Goal: Task Accomplishment & Management: Manage account settings

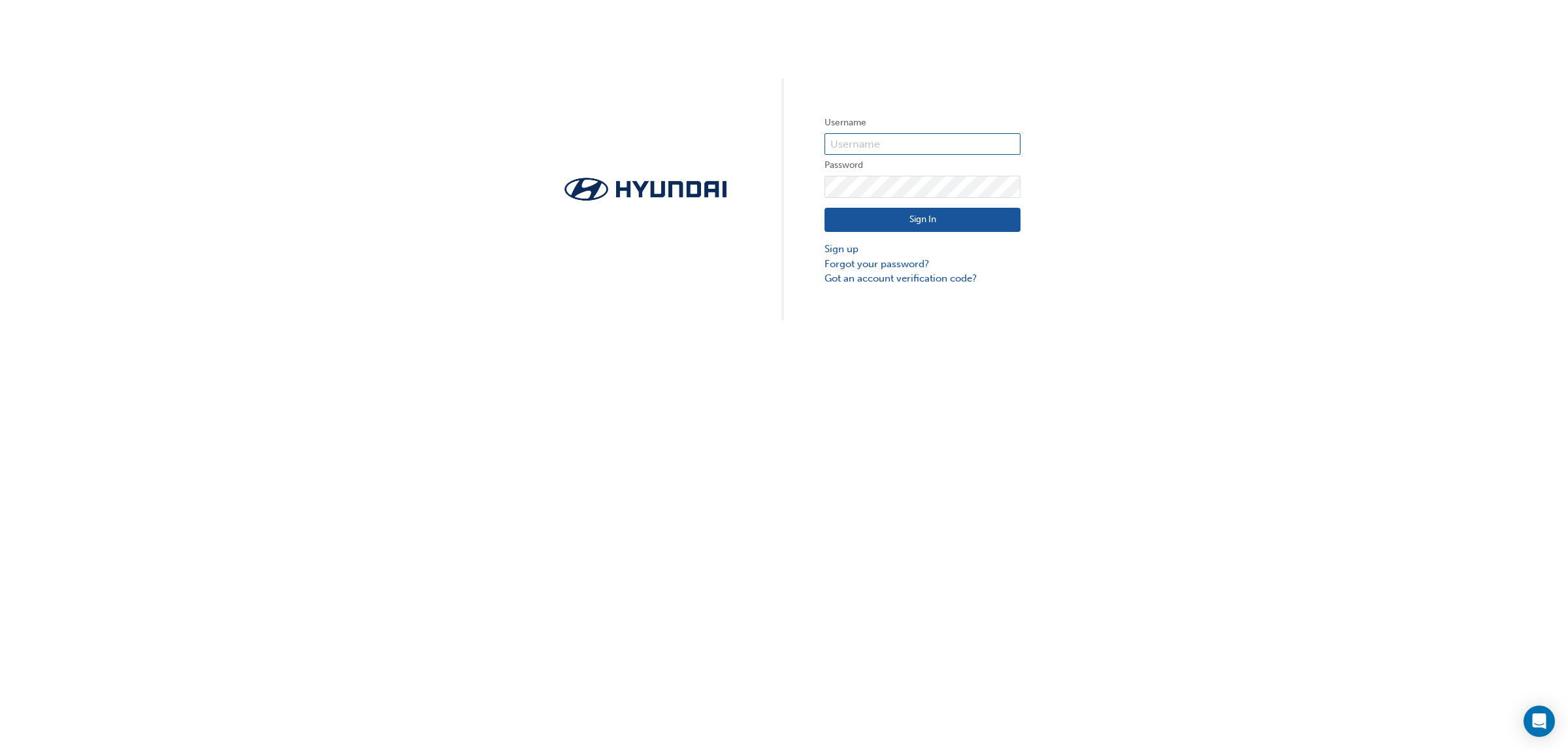
click at [959, 146] on input "text" at bounding box center [922, 144] width 196 height 22
type input "728062"
click at [946, 220] on button "Sign In" at bounding box center [922, 220] width 196 height 25
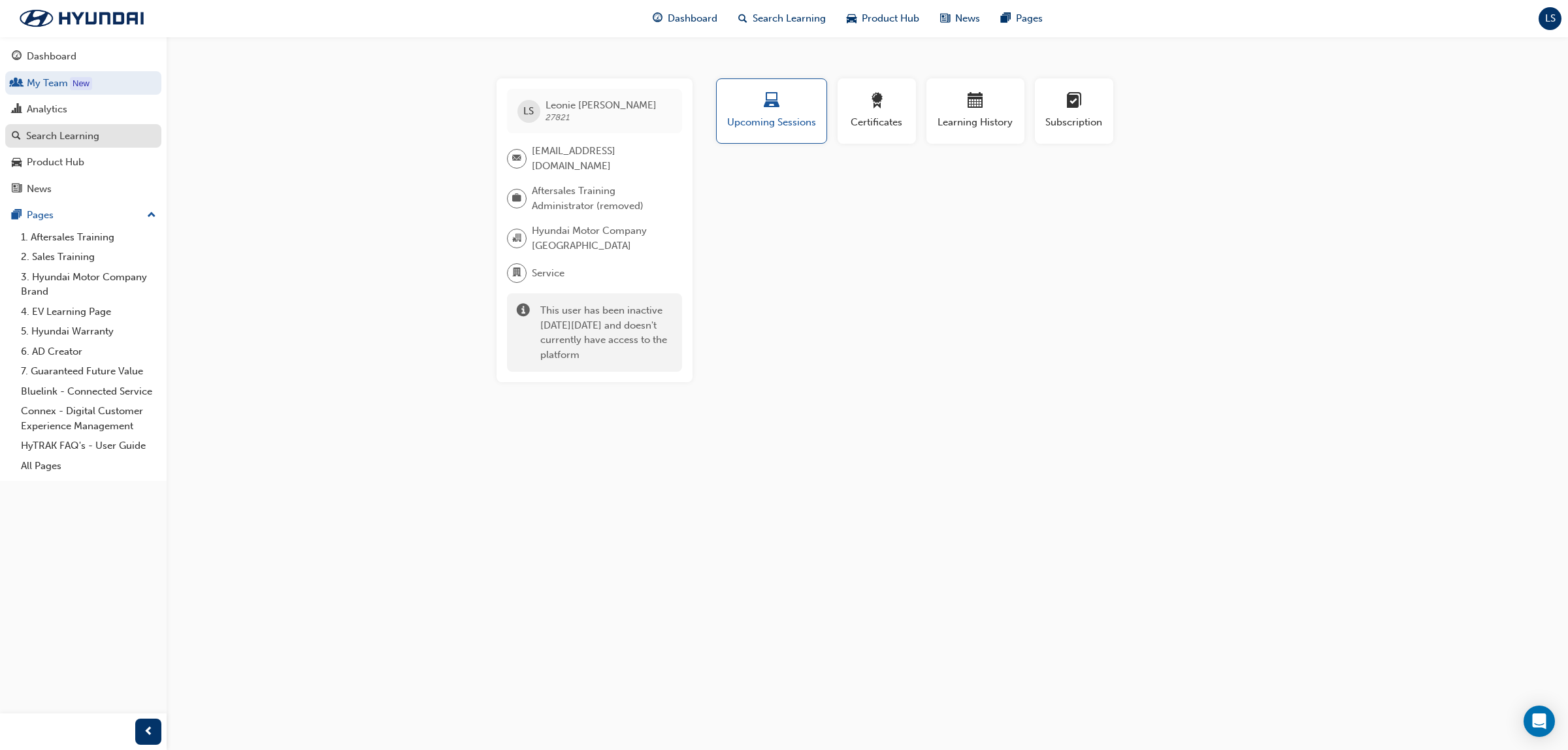
click at [103, 124] on link "Search Learning" at bounding box center [84, 136] width 156 height 24
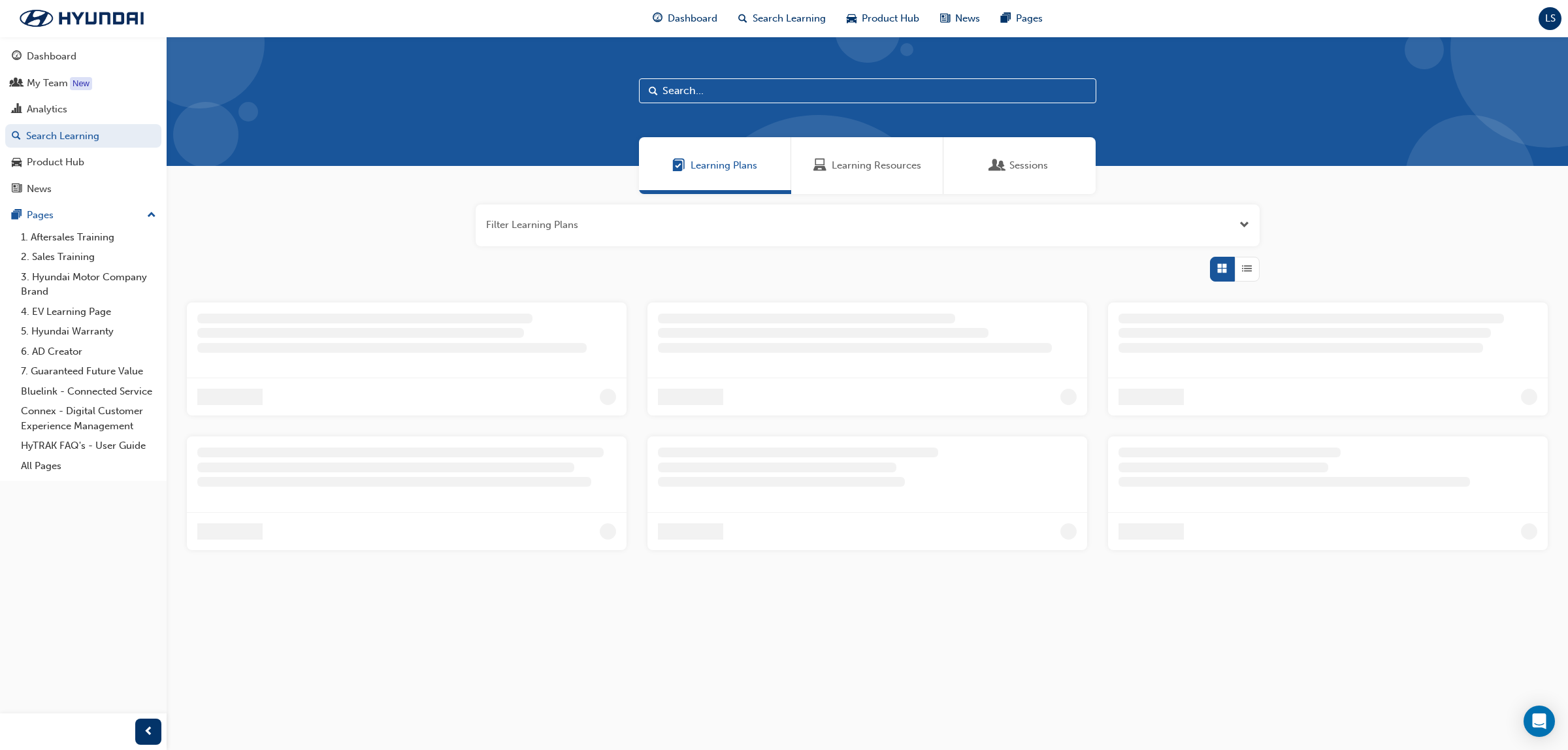
click at [903, 162] on span "Learning Resources" at bounding box center [876, 165] width 90 height 15
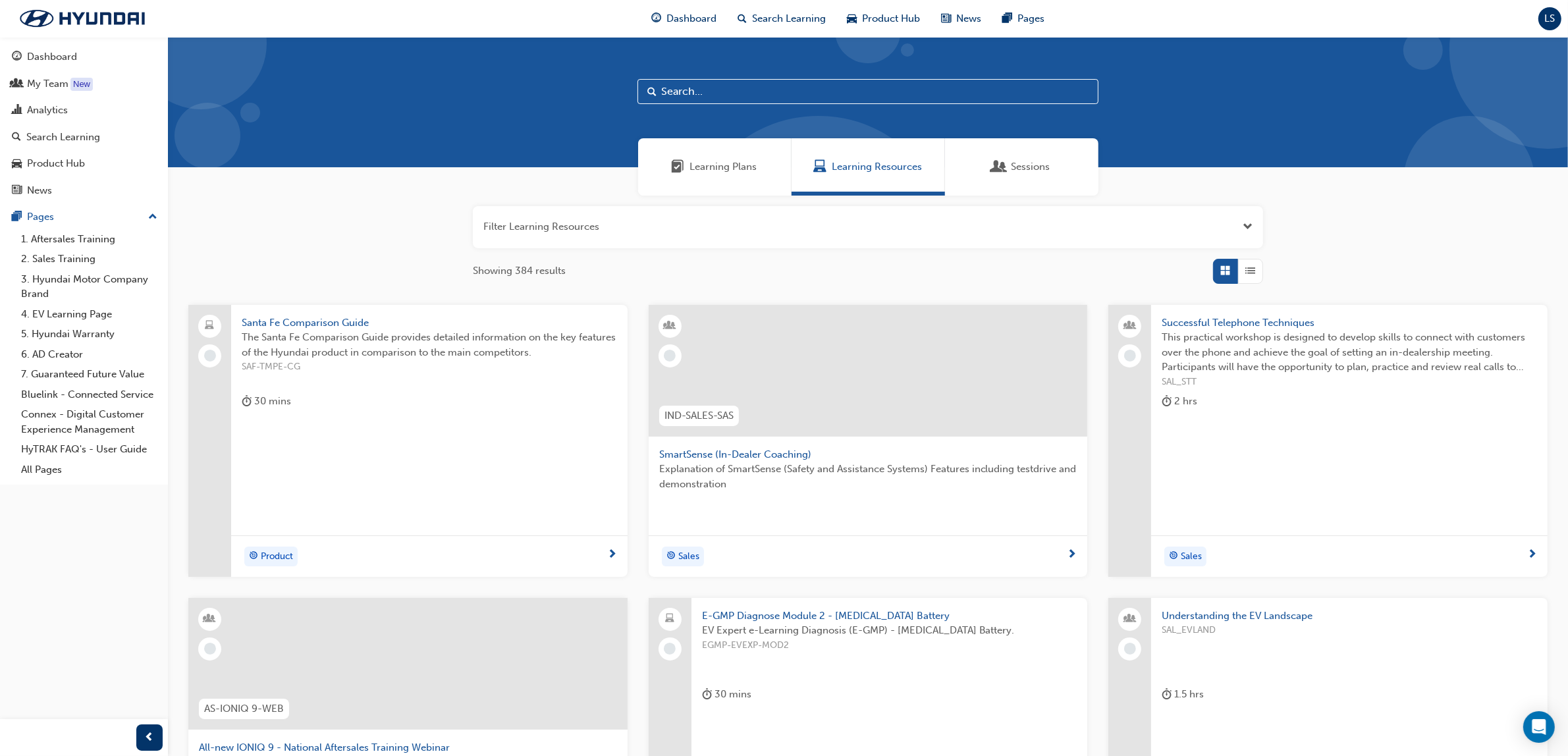
click at [745, 96] on input "text" at bounding box center [868, 91] width 461 height 25
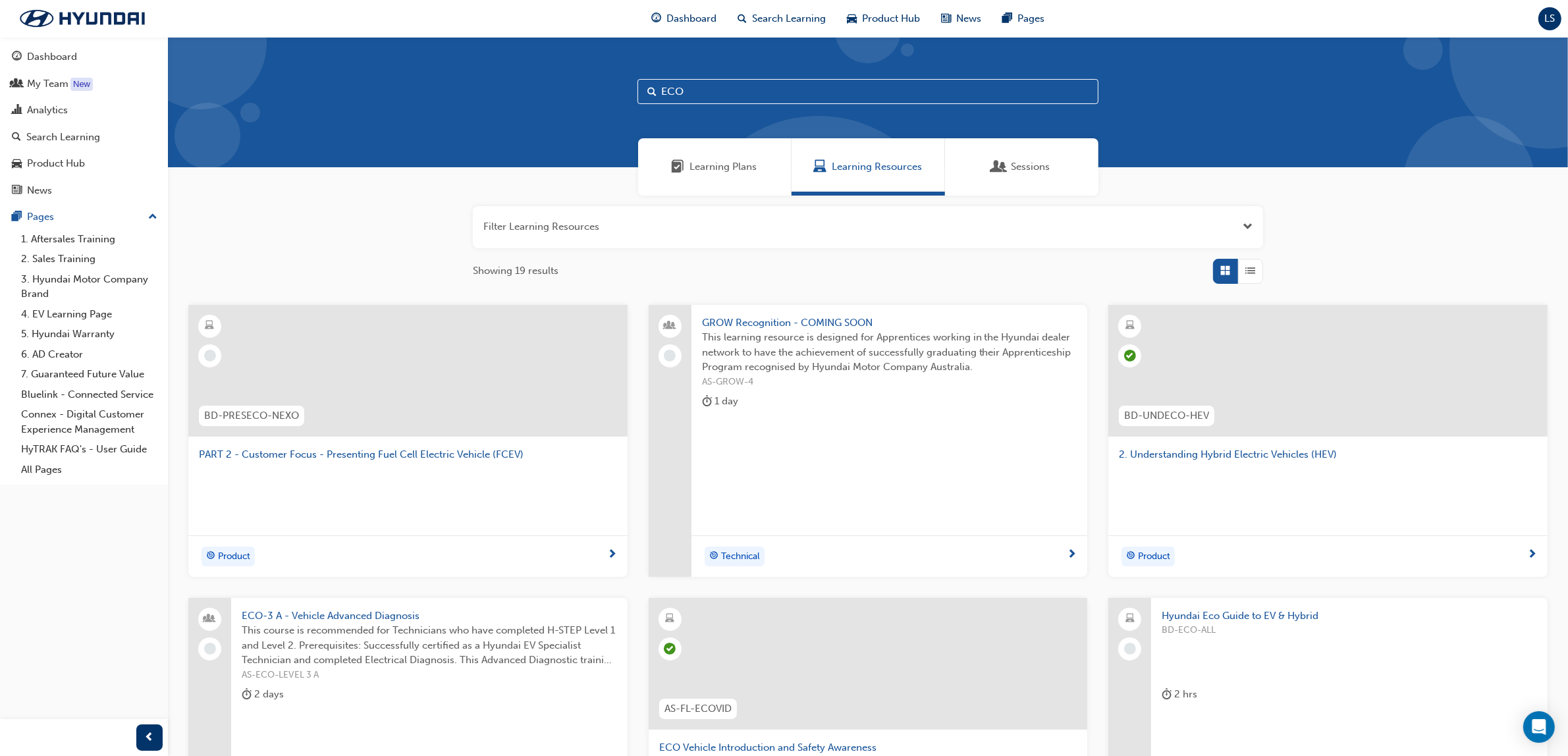
type input "ECO"
click at [1248, 267] on span "List" at bounding box center [1250, 271] width 10 height 15
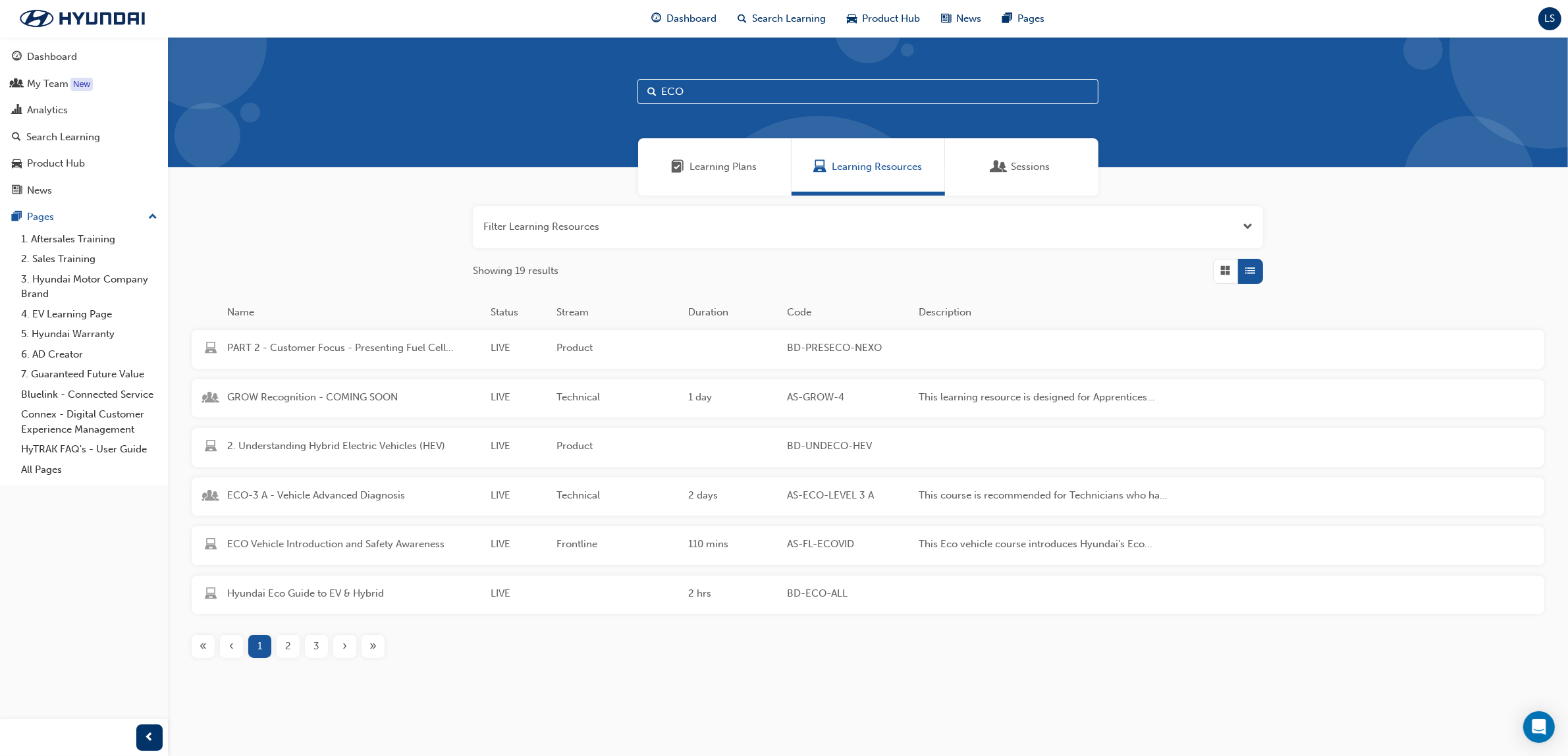
click at [283, 636] on div "2" at bounding box center [288, 647] width 23 height 23
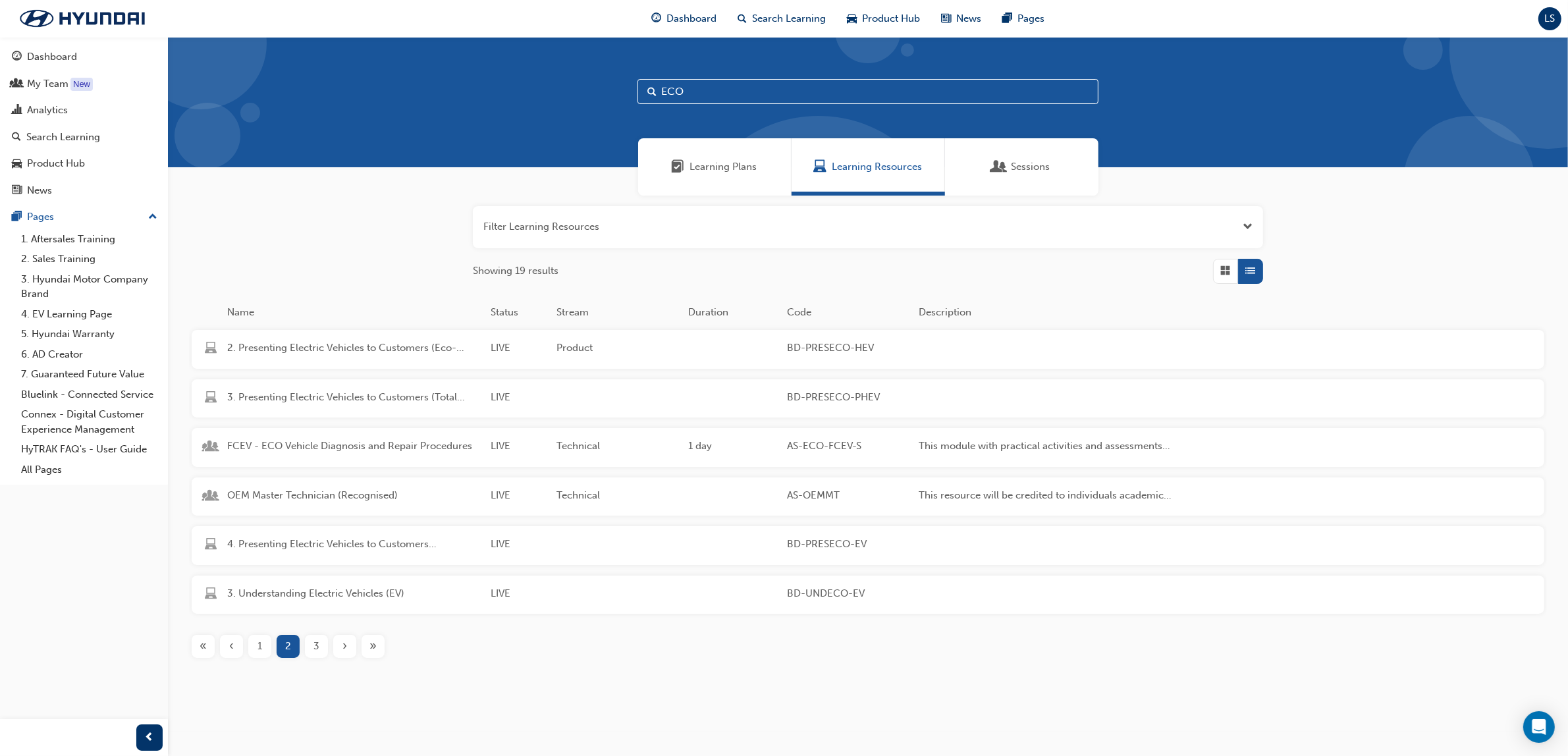
click at [310, 640] on div "3" at bounding box center [316, 647] width 23 height 23
click at [314, 647] on span "4" at bounding box center [316, 646] width 6 height 15
click at [238, 402] on div "‹" at bounding box center [232, 401] width 23 height 23
click at [301, 583] on div "ECO-3 B - Vehicle Advanced Diagnosis LIVE Technical 2 days AS-ECO-LEVEL 3 B Par…" at bounding box center [690, 595] width 996 height 39
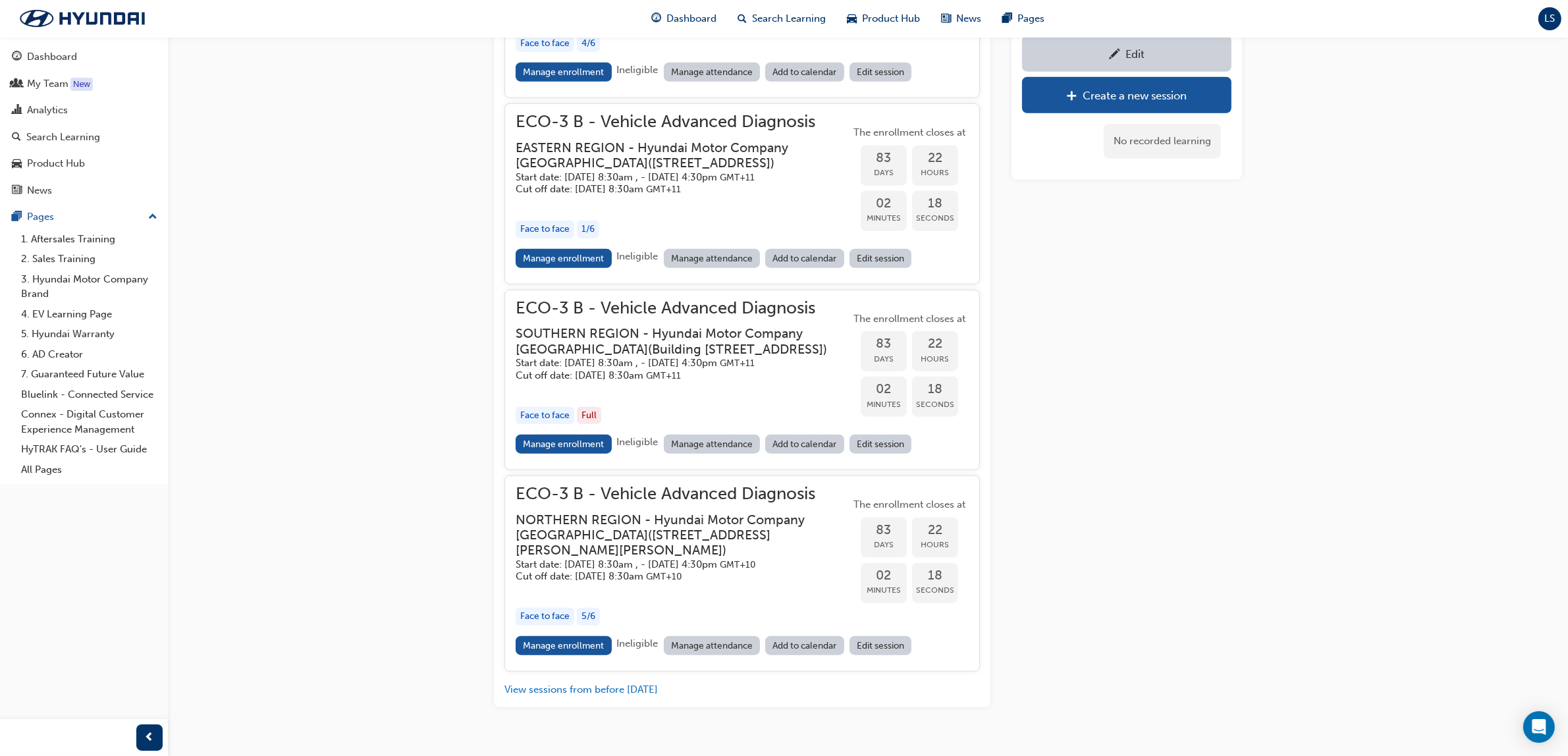
scroll to position [1499, 0]
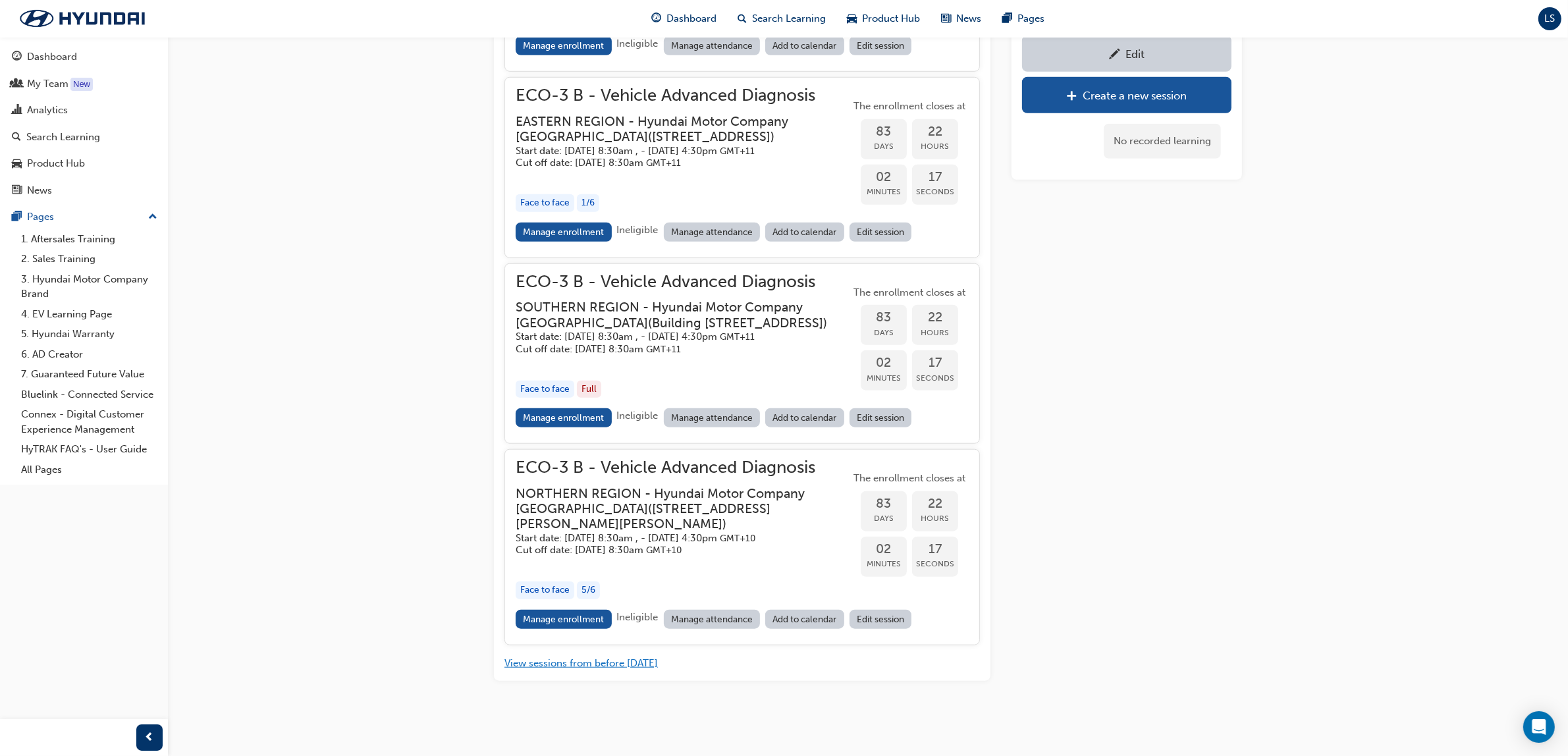
click at [603, 657] on button "View sessions from before [DATE]" at bounding box center [580, 663] width 153 height 15
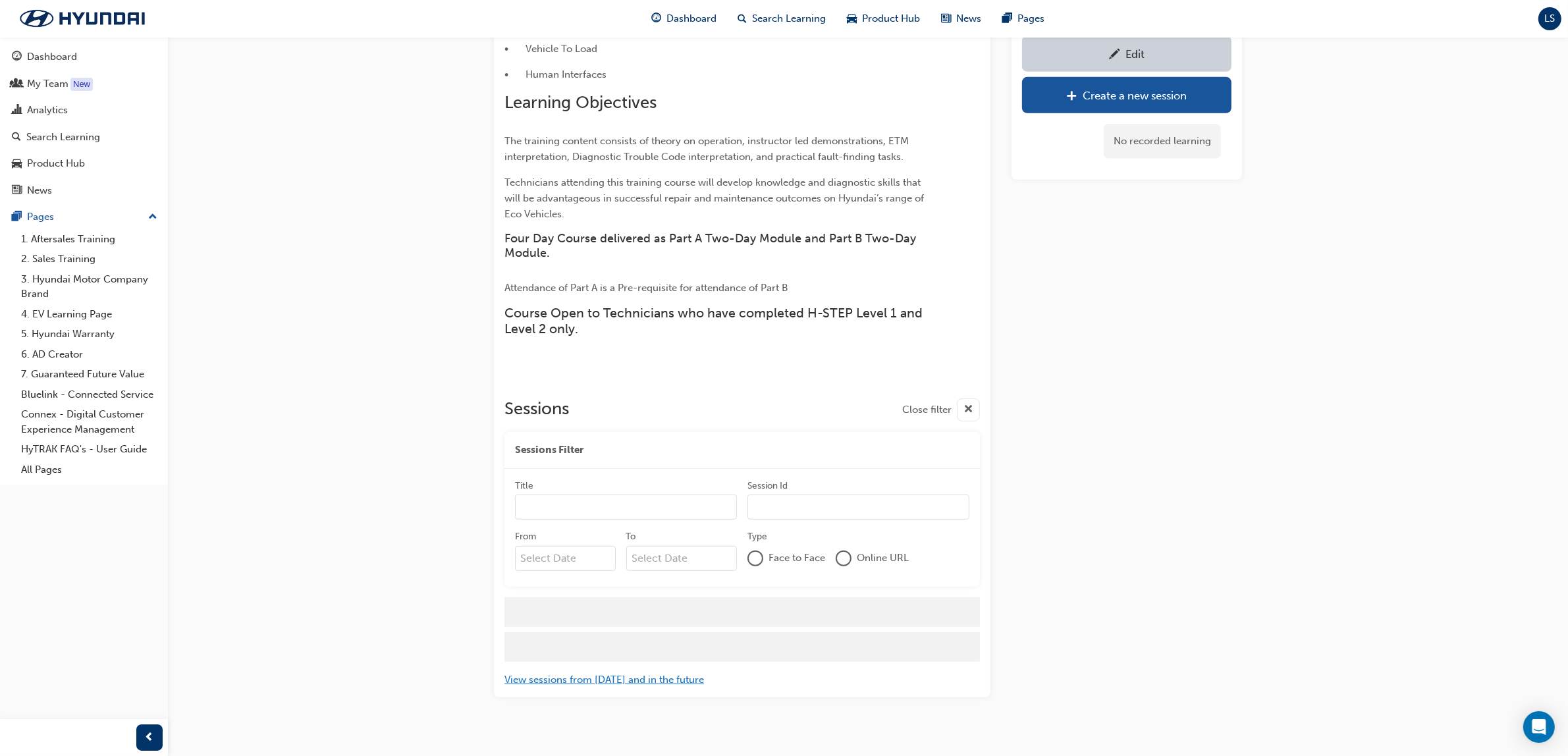
scroll to position [5500, 0]
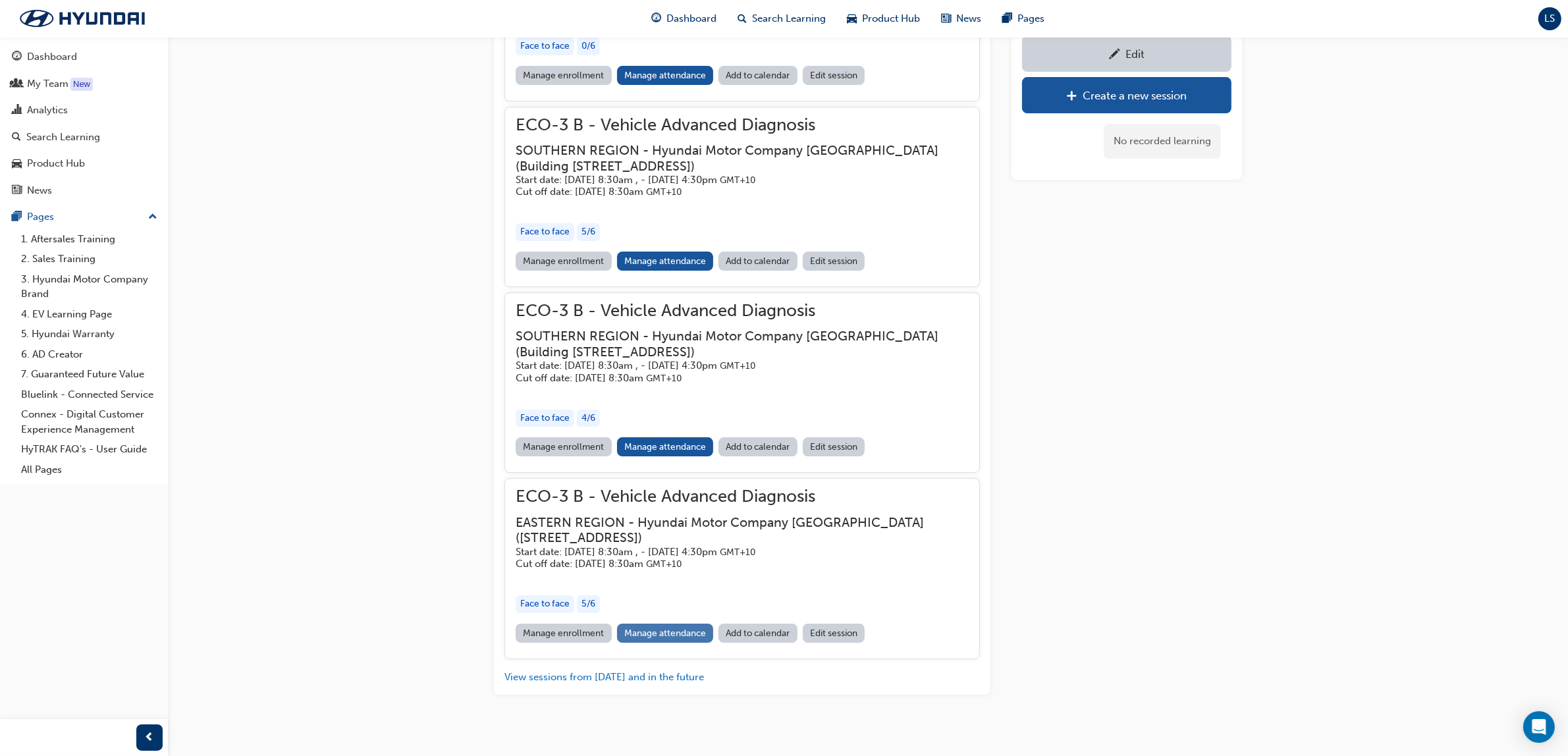
click at [657, 623] on link "Manage attendance" at bounding box center [665, 632] width 97 height 19
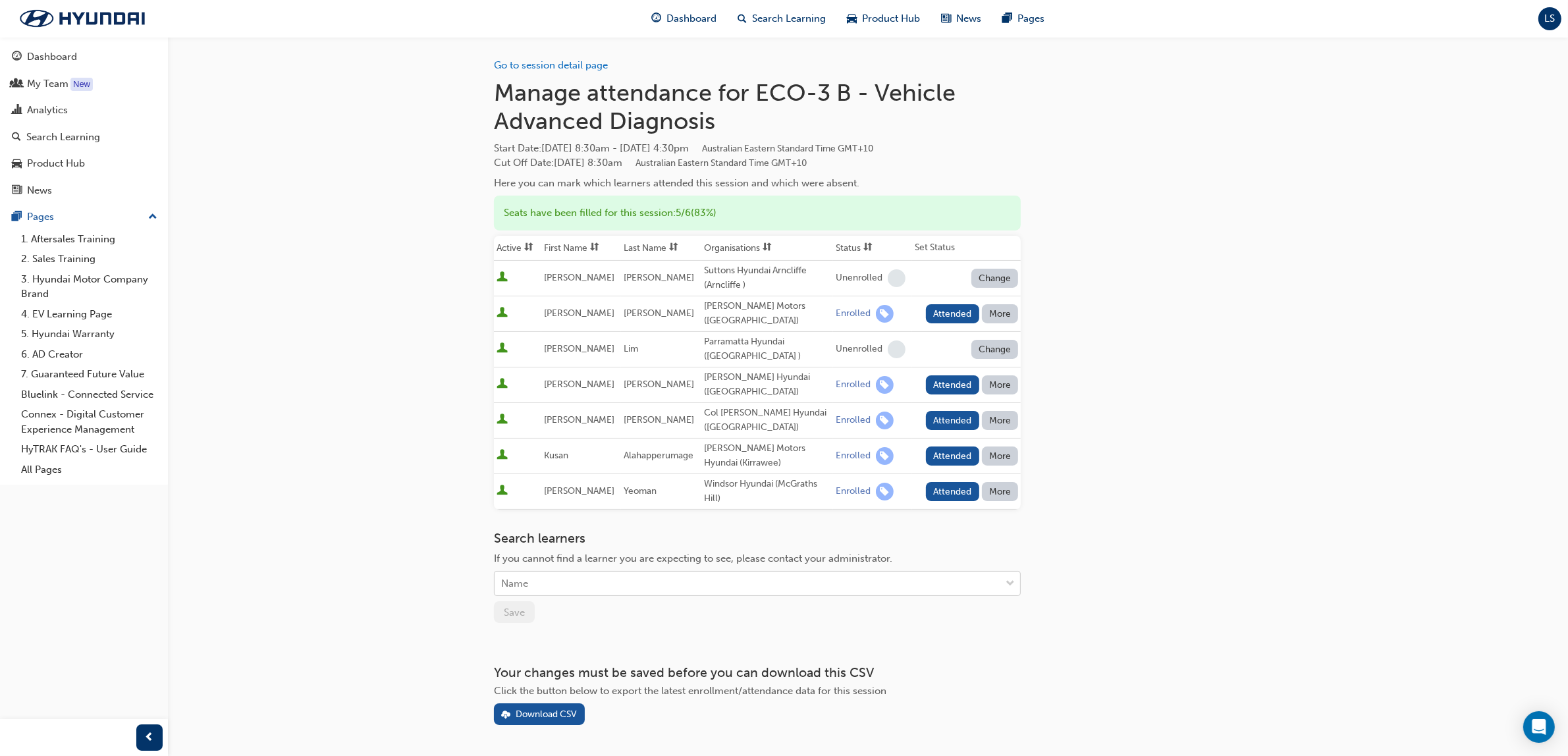
click at [595, 573] on div "Name" at bounding box center [747, 584] width 506 height 23
type input "[GEOGRAPHIC_DATA]"
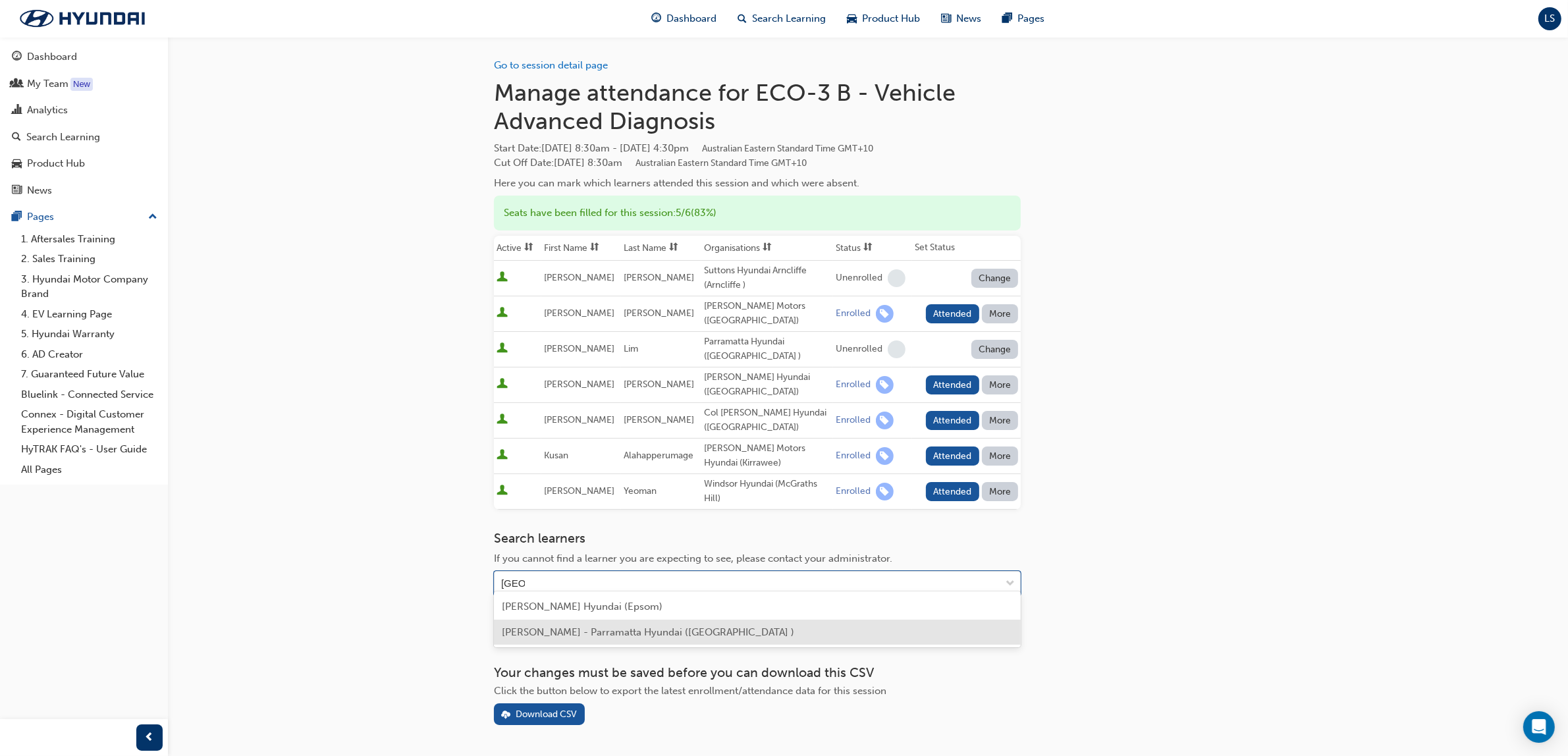
click at [664, 633] on span "[PERSON_NAME] - Parramatta Hyundai ([GEOGRAPHIC_DATA] )" at bounding box center [647, 631] width 292 height 12
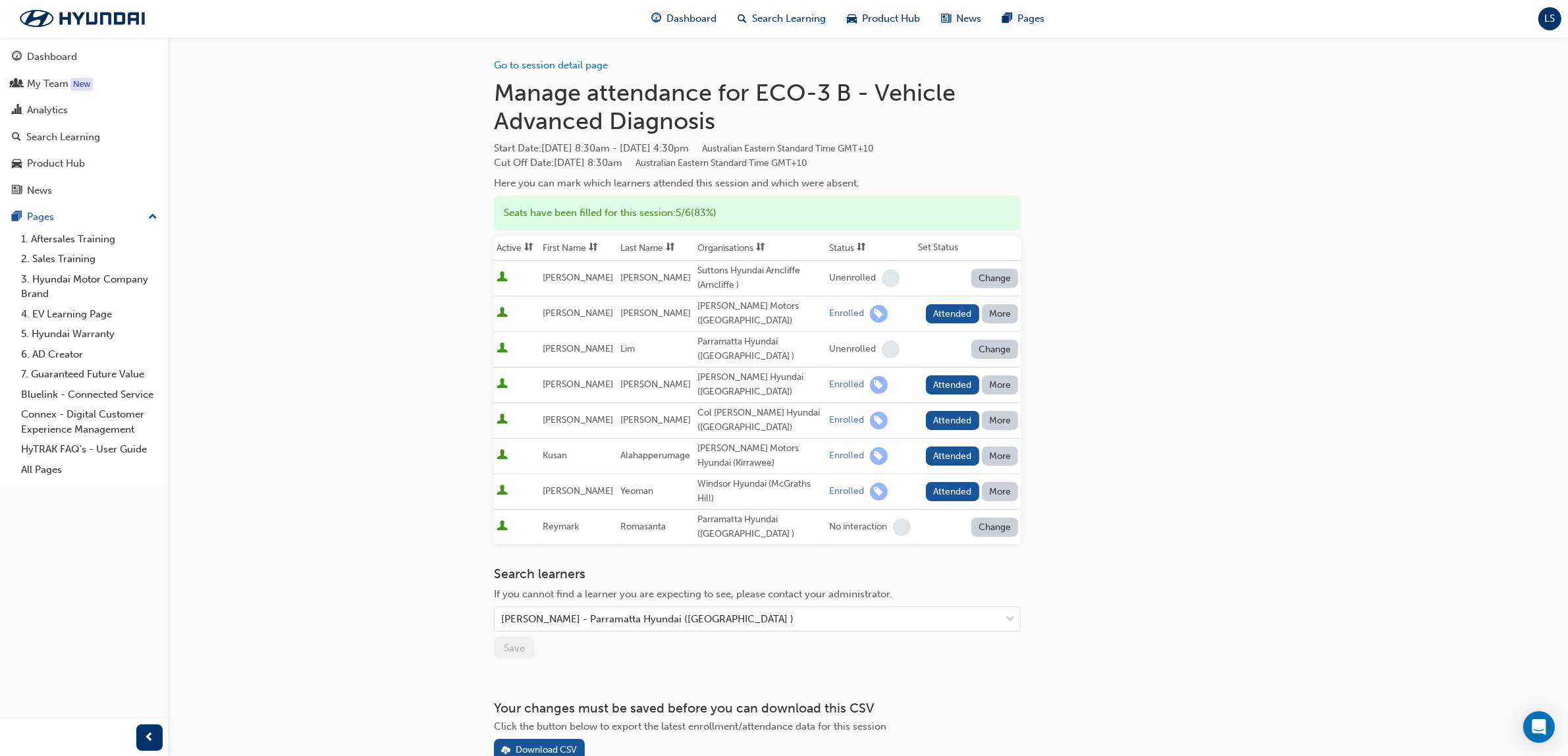
click at [1007, 518] on button "Change" at bounding box center [995, 527] width 47 height 19
click at [996, 577] on div "Enrolled" at bounding box center [979, 572] width 39 height 15
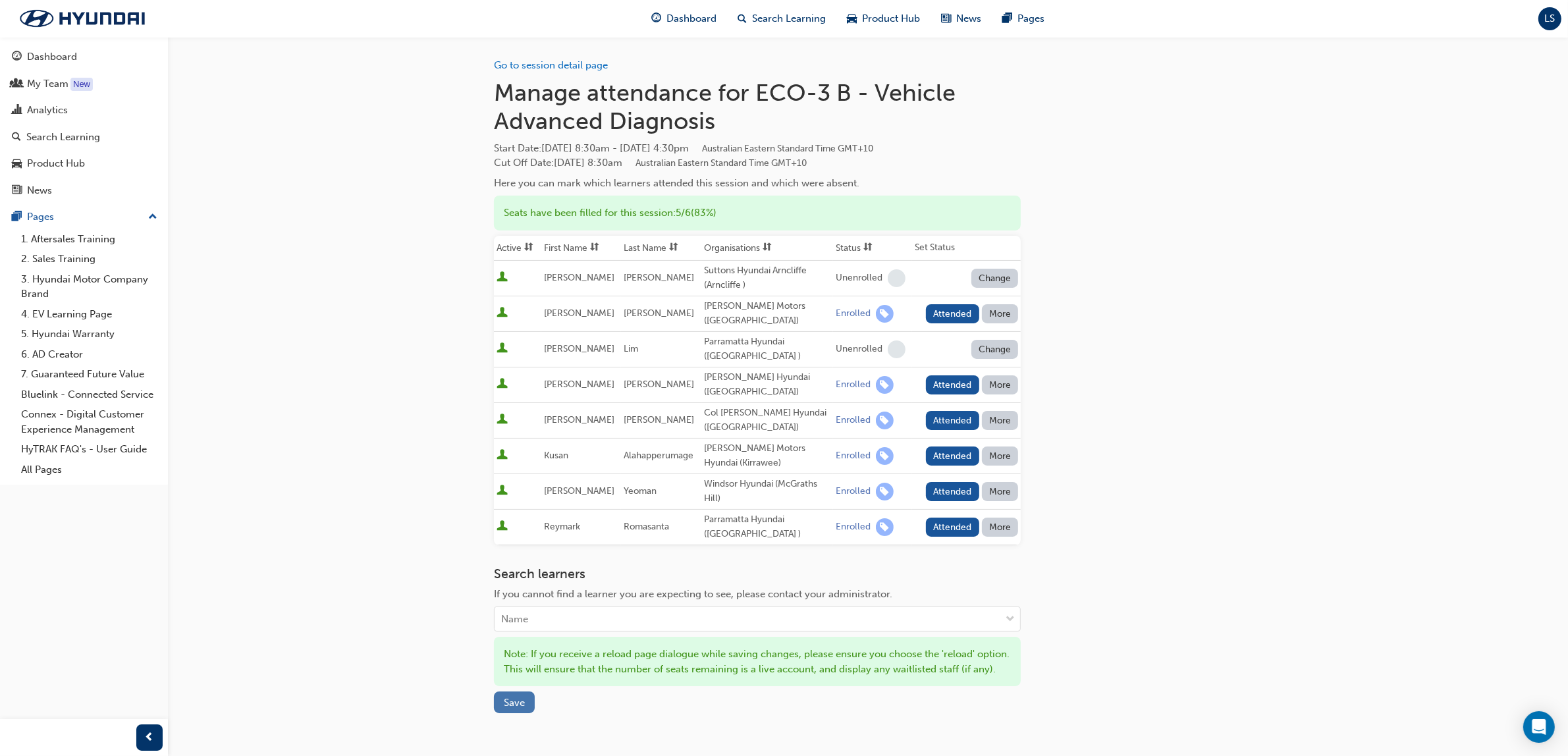
click at [507, 709] on span "Save" at bounding box center [515, 702] width 21 height 12
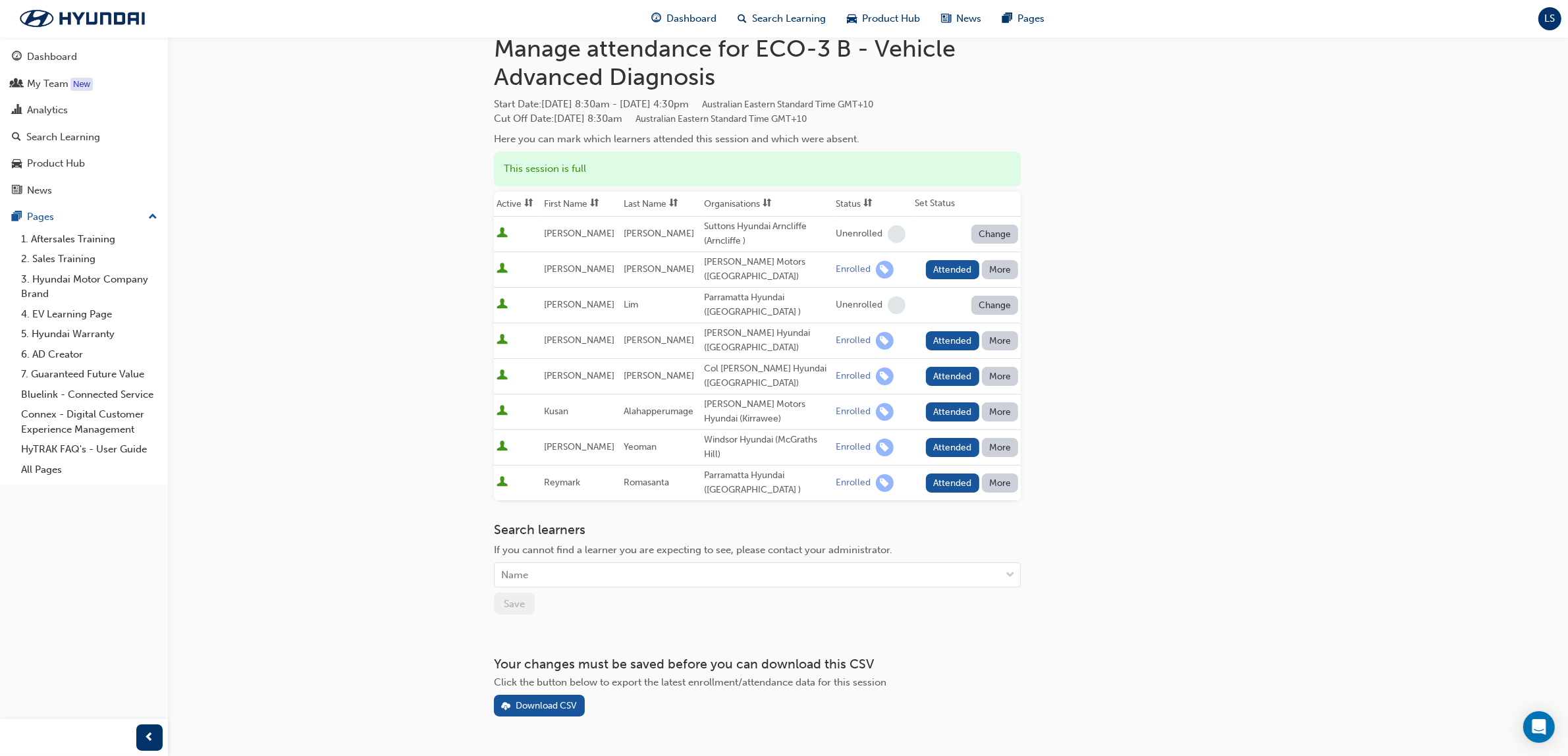
scroll to position [68, 0]
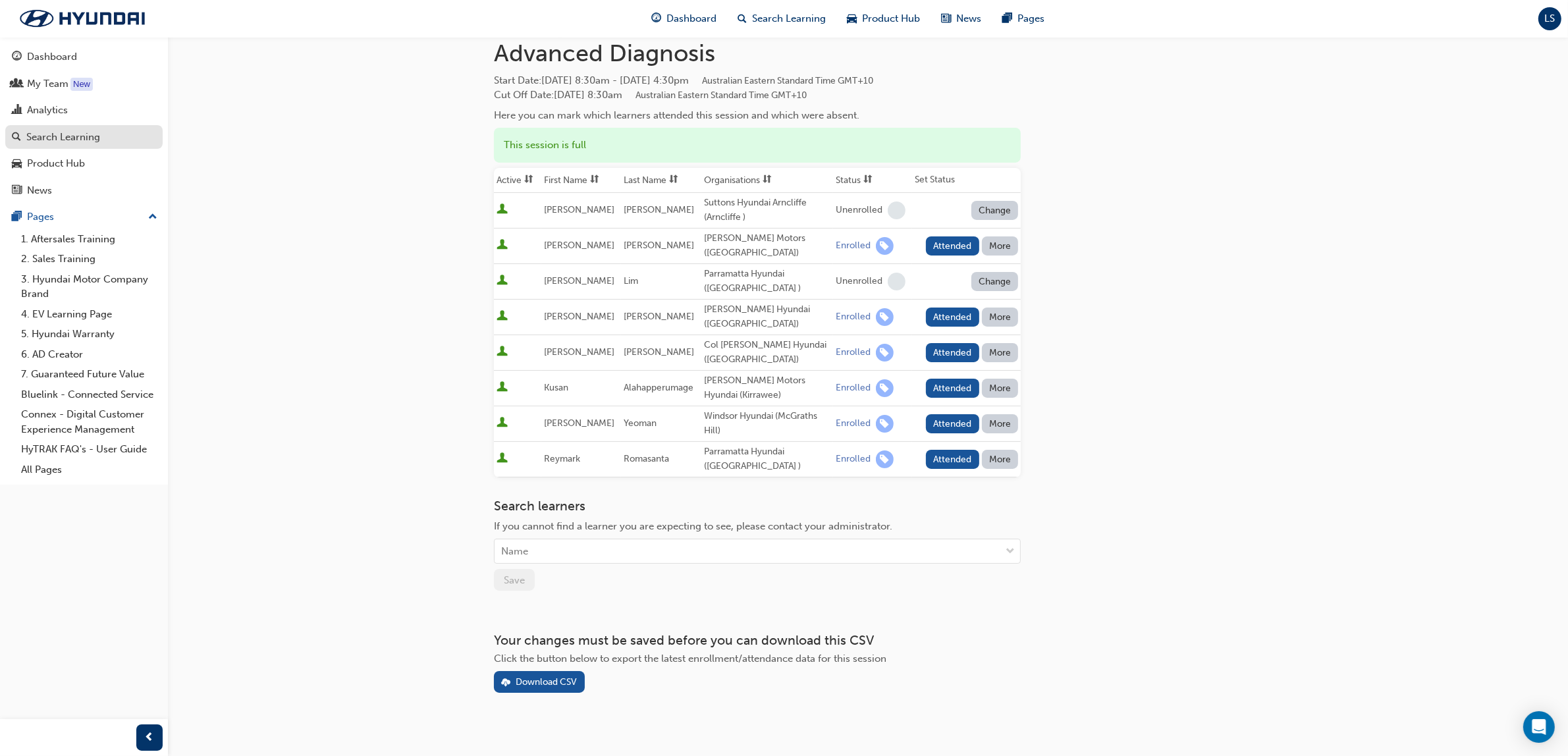
click at [83, 136] on div "Search Learning" at bounding box center [63, 137] width 73 height 15
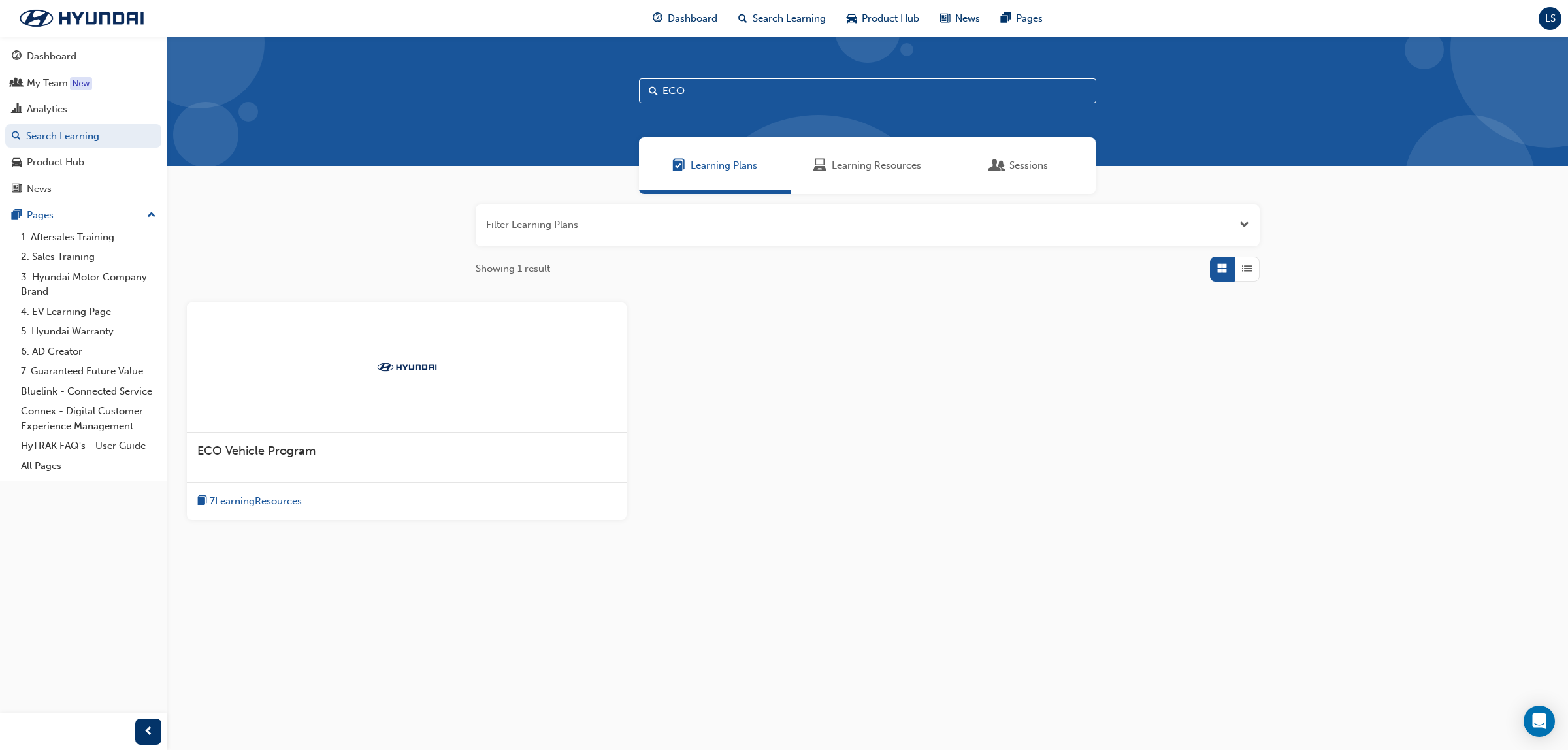
drag, startPoint x: 857, startPoint y: 170, endPoint x: 801, endPoint y: 137, distance: 65.0
click at [857, 170] on span "Learning Resources" at bounding box center [876, 165] width 90 height 15
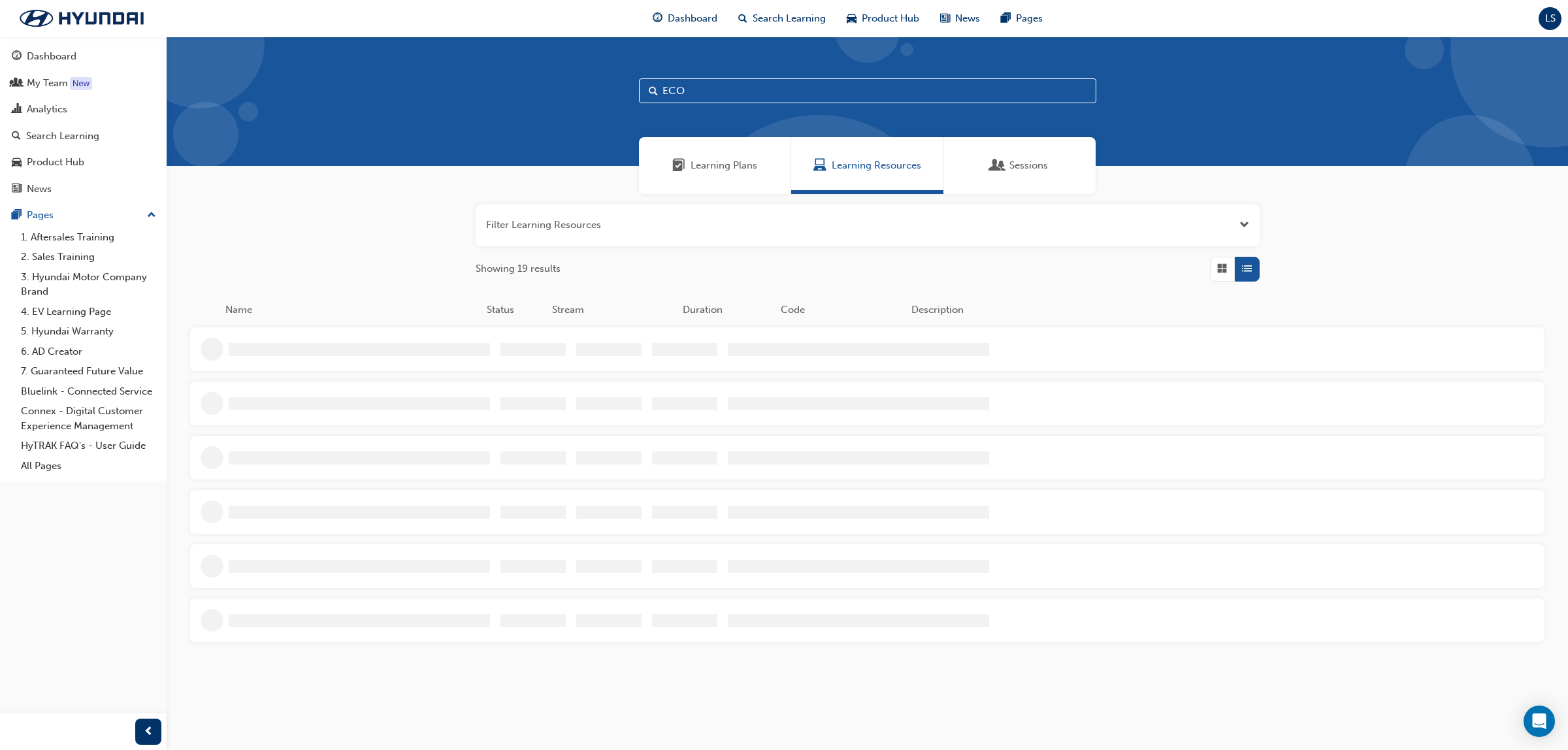
click at [680, 89] on input "ECO" at bounding box center [867, 91] width 458 height 25
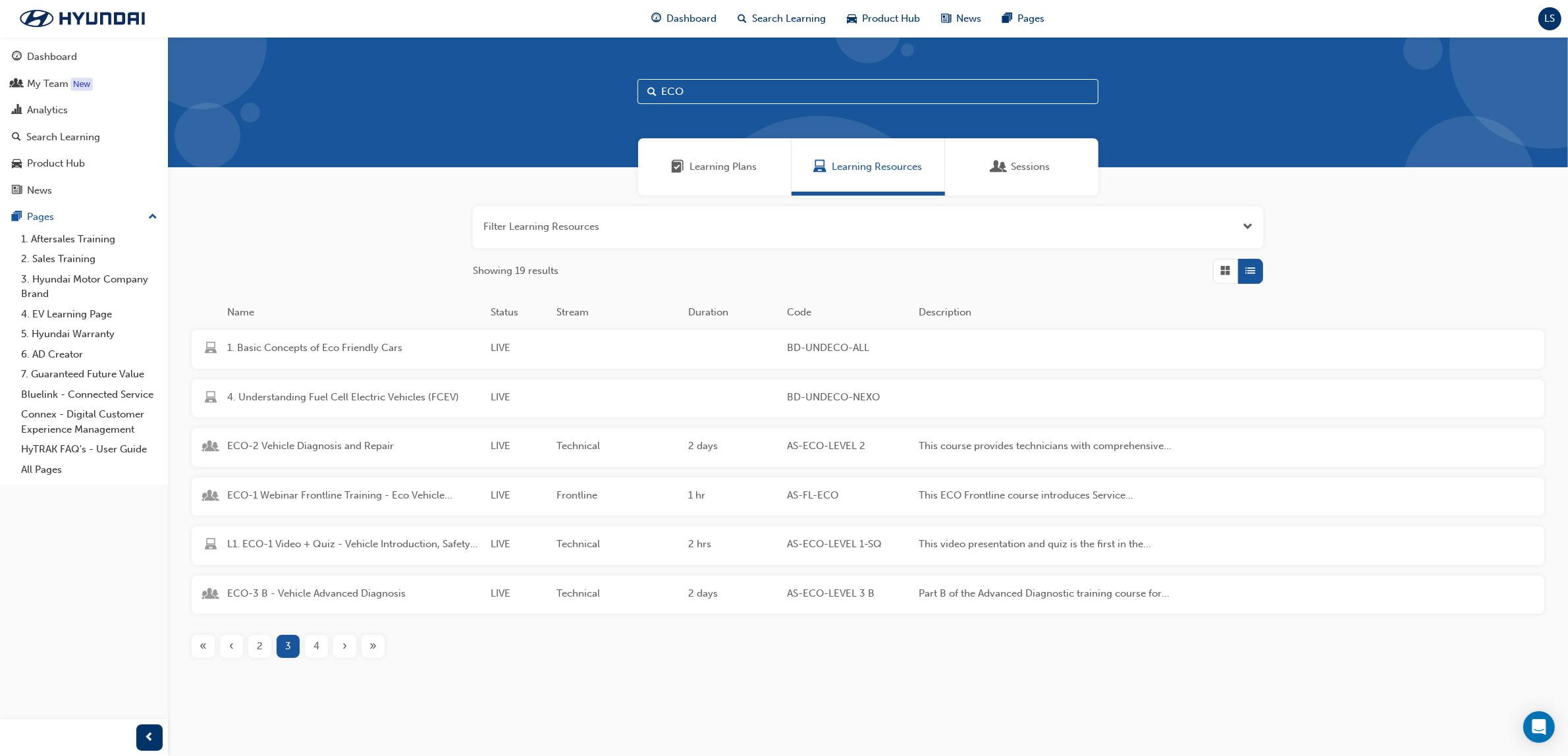
click at [736, 102] on input "ECO" at bounding box center [868, 91] width 461 height 25
type input "E"
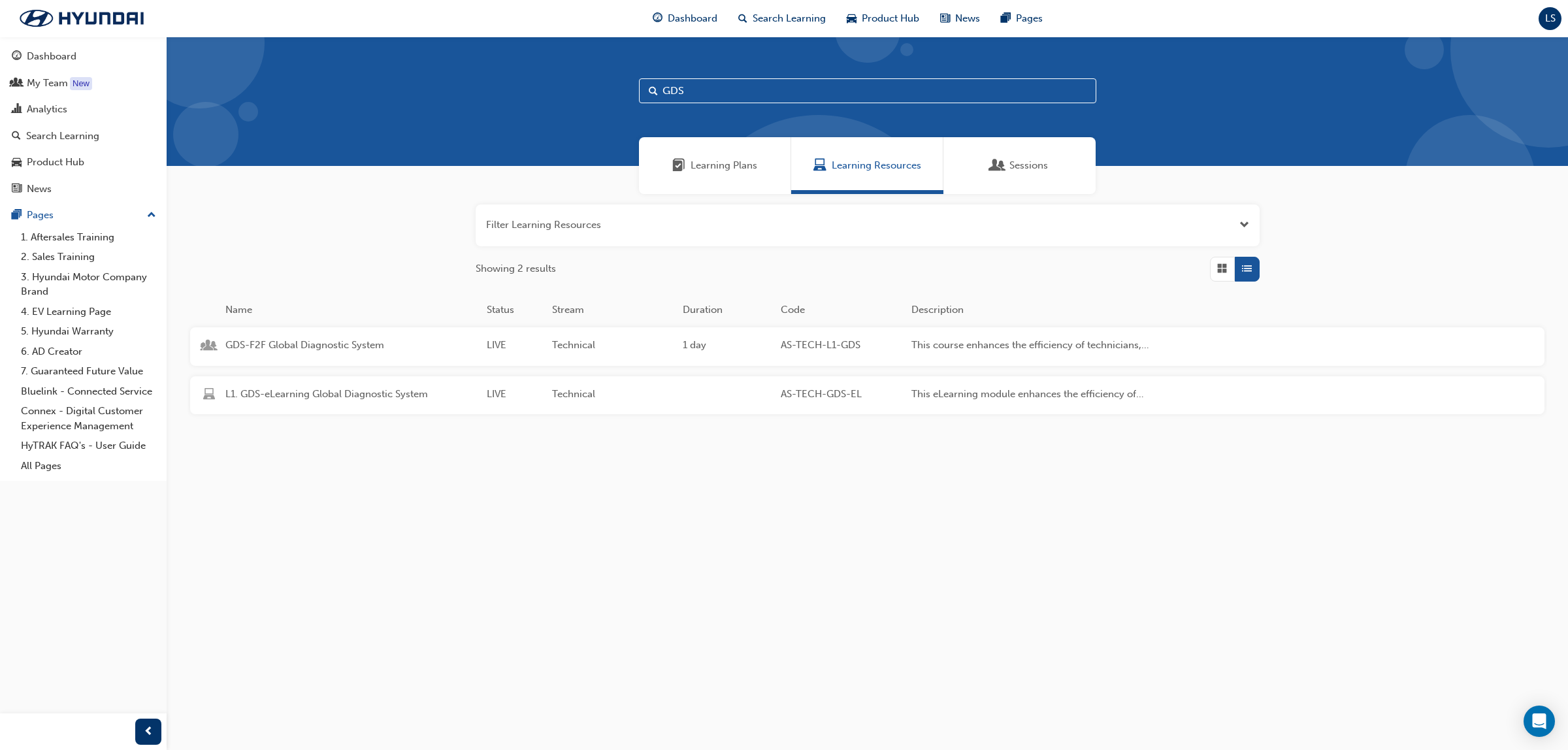
type input "GDS"
click at [322, 352] on span "GDS-F2F Global Diagnostic System" at bounding box center [351, 345] width 251 height 15
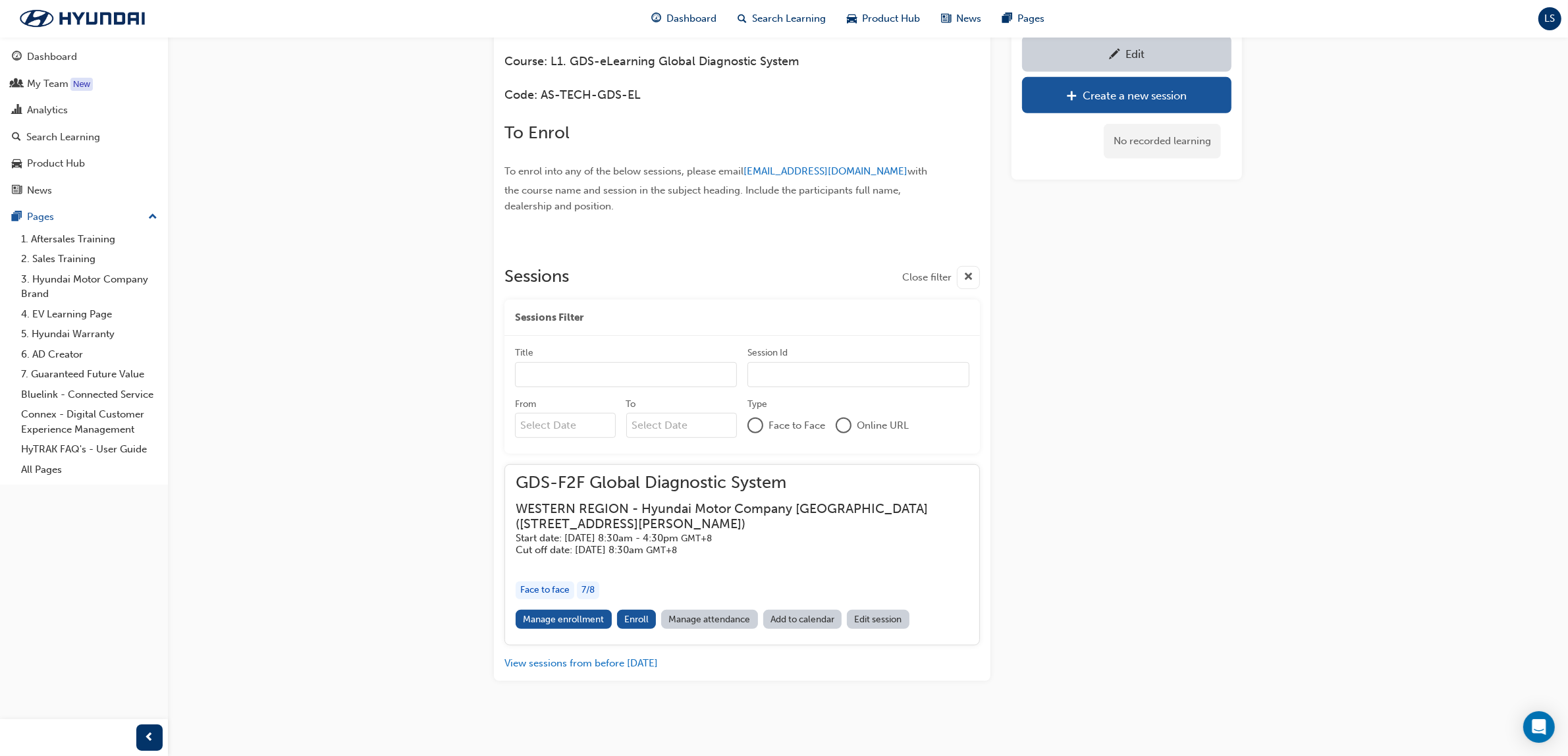
scroll to position [885, 0]
click at [584, 616] on link "Manage enrollment" at bounding box center [563, 619] width 96 height 19
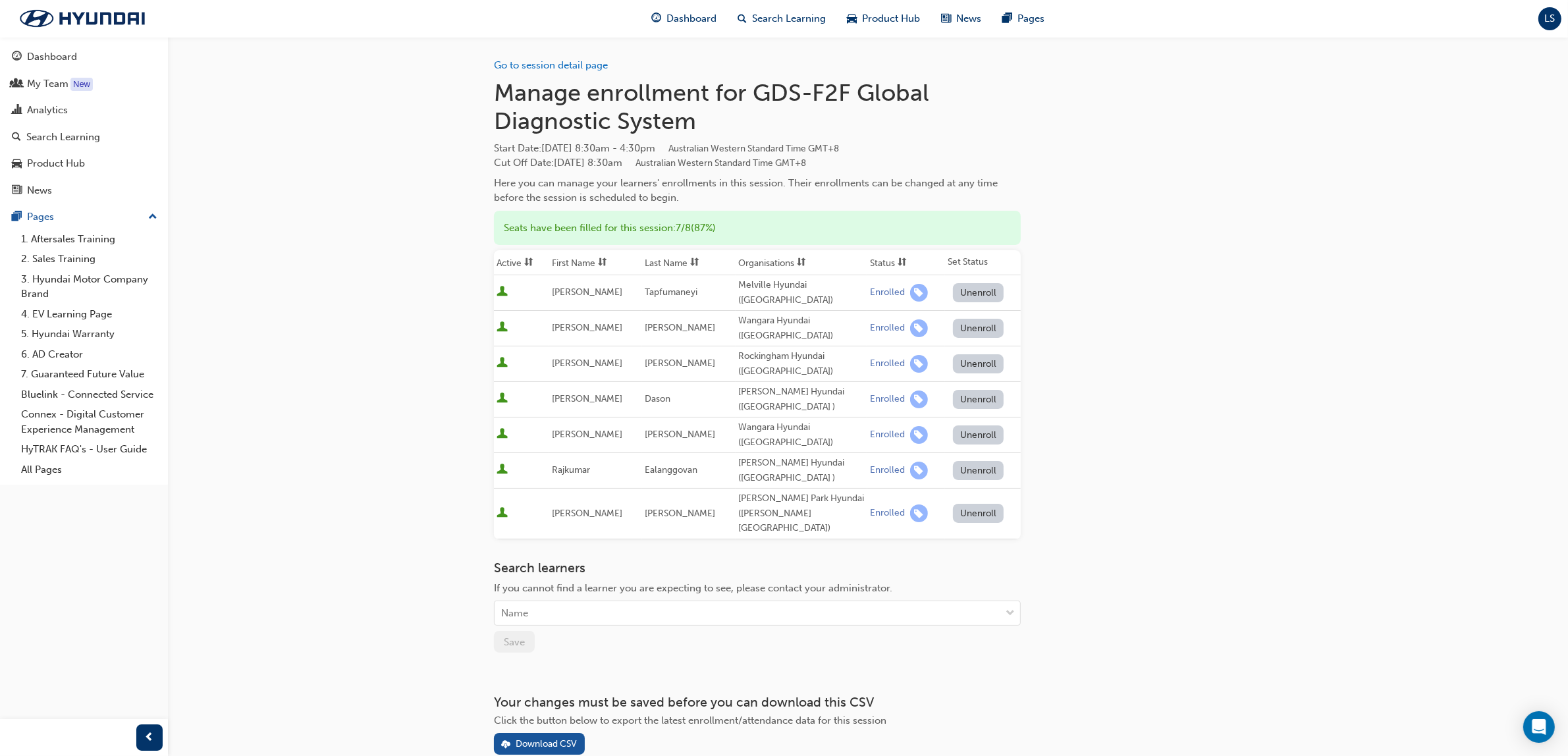
click at [959, 504] on button "Unenroll" at bounding box center [978, 513] width 51 height 19
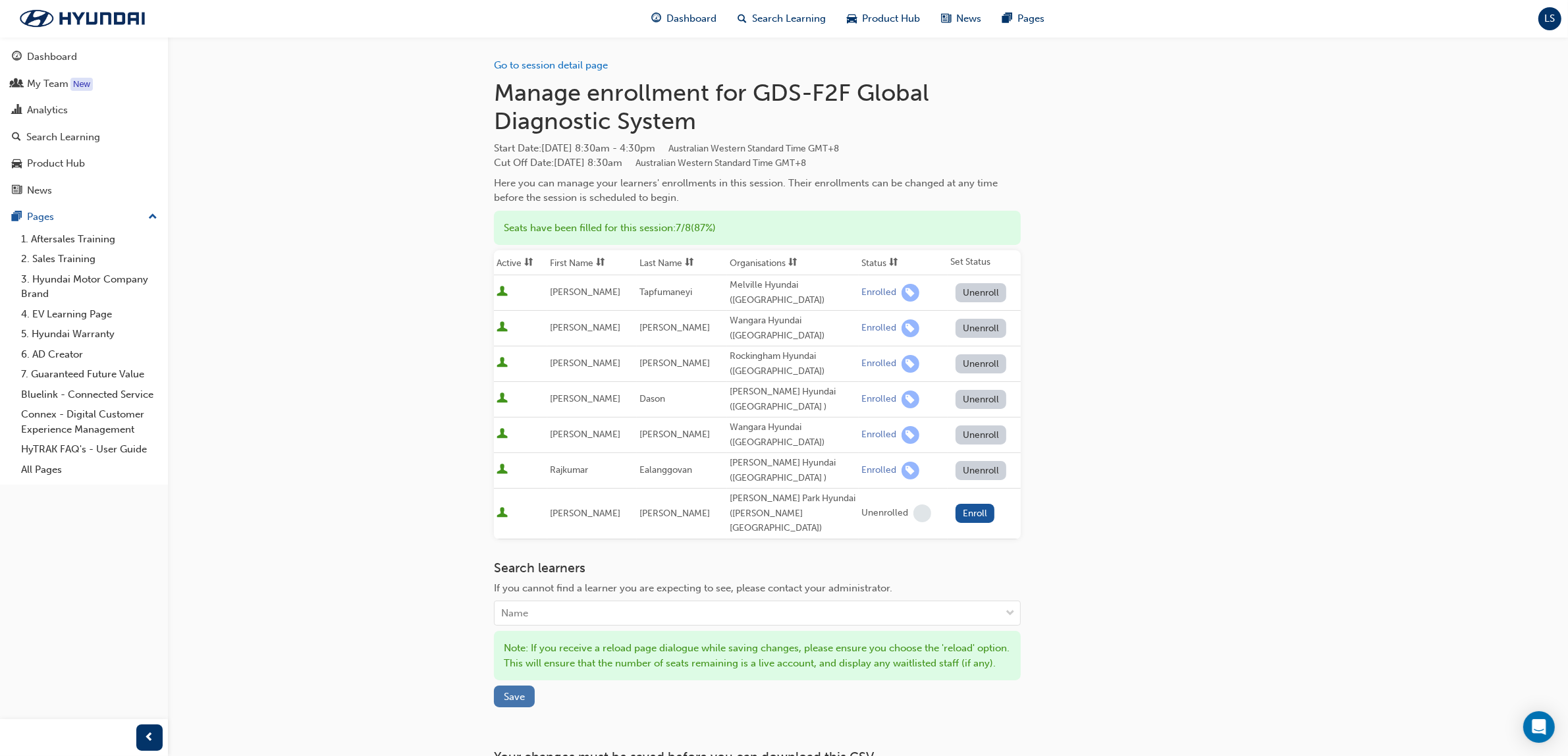
click at [517, 691] on span "Save" at bounding box center [515, 696] width 21 height 12
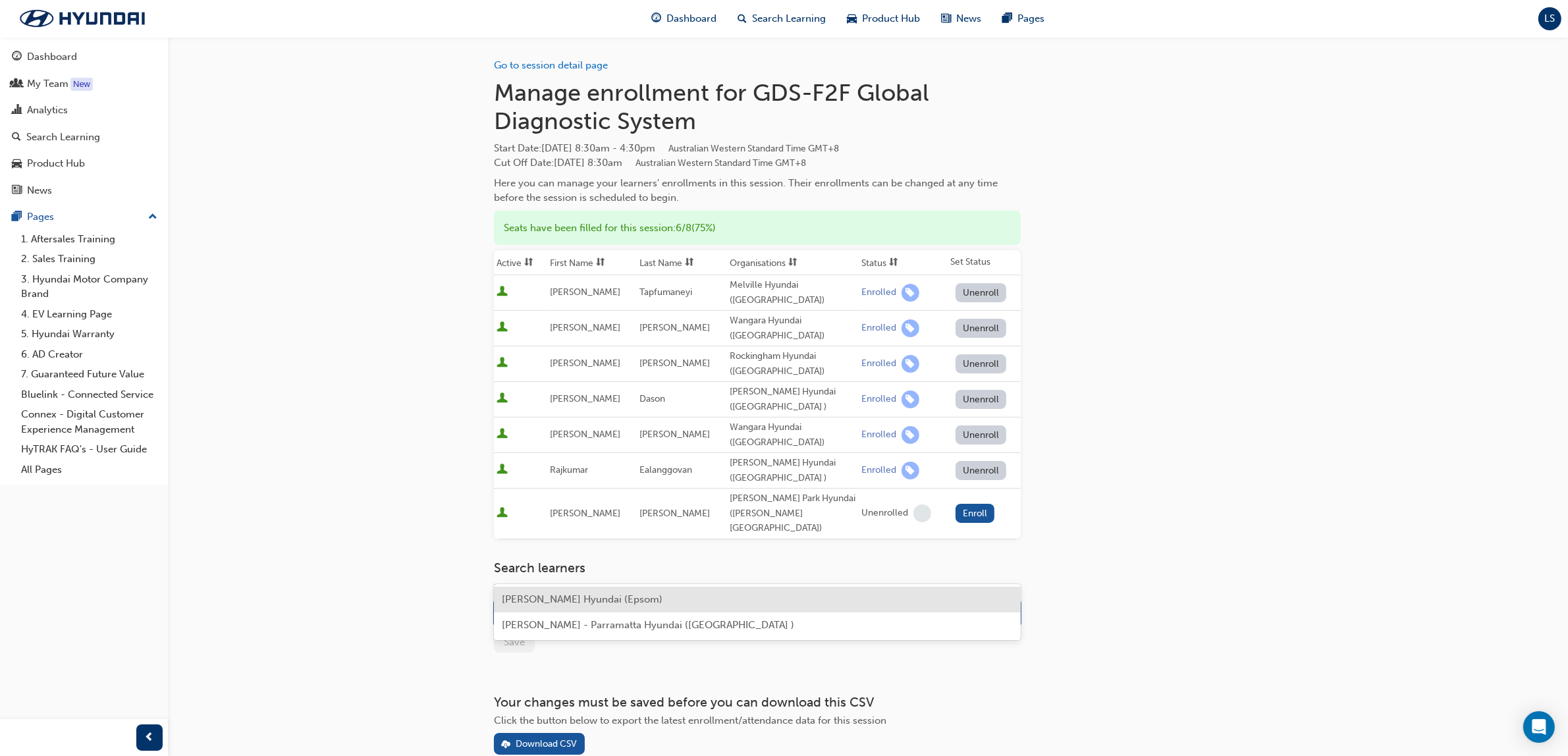
click at [587, 602] on div "Name" at bounding box center [747, 614] width 506 height 23
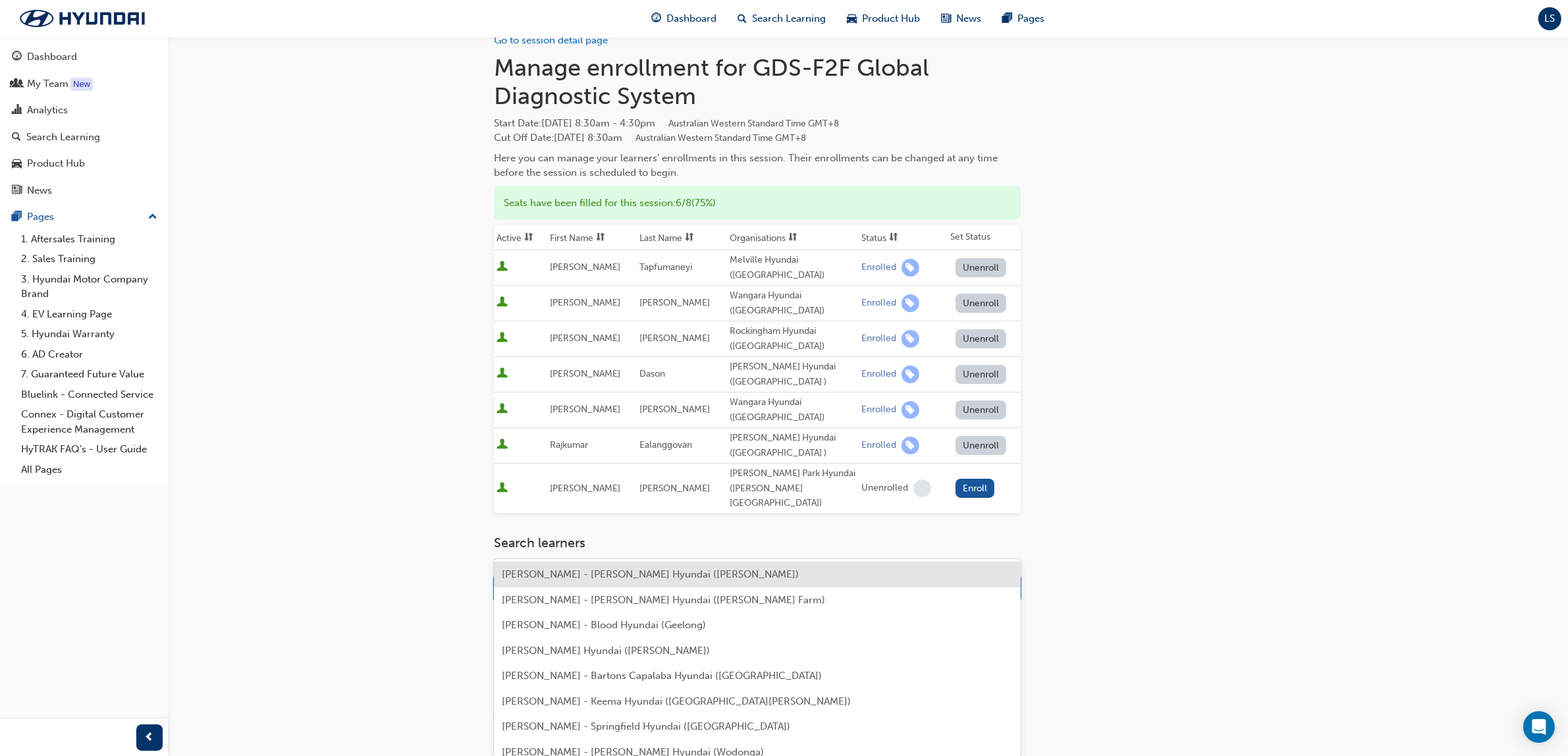
type input "[PERSON_NAME]"
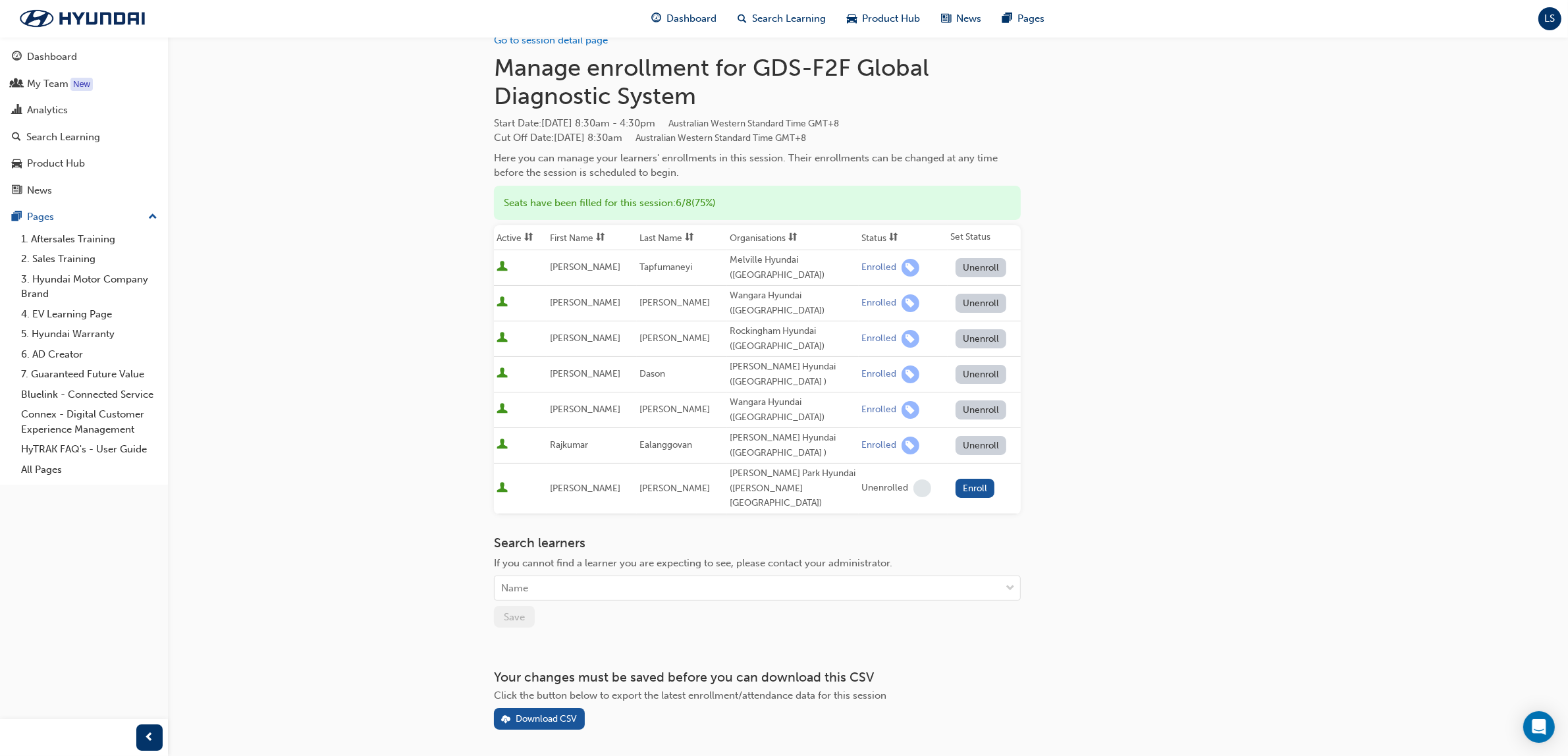
click at [1048, 482] on div "Go to session detail page Manage enrollment for GDS-F2F Global Diagnostic Syste…" at bounding box center [868, 371] width 748 height 718
click at [41, 133] on div "Search Learning" at bounding box center [63, 137] width 73 height 15
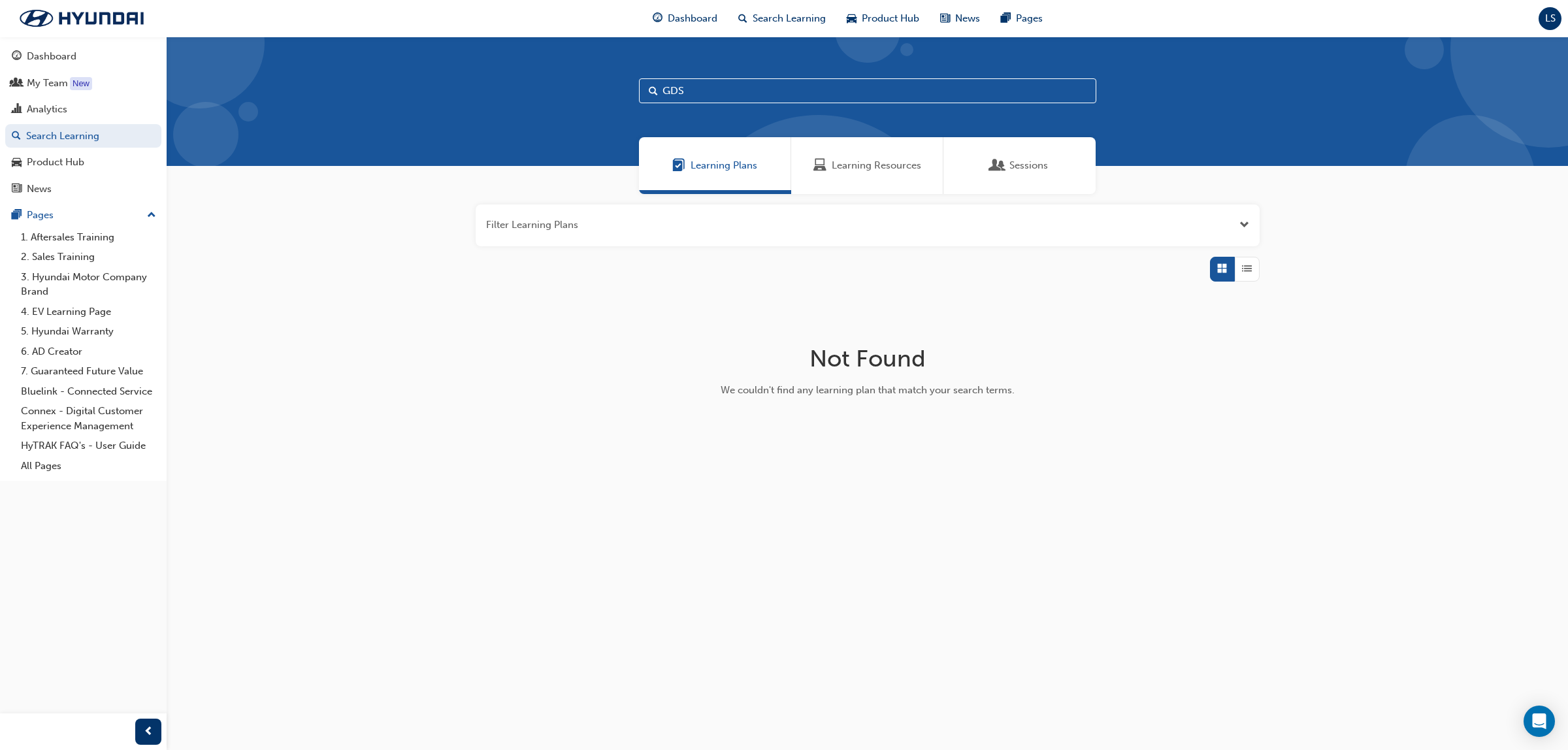
click at [888, 170] on span "Learning Resources" at bounding box center [876, 165] width 90 height 15
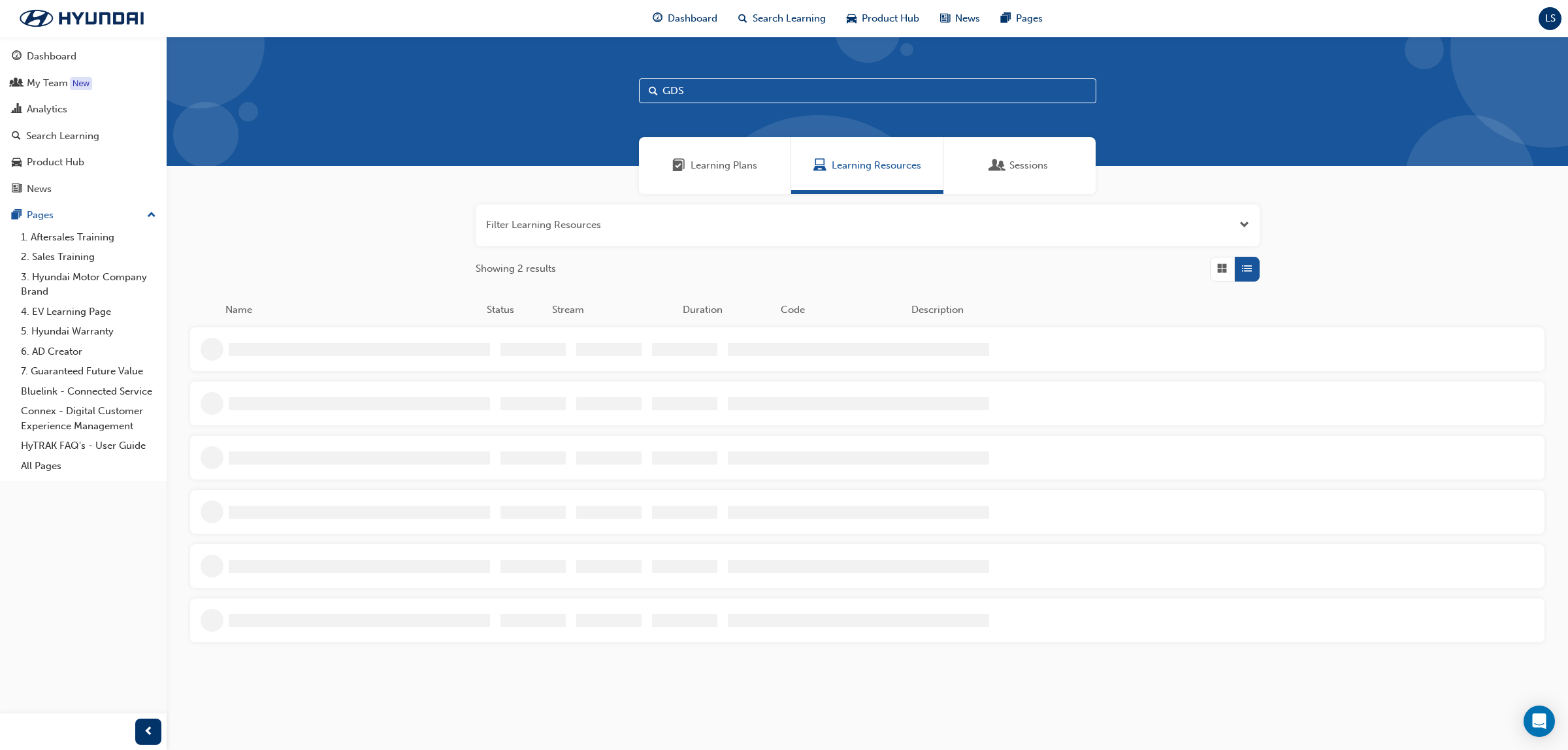
click at [700, 92] on input "GDS" at bounding box center [867, 91] width 458 height 25
type input "G"
type input "As-EXCEL"
click at [317, 347] on span "Master Technician Event 2025" at bounding box center [351, 345] width 251 height 15
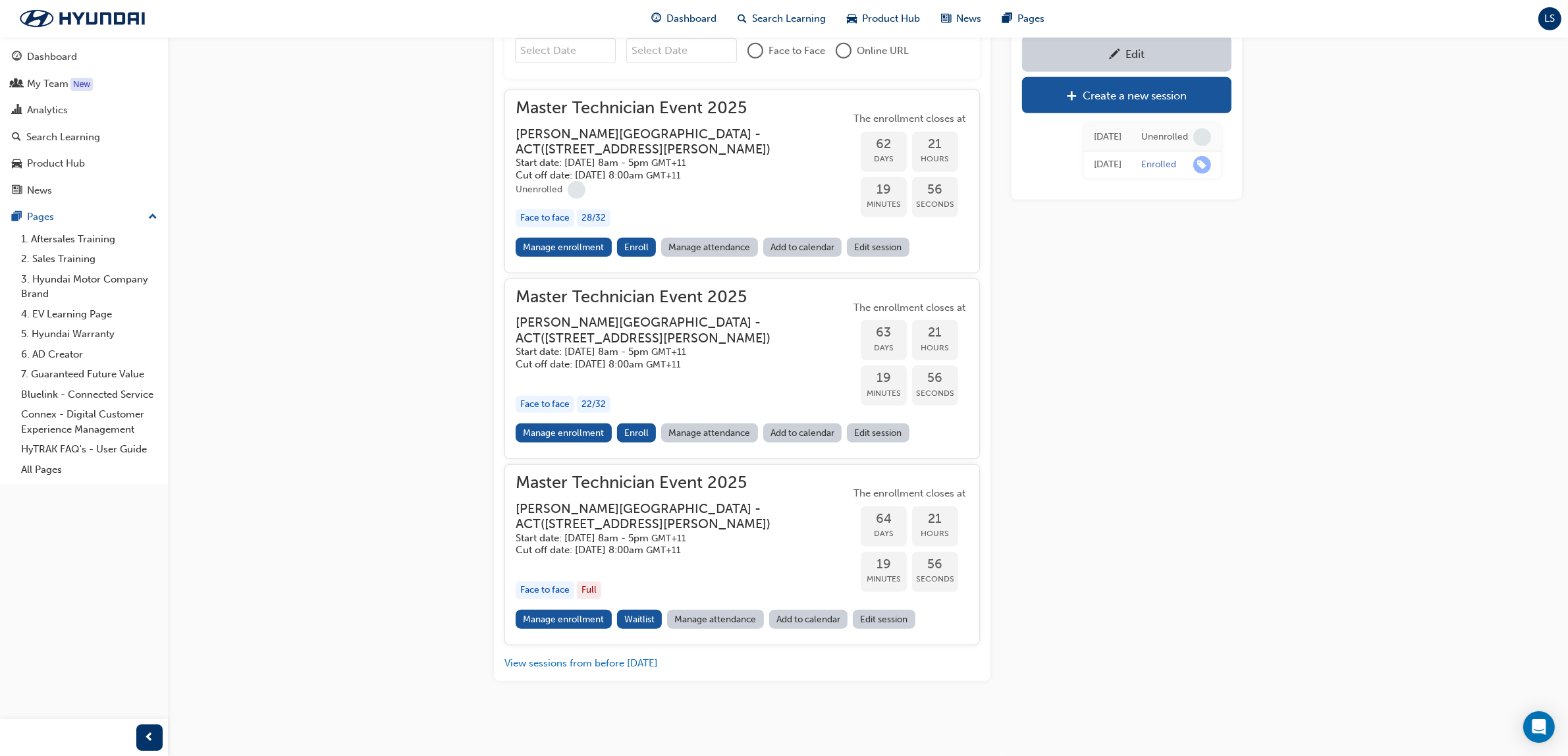
scroll to position [1601, 0]
click at [51, 113] on div "Analytics" at bounding box center [47, 110] width 41 height 15
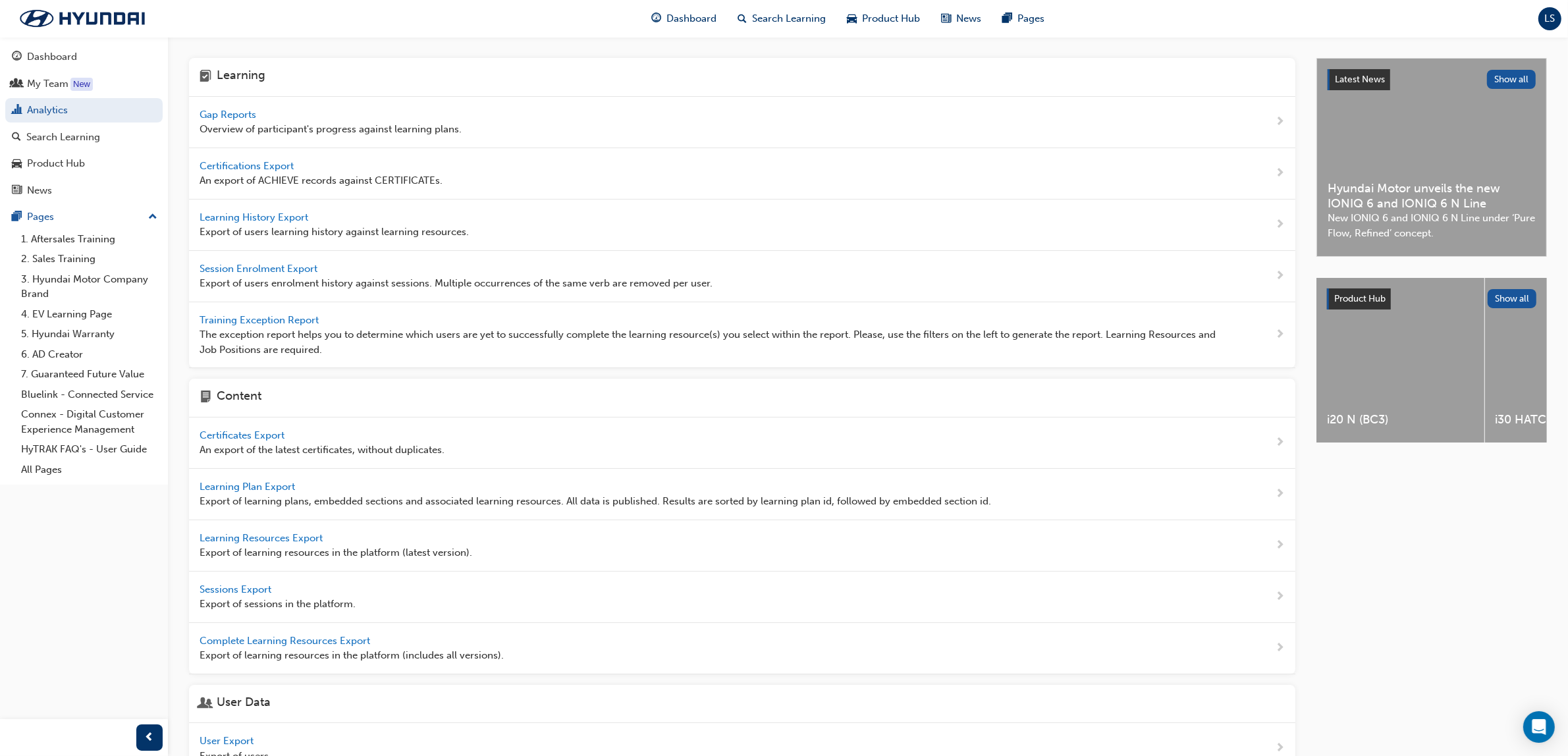
click at [258, 111] on span "Gap Reports" at bounding box center [229, 114] width 59 height 12
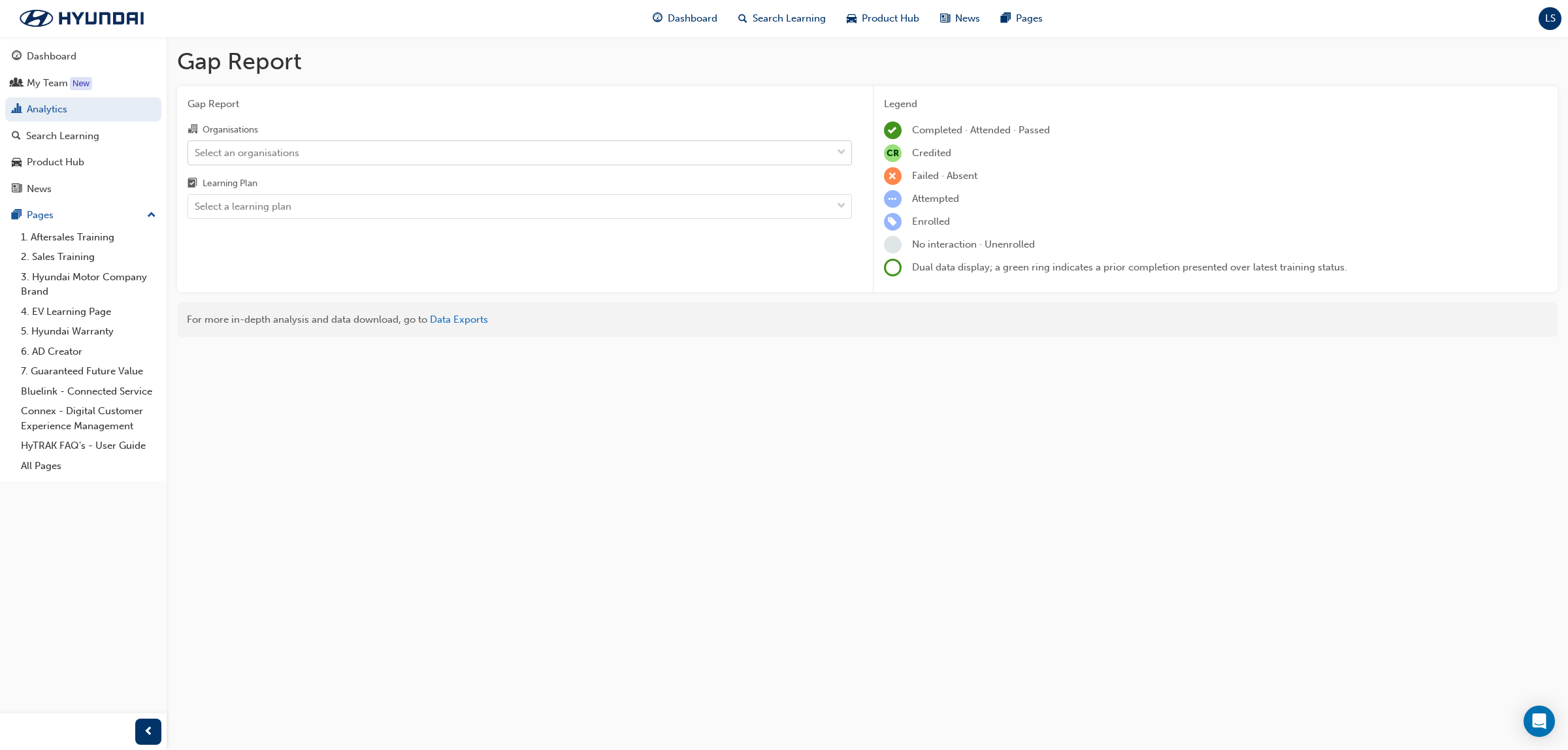
click at [317, 156] on div "Select an organisations" at bounding box center [510, 153] width 643 height 23
click at [196, 156] on input "Organisations Select an organisations" at bounding box center [195, 152] width 1 height 12
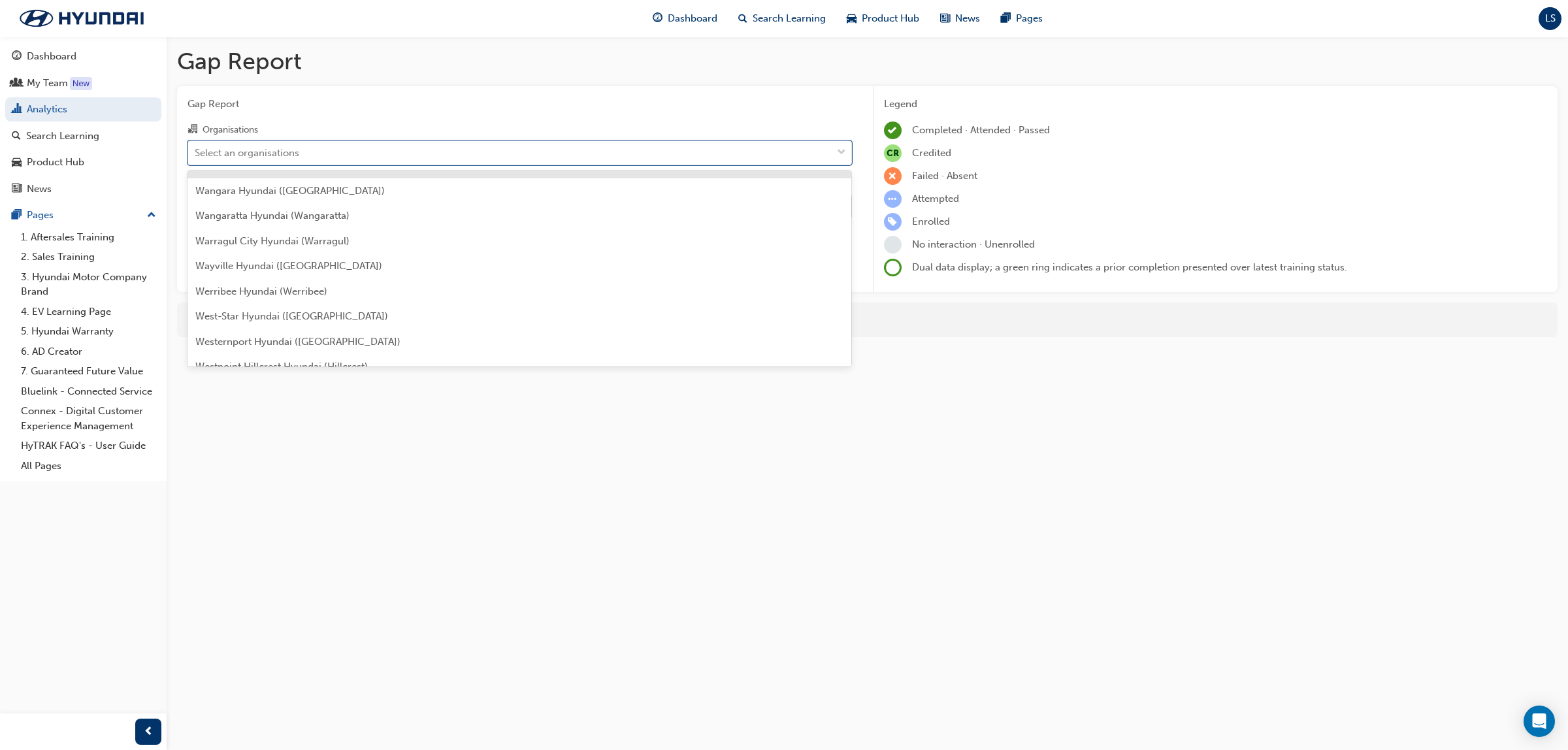
scroll to position [4222, 0]
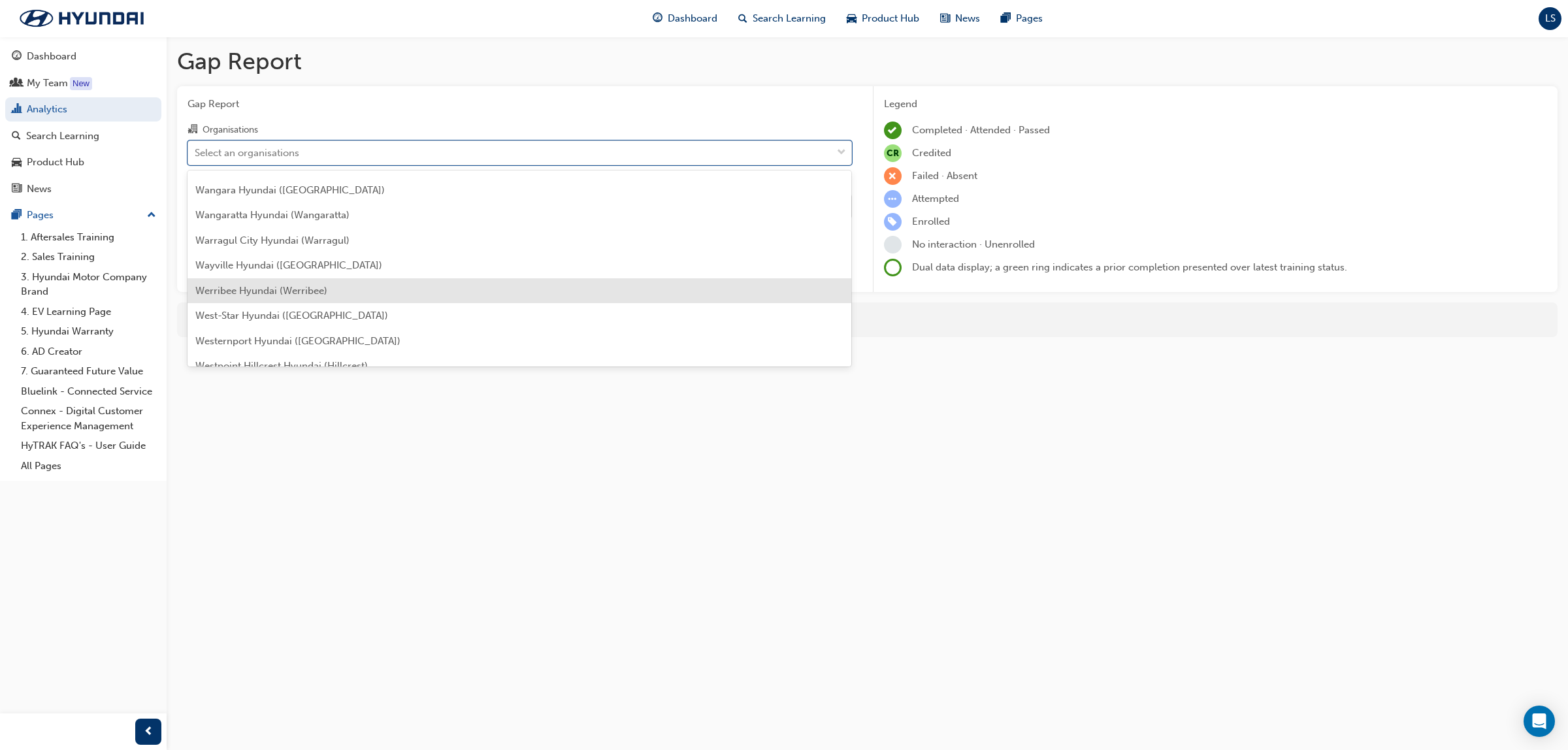
click at [251, 280] on div "Werribee Hyundai (Werribee)" at bounding box center [520, 291] width 665 height 26
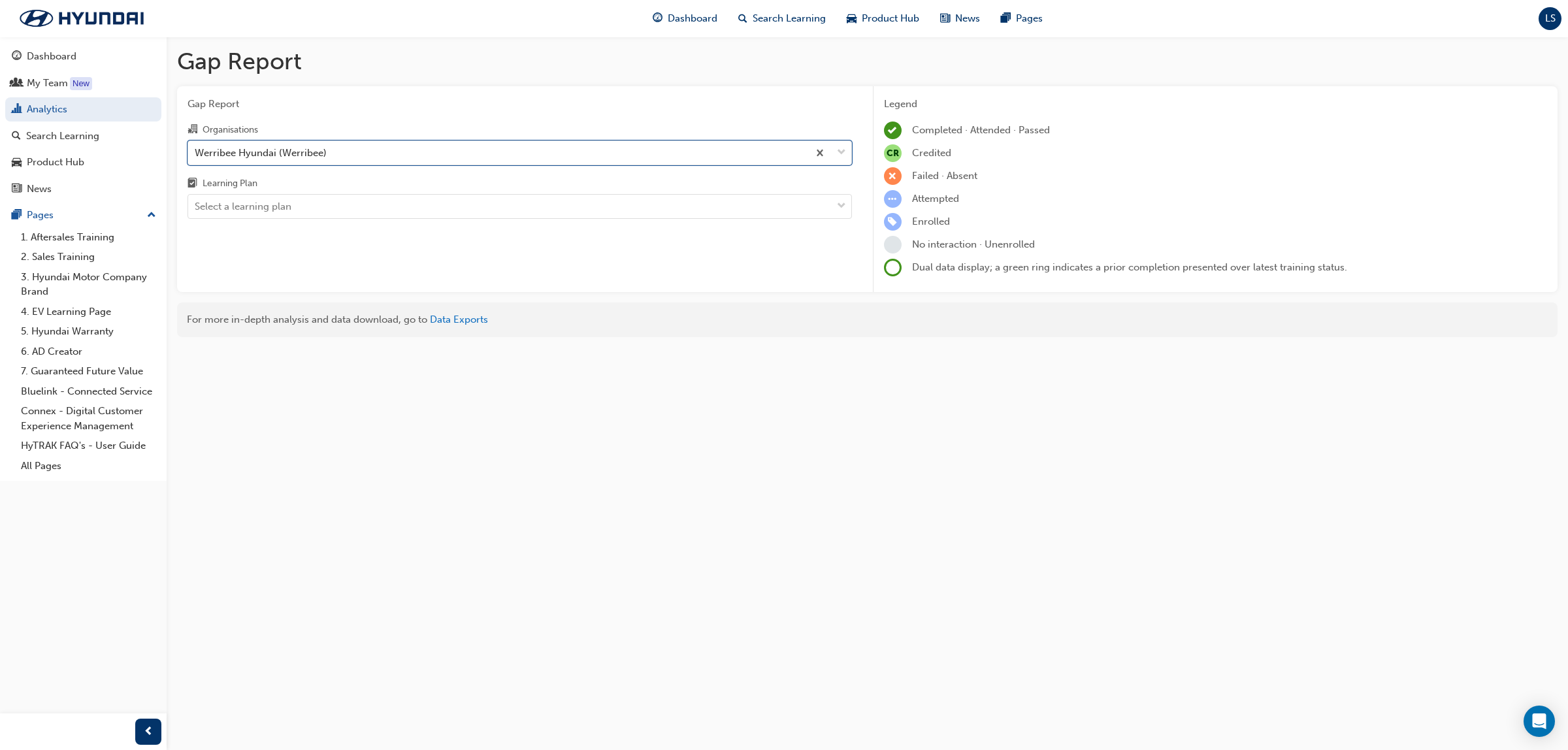
click at [369, 193] on div "Learning Plan" at bounding box center [520, 185] width 665 height 19
click at [196, 201] on input "Learning Plan Select a learning plan" at bounding box center [195, 206] width 1 height 12
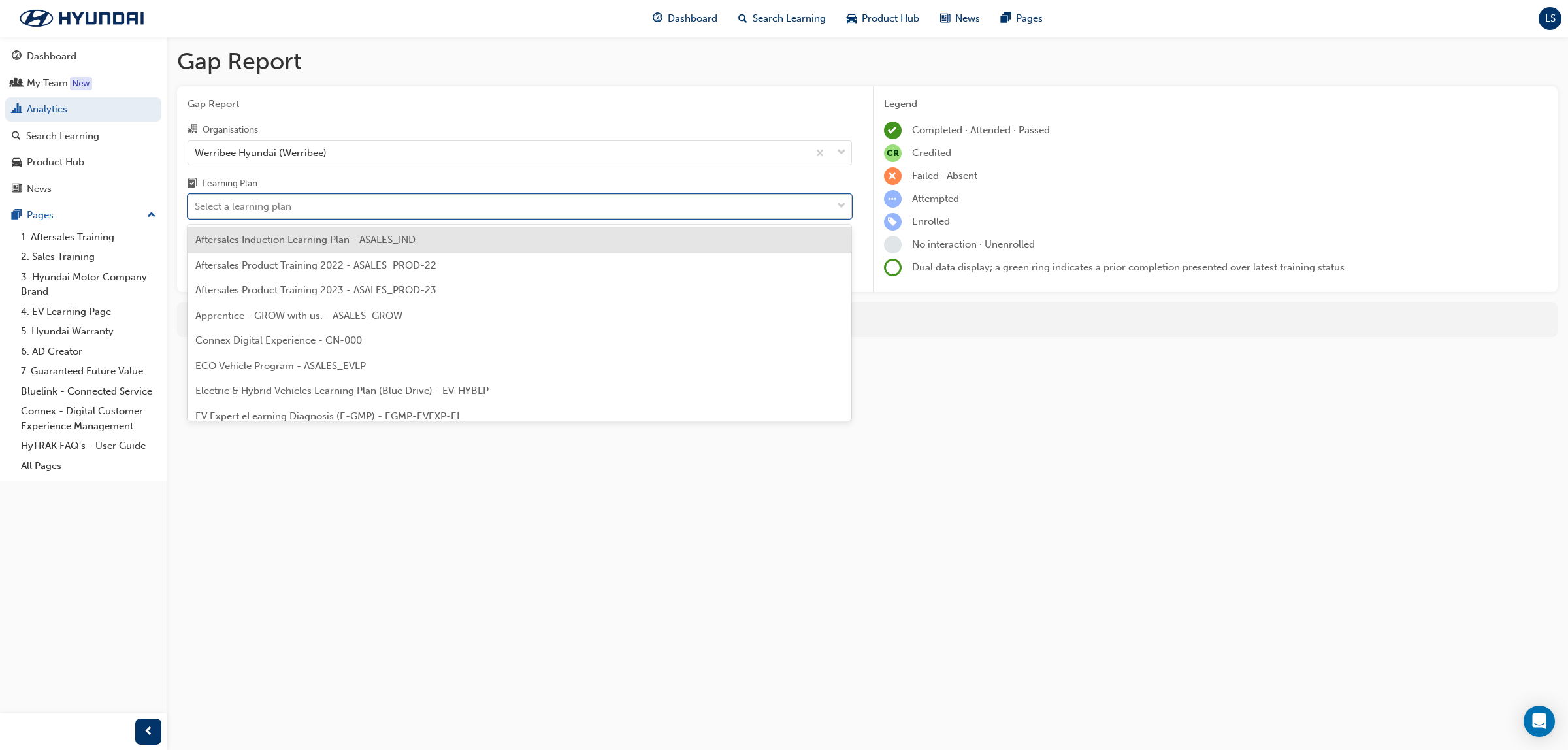
click at [364, 207] on div "Select a learning plan" at bounding box center [510, 207] width 643 height 23
click at [196, 207] on input "Learning Plan option Aftersales Induction Learning Plan - ASALES_IND focused, 1…" at bounding box center [195, 206] width 1 height 12
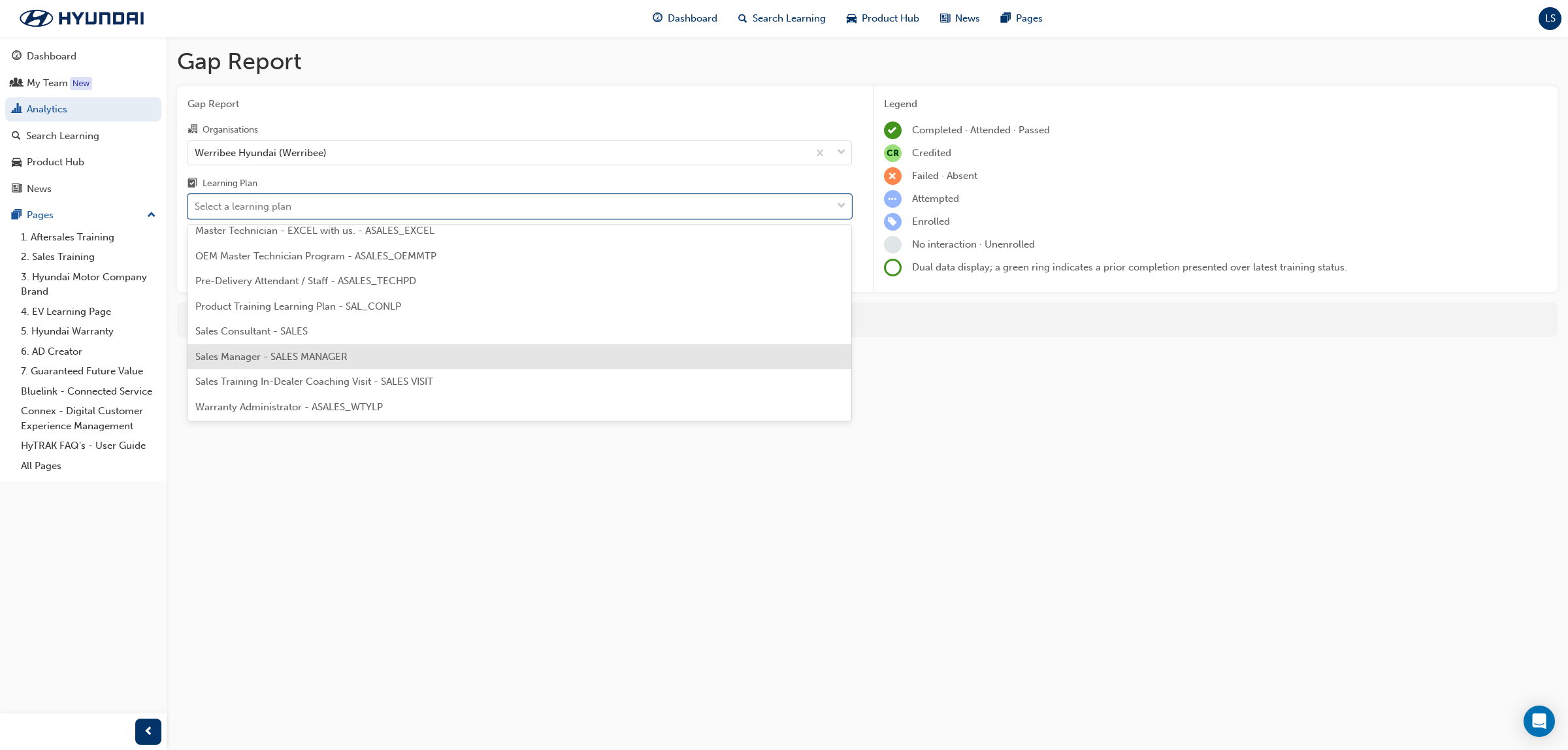
scroll to position [123, 0]
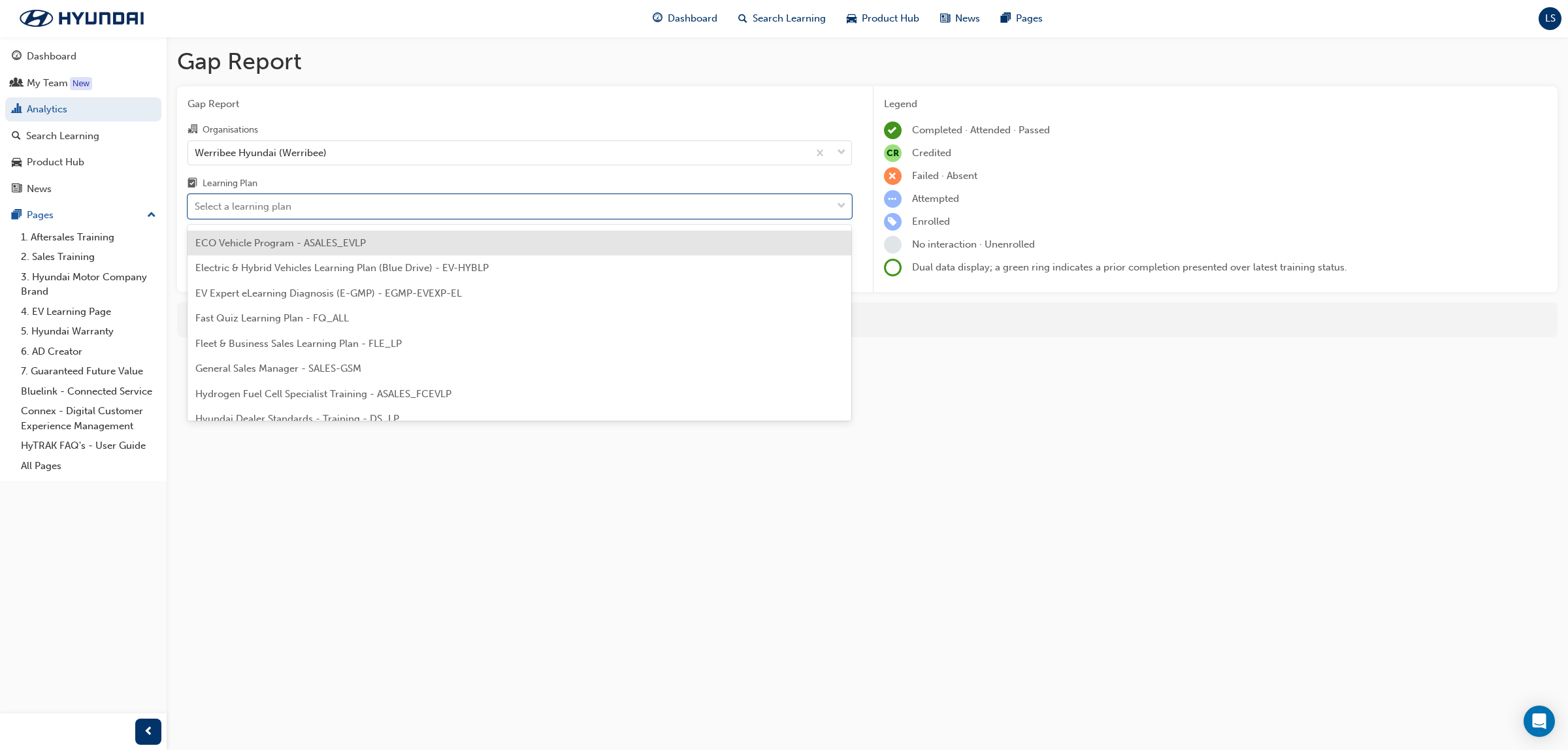
click at [341, 249] on div "ECO Vehicle Program - ASALES_EVLP" at bounding box center [520, 243] width 665 height 26
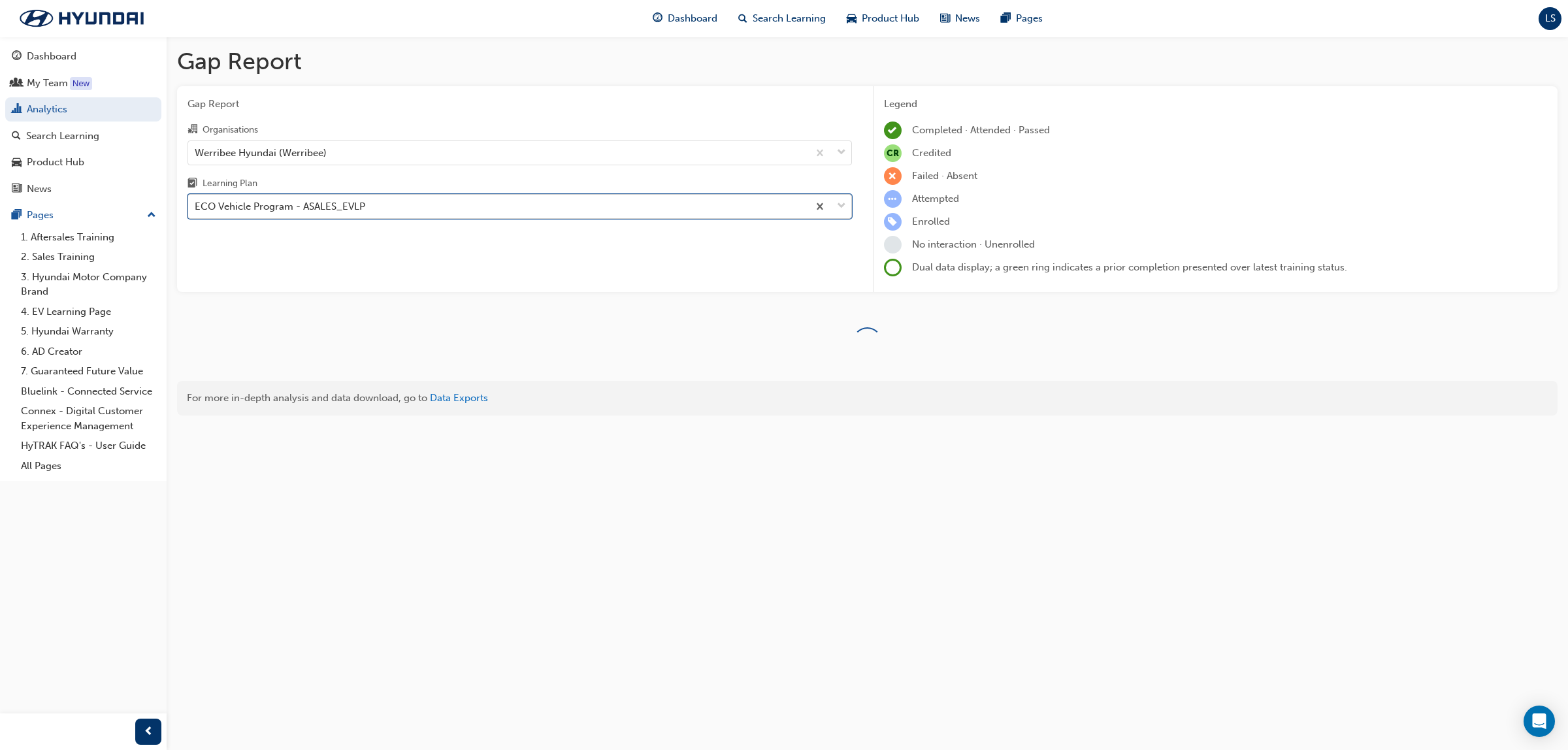
click at [357, 206] on div "ECO Vehicle Program - ASALES_EVLP" at bounding box center [280, 206] width 171 height 15
click at [196, 206] on input "Learning Plan option ECO Vehicle Program - ASALES_EVLP, selected. 0 results ava…" at bounding box center [195, 206] width 1 height 12
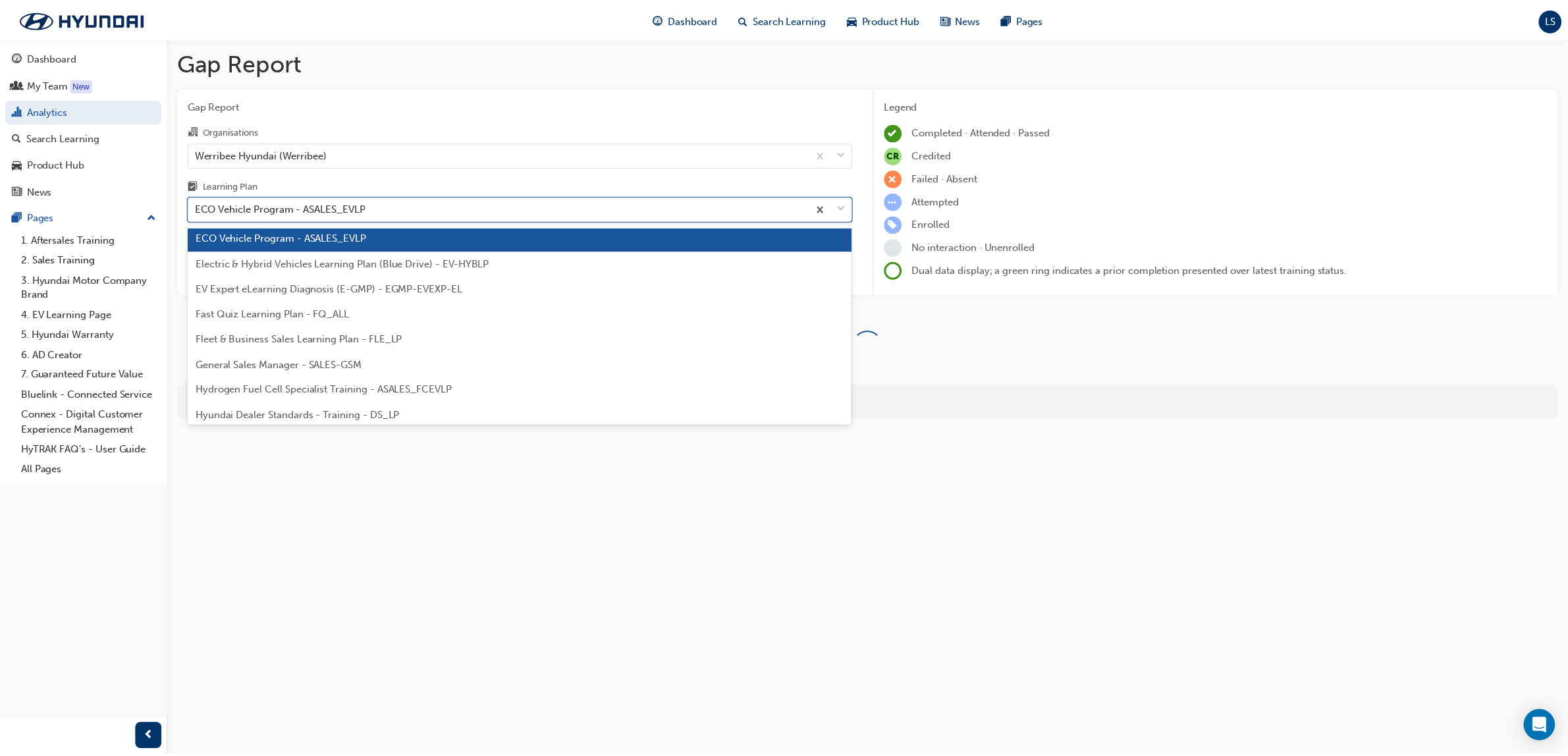
scroll to position [330, 0]
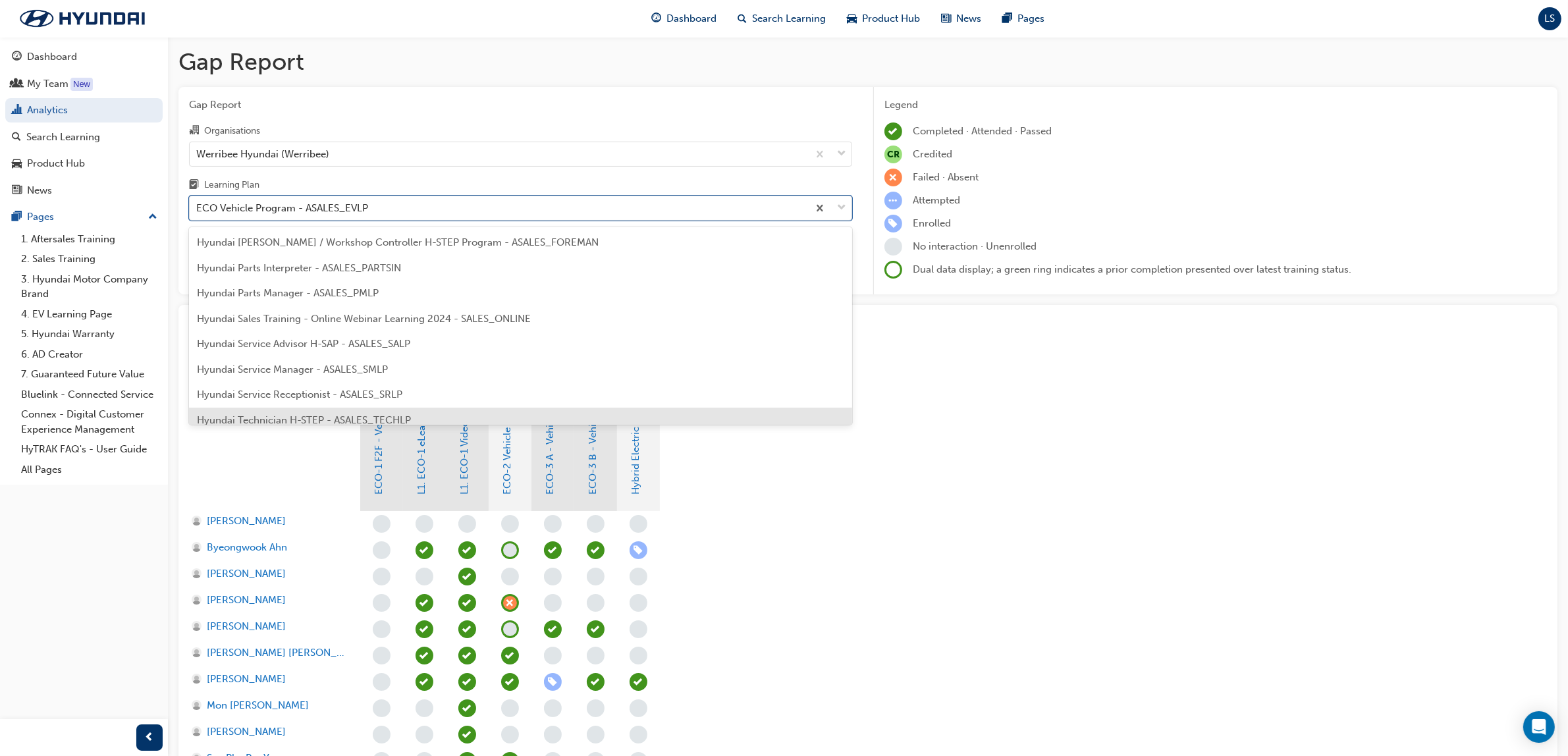
click at [338, 413] on div "Hyundai Technician H-STEP - ASALES_TECHLP" at bounding box center [520, 420] width 664 height 26
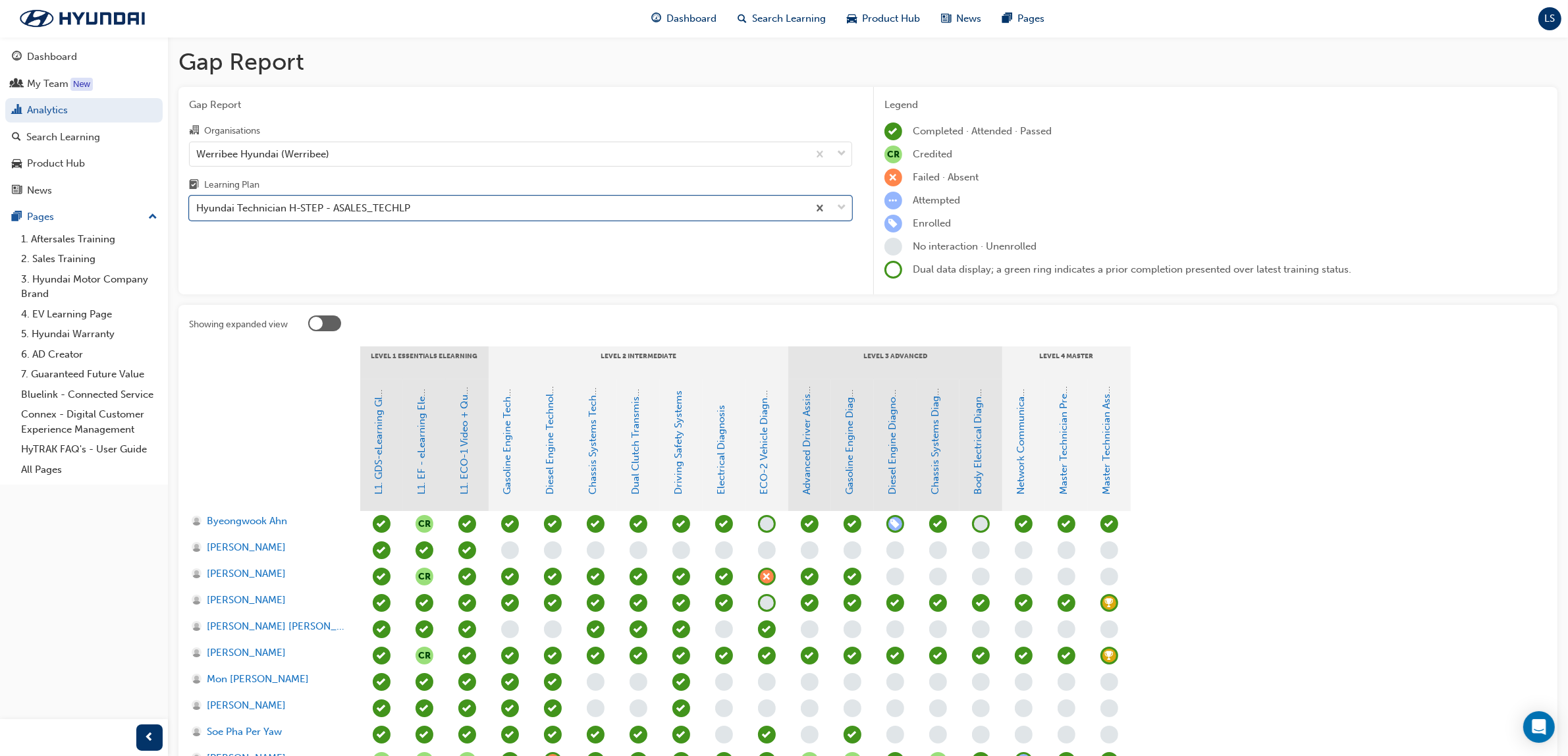
scroll to position [142, 0]
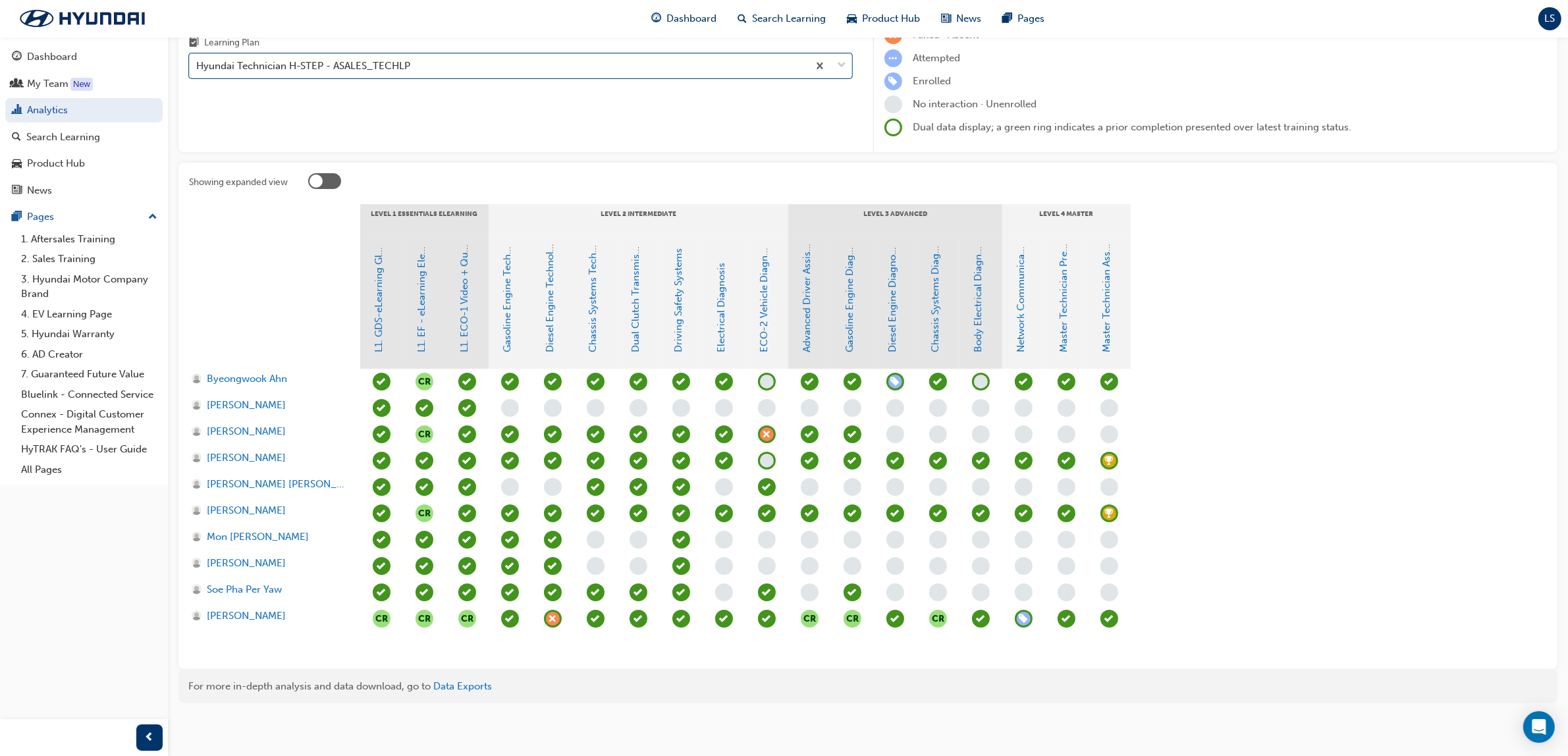
click at [1110, 623] on span "learningRecordVerb_ATTEND-icon" at bounding box center [1110, 619] width 18 height 18
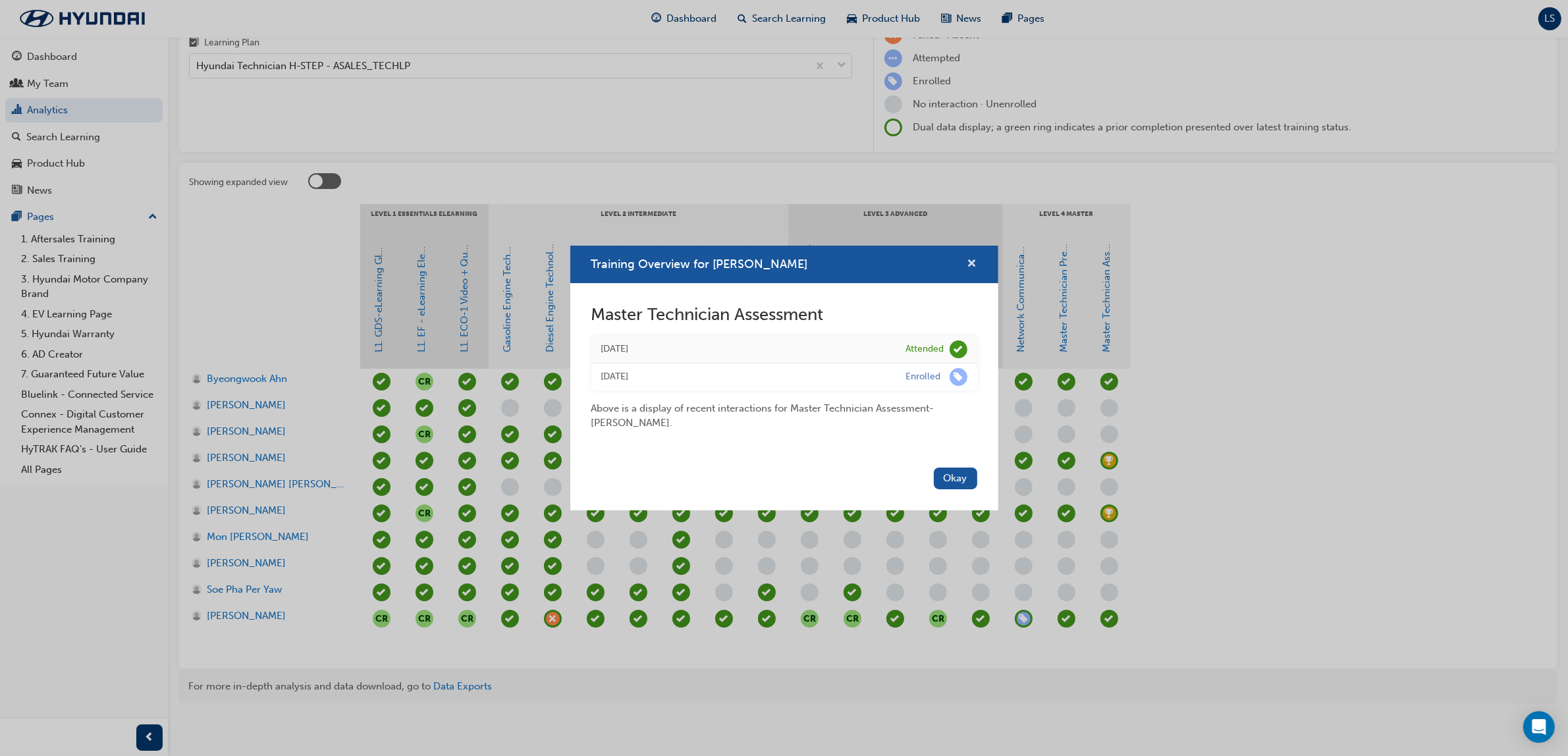
click at [973, 263] on span "cross-icon" at bounding box center [972, 264] width 10 height 12
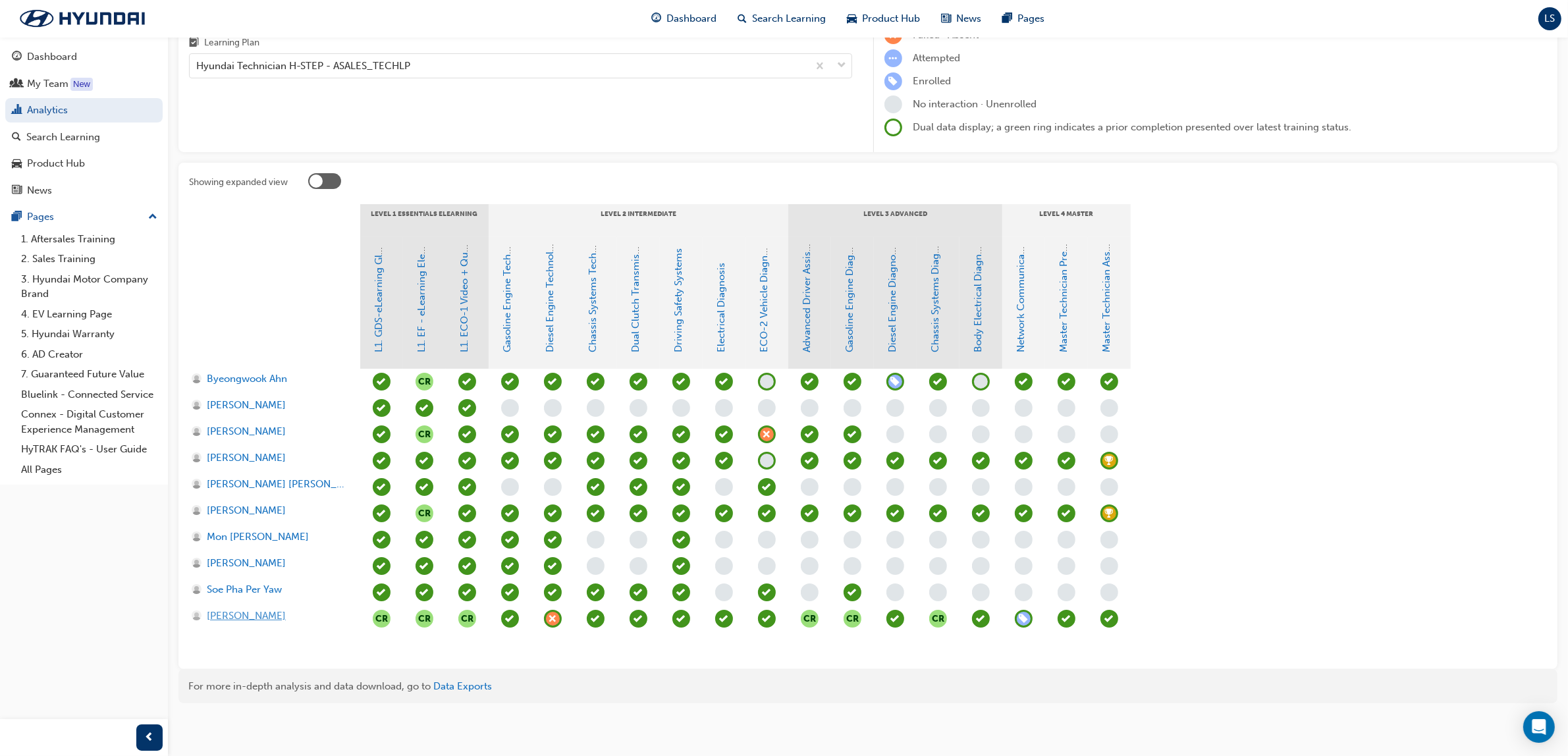
click at [251, 614] on span "[PERSON_NAME]" at bounding box center [246, 615] width 79 height 15
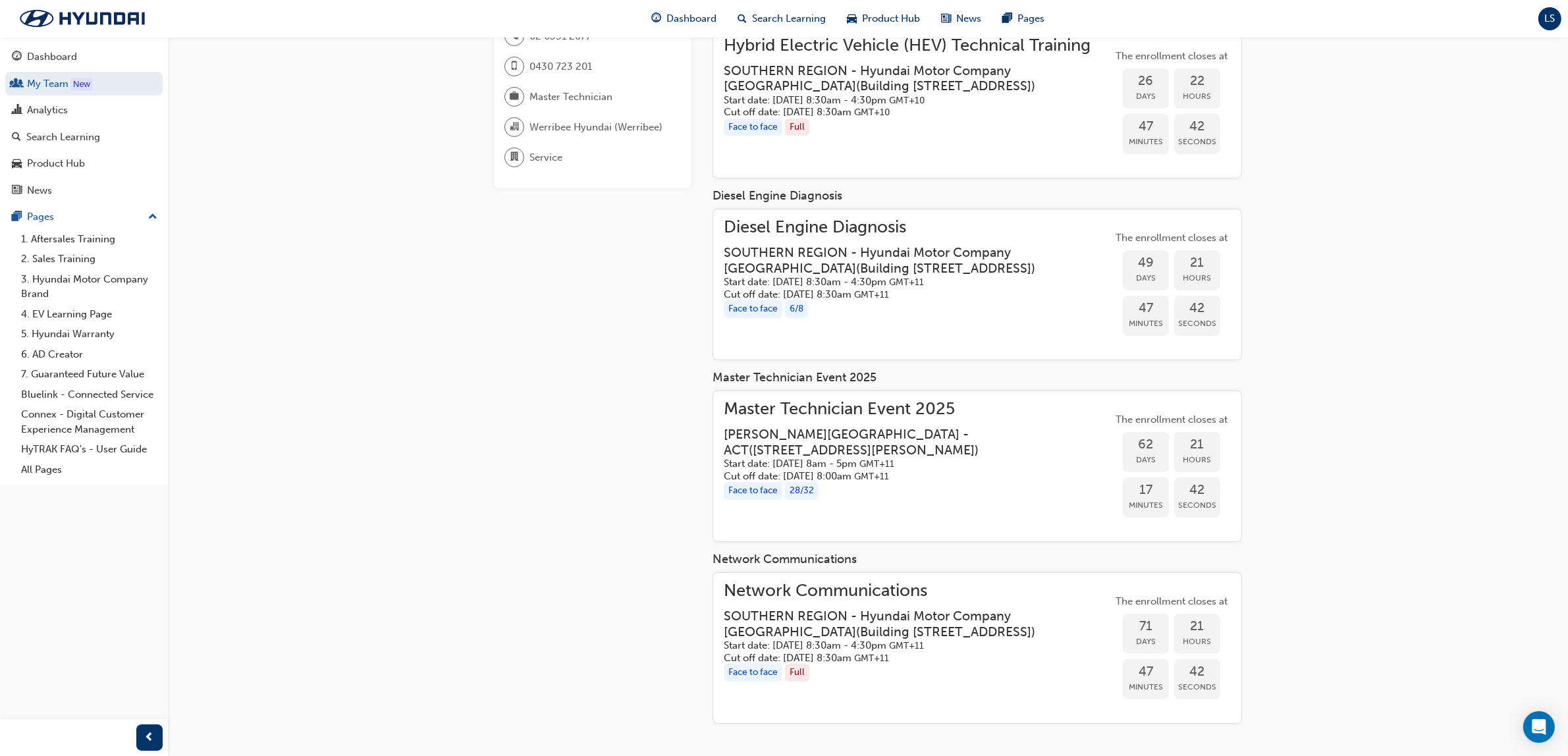
scroll to position [170, 0]
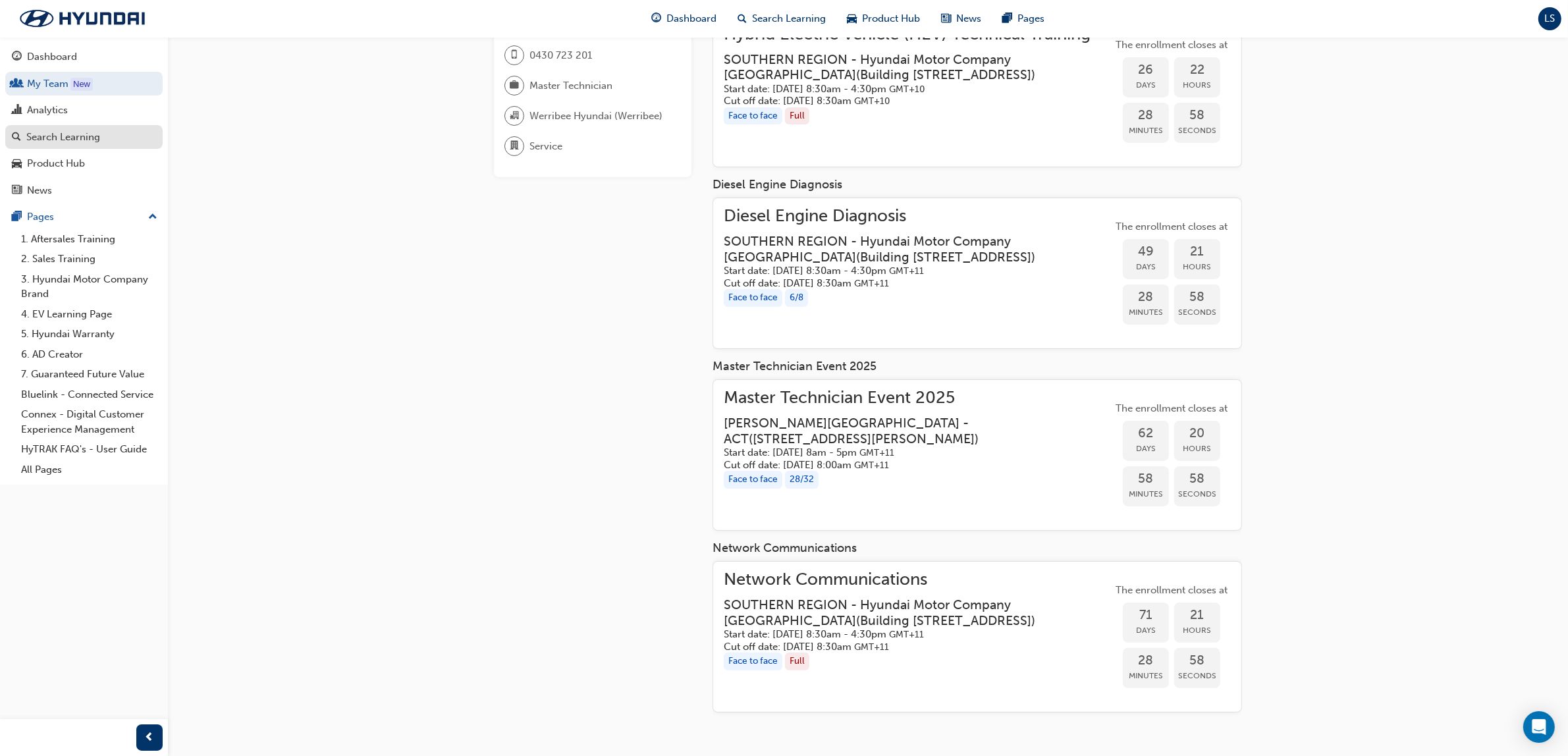
click at [74, 129] on div "Search Learning" at bounding box center [83, 137] width 144 height 16
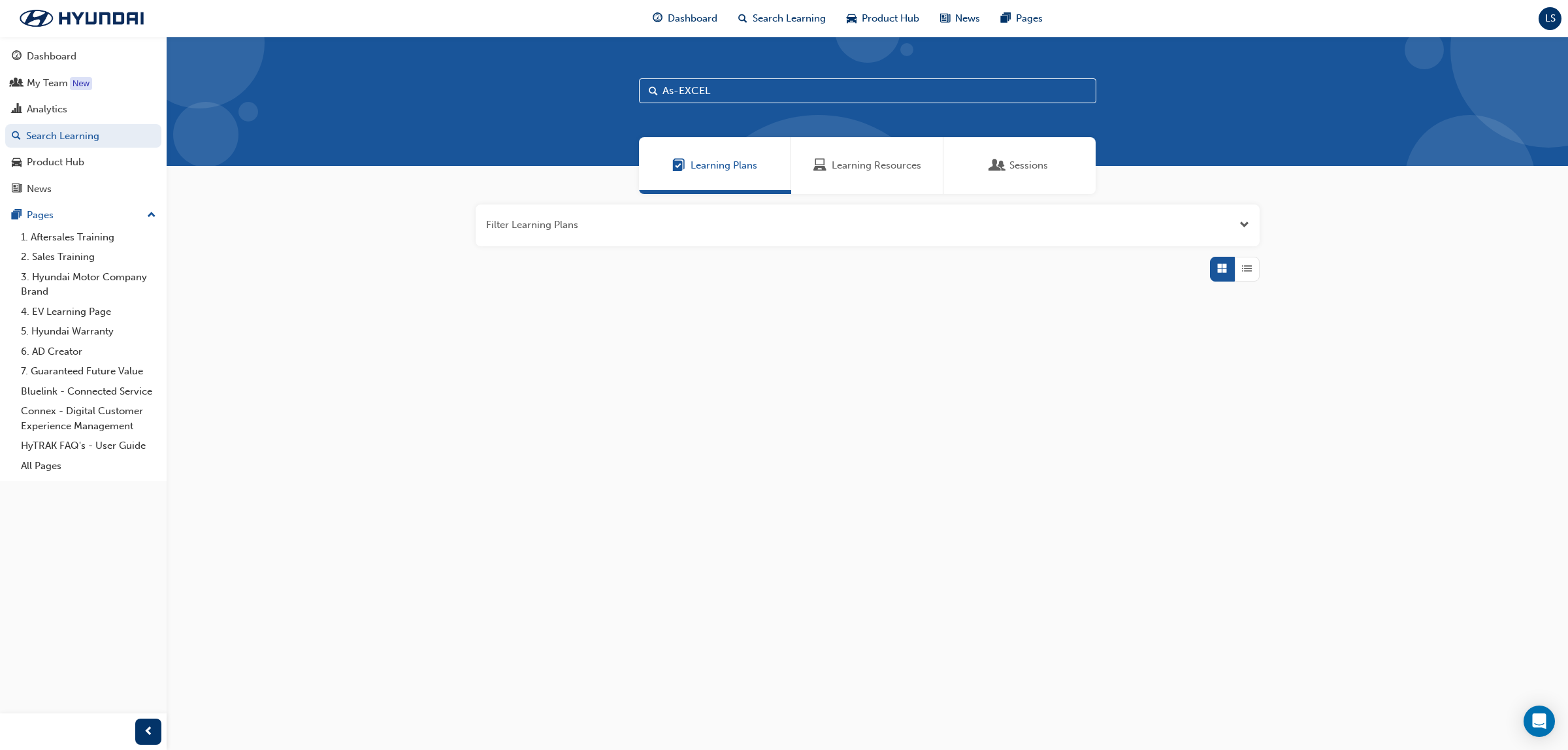
click at [903, 168] on span "Learning Resources" at bounding box center [876, 165] width 90 height 15
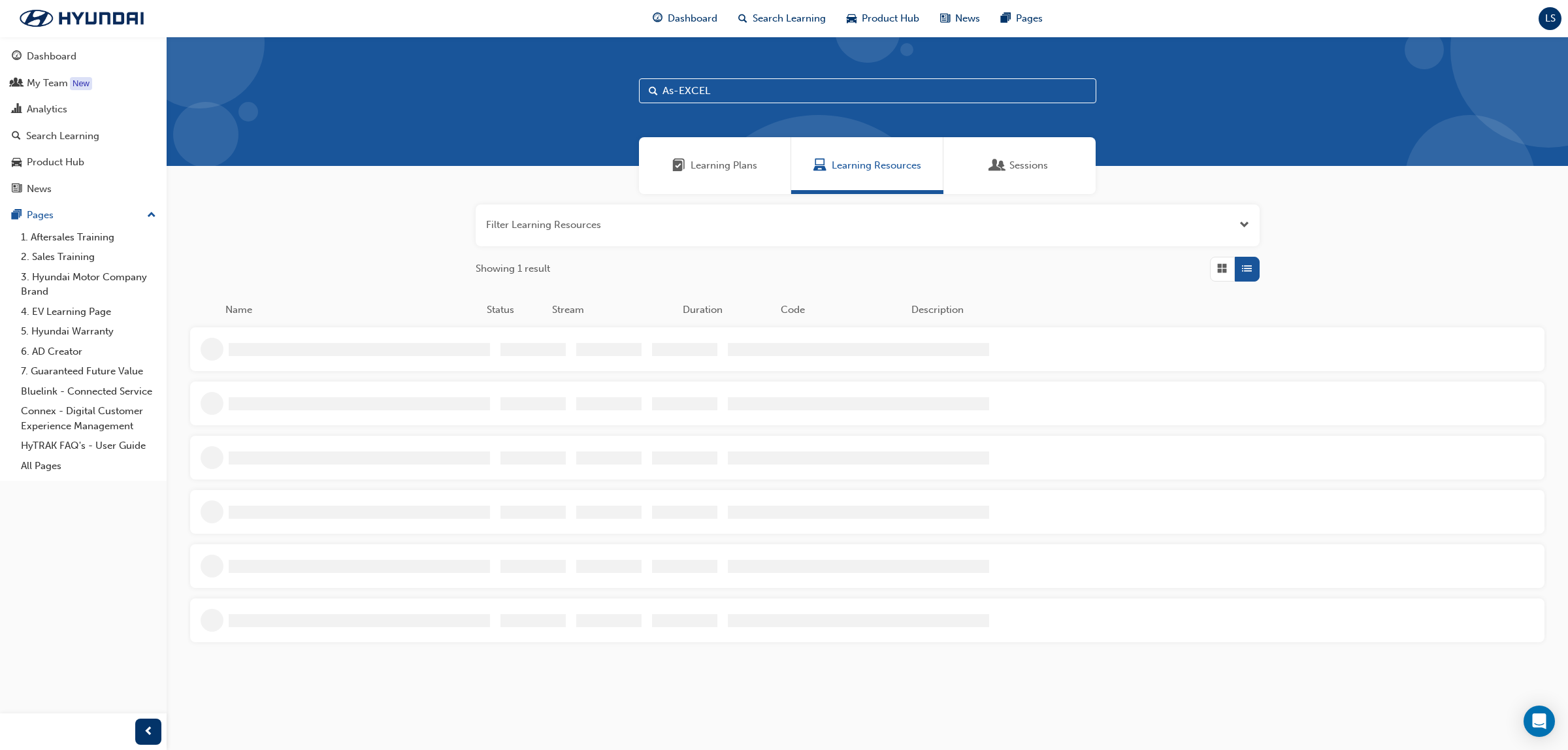
click at [729, 96] on input "As-EXCEL" at bounding box center [867, 91] width 458 height 25
click at [252, 347] on span "Master Technician Event 2025" at bounding box center [351, 345] width 251 height 15
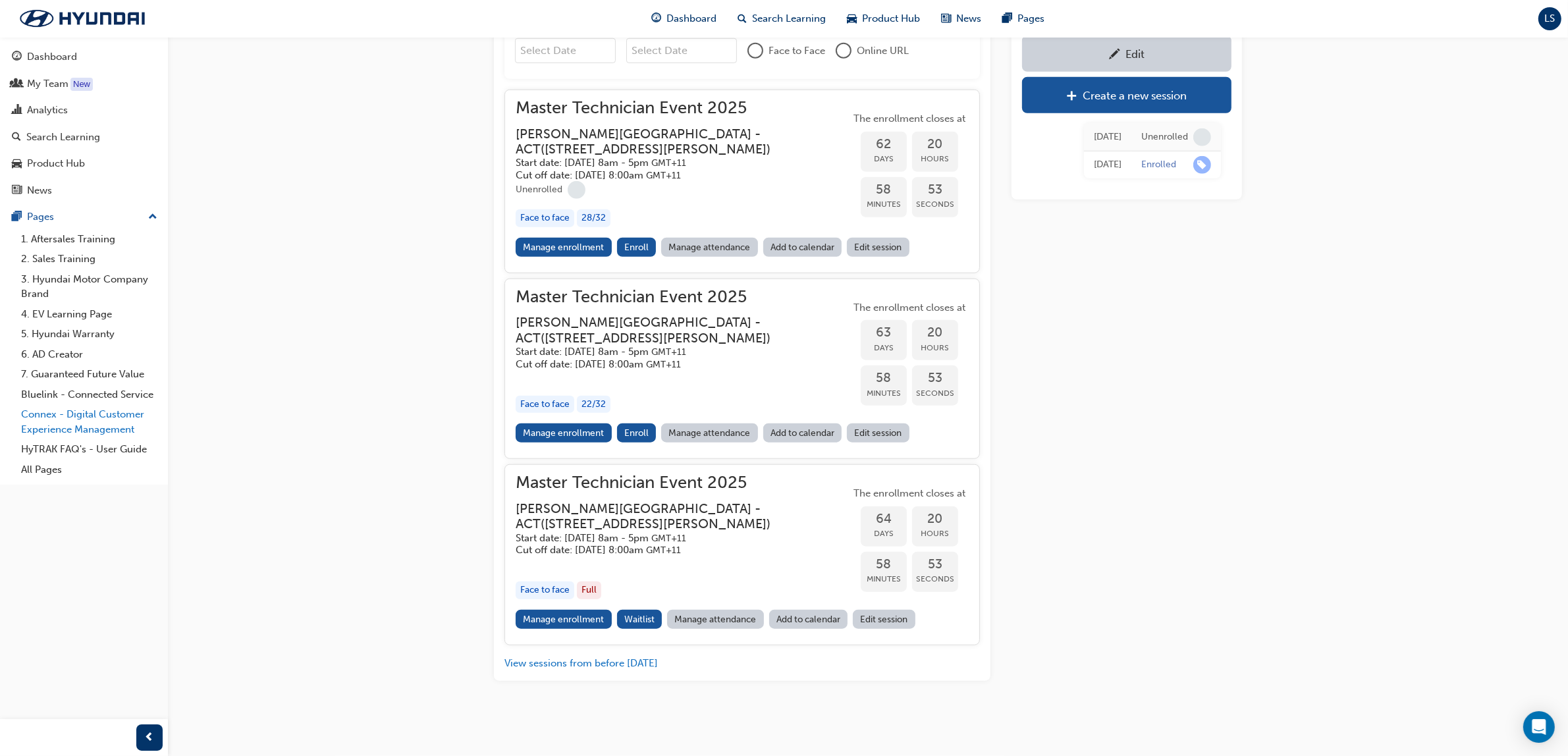
scroll to position [1471, 0]
click at [13, 118] on div "button" at bounding box center [16, 110] width 10 height 16
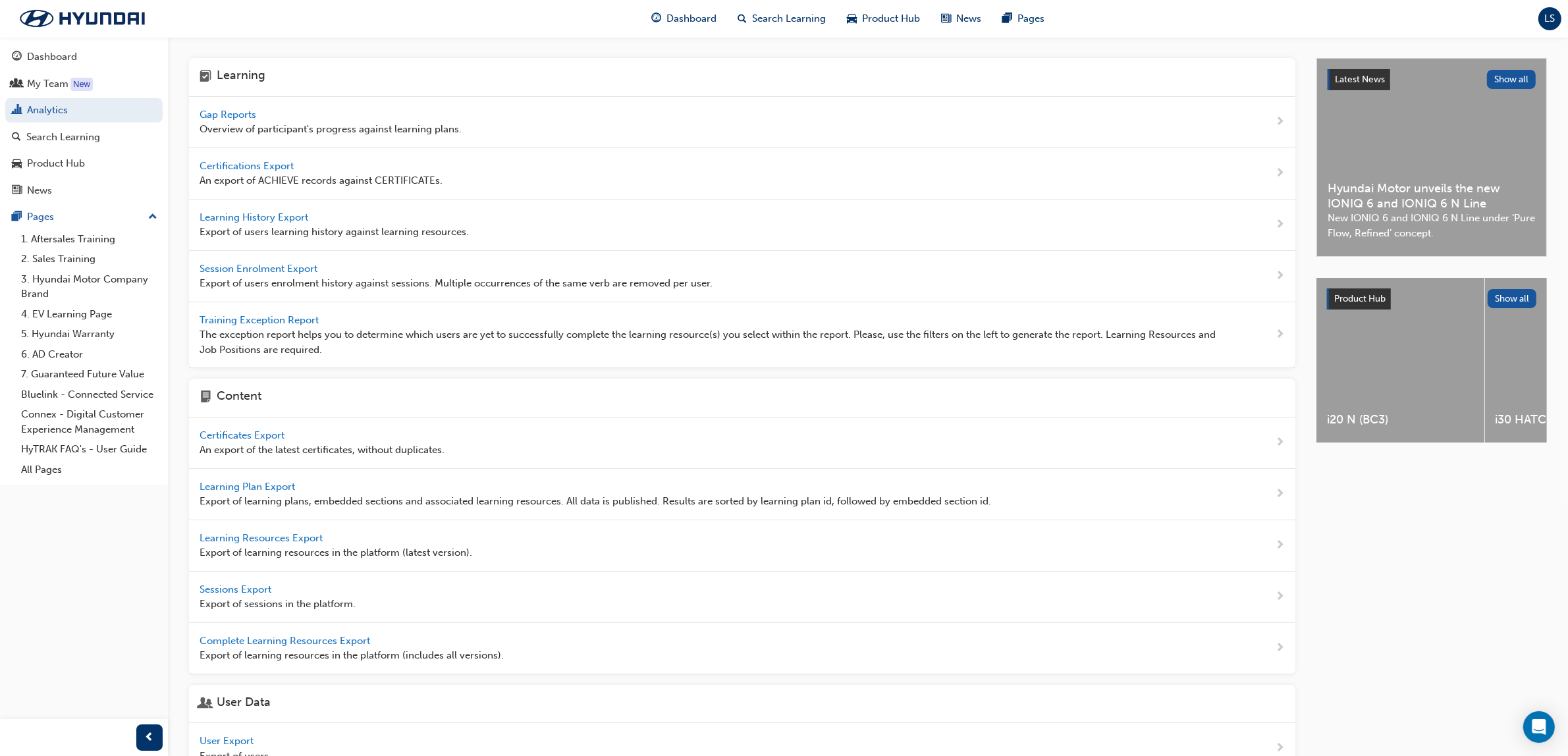
click at [271, 109] on div "Gap Reports Overview of participant's progress against learning plans." at bounding box center [330, 122] width 262 height 30
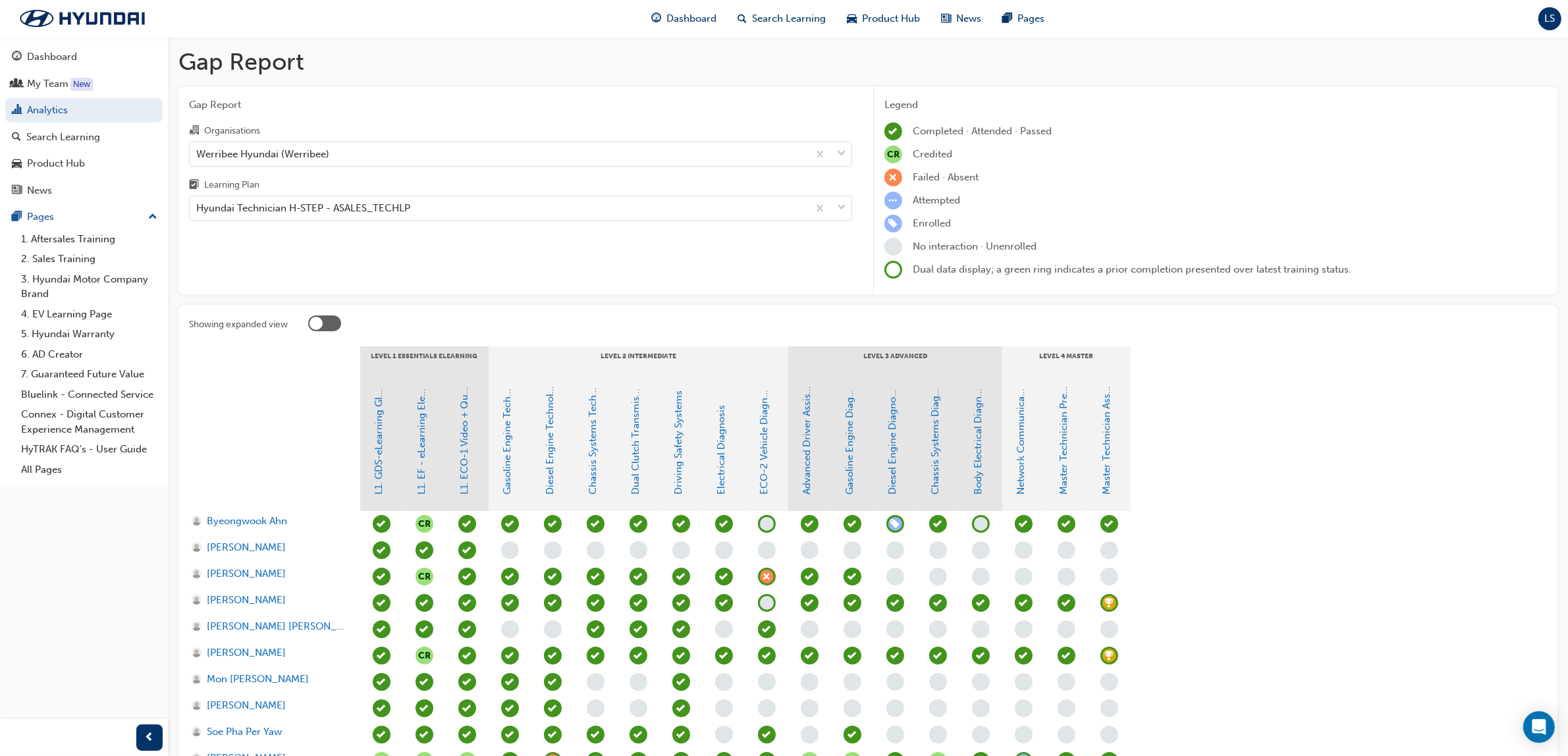
click at [215, 114] on div "Gap Report Organisations Werribee Hyundai (Werribee) Learning Plan Hyundai Tech…" at bounding box center [520, 191] width 684 height 208
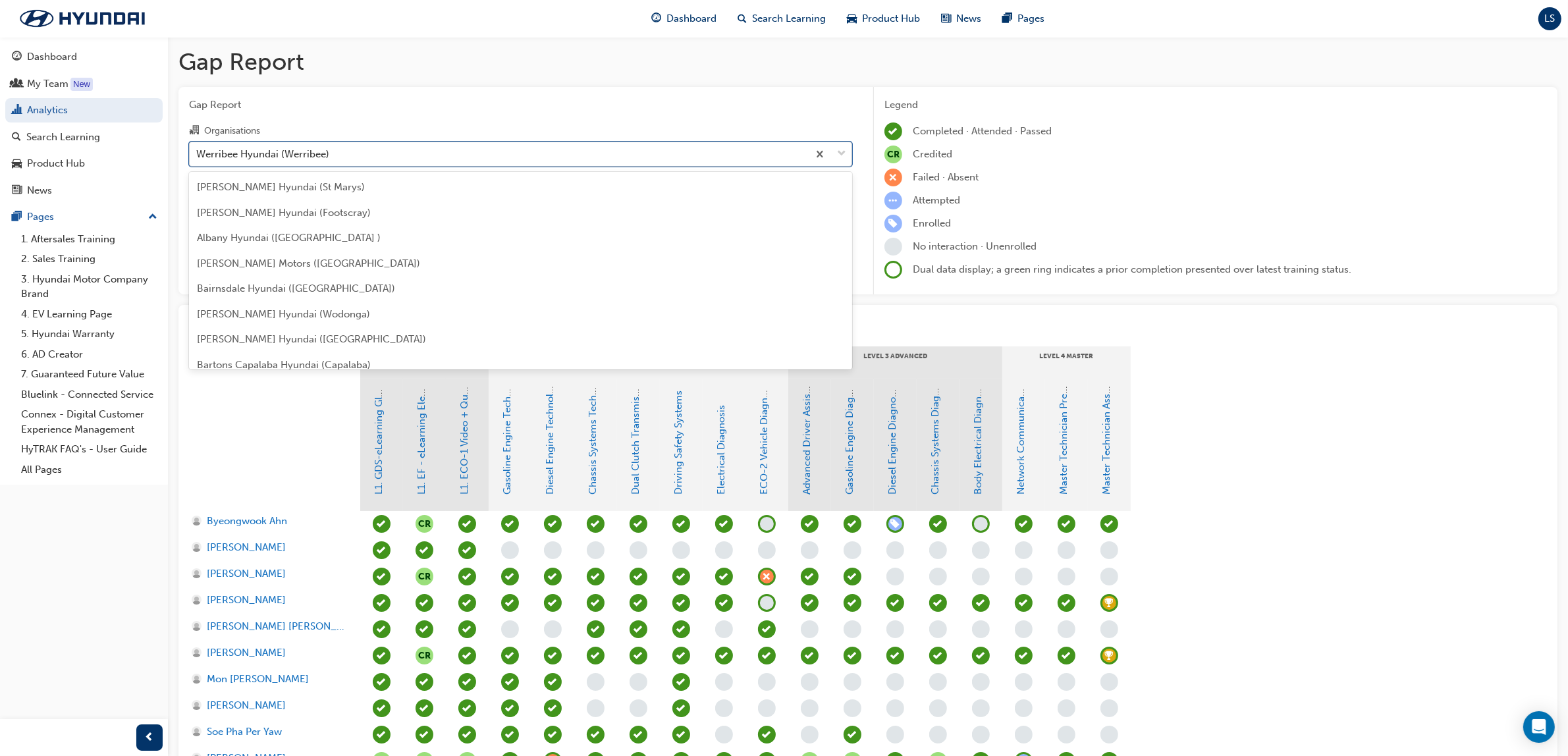
click at [290, 148] on div "Werribee Hyundai (Werribee)" at bounding box center [262, 153] width 133 height 15
click at [198, 148] on input "Organisations option Werribee Hyundai (Werribee) focused, 173 of 182. 182 resul…" at bounding box center [196, 153] width 1 height 12
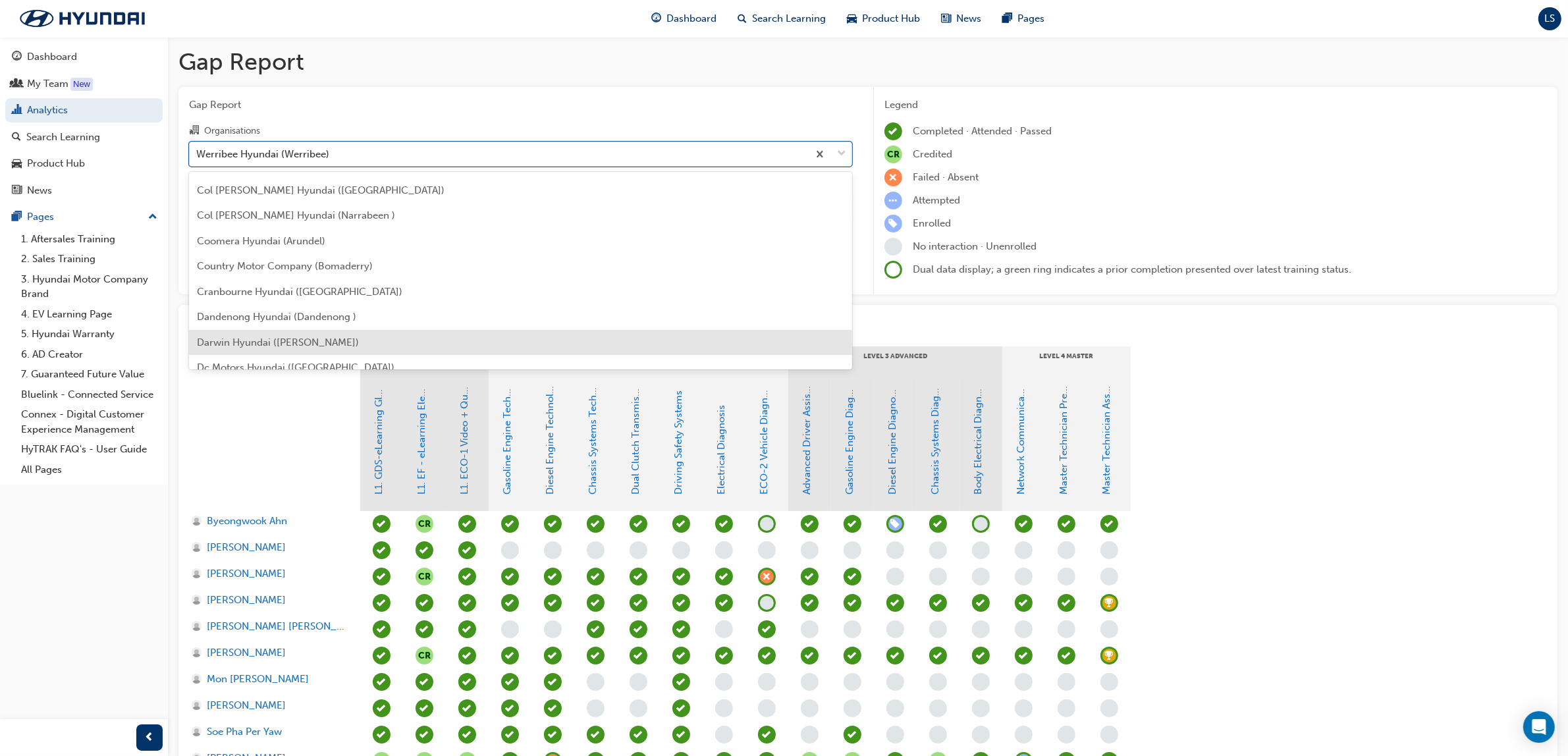
scroll to position [821, 0]
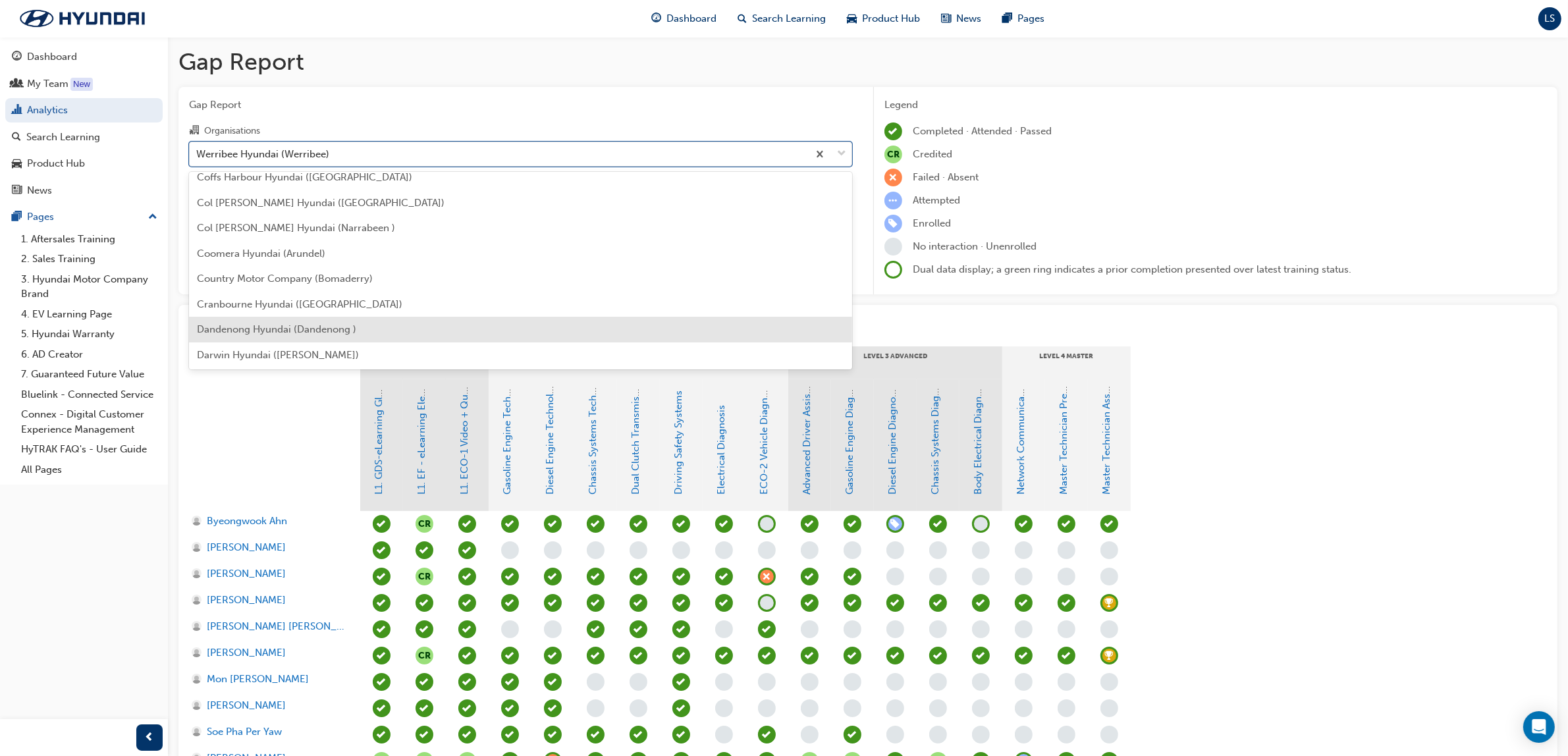
click at [290, 322] on div "Dandenong Hyundai (Dandenong )" at bounding box center [520, 330] width 664 height 26
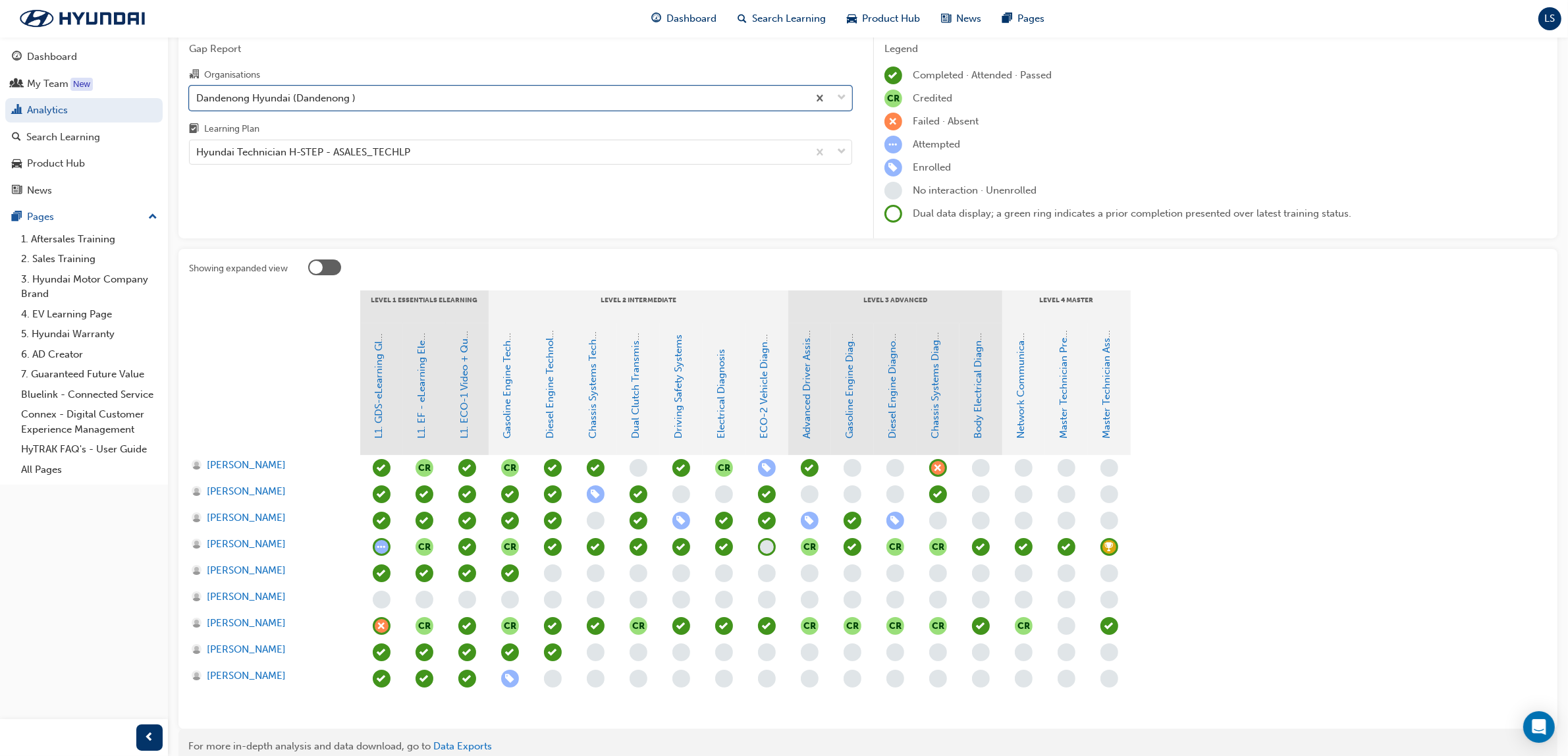
scroll to position [116, 0]
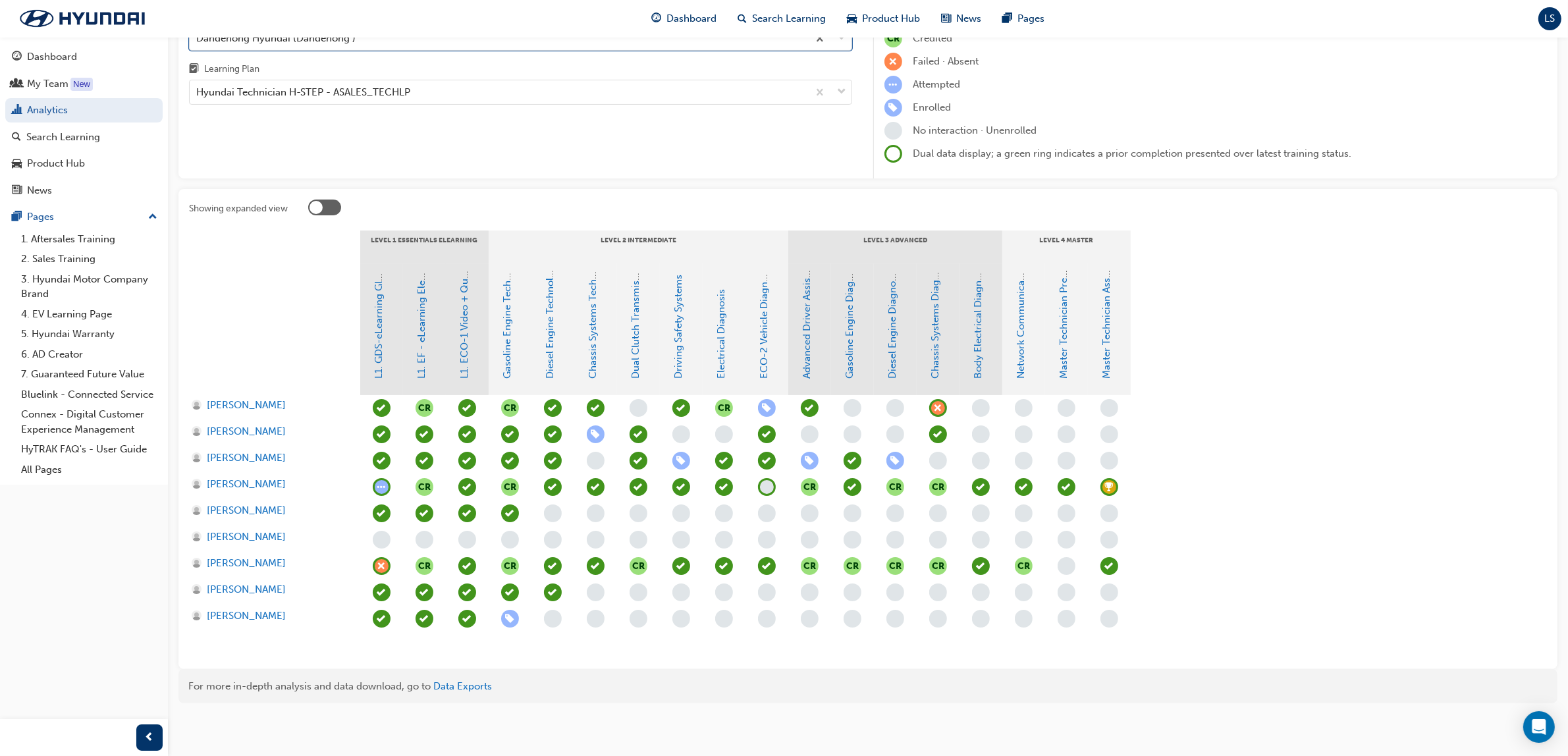
click at [1109, 574] on div at bounding box center [1110, 566] width 43 height 26
click at [1110, 567] on span "learningRecordVerb_PASS-icon" at bounding box center [1110, 566] width 18 height 18
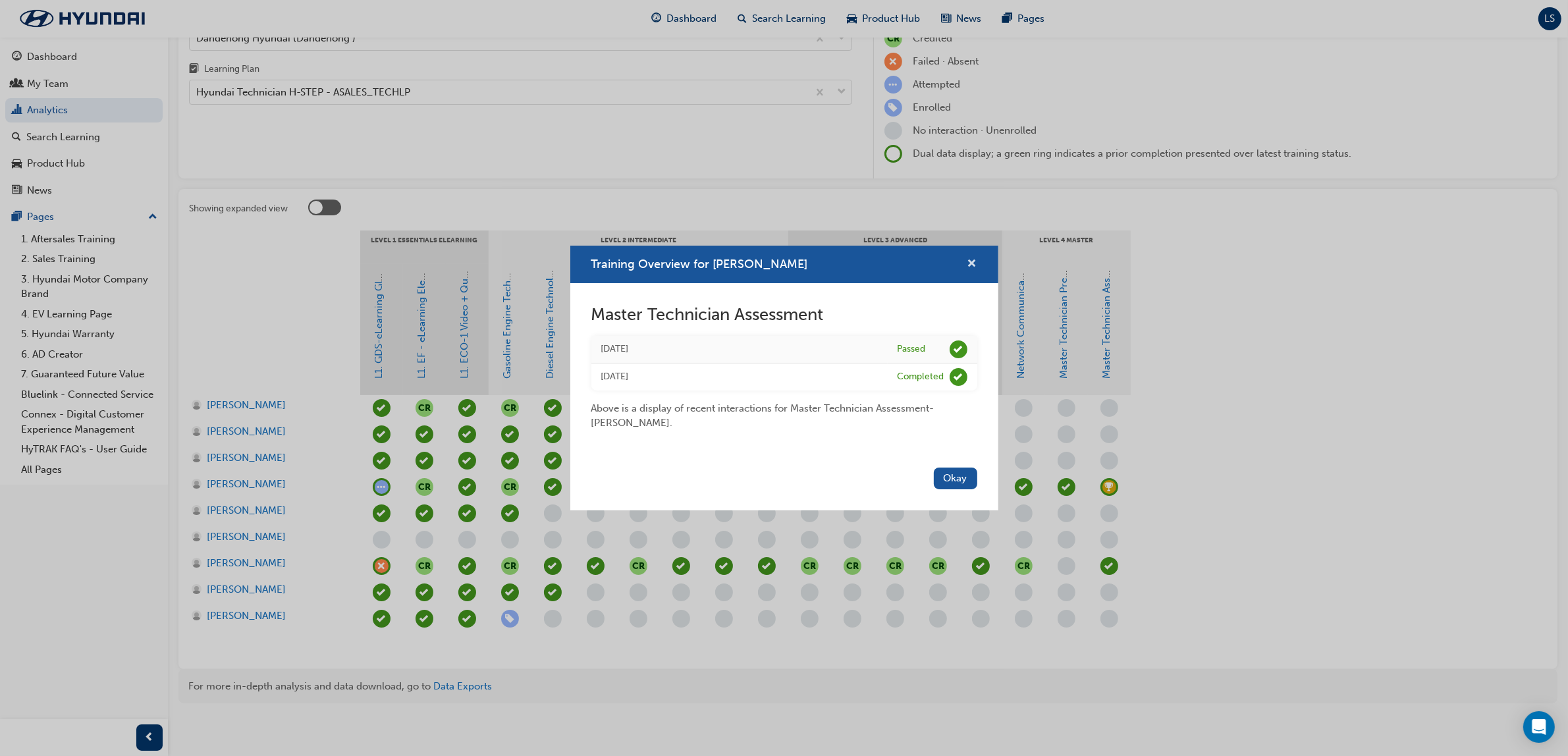
click at [976, 263] on span "cross-icon" at bounding box center [972, 264] width 10 height 12
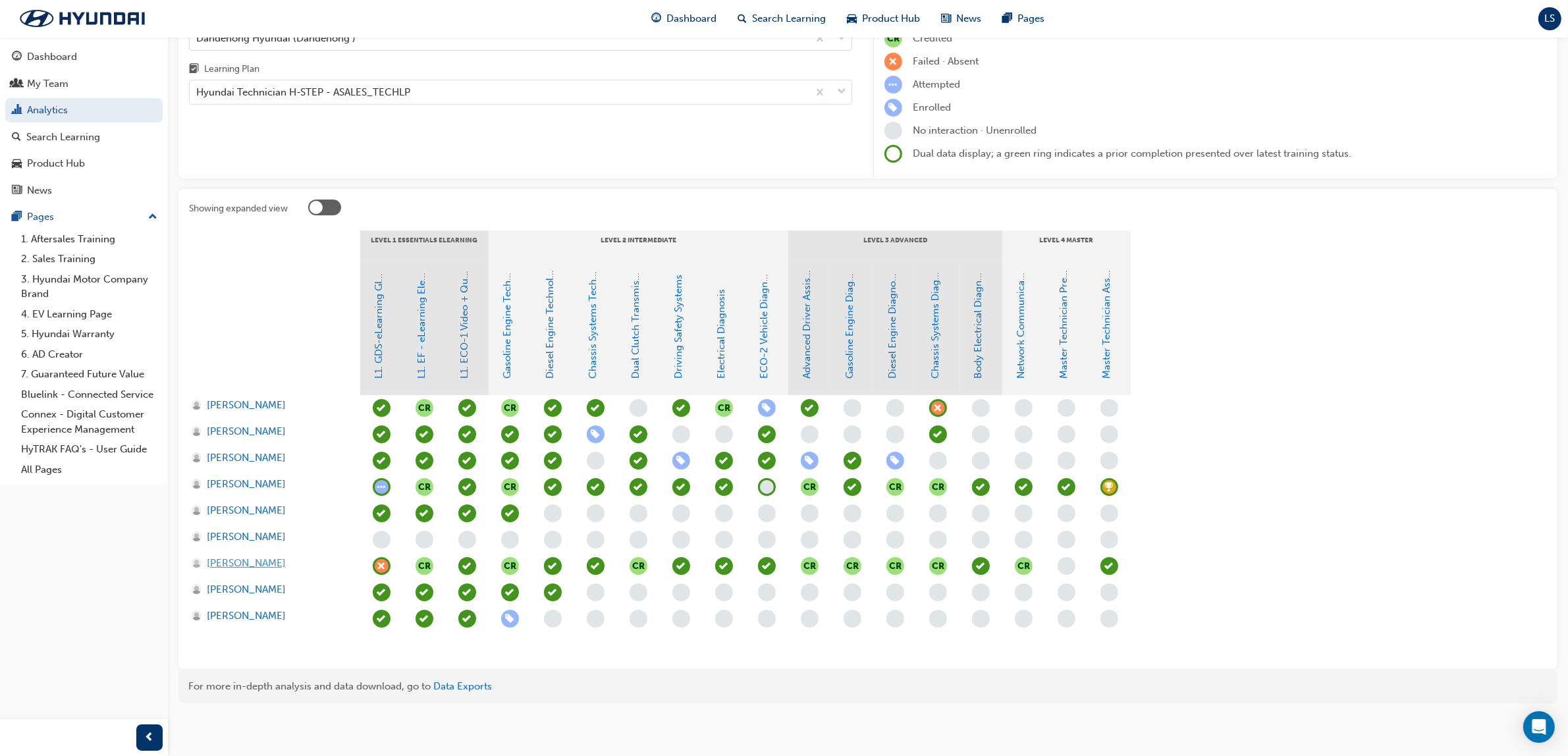
click at [265, 558] on span "[PERSON_NAME]" at bounding box center [246, 563] width 79 height 15
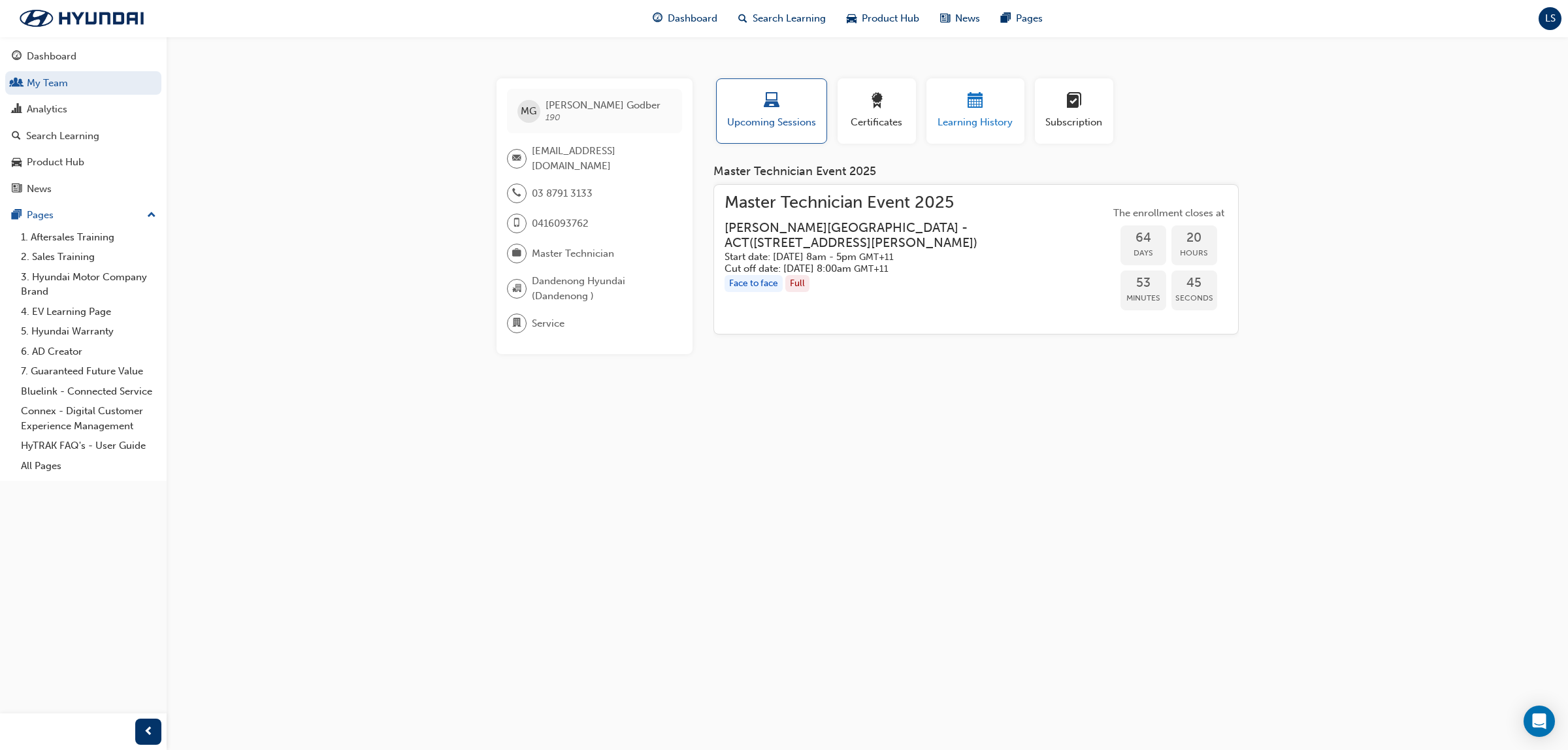
click at [986, 113] on div "Learning History" at bounding box center [975, 111] width 78 height 37
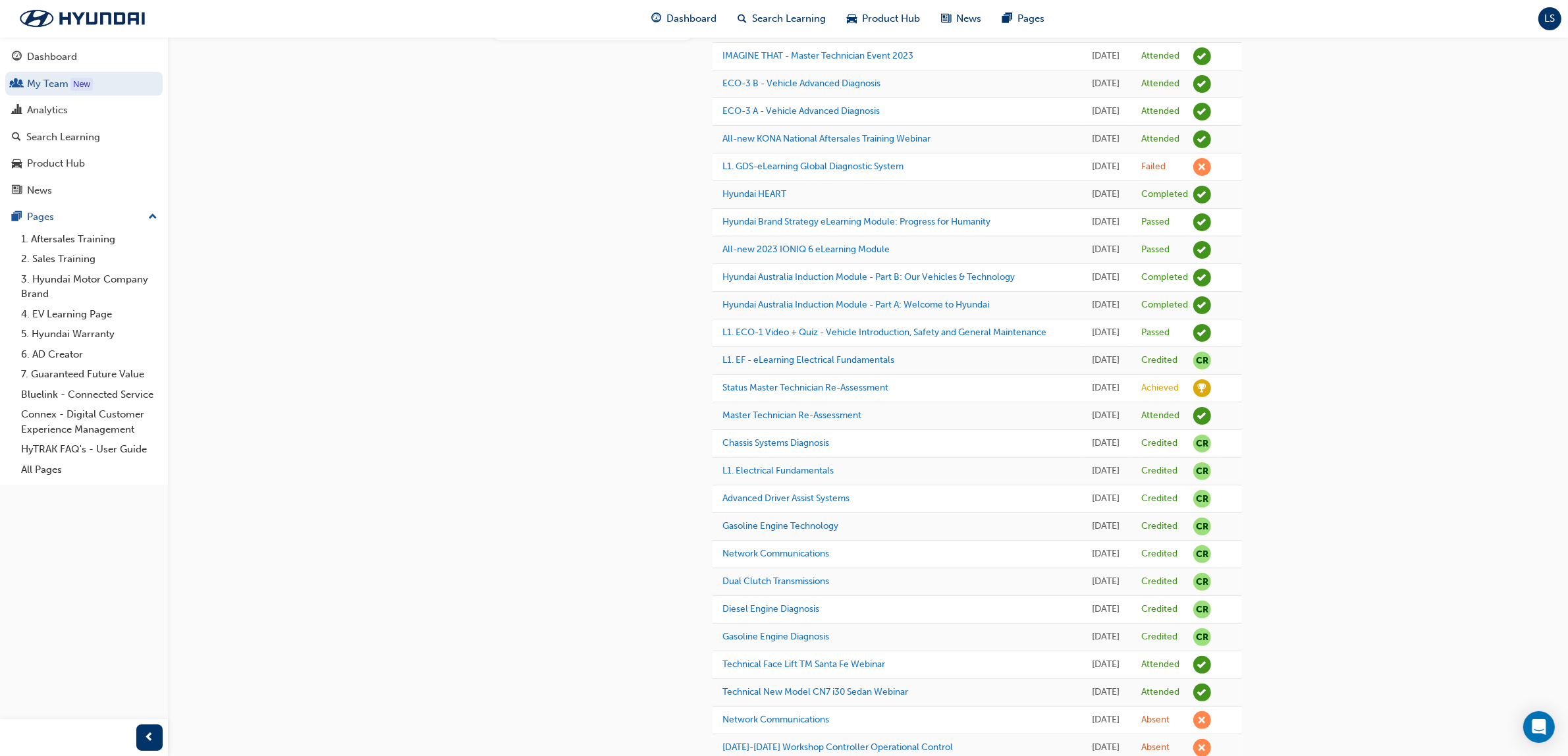
scroll to position [330, 0]
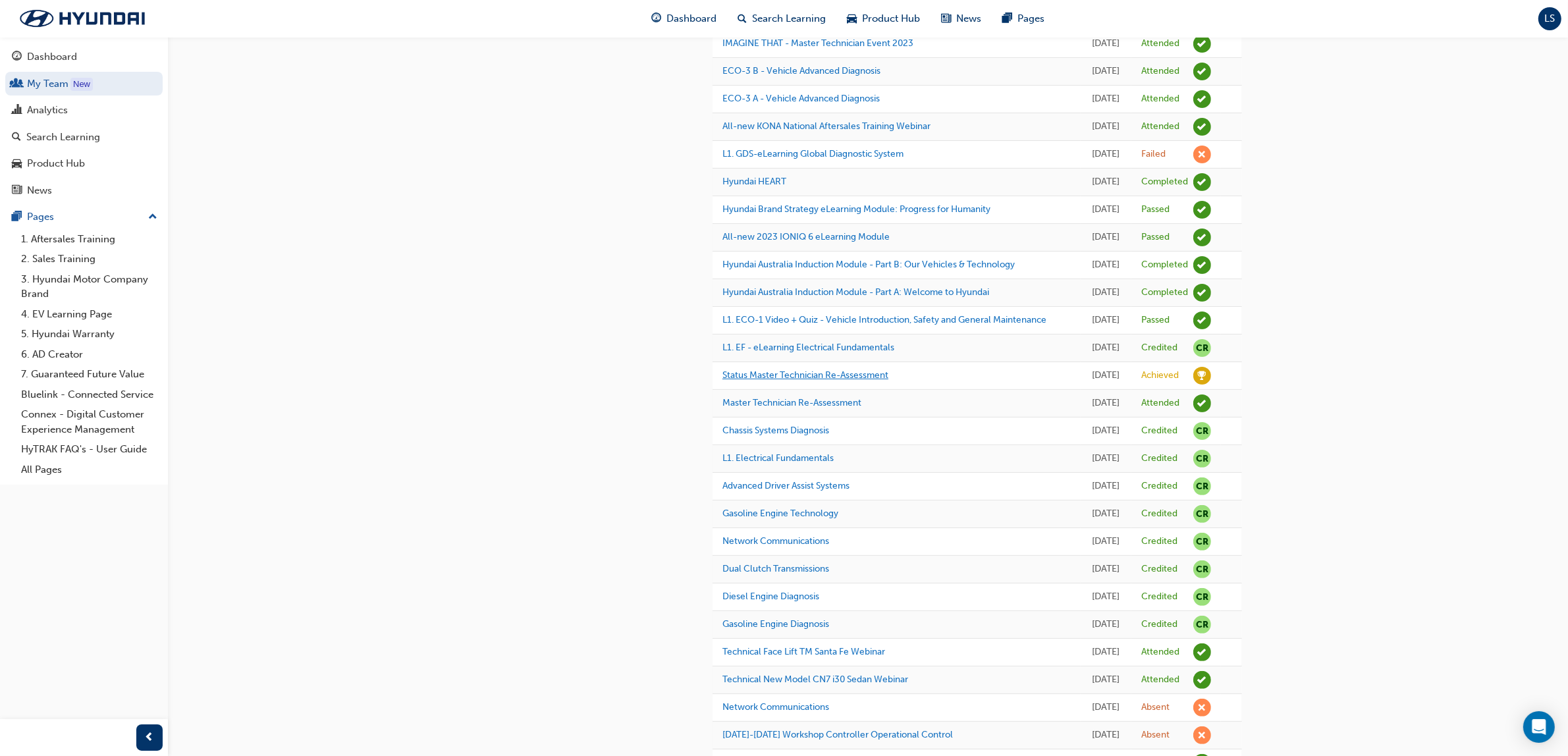
click at [813, 381] on link "Status Master Technician Re-Assessment" at bounding box center [805, 375] width 166 height 12
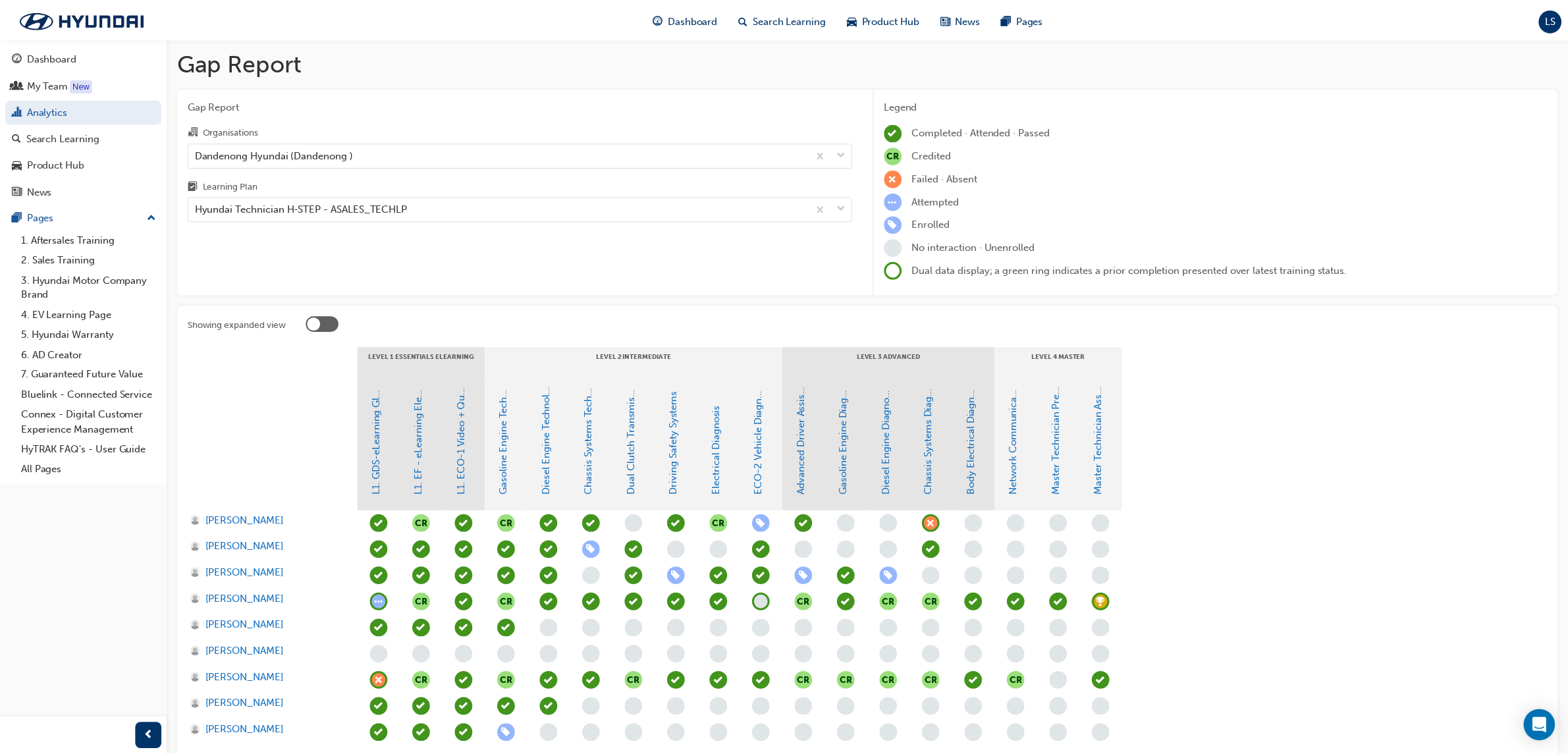
scroll to position [116, 0]
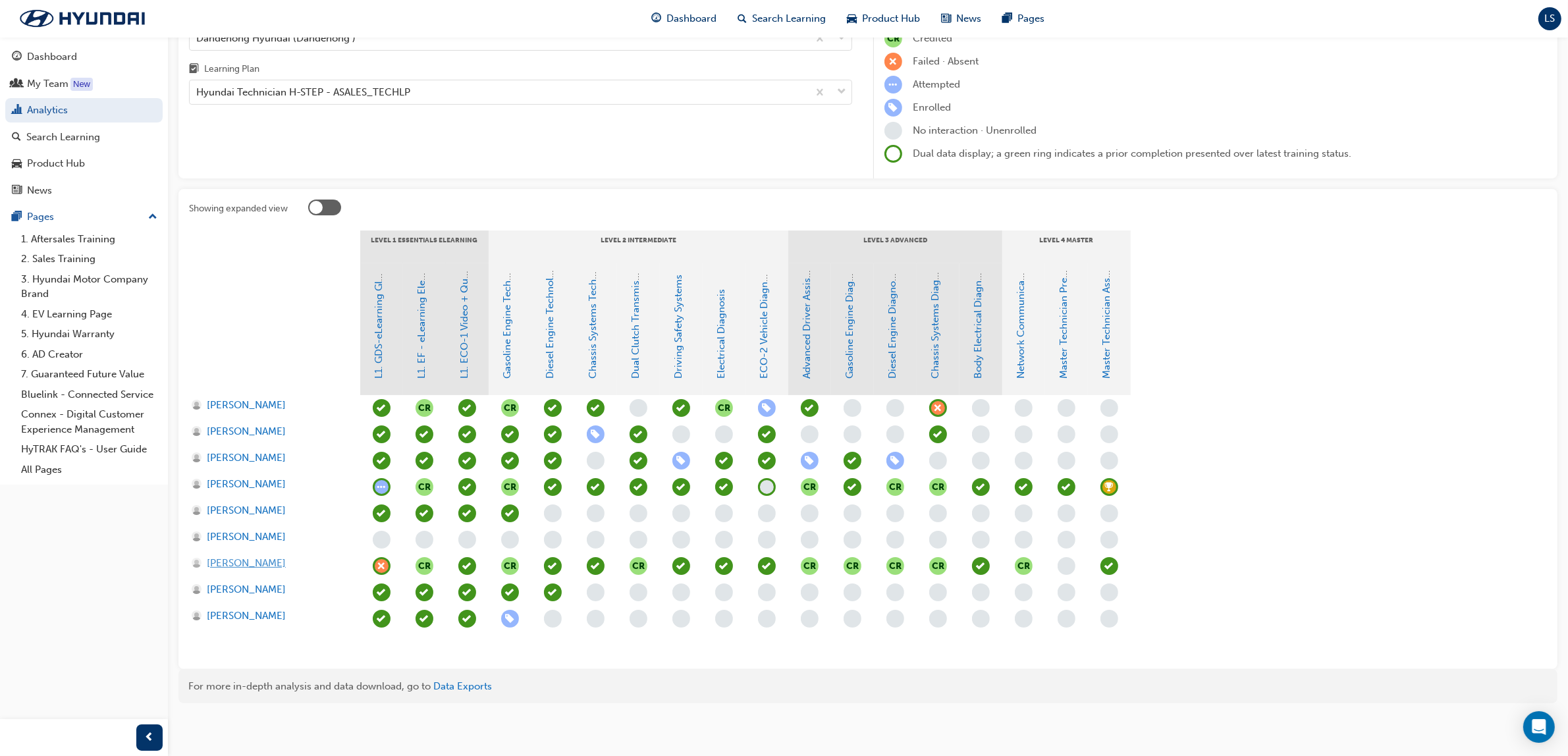
click at [258, 558] on span "[PERSON_NAME]" at bounding box center [246, 563] width 79 height 15
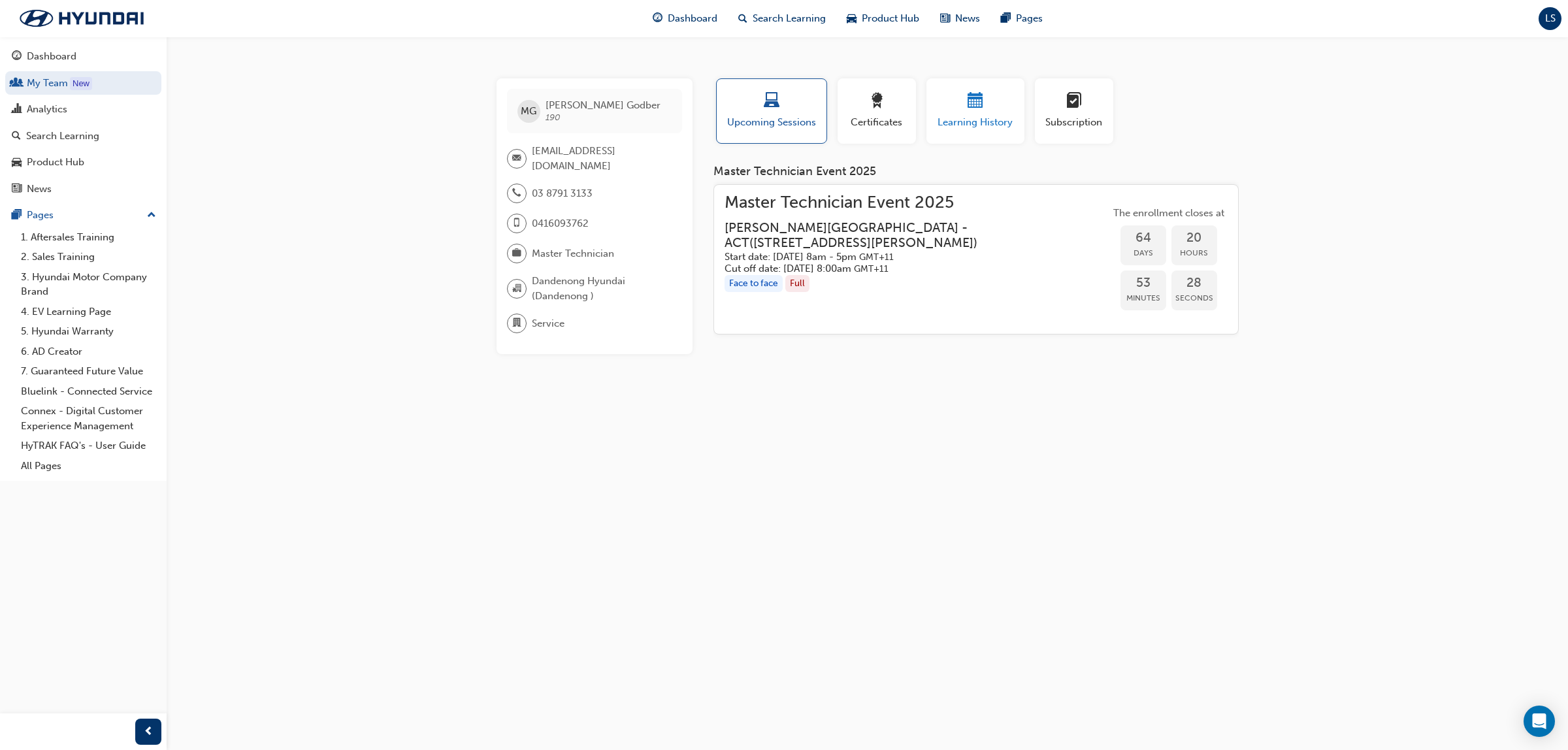
click at [967, 121] on span "Learning History" at bounding box center [975, 122] width 78 height 15
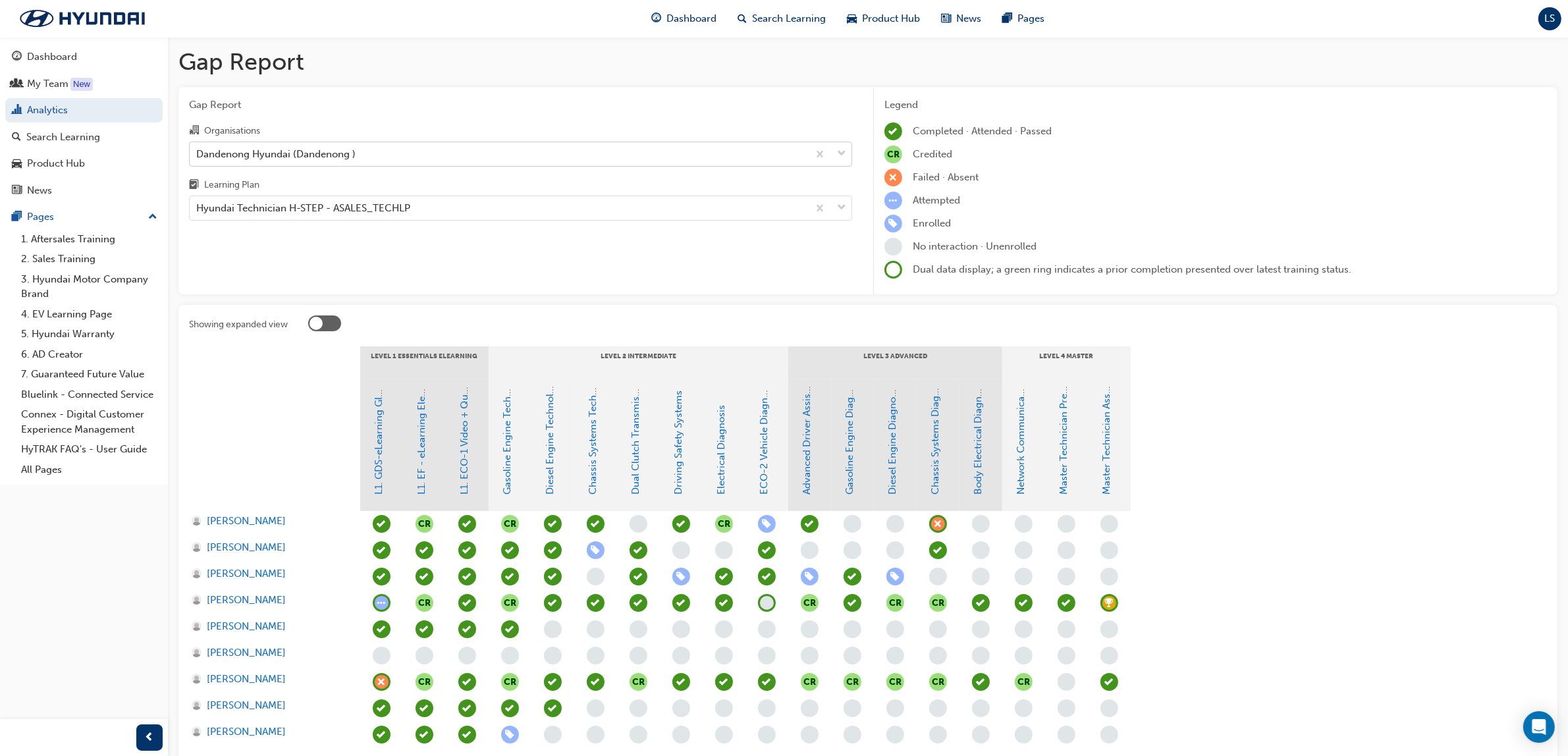
click at [338, 145] on div "Dandenong Hyundai (Dandenong )" at bounding box center [499, 154] width 618 height 23
click at [198, 148] on input "Organisations Dandenong Hyundai (Dandenong )" at bounding box center [196, 153] width 1 height 12
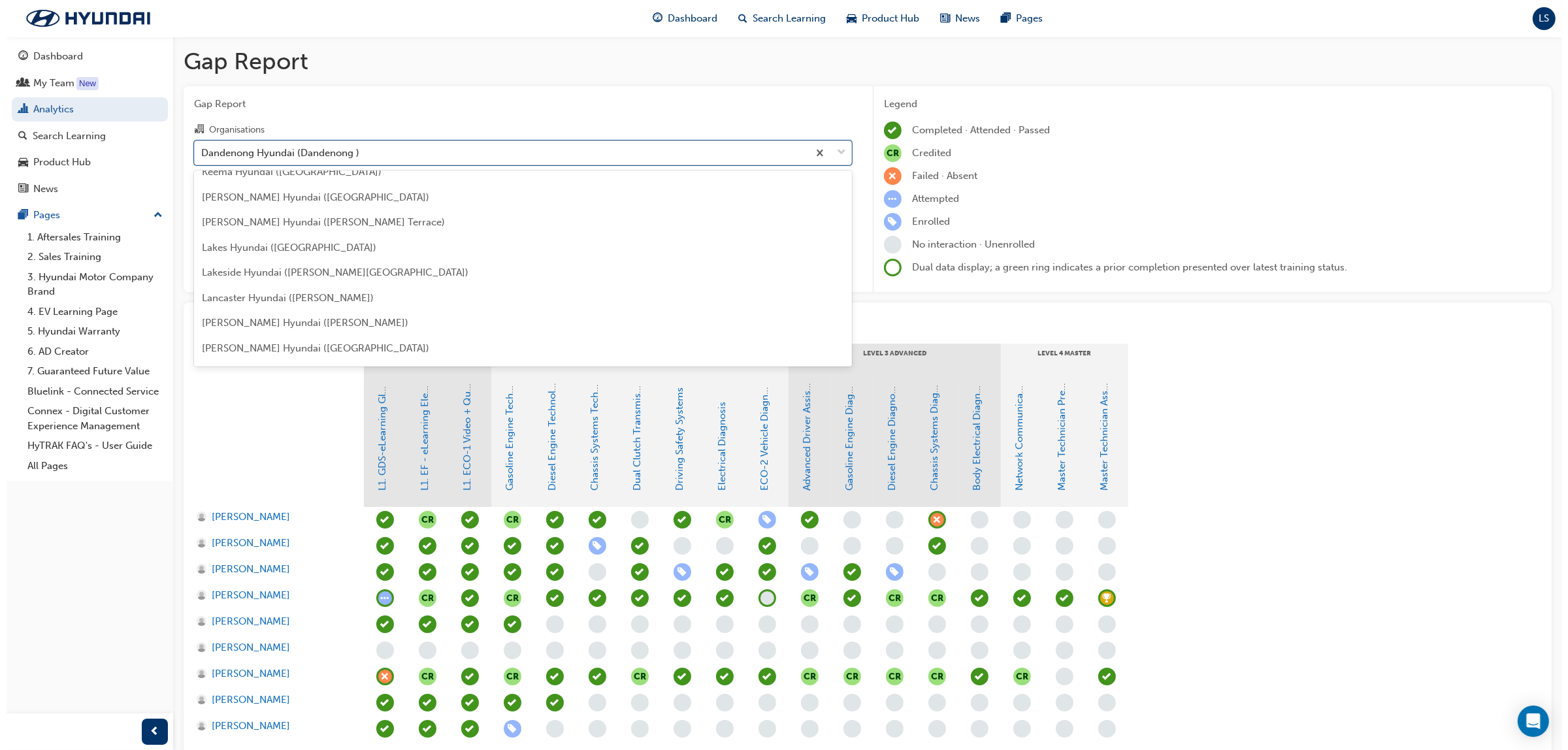
scroll to position [2020, 0]
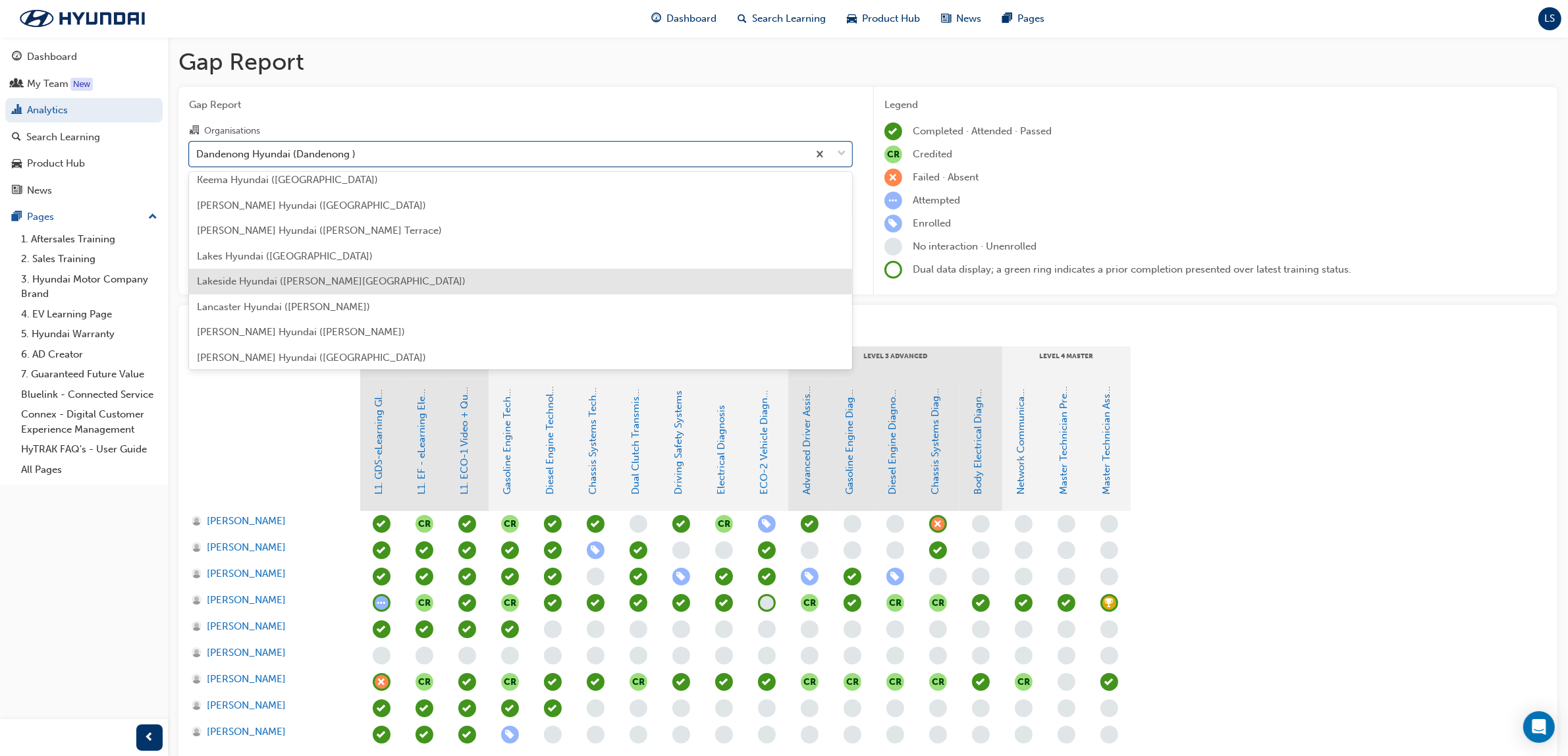
click at [278, 272] on div "Lakeside Hyundai ([PERSON_NAME][GEOGRAPHIC_DATA])" at bounding box center [520, 281] width 664 height 26
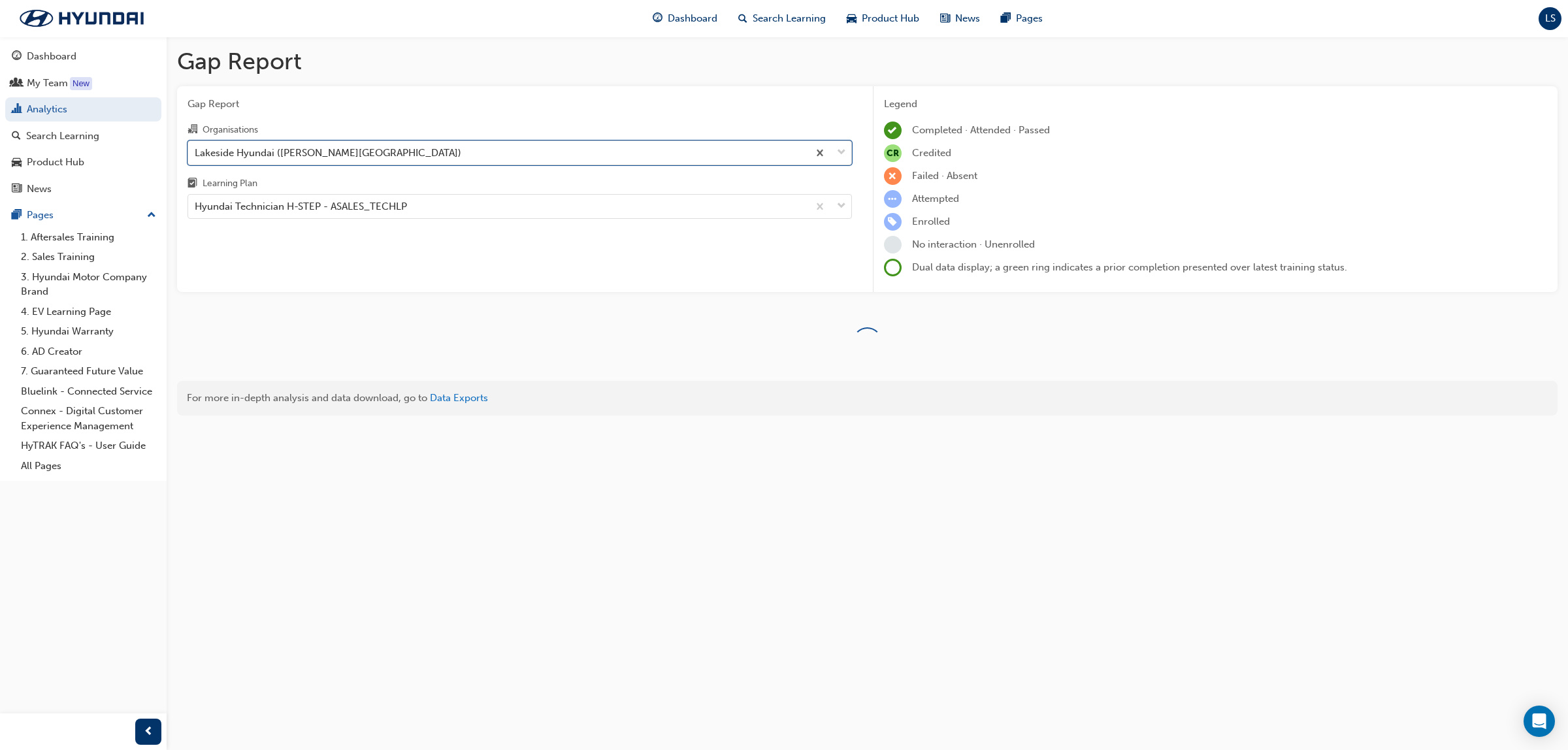
click at [314, 154] on div "Lakeside Hyundai ([PERSON_NAME][GEOGRAPHIC_DATA])" at bounding box center [328, 152] width 267 height 15
click at [196, 154] on input "Organisations option Lakeside Hyundai ([PERSON_NAME][GEOGRAPHIC_DATA]), selecte…" at bounding box center [195, 152] width 1 height 12
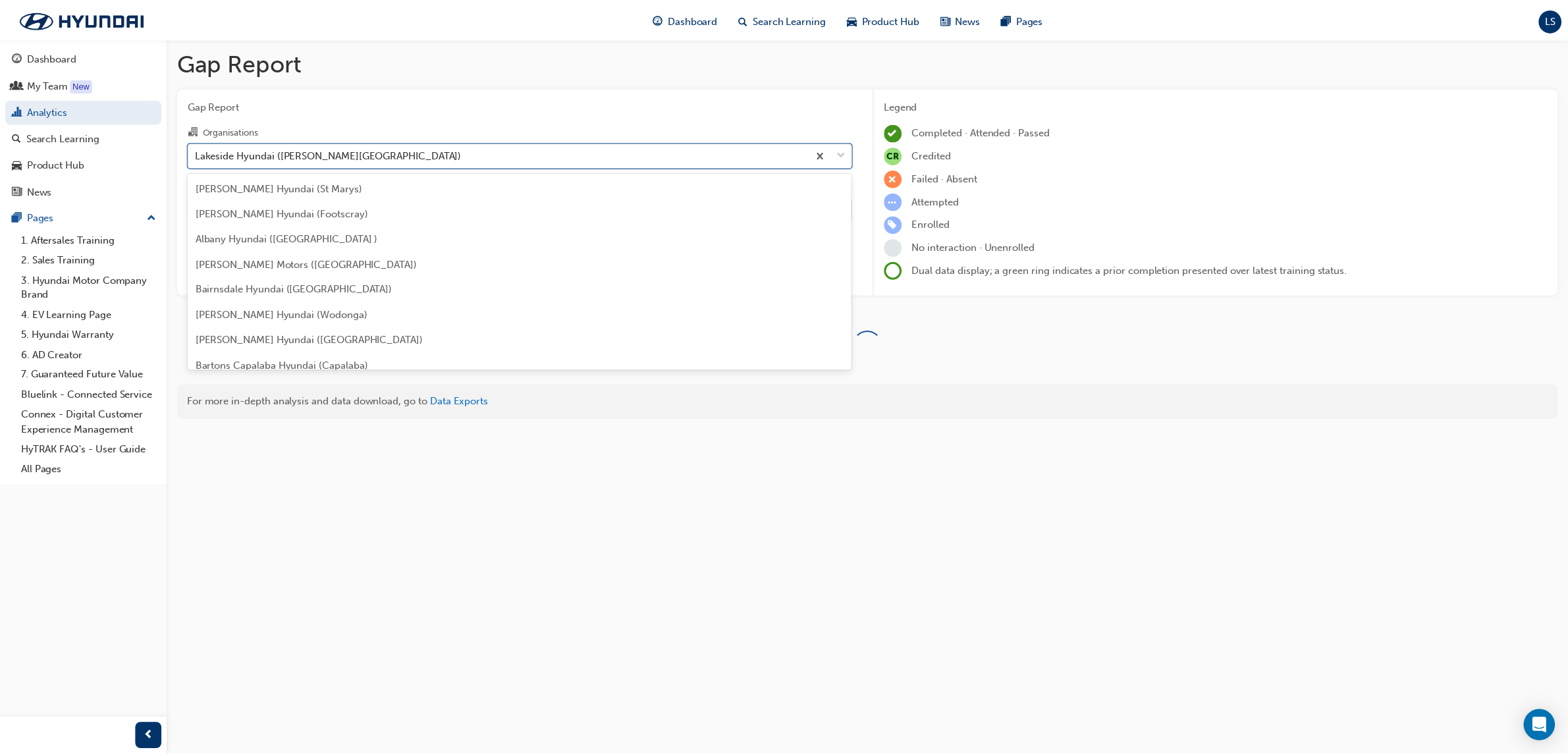
scroll to position [1967, 0]
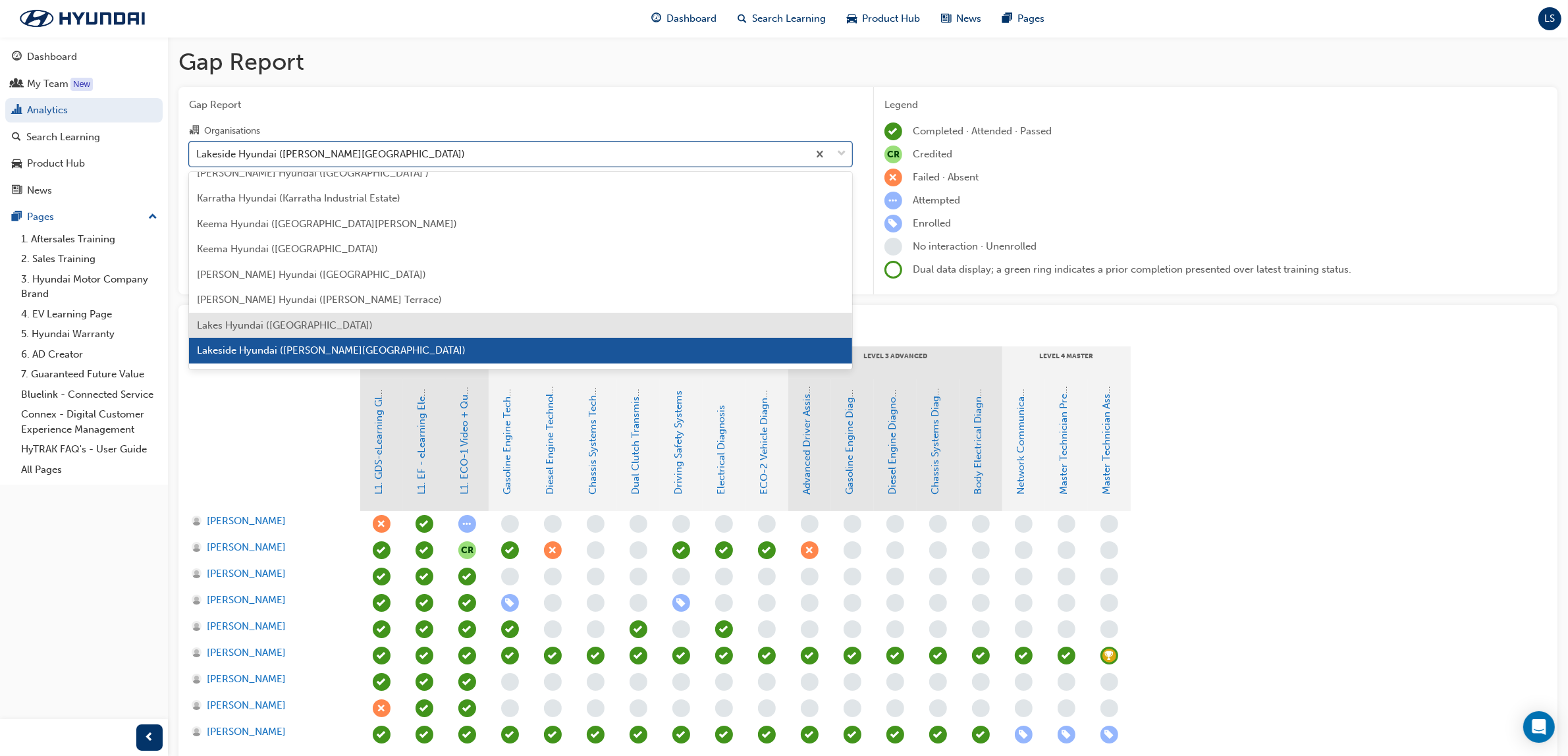
click at [288, 320] on span "Lakes Hyundai ([GEOGRAPHIC_DATA])" at bounding box center [285, 325] width 176 height 12
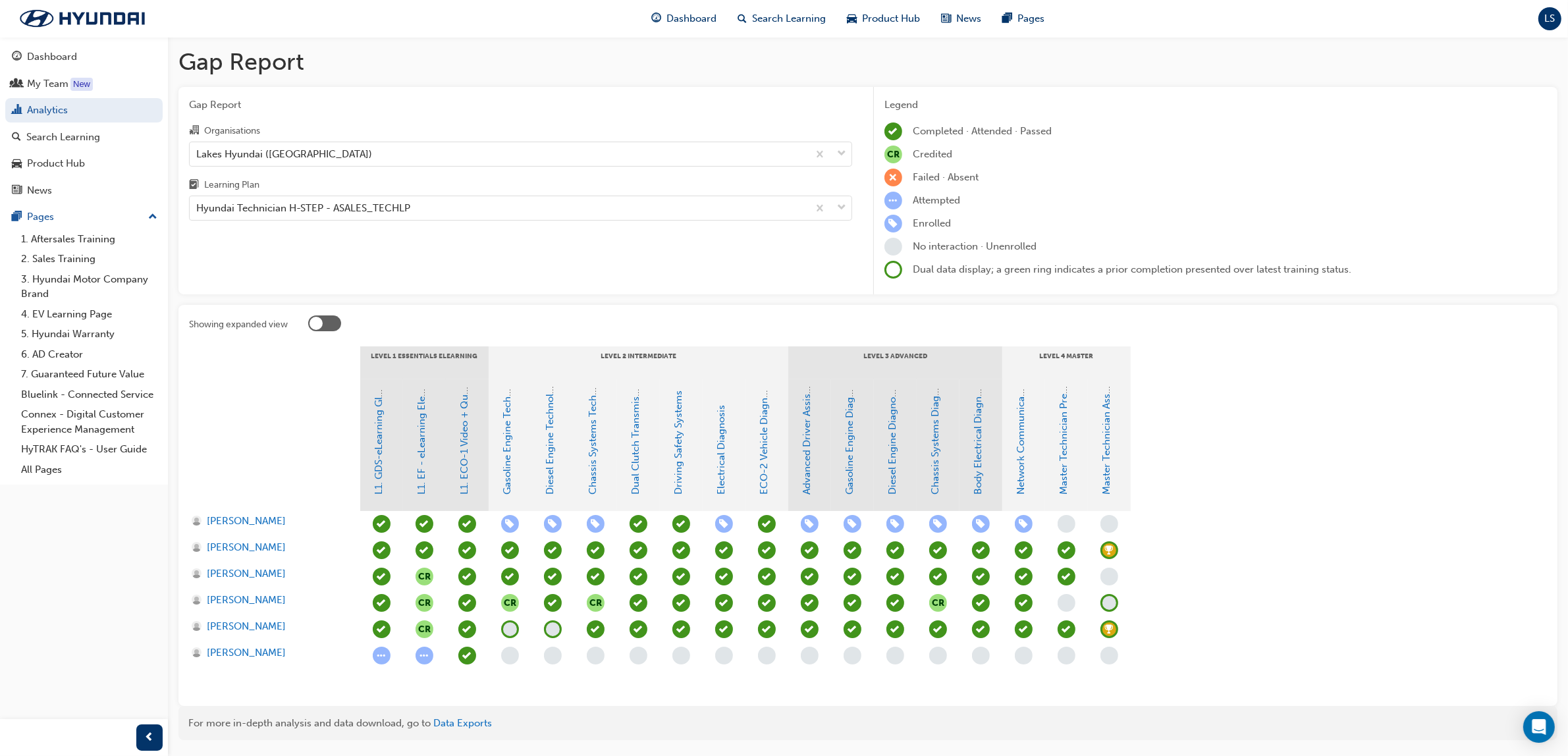
click at [1101, 601] on span "learningRecordVerb_NONE-icon" at bounding box center [1110, 603] width 18 height 18
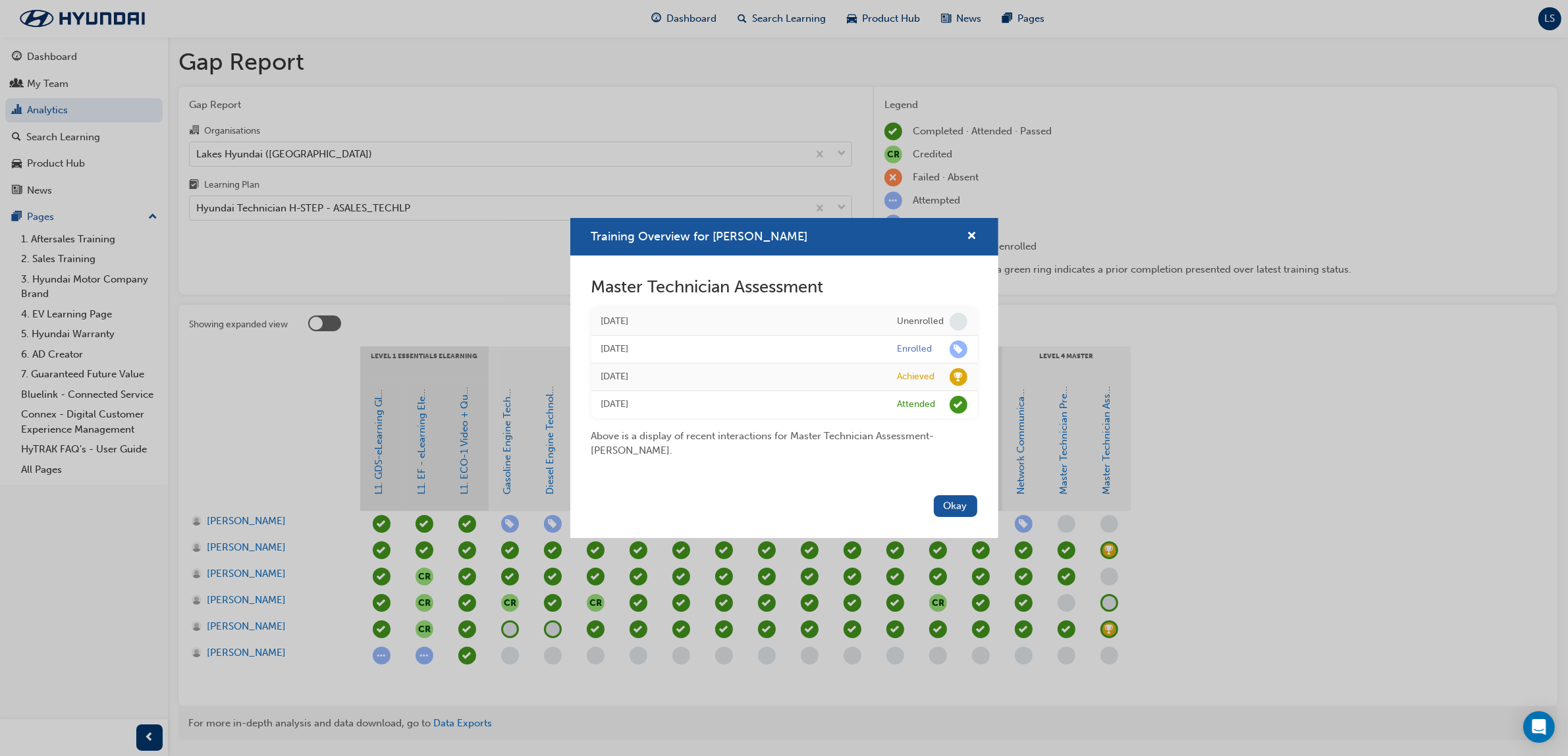
click at [740, 422] on div "Above is a display of recent interactions for Master Technician Assessment - [P…" at bounding box center [784, 438] width 386 height 40
click at [973, 233] on span "cross-icon" at bounding box center [972, 236] width 10 height 12
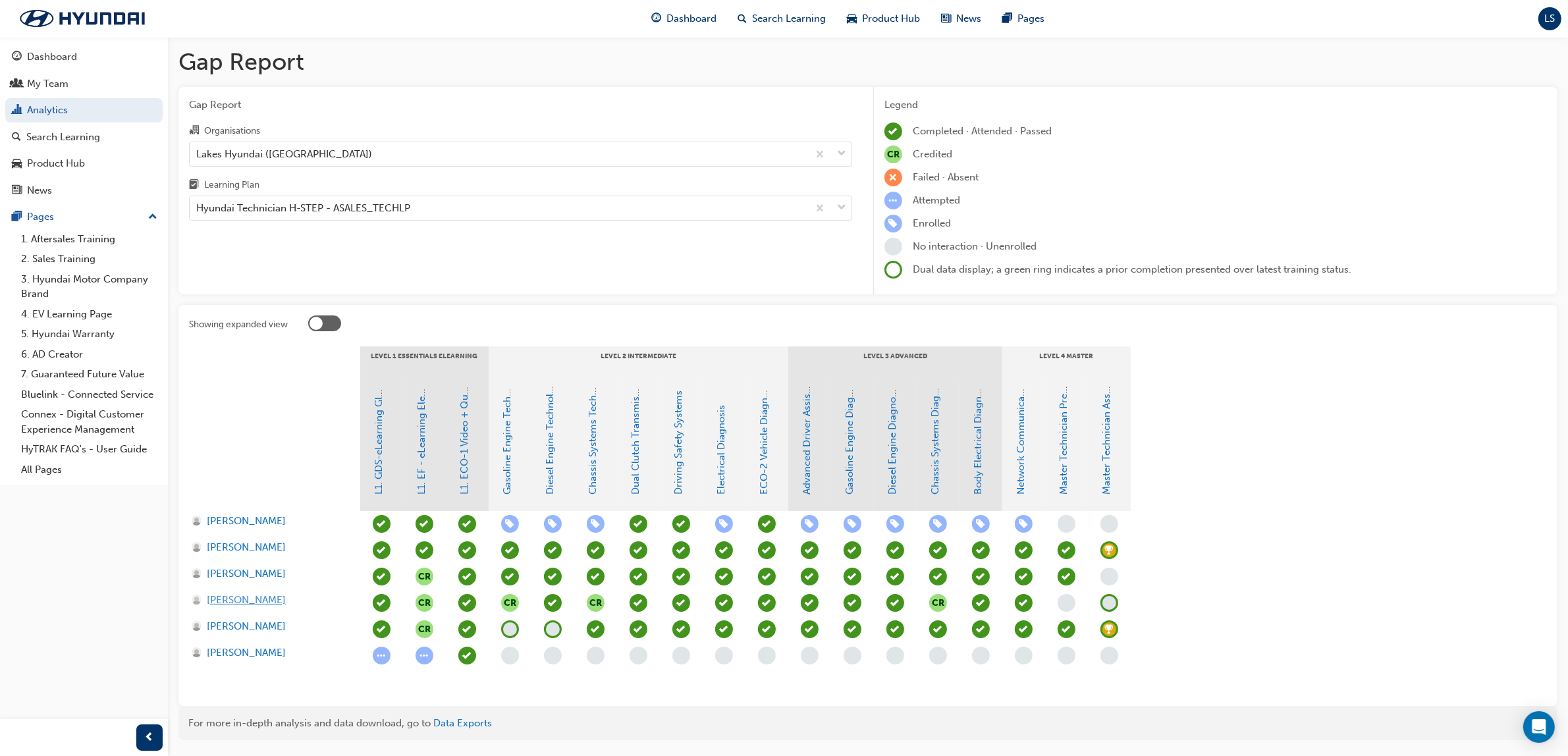
click at [257, 600] on span "[PERSON_NAME]" at bounding box center [246, 600] width 79 height 15
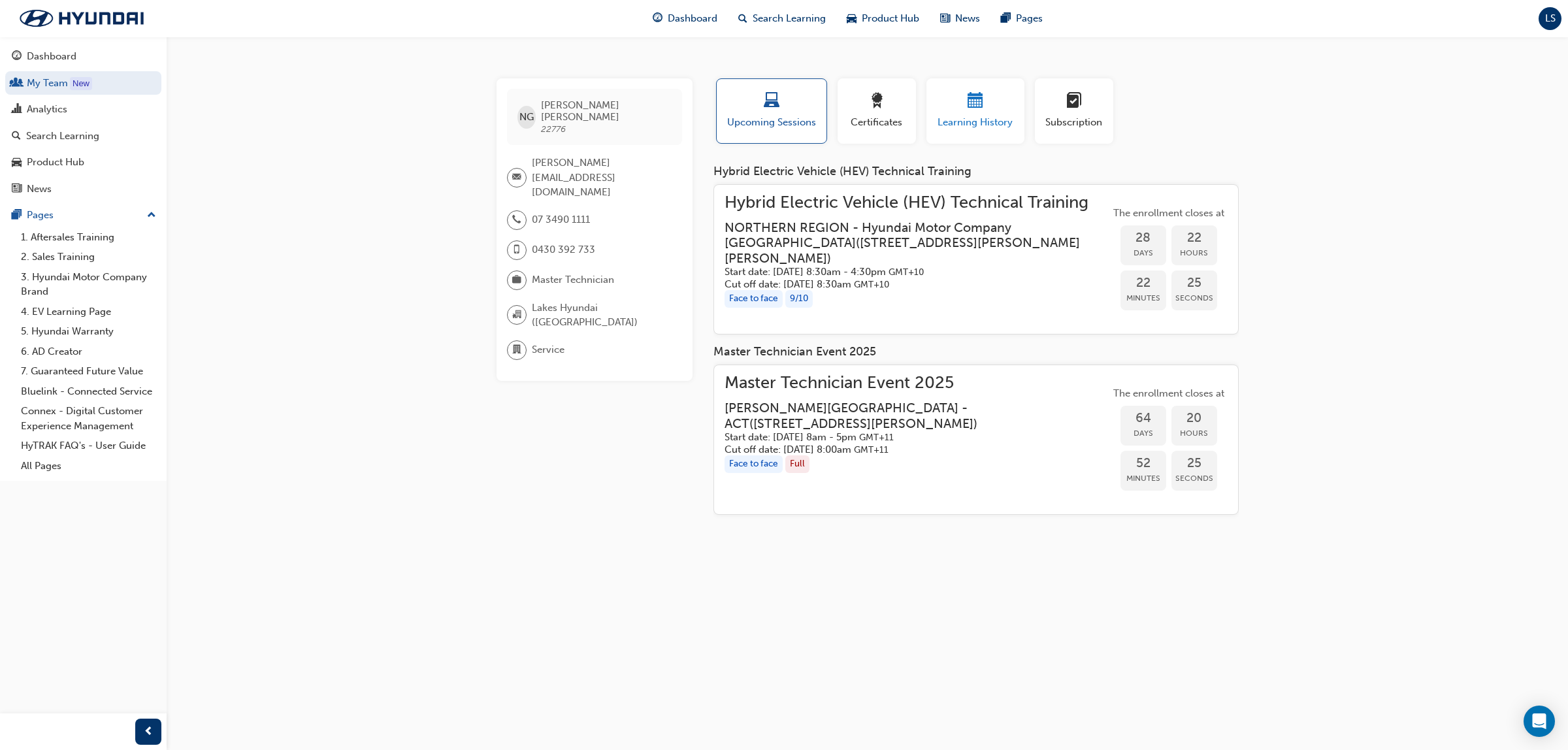
click at [975, 105] on span "calendar-icon" at bounding box center [975, 101] width 16 height 18
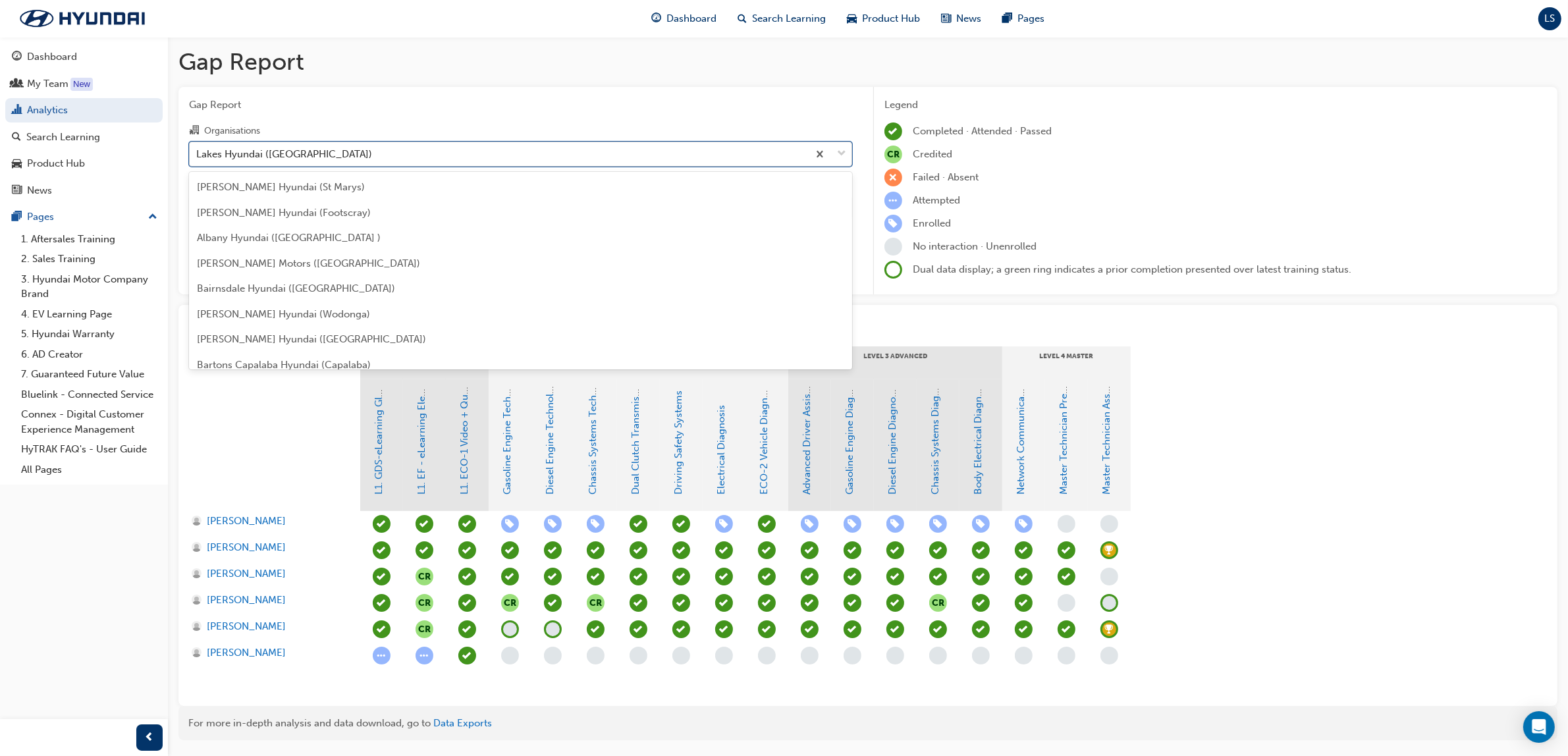
click at [263, 150] on div "Lakes Hyundai ([GEOGRAPHIC_DATA])" at bounding box center [284, 153] width 176 height 15
click at [198, 150] on input "Organisations option Lakes Hyundai ([GEOGRAPHIC_DATA]) focused, 84 of 182. 182 …" at bounding box center [196, 153] width 1 height 12
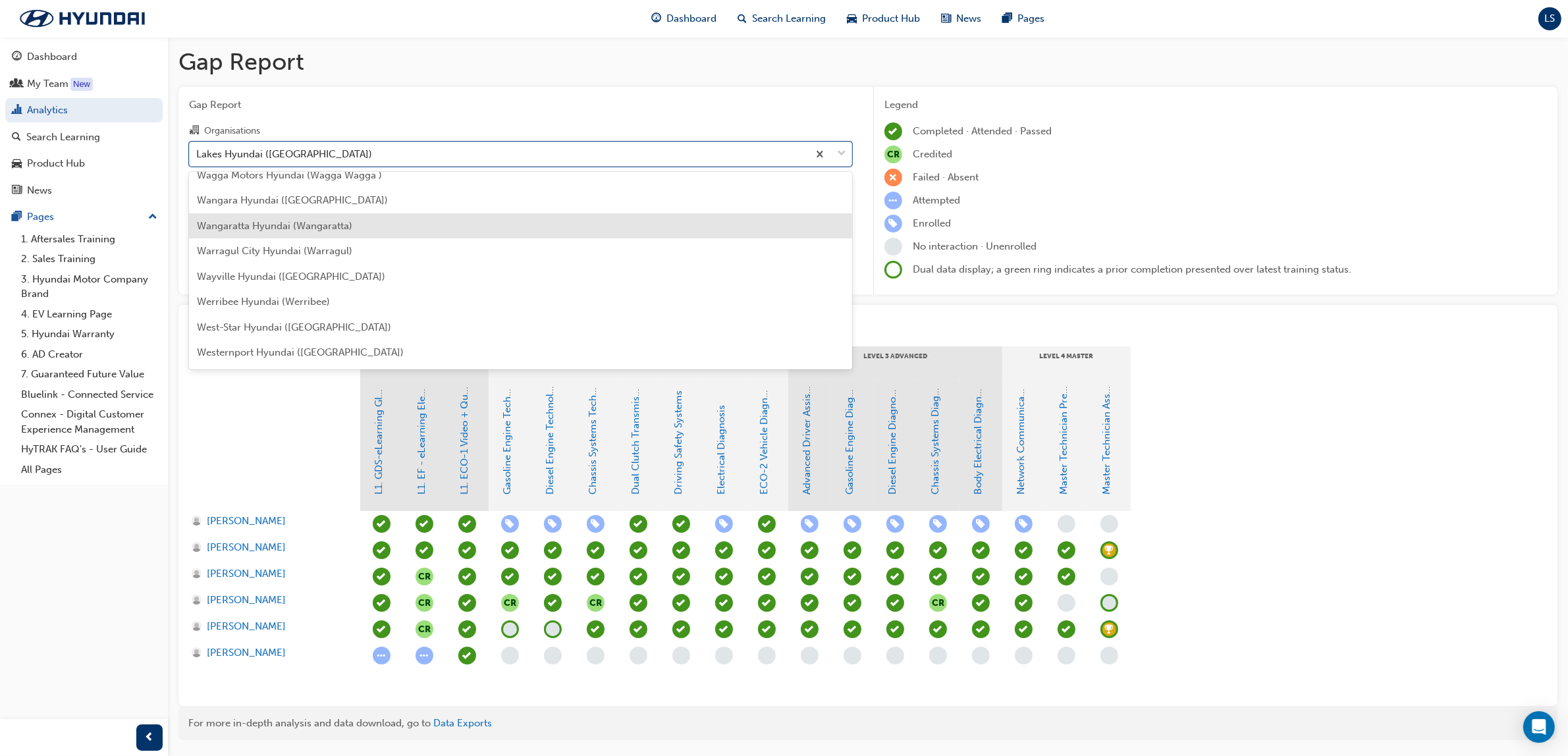
click at [280, 235] on div "Wangaratta Hyundai (Wangaratta)" at bounding box center [520, 226] width 664 height 26
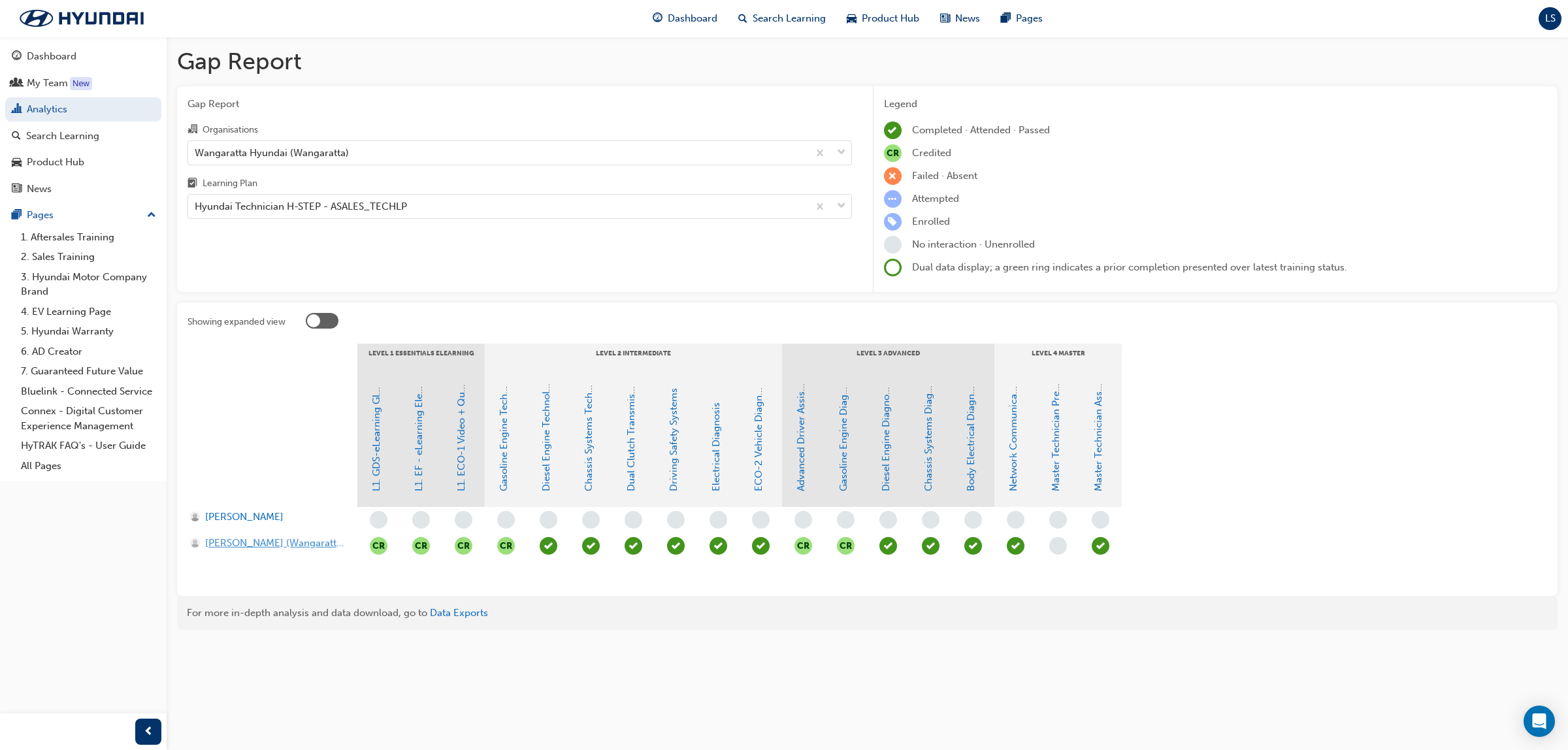
click at [263, 544] on span "[PERSON_NAME] (Wangaratta) [PERSON_NAME]" at bounding box center [275, 543] width 139 height 15
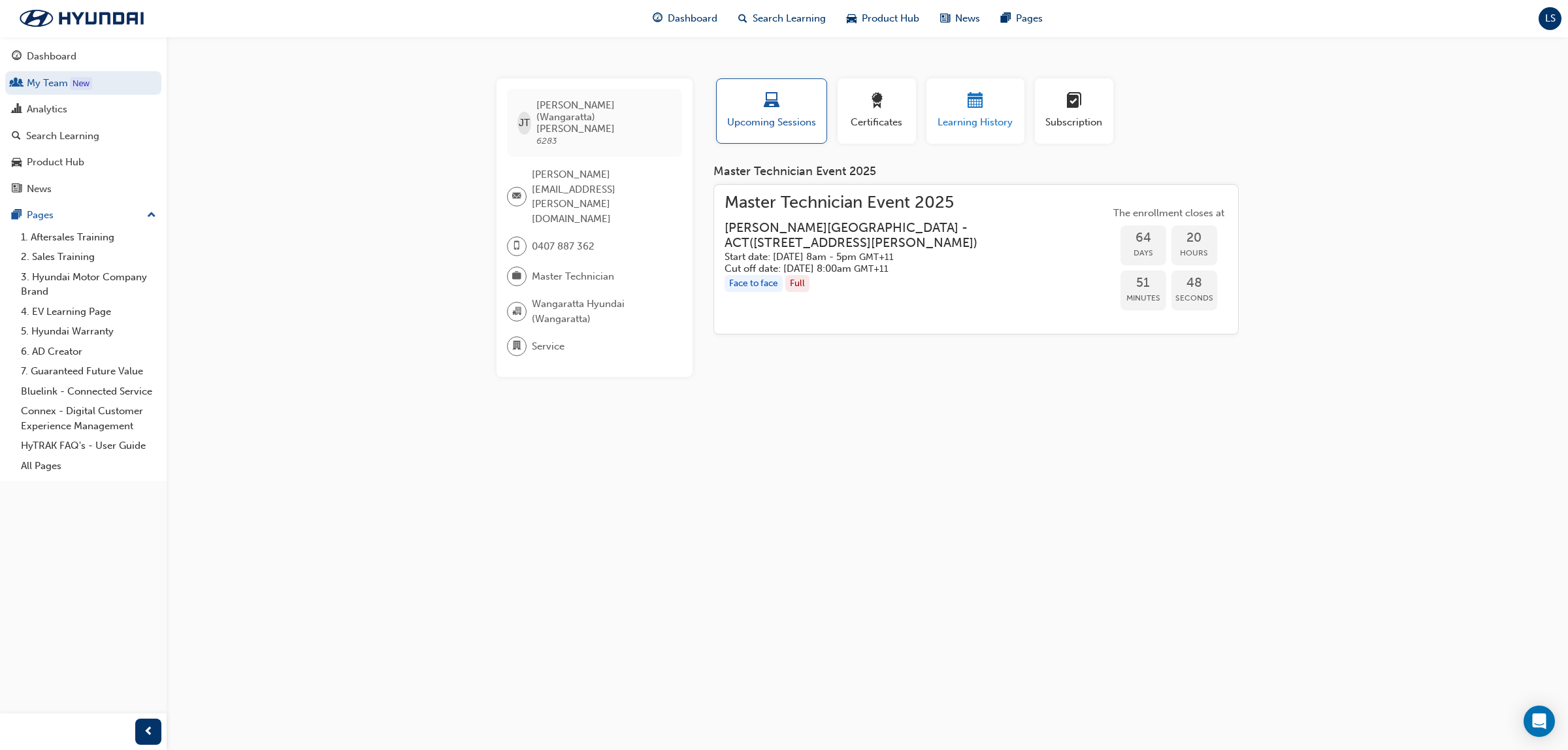
click at [966, 135] on button "Learning History" at bounding box center [975, 111] width 98 height 66
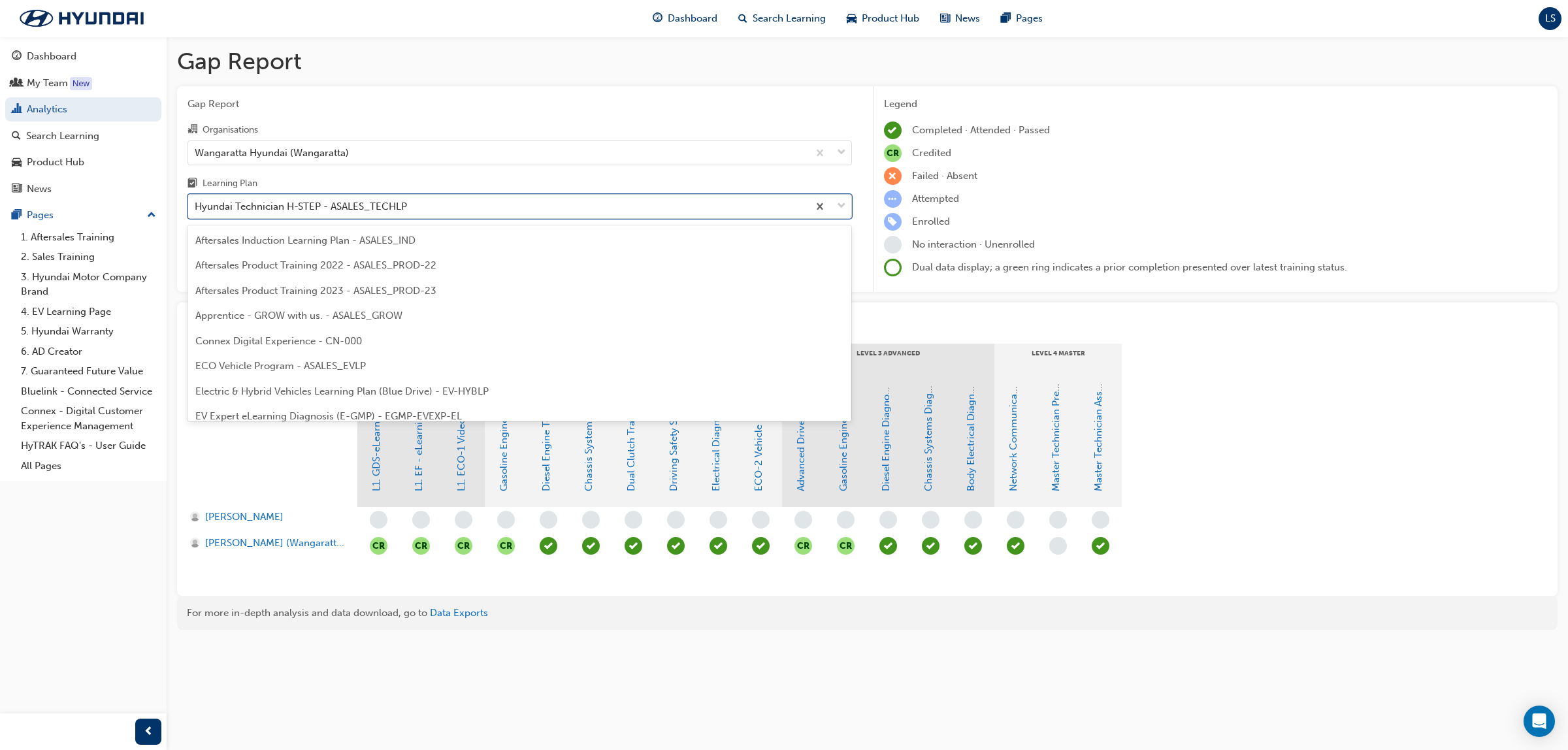
click at [468, 211] on div "Hyundai Technician H-STEP - ASALES_TECHLP" at bounding box center [498, 207] width 620 height 23
click at [196, 211] on input "Learning Plan option Hyundai Technician H-STEP - ASALES_TECHLP focused, 21 of 3…" at bounding box center [195, 206] width 1 height 12
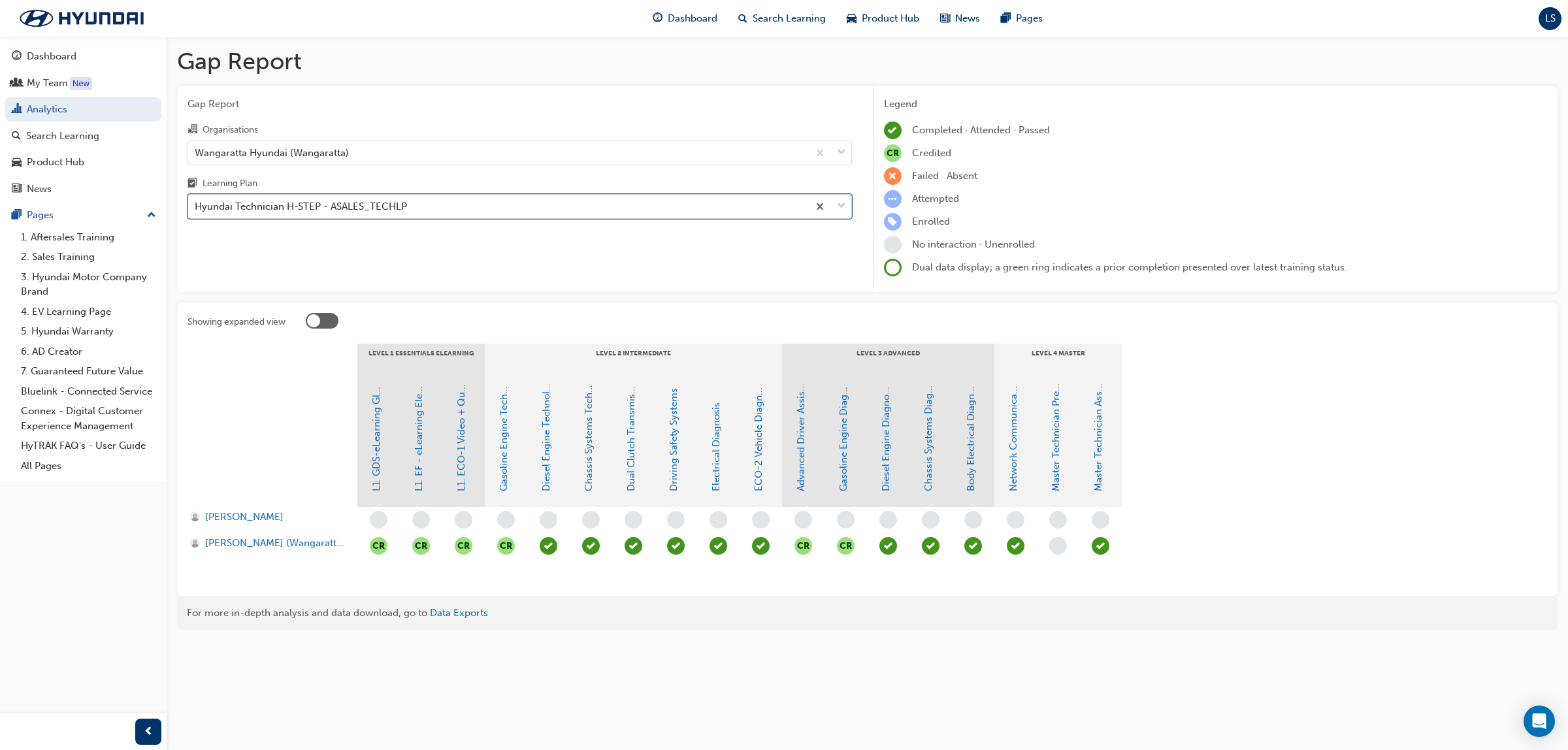
click at [468, 211] on div "Hyundai Technician H-STEP - ASALES_TECHLP" at bounding box center [498, 207] width 620 height 23
click at [196, 211] on input "Learning Plan 0 results available. Select is focused ,type to refine list, pres…" at bounding box center [195, 206] width 1 height 12
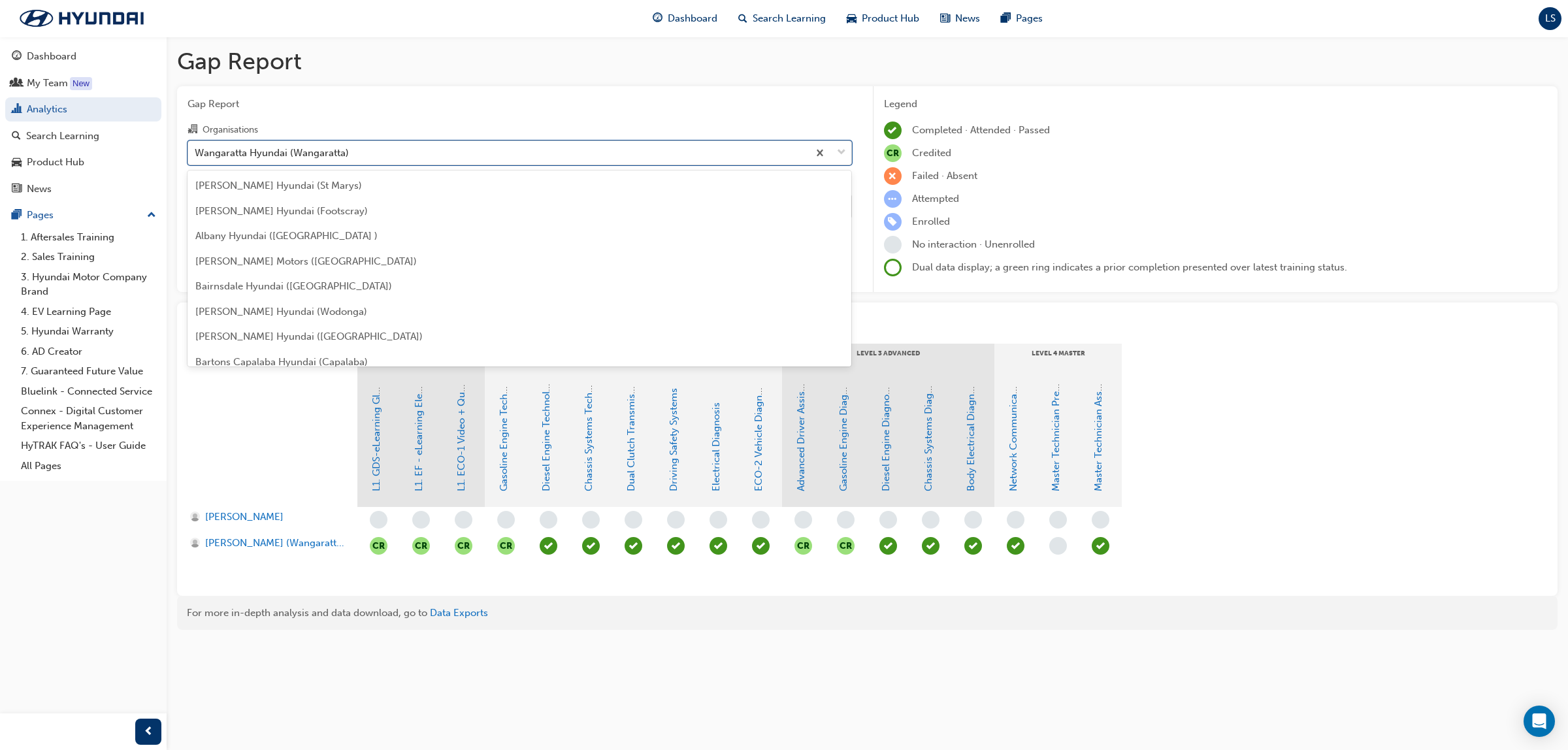
click at [419, 155] on div "Wangaratta Hyundai (Wangaratta)" at bounding box center [498, 153] width 620 height 23
click at [196, 155] on input "Organisations option Wangaratta Hyundai (Wangaratta) focused, 170 of 182. 182 r…" at bounding box center [195, 152] width 1 height 12
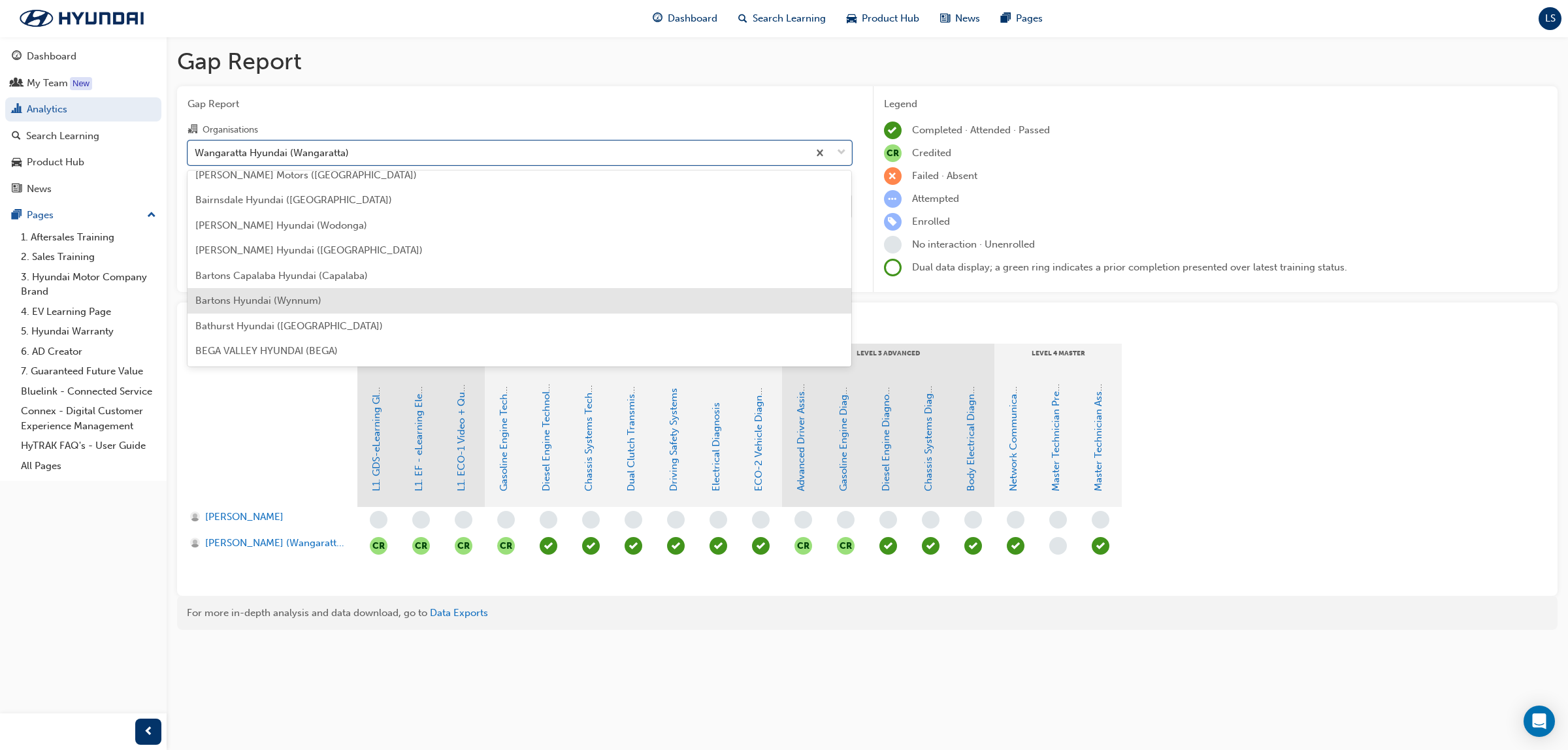
scroll to position [250, 0]
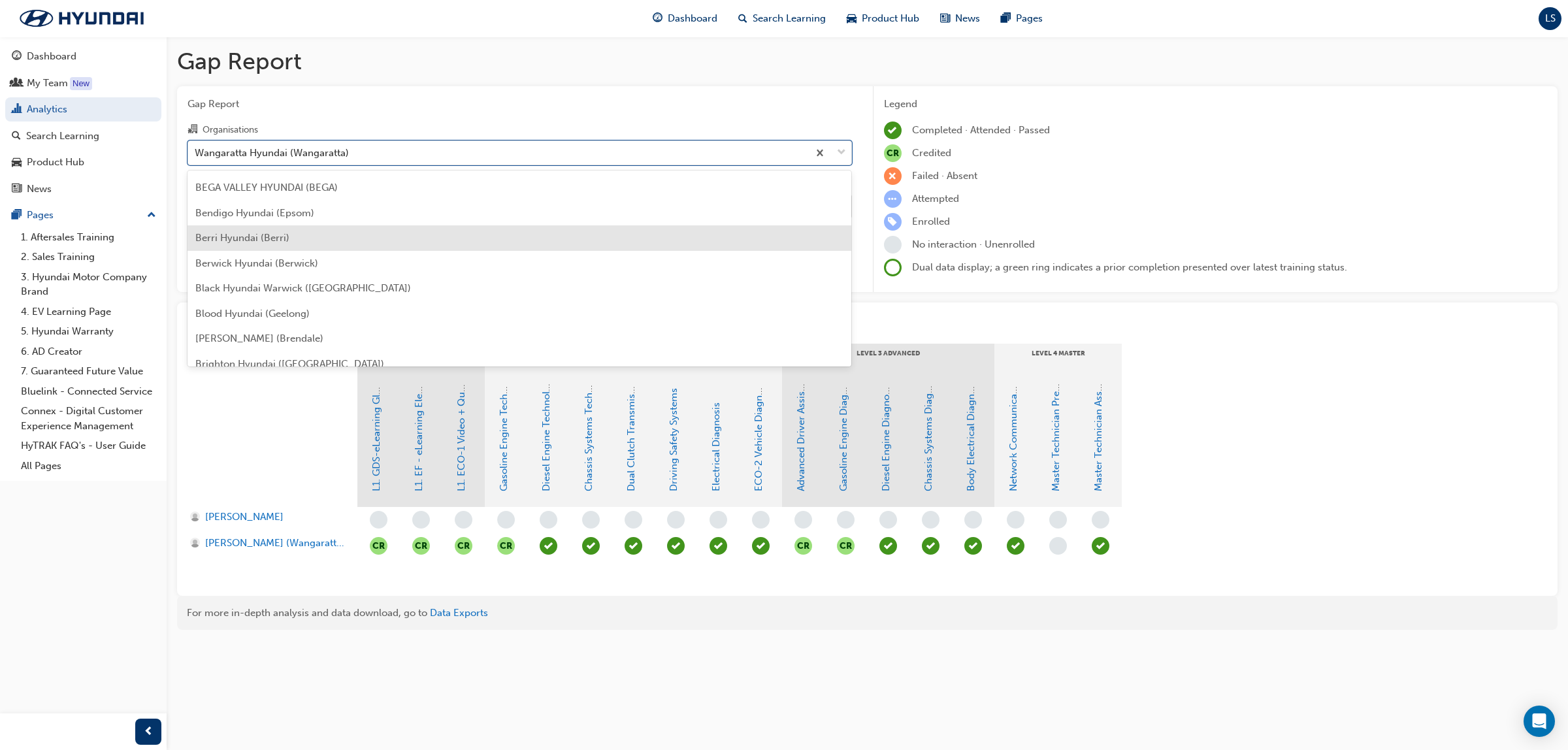
click at [290, 226] on div "Berri Hyundai (Berri)" at bounding box center [520, 238] width 665 height 26
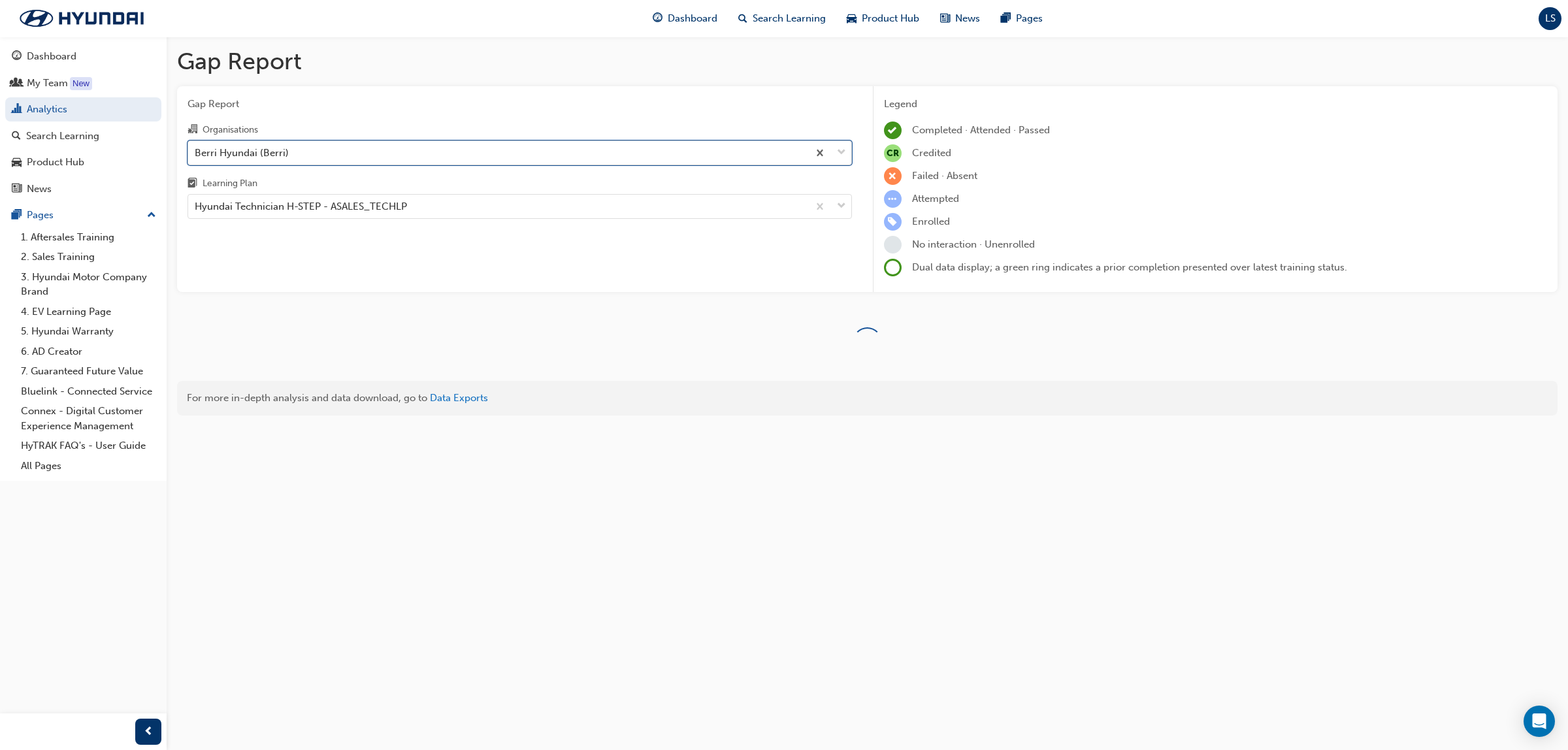
click at [307, 152] on div "Berri Hyundai (Berri)" at bounding box center [498, 153] width 620 height 23
click at [196, 152] on input "Organisations option Berri Hyundai (Berri), selected. 0 results available. Sele…" at bounding box center [195, 152] width 1 height 12
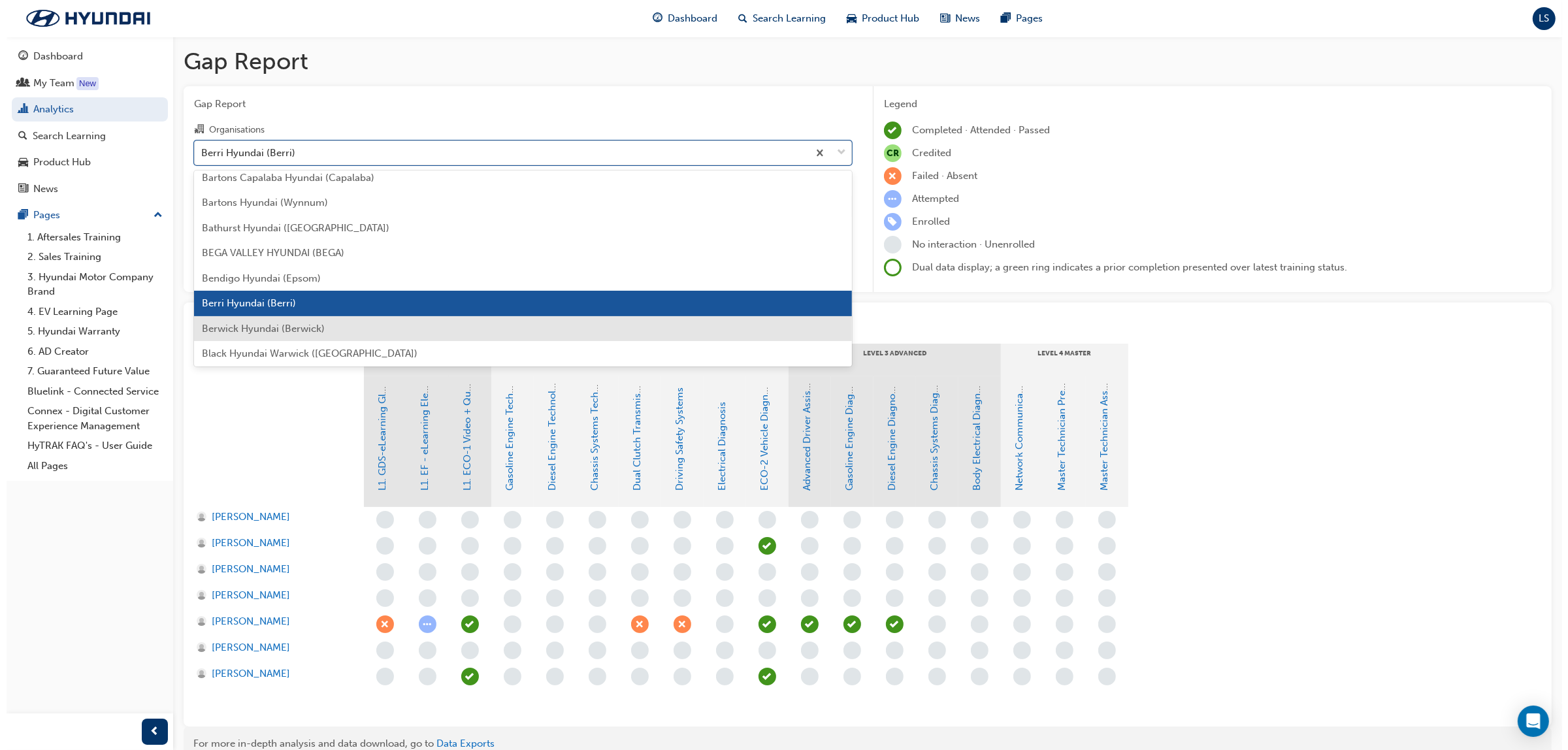
scroll to position [223, 0]
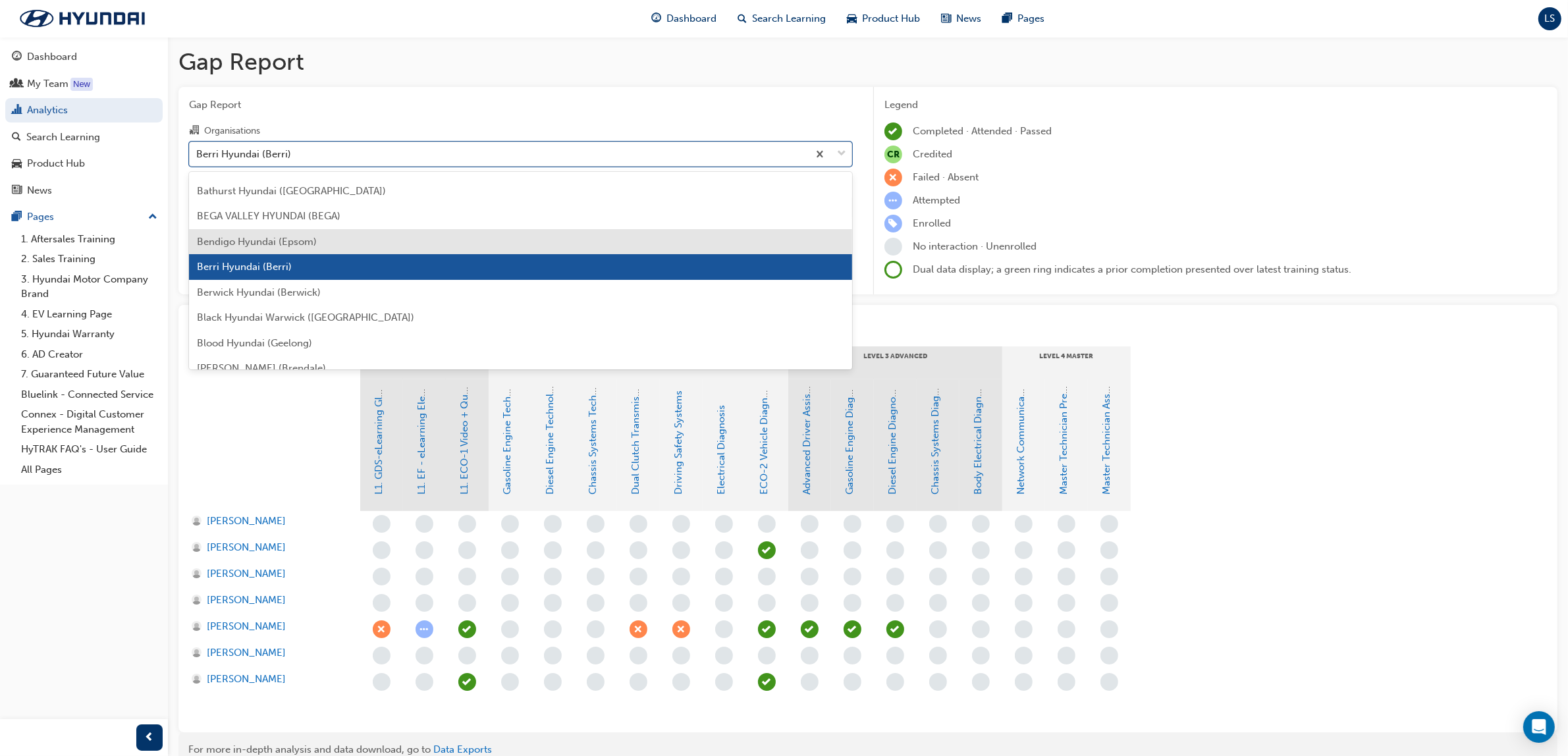
click at [258, 249] on div "Bendigo Hyundai (Epsom)" at bounding box center [520, 242] width 664 height 26
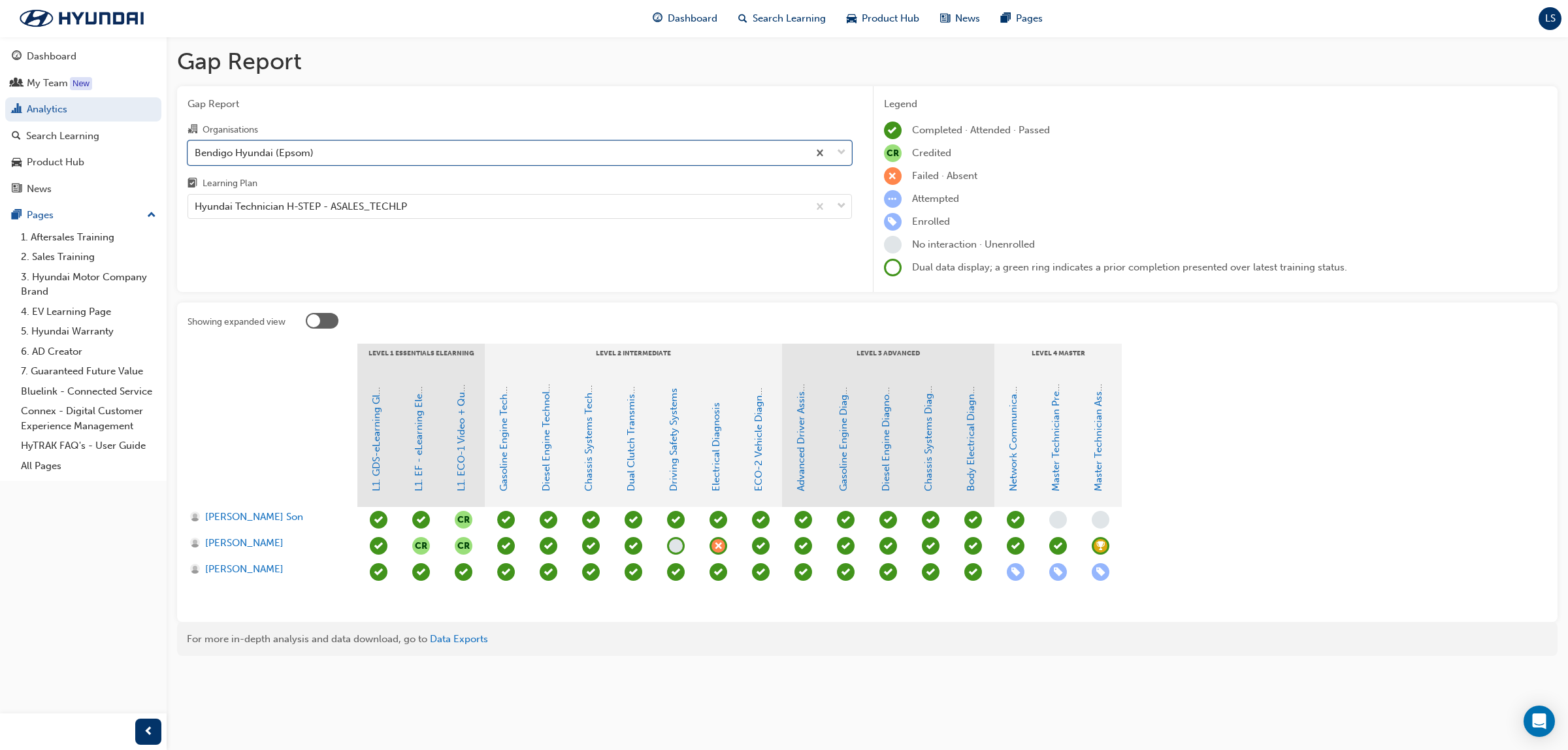
click at [1101, 547] on span "learningRecordVerb_ACHIEVE-icon" at bounding box center [1101, 546] width 18 height 18
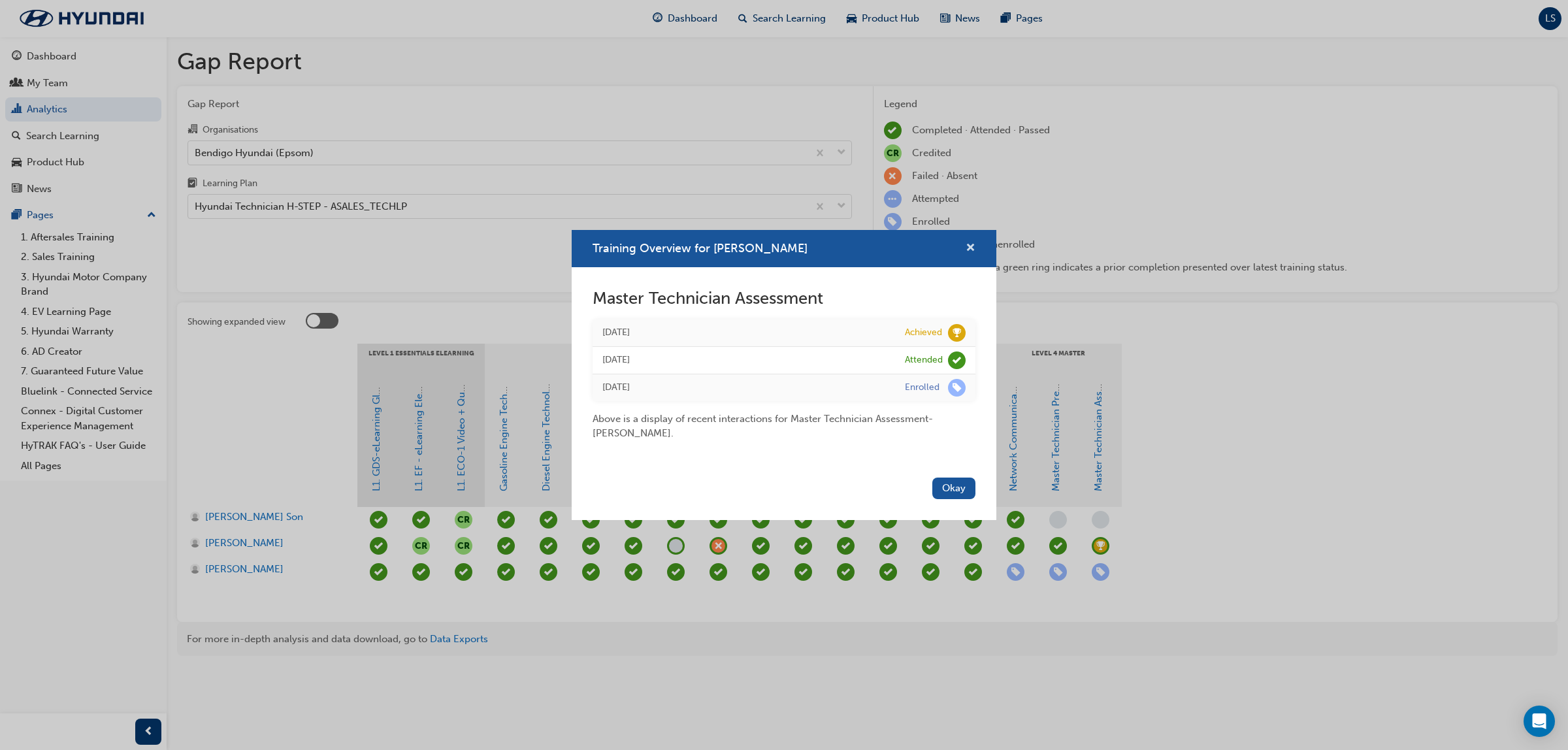
click at [969, 245] on span "cross-icon" at bounding box center [970, 249] width 10 height 12
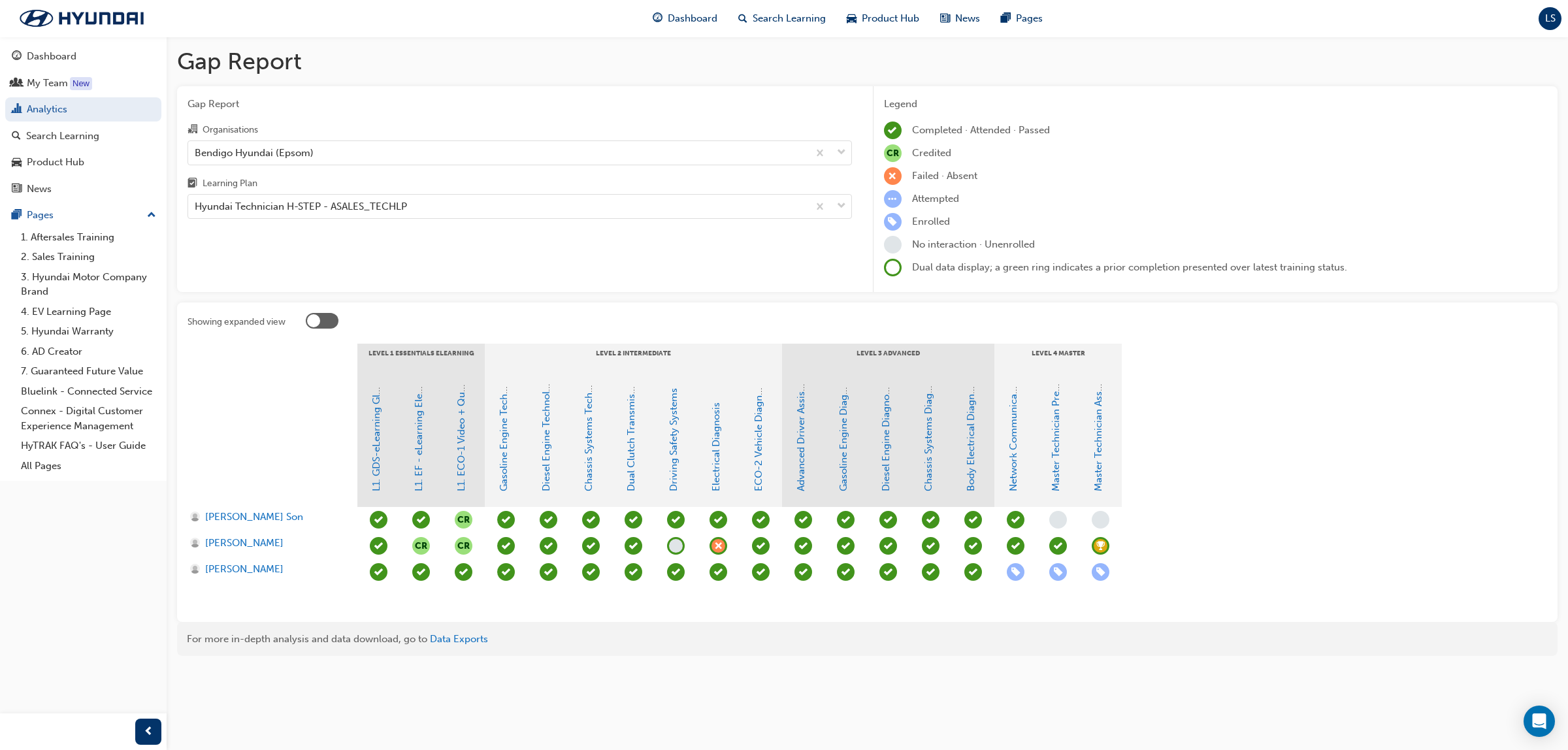
click at [1104, 549] on span "learningRecordVerb_ACHIEVE-icon" at bounding box center [1101, 546] width 18 height 18
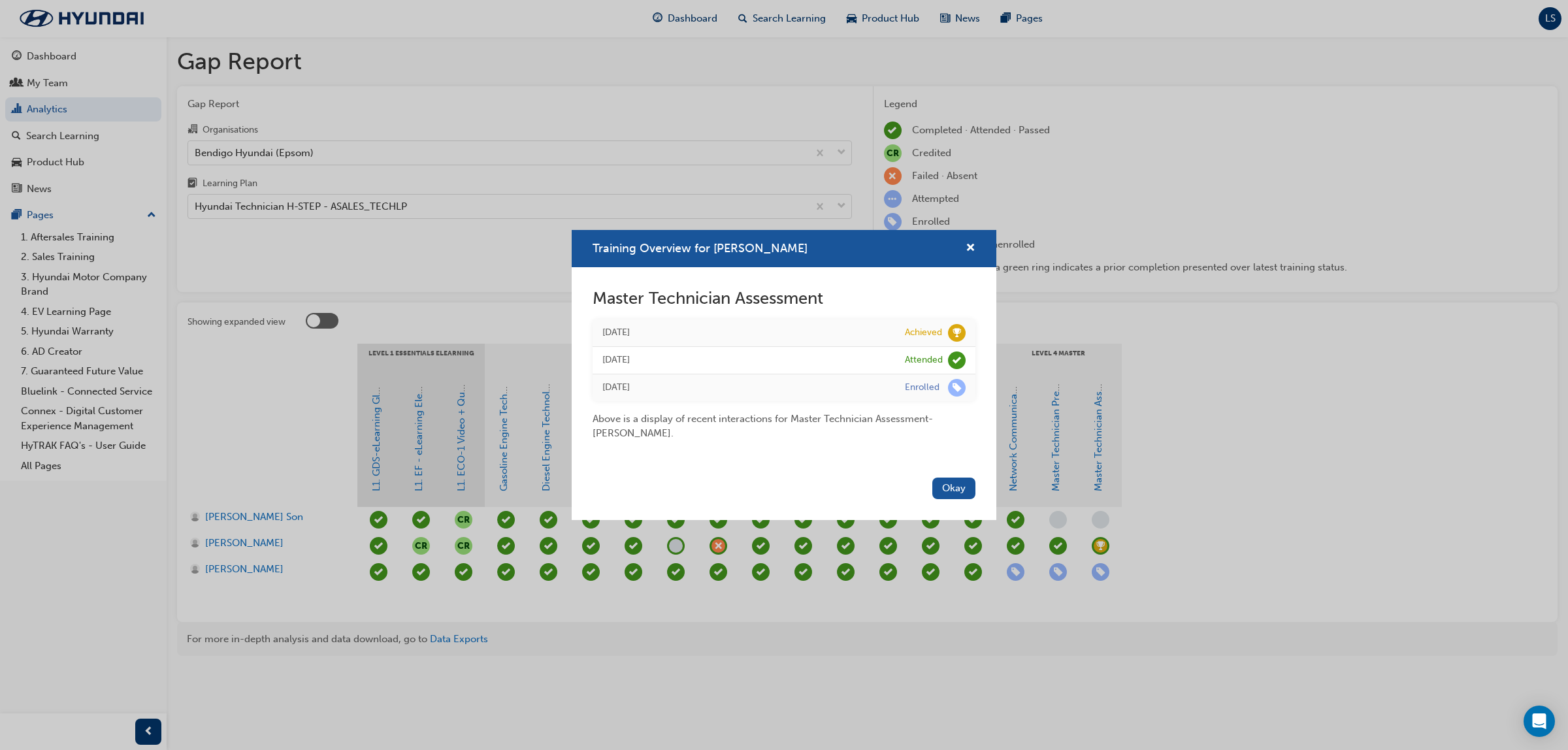
click at [739, 638] on div "Training Overview for [PERSON_NAME] Master Technician Assessment [DATE] Achieve…" at bounding box center [784, 375] width 1568 height 750
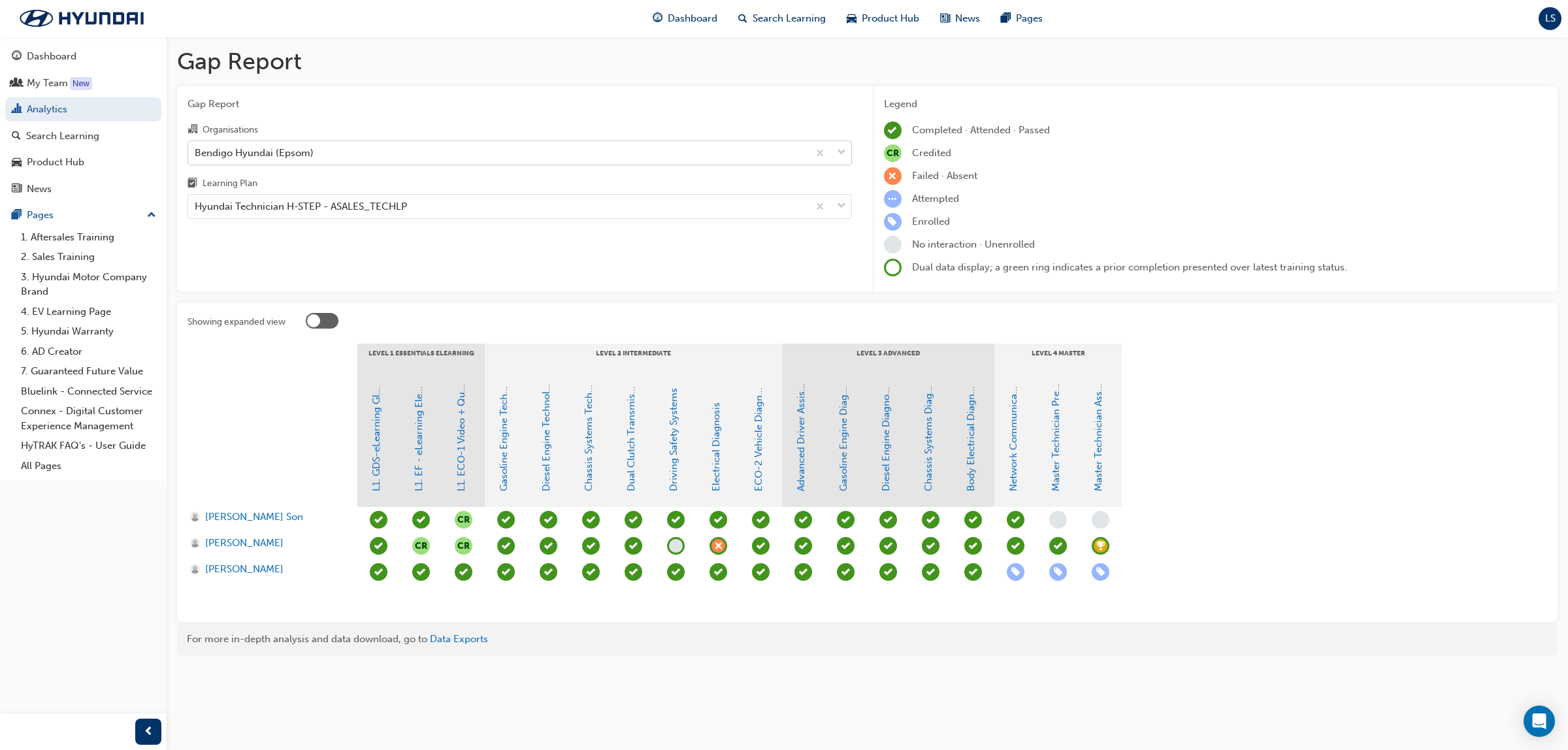
click at [247, 145] on div "Bendigo Hyundai (Epsom)" at bounding box center [498, 153] width 620 height 23
click at [196, 147] on input "Organisations Bendigo Hyundai (Epsom)" at bounding box center [195, 152] width 1 height 12
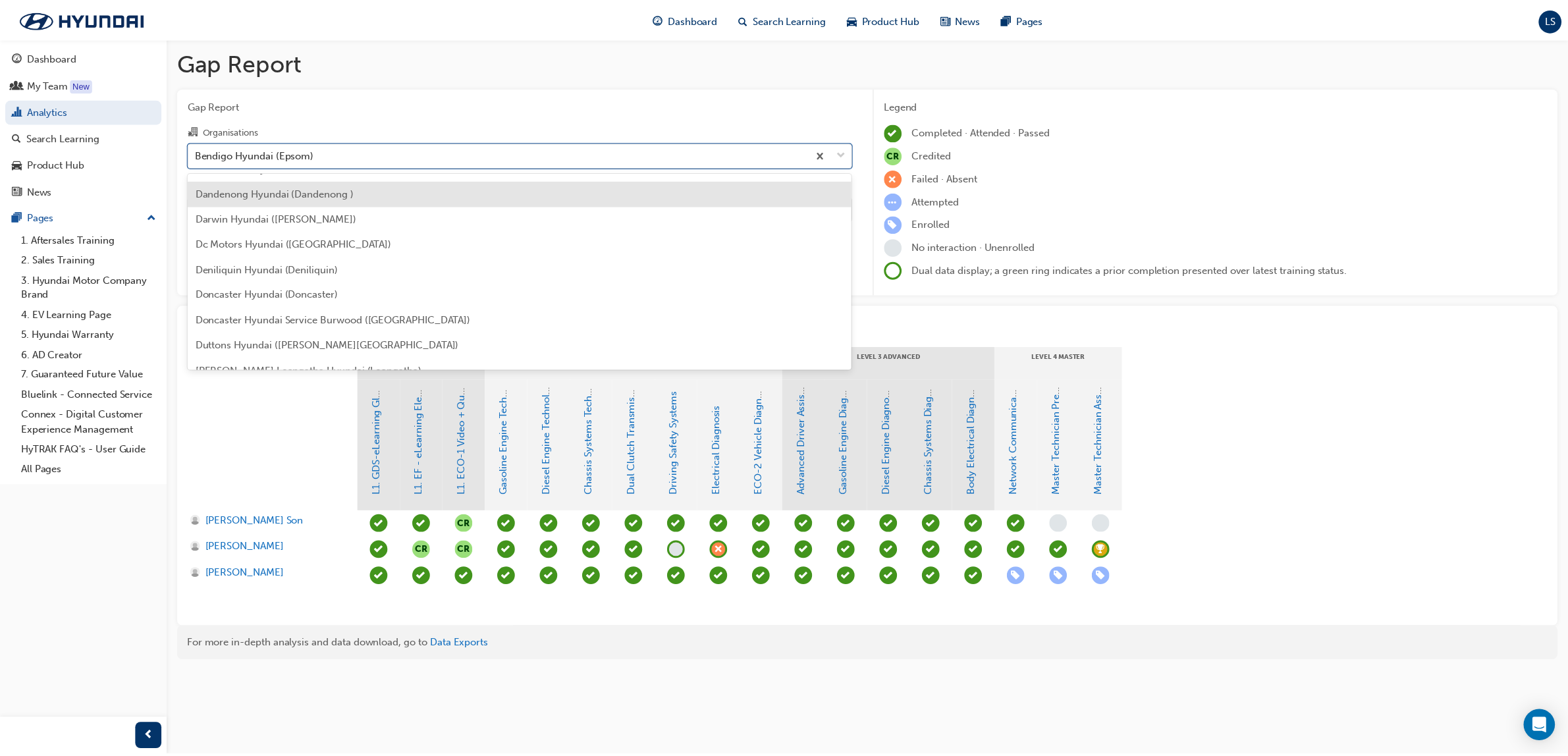
scroll to position [1104, 0]
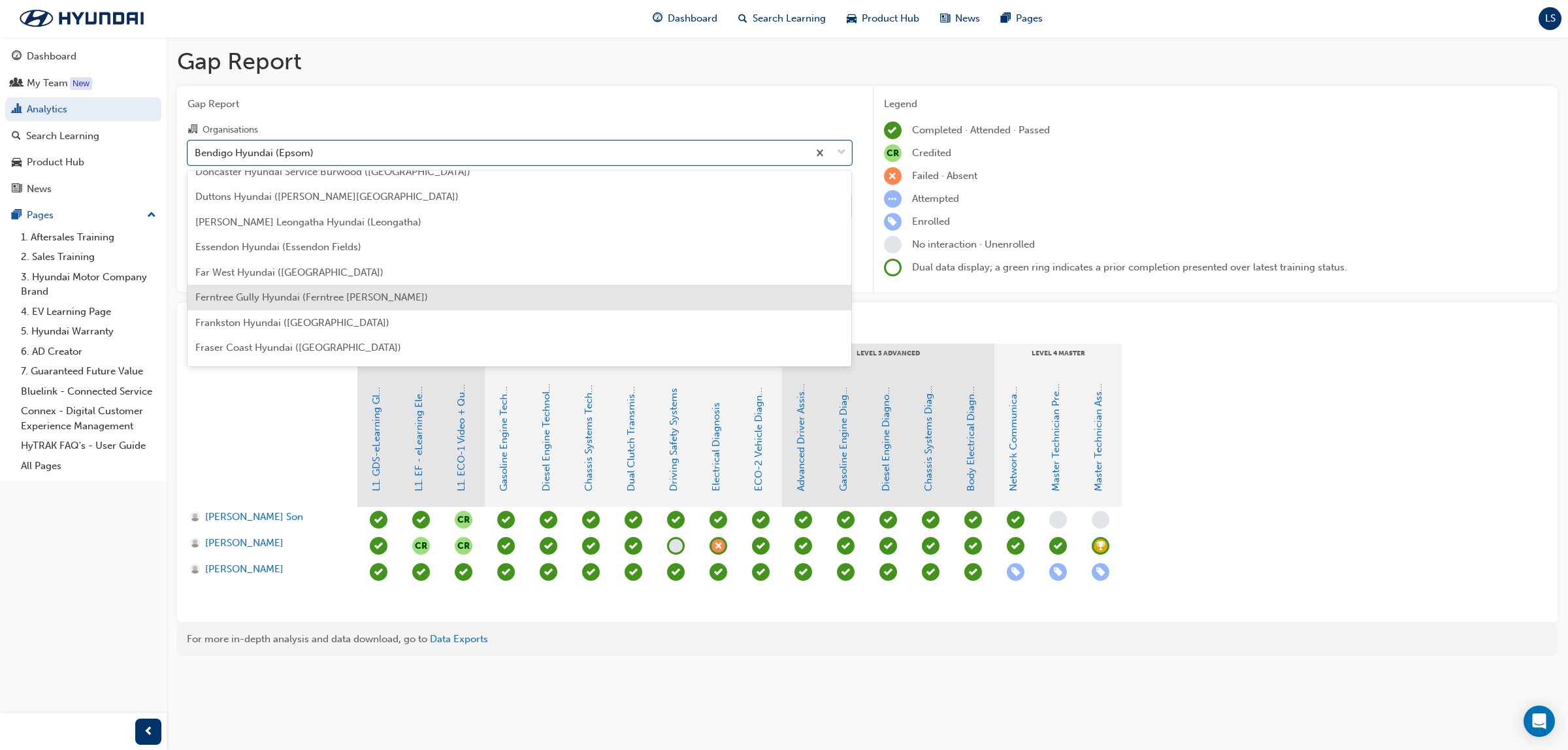
click at [295, 294] on span "Ferntree Gully Hyundai (Ferntree [PERSON_NAME])" at bounding box center [312, 297] width 233 height 12
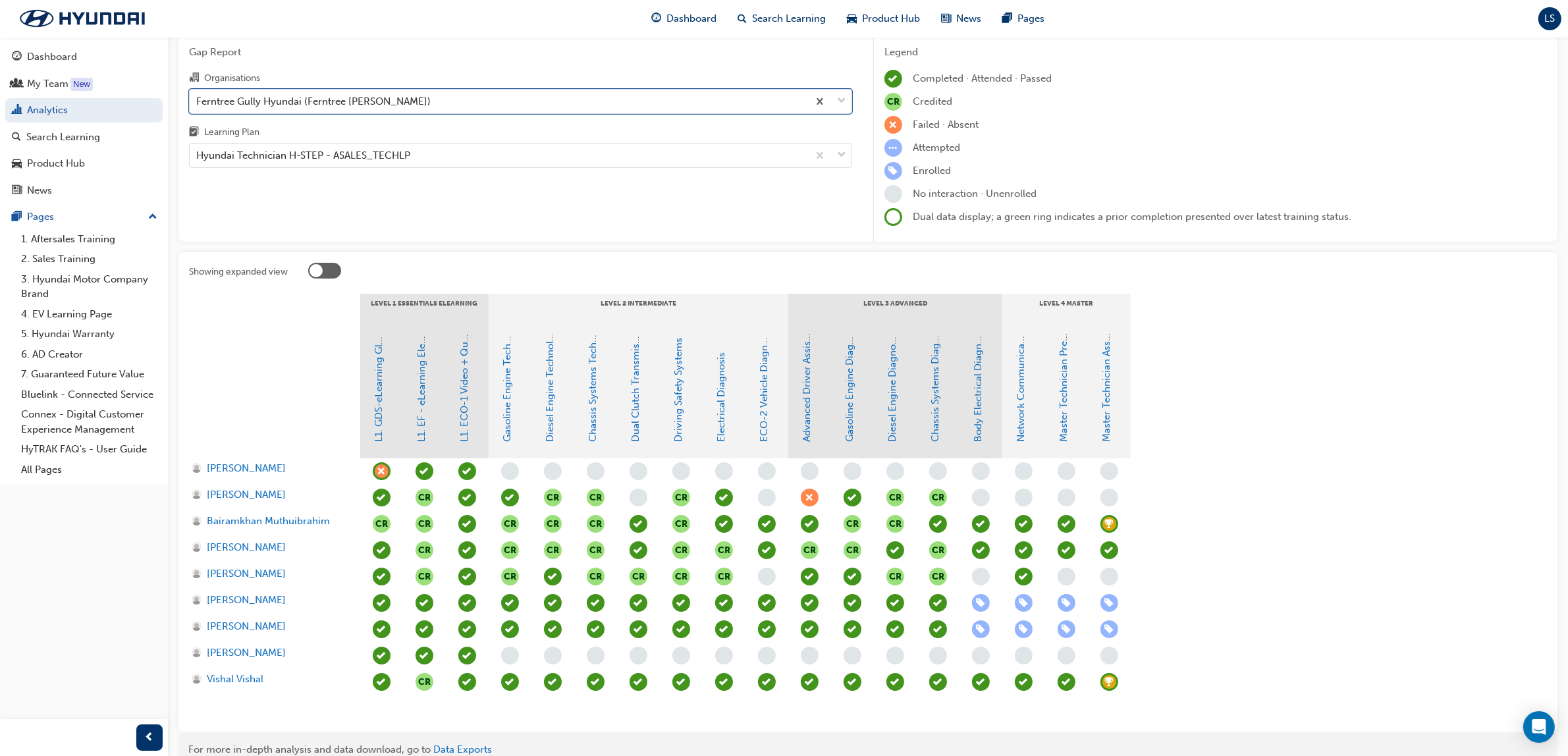
scroll to position [116, 0]
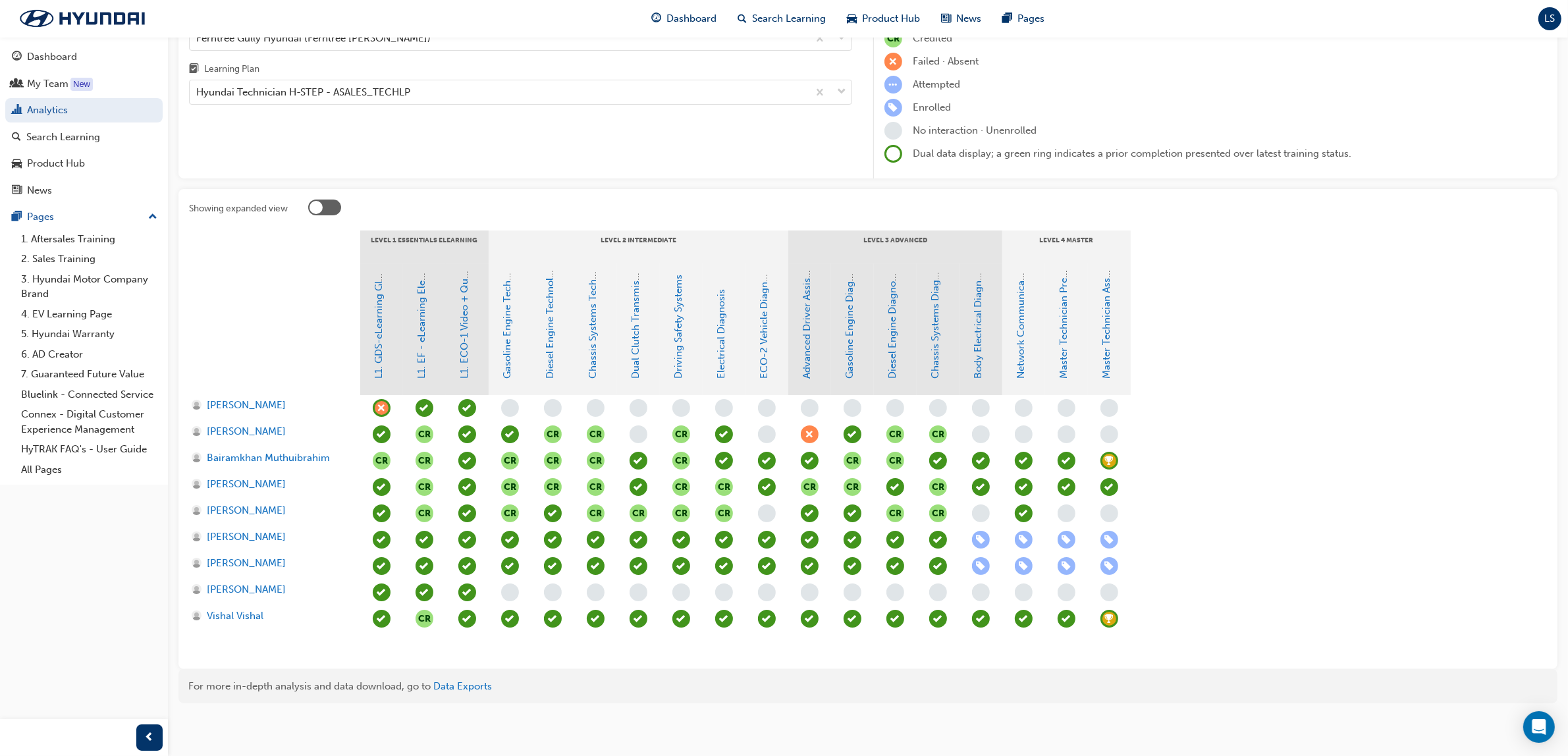
click at [1115, 459] on span "learningRecordVerb_ACHIEVE-icon" at bounding box center [1110, 460] width 18 height 18
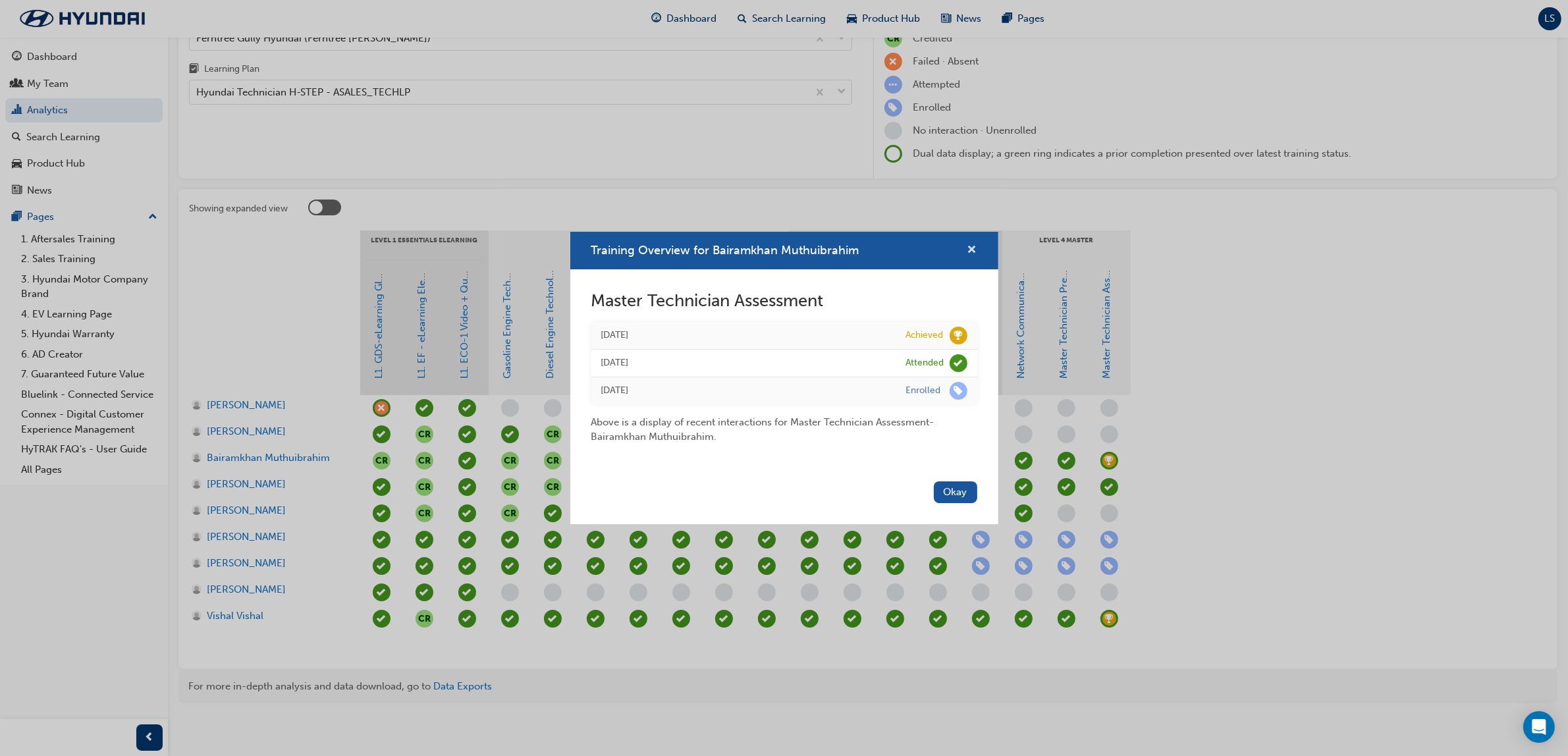
click at [973, 245] on span "cross-icon" at bounding box center [972, 251] width 10 height 12
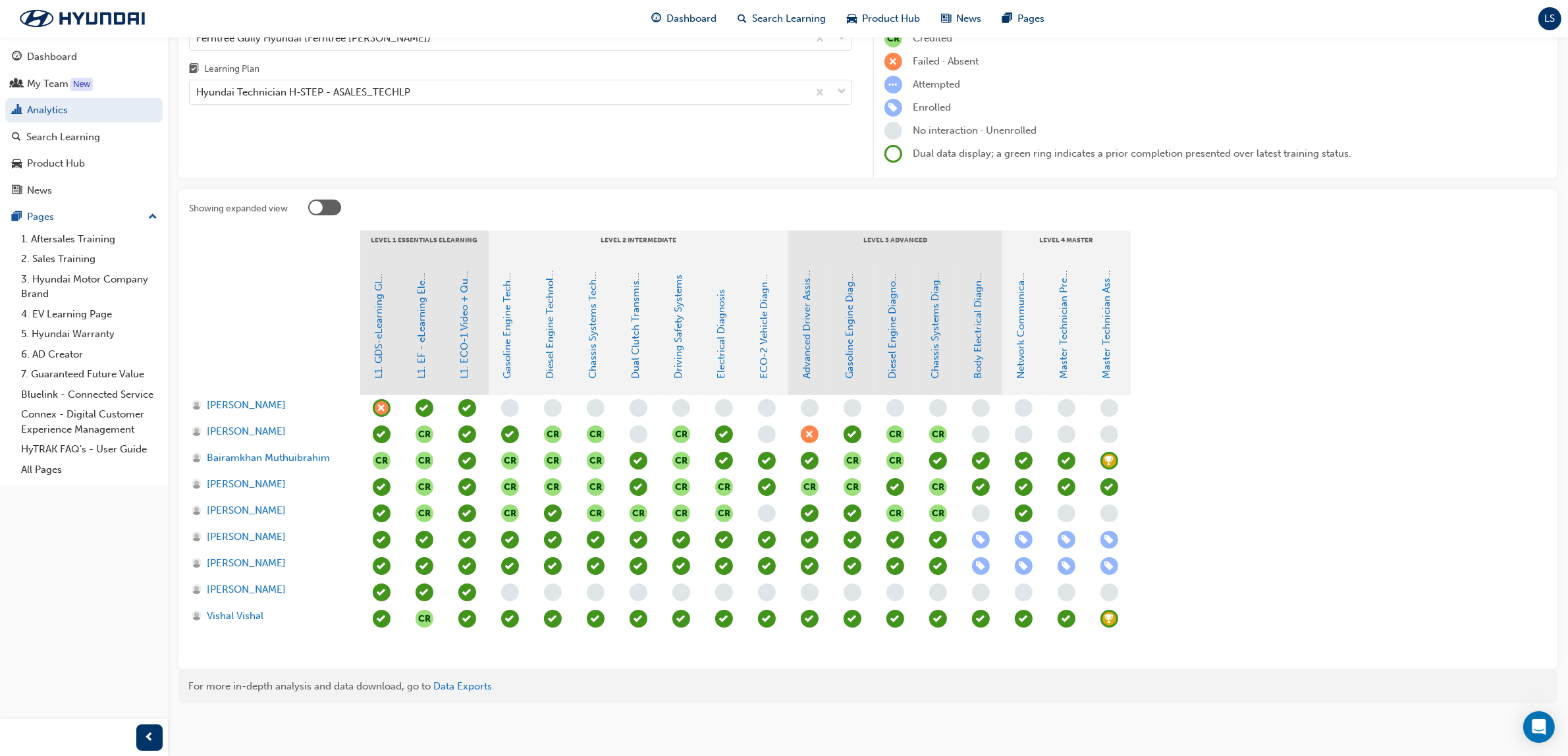
click at [1124, 461] on div at bounding box center [1110, 460] width 43 height 26
click at [1110, 465] on span "learningRecordVerb_ACHIEVE-icon" at bounding box center [1110, 460] width 18 height 18
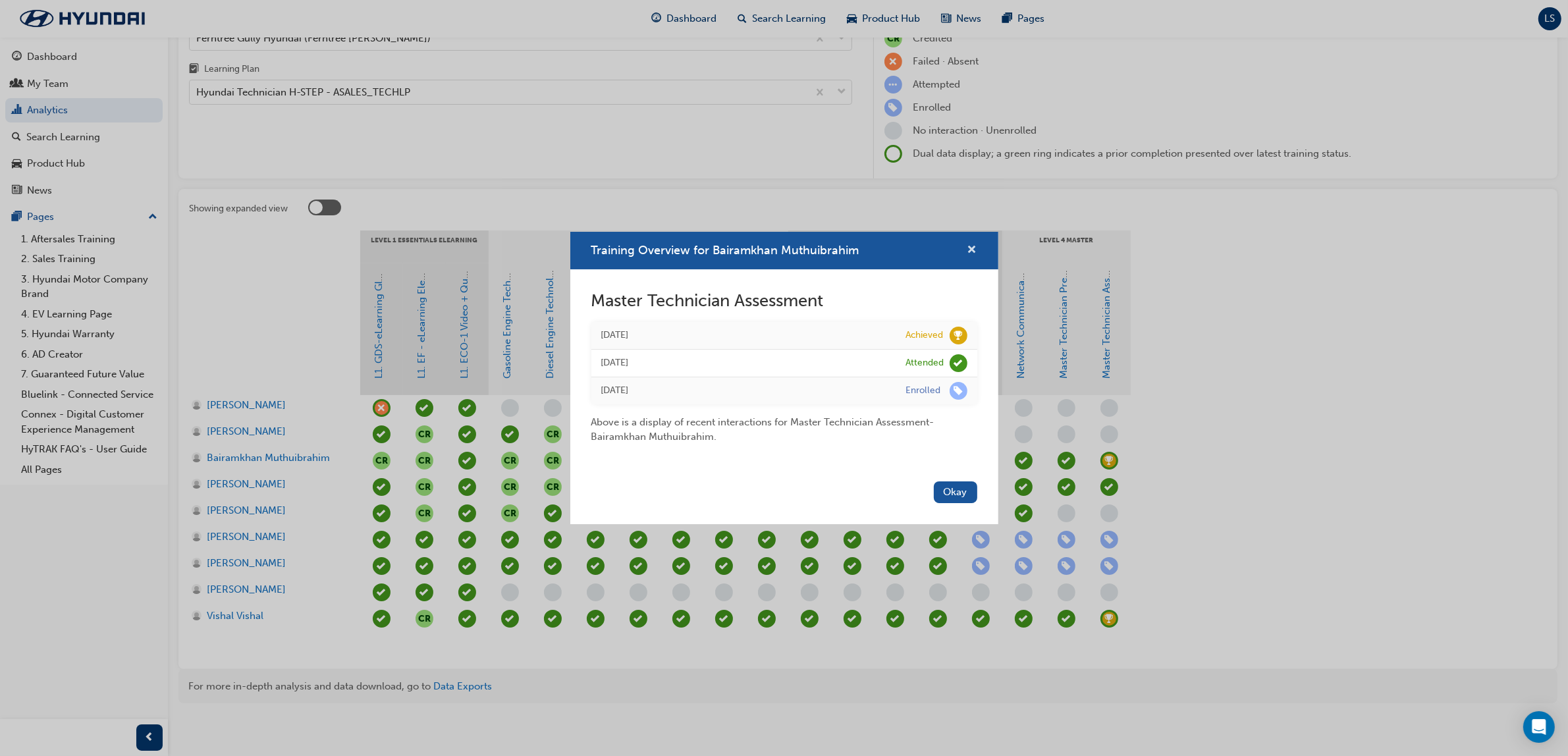
click at [973, 247] on span "cross-icon" at bounding box center [972, 251] width 10 height 12
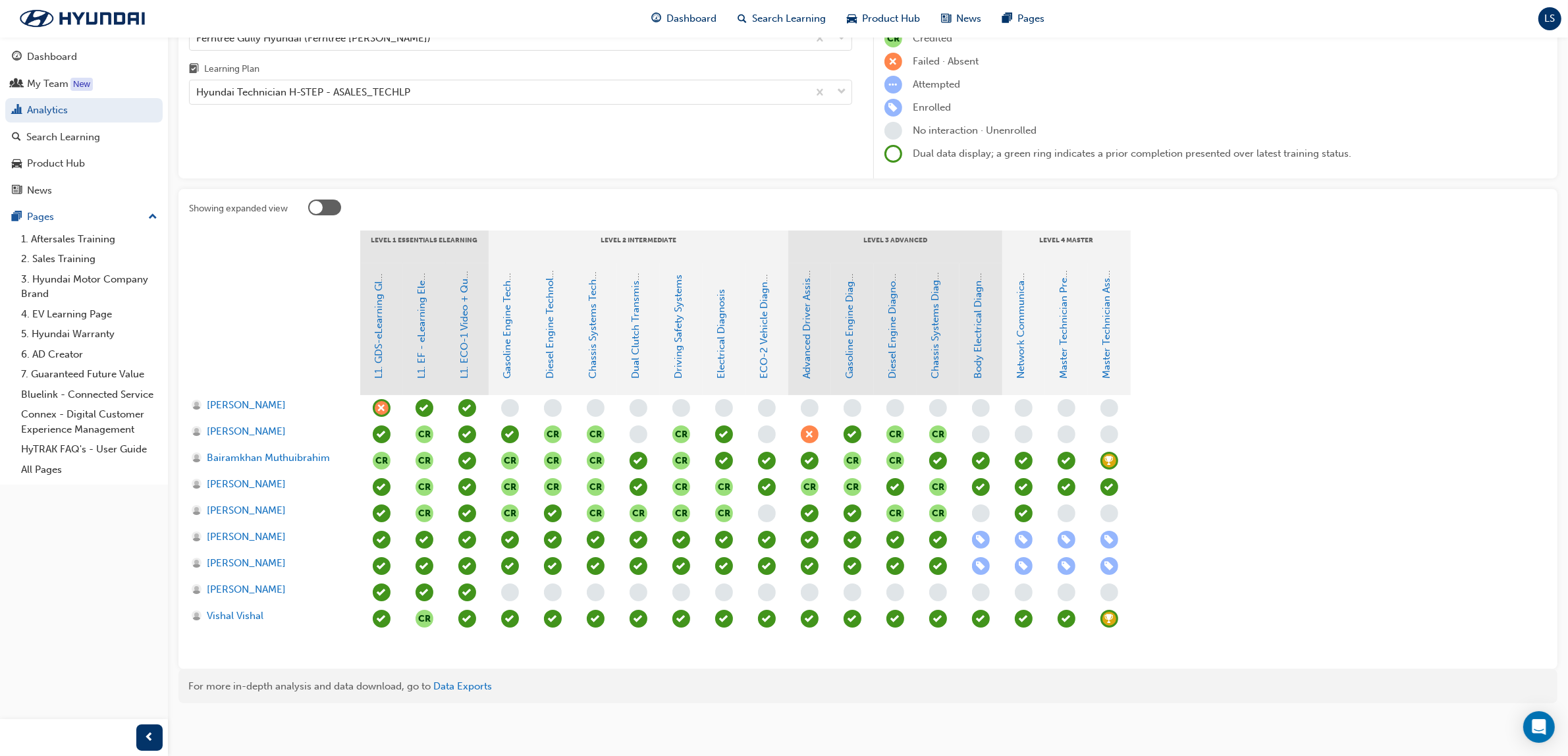
click at [1108, 621] on span "learningRecordVerb_ACHIEVE-icon" at bounding box center [1110, 619] width 18 height 18
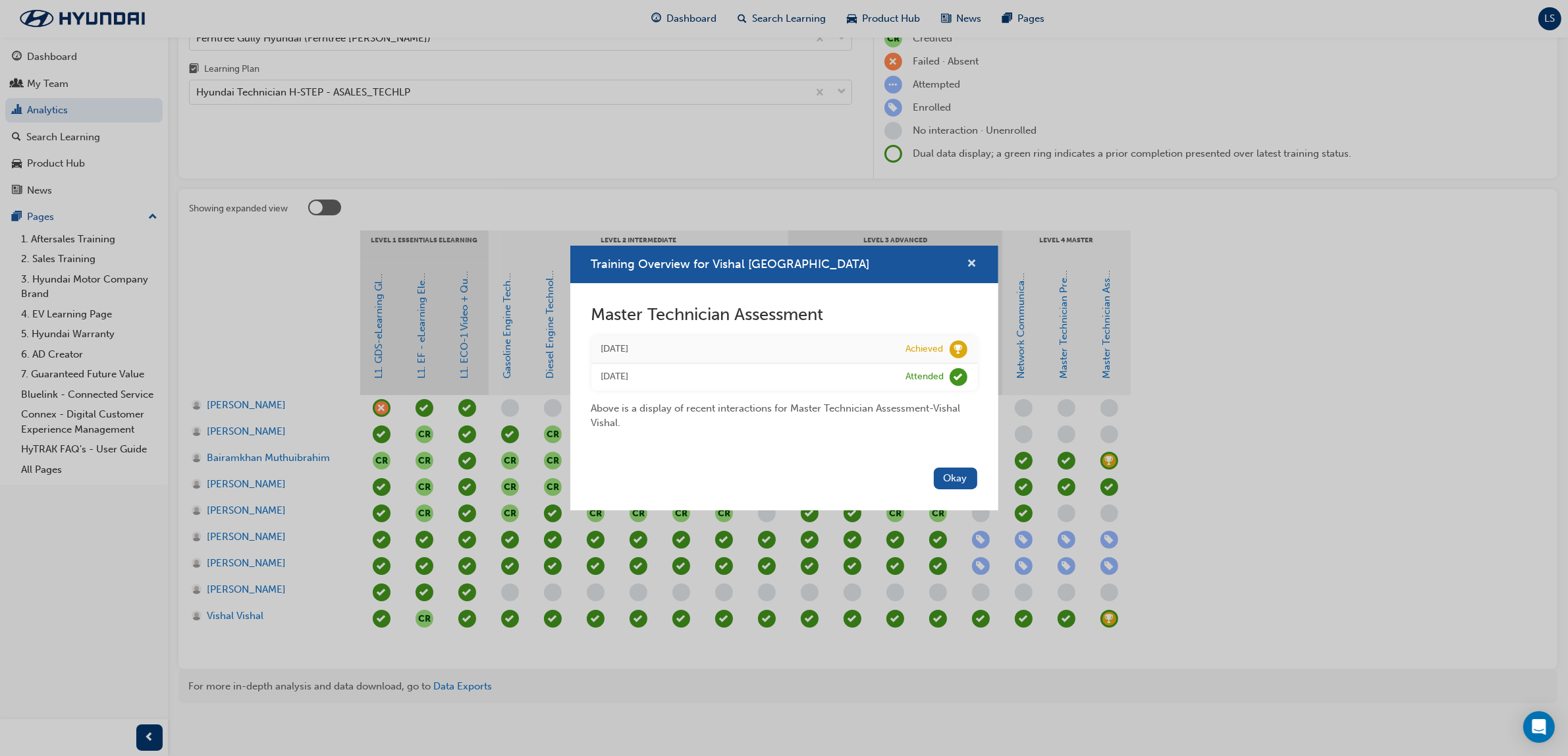
click at [975, 261] on span "cross-icon" at bounding box center [972, 264] width 10 height 12
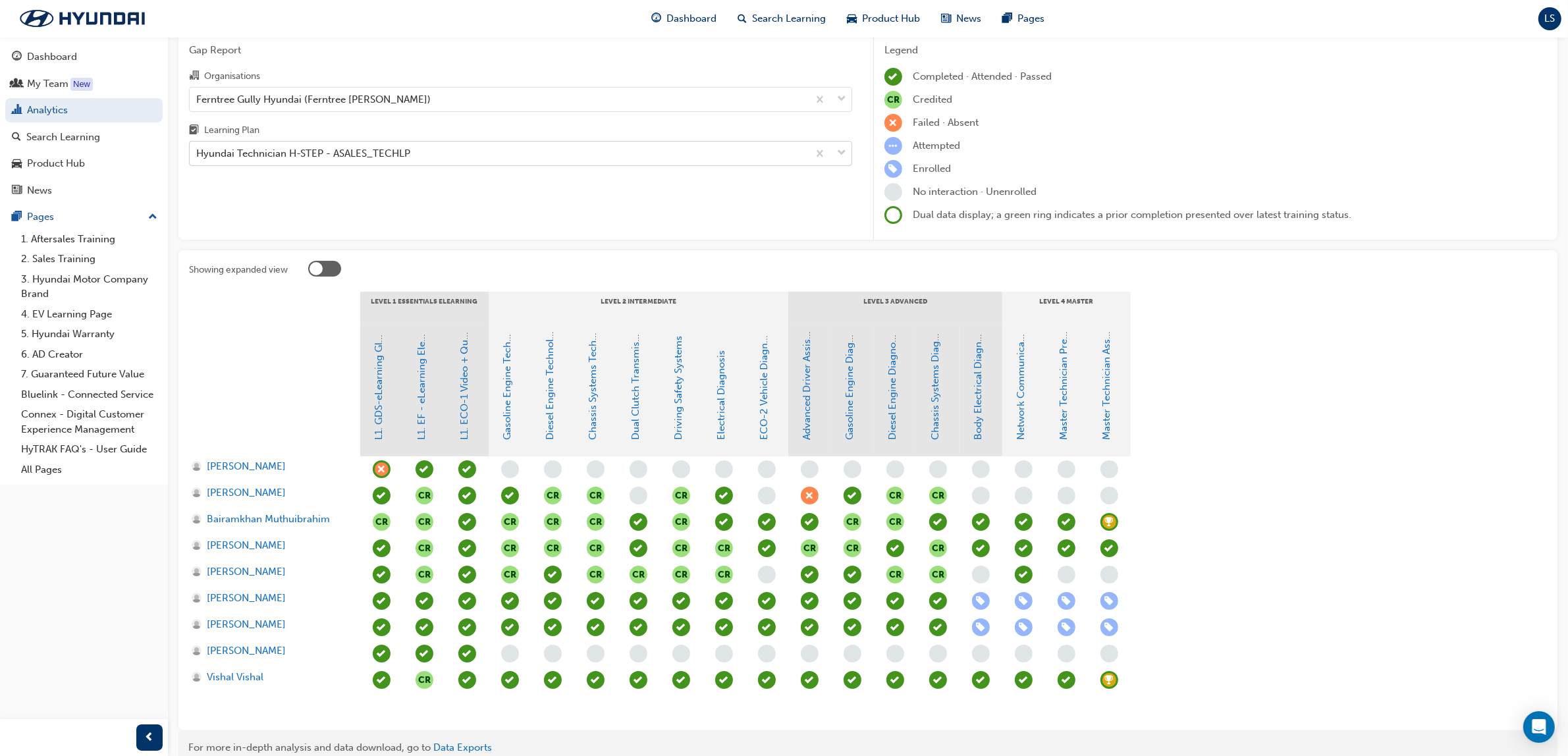
scroll to position [0, 0]
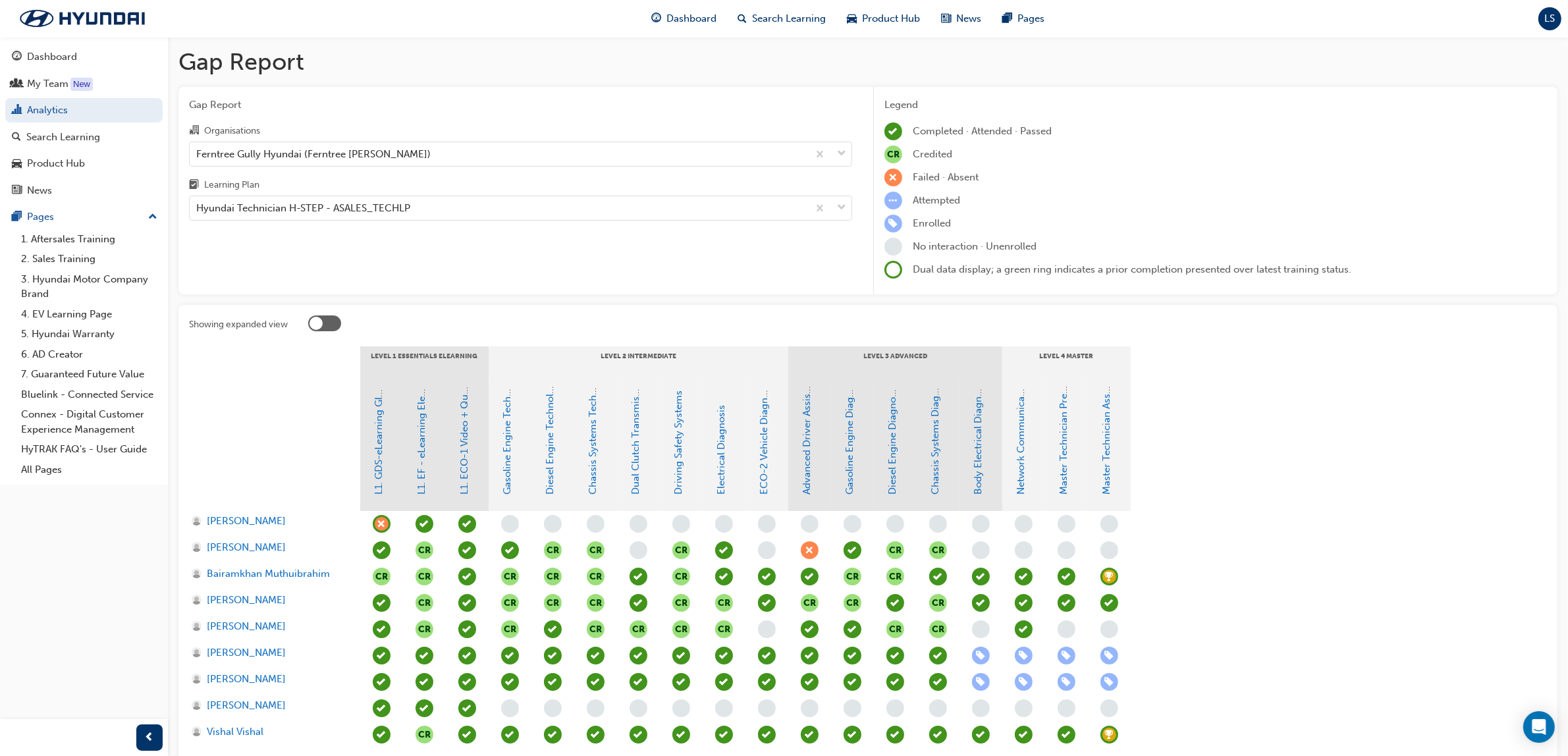
click at [371, 168] on div "Organisations Ferntree Gully Hyundai (Ferntree Gully) Learning Plan Hyundai Tec…" at bounding box center [520, 172] width 664 height 99
click at [379, 153] on div "Ferntree Gully Hyundai (Ferntree [PERSON_NAME])" at bounding box center [499, 154] width 618 height 23
click at [198, 153] on input "Organisations Ferntree Gully Hyundai (Ferntree [PERSON_NAME])" at bounding box center [196, 153] width 1 height 12
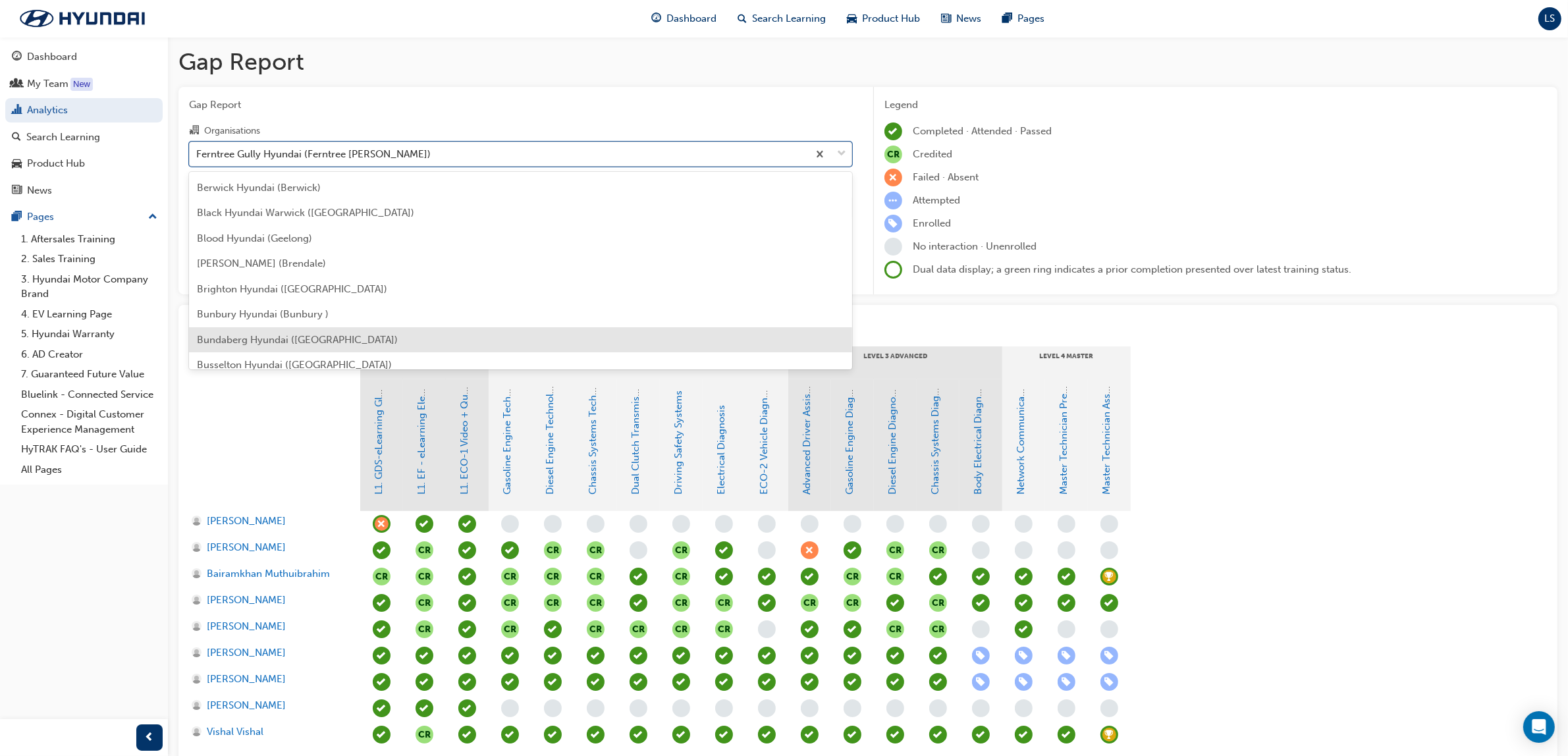
scroll to position [247, 0]
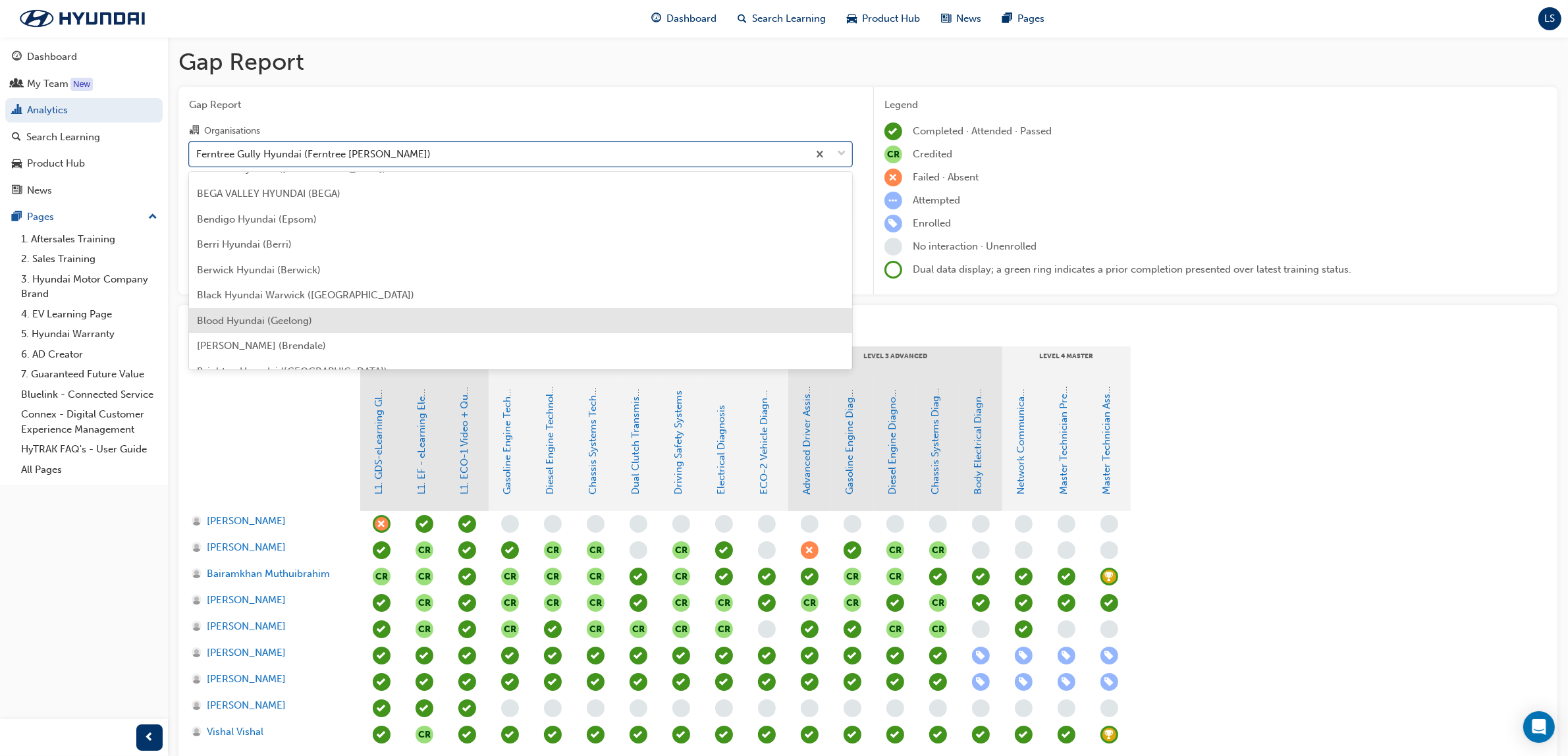
click at [280, 308] on div "Blood Hyundai (Geelong)" at bounding box center [520, 321] width 664 height 26
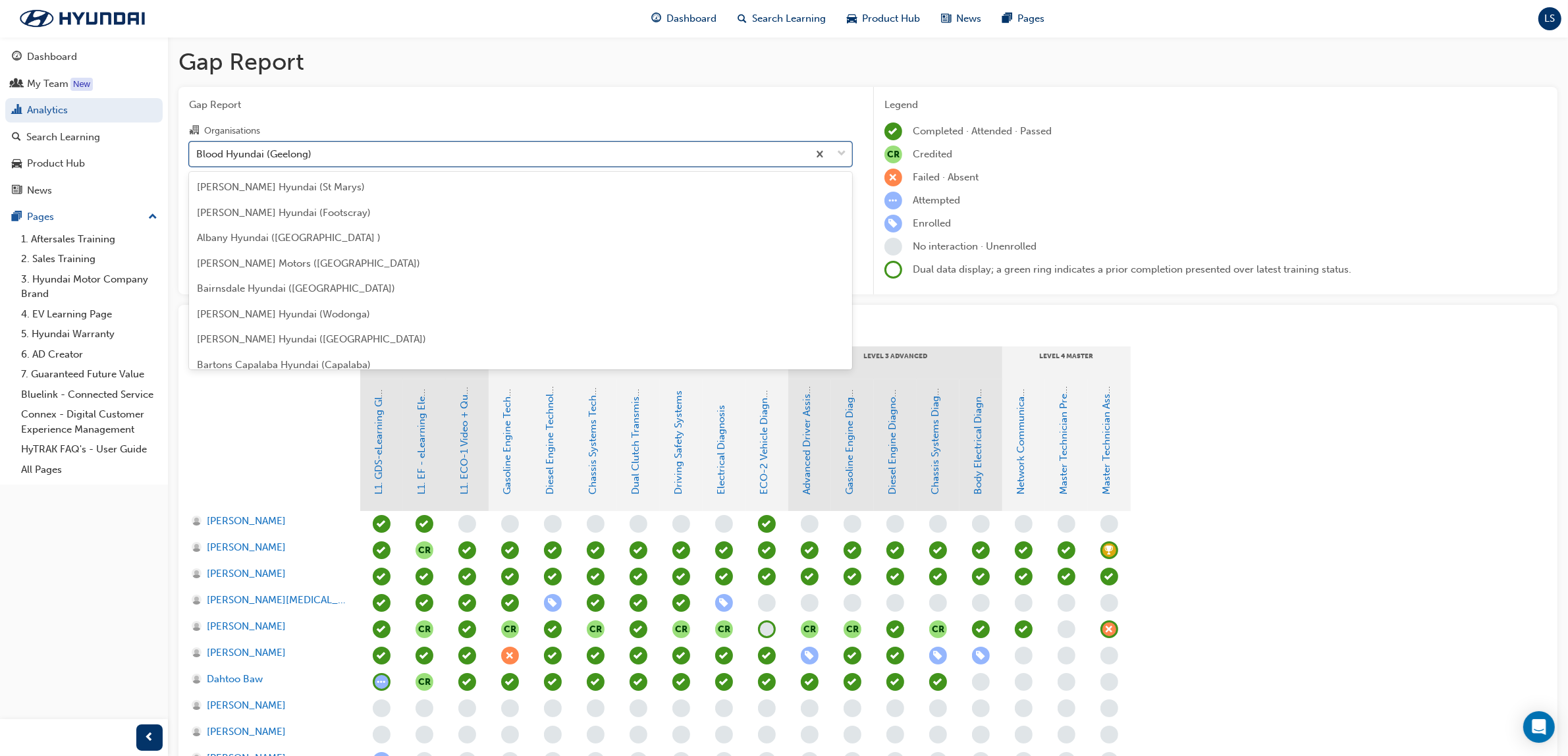
click at [387, 149] on div "Blood Hyundai (Geelong)" at bounding box center [499, 154] width 618 height 23
click at [198, 149] on input "Organisations option Blood Hyundai (Geelong), selected. option Blood Hyundai (G…" at bounding box center [196, 153] width 1 height 12
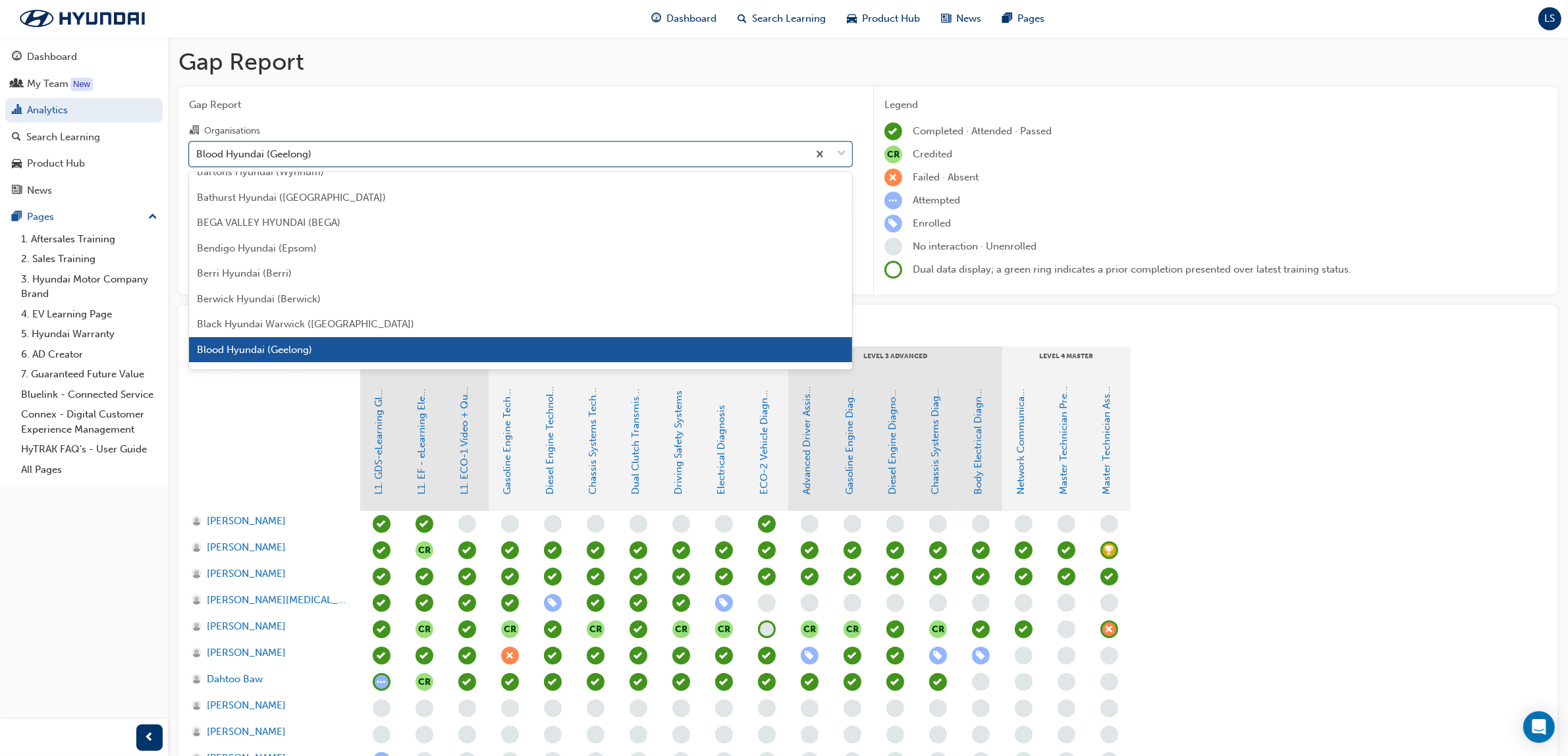
scroll to position [300, 0]
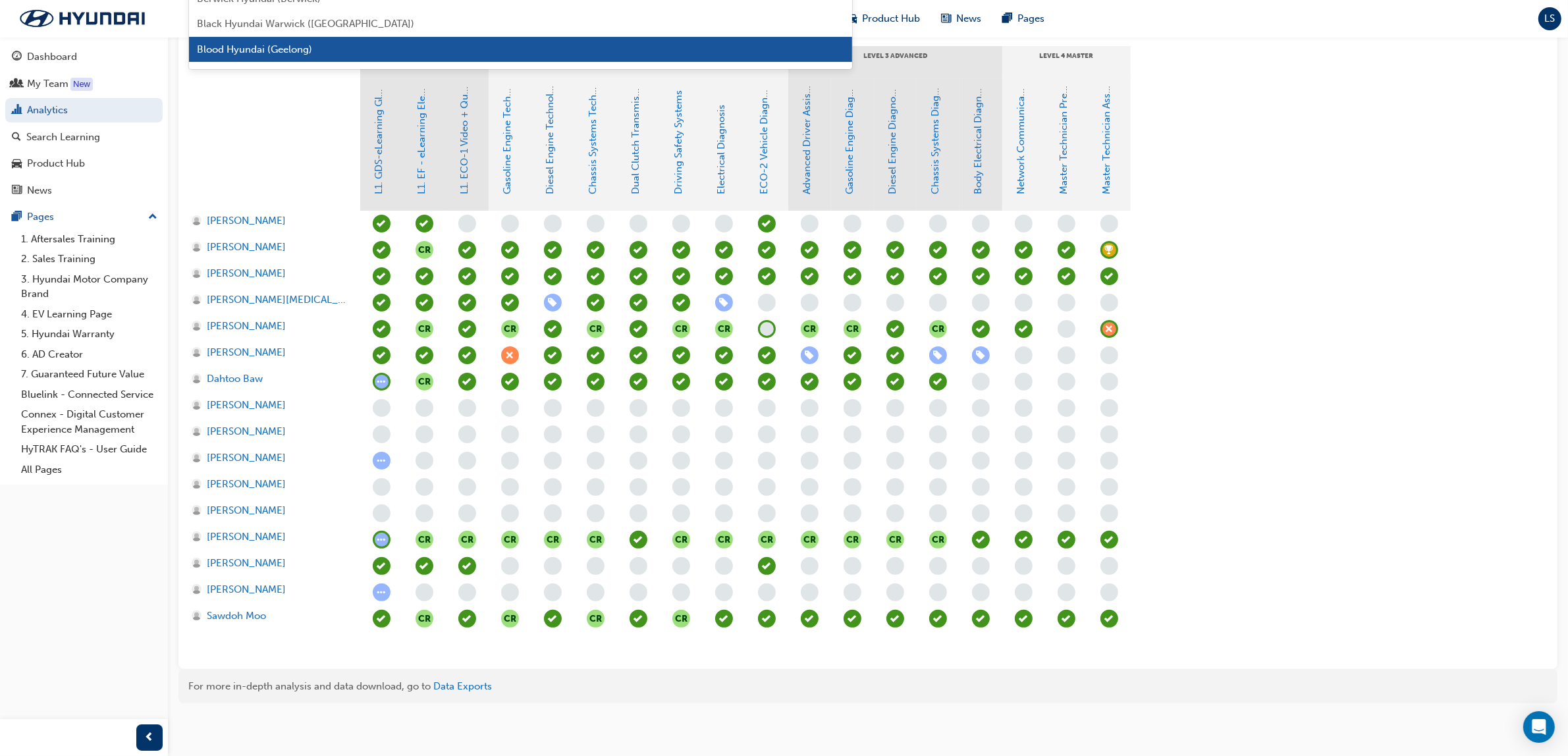
click at [1111, 535] on span "learningRecordVerb_ATTEND-icon" at bounding box center [1110, 540] width 18 height 18
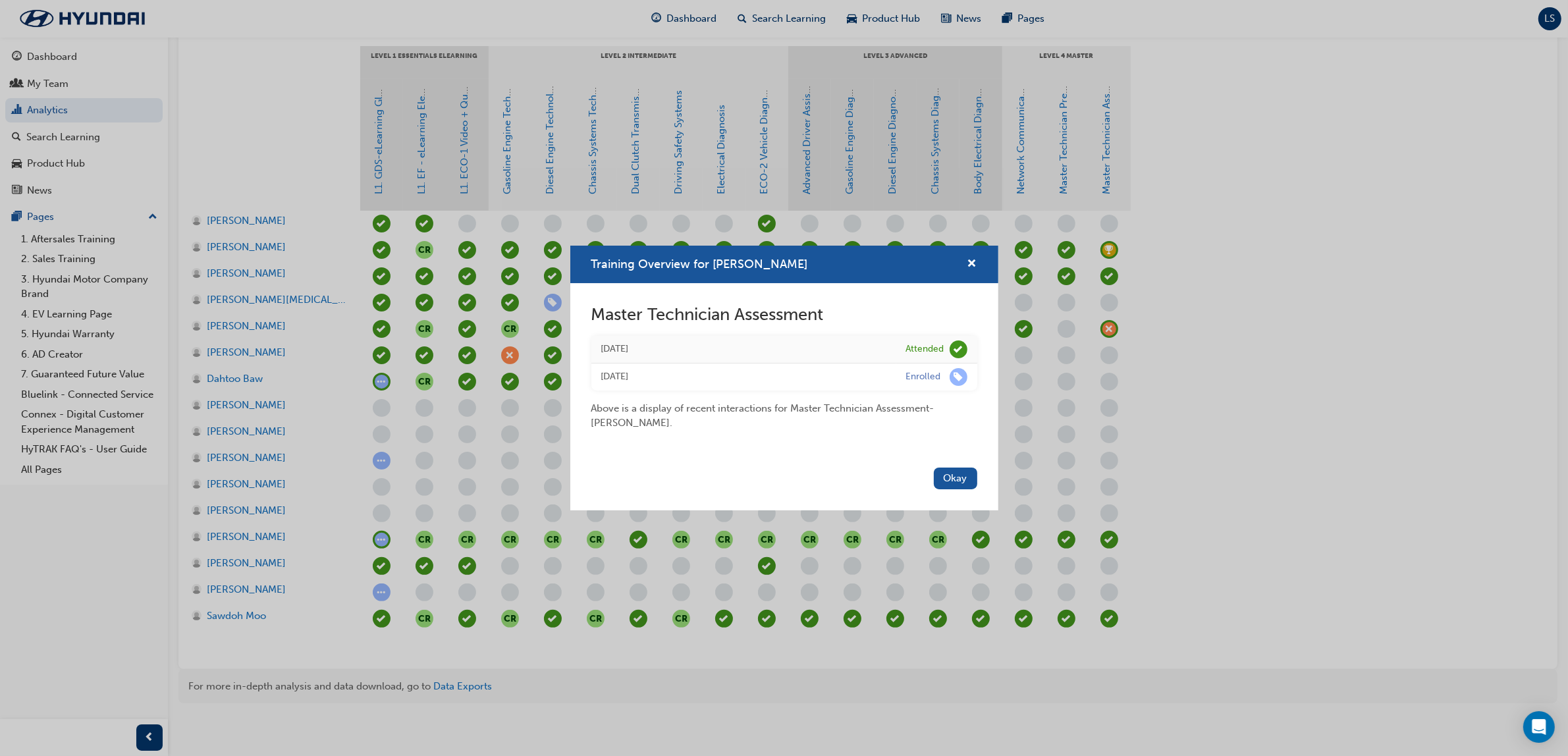
click at [977, 264] on div "Training Overview for [PERSON_NAME]" at bounding box center [784, 264] width 428 height 38
click at [977, 255] on div "Training Overview for [PERSON_NAME]" at bounding box center [784, 264] width 428 height 38
click at [972, 259] on span "cross-icon" at bounding box center [972, 264] width 10 height 12
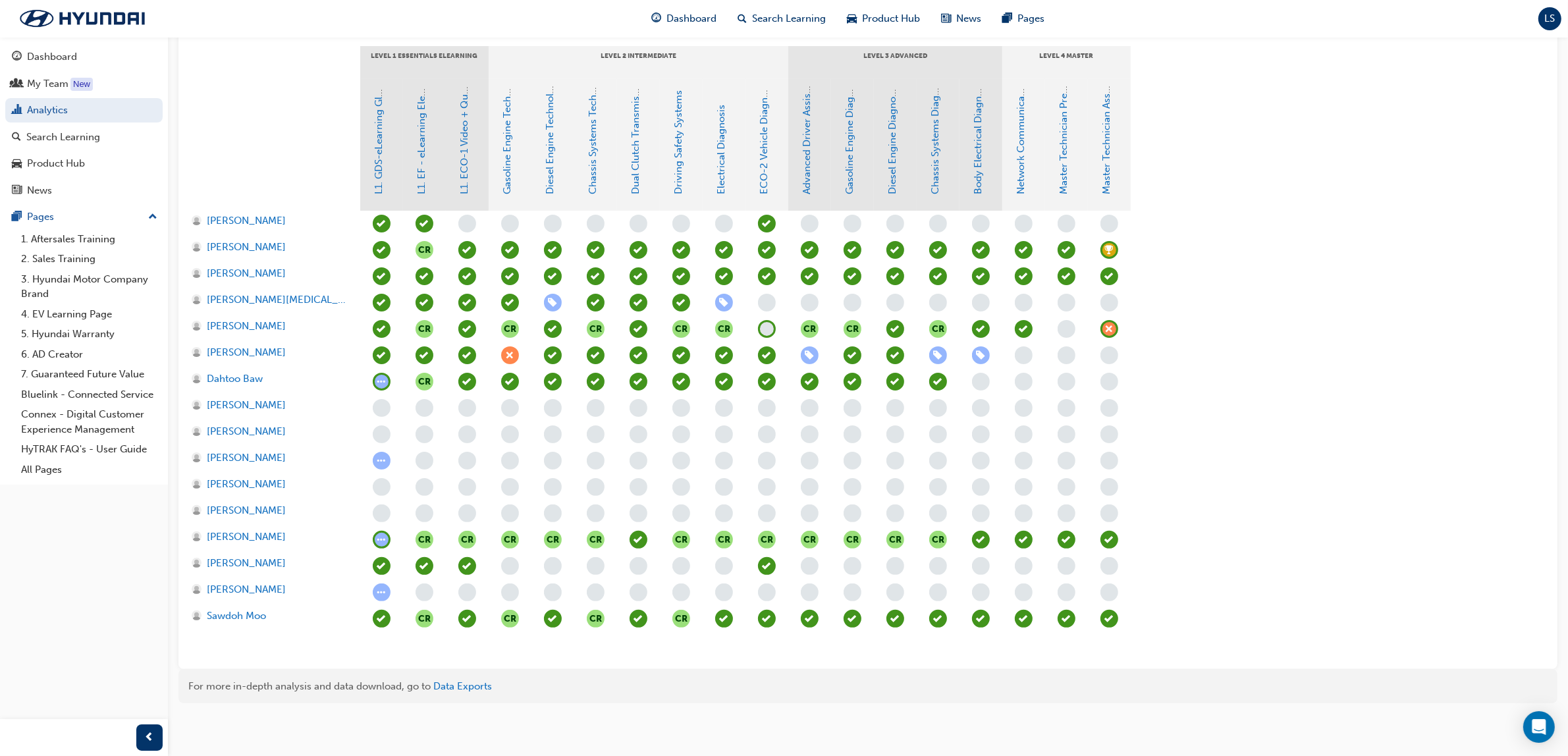
click at [1480, 116] on section "LEVEL 1 Essentials eLearning LEVEL 2 Intermediate LEVEL 3 Advanced LEVEL 4 Mast…" at bounding box center [868, 352] width 1358 height 613
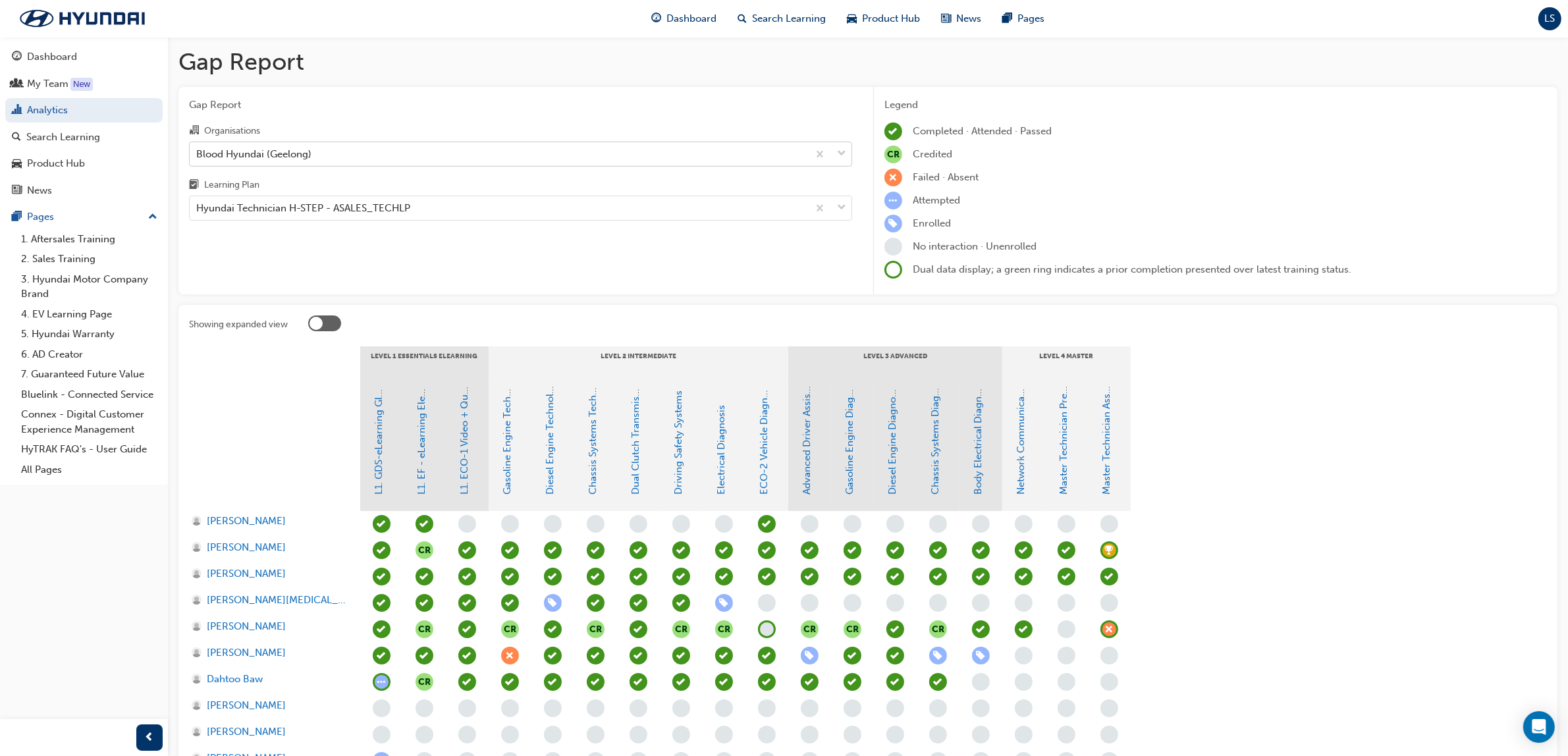
click at [356, 143] on div "Blood Hyundai (Geelong)" at bounding box center [499, 154] width 618 height 23
click at [198, 148] on input "Organisations Blood Hyundai (Geelong)" at bounding box center [196, 153] width 1 height 12
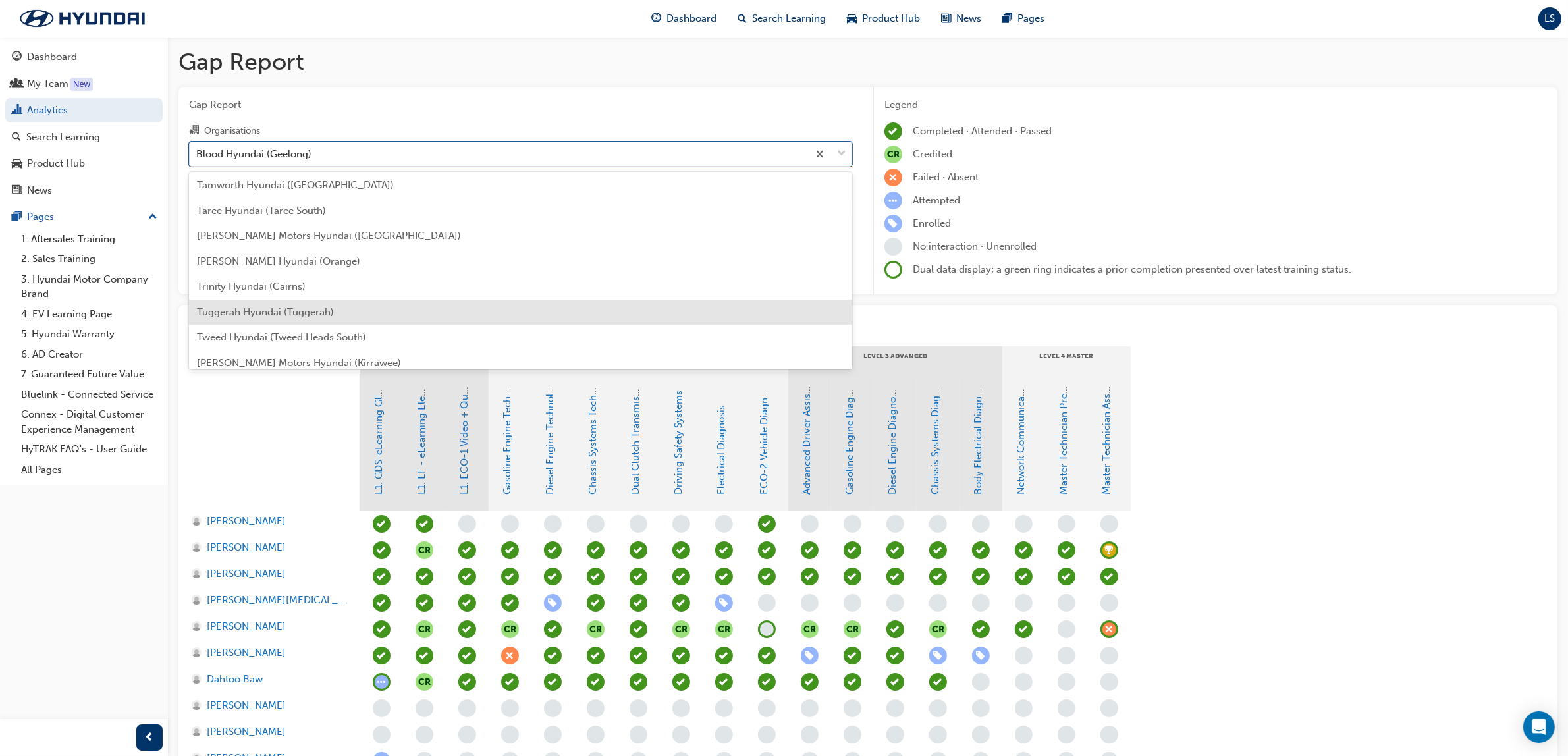
scroll to position [4173, 0]
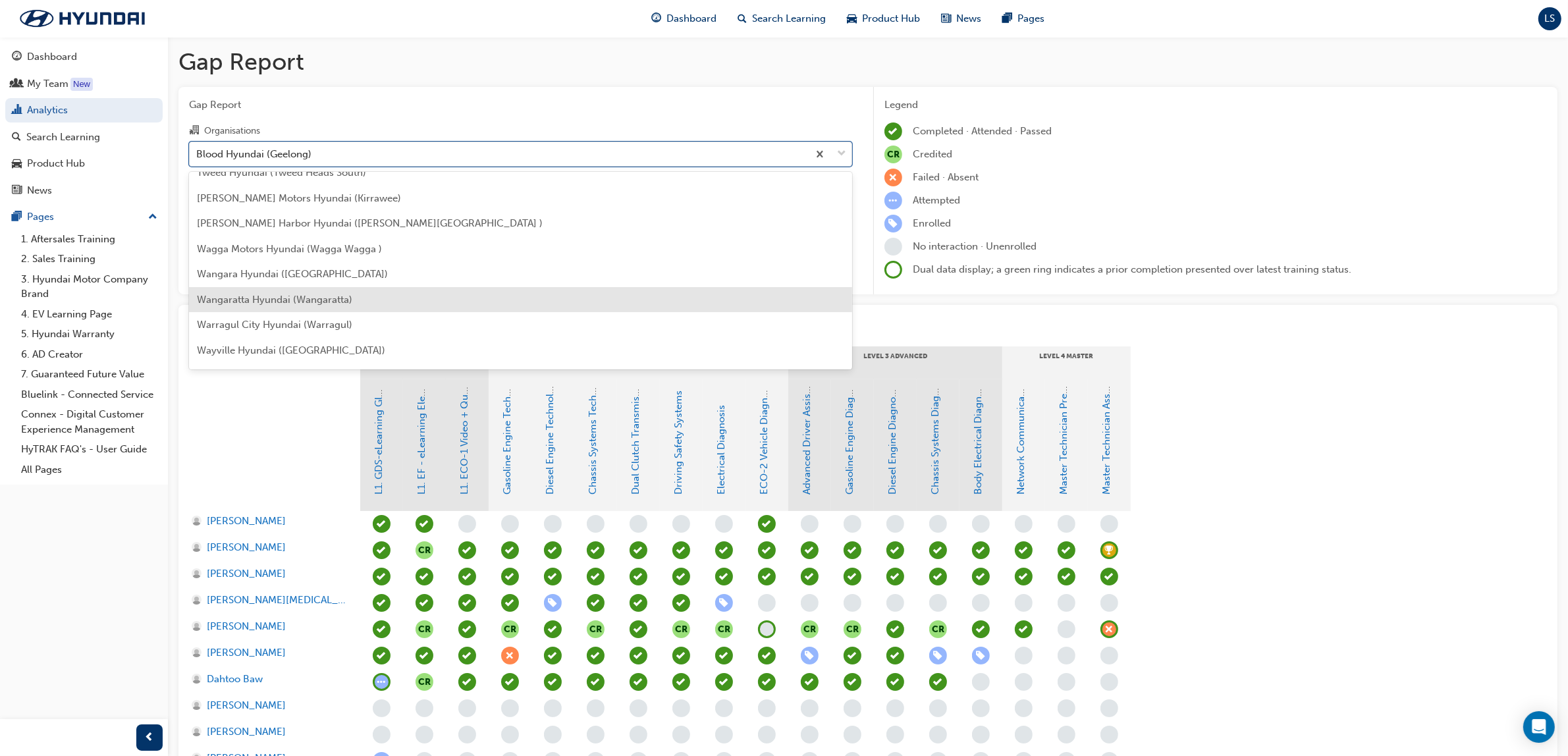
click at [367, 301] on div "Wangaratta Hyundai (Wangaratta)" at bounding box center [520, 300] width 664 height 26
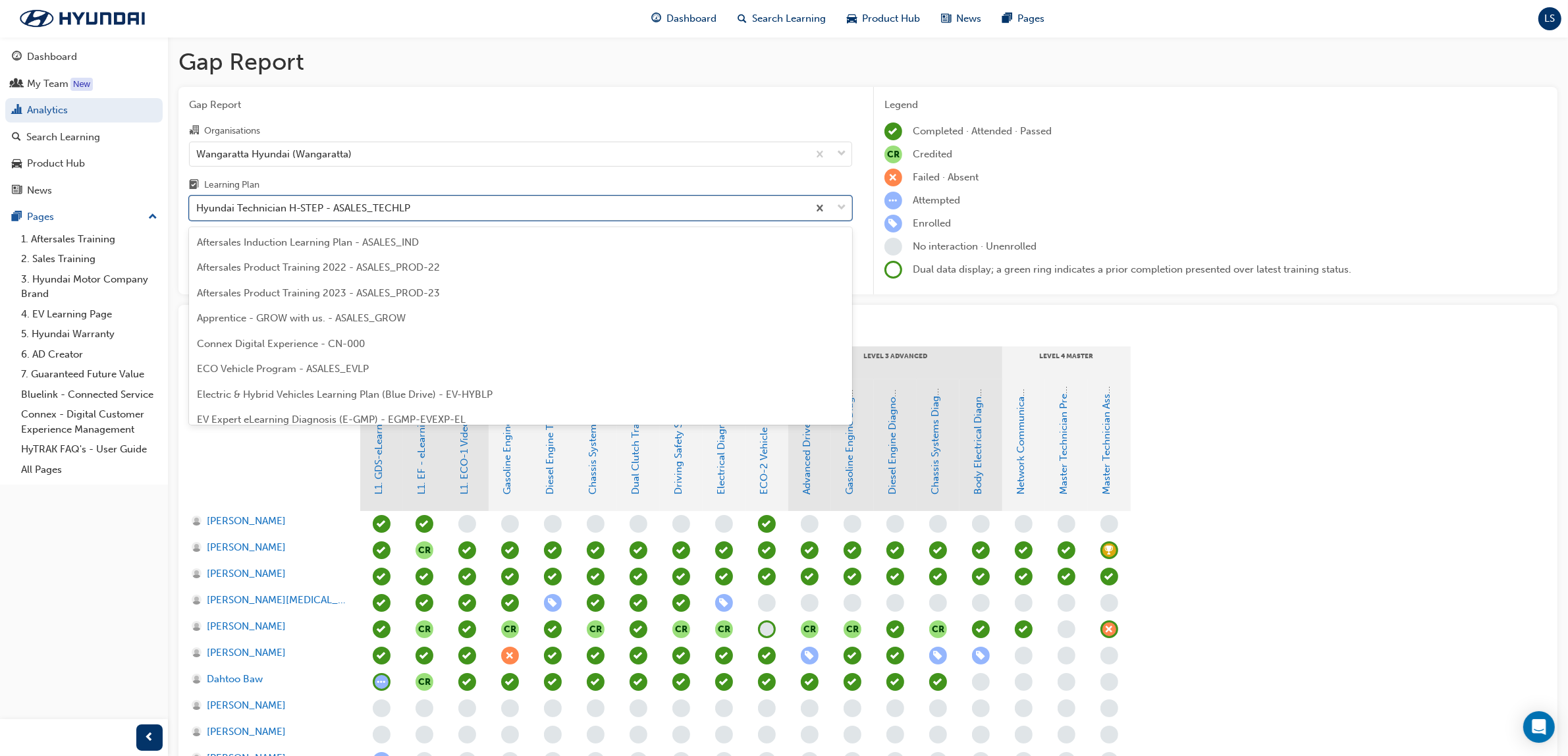
click at [472, 202] on div "Hyundai Technician H-STEP - ASALES_TECHLP" at bounding box center [499, 209] width 618 height 23
click at [198, 202] on input "Learning Plan option Hyundai Technician H-STEP - ASALES_TECHLP focused, 21 of 3…" at bounding box center [196, 208] width 1 height 12
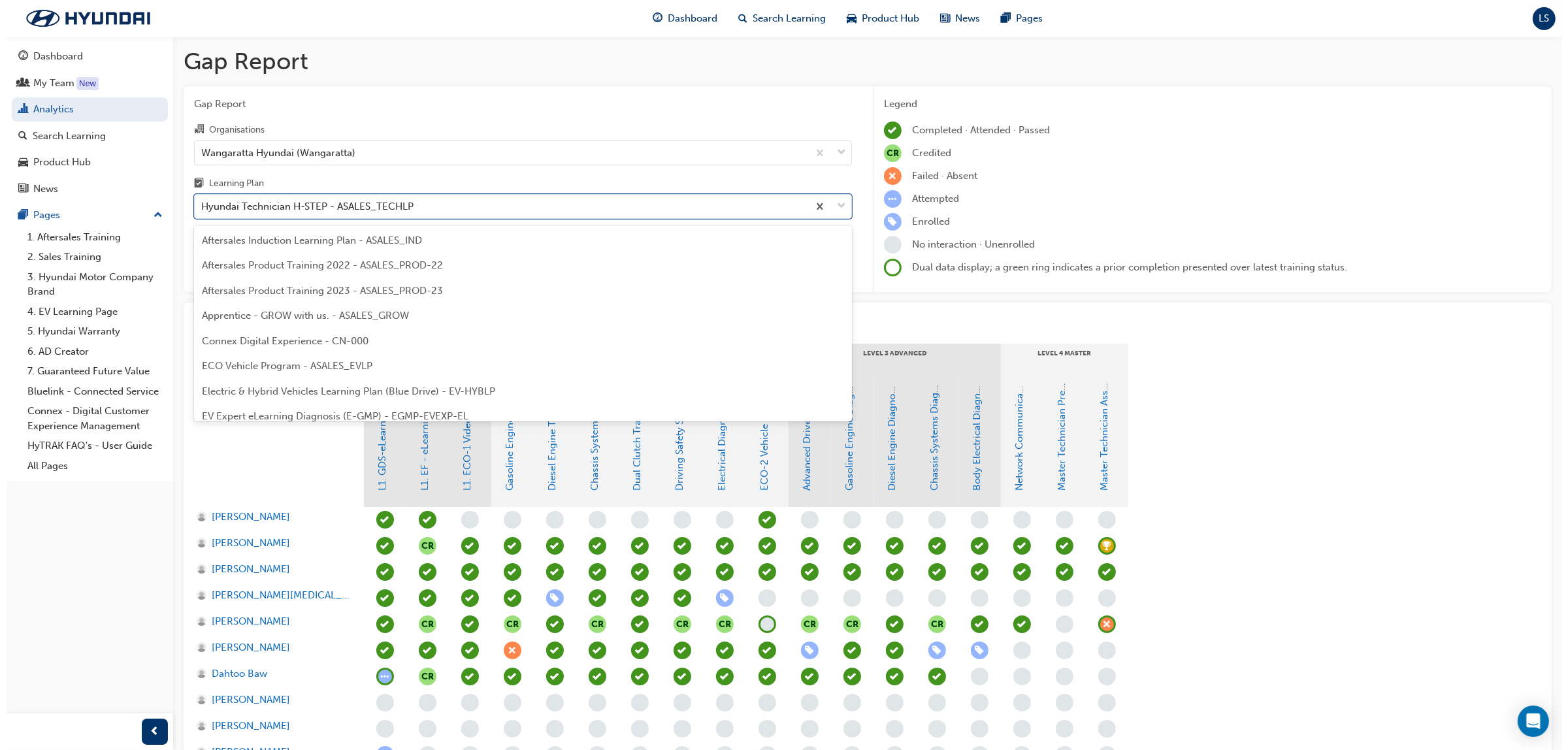
scroll to position [343, 0]
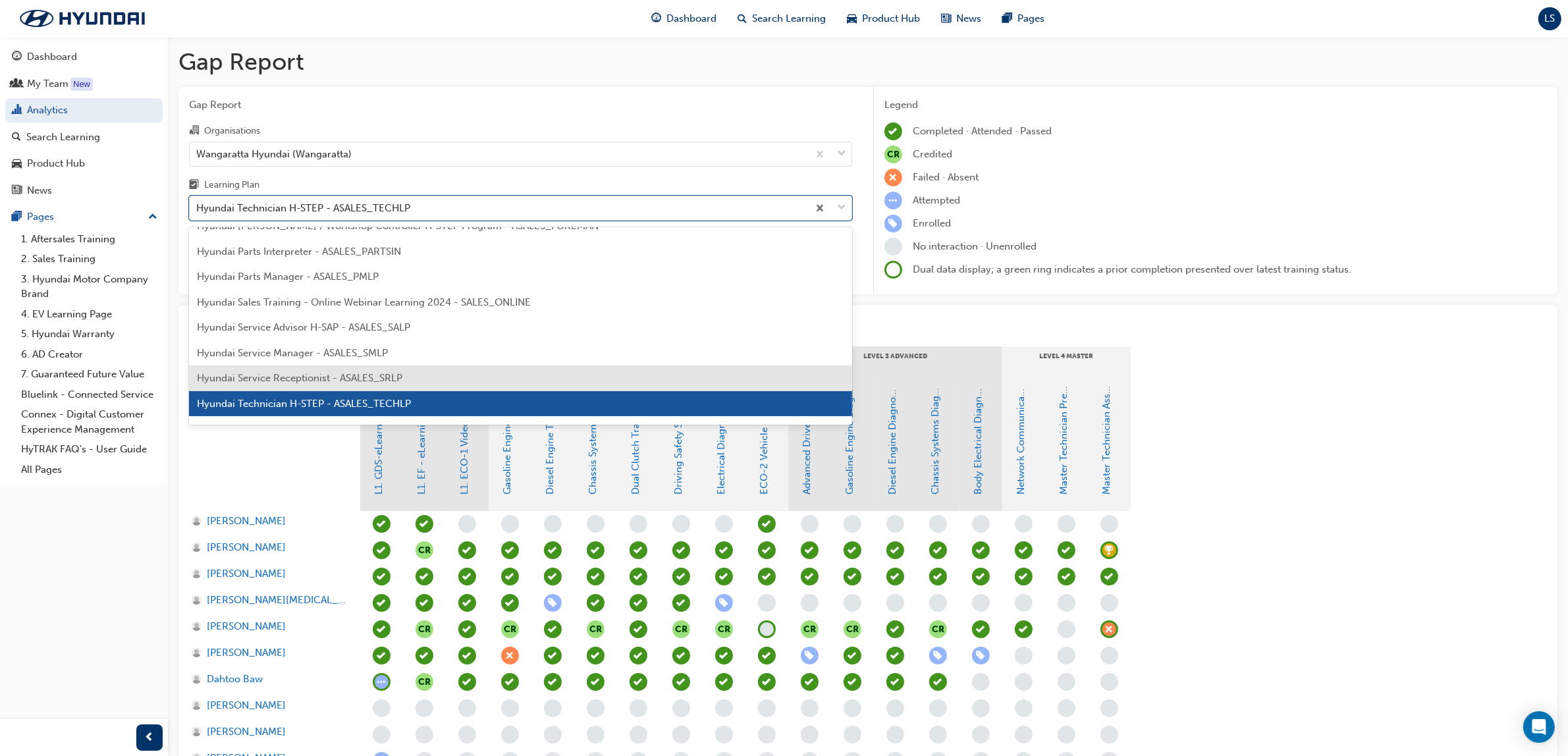
click at [456, 387] on div "Hyundai Service Receptionist - ASALES_SRLP" at bounding box center [520, 378] width 664 height 26
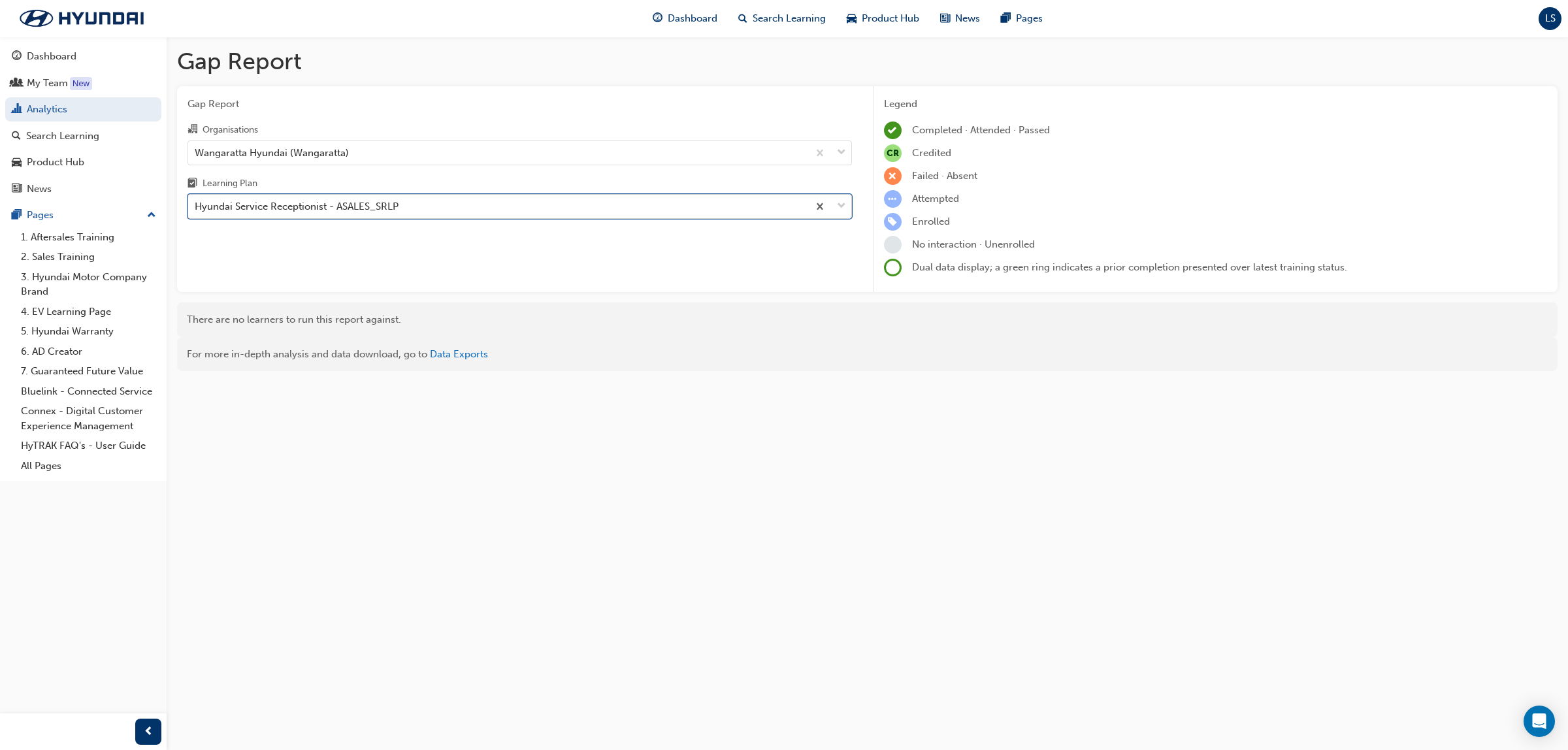
click at [425, 206] on div "Hyundai Service Receptionist - ASALES_SRLP" at bounding box center [498, 207] width 620 height 23
click at [196, 206] on input "Learning Plan option Hyundai Service Receptionist - ASALES_SRLP, selected. 0 re…" at bounding box center [195, 206] width 1 height 12
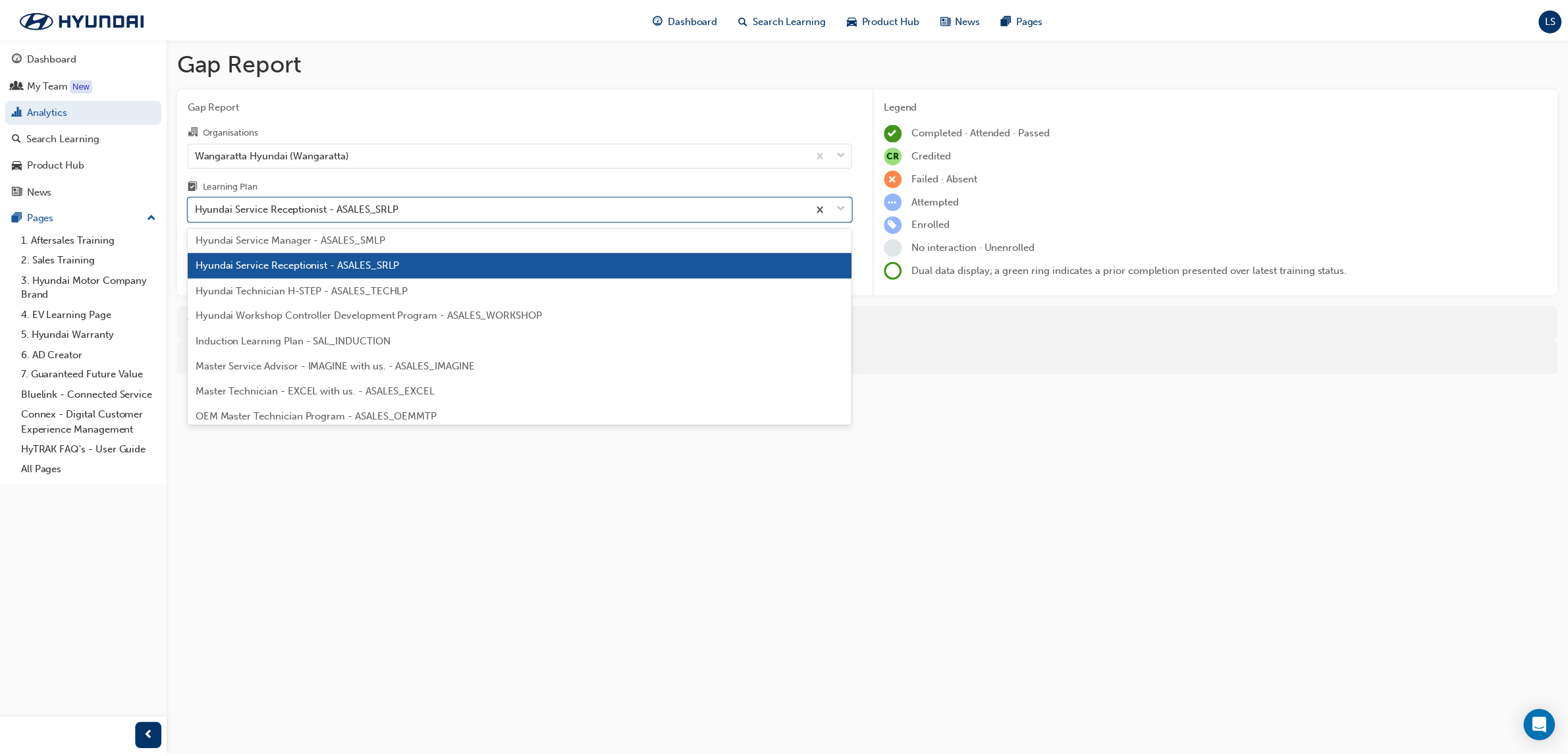
scroll to position [453, 0]
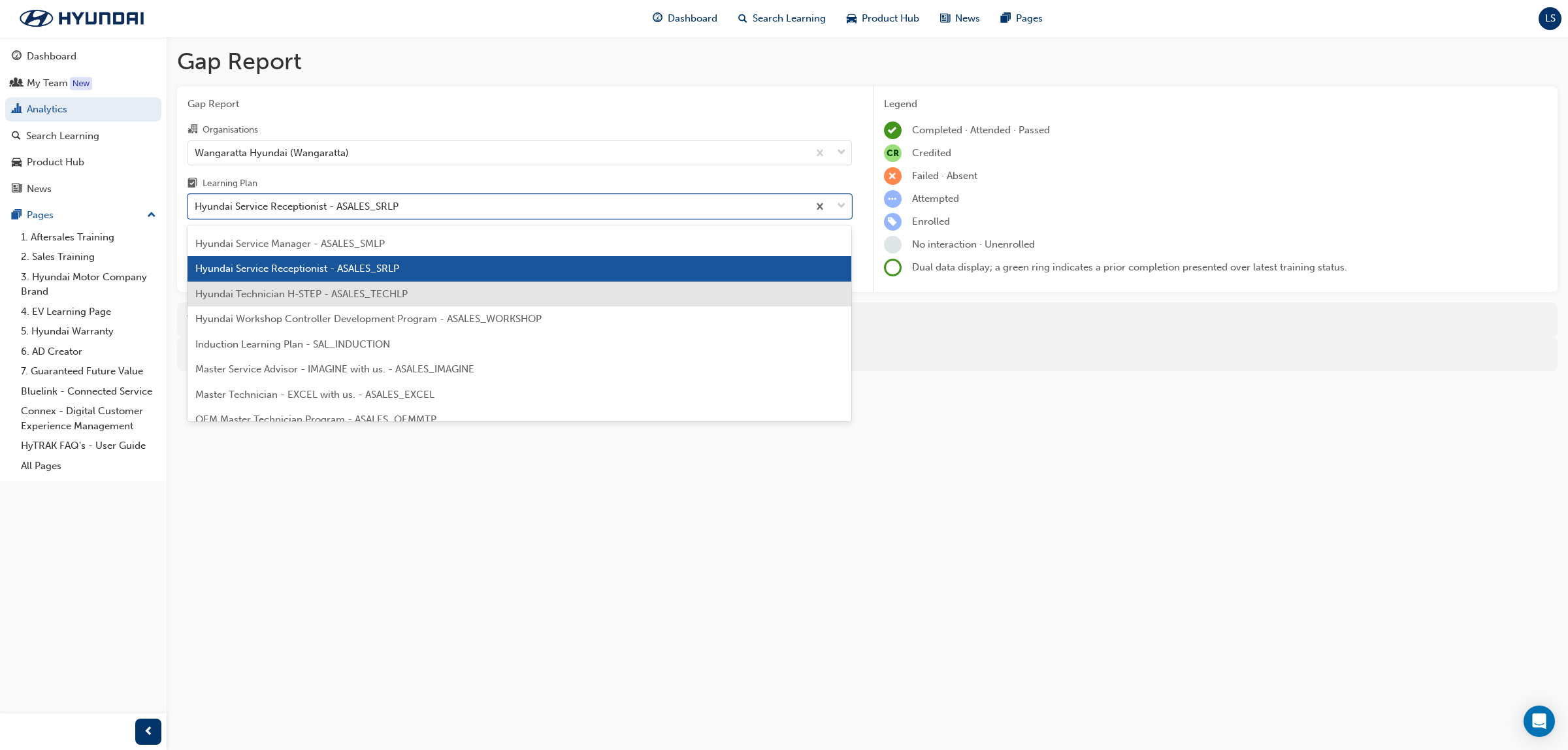
click at [409, 299] on div "Hyundai Technician H-STEP - ASALES_TECHLP" at bounding box center [520, 294] width 665 height 26
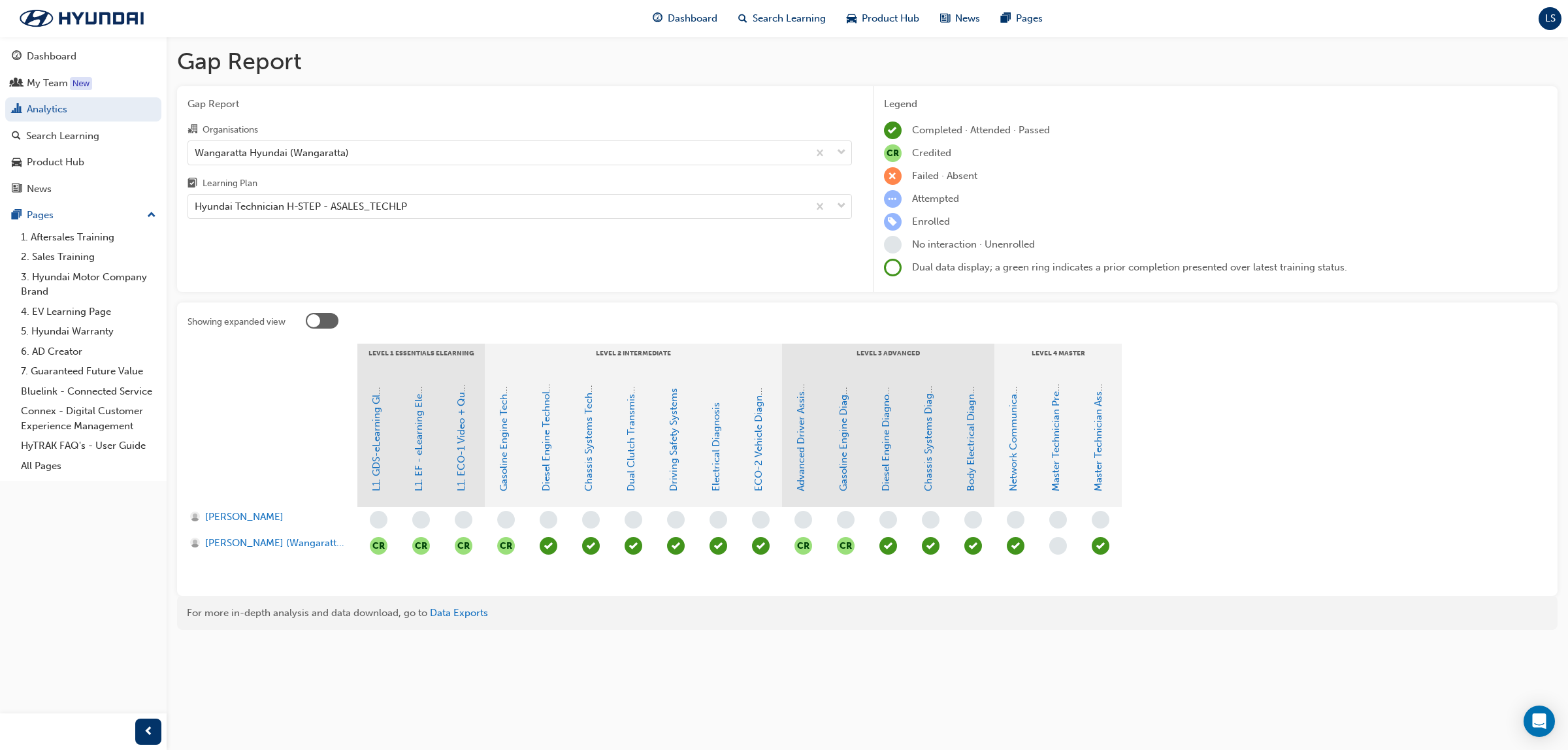
click at [1098, 550] on span "learningRecordVerb_ATTEND-icon" at bounding box center [1101, 546] width 18 height 18
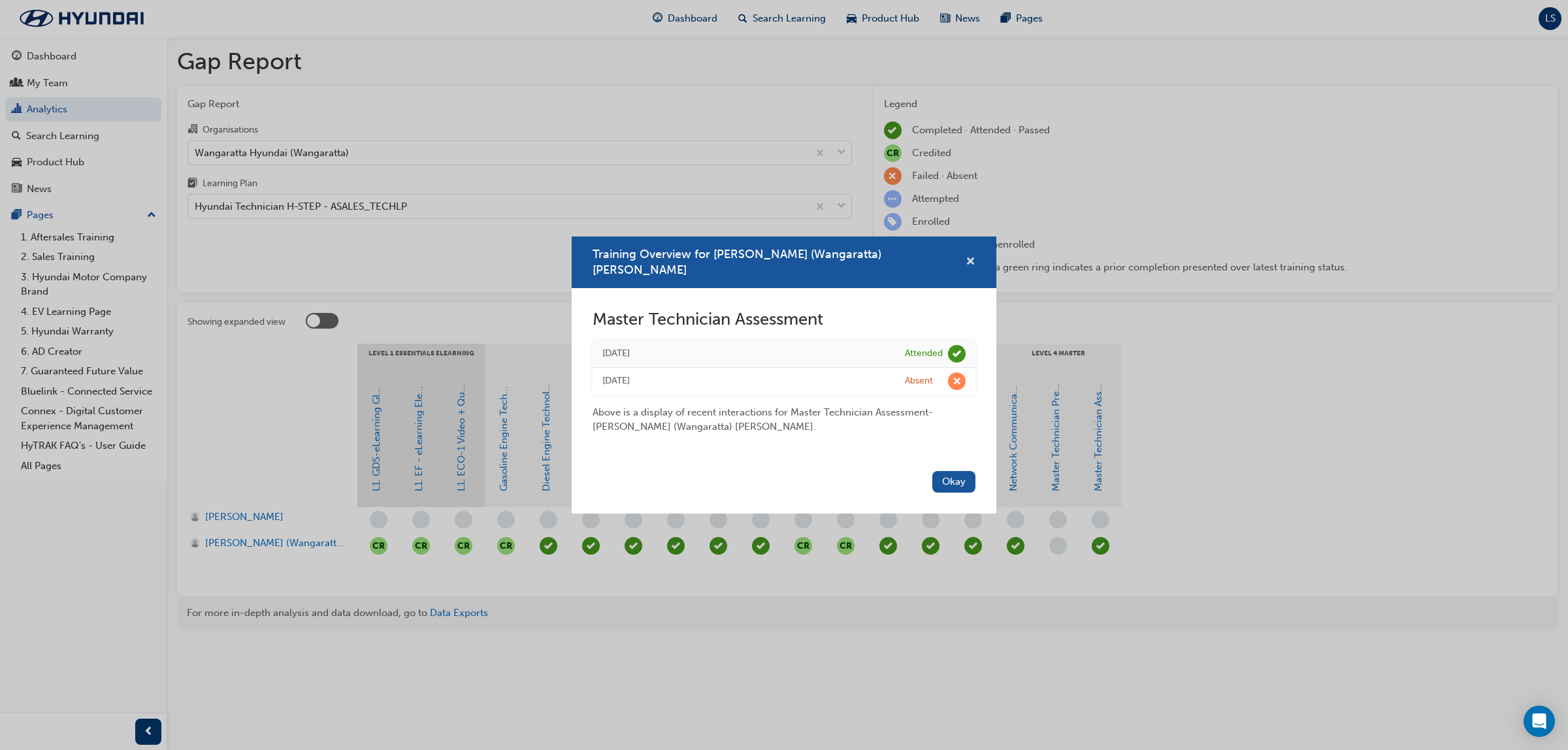
click at [974, 258] on span "cross-icon" at bounding box center [970, 262] width 10 height 12
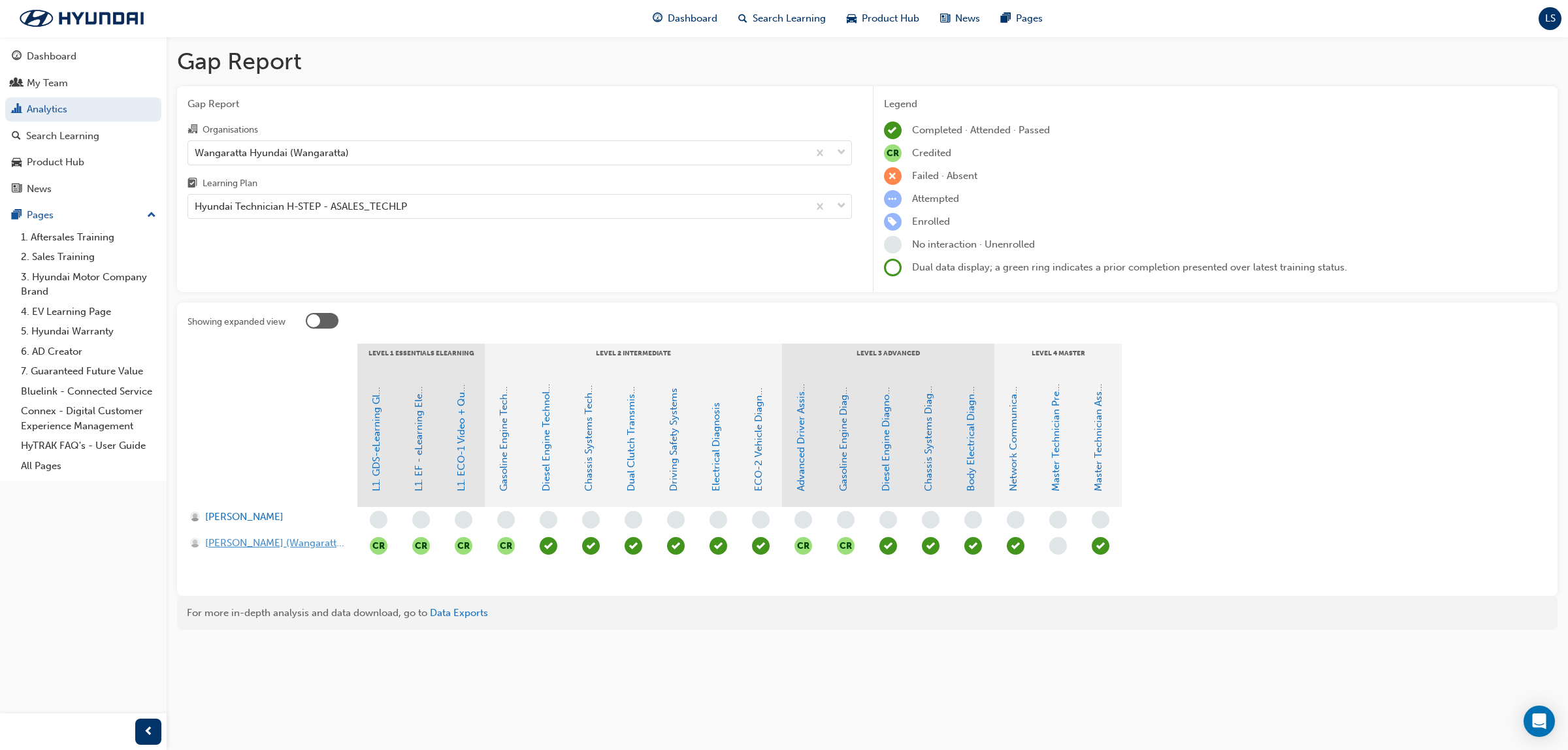
click at [256, 536] on span "[PERSON_NAME] (Wangaratta) [PERSON_NAME]" at bounding box center [275, 543] width 139 height 15
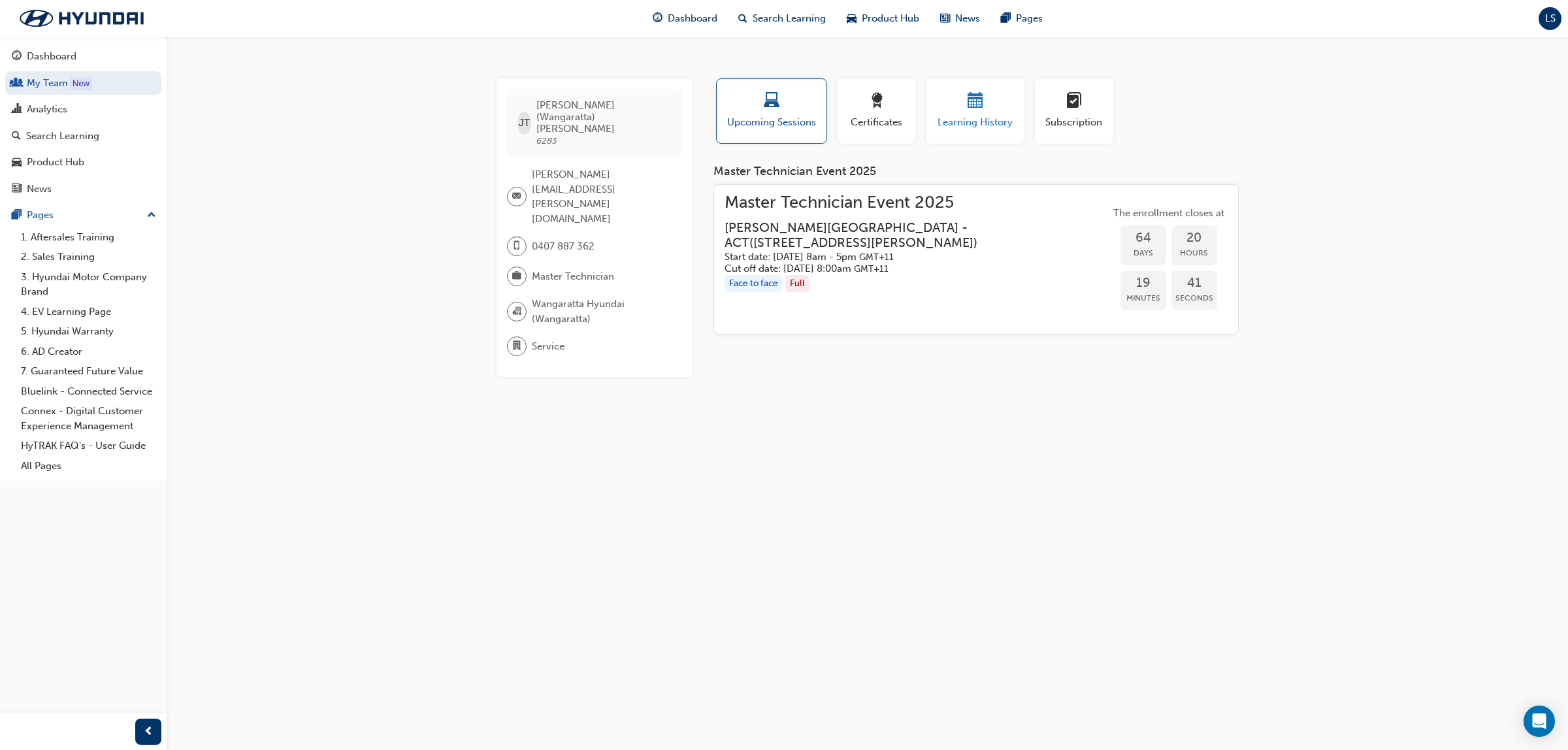
click at [967, 126] on span "Learning History" at bounding box center [975, 122] width 78 height 15
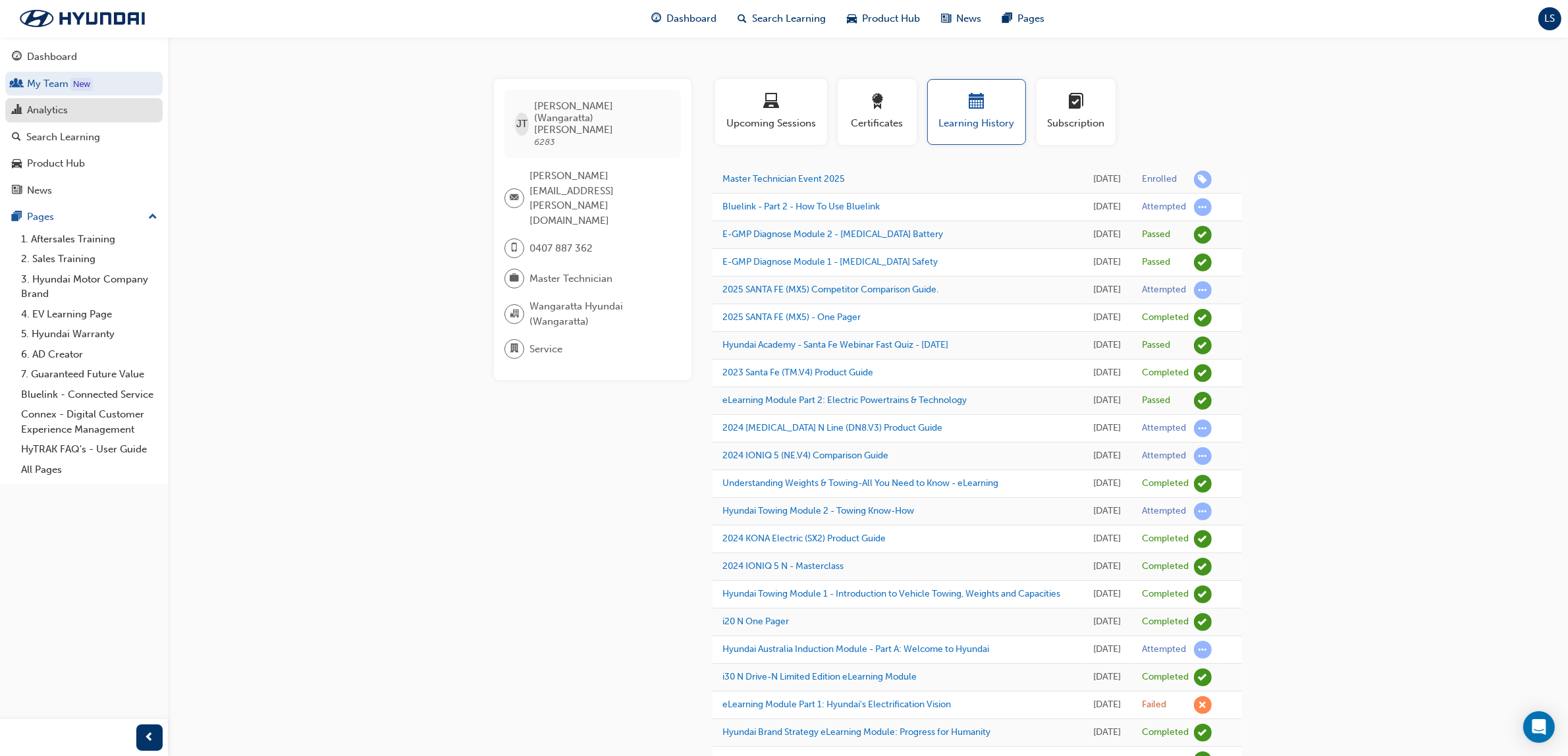
click at [39, 109] on div "Analytics" at bounding box center [47, 110] width 41 height 15
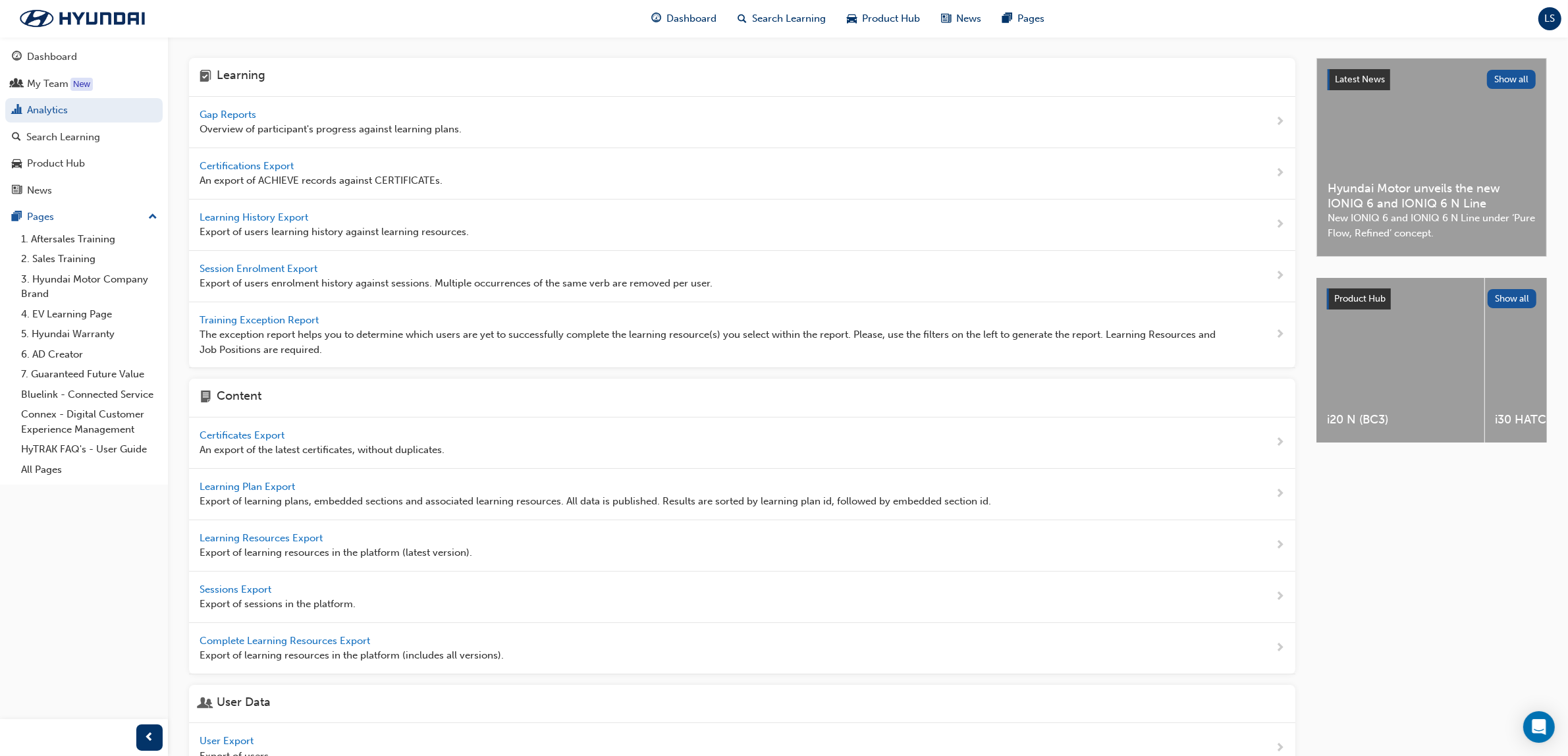
click at [241, 108] on span "Gap Reports" at bounding box center [229, 114] width 59 height 12
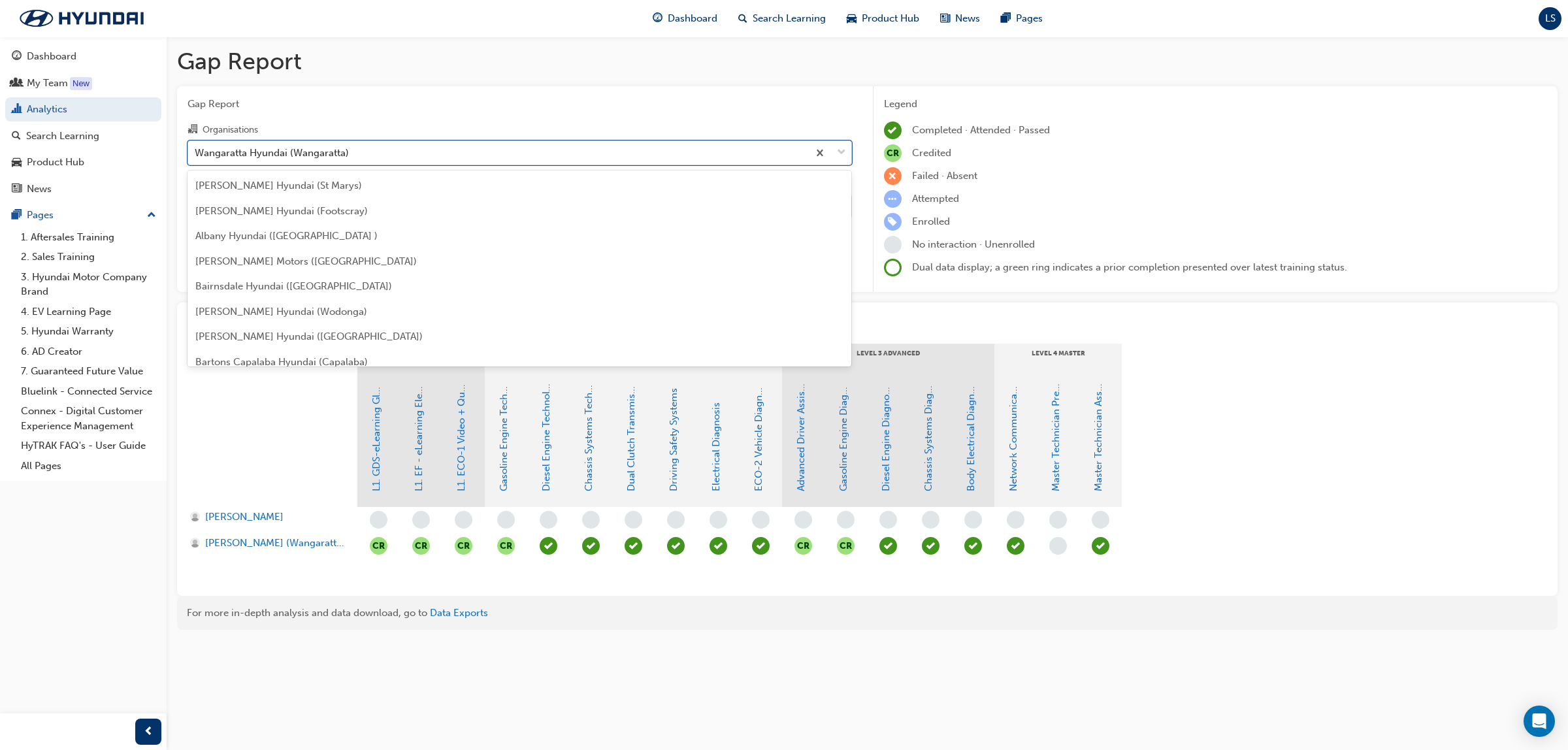
click at [319, 148] on div "Wangaratta Hyundai (Wangaratta)" at bounding box center [272, 152] width 155 height 15
click at [196, 148] on input "Organisations option Wangaratta Hyundai (Wangaratta) focused, 170 of 182. 182 r…" at bounding box center [195, 152] width 1 height 12
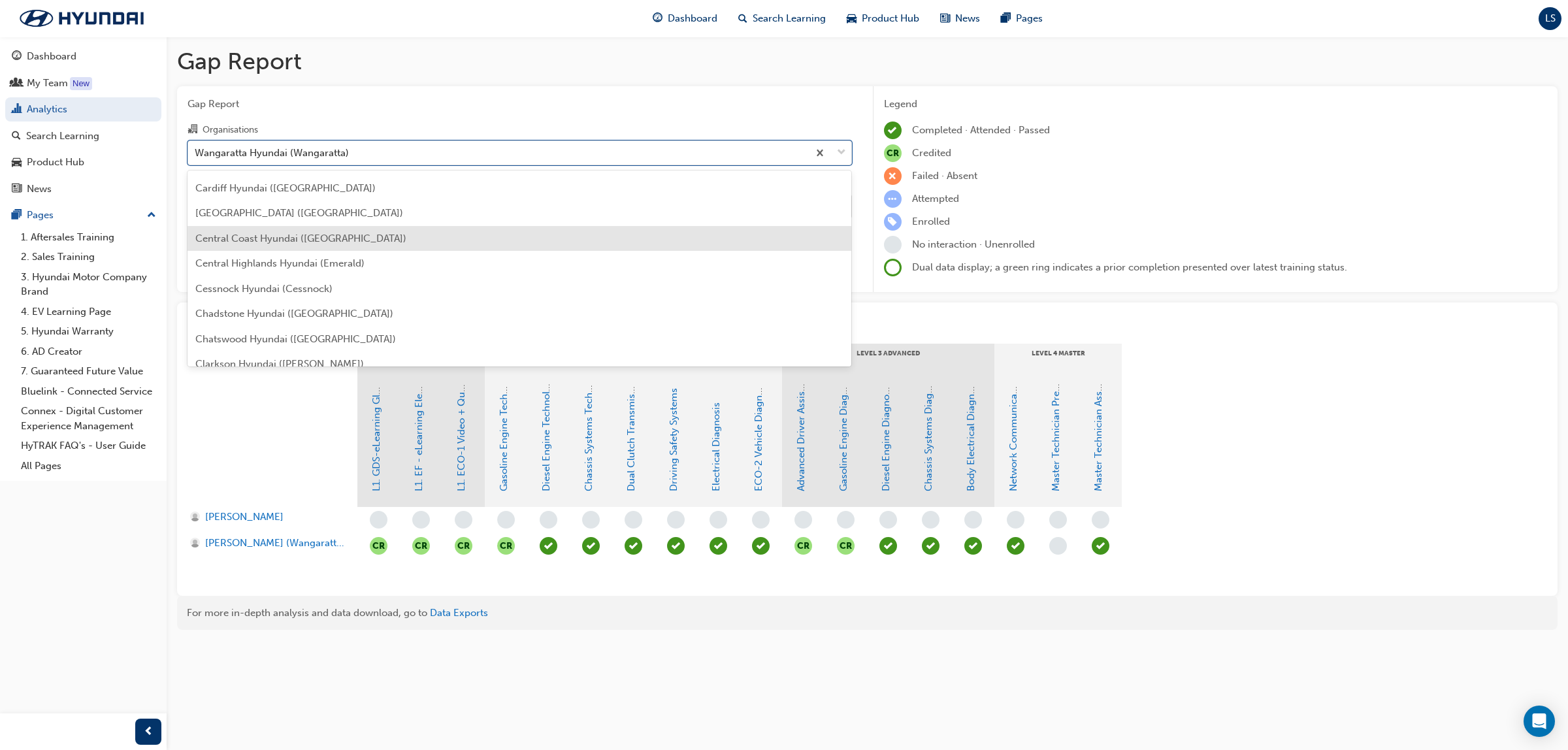
click at [305, 235] on span "Central Coast Hyundai ([GEOGRAPHIC_DATA])" at bounding box center [301, 238] width 211 height 12
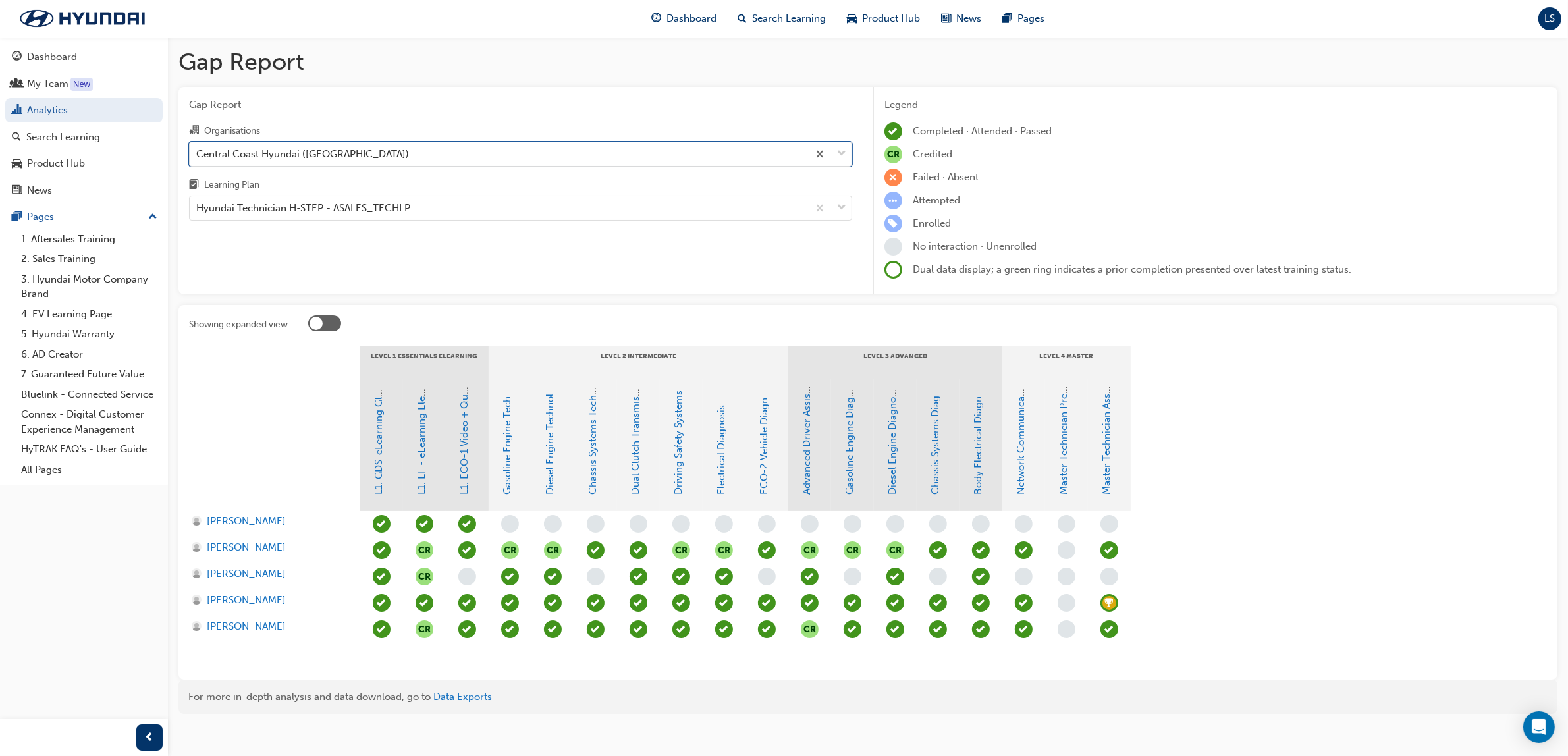
click at [1105, 599] on span "learningRecordVerb_ACHIEVE-icon" at bounding box center [1110, 603] width 18 height 18
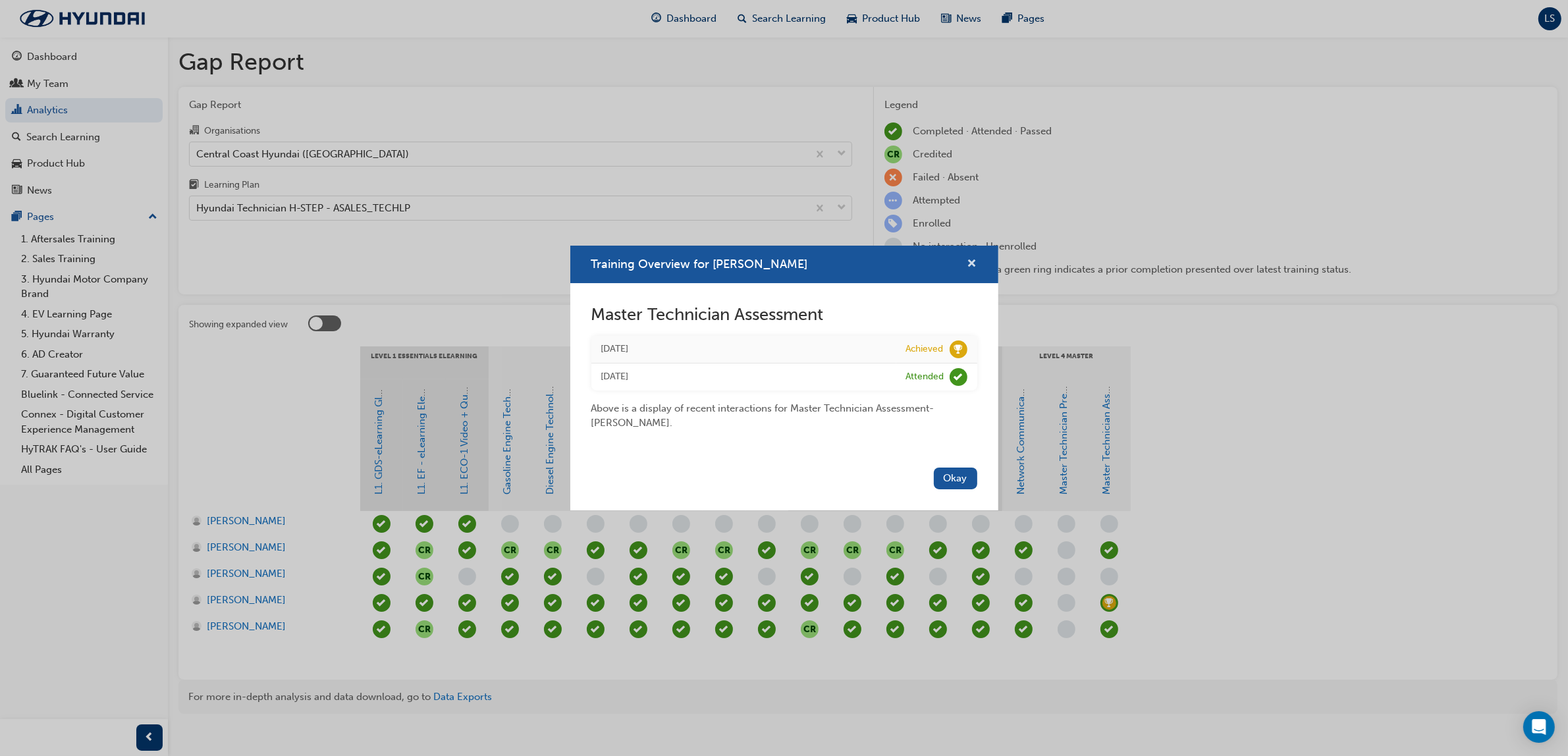
click at [976, 263] on span "cross-icon" at bounding box center [972, 264] width 10 height 12
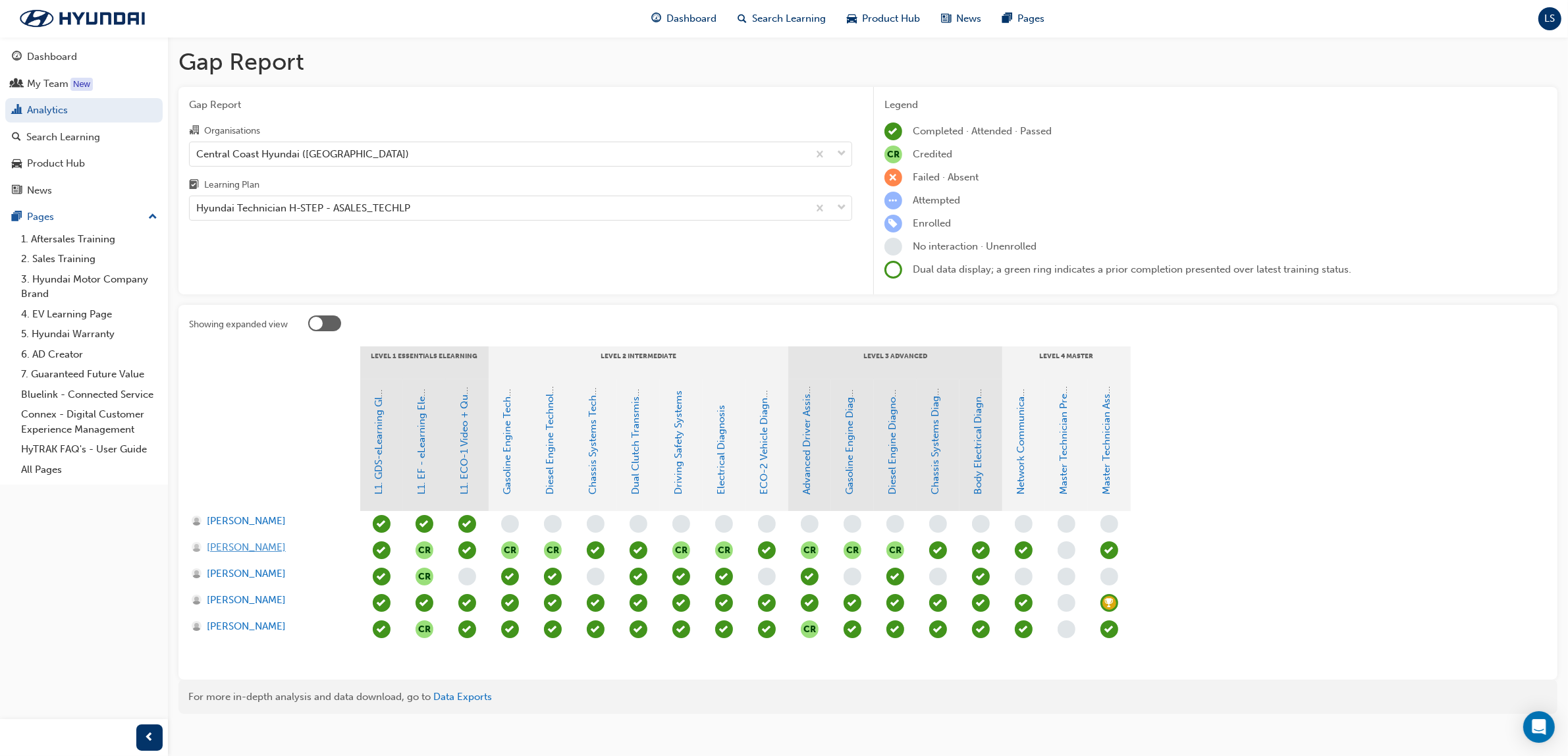
click at [237, 546] on span "[PERSON_NAME]" at bounding box center [246, 547] width 79 height 15
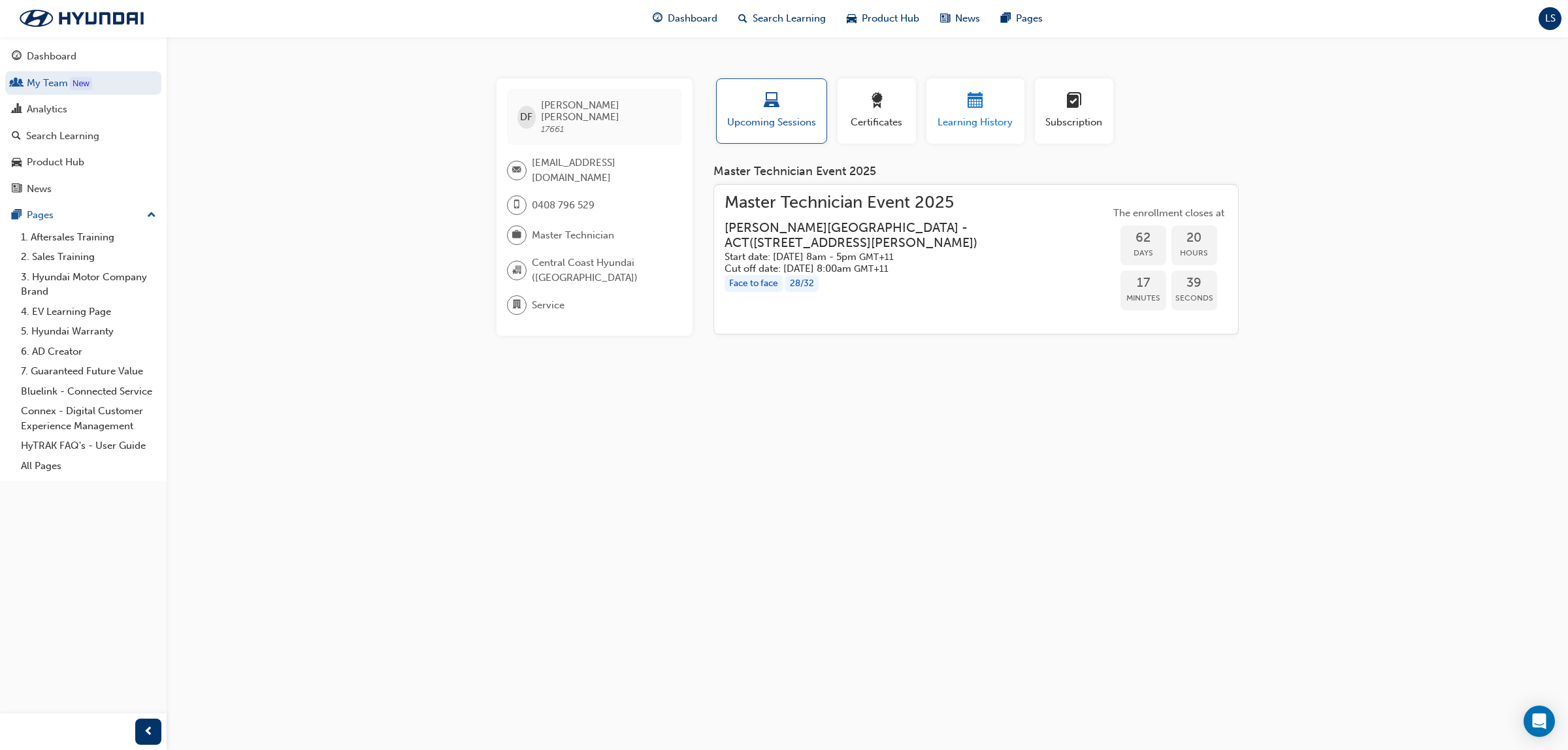
click at [967, 109] on span "calendar-icon" at bounding box center [975, 101] width 16 height 18
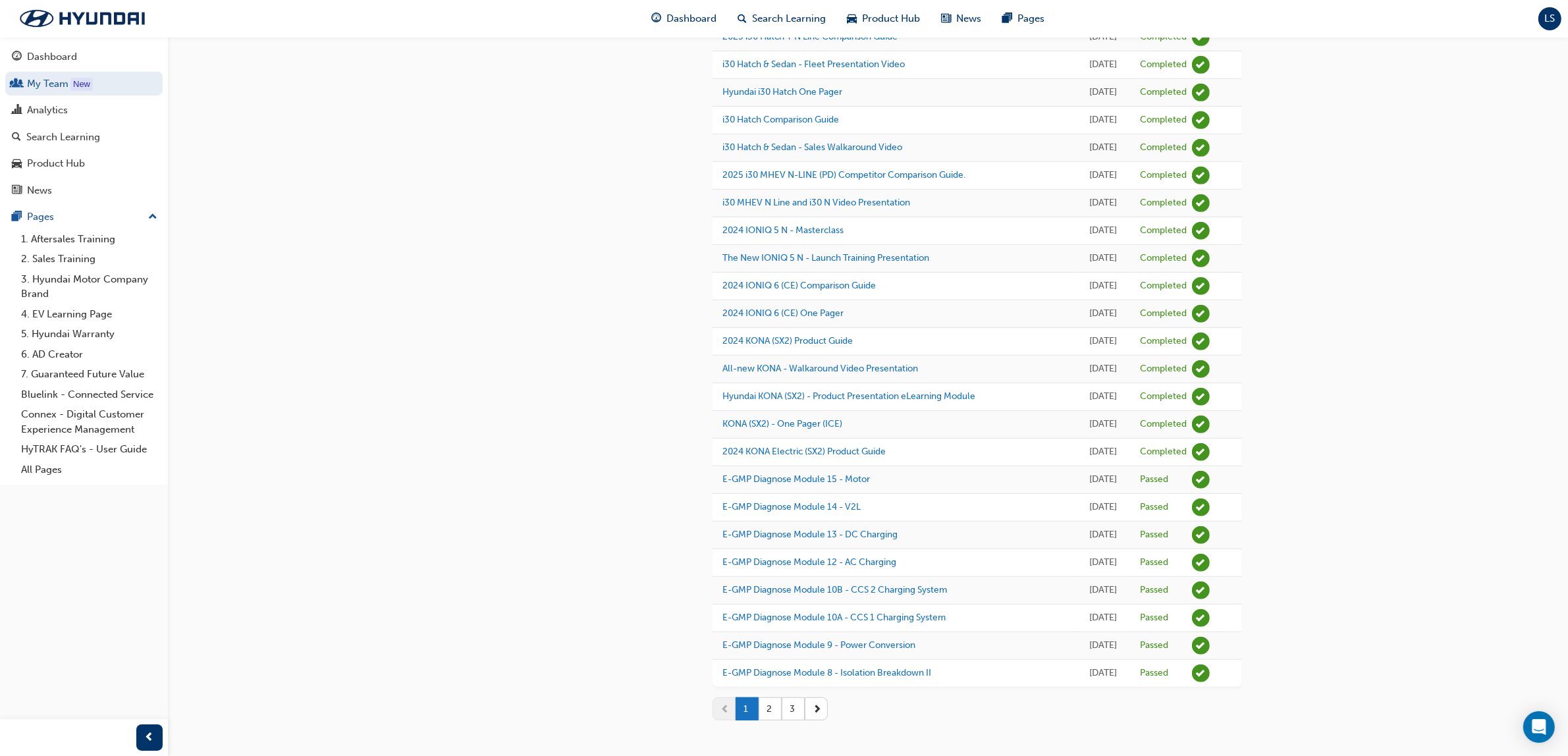
scroll to position [876, 0]
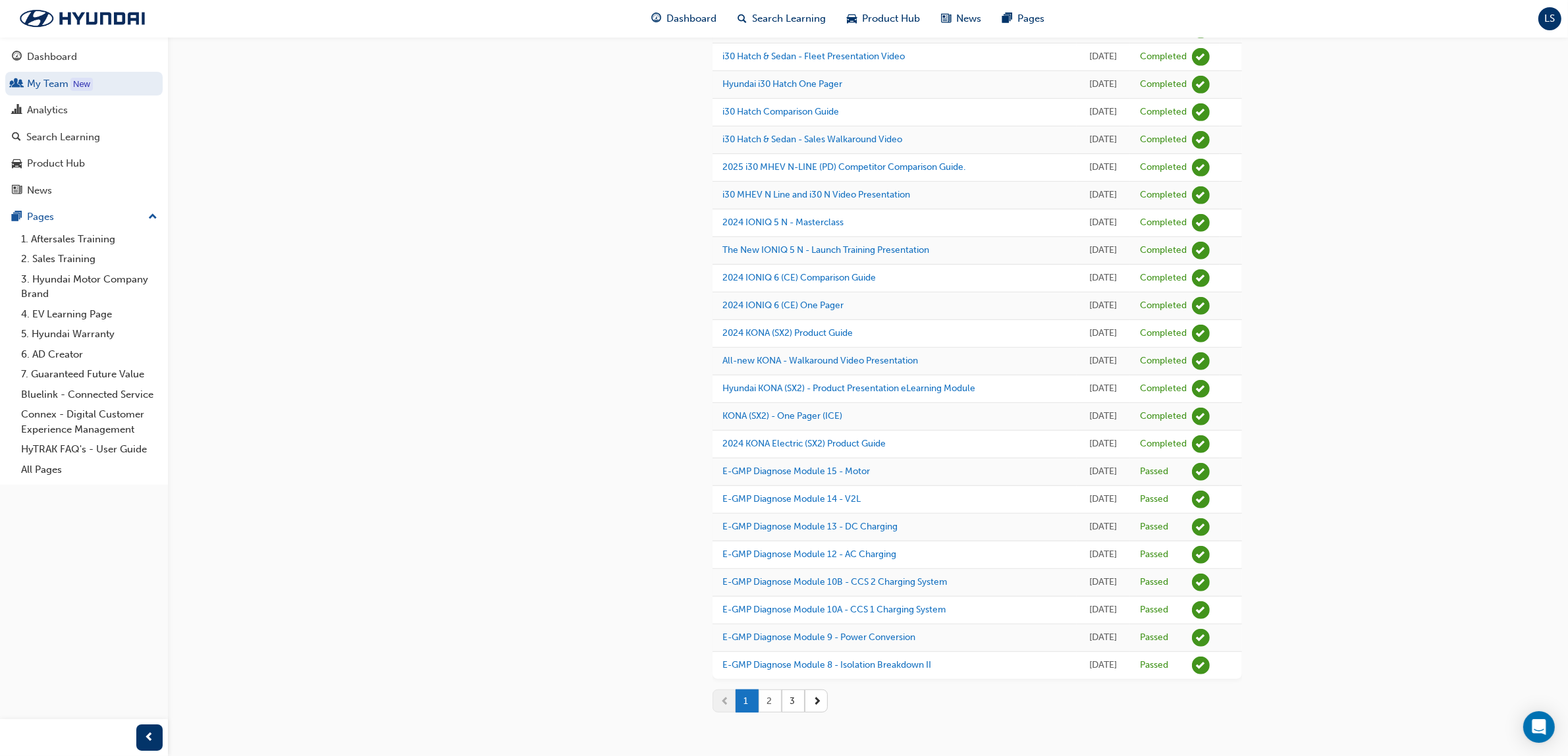
click at [774, 698] on button "2" at bounding box center [770, 701] width 23 height 23
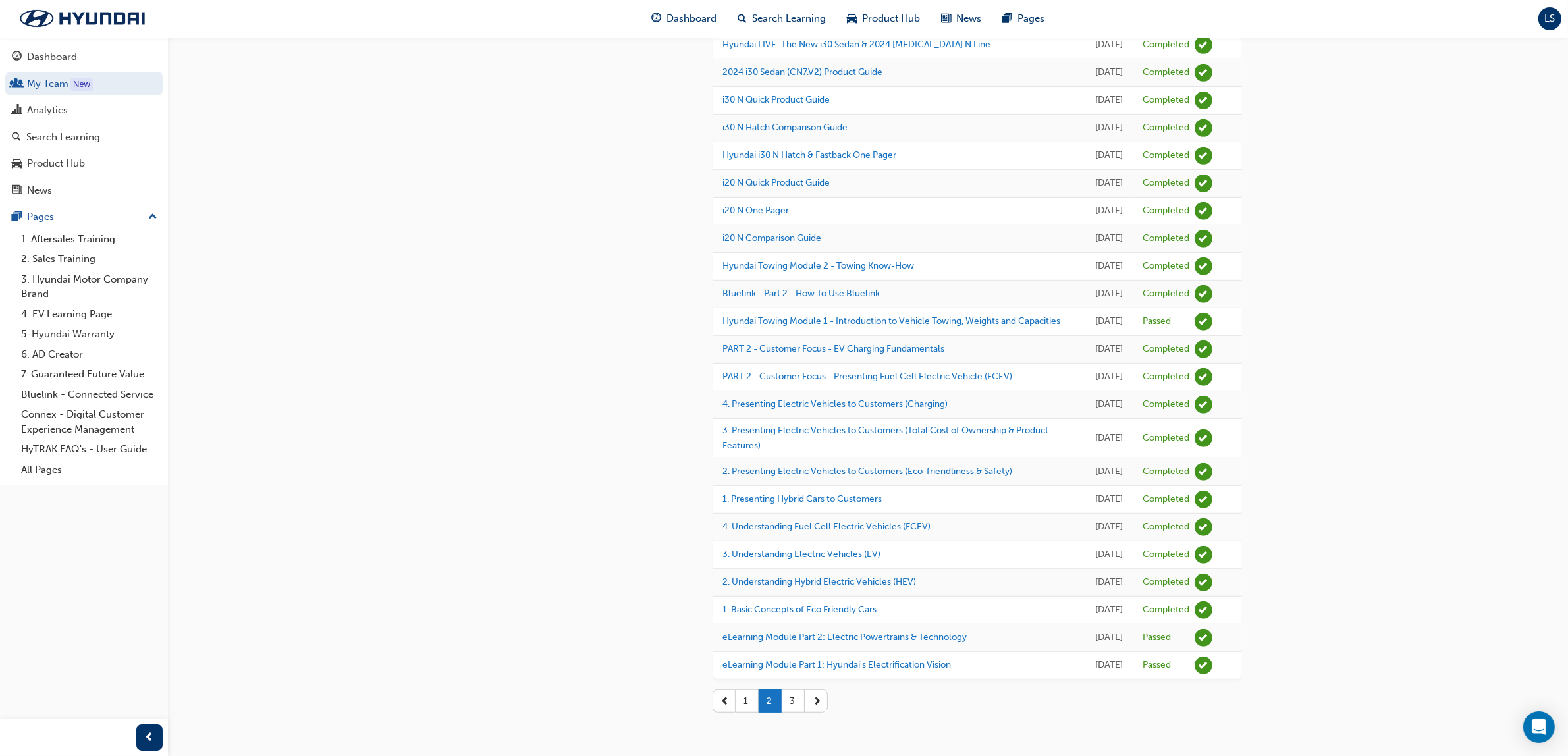
scroll to position [1470, 0]
click at [794, 701] on button "3" at bounding box center [793, 701] width 23 height 23
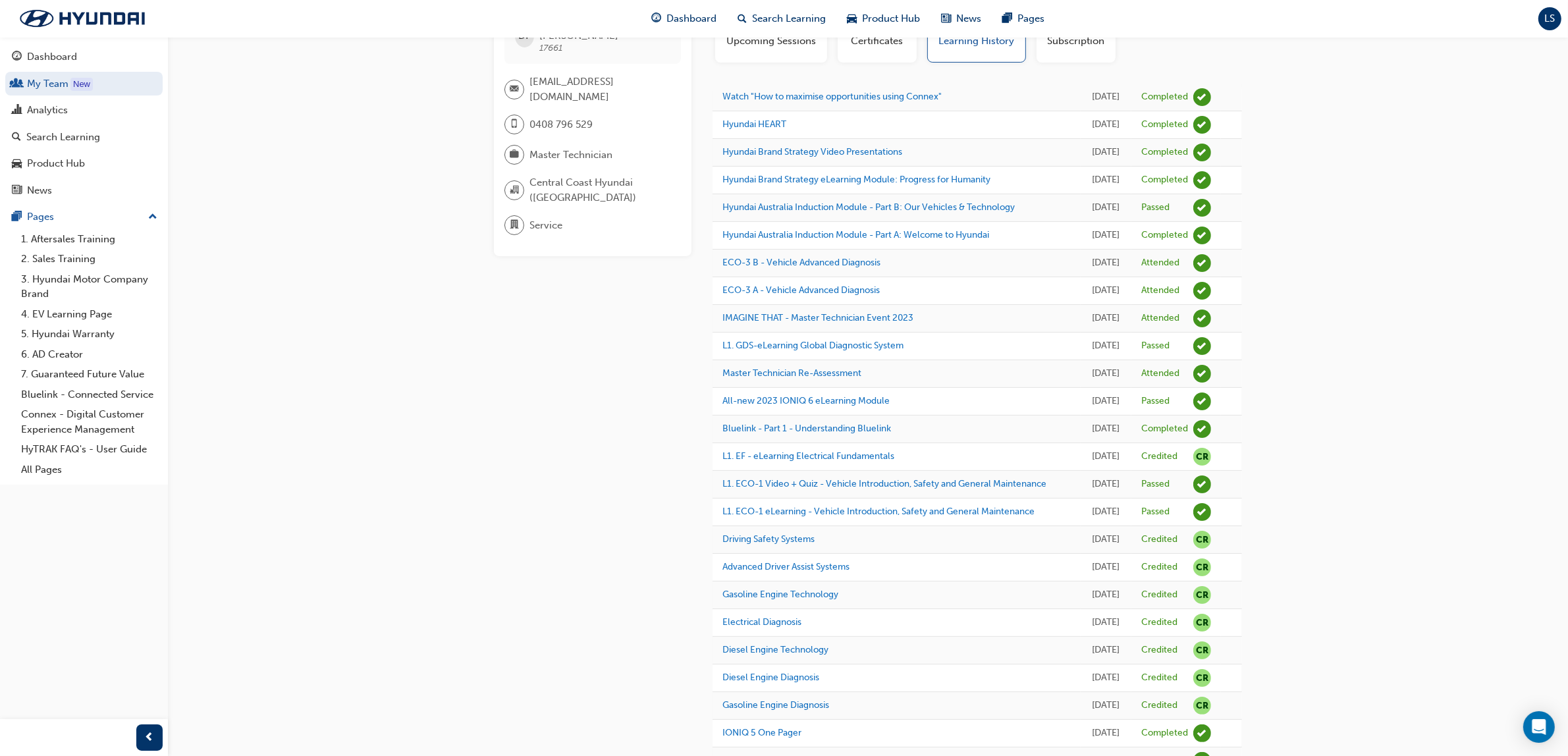
scroll to position [0, 0]
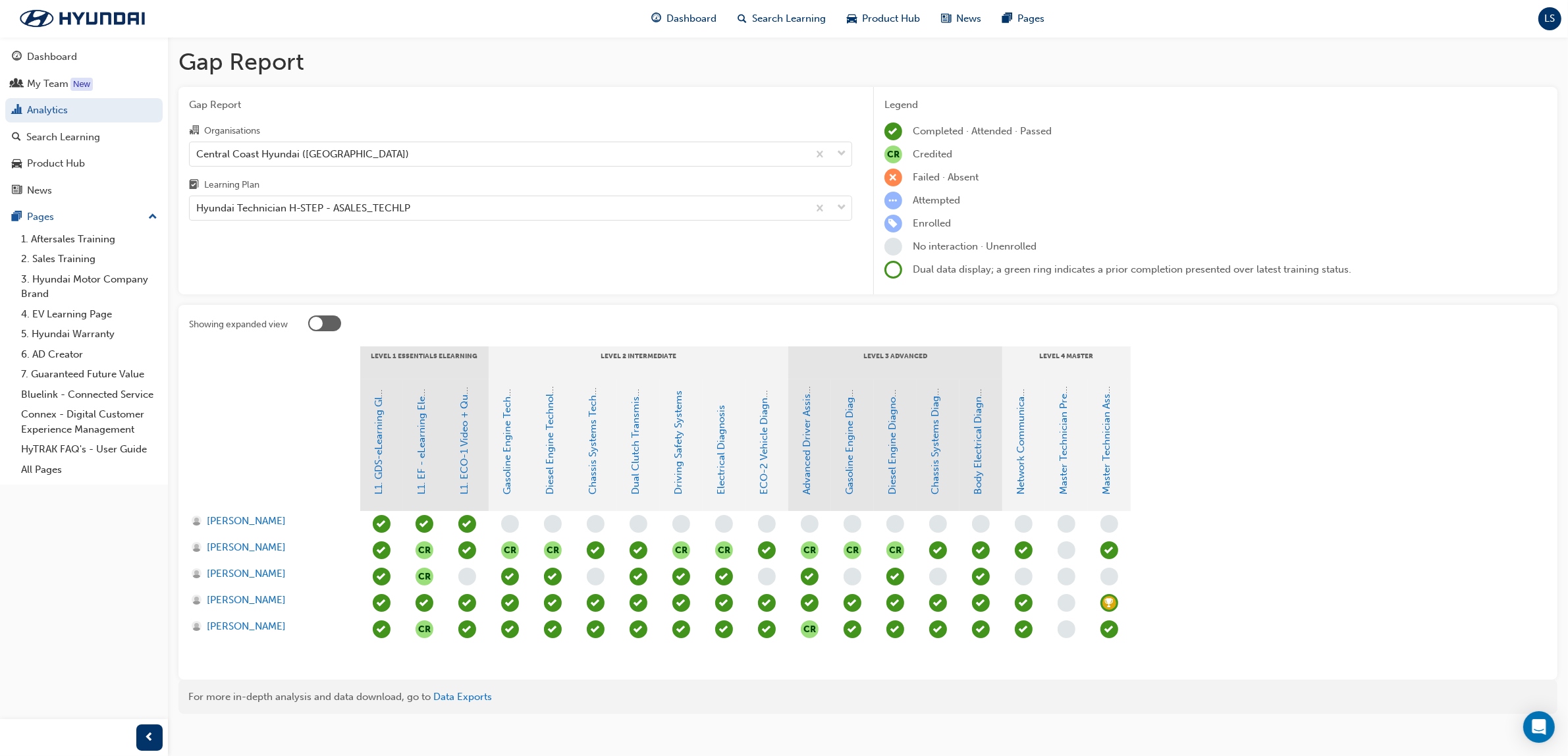
click at [985, 547] on span "learningRecordVerb_ATTEND-icon" at bounding box center [981, 550] width 18 height 18
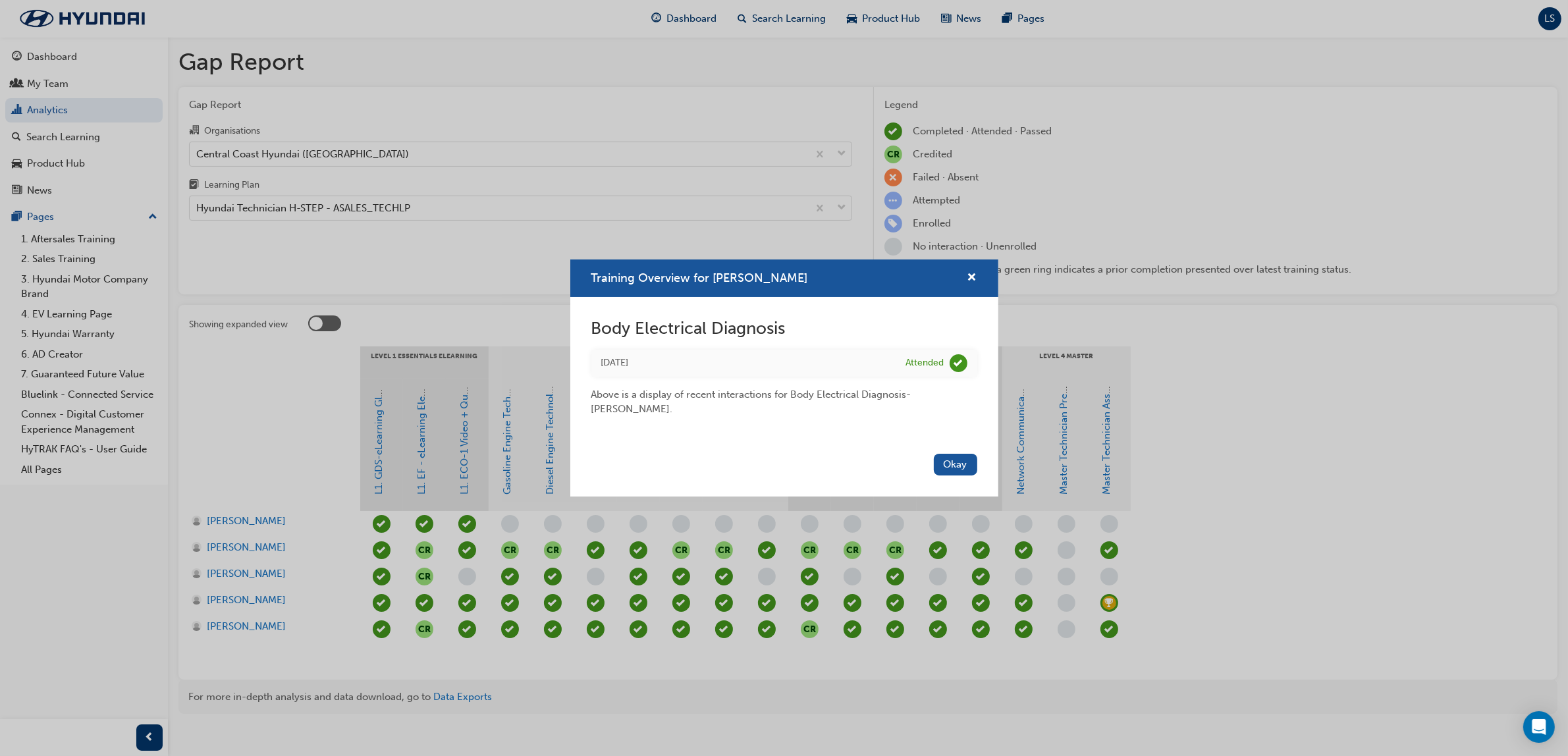
click at [973, 269] on div "Training Overview for [PERSON_NAME]" at bounding box center [784, 279] width 428 height 38
click at [967, 273] on span "cross-icon" at bounding box center [972, 278] width 10 height 12
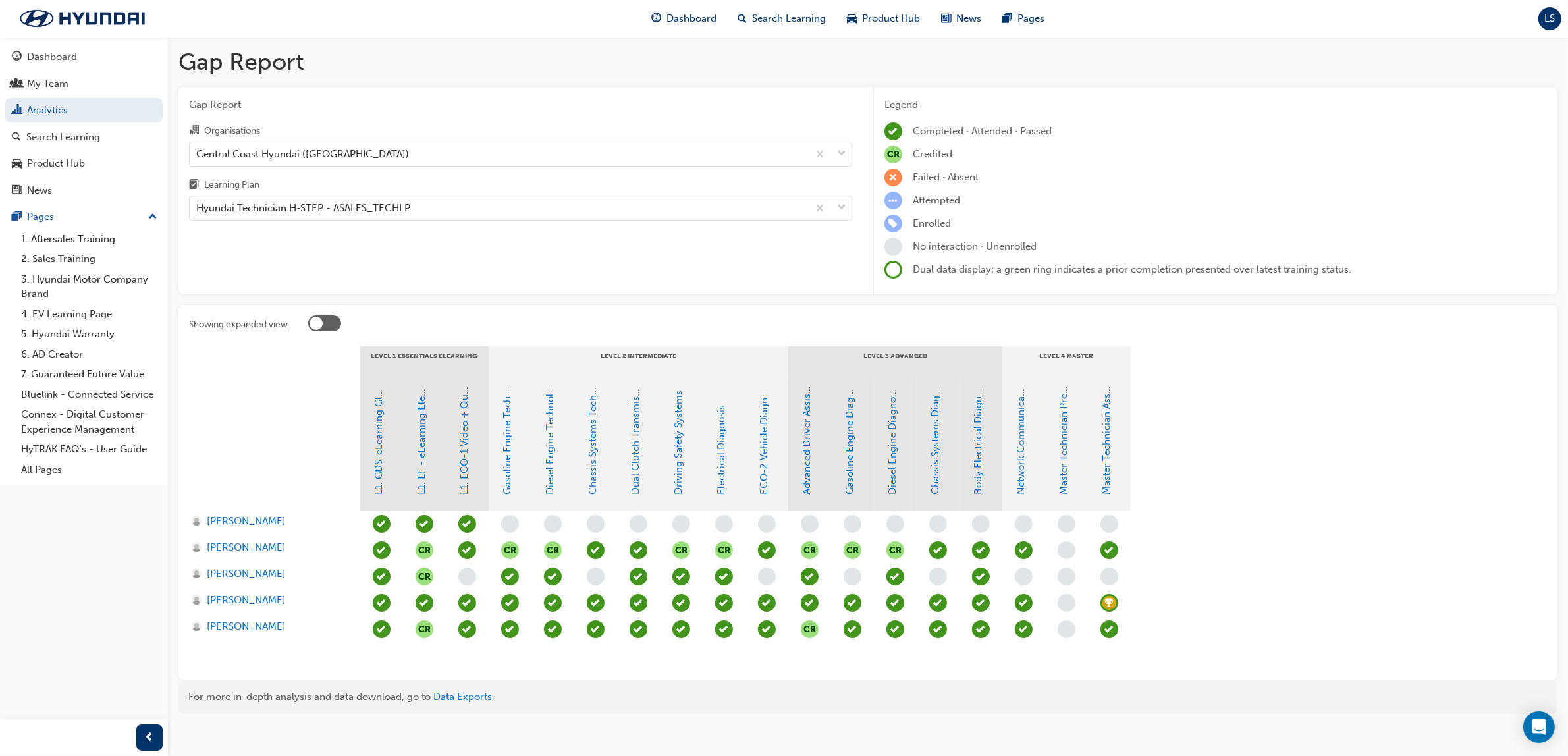
click at [1024, 548] on span "learningRecordVerb_ATTEND-icon" at bounding box center [1024, 550] width 18 height 18
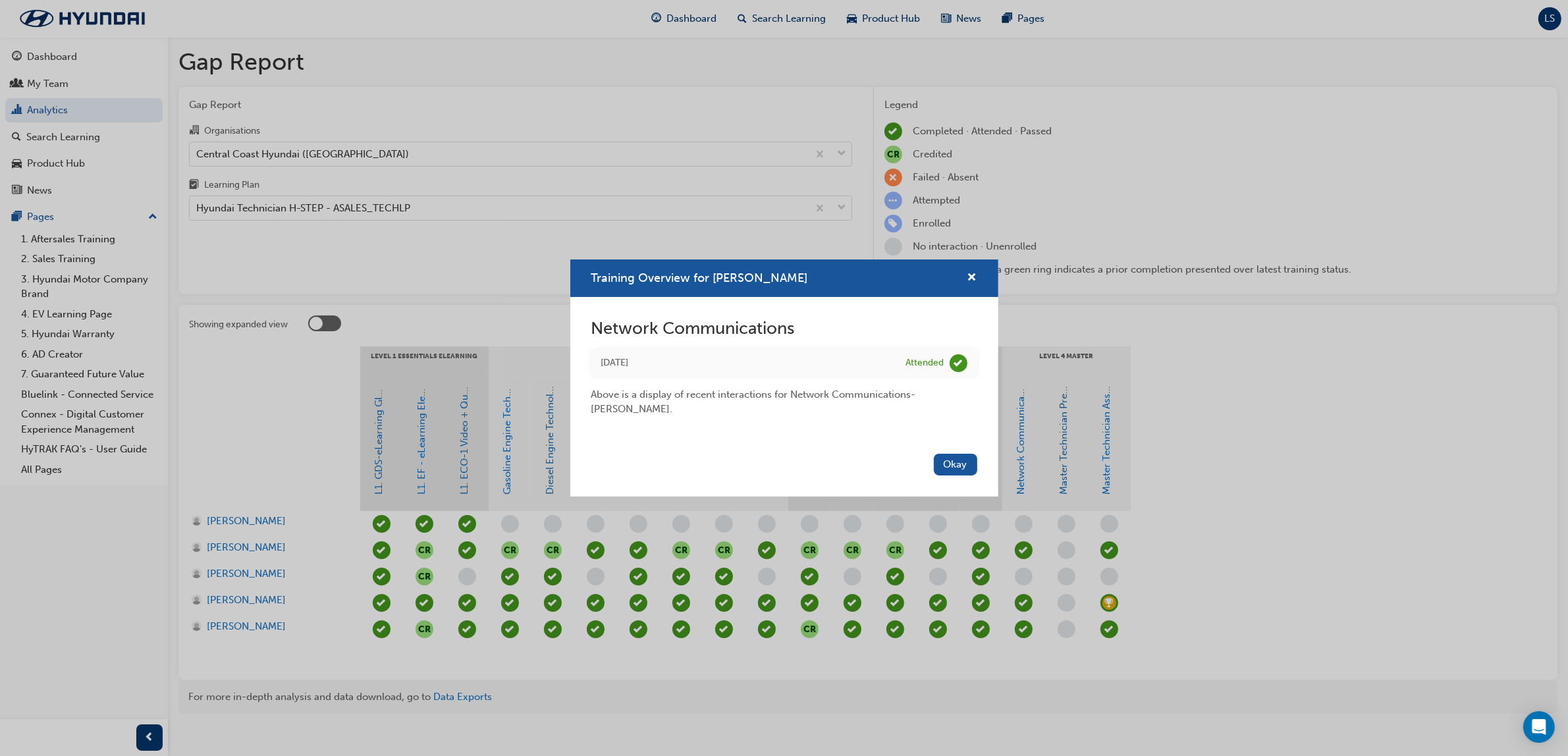
click at [980, 552] on div "Training Overview for [PERSON_NAME] Network Communications [DATE] Attended Abov…" at bounding box center [784, 378] width 1568 height 756
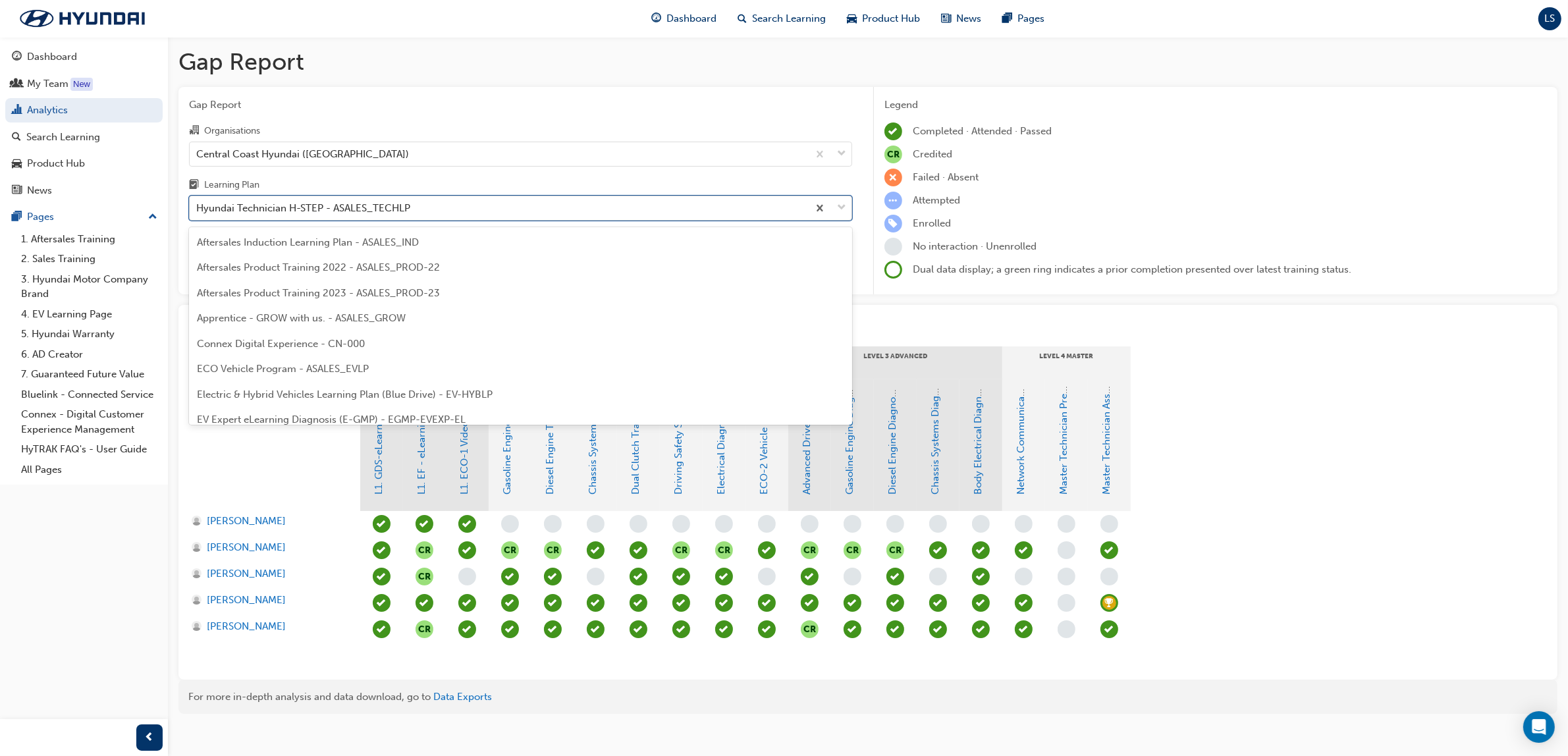
click at [496, 210] on div "Hyundai Technician H-STEP - ASALES_TECHLP" at bounding box center [499, 209] width 618 height 23
click at [198, 210] on input "Learning Plan option Hyundai Technician H-STEP - ASALES_TECHLP focused, 21 of 3…" at bounding box center [196, 208] width 1 height 12
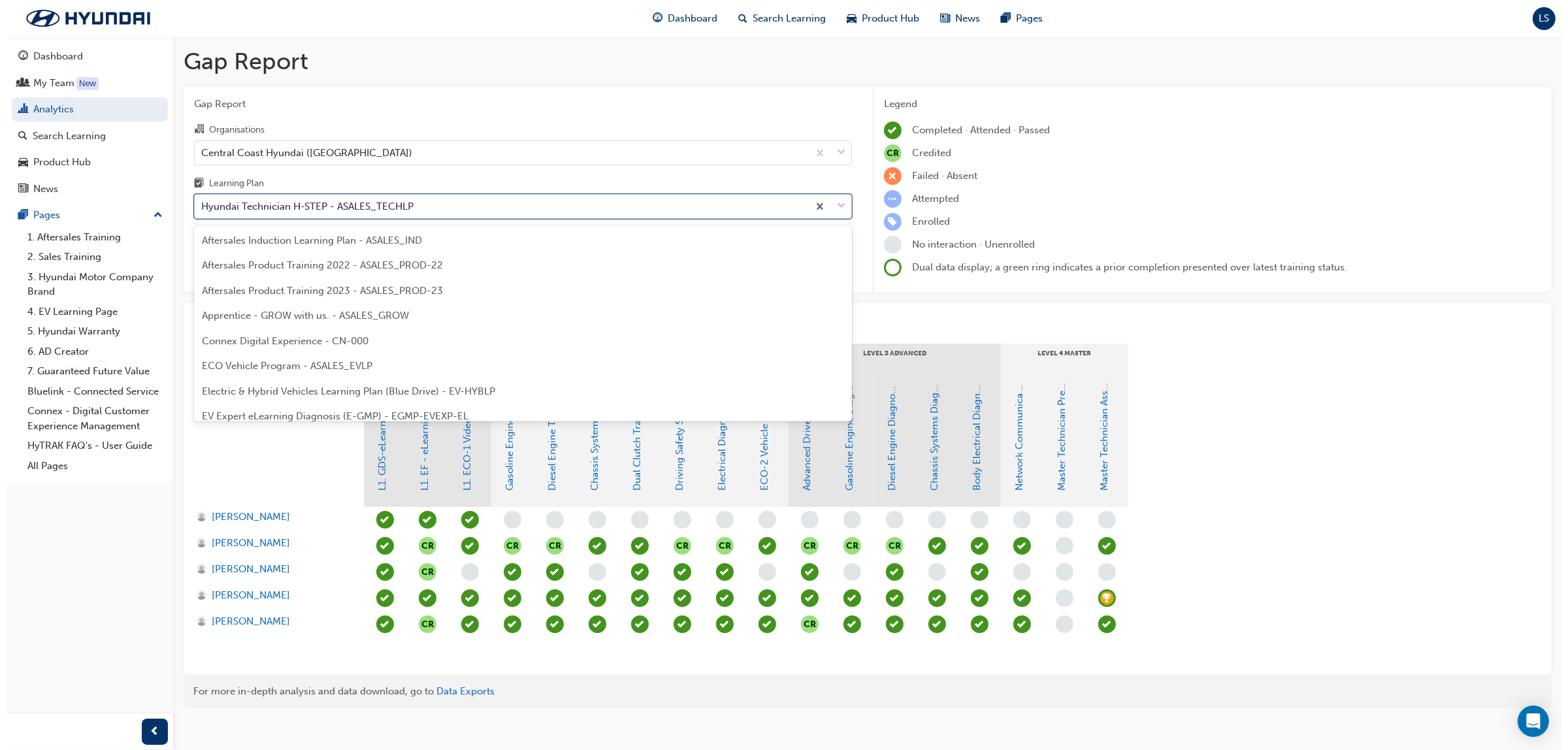
scroll to position [343, 0]
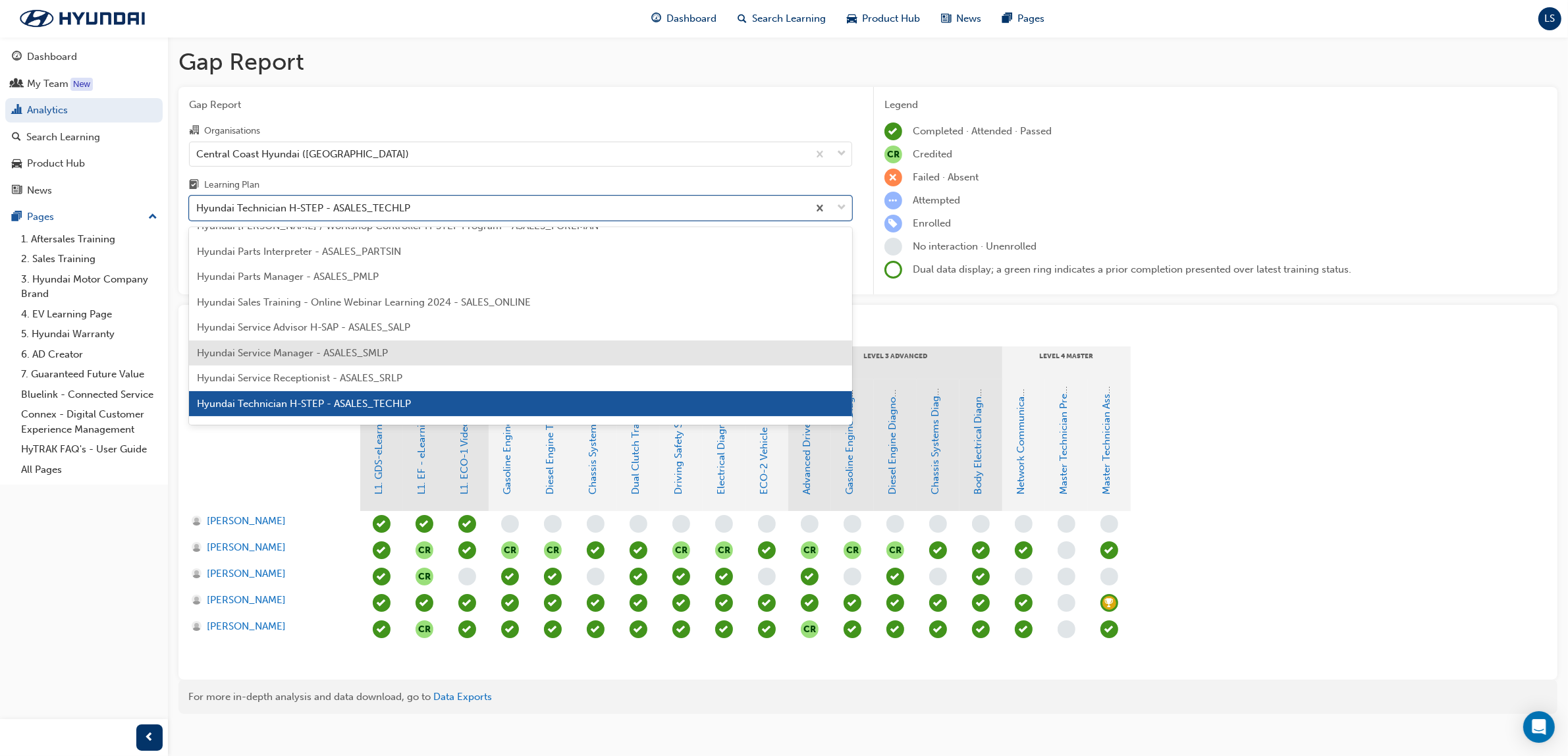
click at [410, 342] on div "Hyundai Service Manager - ASALES_SMLP" at bounding box center [520, 353] width 664 height 26
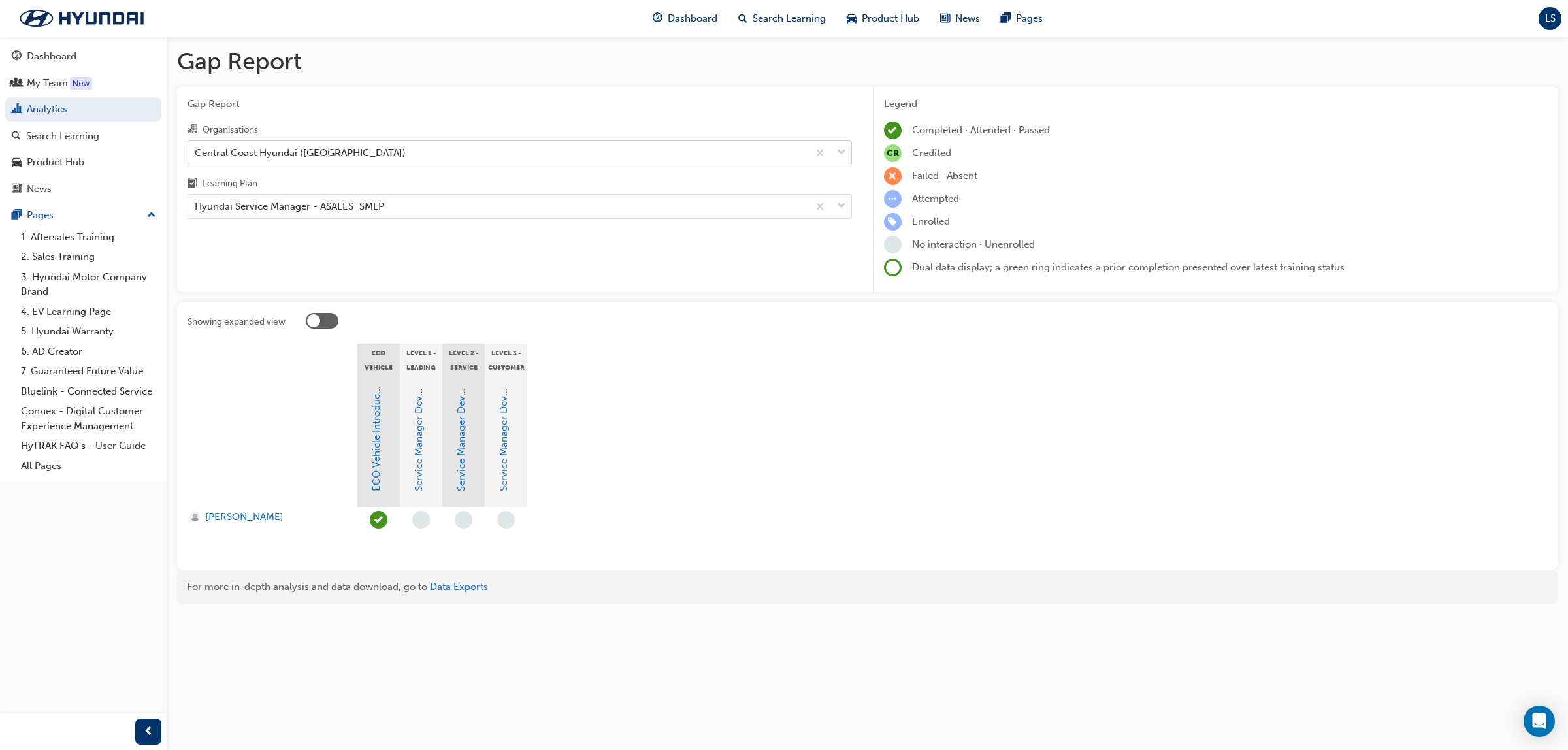
click at [371, 155] on div "Central Coast Hyundai ([GEOGRAPHIC_DATA])" at bounding box center [300, 152] width 211 height 15
click at [196, 155] on input "Organisations Central Coast Hyundai ([GEOGRAPHIC_DATA])" at bounding box center [195, 152] width 1 height 12
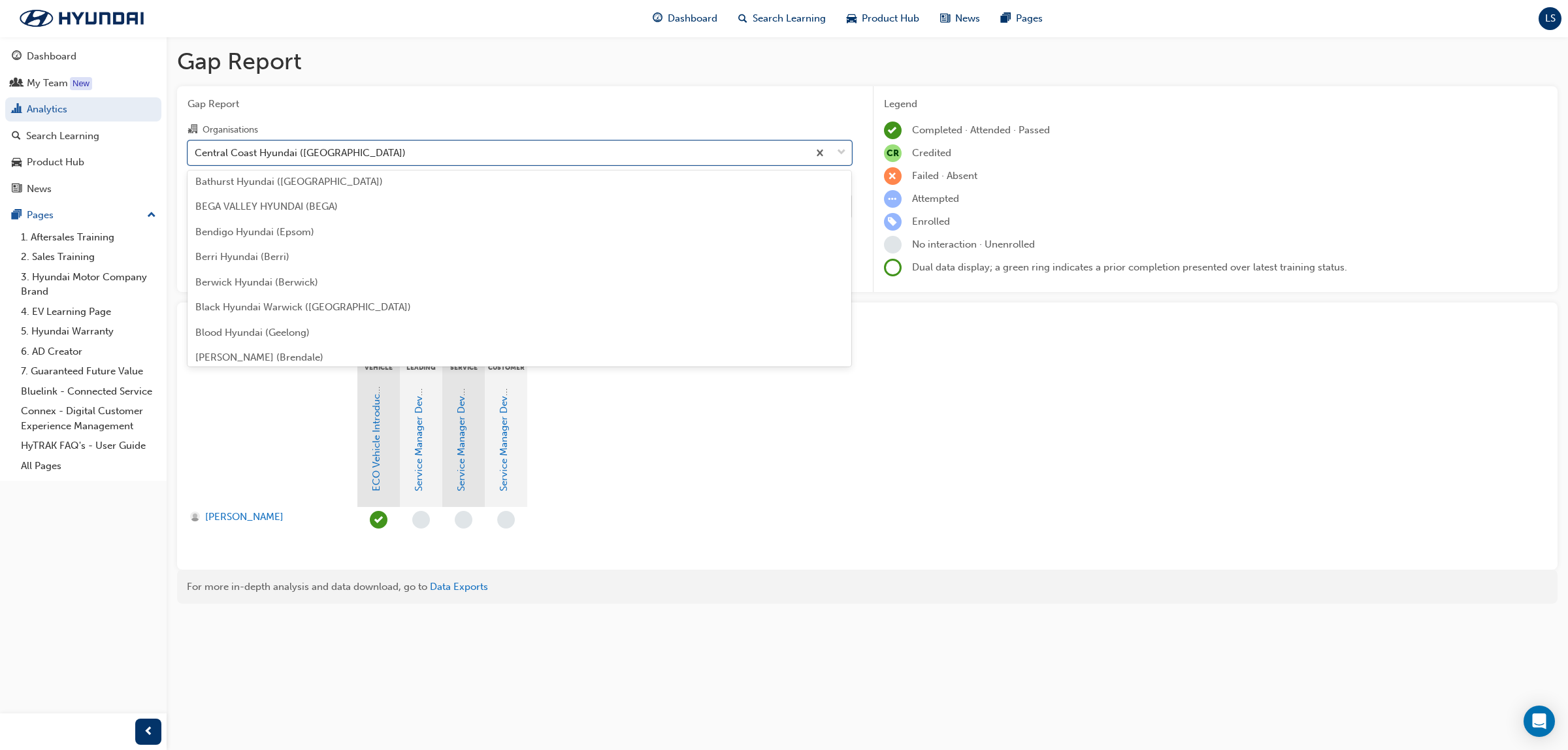
scroll to position [223, 0]
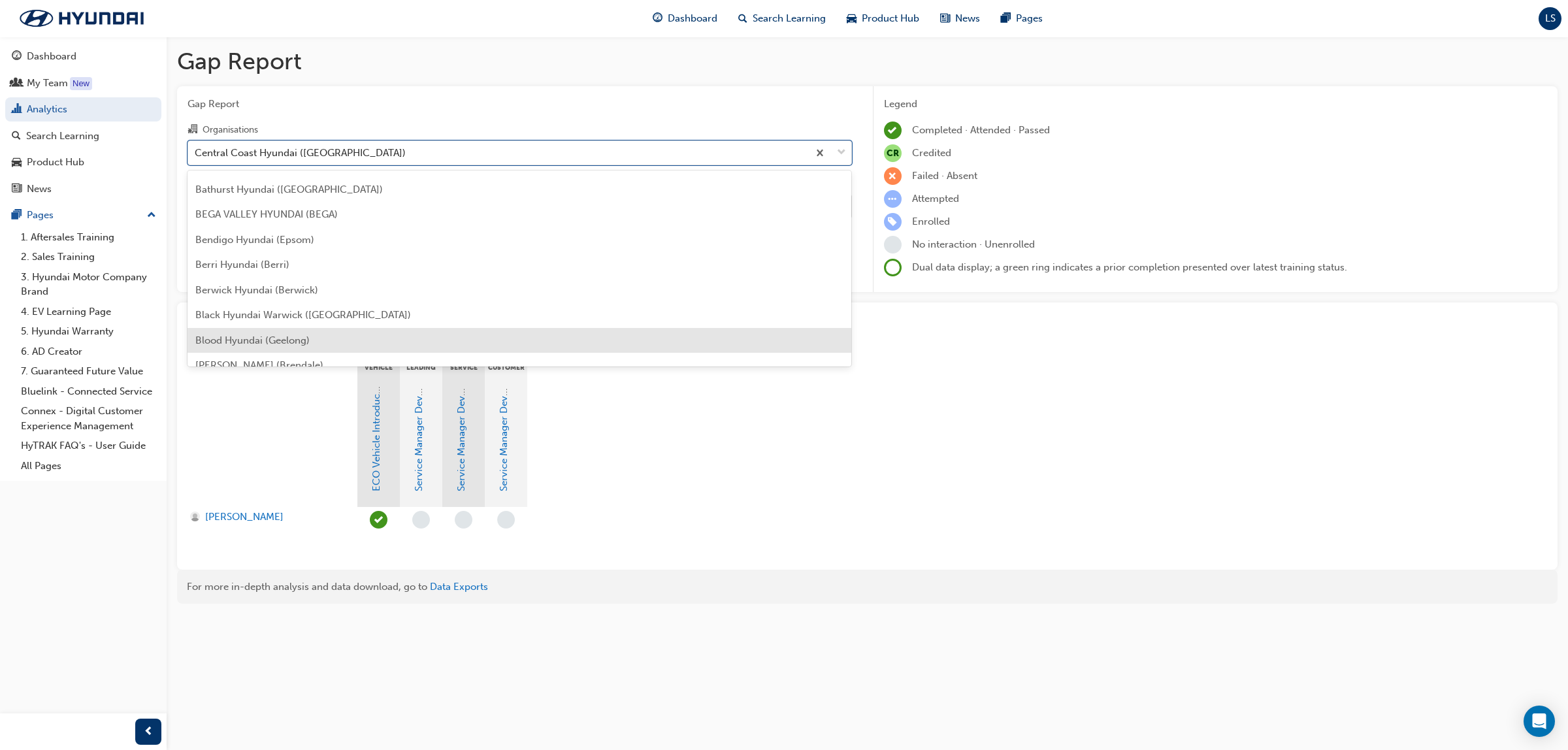
click at [299, 338] on span "Blood Hyundai (Geelong)" at bounding box center [252, 340] width 115 height 12
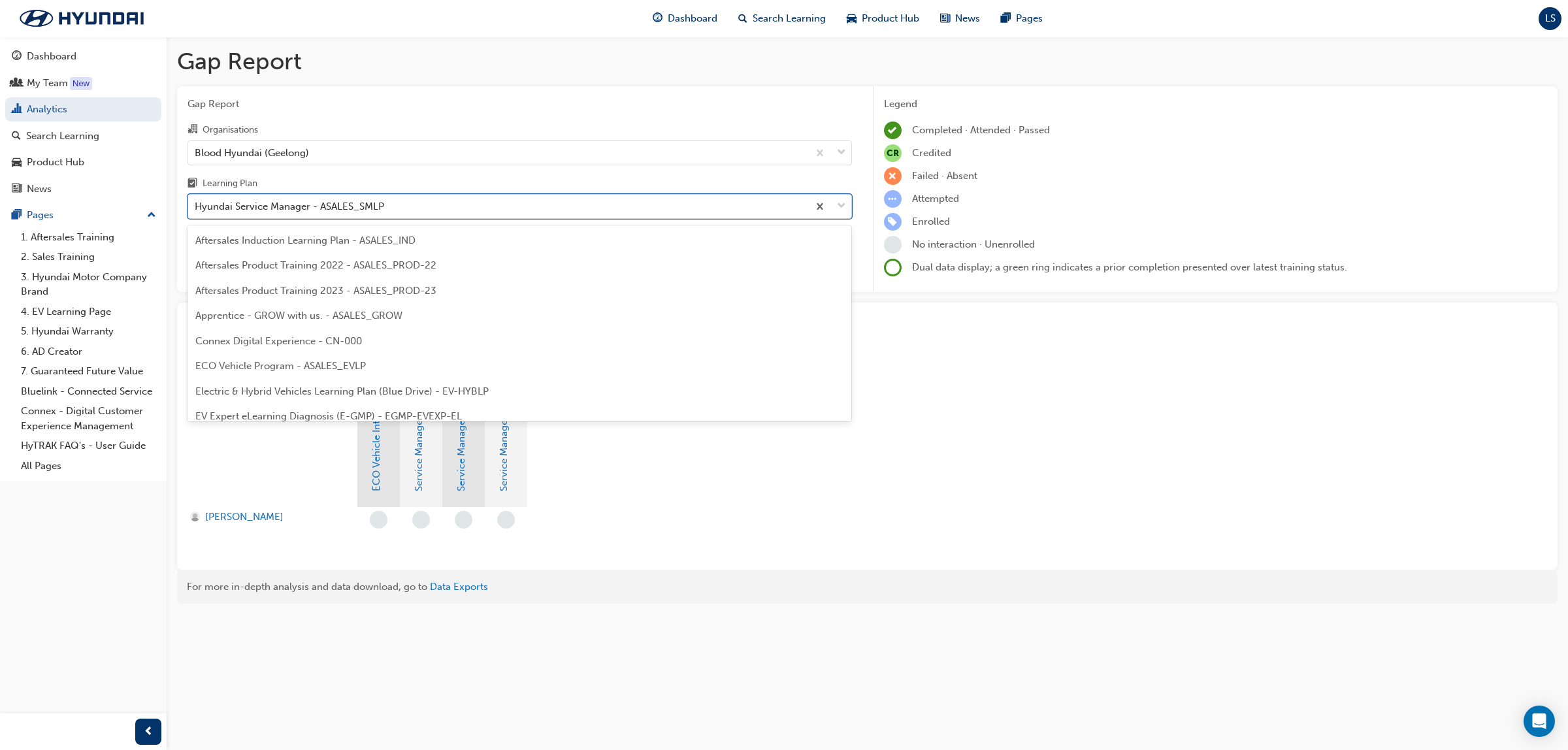
click at [380, 204] on div "Hyundai Service Manager - ASALES_SMLP" at bounding box center [289, 206] width 189 height 15
click at [196, 204] on input "Learning Plan option Hyundai Service Manager - ASALES_SMLP, selected. option Hy…" at bounding box center [195, 206] width 1 height 12
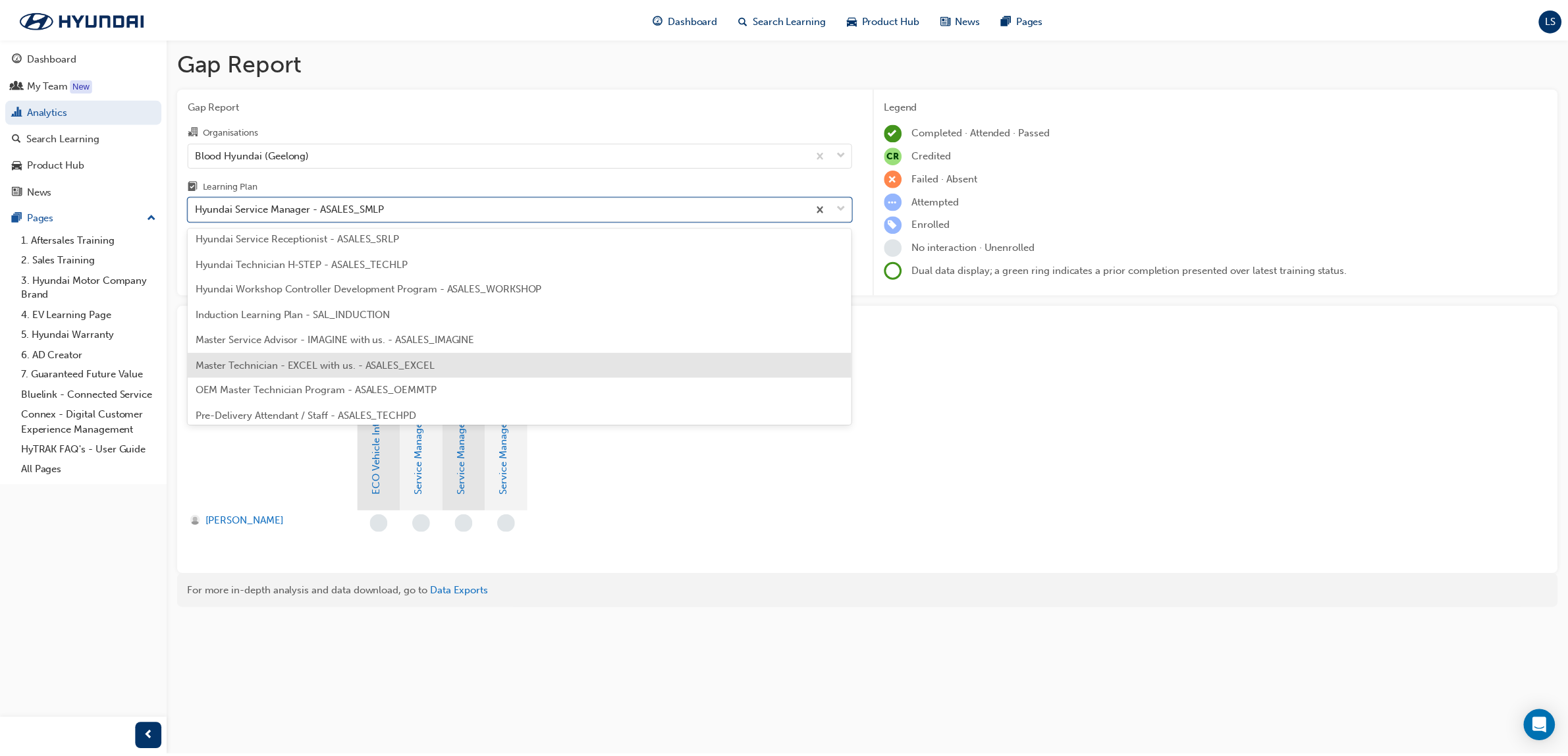
scroll to position [460, 0]
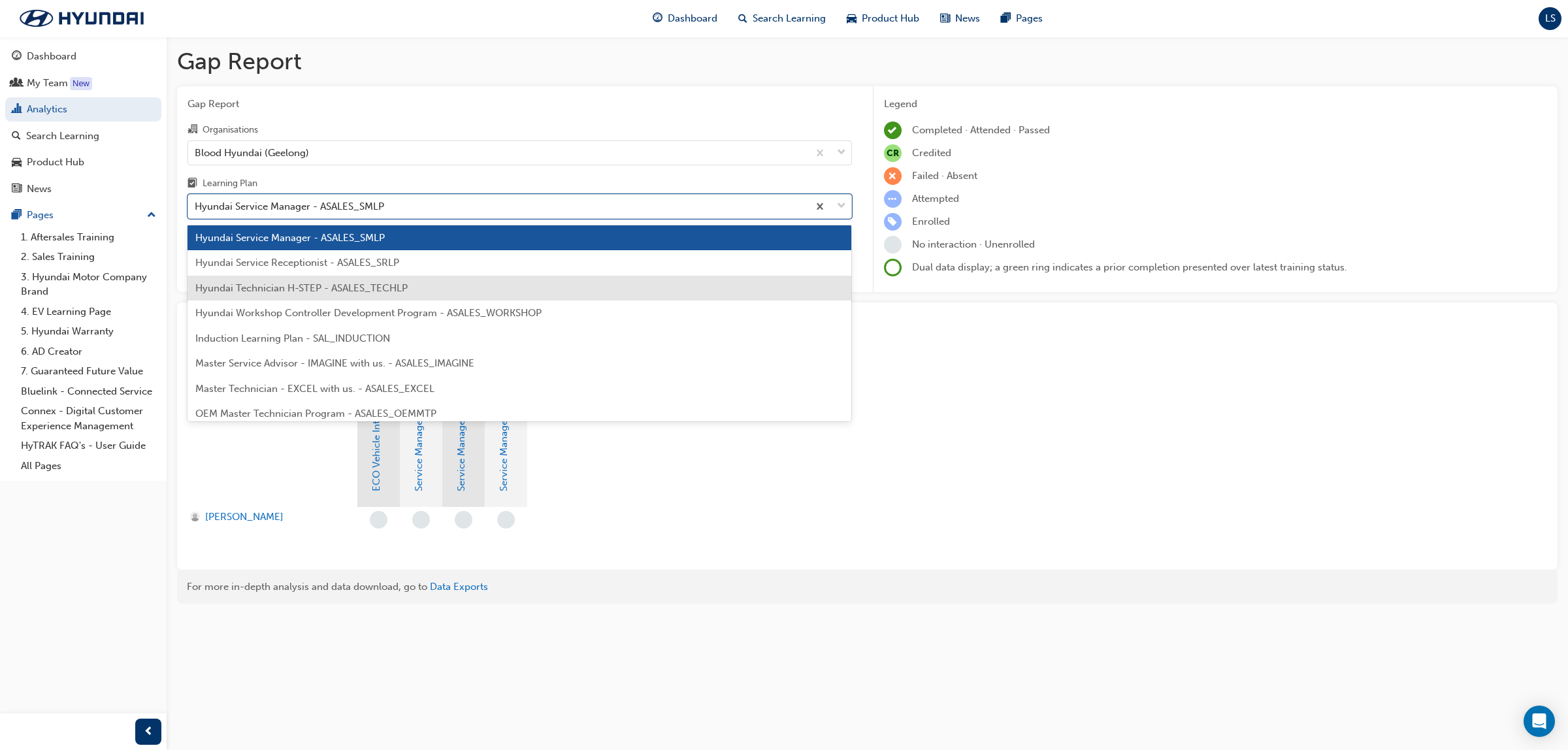
click at [328, 288] on span "Hyundai Technician H-STEP - ASALES_TECHLP" at bounding box center [301, 288] width 212 height 12
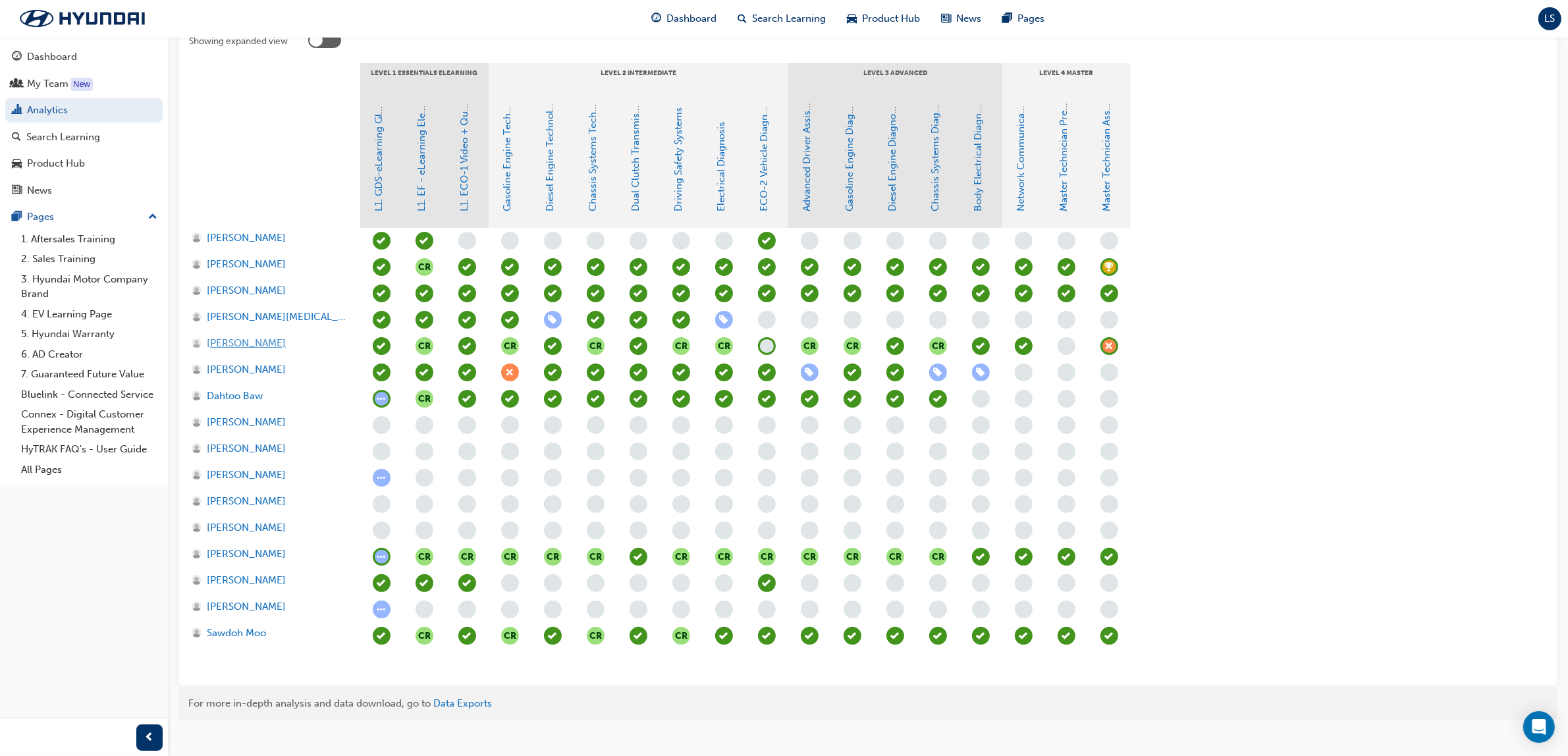
scroll to position [300, 0]
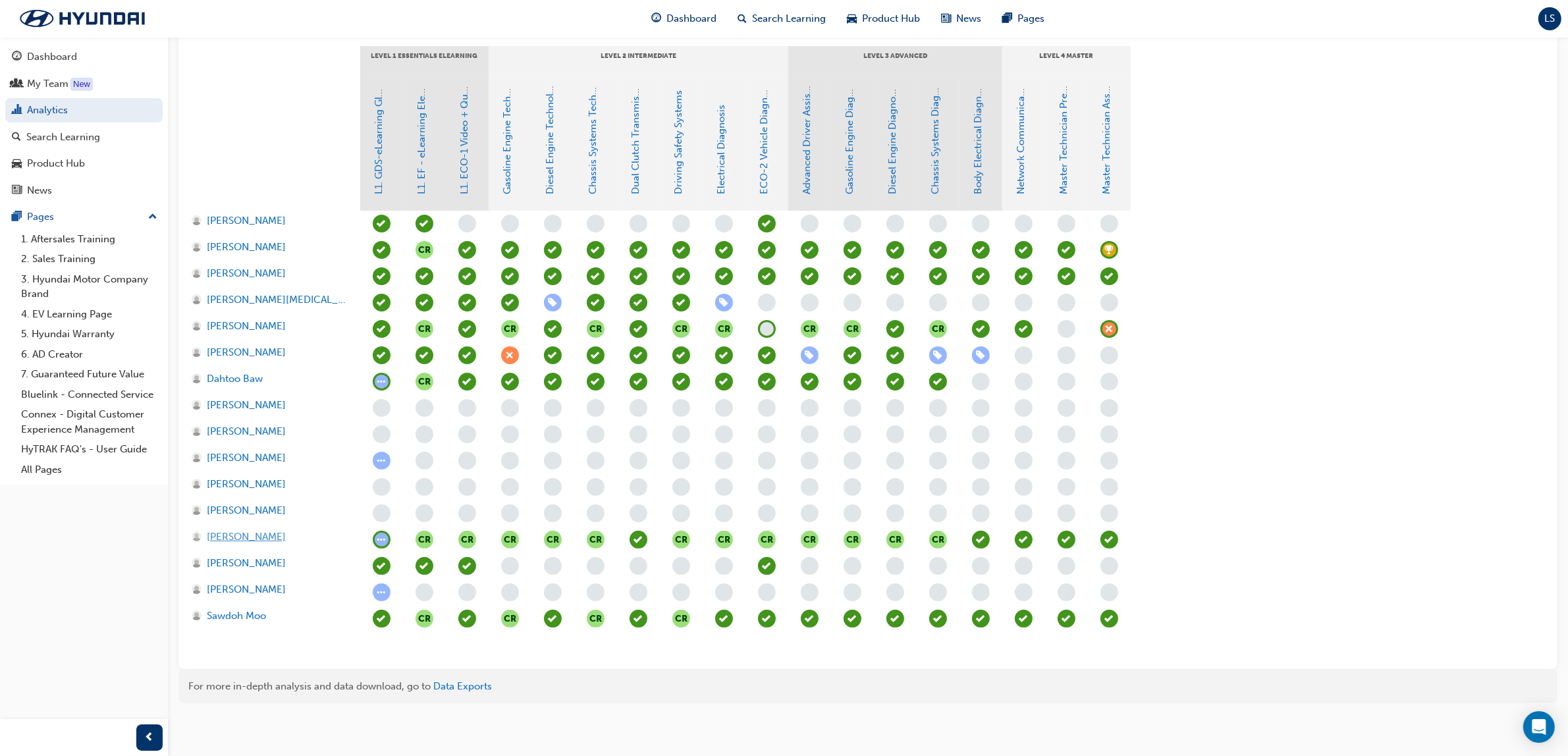
click at [258, 538] on span "[PERSON_NAME]" at bounding box center [246, 537] width 79 height 15
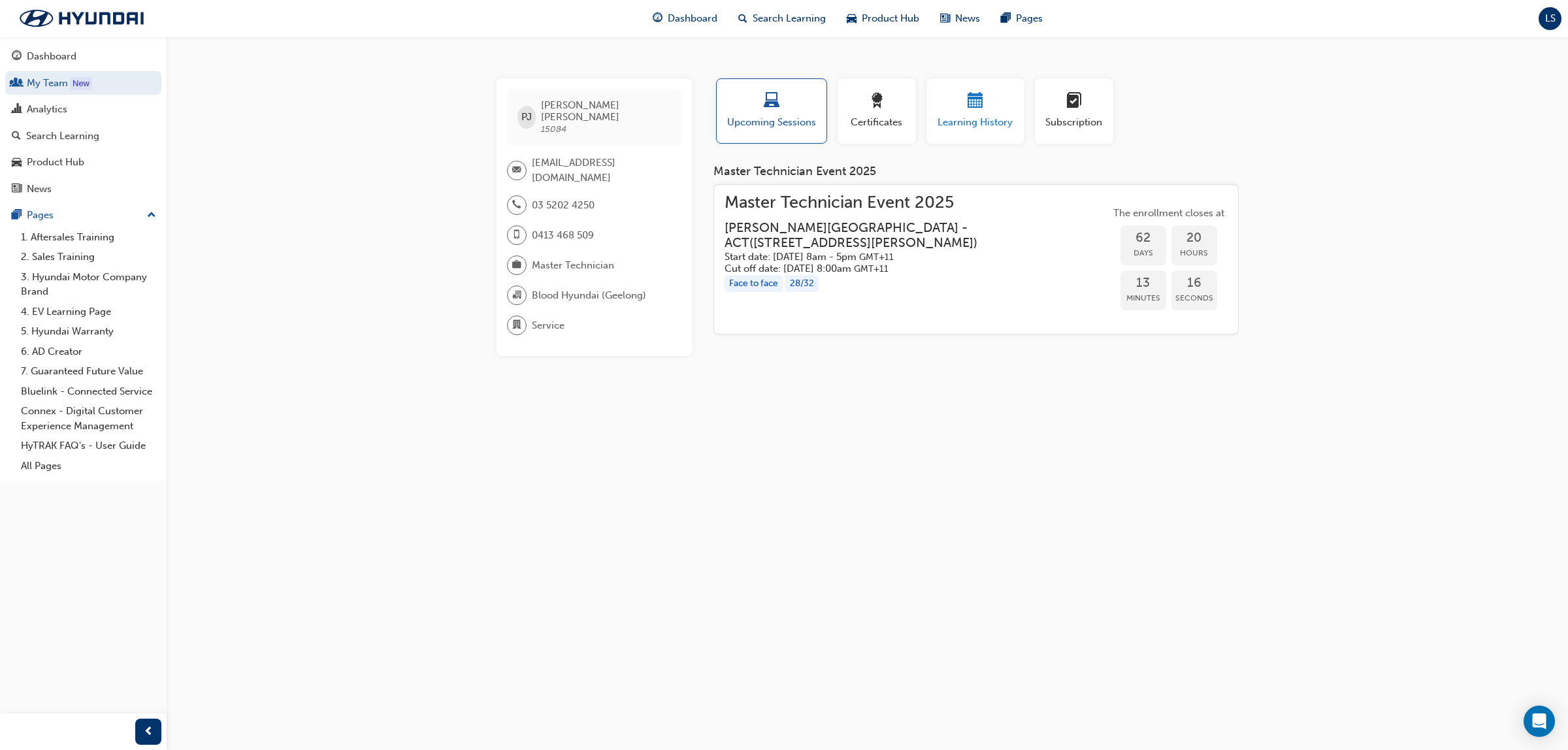
click at [967, 121] on span "Learning History" at bounding box center [975, 122] width 78 height 15
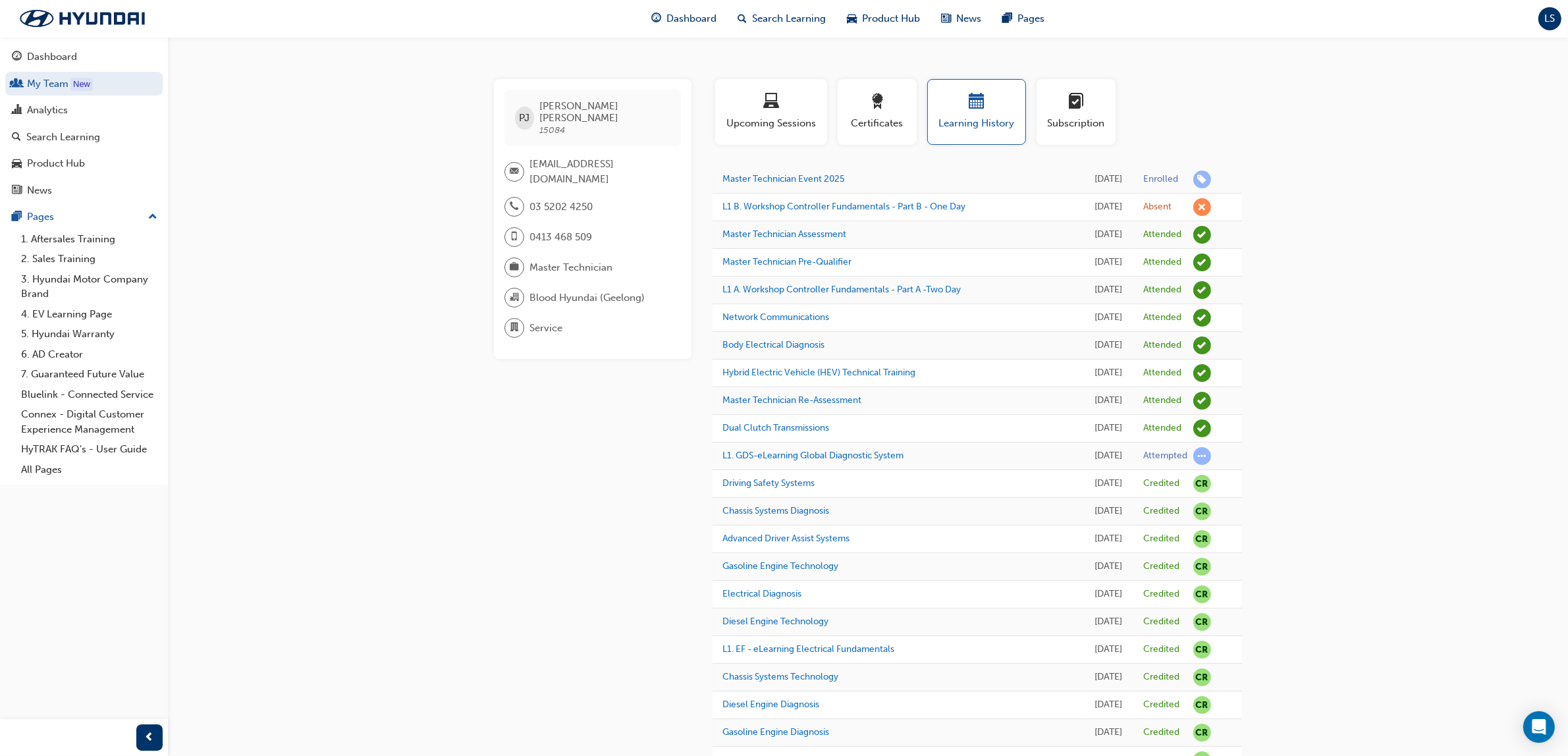
drag, startPoint x: 64, startPoint y: 107, endPoint x: 110, endPoint y: 97, distance: 47.1
click at [64, 107] on div "Analytics" at bounding box center [47, 110] width 41 height 15
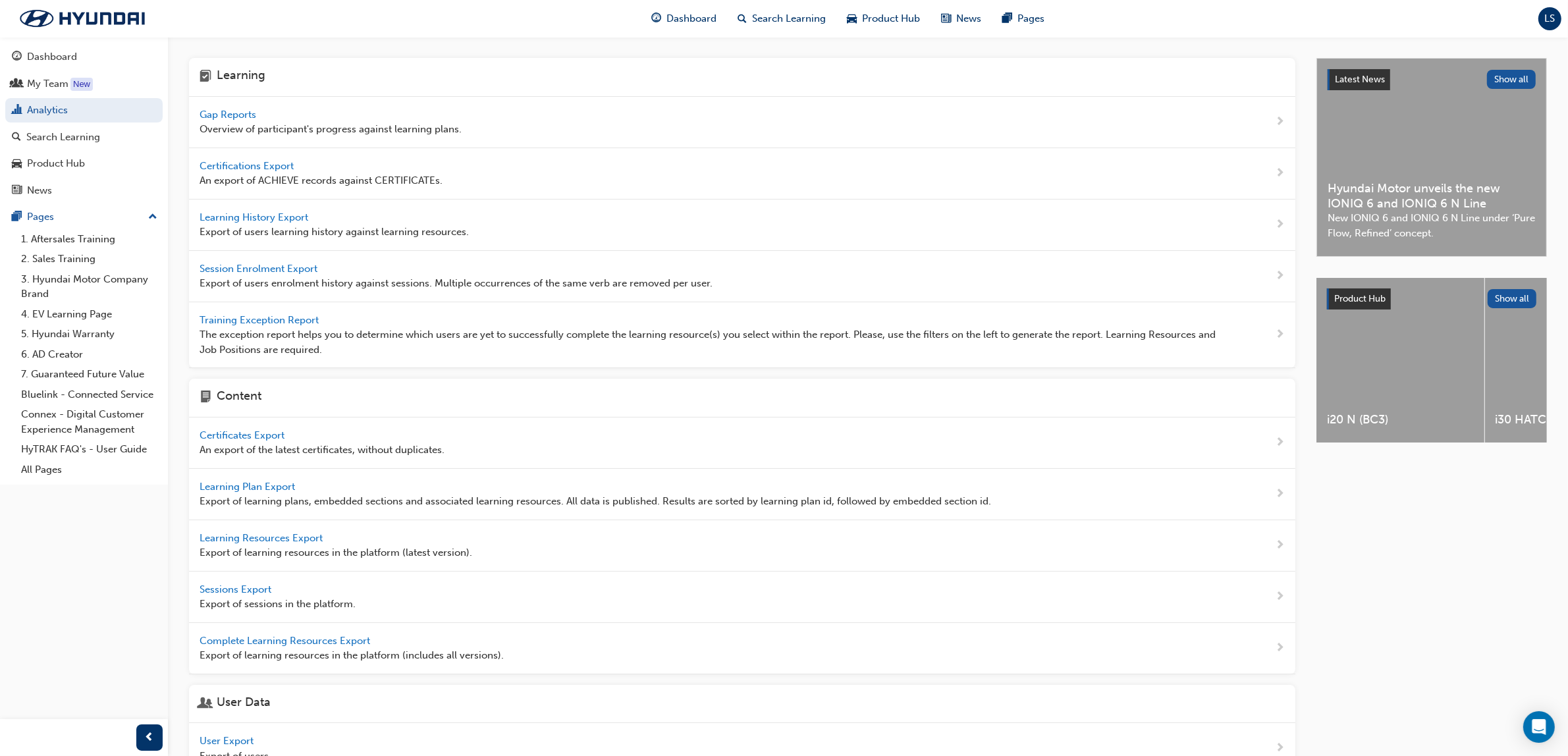
click at [241, 112] on span "Gap Reports" at bounding box center [229, 114] width 59 height 12
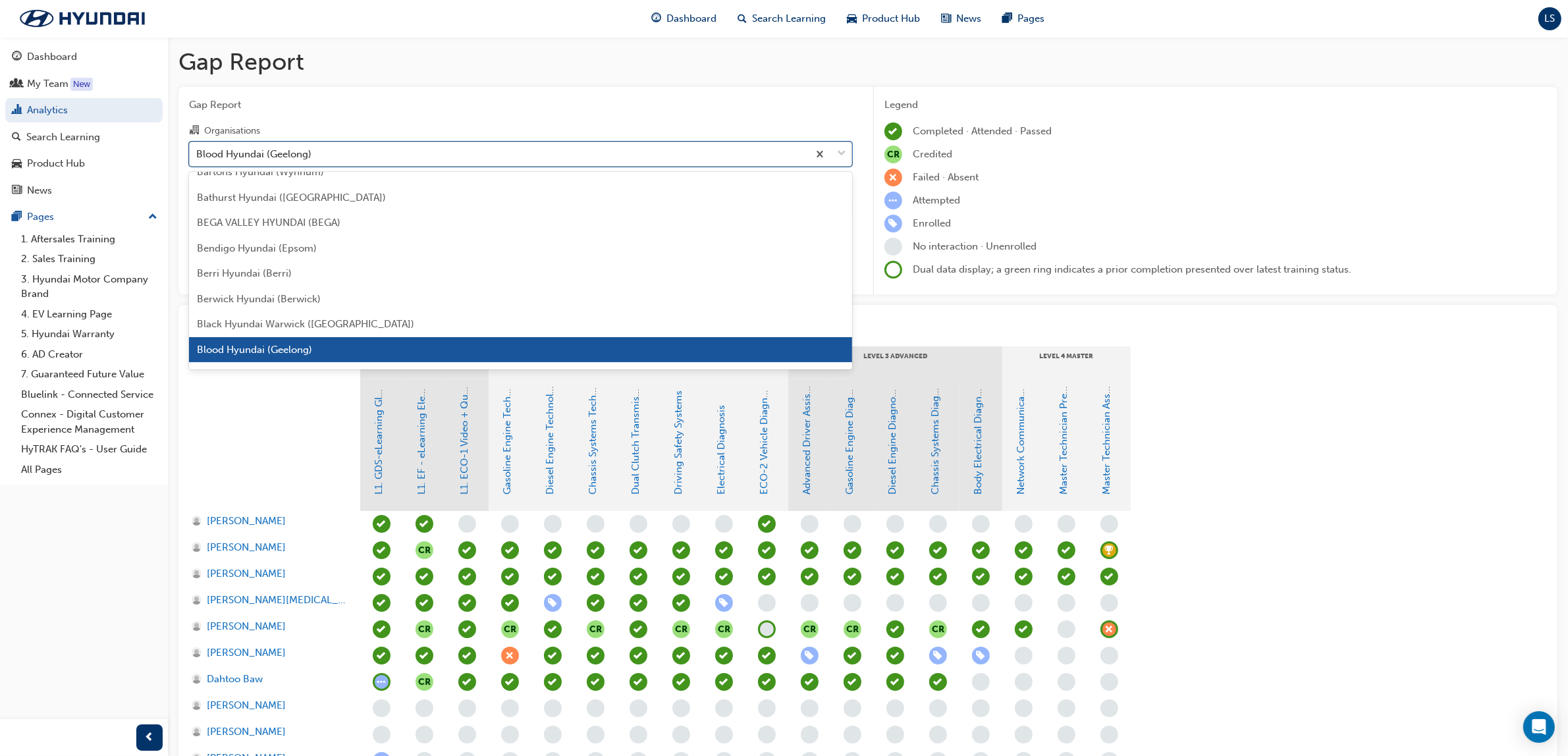
click at [330, 147] on div "Blood Hyundai (Geelong)" at bounding box center [499, 154] width 618 height 23
click at [198, 148] on input "Organisations option Blood Hyundai (Geelong) focused, 16 of 182. 182 results av…" at bounding box center [196, 153] width 1 height 12
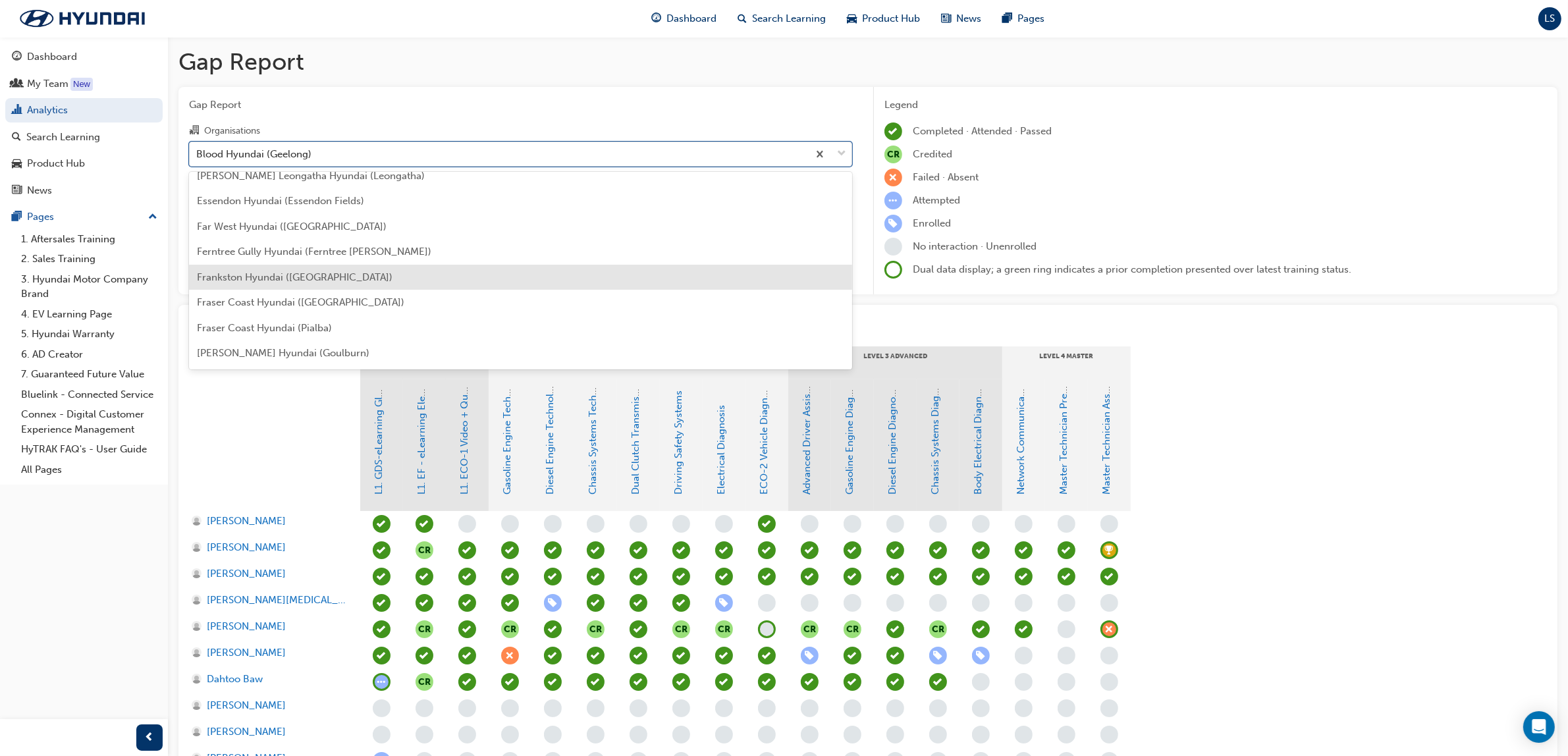
scroll to position [1124, 0]
click at [252, 275] on span "Ferntree Gully Hyundai (Ferntree [PERSON_NAME])" at bounding box center [314, 280] width 235 height 12
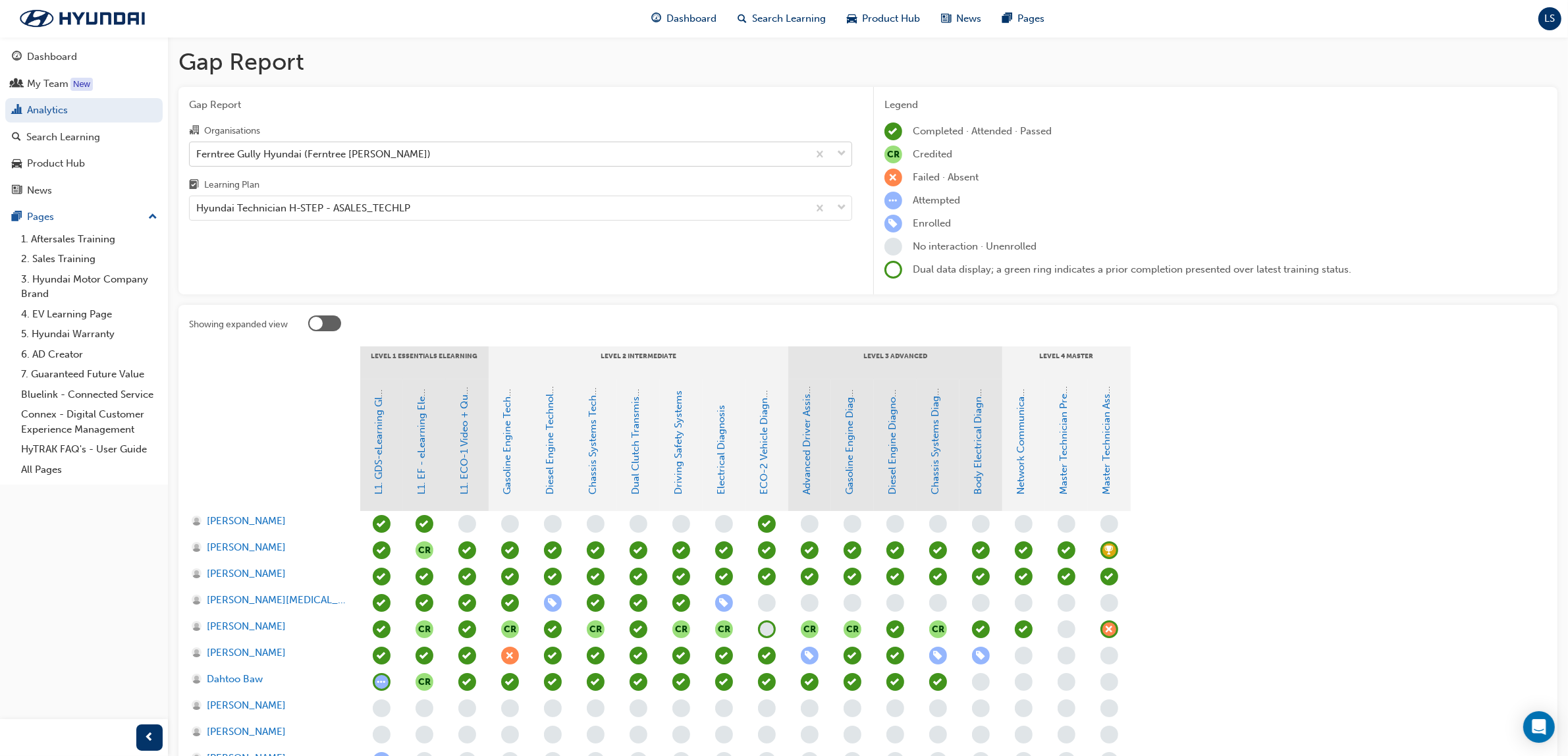
click at [377, 153] on div "Ferntree Gully Hyundai (Ferntree [PERSON_NAME])" at bounding box center [499, 154] width 618 height 23
click at [198, 153] on input "Organisations Ferntree Gully Hyundai (Ferntree [PERSON_NAME])" at bounding box center [196, 153] width 1 height 12
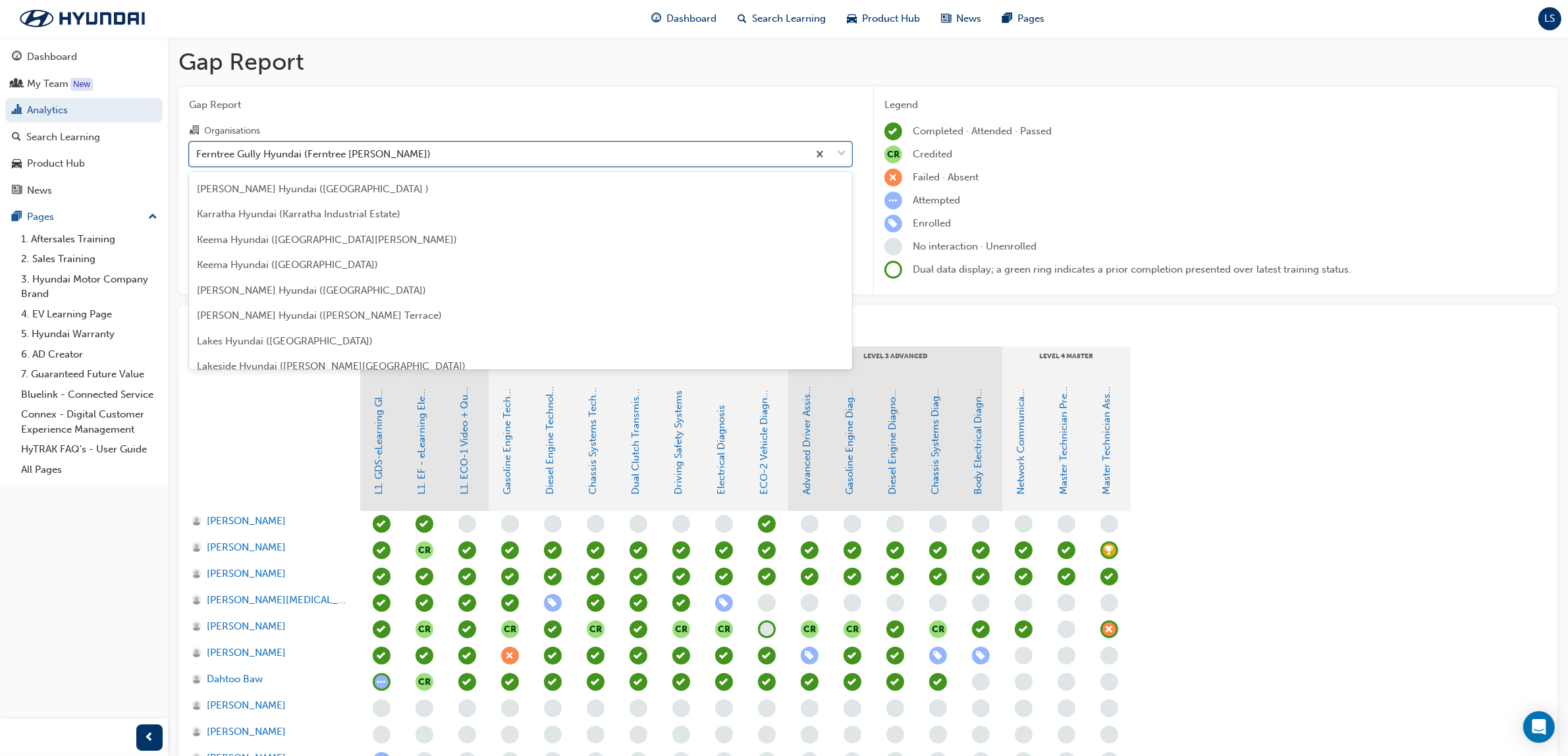
scroll to position [1960, 0]
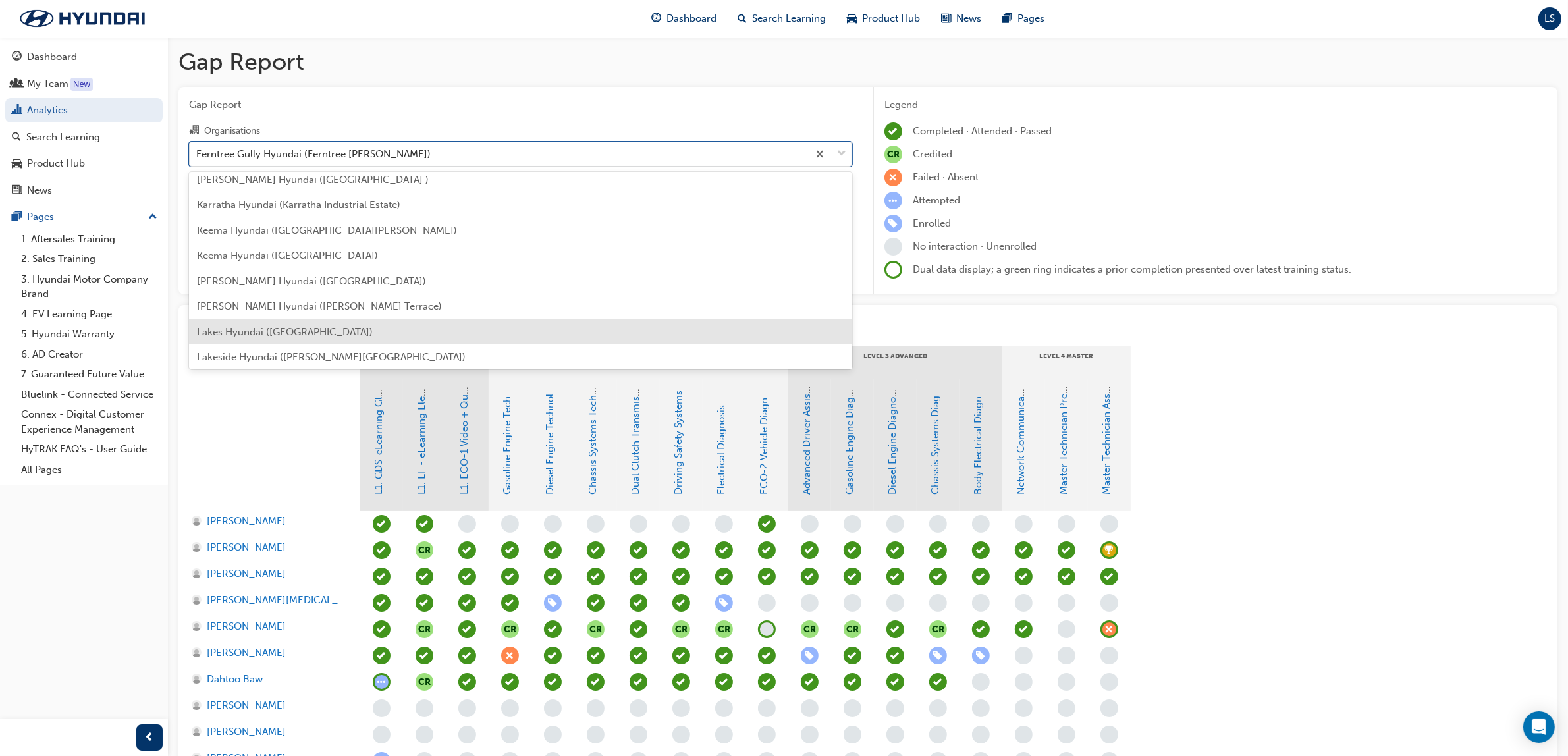
click at [290, 327] on span "Lakes Hyundai ([GEOGRAPHIC_DATA])" at bounding box center [285, 331] width 176 height 12
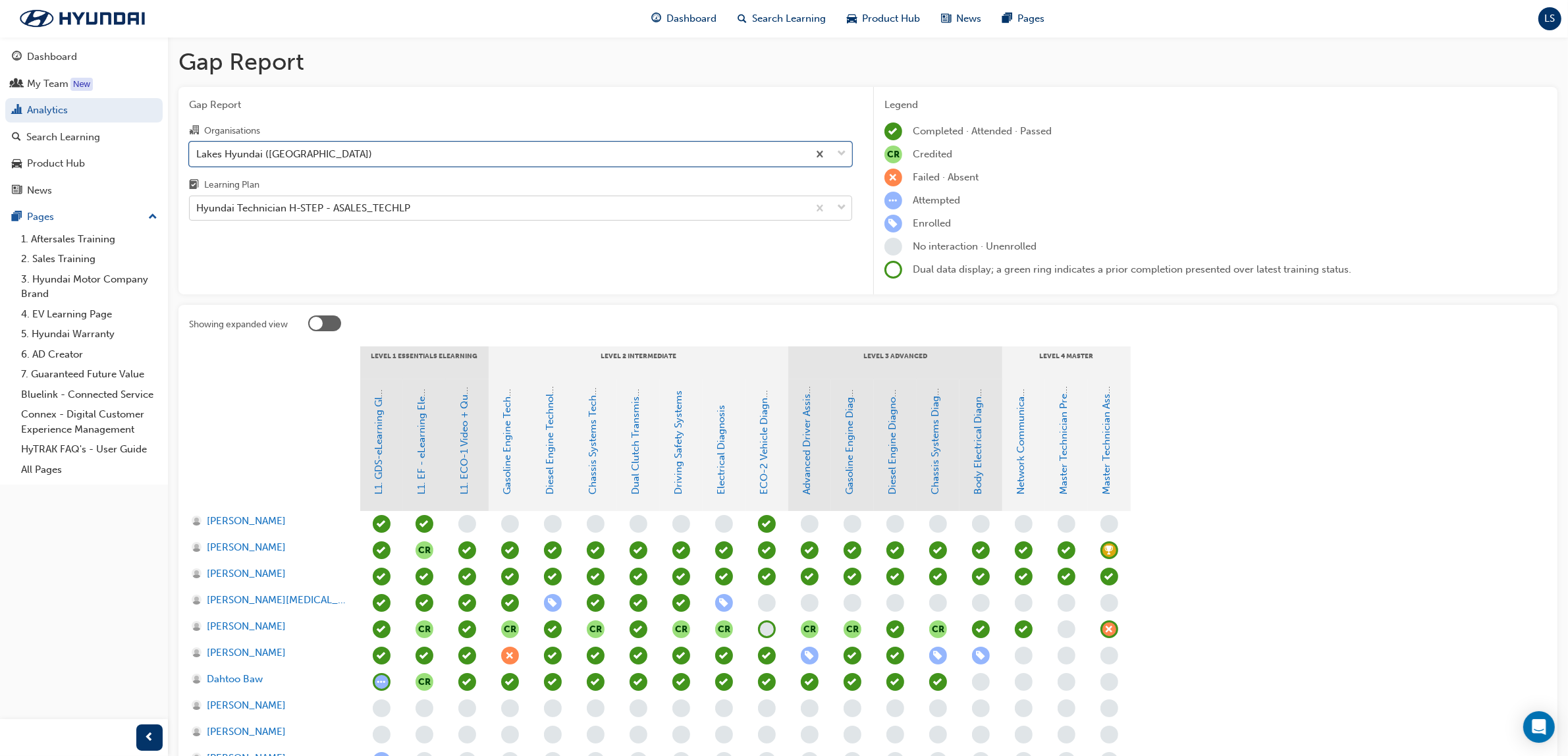
click at [550, 214] on div "Hyundai Technician H-STEP - ASALES_TECHLP" at bounding box center [499, 209] width 618 height 23
click at [198, 213] on input "Learning Plan Hyundai Technician H-STEP - ASALES_TECHLP" at bounding box center [196, 208] width 1 height 12
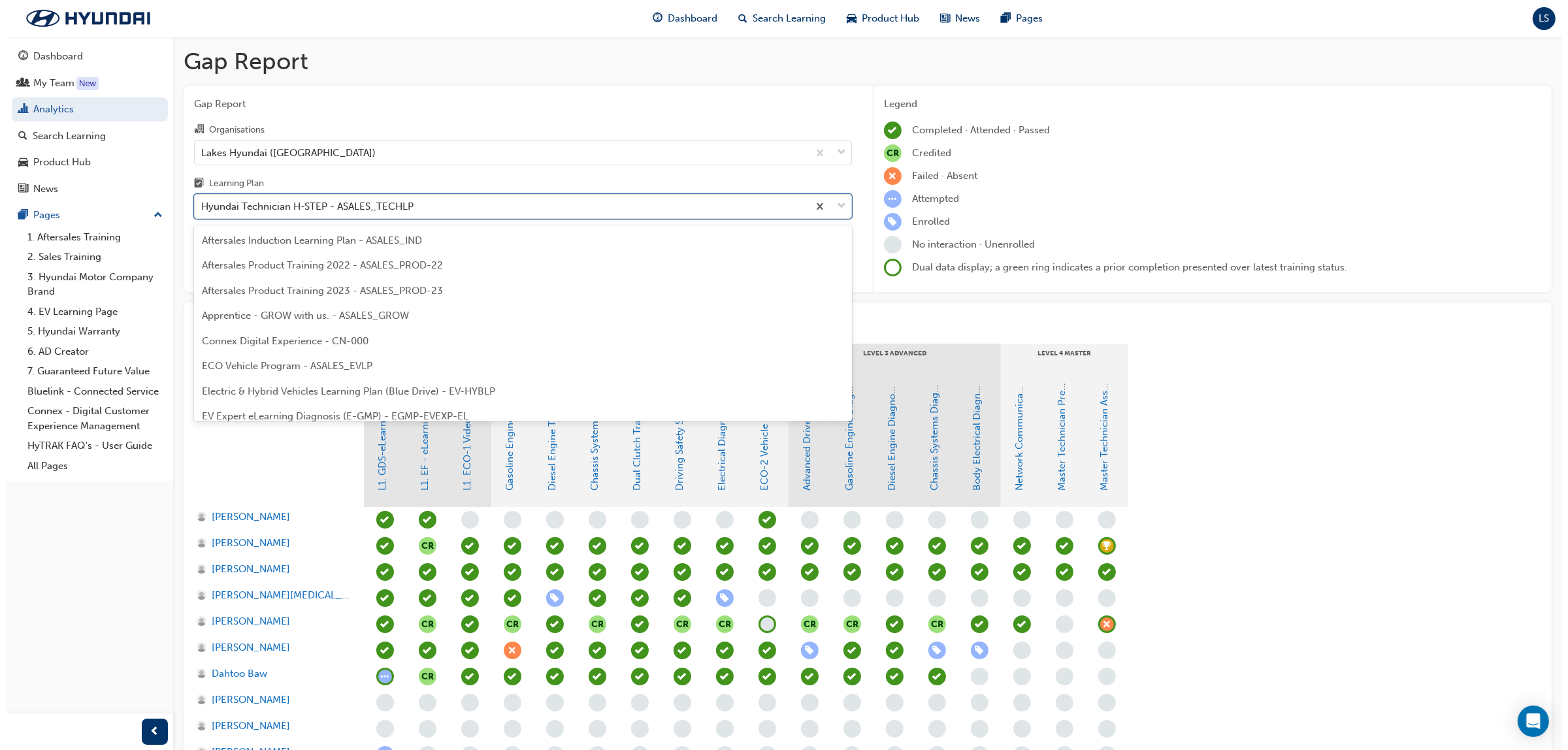
scroll to position [343, 0]
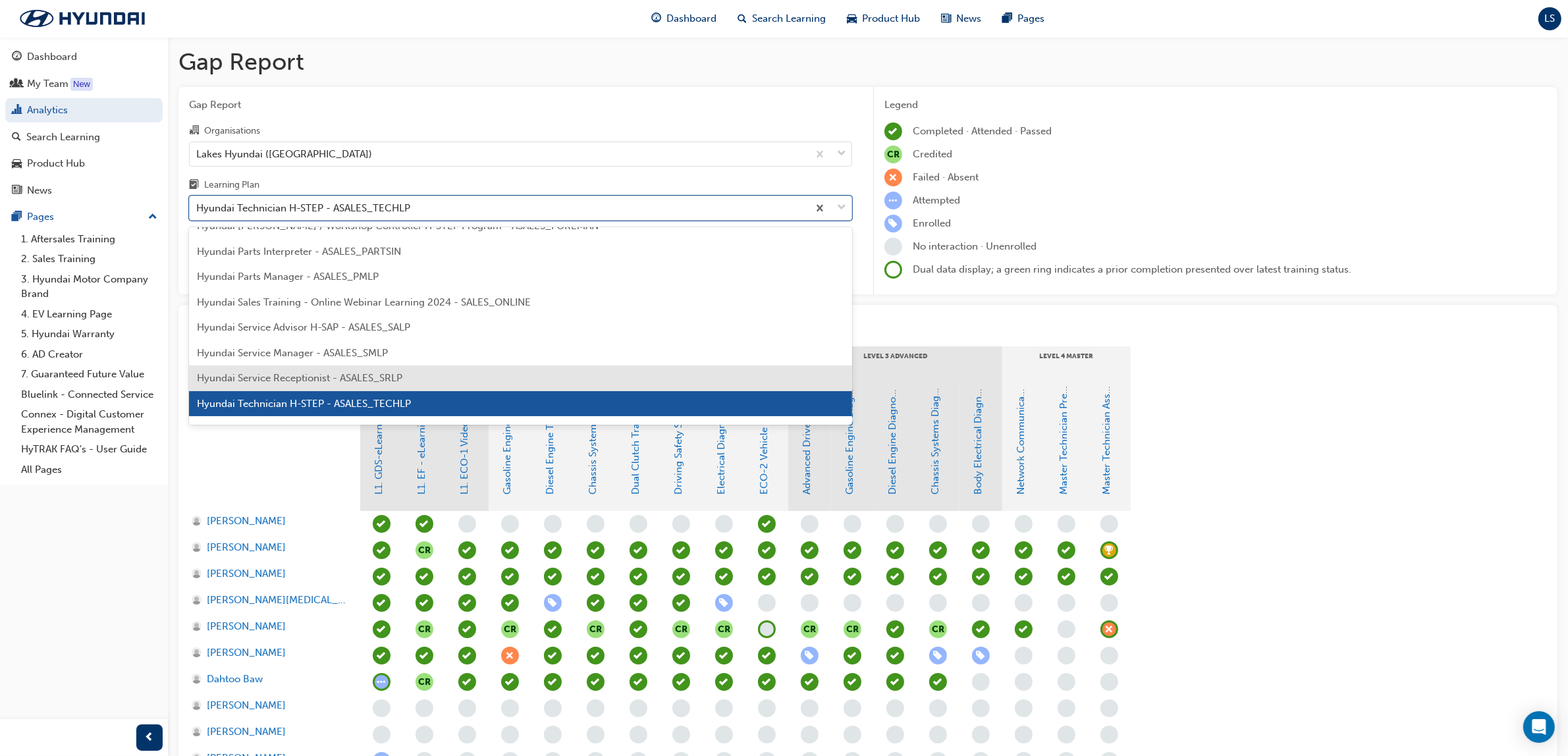
click at [396, 382] on span "Hyundai Service Receptionist - ASALES_SRLP" at bounding box center [299, 377] width 205 height 12
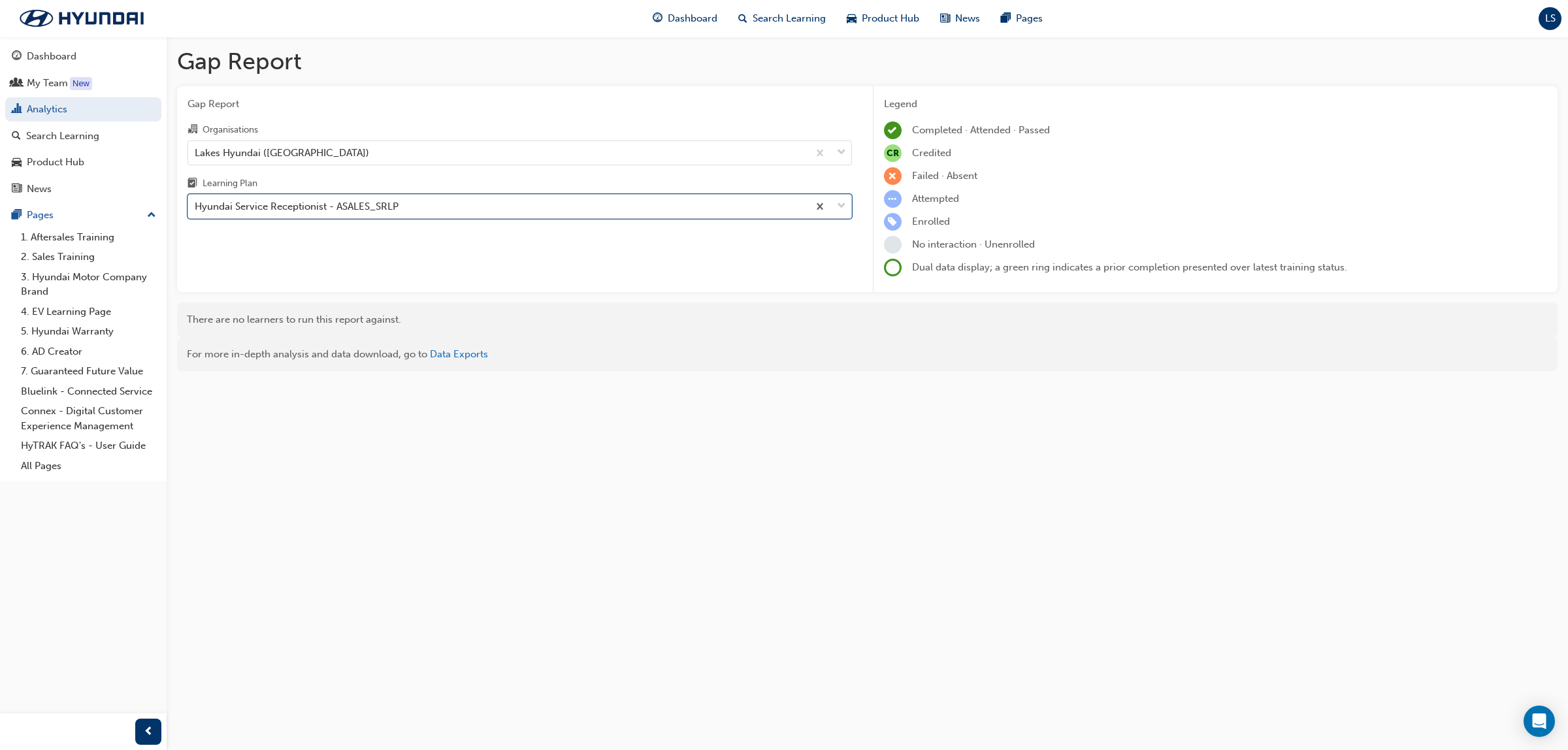
click at [446, 212] on div "Hyundai Service Receptionist - ASALES_SRLP" at bounding box center [498, 207] width 620 height 23
click at [196, 211] on input "Learning Plan option Hyundai Service Receptionist - ASALES_SRLP, selected. 0 re…" at bounding box center [195, 206] width 1 height 12
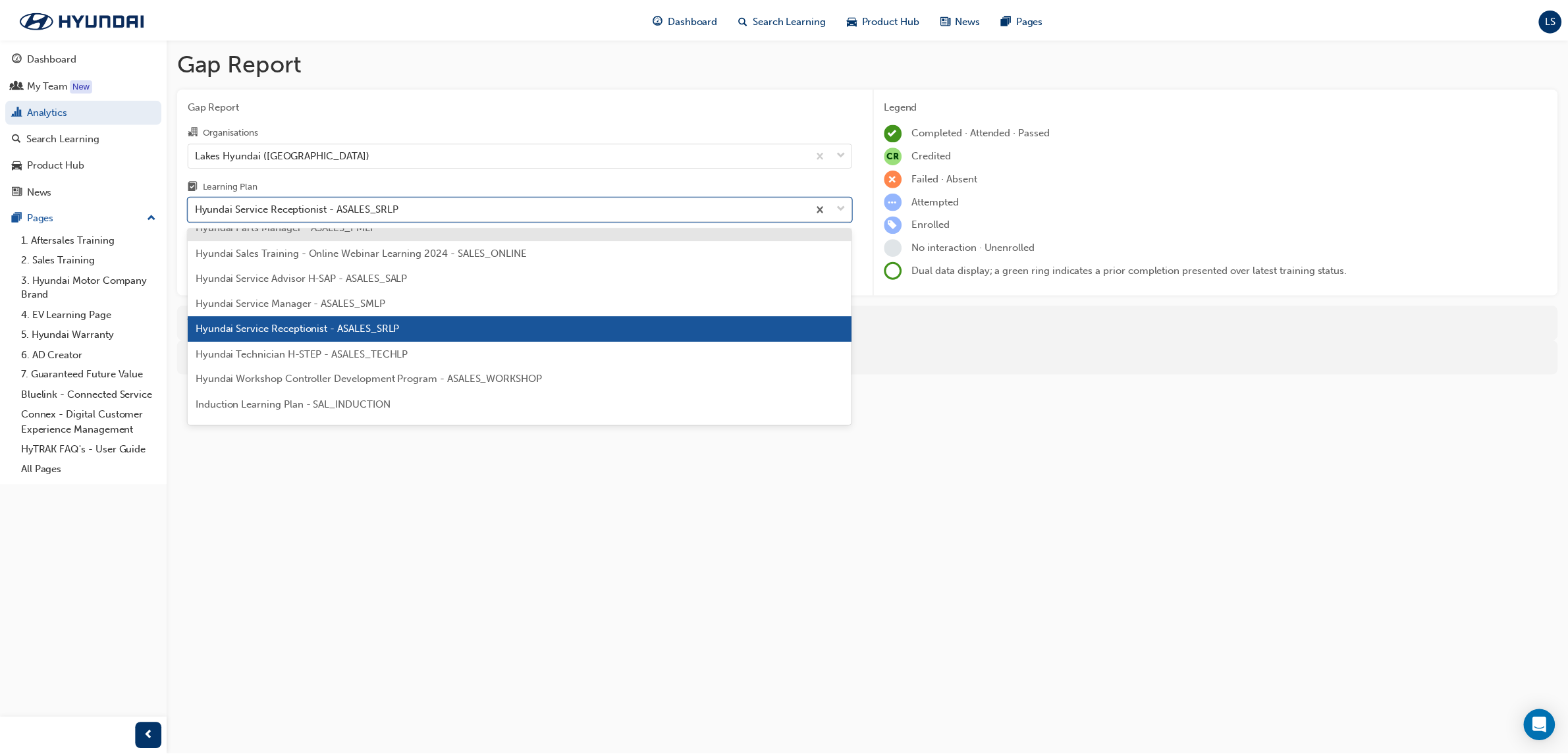
scroll to position [485, 0]
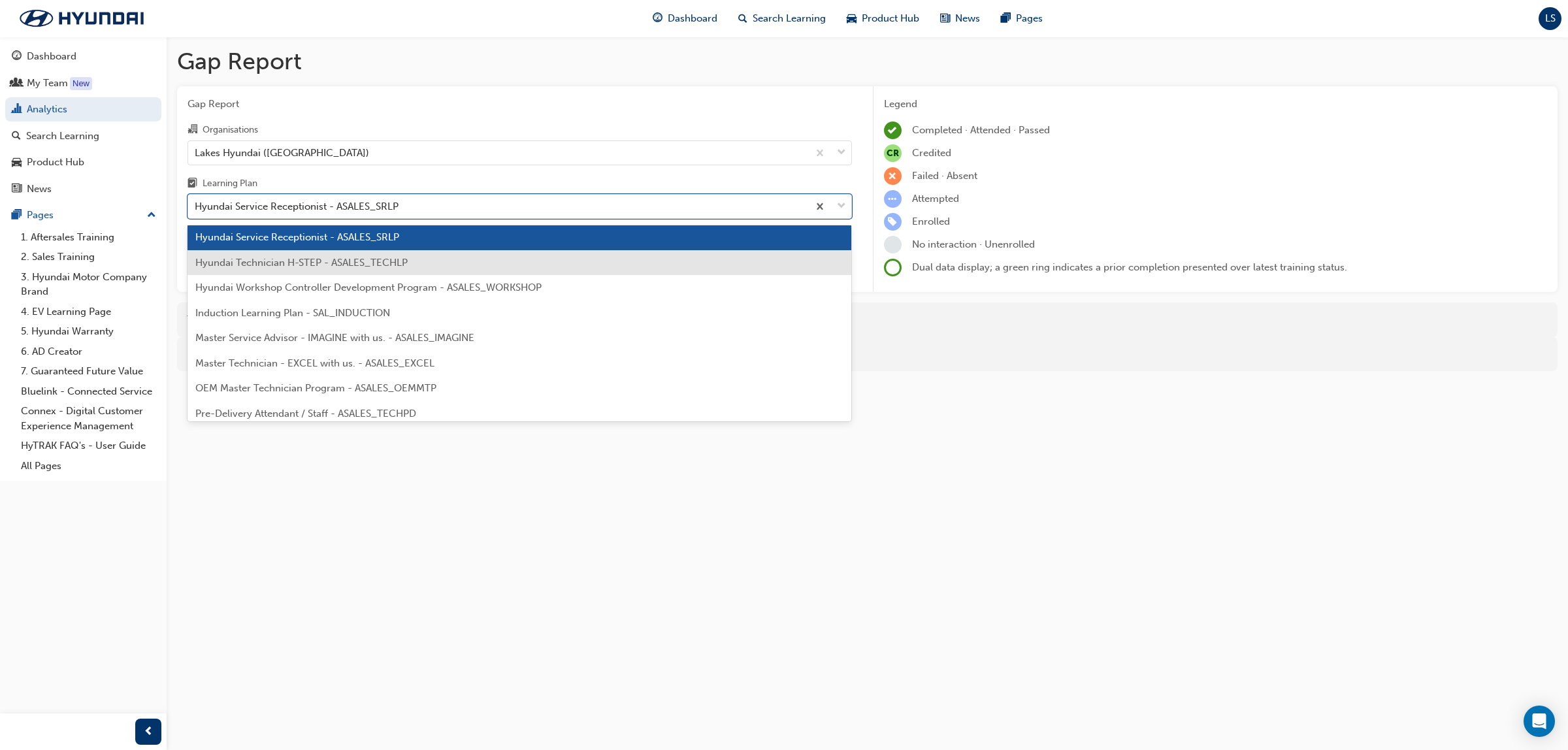
click at [393, 267] on span "Hyundai Technician H-STEP - ASALES_TECHLP" at bounding box center [301, 262] width 212 height 12
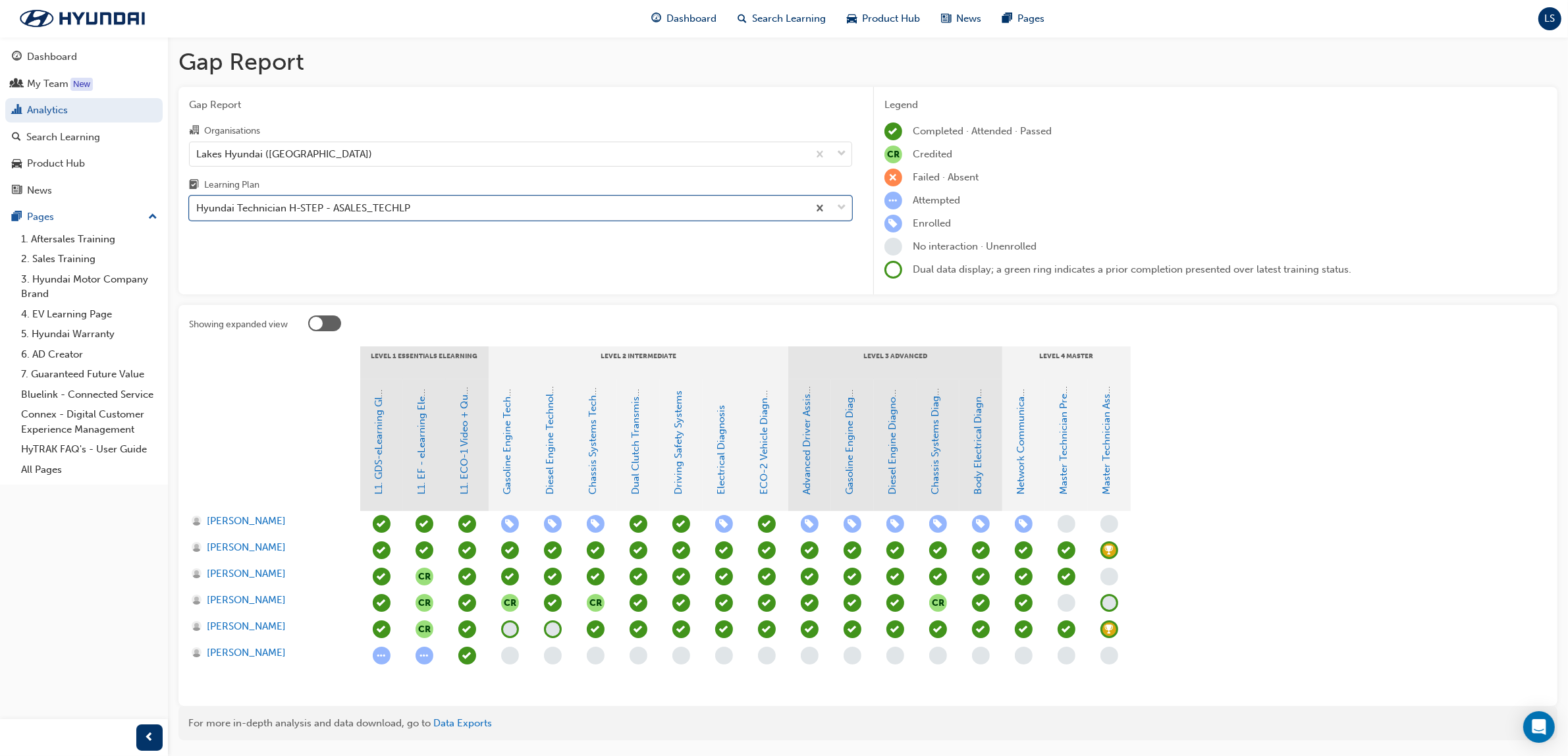
click at [1113, 604] on span "learningRecordVerb_NONE-icon" at bounding box center [1110, 603] width 18 height 18
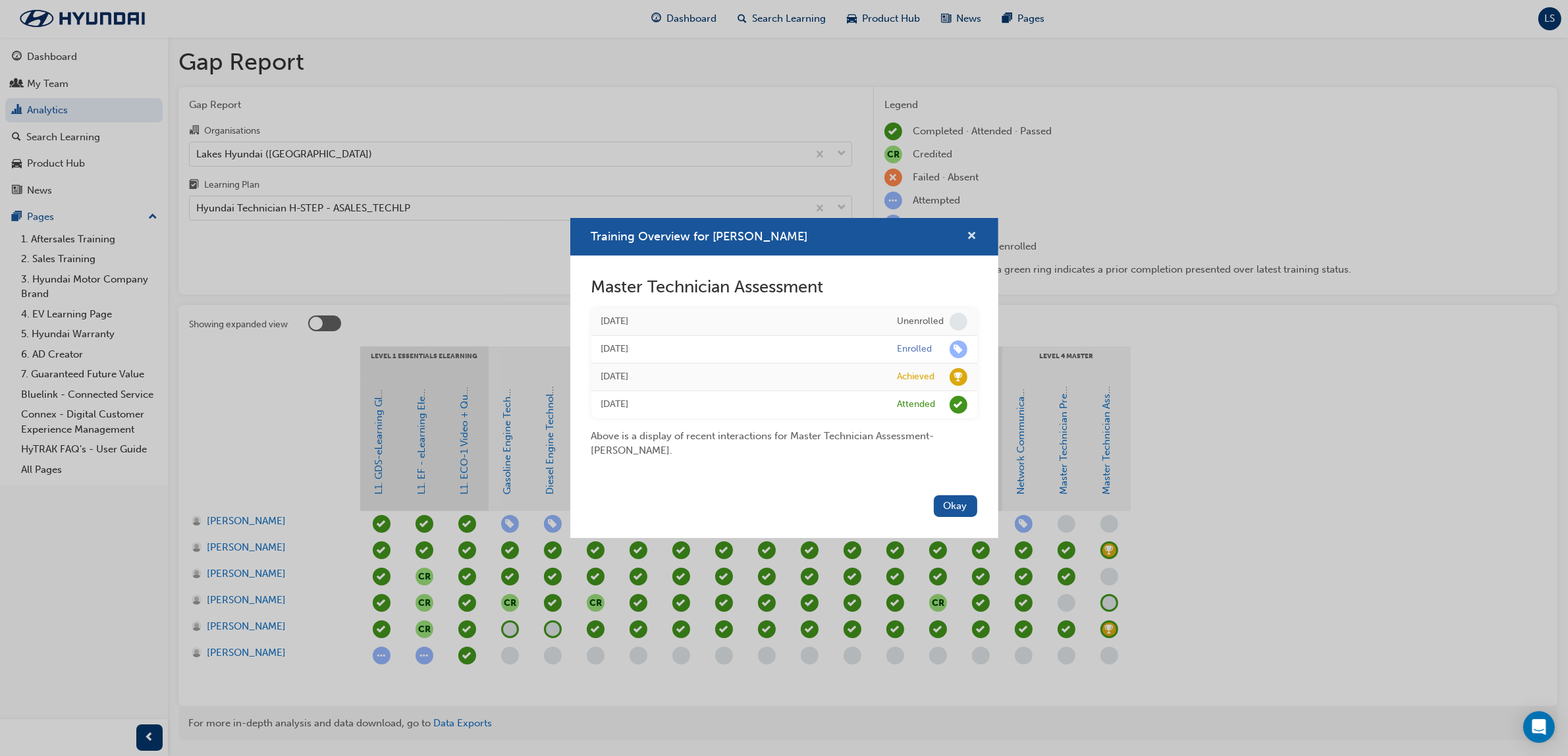
click at [973, 231] on span "cross-icon" at bounding box center [972, 236] width 10 height 12
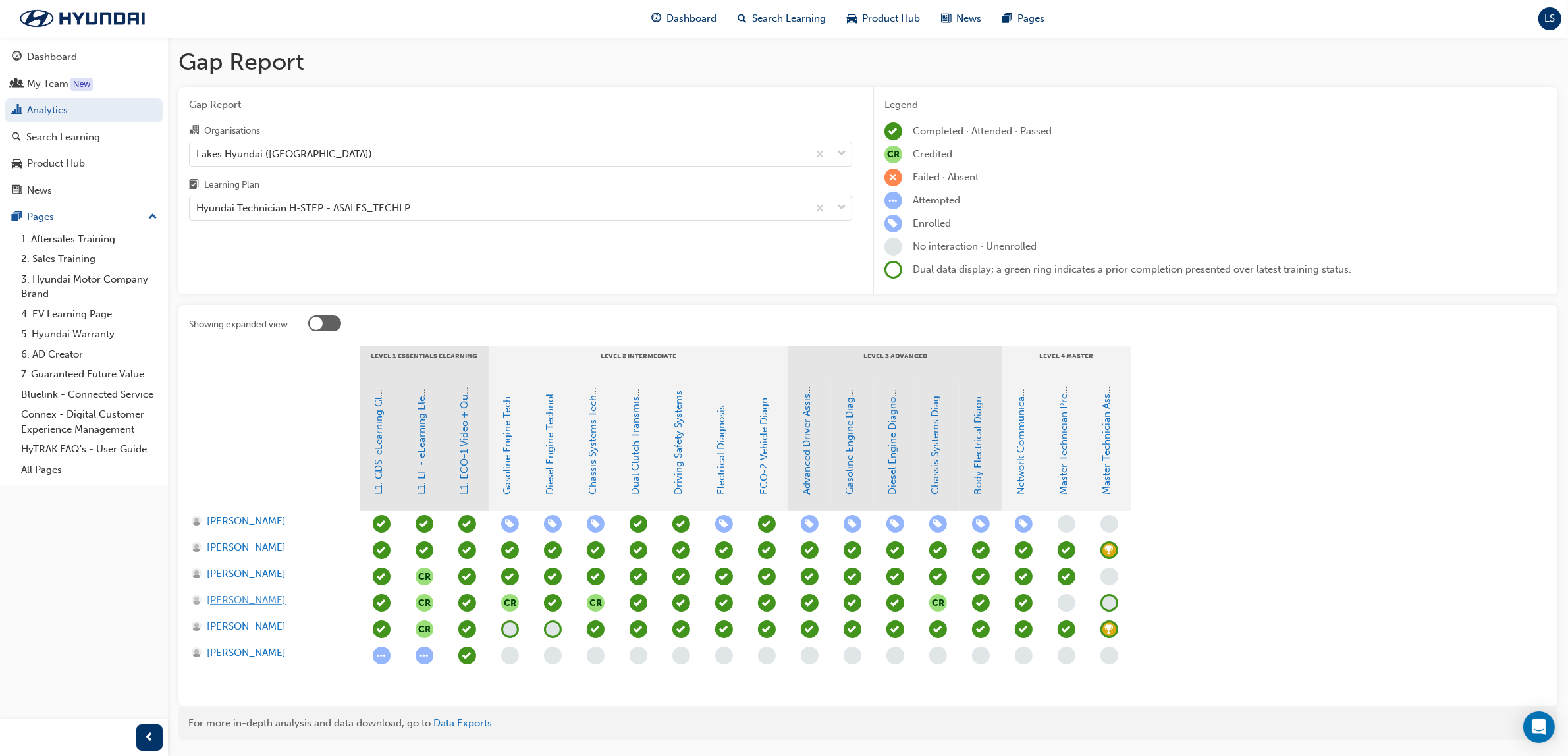
click at [275, 596] on span "[PERSON_NAME]" at bounding box center [246, 600] width 79 height 15
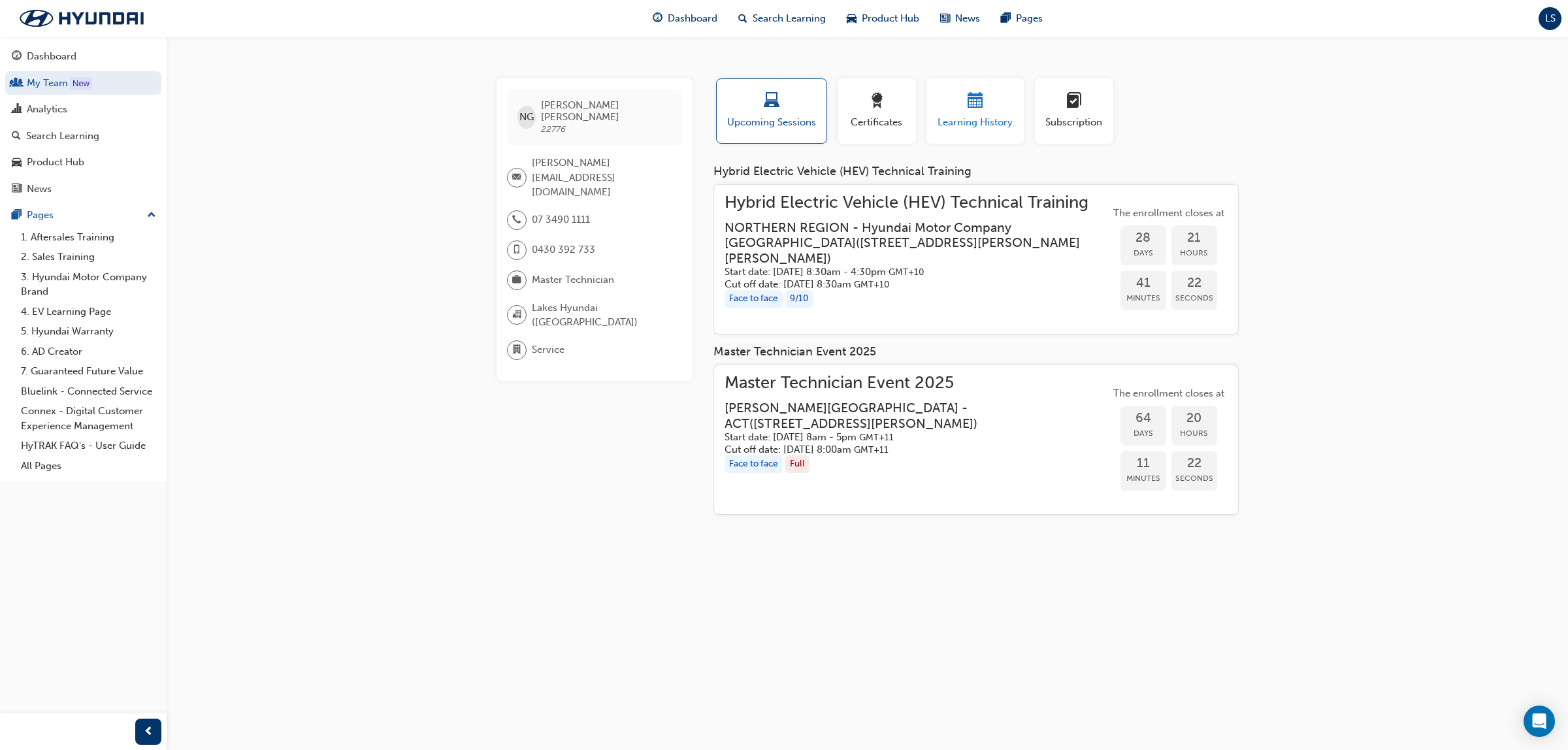
click at [981, 112] on div "button" at bounding box center [975, 102] width 78 height 20
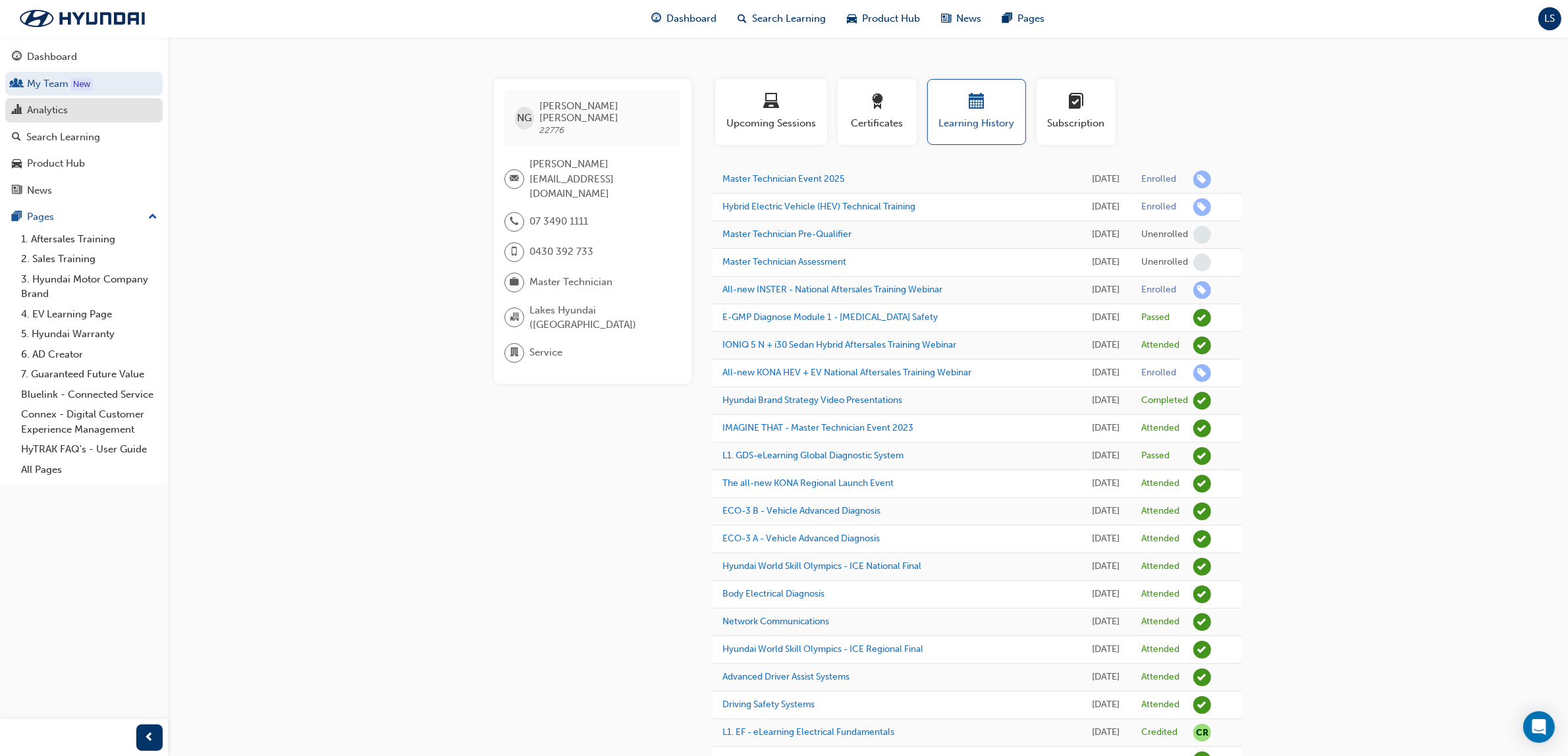
click at [56, 110] on div "Analytics" at bounding box center [47, 110] width 41 height 15
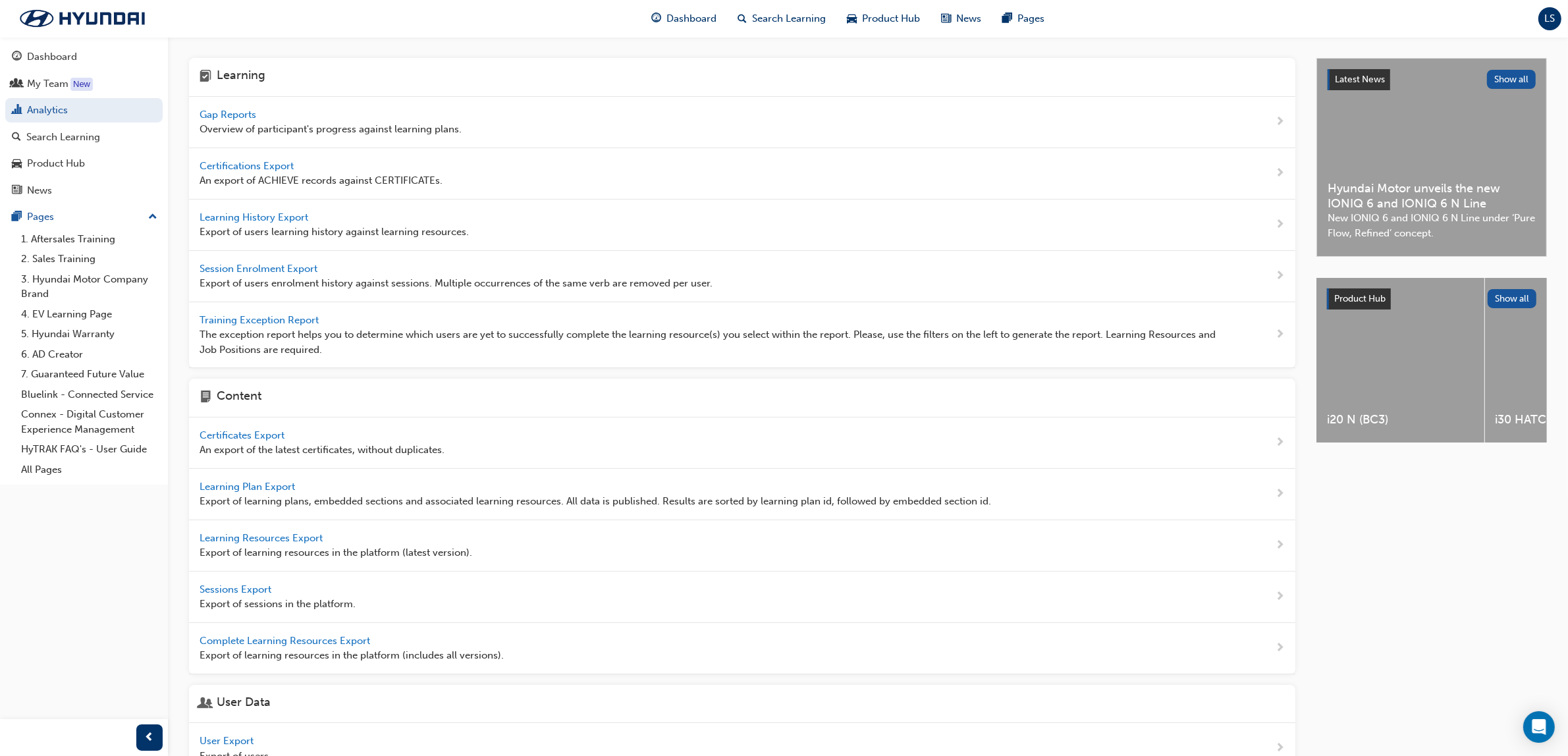
click at [214, 112] on span "Gap Reports" at bounding box center [229, 114] width 59 height 12
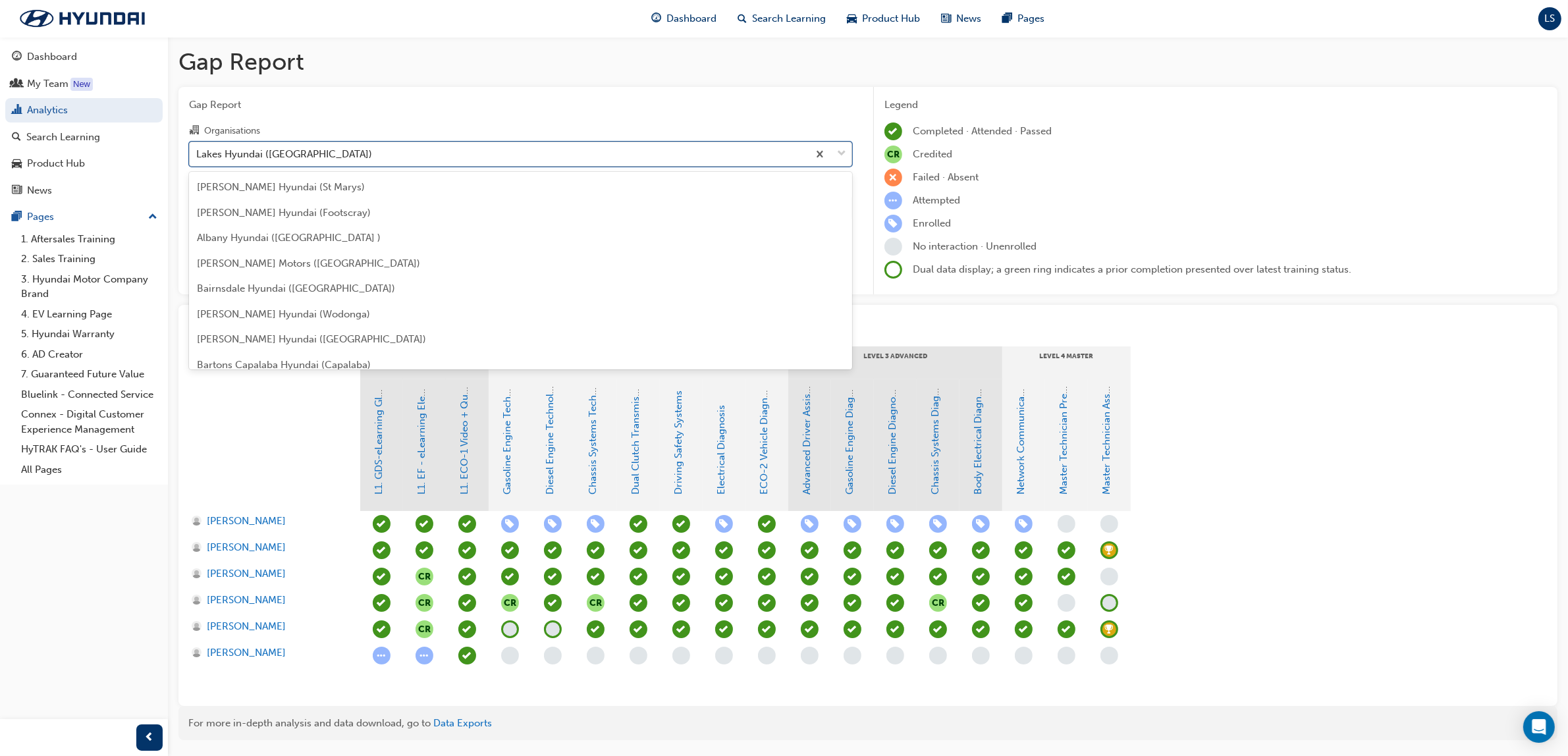
click at [285, 153] on div "Lakes Hyundai ([GEOGRAPHIC_DATA])" at bounding box center [284, 153] width 176 height 15
click at [198, 153] on input "Organisations option Lakes Hyundai ([GEOGRAPHIC_DATA]) focused, 84 of 182. 182 …" at bounding box center [196, 153] width 1 height 12
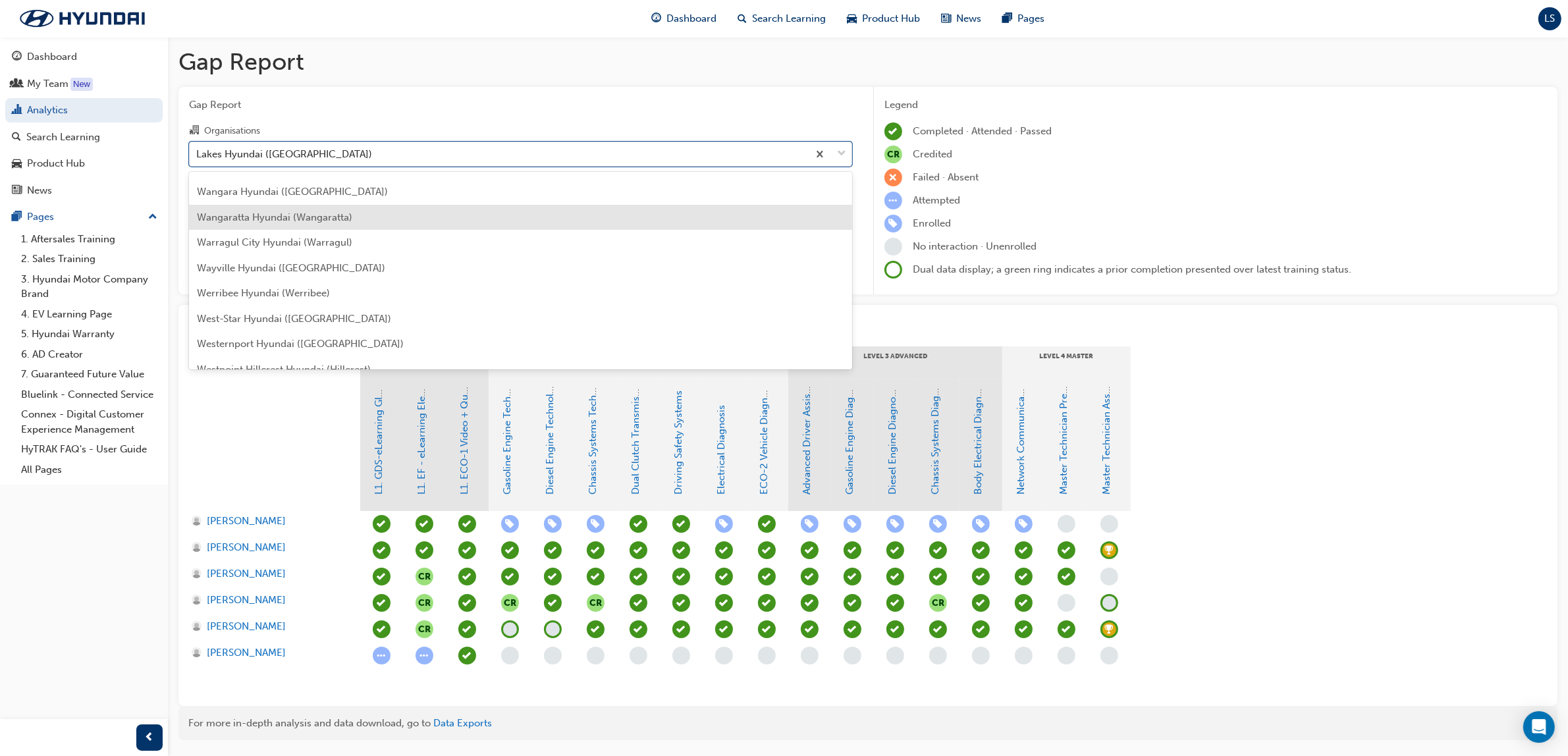
click at [268, 220] on div "Wangaratta Hyundai (Wangaratta)" at bounding box center [520, 218] width 664 height 26
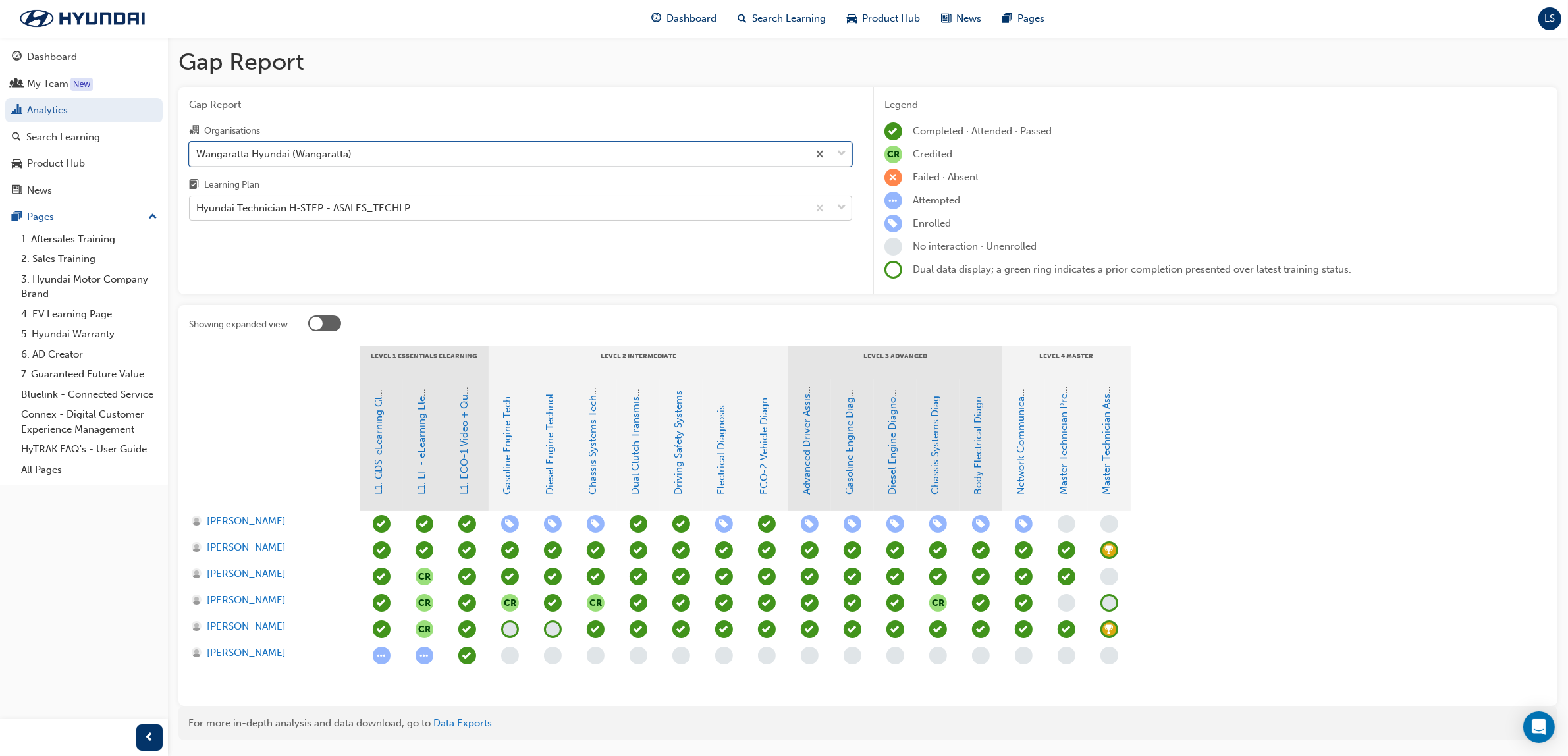
click at [392, 202] on div "Hyundai Technician H-STEP - ASALES_TECHLP" at bounding box center [303, 208] width 214 height 15
click at [198, 202] on input "Learning Plan Hyundai Technician H-STEP - ASALES_TECHLP" at bounding box center [196, 208] width 1 height 12
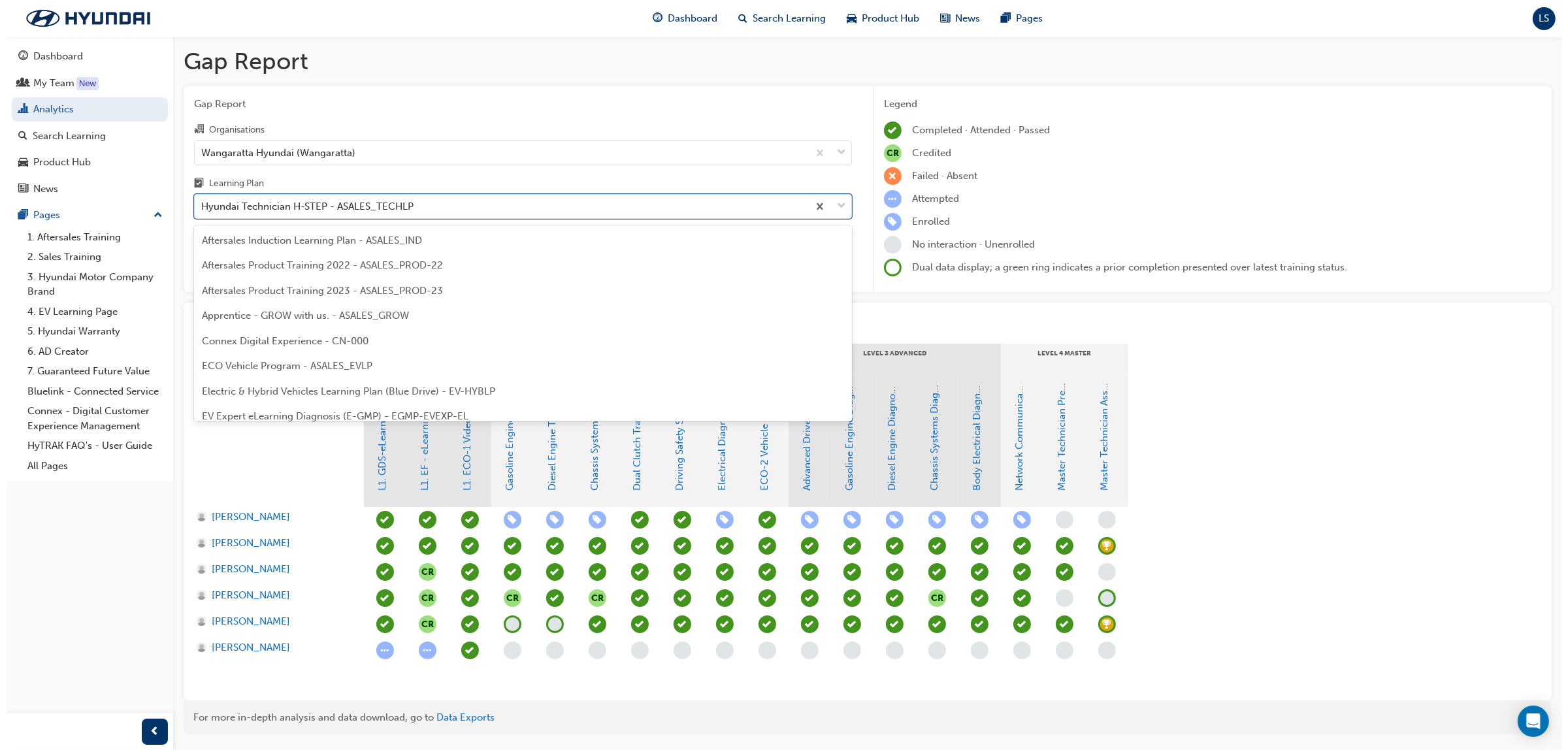
scroll to position [343, 0]
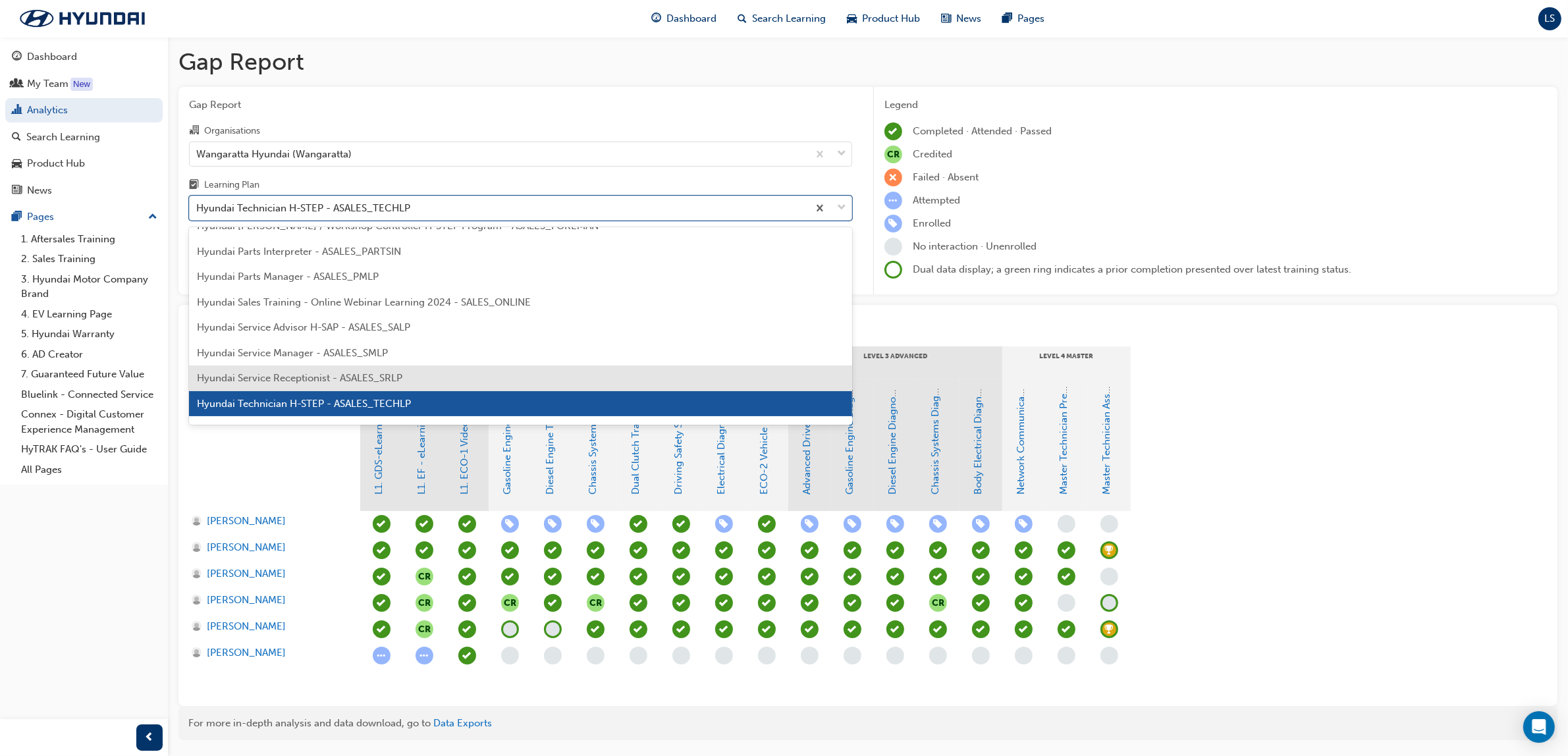
drag, startPoint x: 324, startPoint y: 380, endPoint x: 351, endPoint y: 283, distance: 100.7
click at [324, 379] on span "Hyundai Service Receptionist - ASALES_SRLP" at bounding box center [299, 377] width 205 height 12
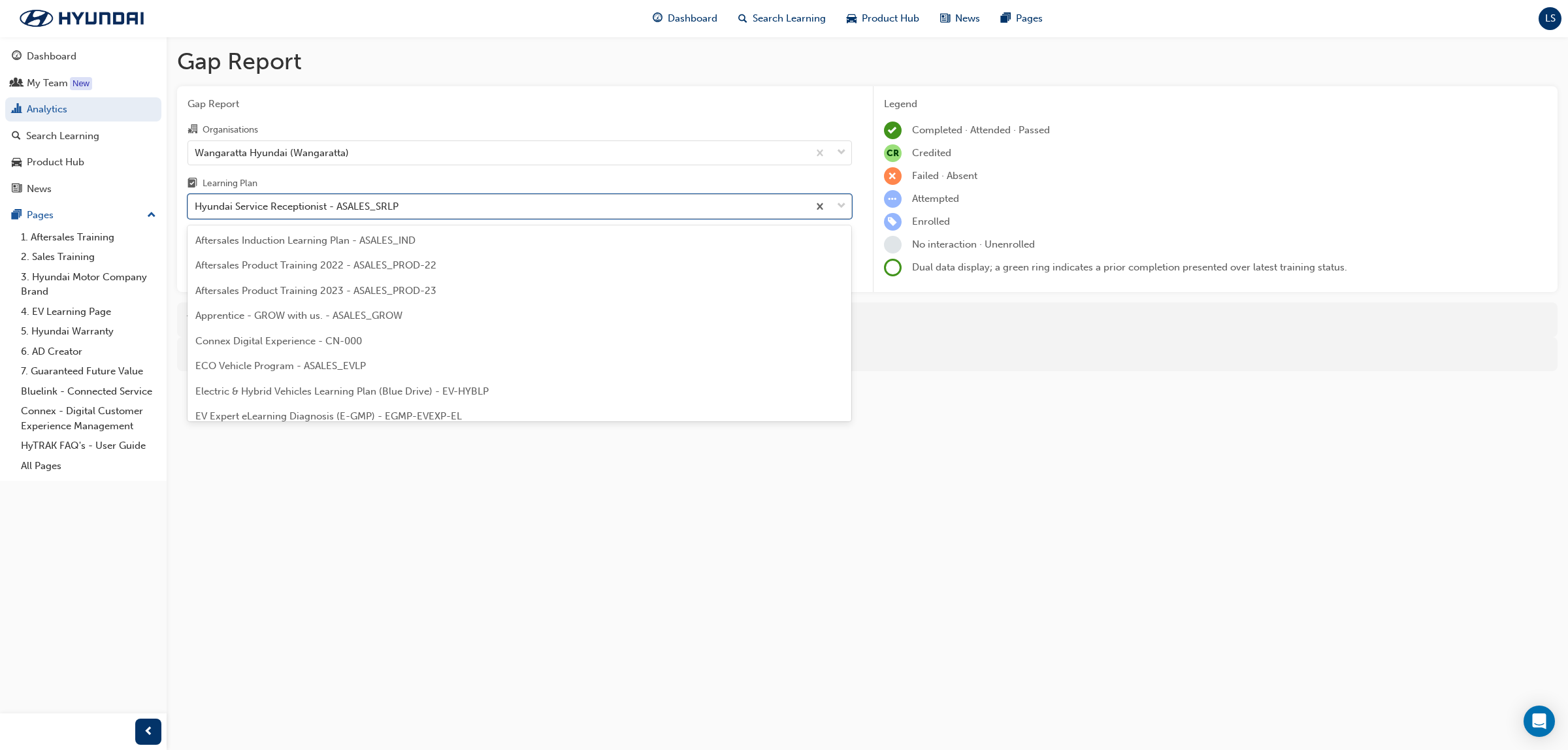
click at [345, 216] on div "Hyundai Service Receptionist - ASALES_SRLP" at bounding box center [498, 207] width 620 height 23
click at [196, 211] on input "Learning Plan option Hyundai Service Receptionist - ASALES_SRLP, selected. opti…" at bounding box center [195, 206] width 1 height 12
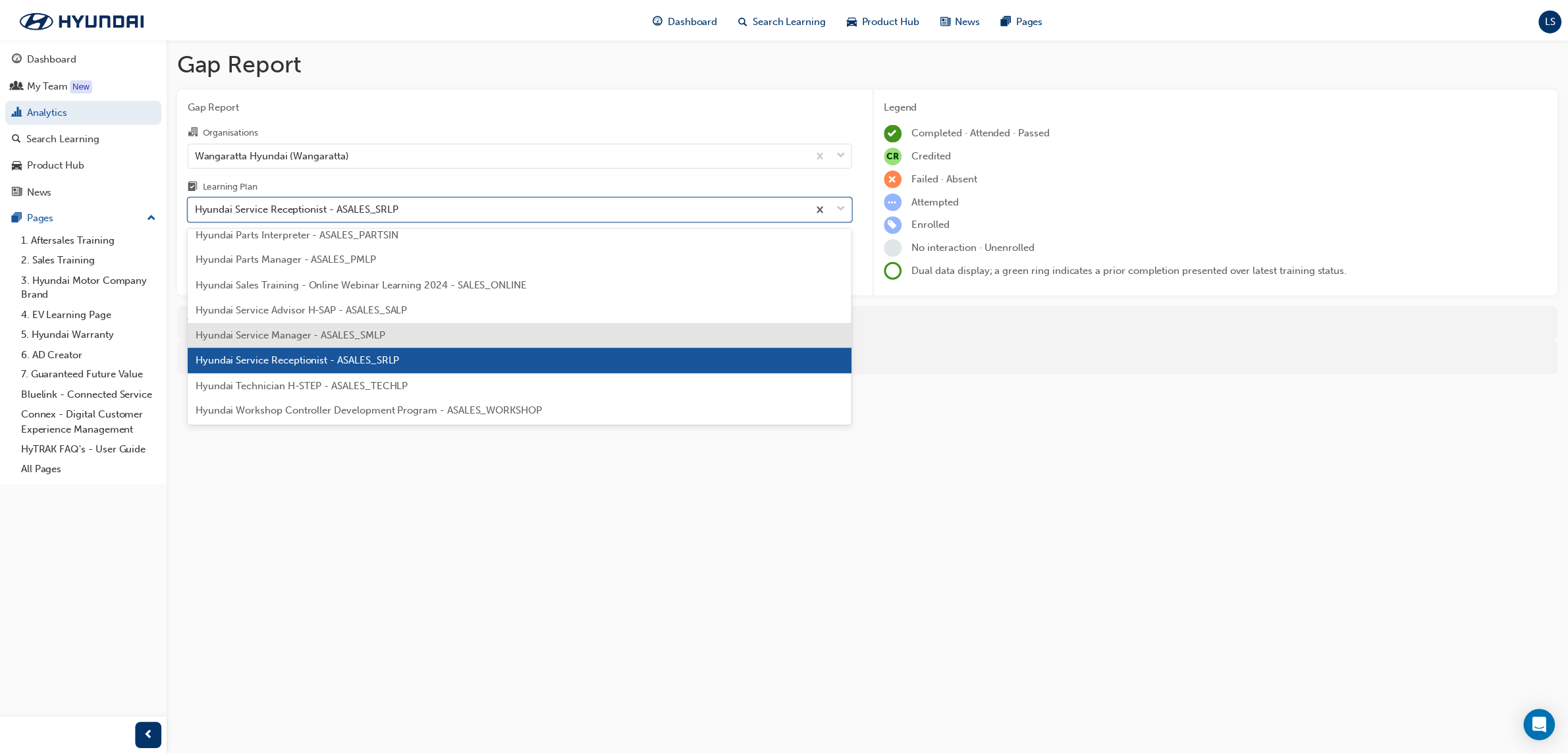
scroll to position [402, 0]
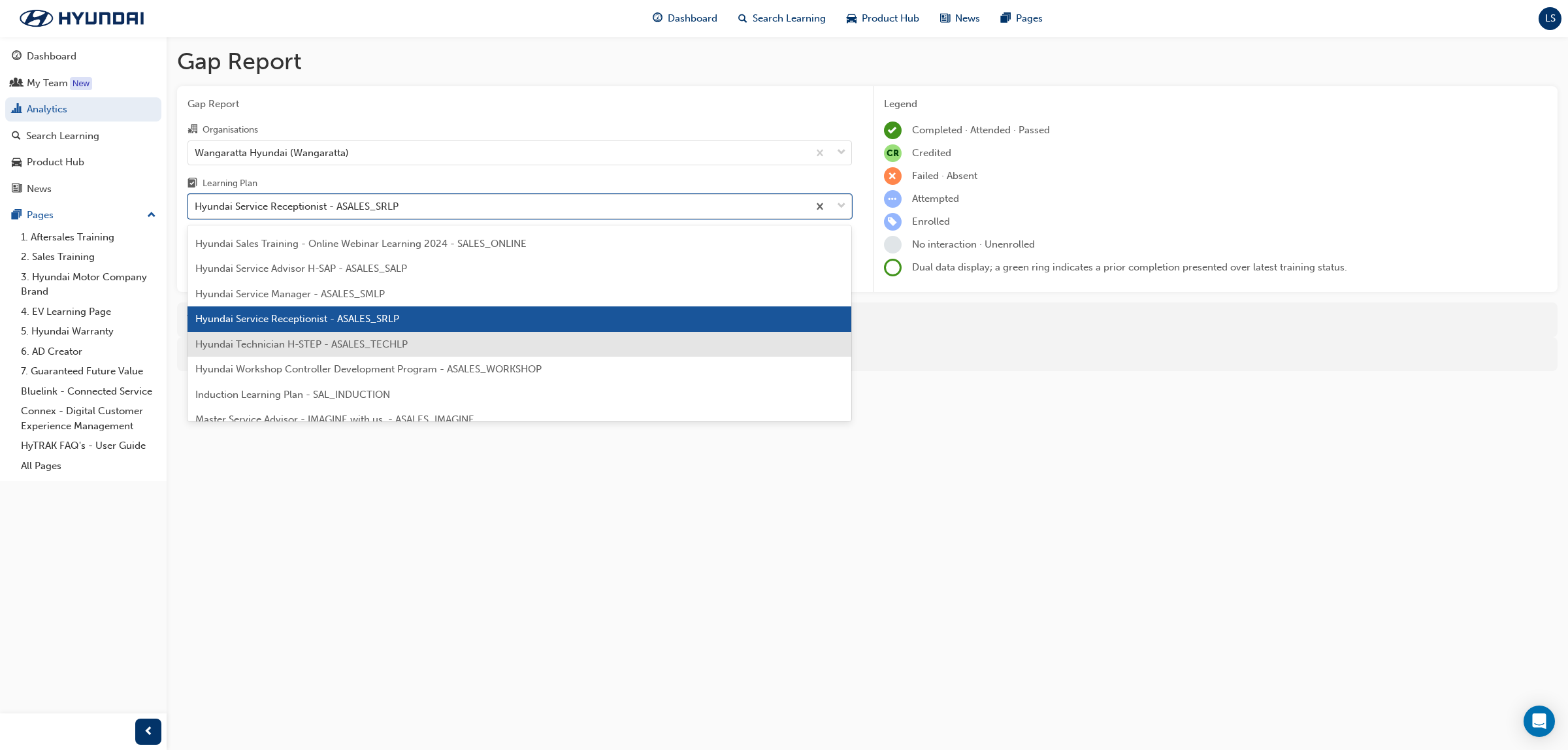
click at [322, 342] on span "Hyundai Technician H-STEP - ASALES_TECHLP" at bounding box center [301, 344] width 212 height 12
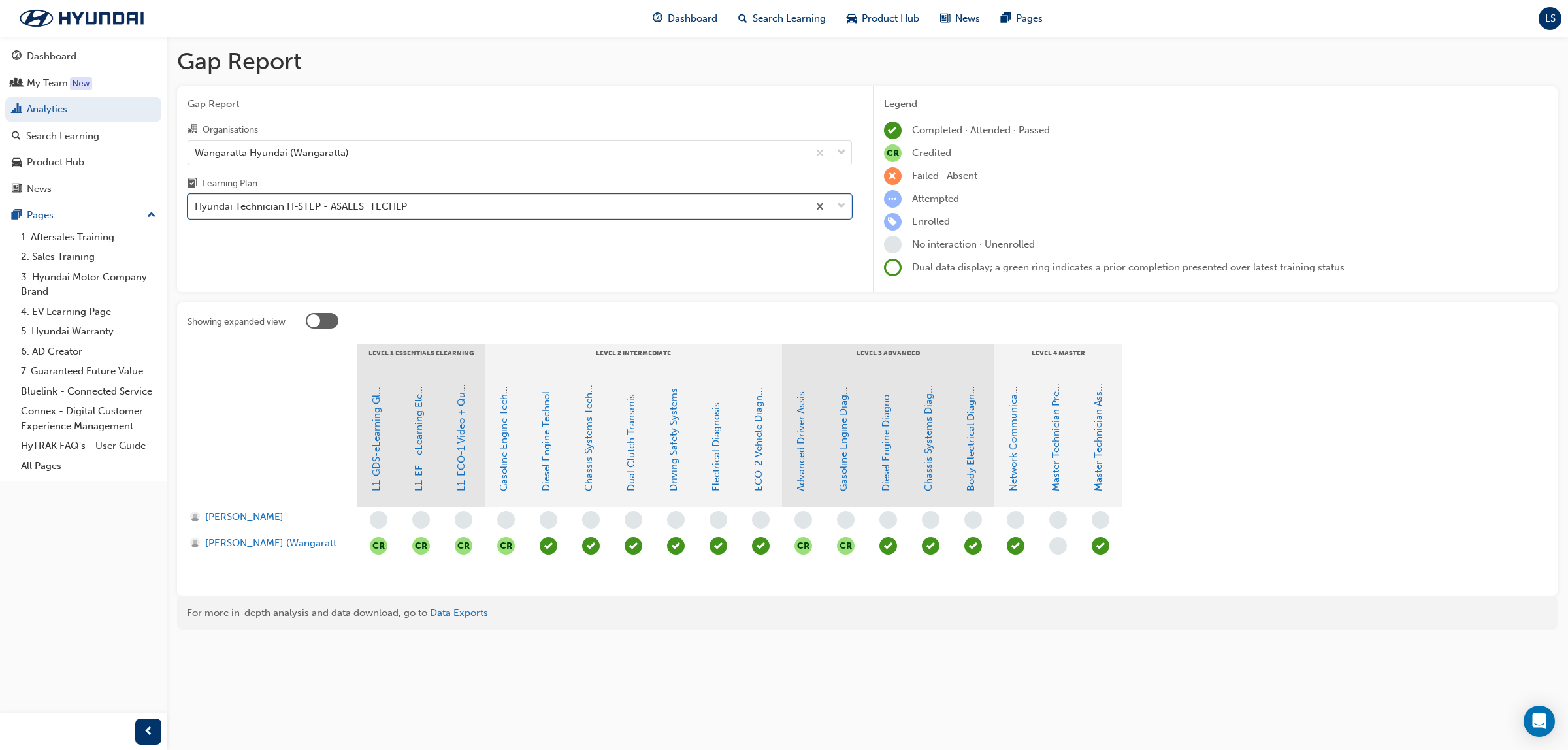
click at [1095, 549] on span "learningRecordVerb_ATTEND-icon" at bounding box center [1101, 546] width 18 height 18
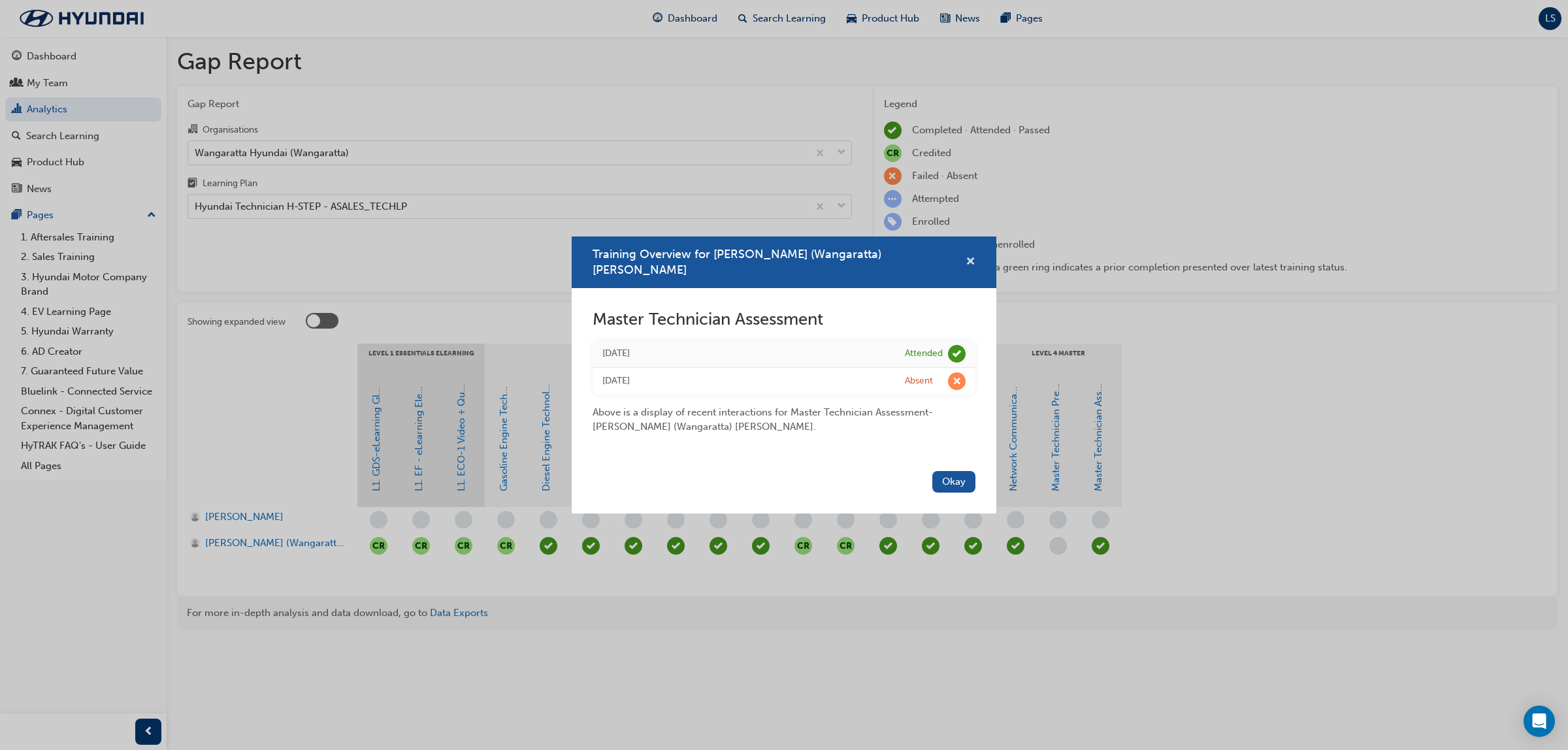
click at [974, 260] on span "cross-icon" at bounding box center [970, 262] width 10 height 12
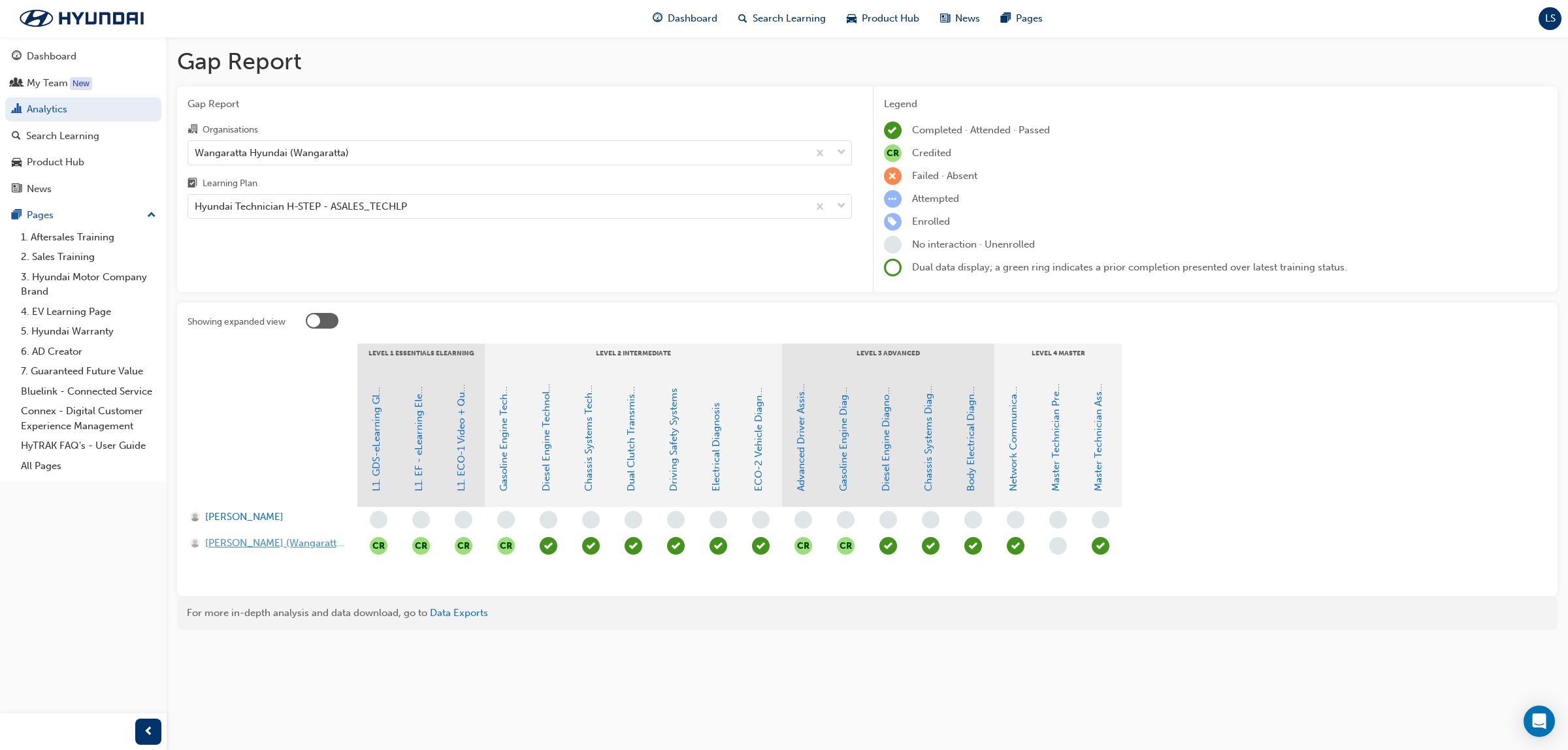
click at [283, 537] on span "[PERSON_NAME] (Wangaratta) [PERSON_NAME]" at bounding box center [275, 543] width 139 height 15
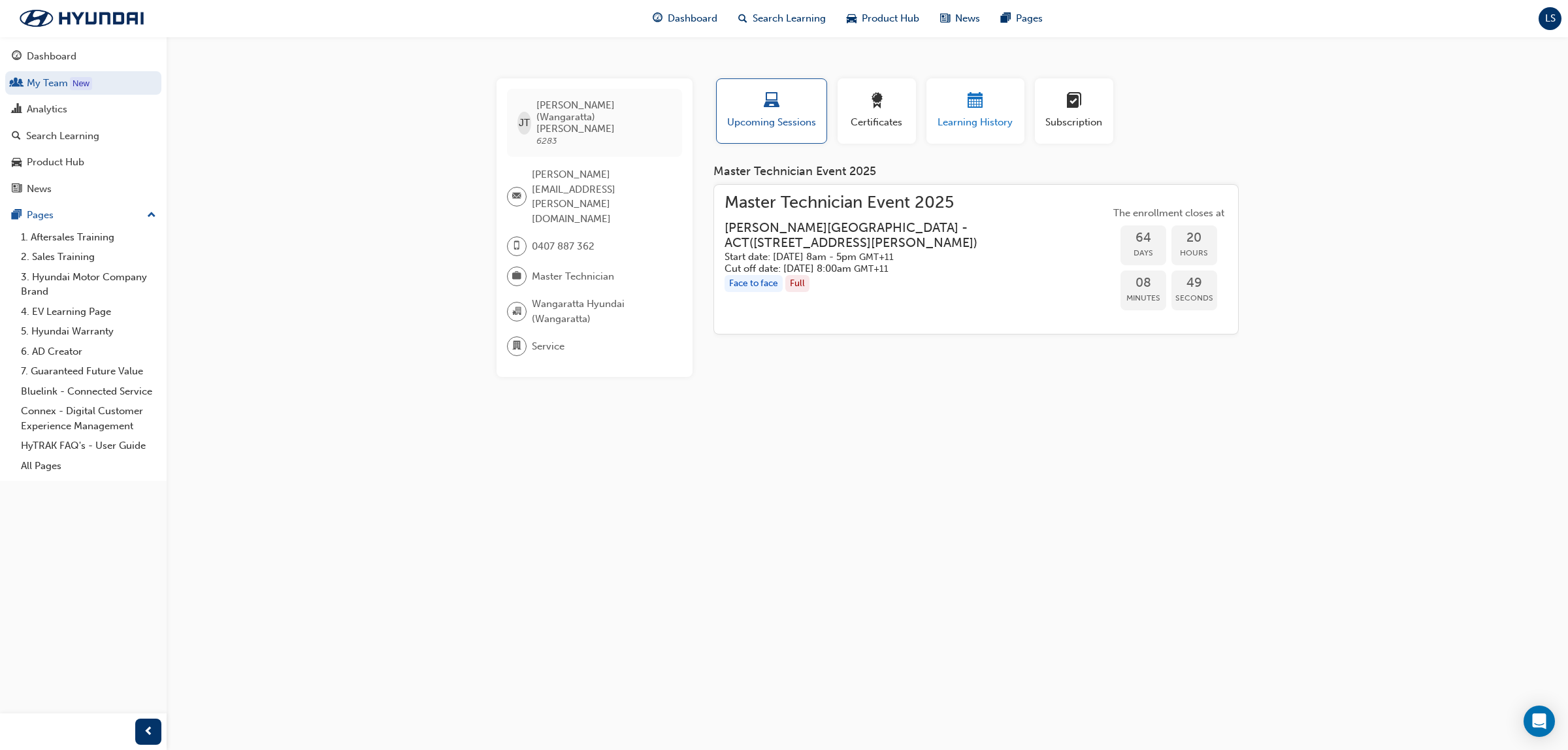
click at [987, 107] on div "button" at bounding box center [975, 102] width 78 height 20
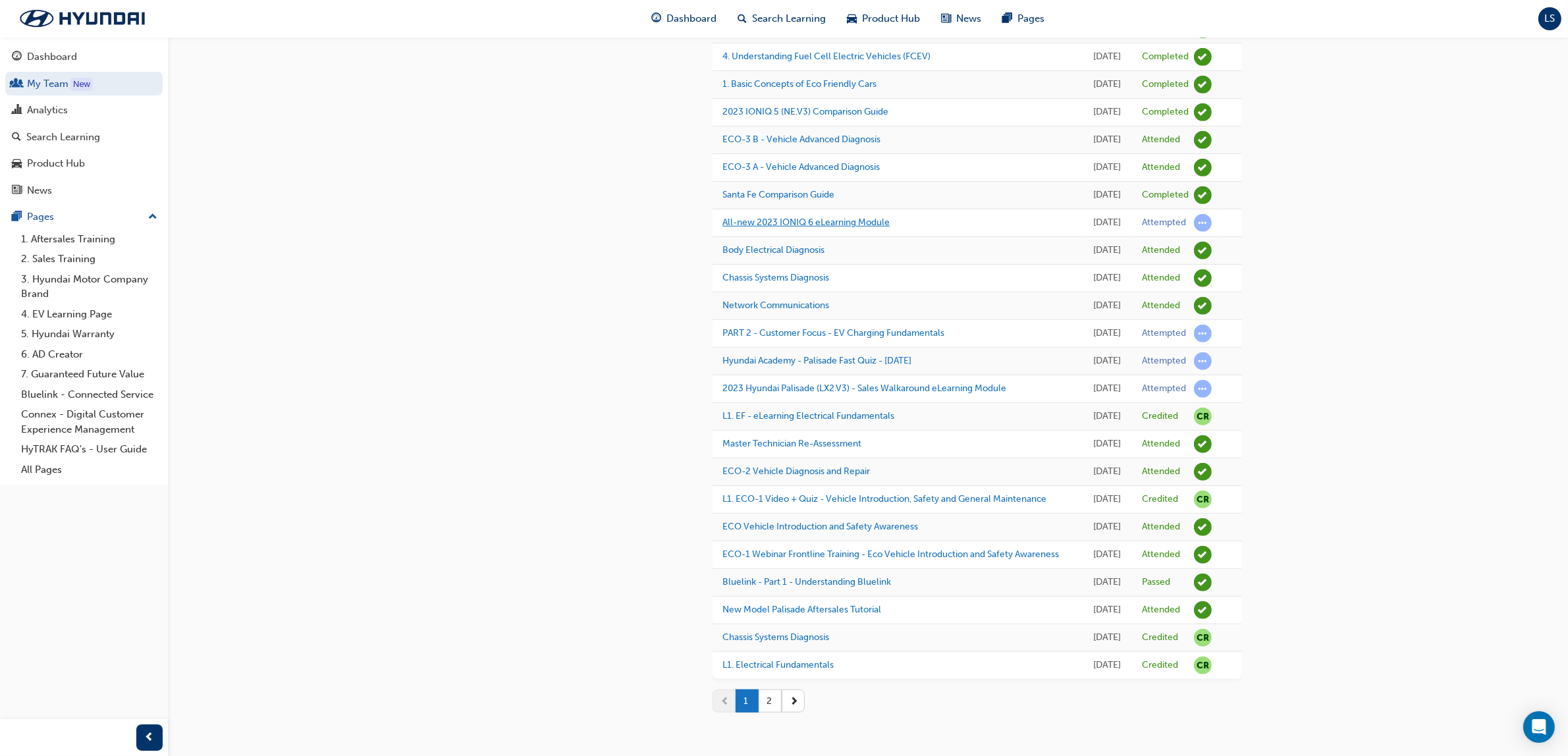
scroll to position [988, 0]
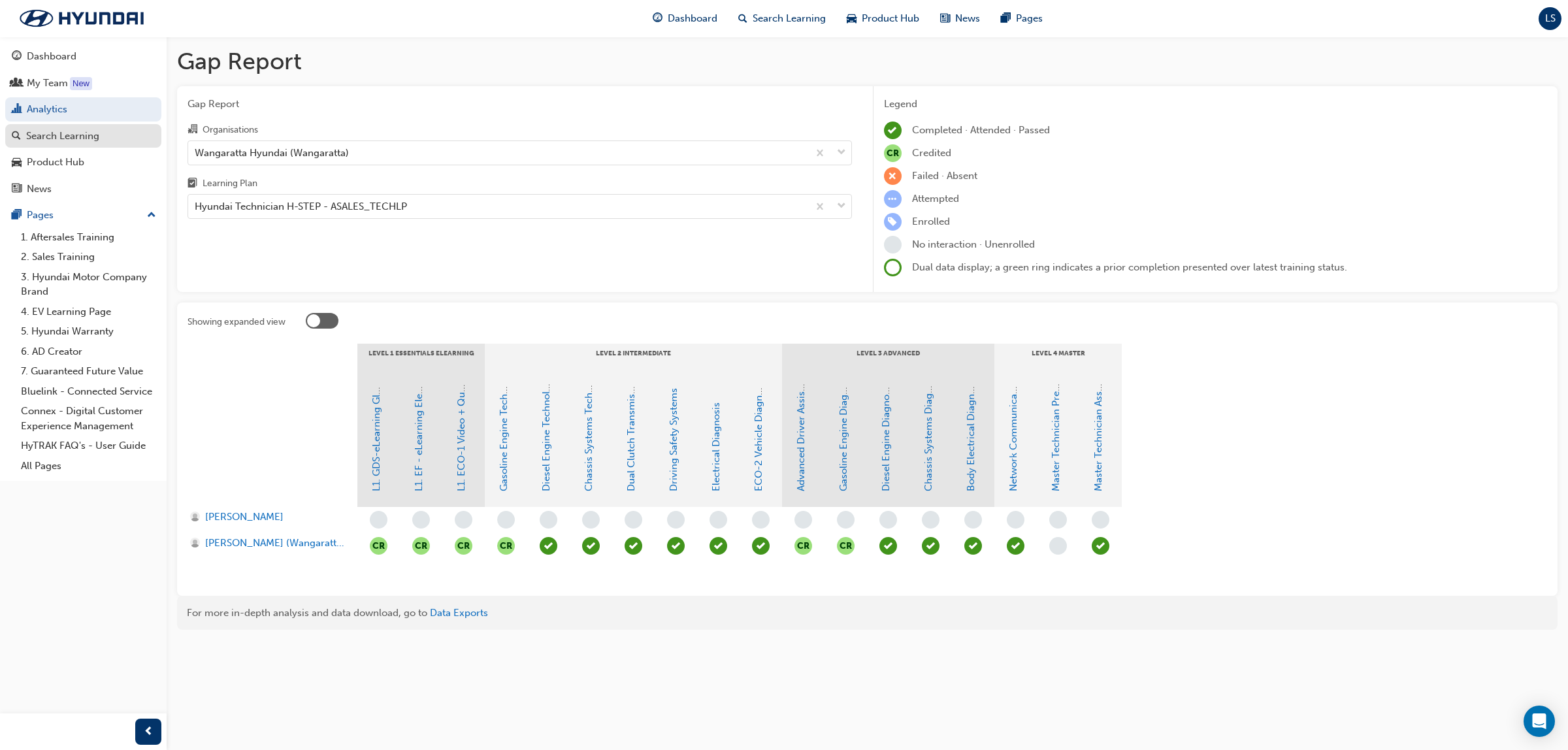
click at [70, 137] on div "Search Learning" at bounding box center [62, 136] width 73 height 15
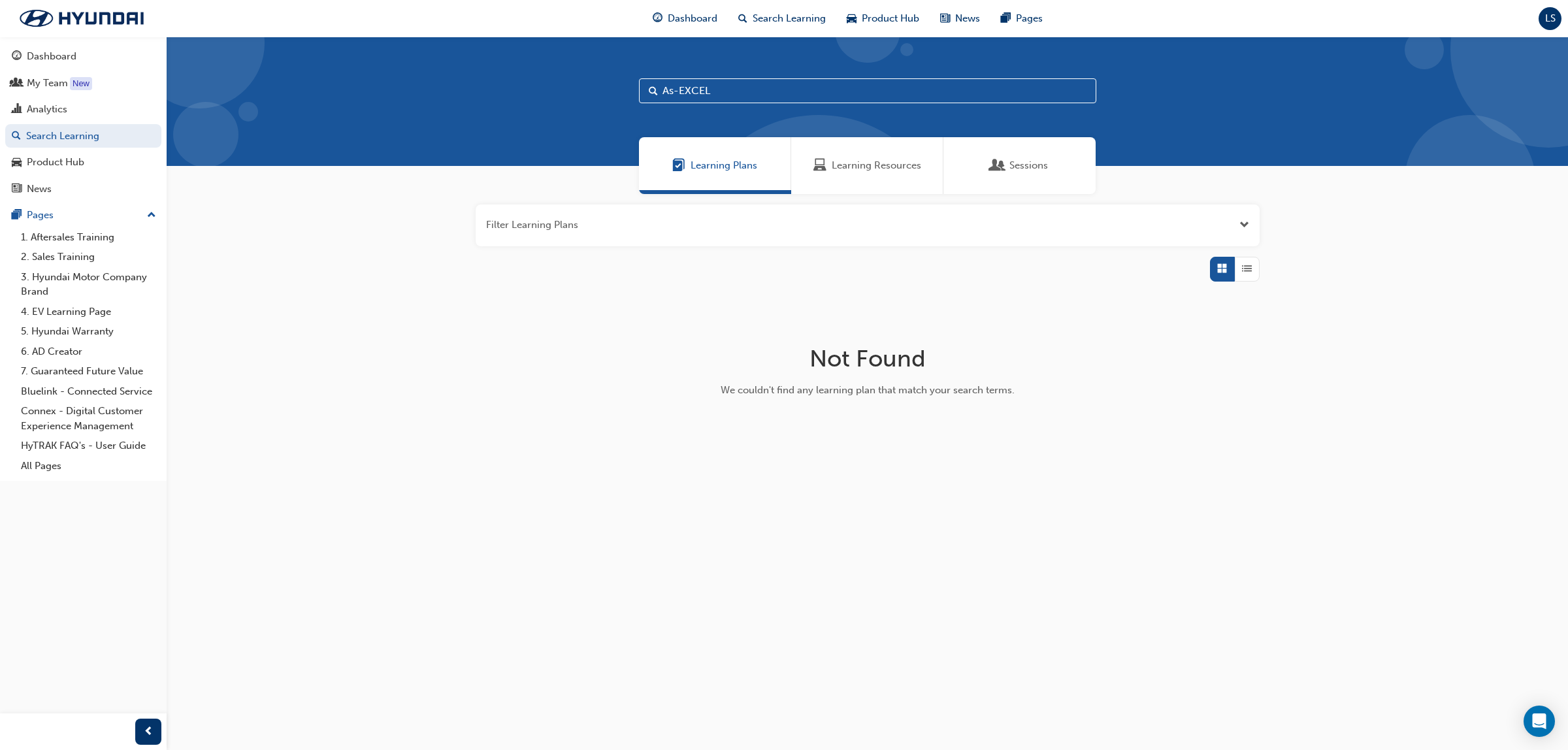
click at [870, 158] on span "Learning Resources" at bounding box center [876, 165] width 90 height 15
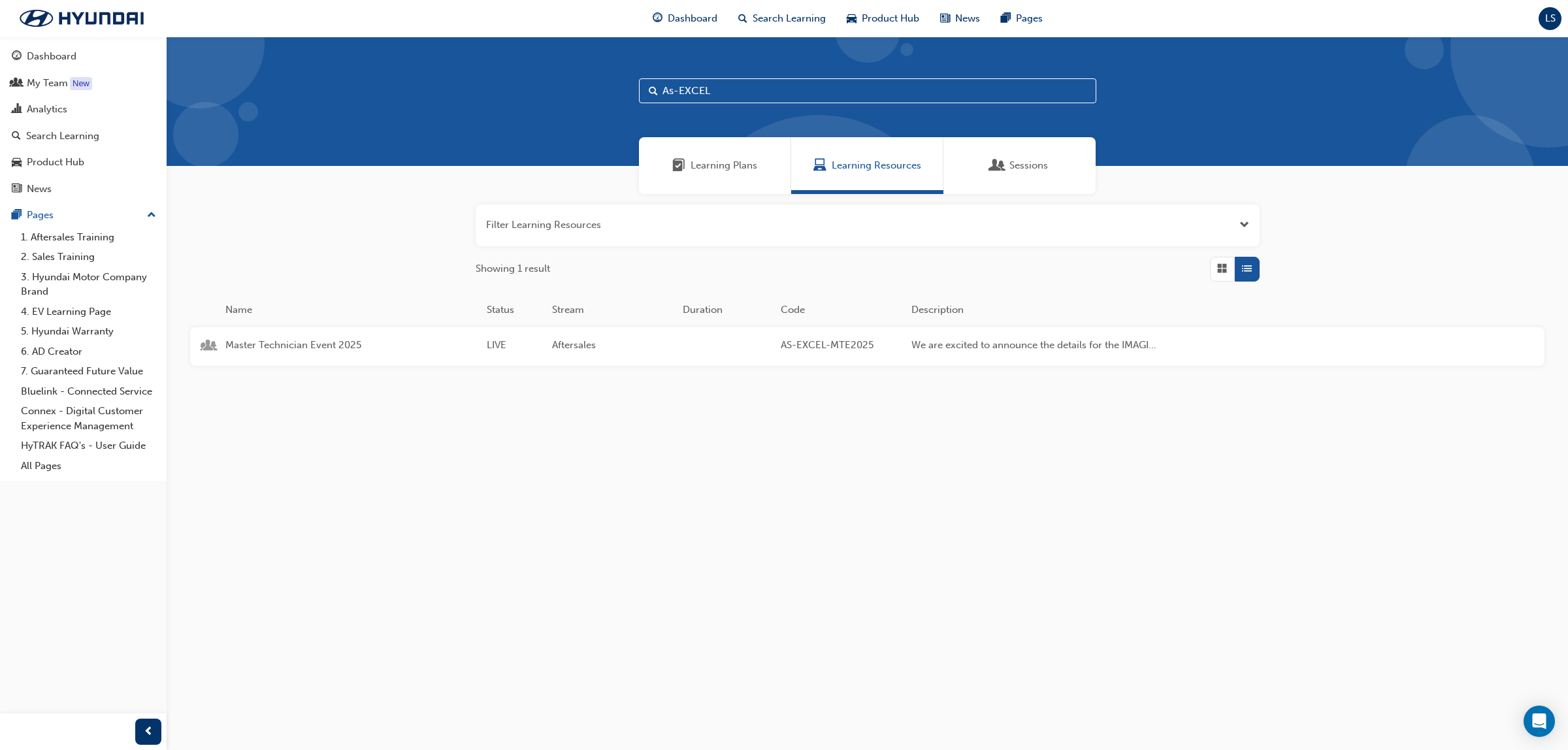
drag, startPoint x: 728, startPoint y: 92, endPoint x: 641, endPoint y: 84, distance: 87.4
click at [641, 84] on input "As-EXCEL" at bounding box center [867, 91] width 458 height 25
type input "mta"
click at [328, 347] on span "Master Technician Assessment" at bounding box center [351, 345] width 251 height 15
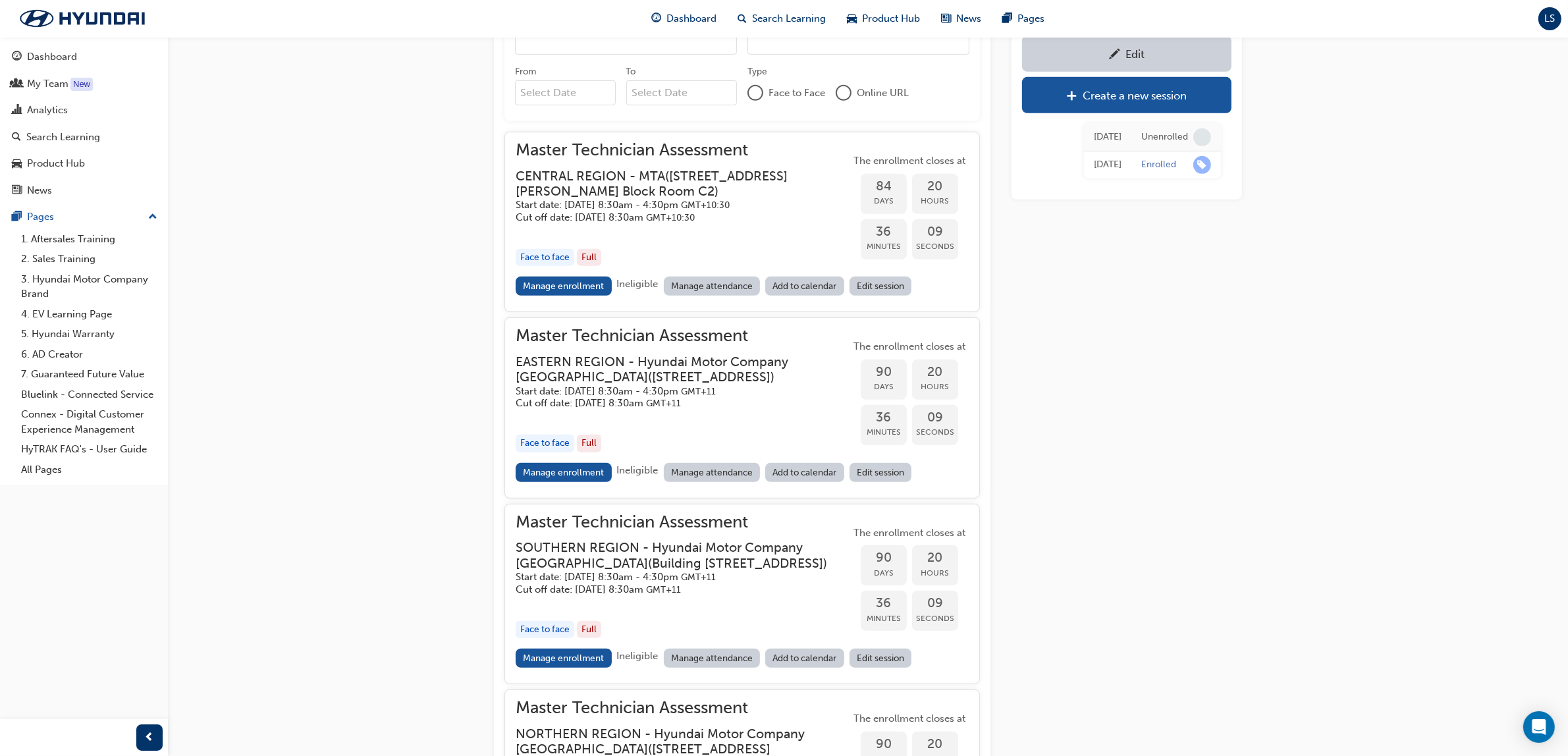
scroll to position [988, 0]
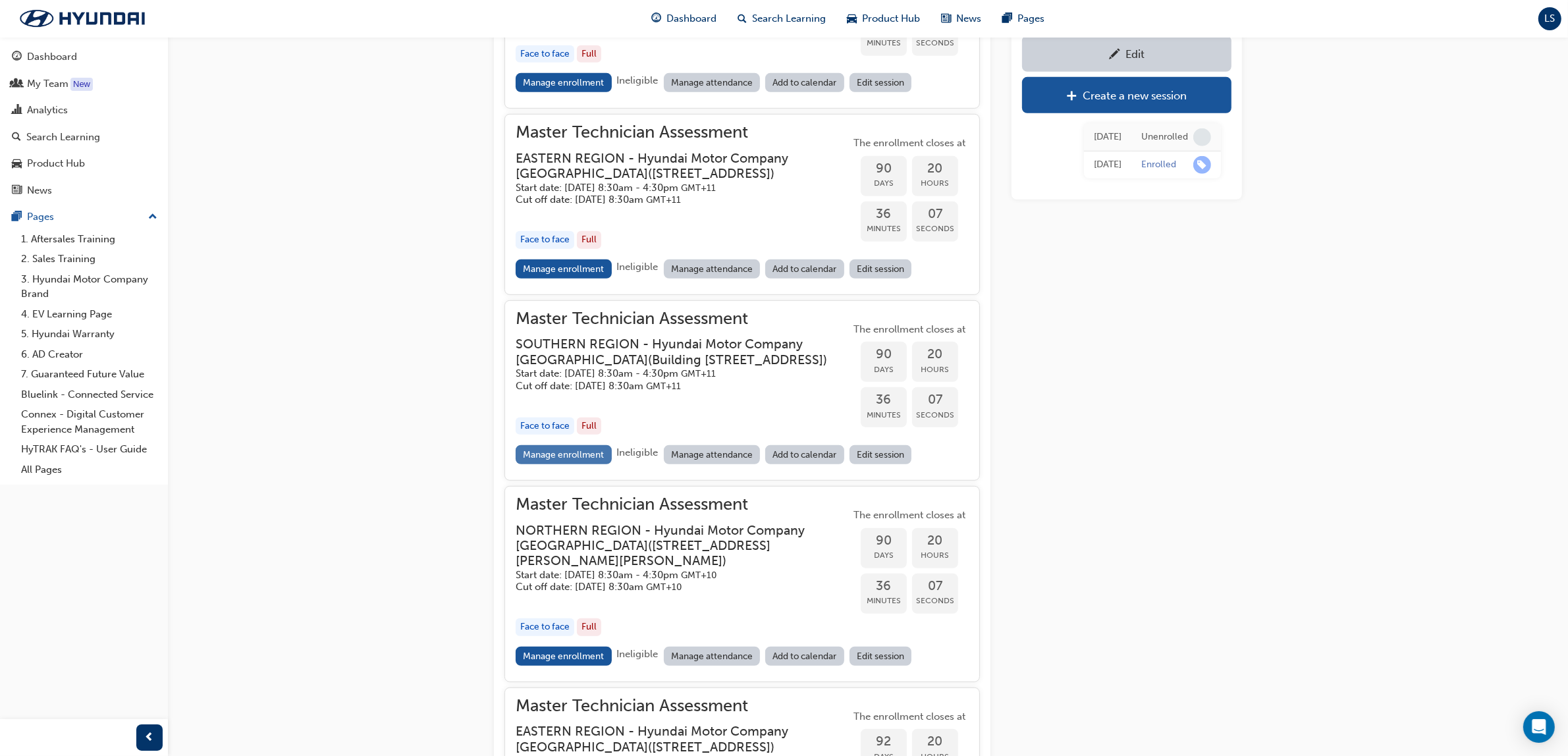
click at [574, 464] on link "Manage enrollment" at bounding box center [563, 454] width 96 height 19
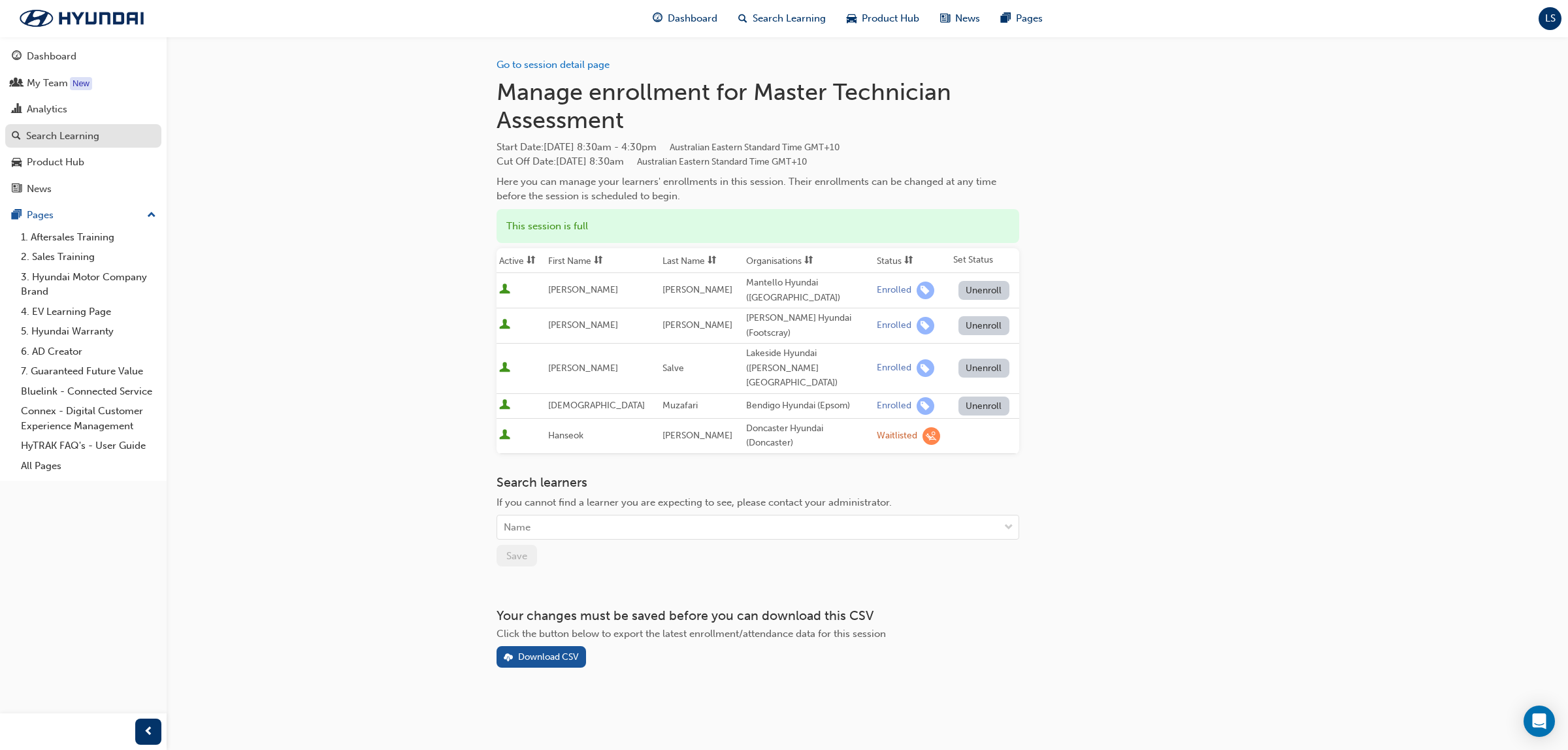
click at [63, 135] on div "Search Learning" at bounding box center [62, 136] width 73 height 15
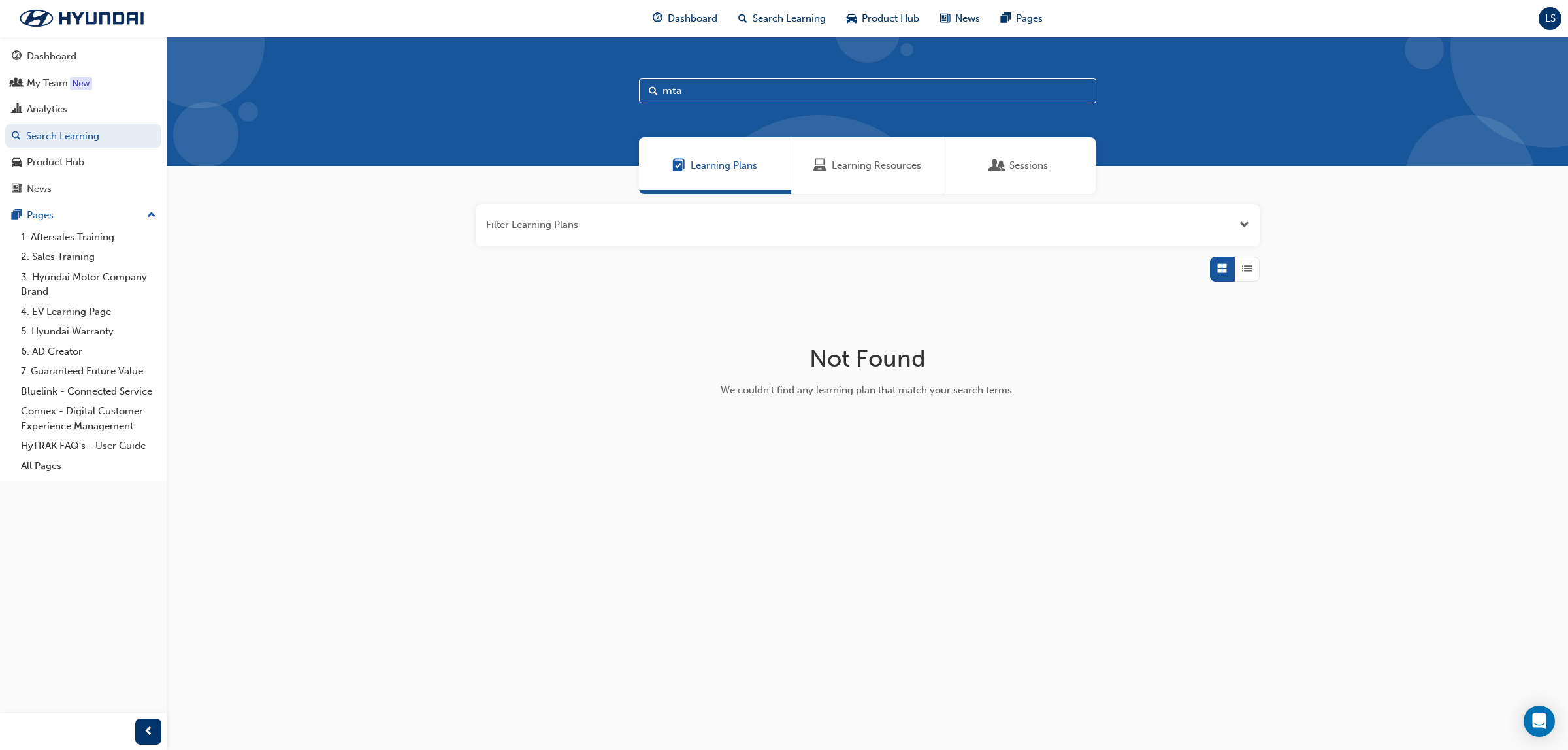
click at [707, 95] on input "mta" at bounding box center [867, 91] width 458 height 25
type input "mtra"
click at [859, 155] on div "Learning Resources" at bounding box center [867, 165] width 152 height 57
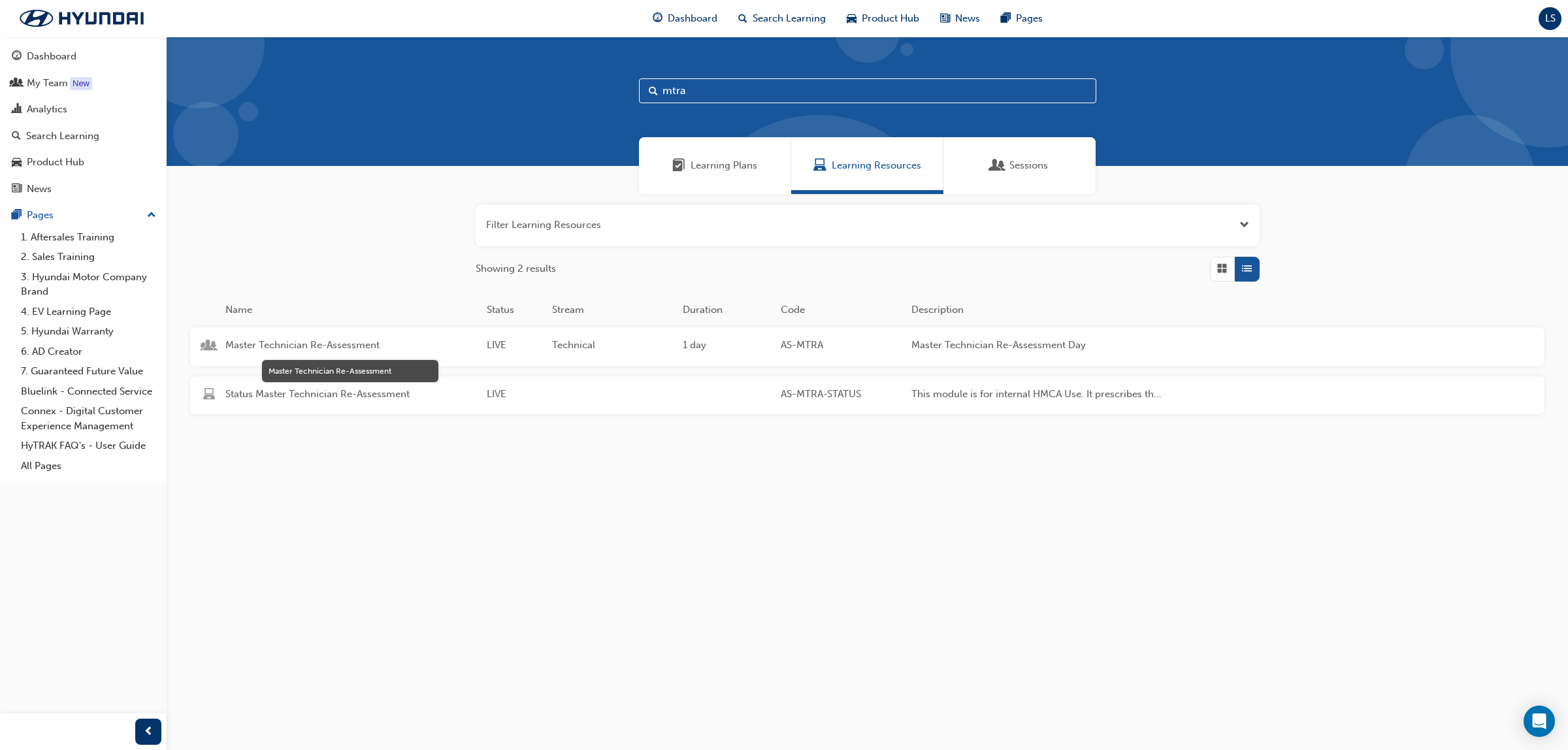
click at [344, 347] on span "Master Technician Re-Assessment" at bounding box center [351, 345] width 251 height 15
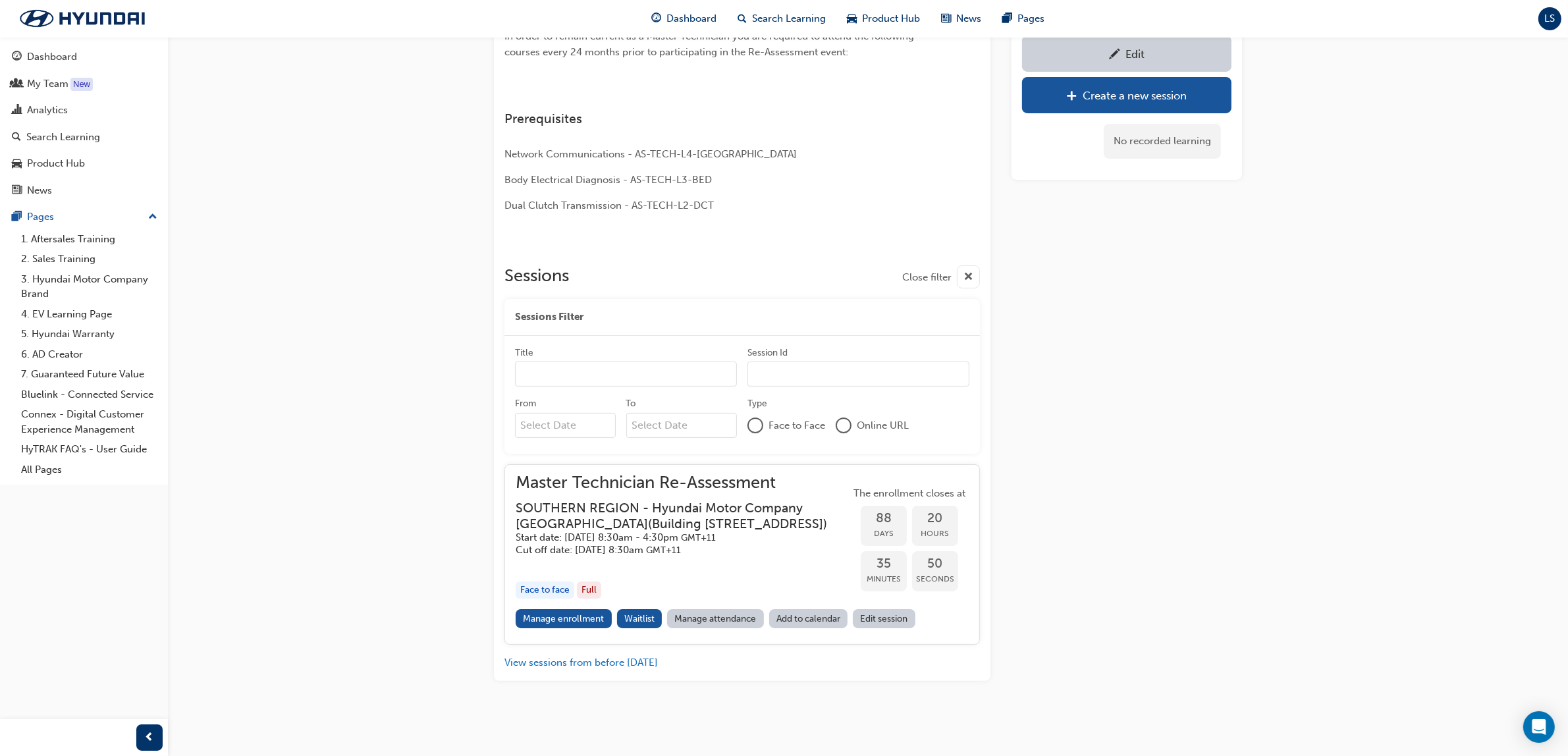
scroll to position [305, 0]
click at [584, 620] on link "Manage enrollment" at bounding box center [563, 618] width 96 height 19
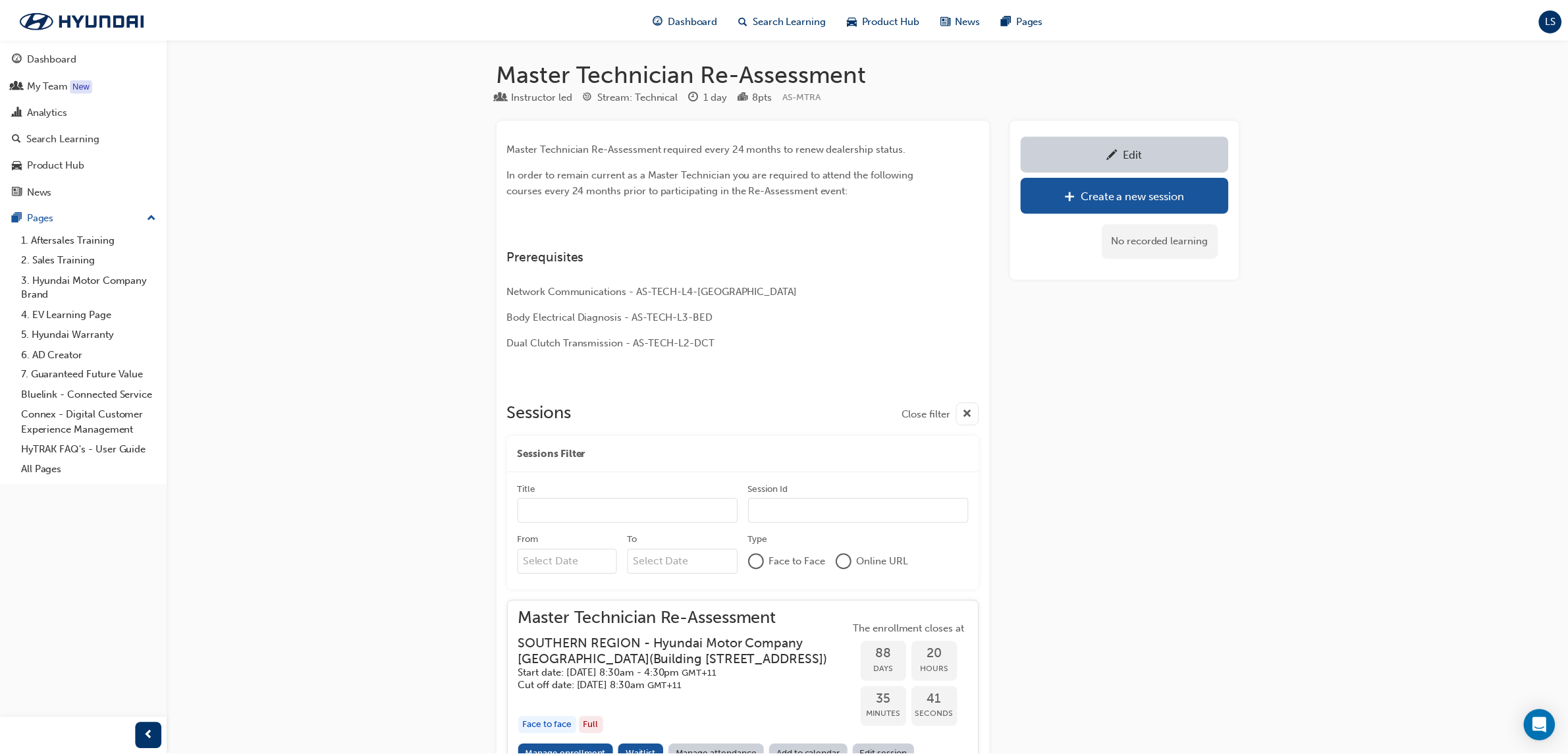
scroll to position [305, 0]
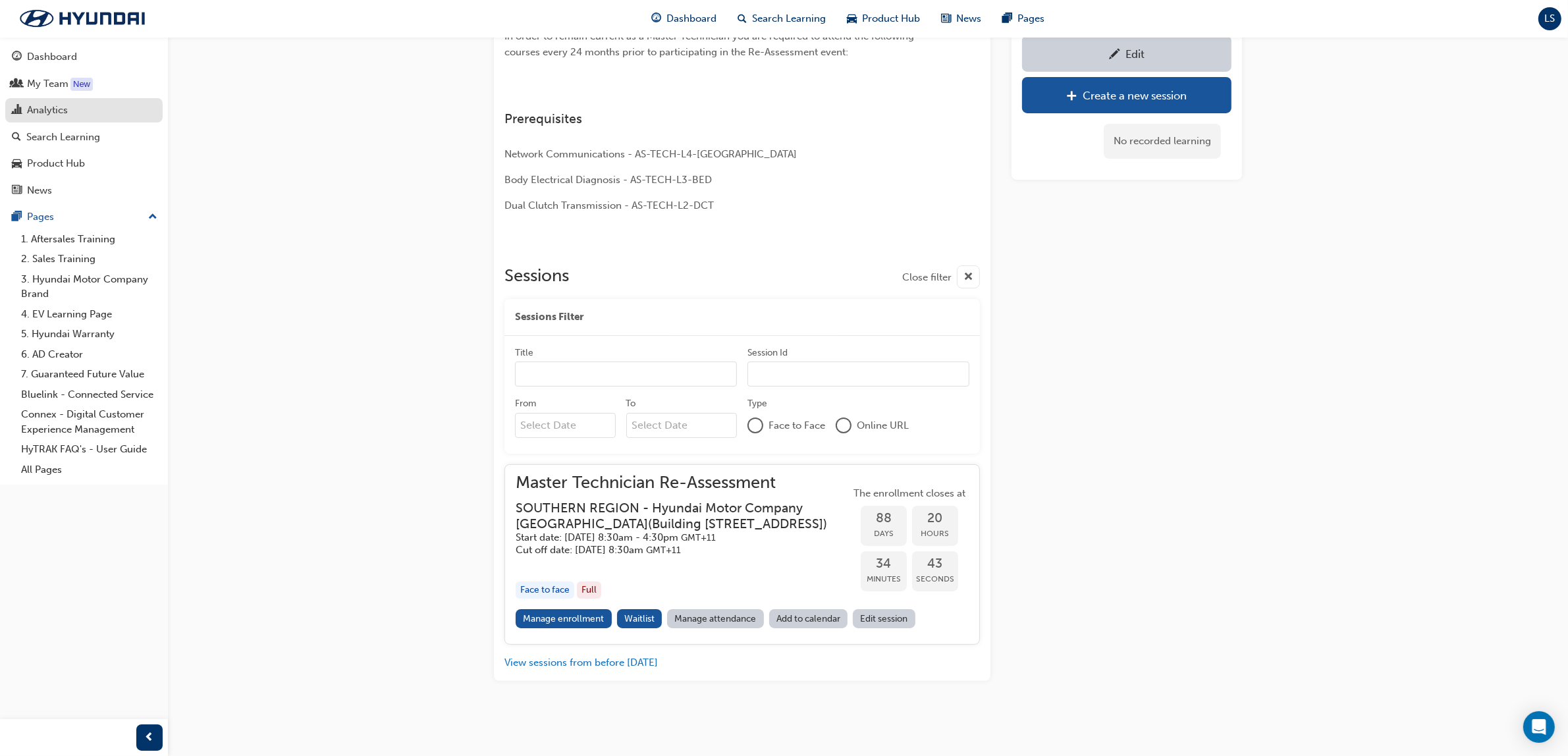
click at [79, 113] on div "Analytics" at bounding box center [83, 110] width 144 height 16
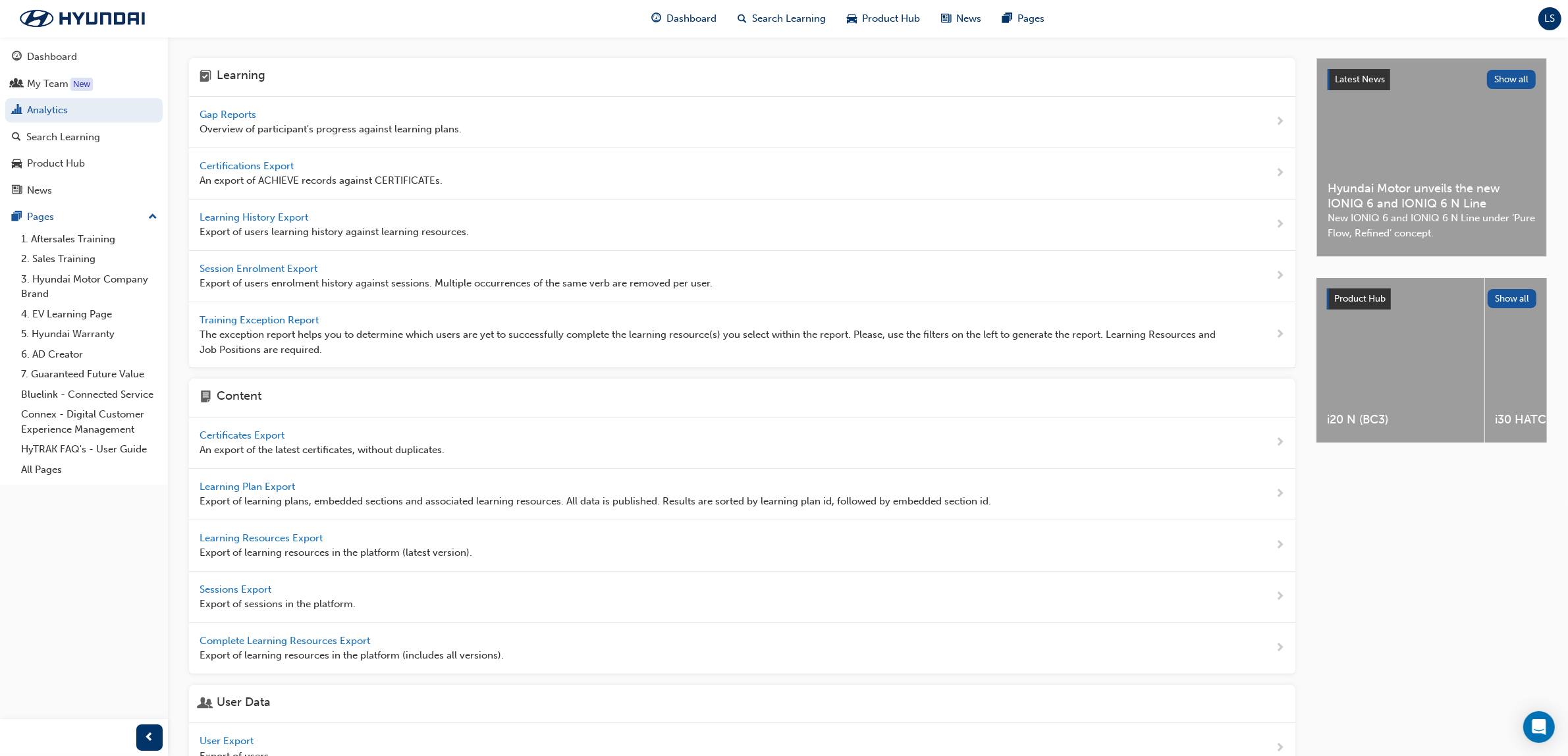
click at [223, 113] on span "Gap Reports" at bounding box center [229, 114] width 59 height 12
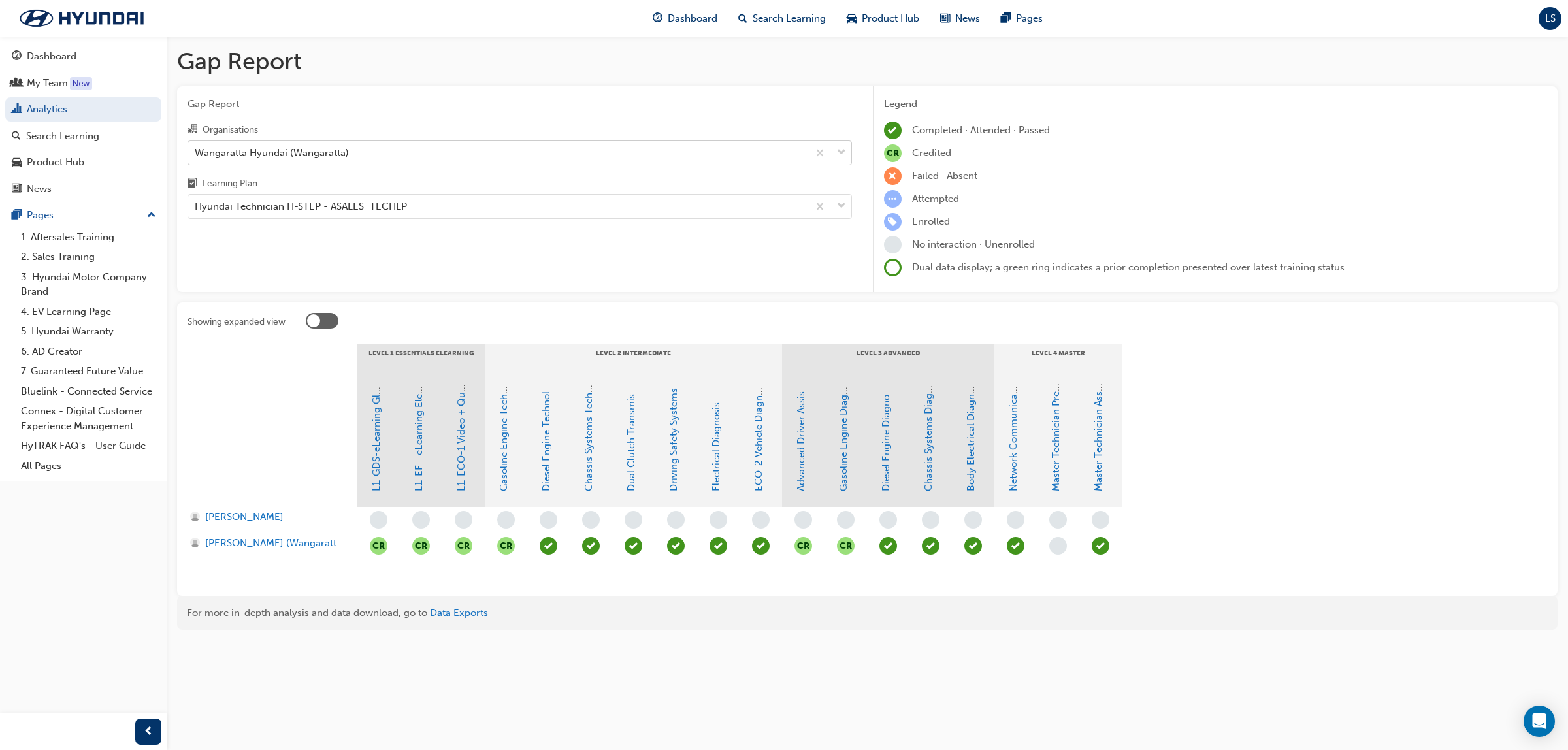
click at [356, 148] on div "Wangaratta Hyundai (Wangaratta)" at bounding box center [498, 153] width 620 height 23
click at [196, 148] on input "Organisations Wangaratta Hyundai (Wangaratta)" at bounding box center [195, 152] width 1 height 12
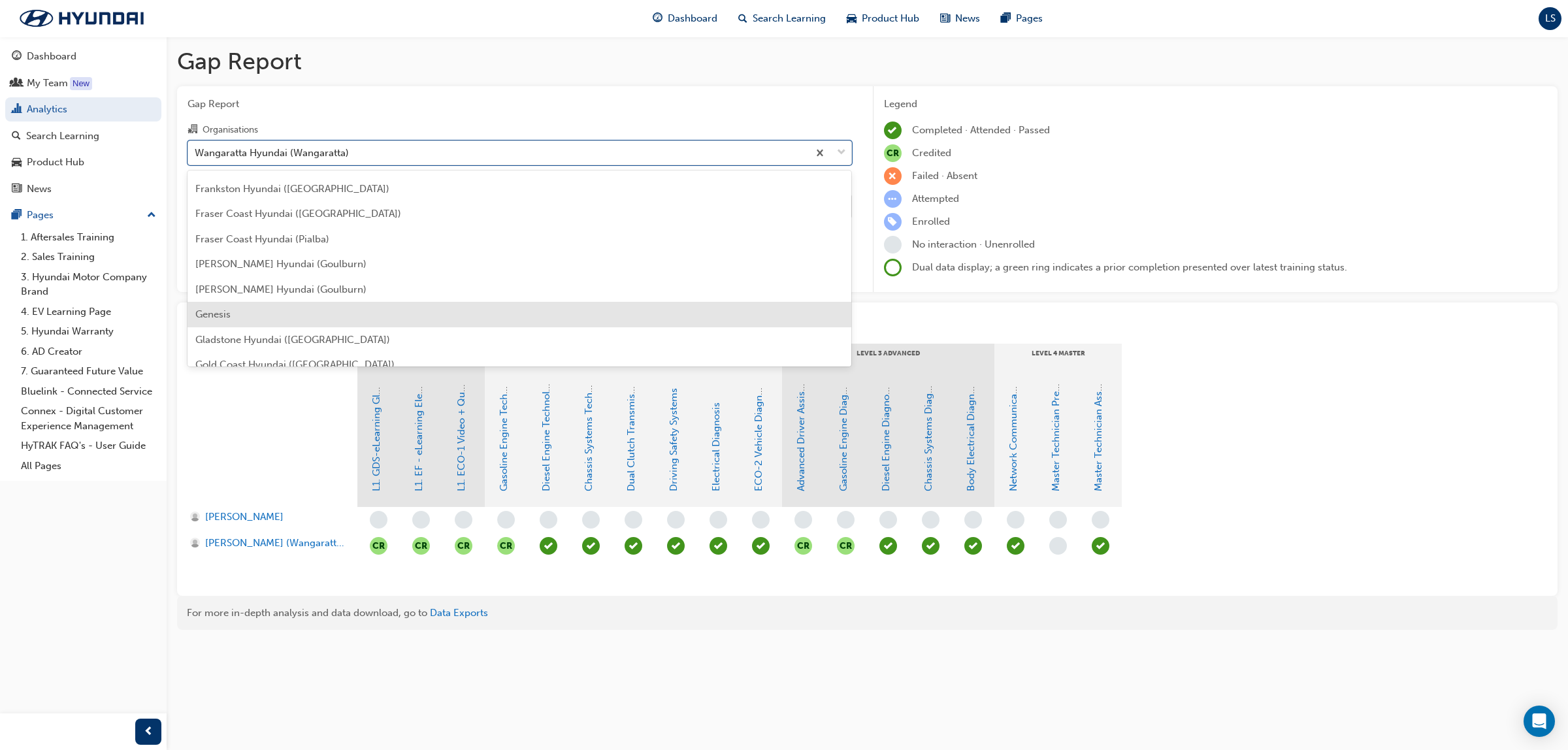
scroll to position [1148, 0]
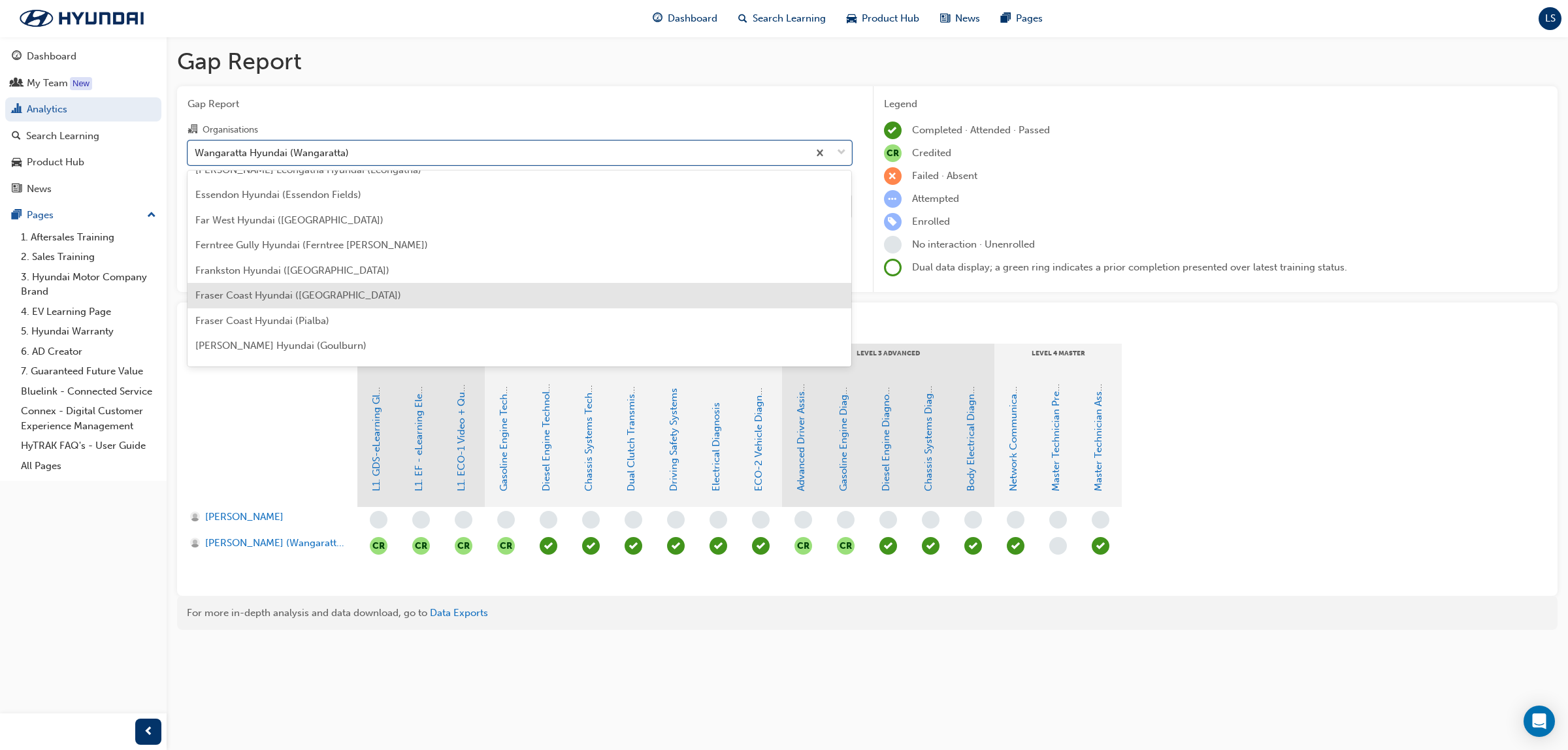
click at [310, 298] on span "Fraser Coast Hyundai ([GEOGRAPHIC_DATA])" at bounding box center [298, 295] width 206 height 12
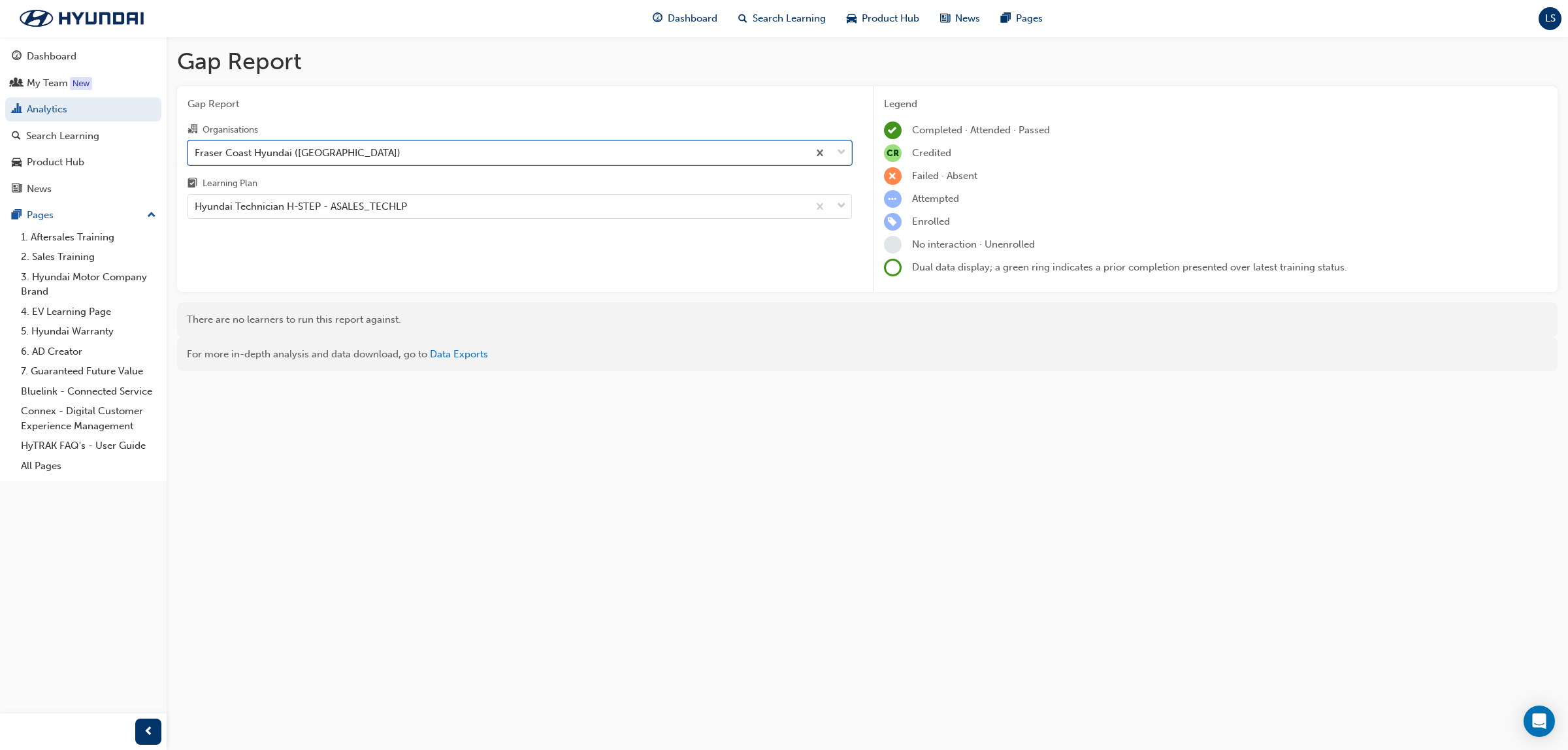
click at [370, 156] on div "Fraser Coast Hyundai ([GEOGRAPHIC_DATA])" at bounding box center [498, 153] width 620 height 23
click at [196, 156] on input "Organisations option Fraser Coast Hyundai ([GEOGRAPHIC_DATA]), selected. 0 resu…" at bounding box center [195, 152] width 1 height 12
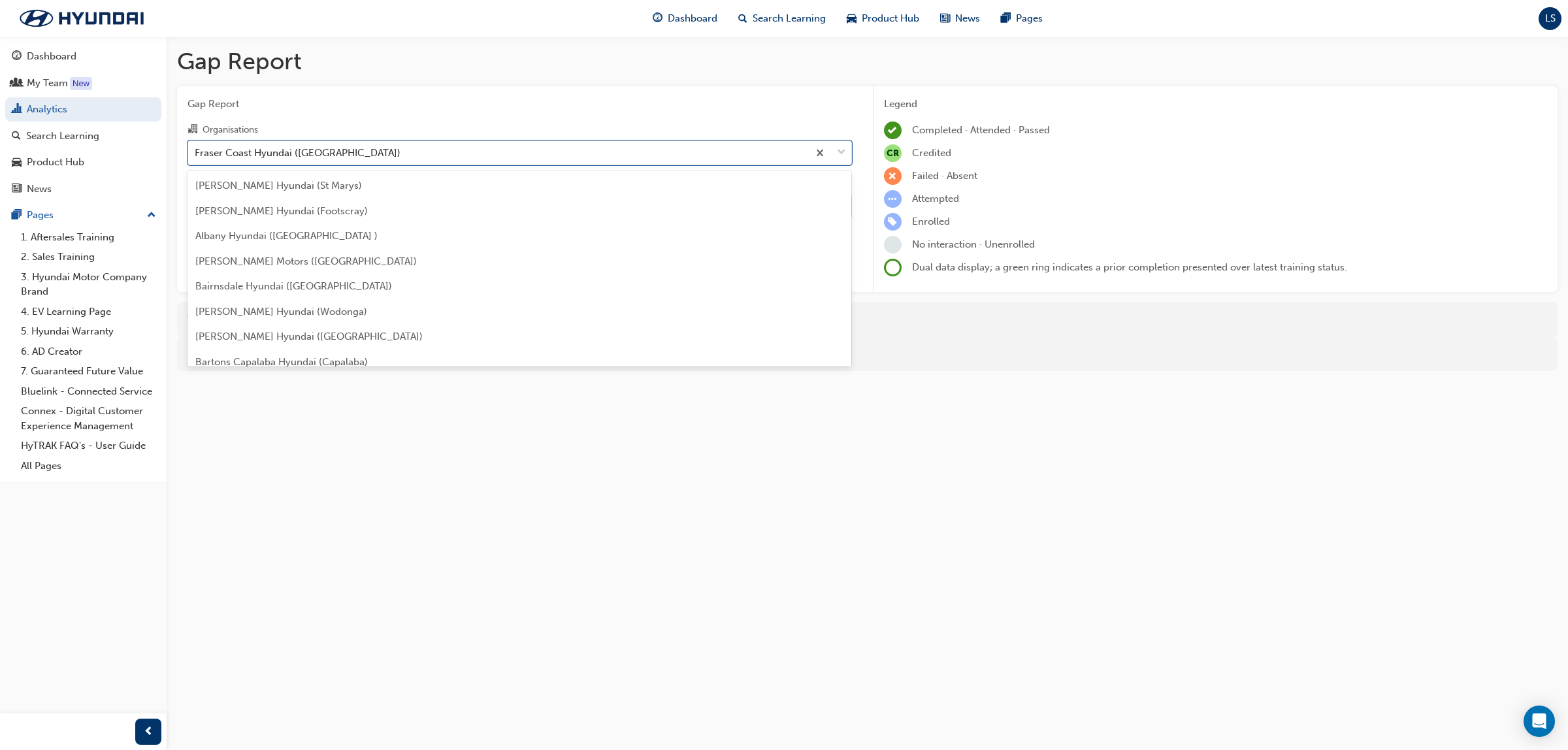
scroll to position [1097, 0]
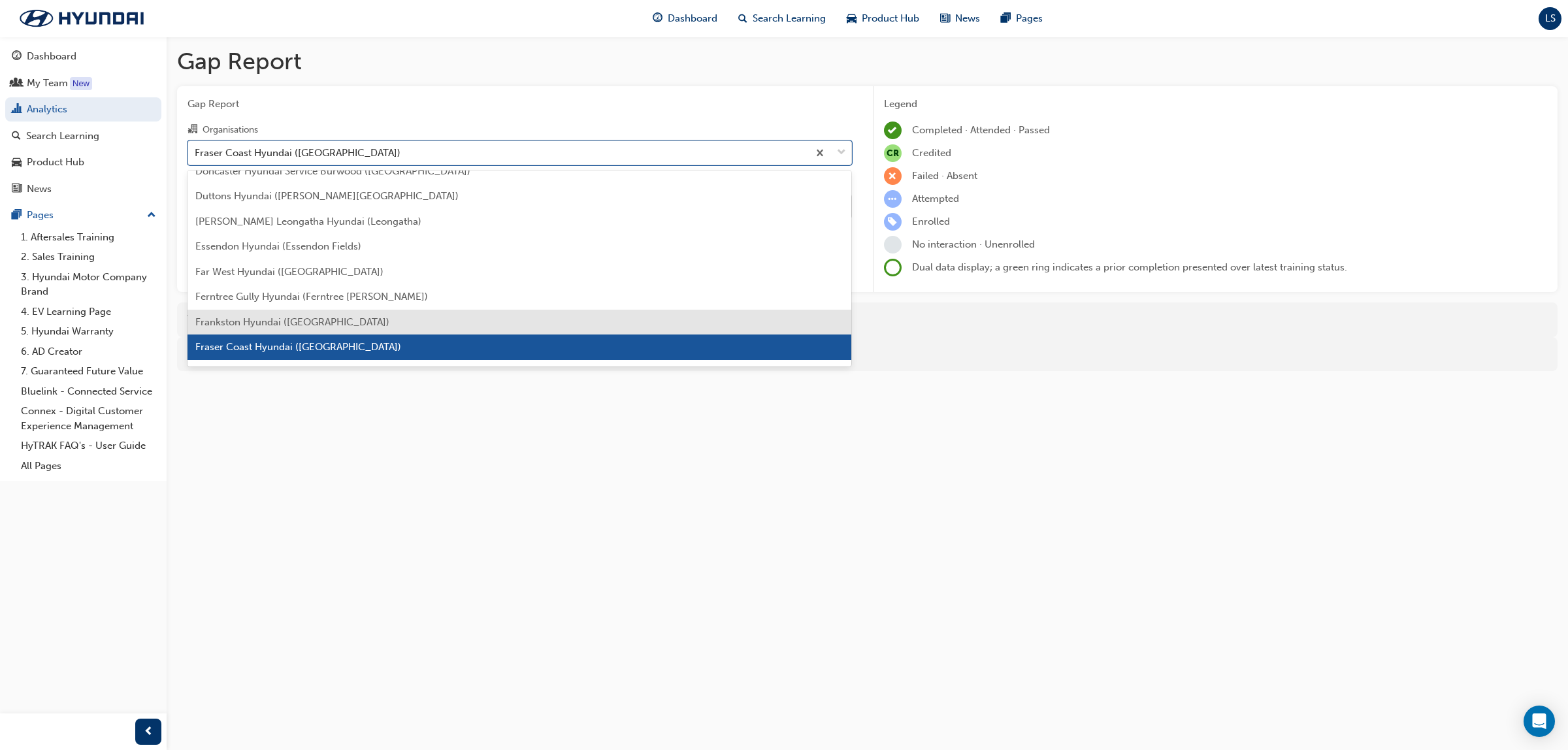
click at [304, 317] on span "Frankston Hyundai ([GEOGRAPHIC_DATA])" at bounding box center [292, 322] width 194 height 12
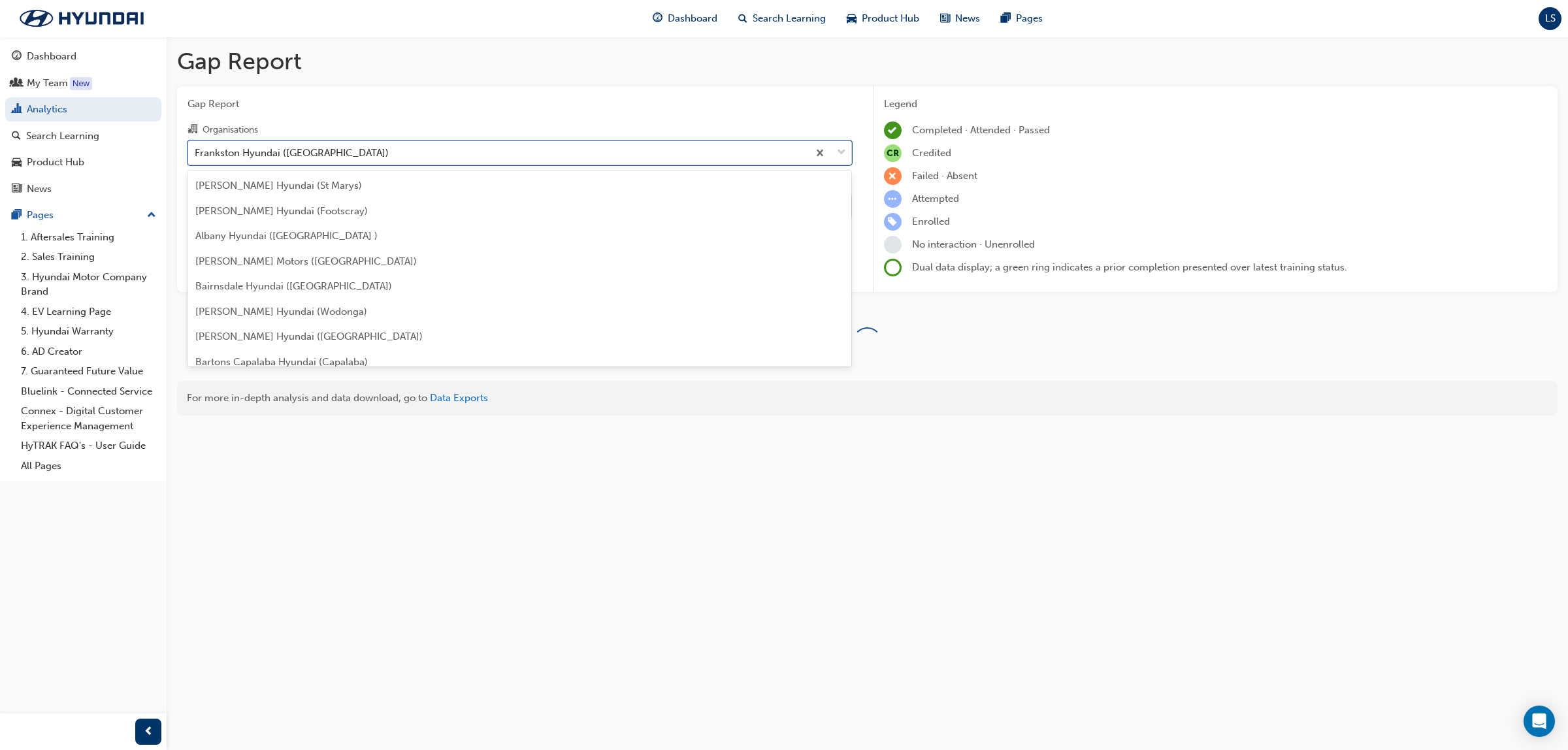
drag, startPoint x: 367, startPoint y: 146, endPoint x: 357, endPoint y: 149, distance: 10.4
click at [364, 150] on div "Frankston Hyundai ([GEOGRAPHIC_DATA])" at bounding box center [498, 153] width 620 height 23
click at [196, 150] on input "Organisations option Frankston Hyundai (Frankston), selected. option Frankston …" at bounding box center [195, 152] width 1 height 12
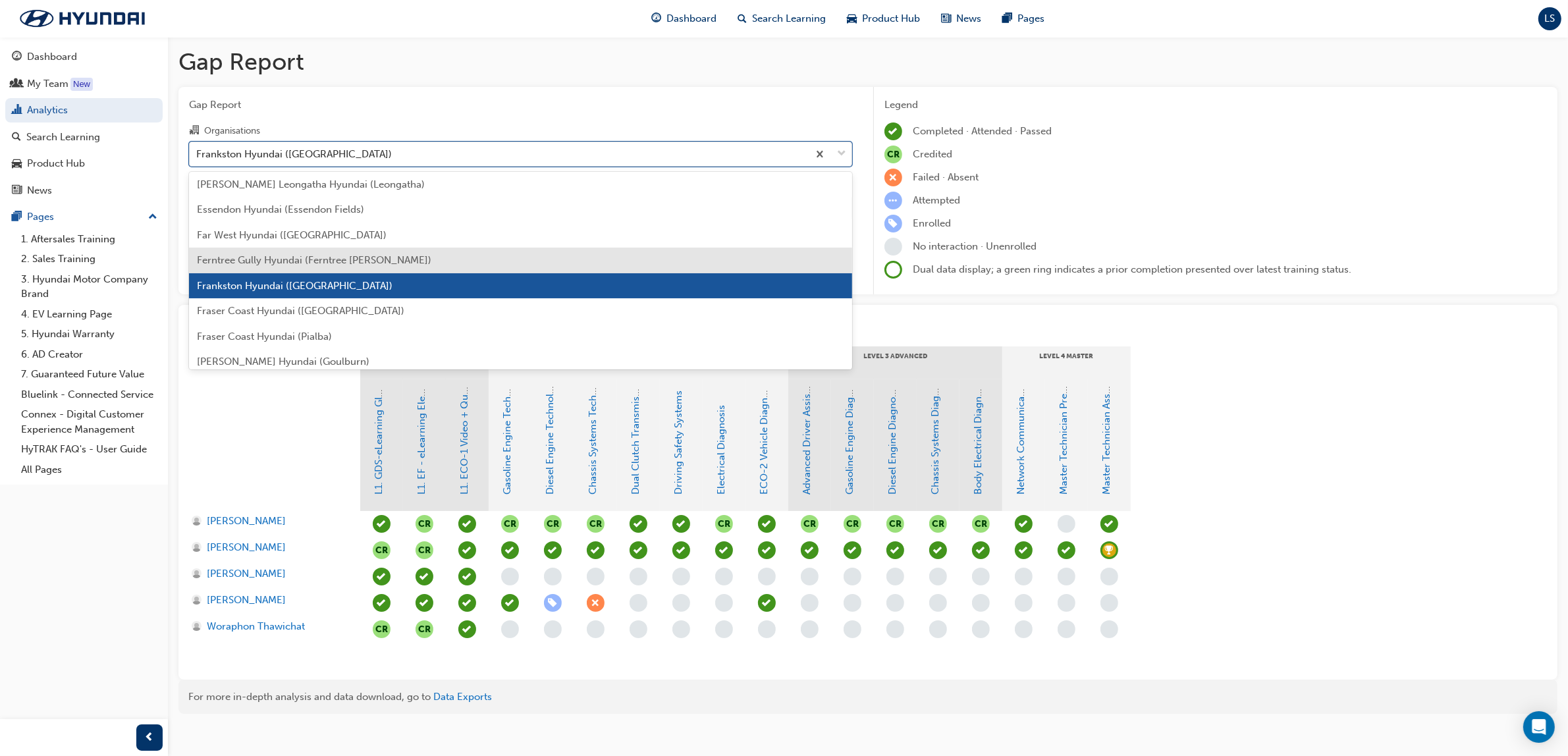
scroll to position [1245, 0]
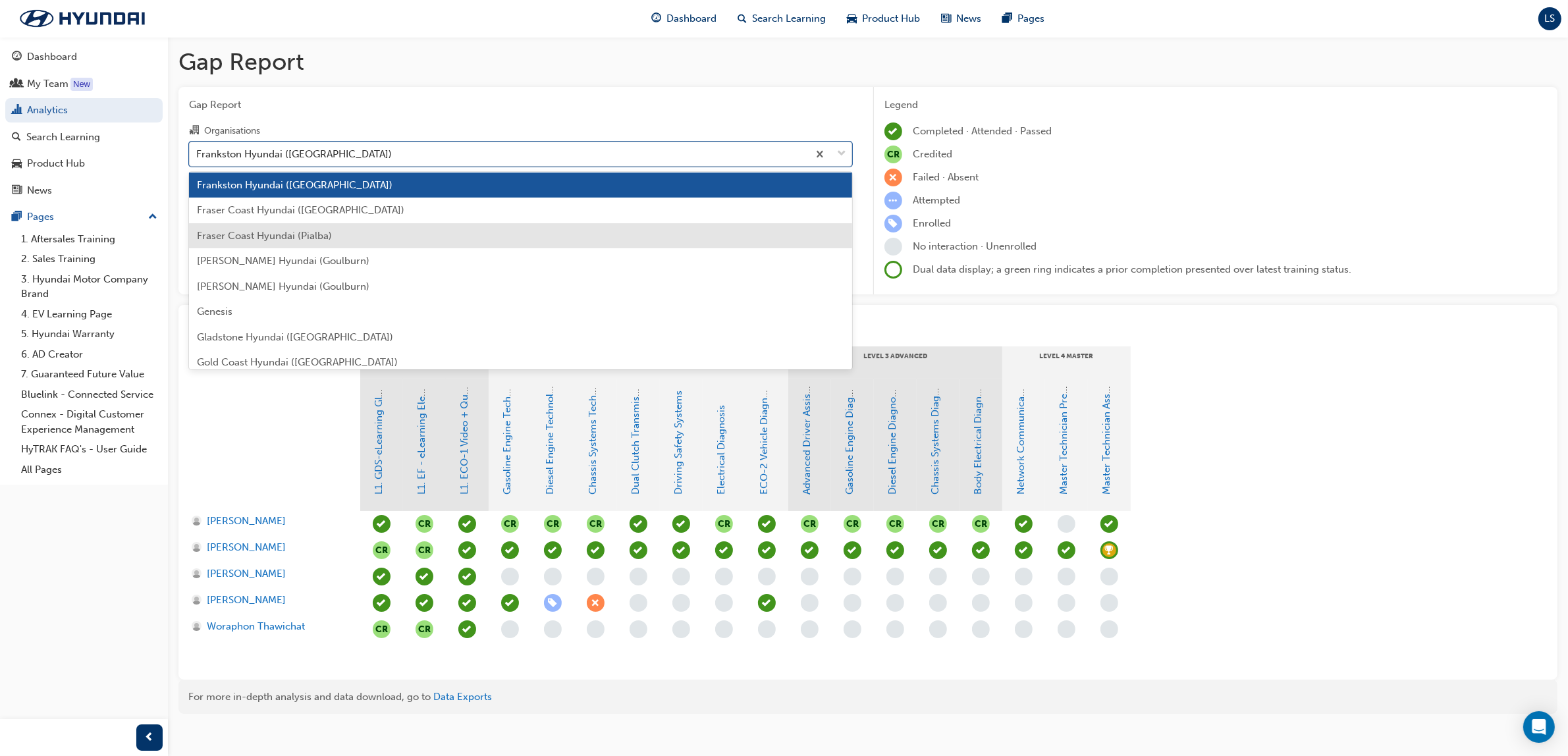
click at [297, 235] on span "Fraser Coast Hyundai (Pialba)" at bounding box center [264, 236] width 135 height 12
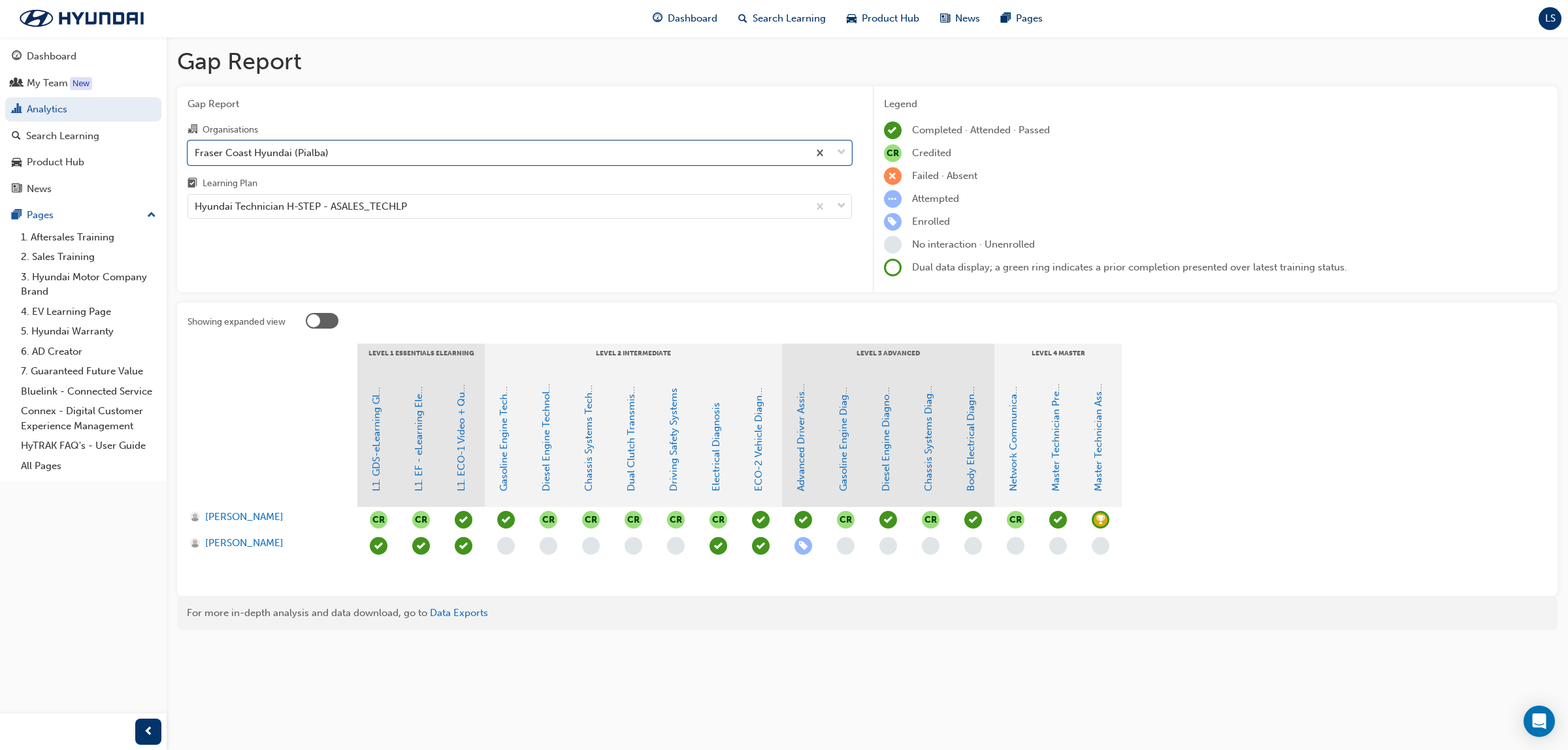
click at [1098, 515] on span "learningRecordVerb_ACHIEVE-icon" at bounding box center [1101, 520] width 18 height 18
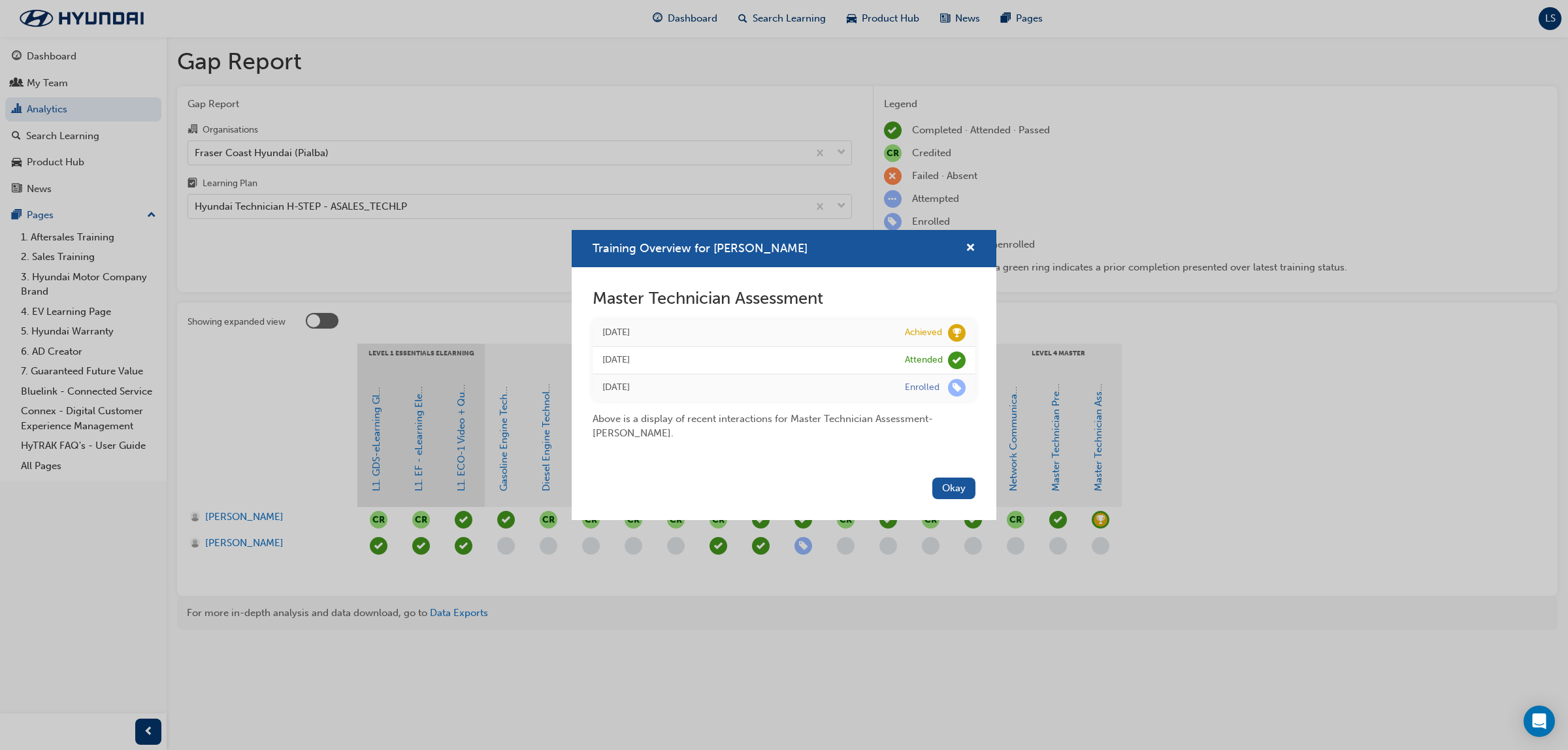
click at [1222, 485] on div "Training Overview for [PERSON_NAME] Master Technician Assessment [DATE] Achieve…" at bounding box center [784, 375] width 1568 height 750
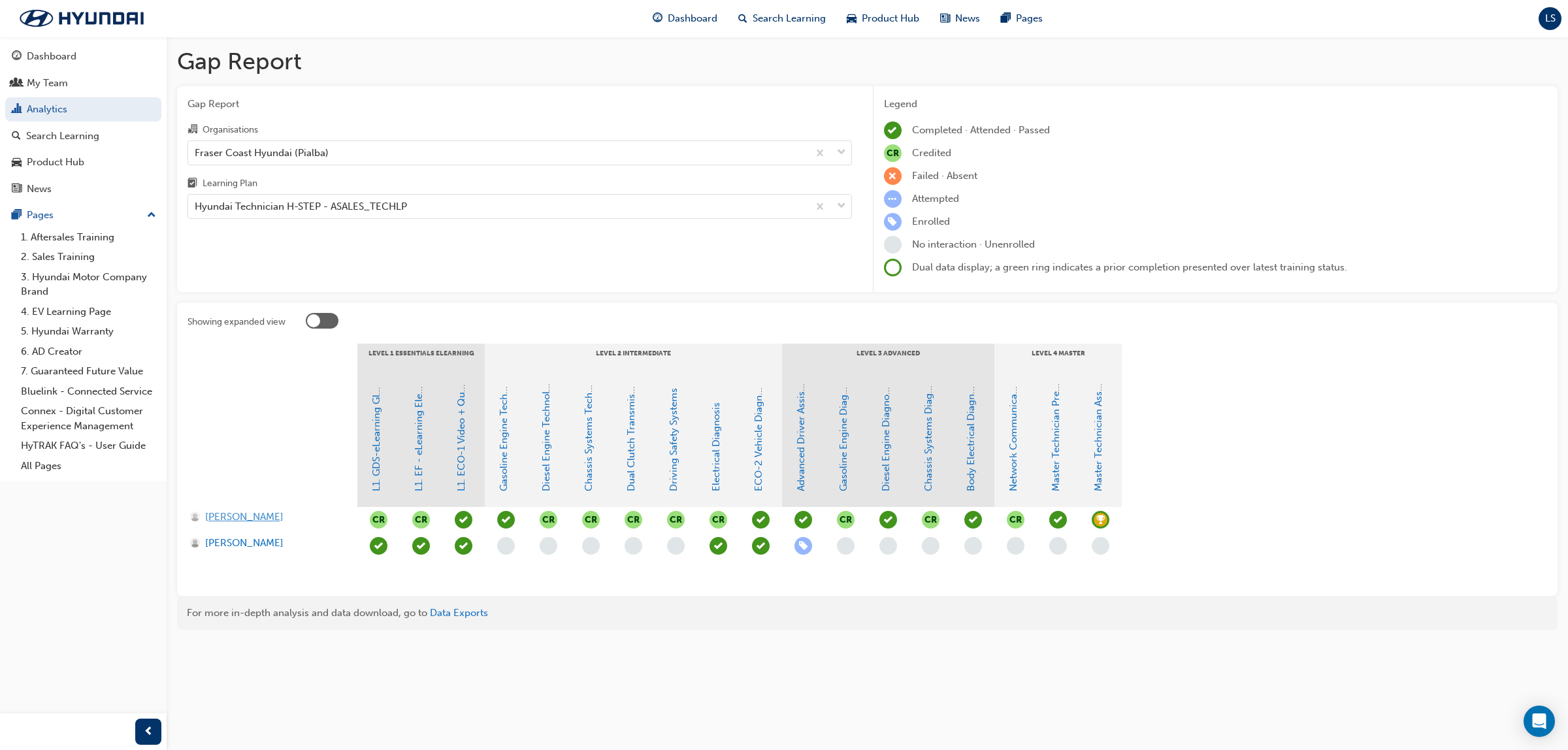
click at [245, 514] on span "[PERSON_NAME]" at bounding box center [244, 517] width 78 height 15
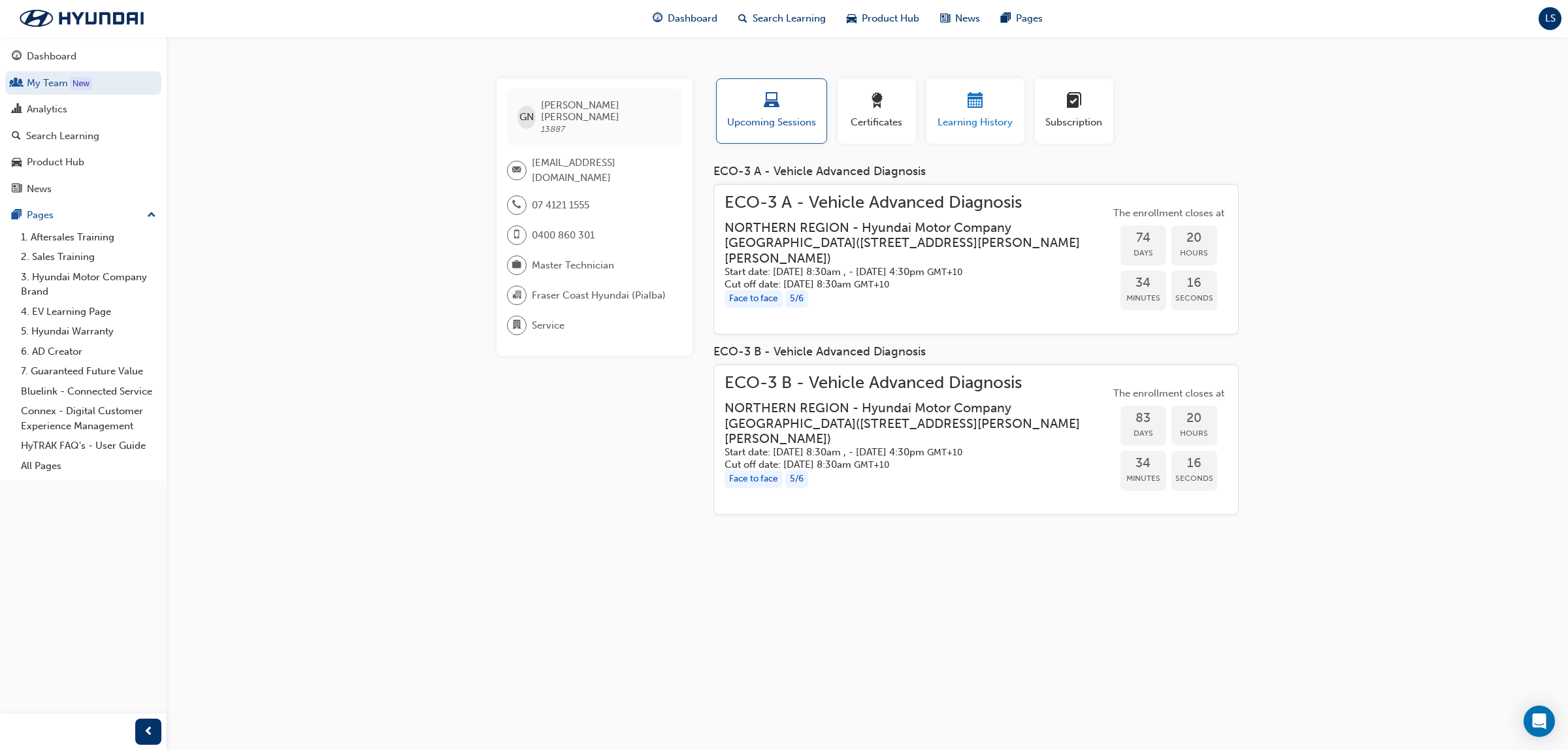
click at [991, 109] on div "button" at bounding box center [975, 102] width 78 height 20
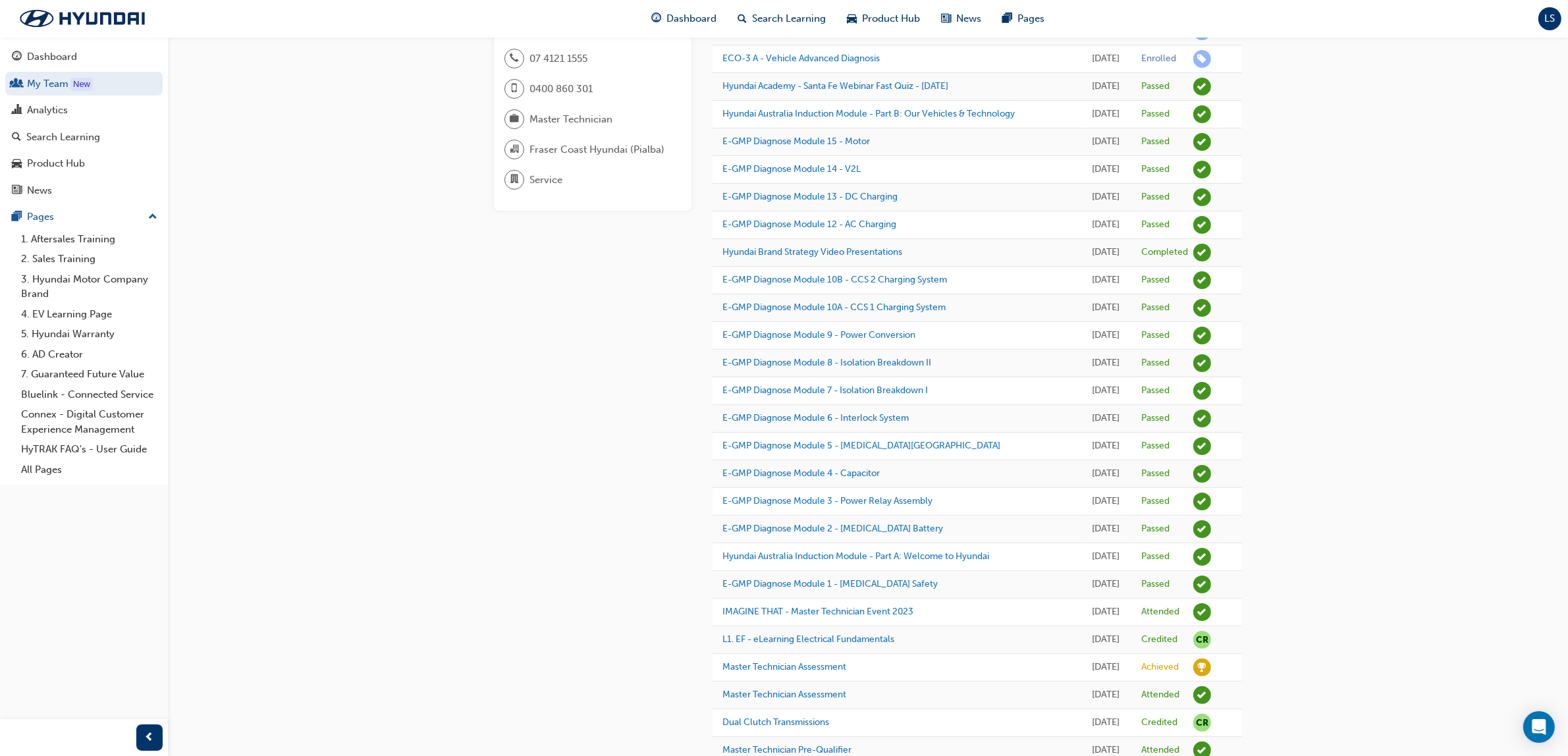
scroll to position [412, 0]
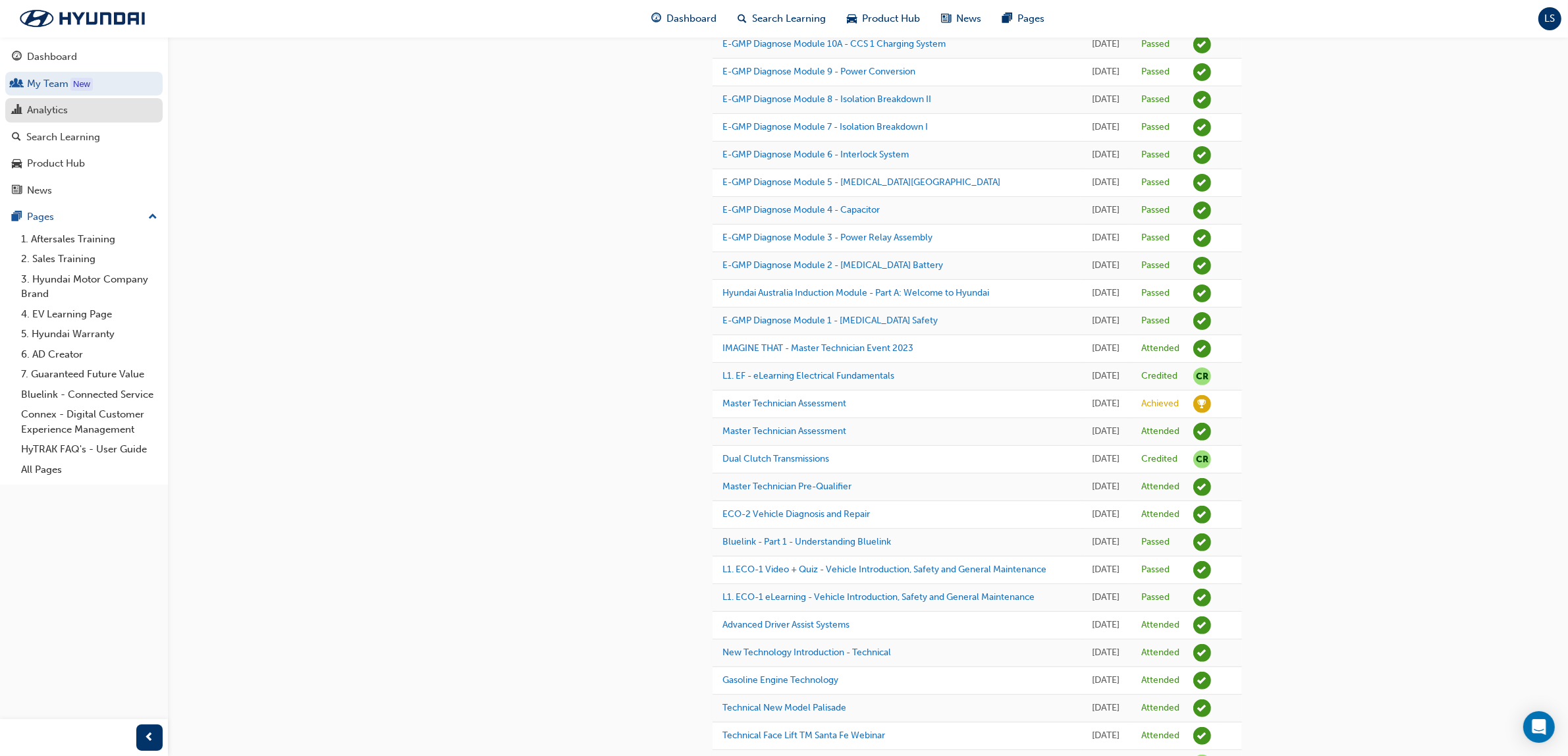
click at [58, 113] on div "Analytics" at bounding box center [47, 110] width 41 height 15
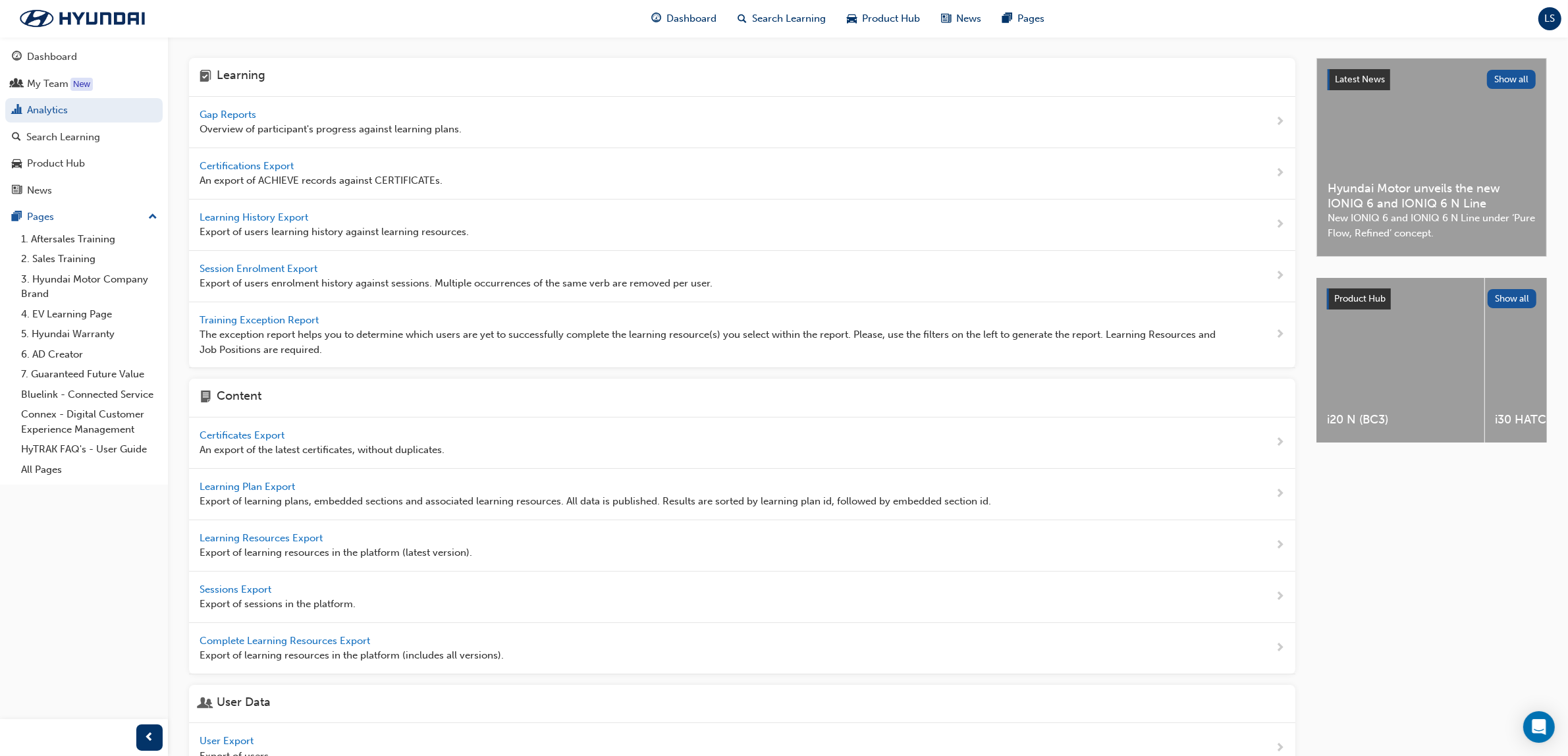
click at [240, 111] on span "Gap Reports" at bounding box center [229, 114] width 59 height 12
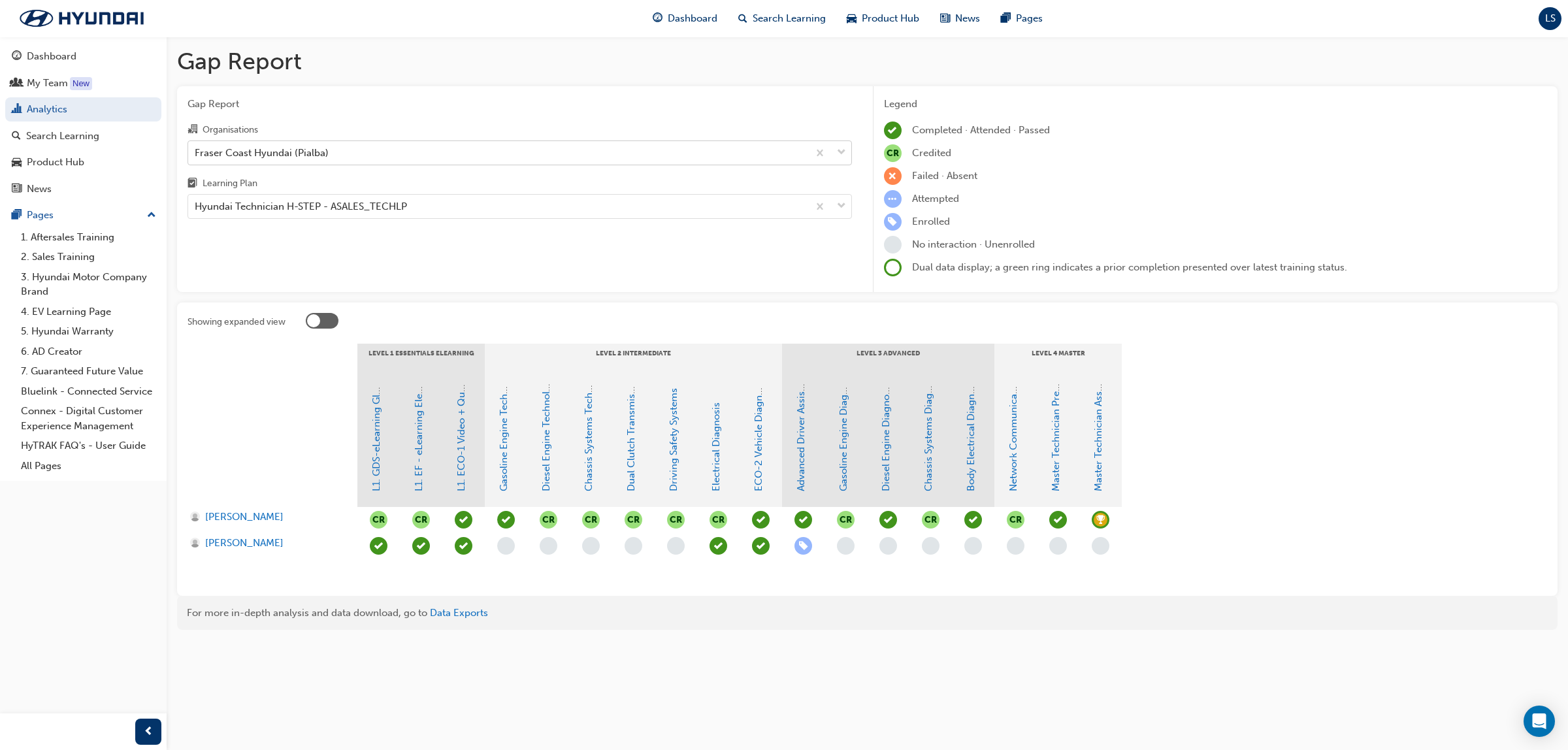
click at [294, 150] on div "Fraser Coast Hyundai (Pialba)" at bounding box center [261, 152] width 134 height 15
click at [196, 150] on input "Organisations Fraser Coast Hyundai (Pialba)" at bounding box center [195, 152] width 1 height 12
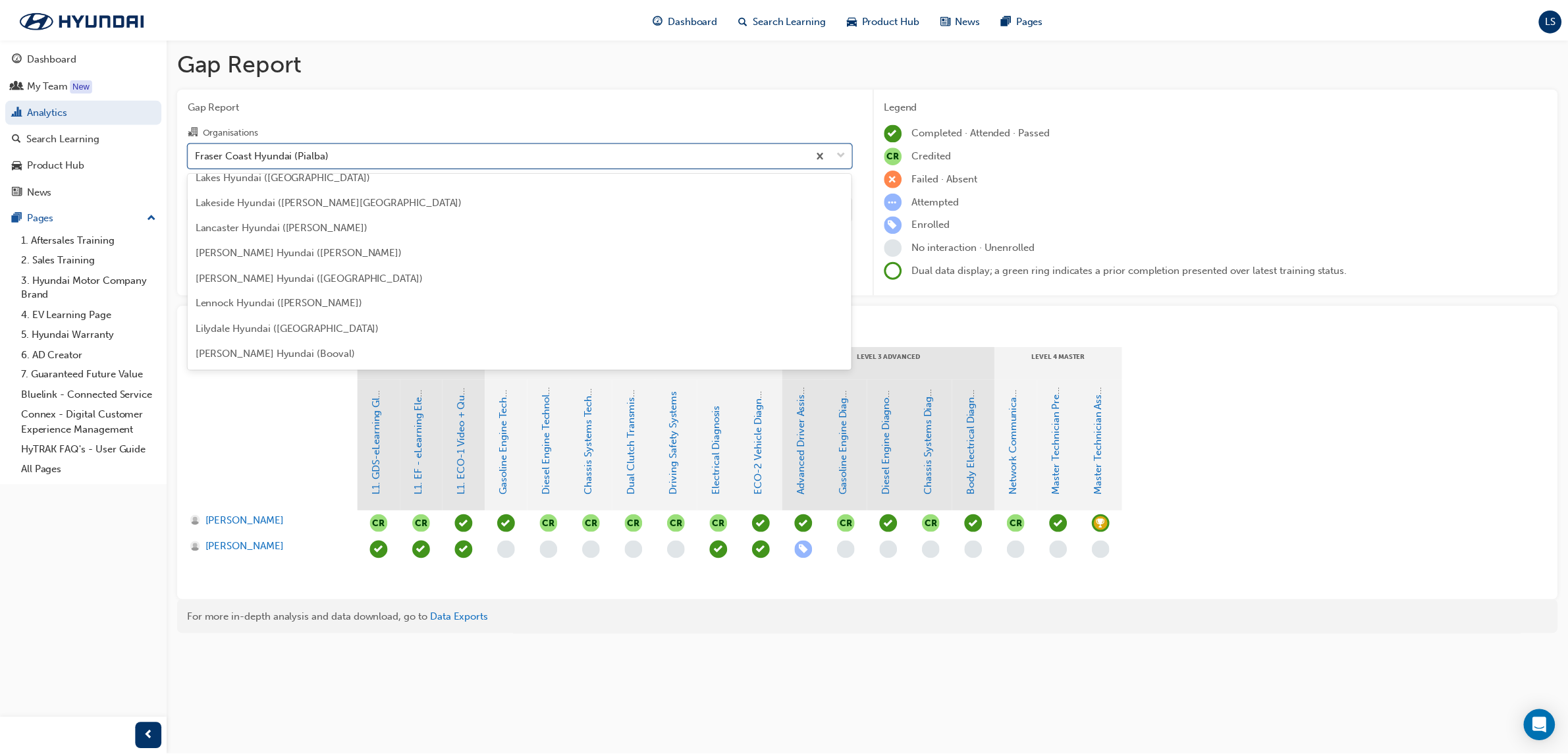
scroll to position [2118, 0]
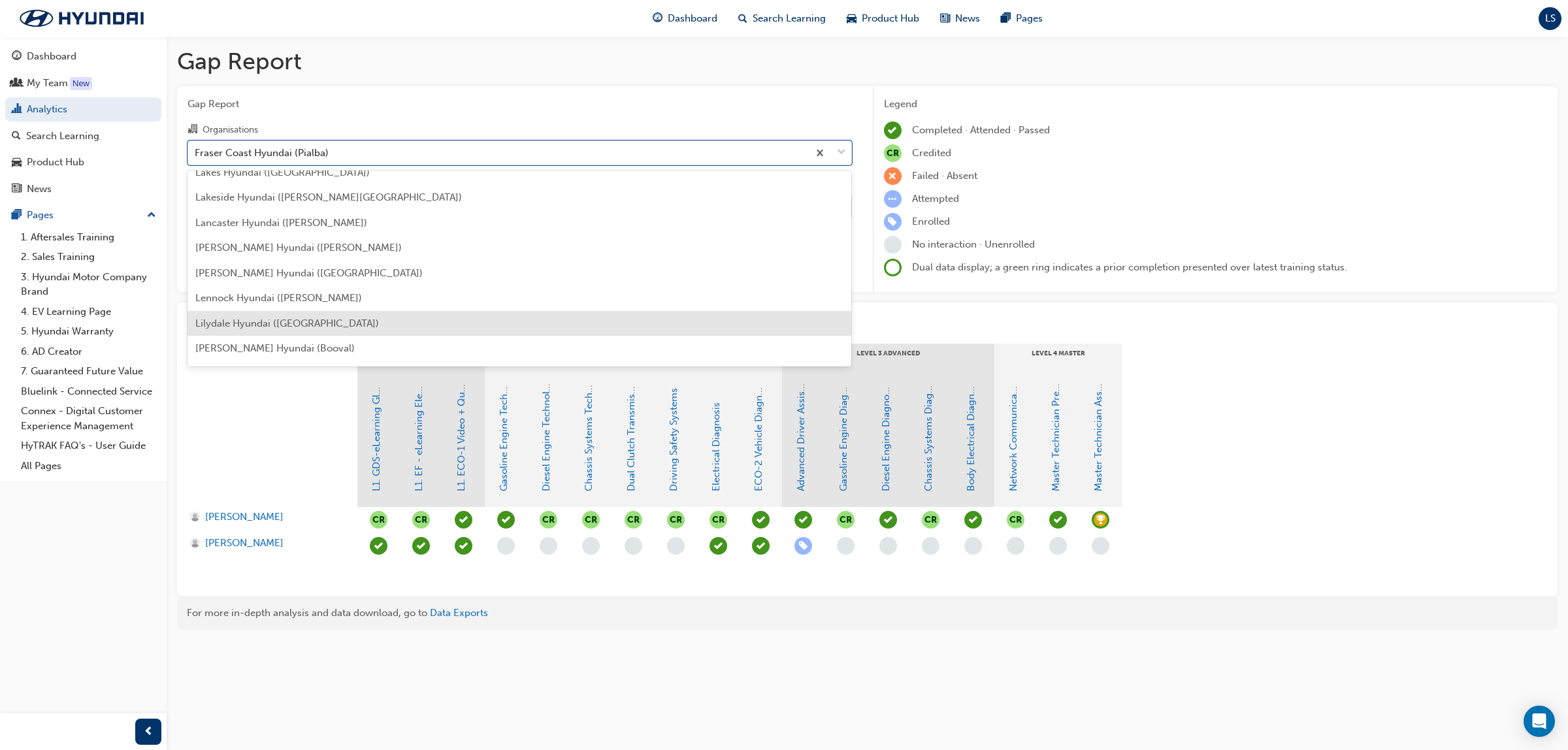
click at [245, 323] on span "Lilydale Hyundai ([GEOGRAPHIC_DATA])" at bounding box center [287, 323] width 184 height 12
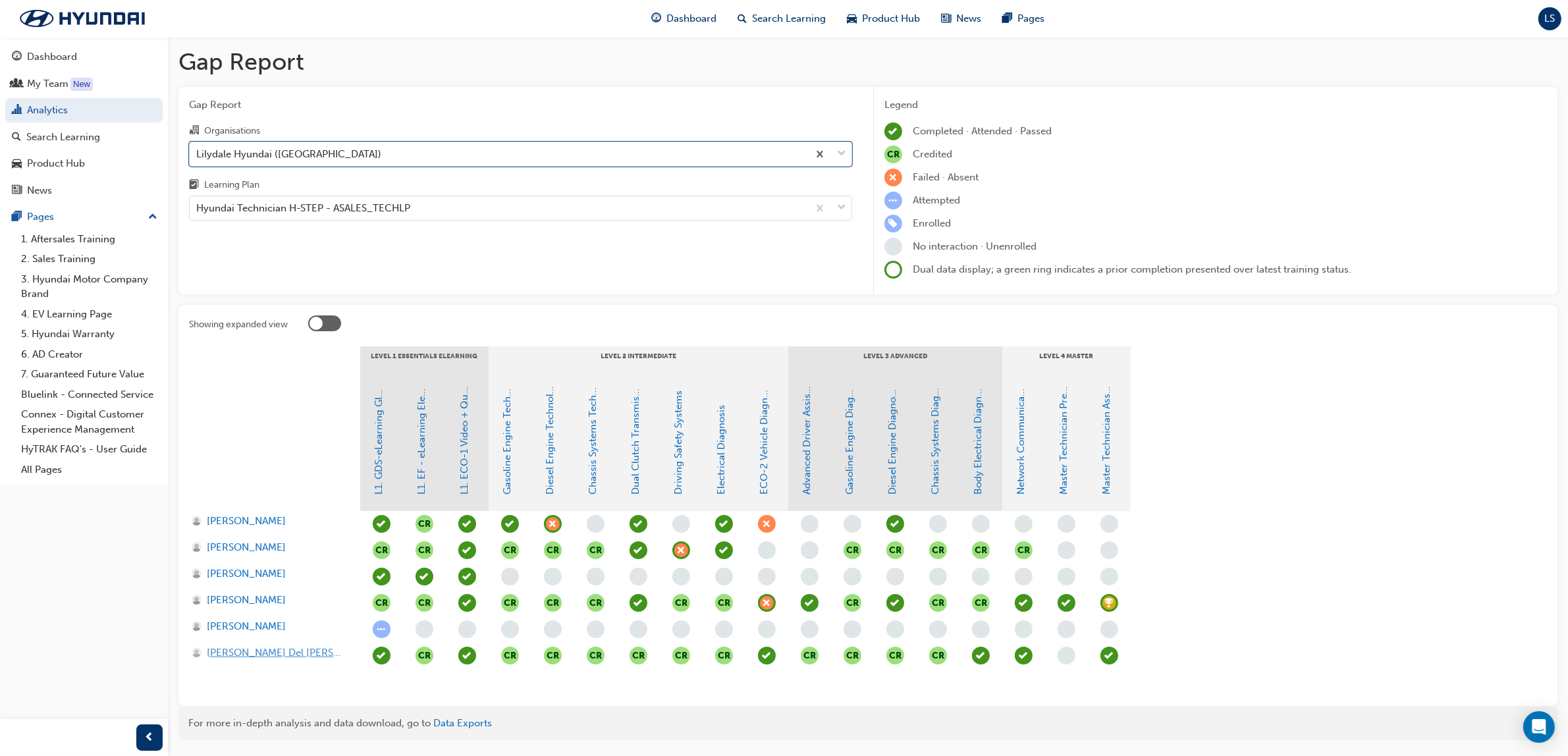
click at [281, 656] on span "[PERSON_NAME] Del [PERSON_NAME]" at bounding box center [277, 653] width 141 height 15
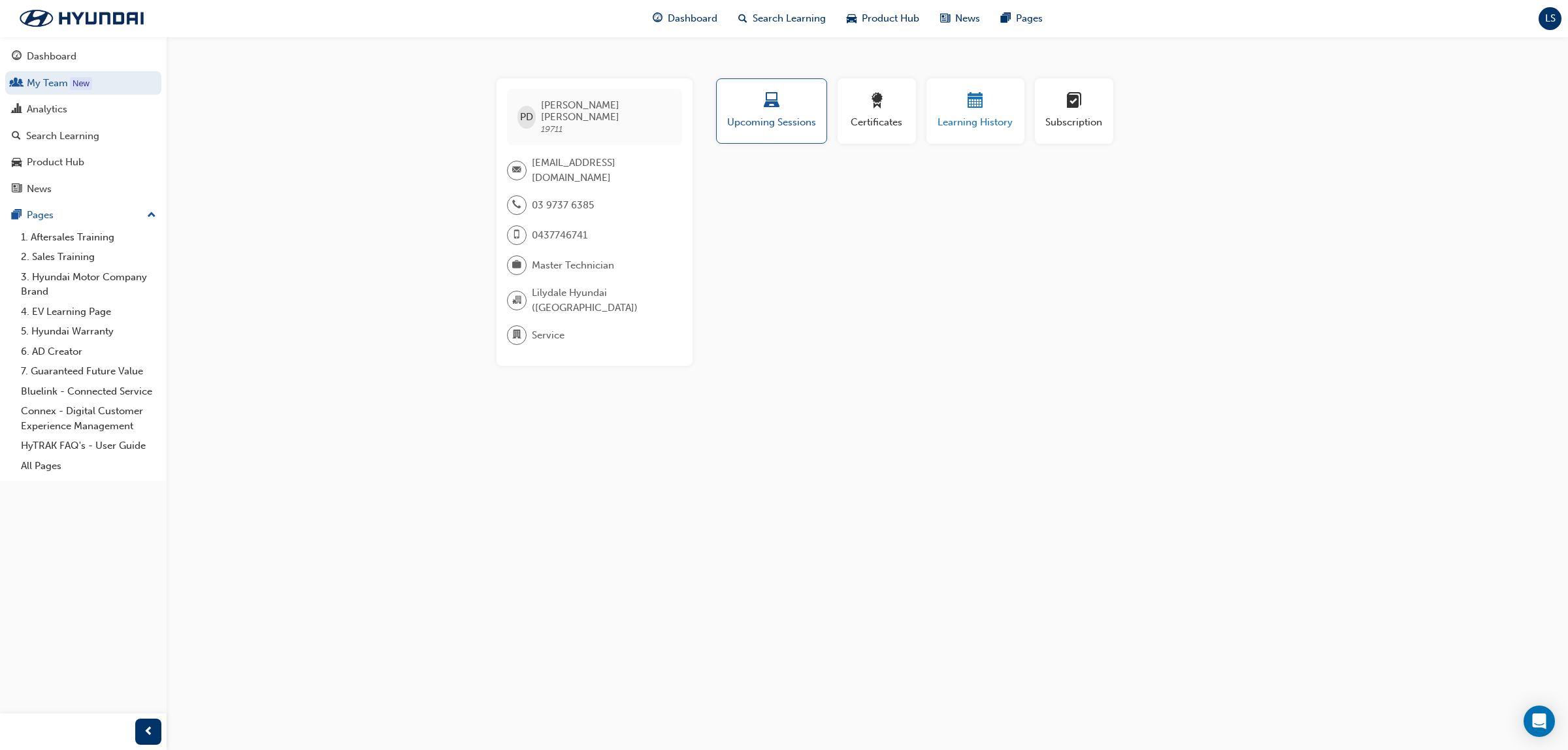
click at [972, 120] on span "Learning History" at bounding box center [975, 122] width 78 height 15
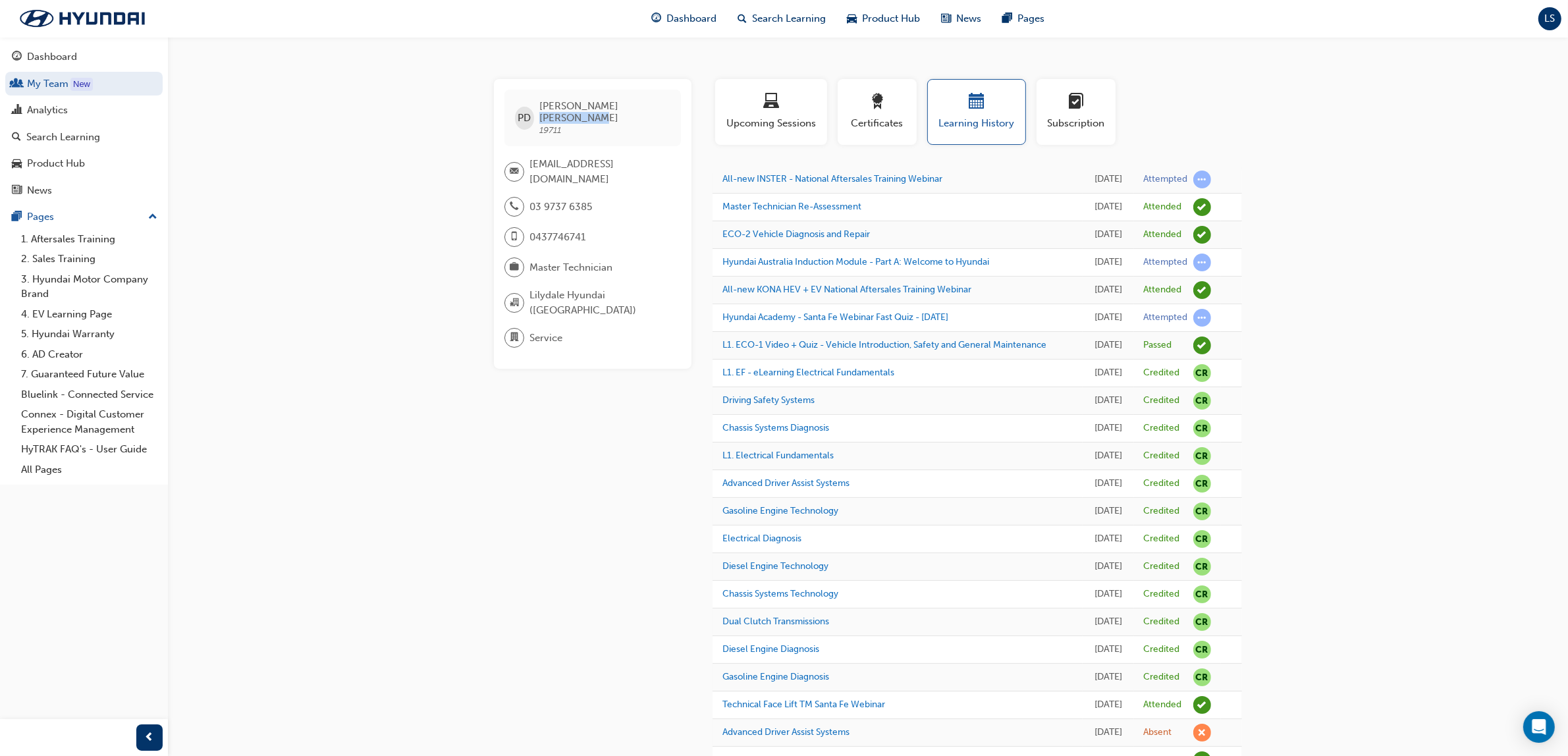
drag, startPoint x: 574, startPoint y: 103, endPoint x: 636, endPoint y: 107, distance: 62.1
click at [636, 107] on div "[PERSON_NAME] Del [PERSON_NAME] 19711" at bounding box center [592, 117] width 176 height 56
copy span "[PERSON_NAME]"
click at [64, 126] on link "Search Learning" at bounding box center [84, 137] width 158 height 24
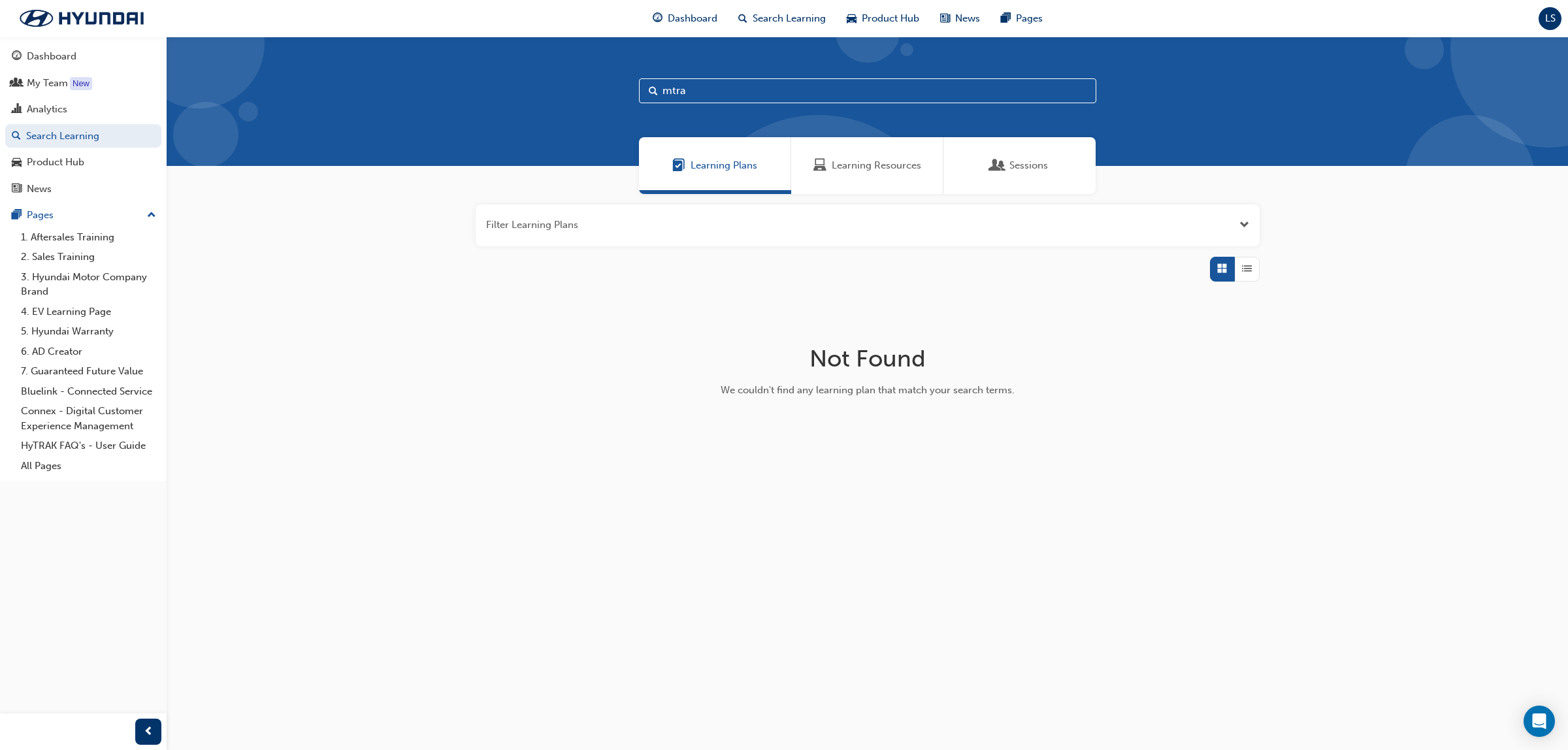
click at [844, 164] on span "Learning Resources" at bounding box center [876, 165] width 90 height 15
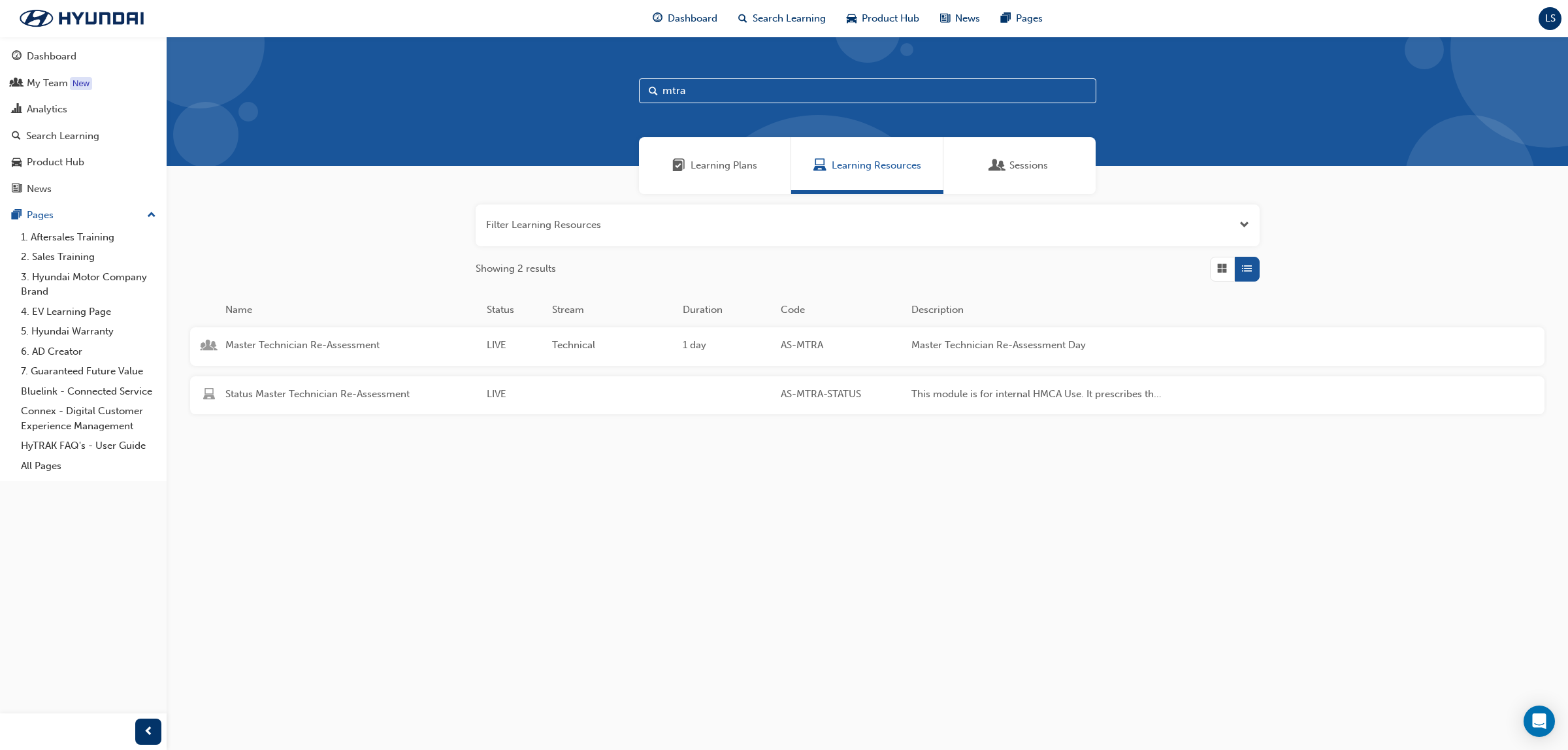
click at [696, 92] on input "mtra" at bounding box center [867, 91] width 458 height 25
type input "m"
type input "EXCEl"
click at [331, 445] on span "Master Technician Event 2025" at bounding box center [351, 443] width 251 height 15
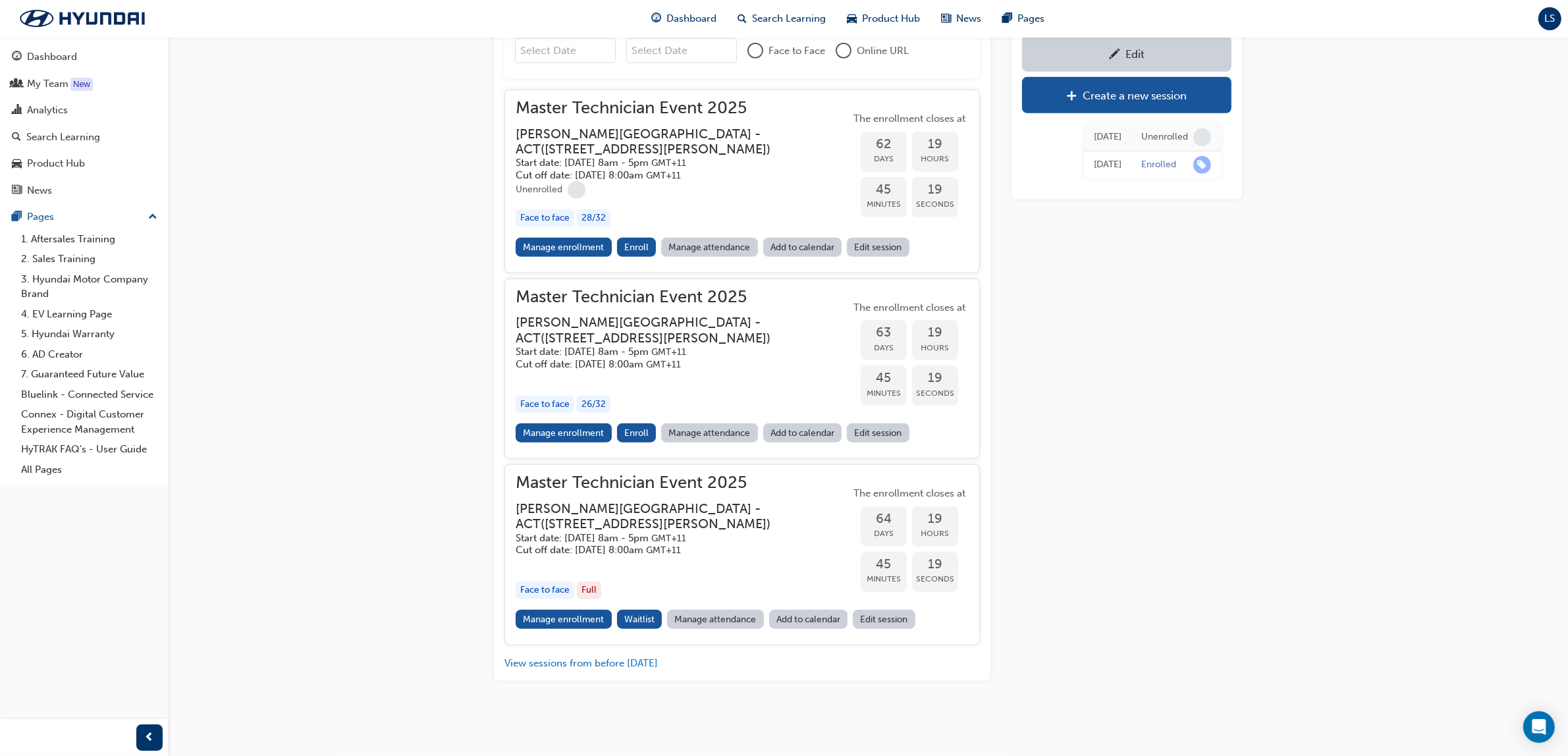
scroll to position [1553, 0]
click at [576, 442] on link "Manage enrollment" at bounding box center [563, 433] width 96 height 19
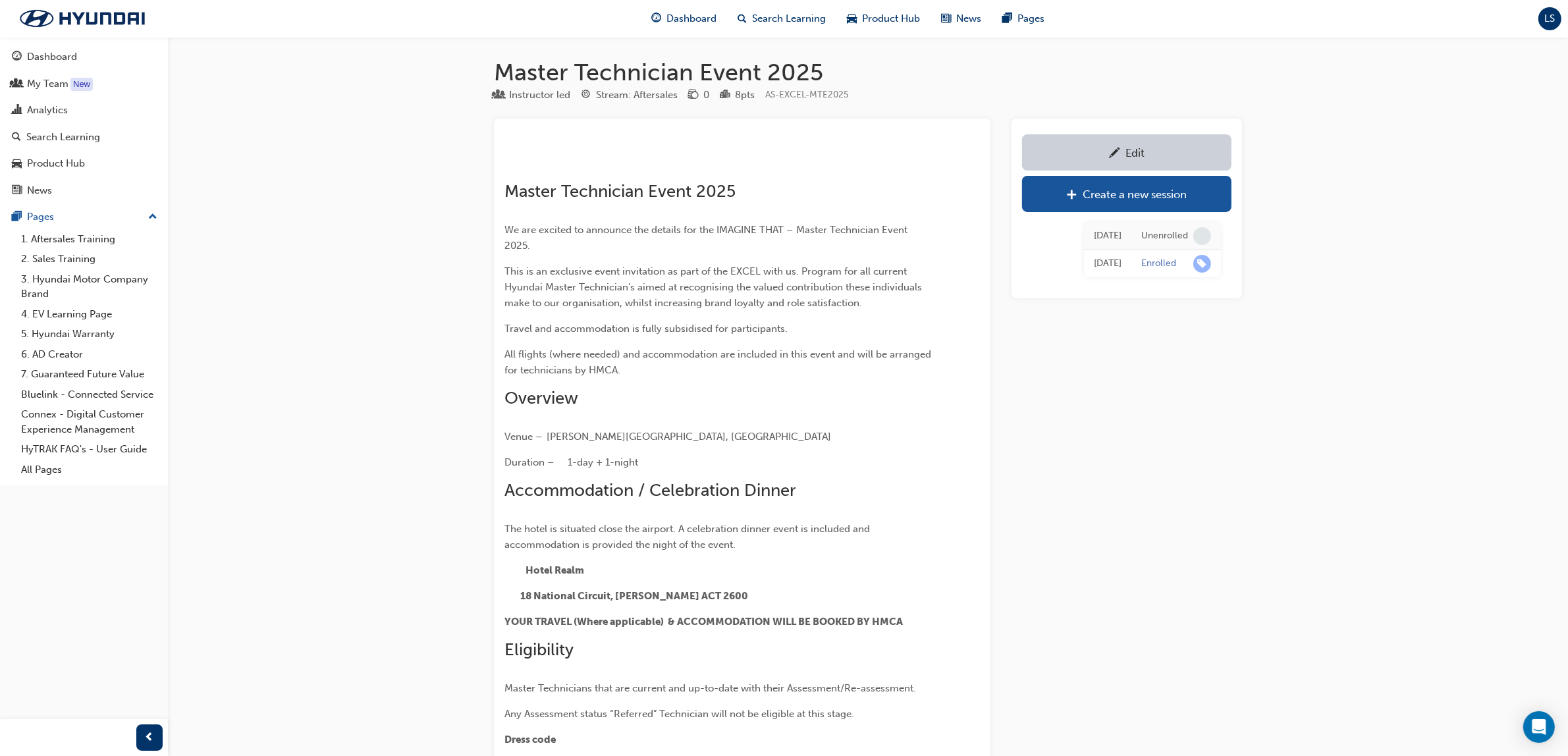
scroll to position [1553, 0]
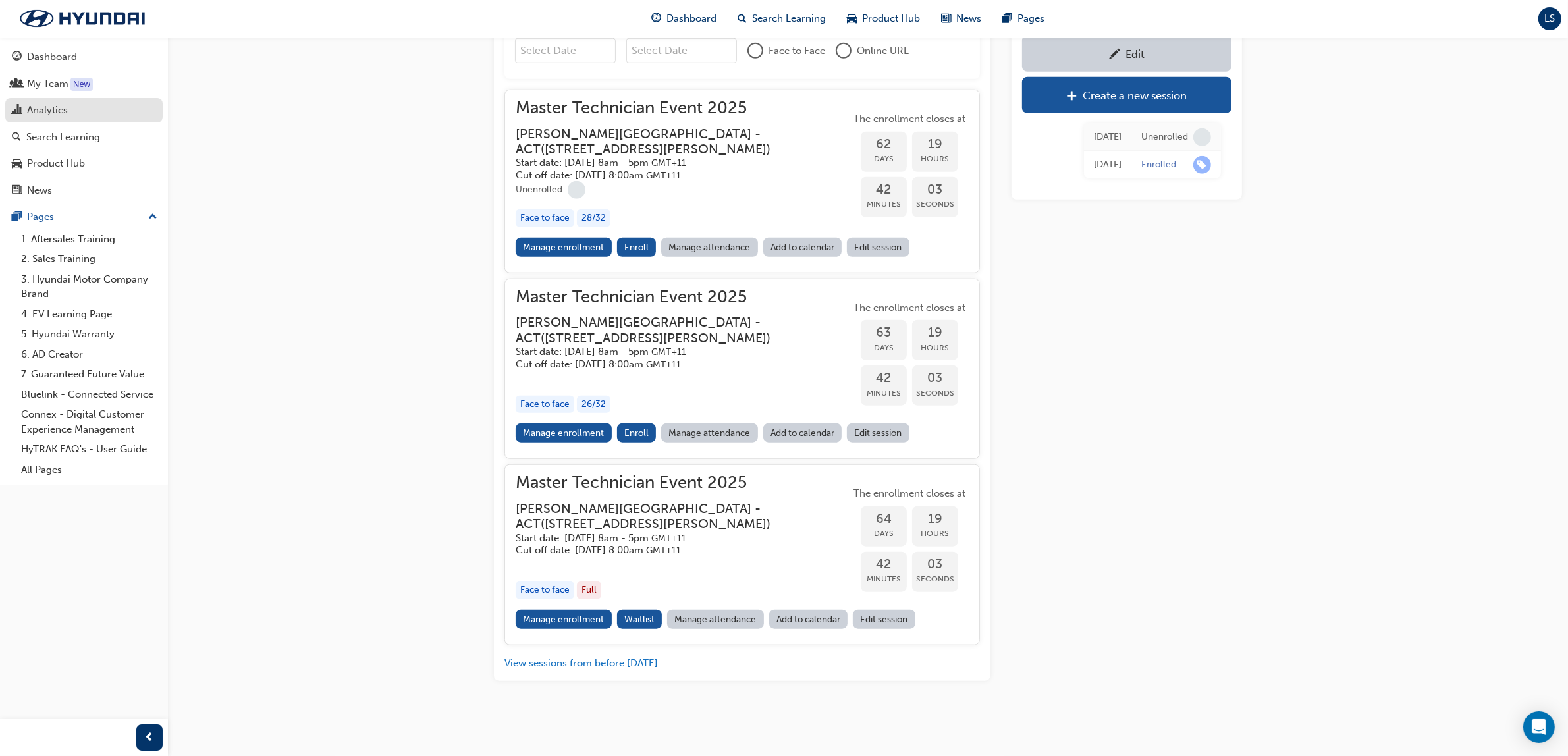
click at [68, 114] on div "Analytics" at bounding box center [83, 110] width 144 height 16
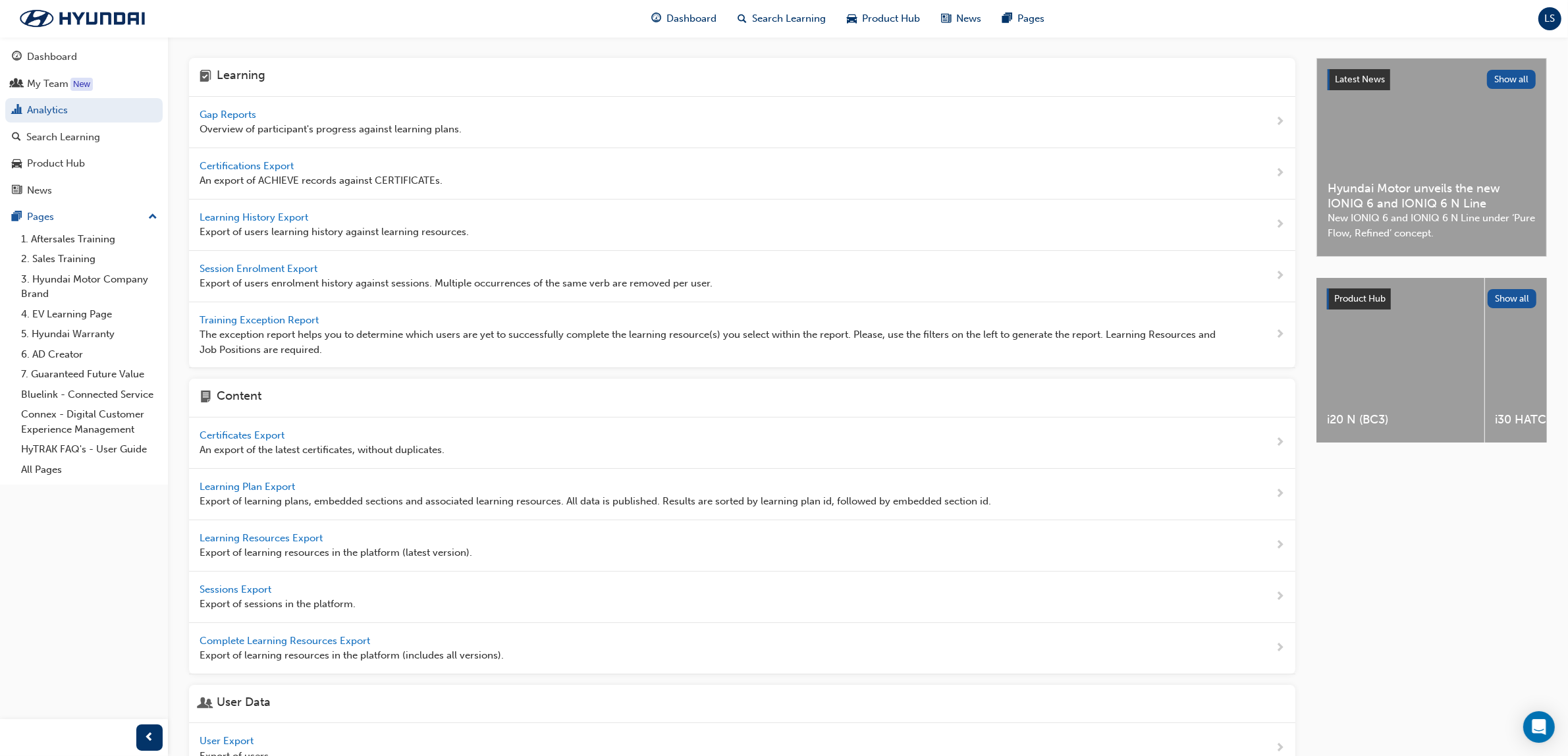
click at [241, 114] on span "Gap Reports" at bounding box center [229, 114] width 59 height 12
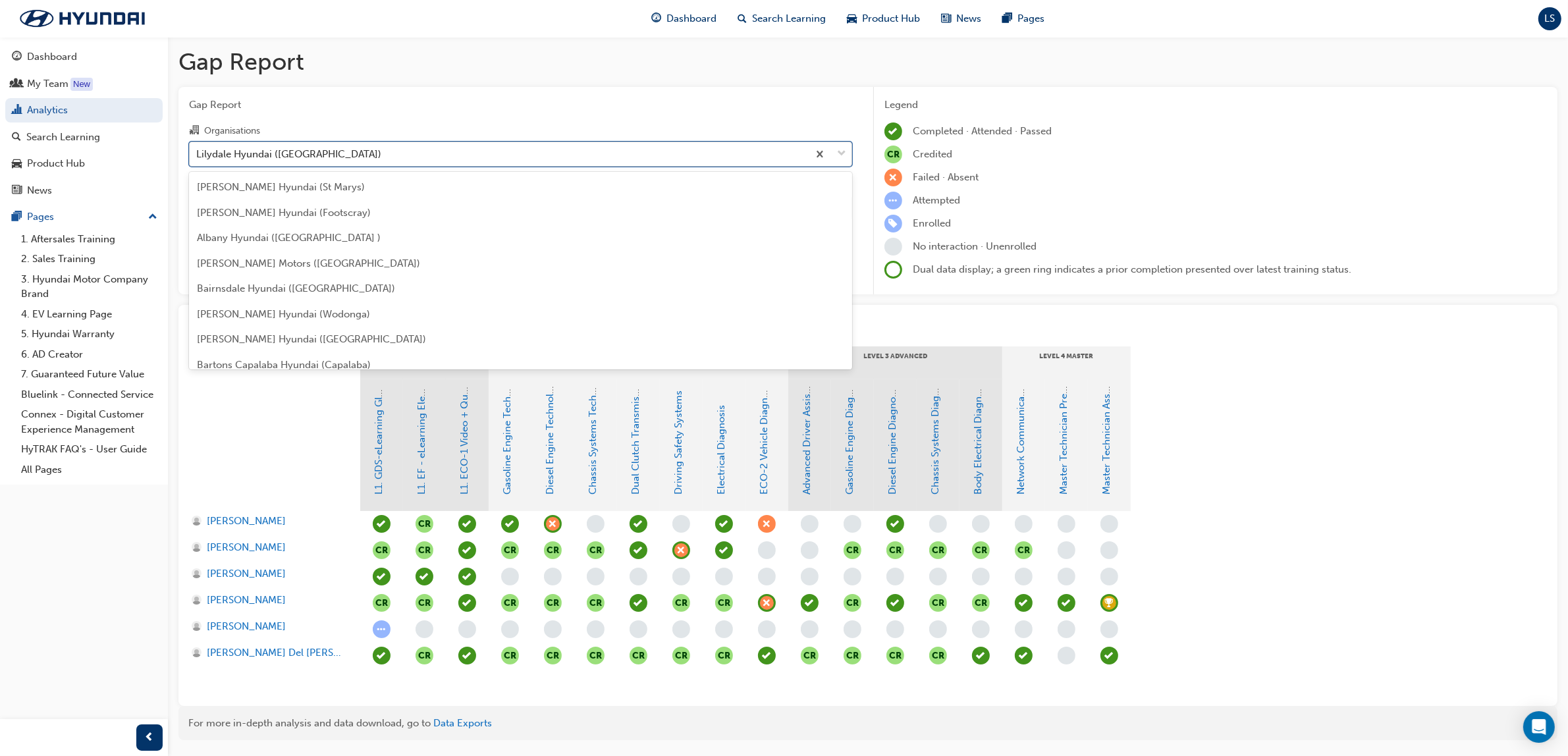
click at [328, 145] on div "Lilydale Hyundai ([GEOGRAPHIC_DATA])" at bounding box center [499, 154] width 618 height 23
click at [198, 148] on input "Organisations option Lilydale Hyundai ([GEOGRAPHIC_DATA]) focused, 90 of 182. 1…" at bounding box center [196, 153] width 1 height 12
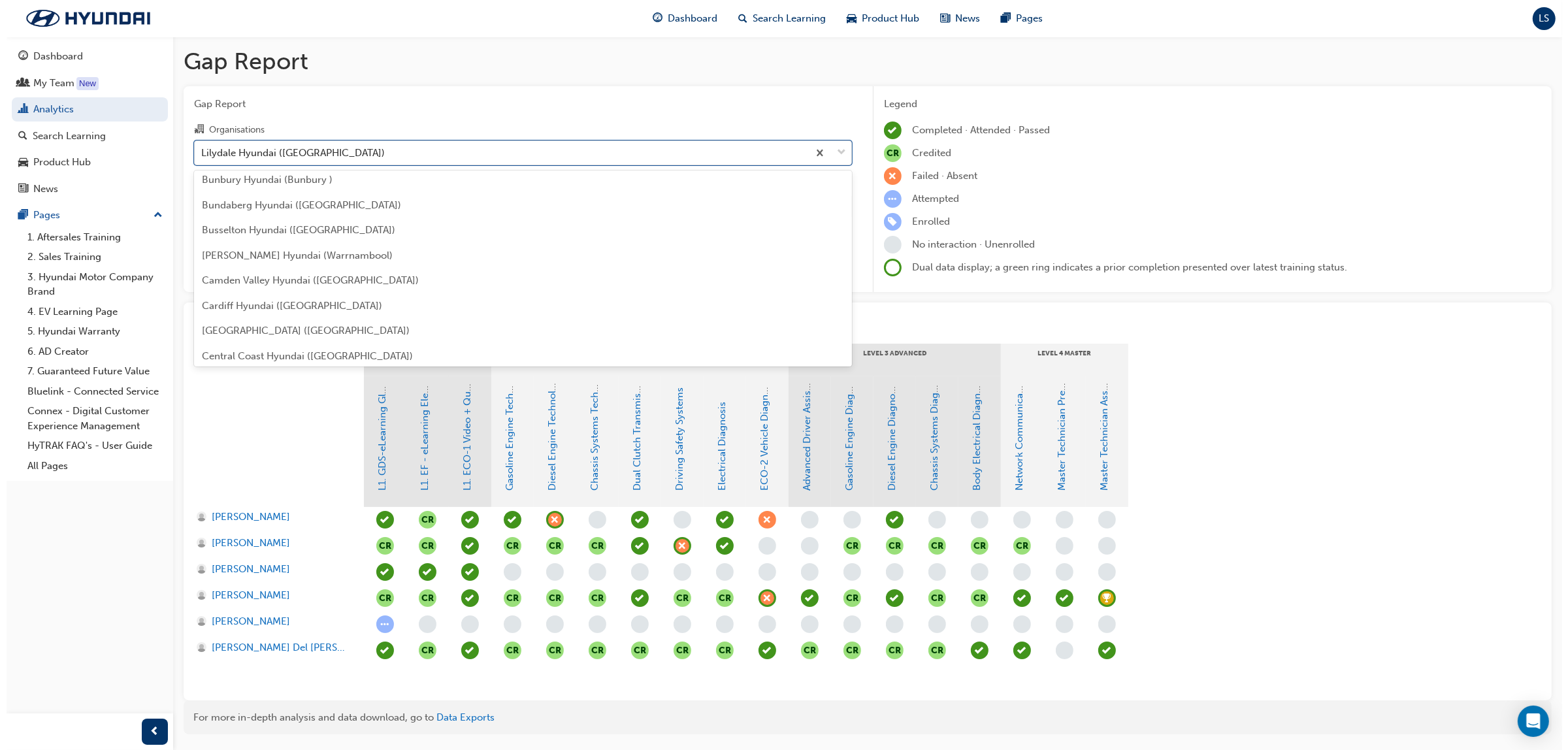
scroll to position [491, 0]
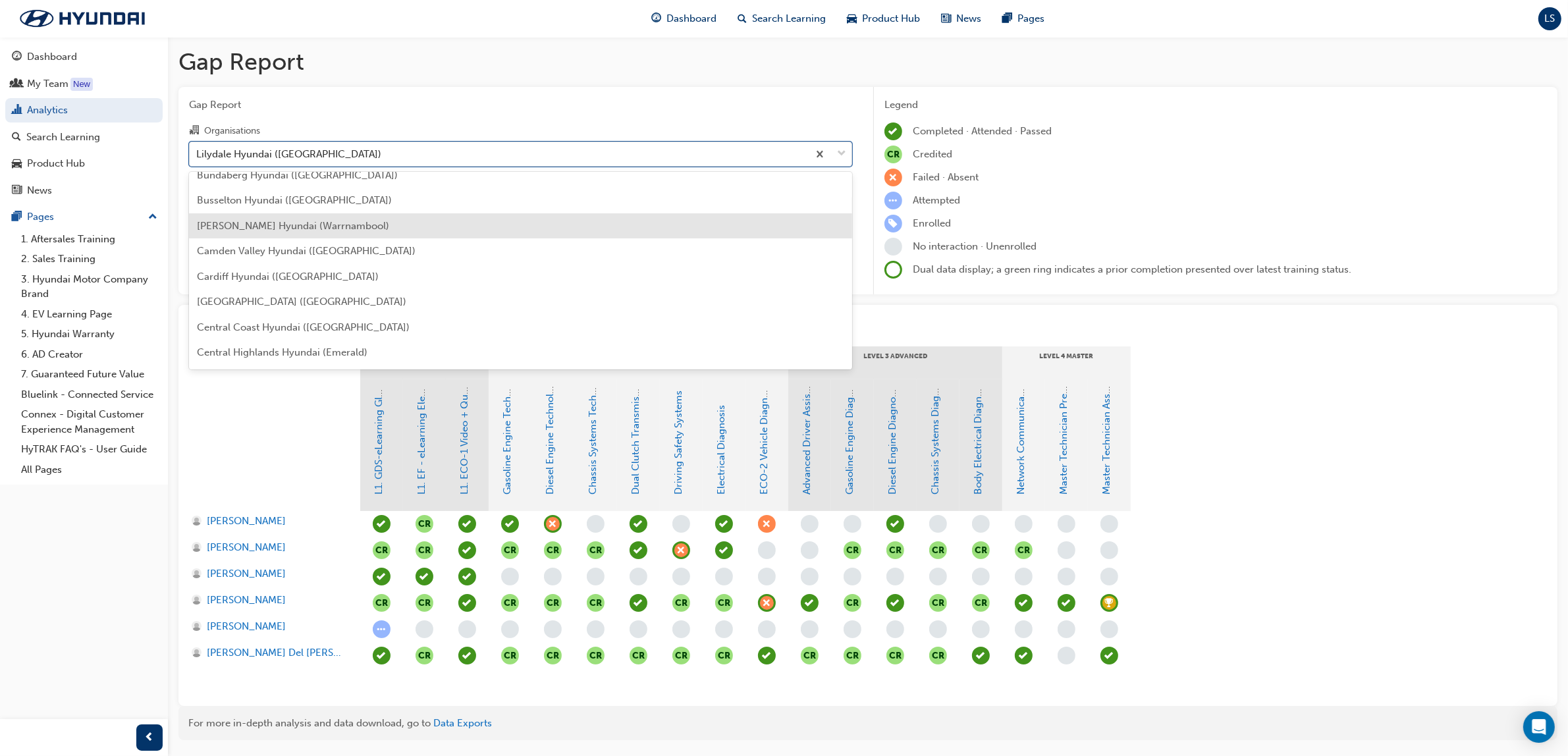
click at [326, 220] on span "[PERSON_NAME] Hyundai (Warrnambool)" at bounding box center [293, 226] width 193 height 12
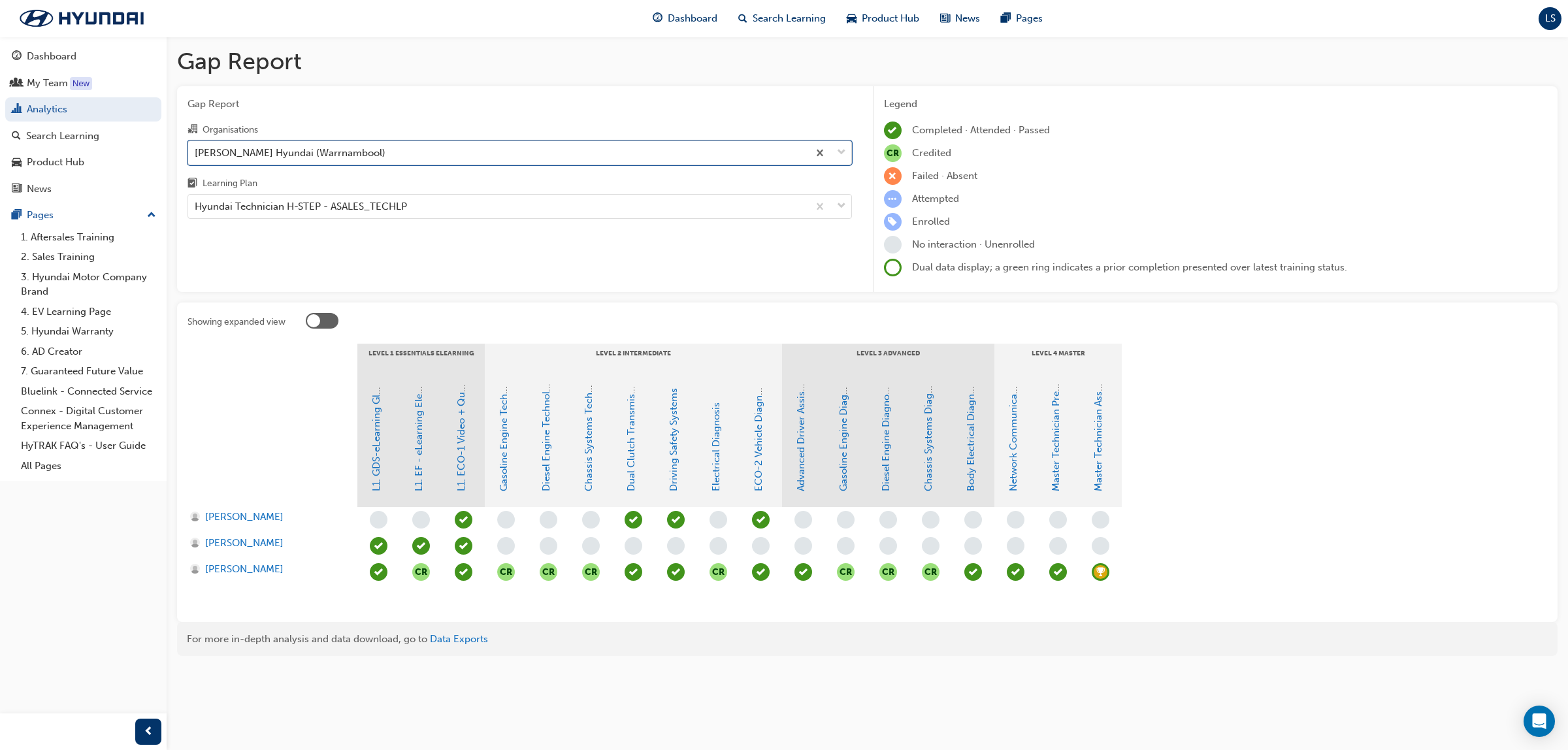
click at [394, 156] on div "[PERSON_NAME] Hyundai (Warrnambool)" at bounding box center [498, 153] width 620 height 23
click at [196, 156] on input "Organisations option [PERSON_NAME] Hyundai (Warrnambool), selected. 0 results a…" at bounding box center [195, 152] width 1 height 12
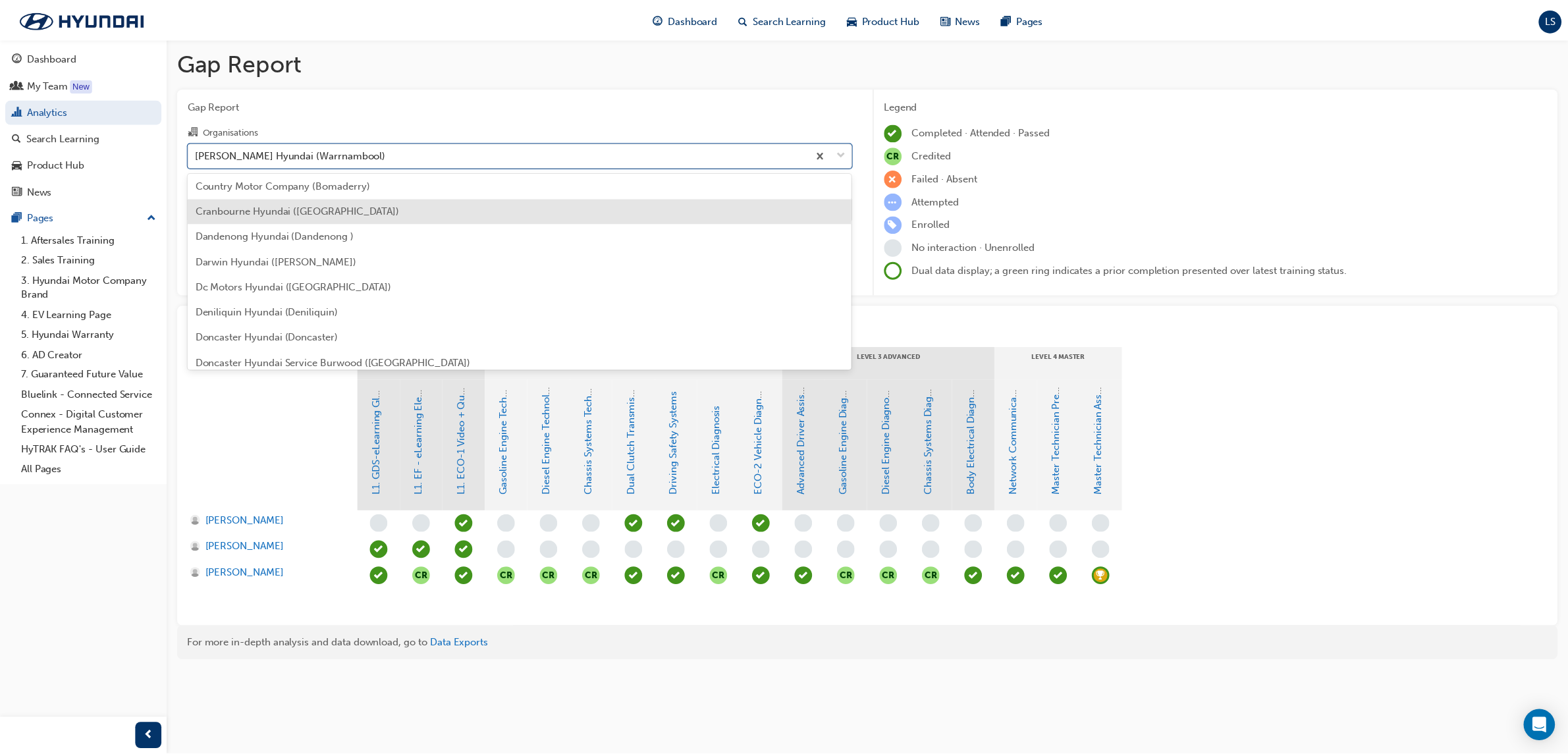
scroll to position [864, 0]
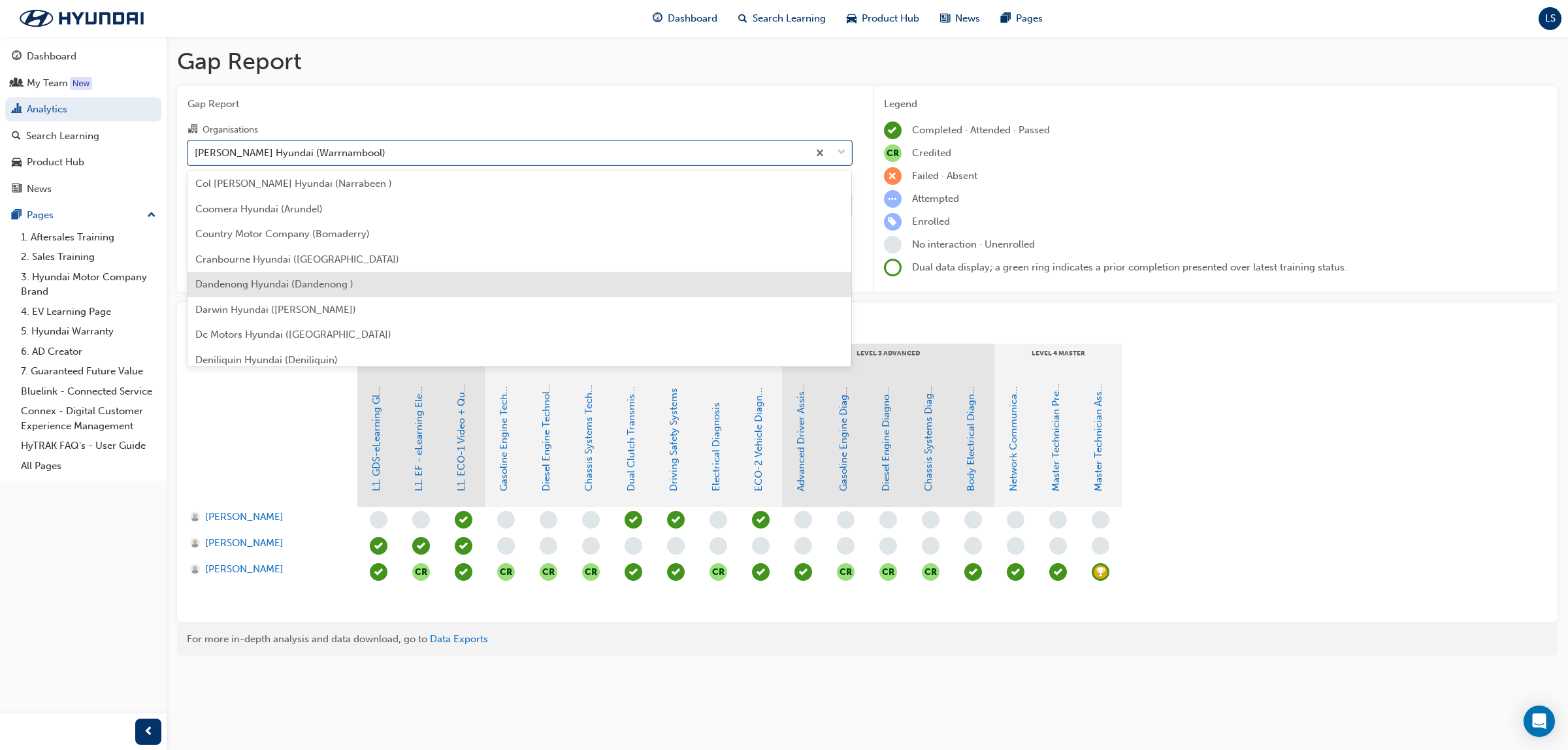
click at [314, 285] on span "Dandenong Hyundai (Dandenong )" at bounding box center [275, 283] width 158 height 12
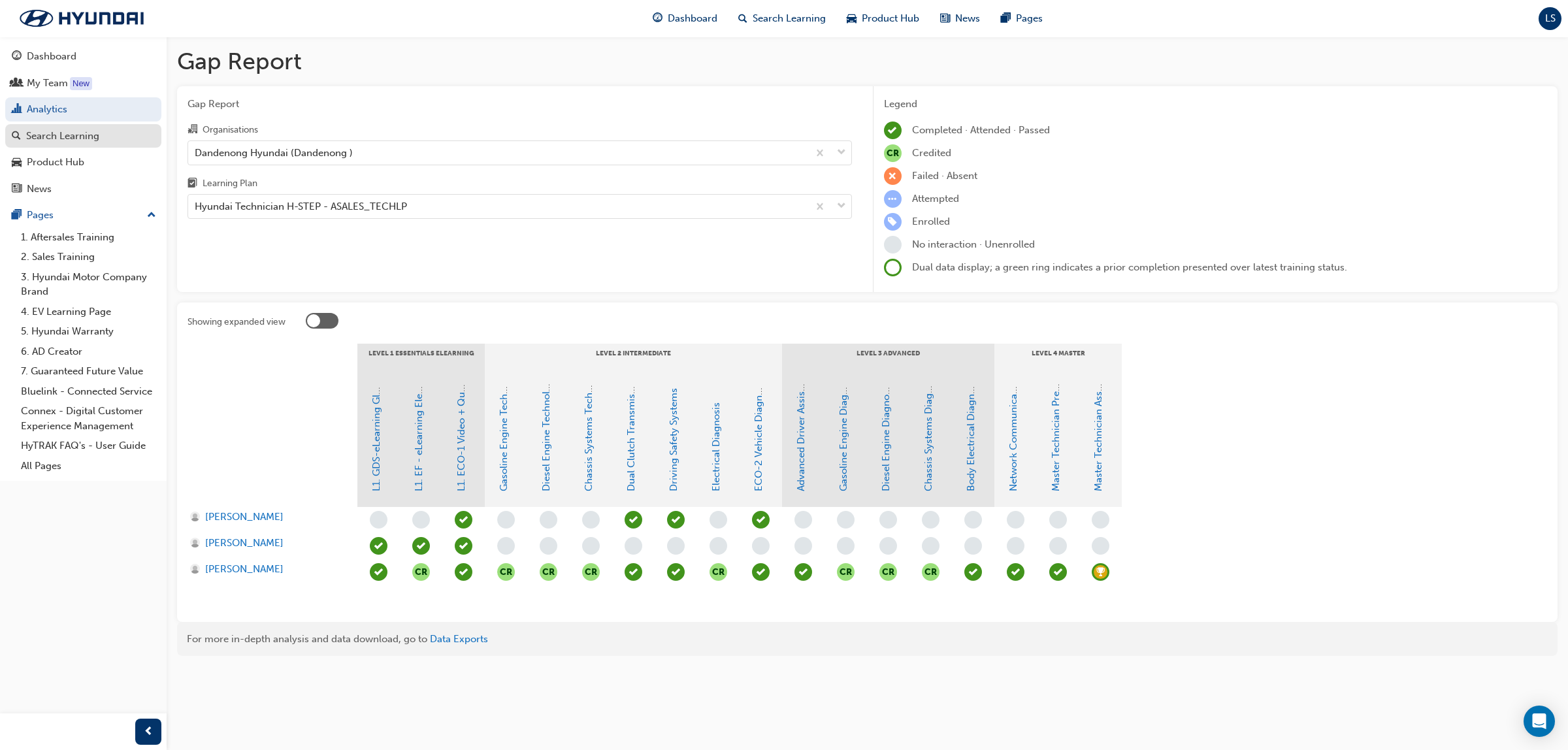
click at [62, 144] on div "Search Learning" at bounding box center [62, 136] width 73 height 15
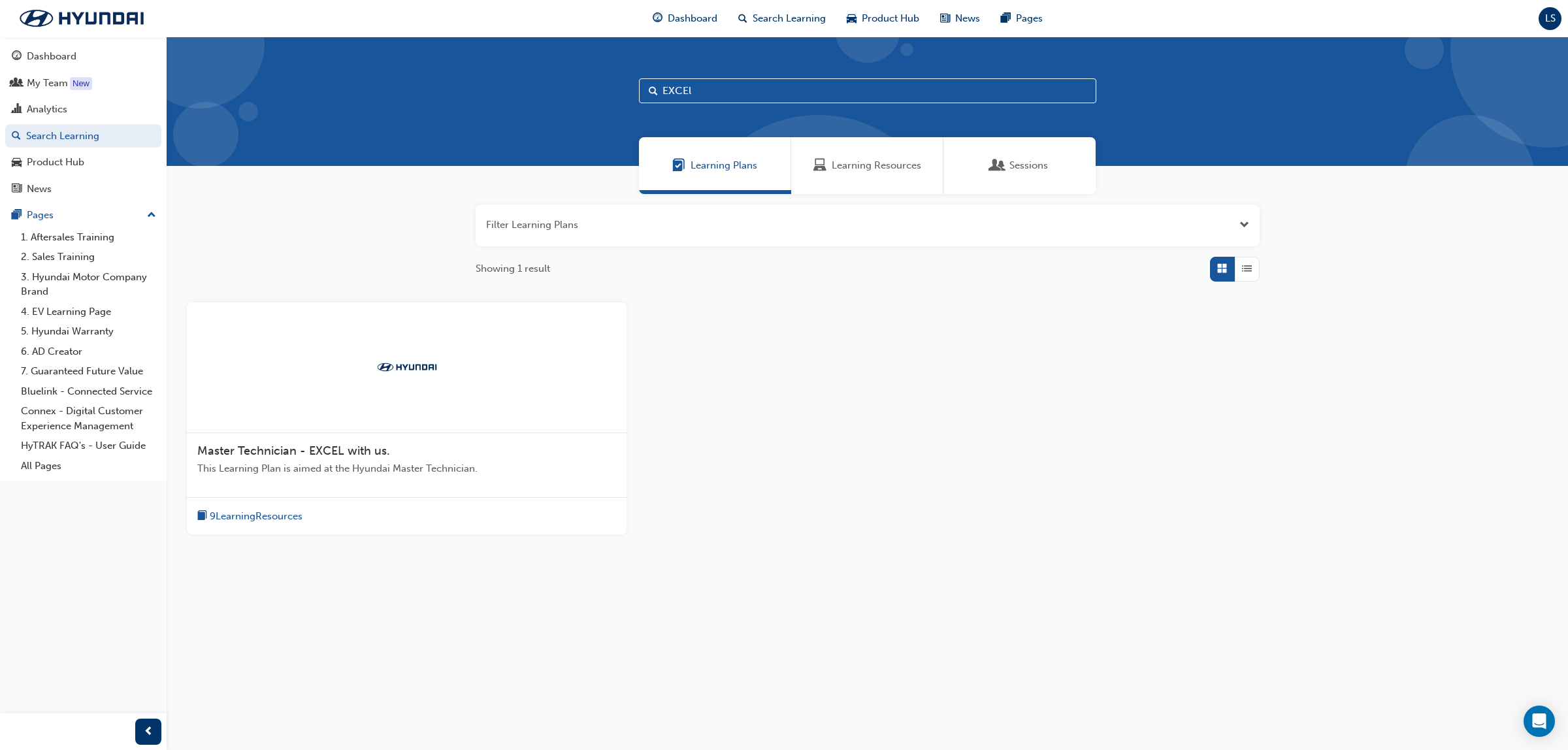
click at [886, 162] on span "Learning Resources" at bounding box center [876, 165] width 90 height 15
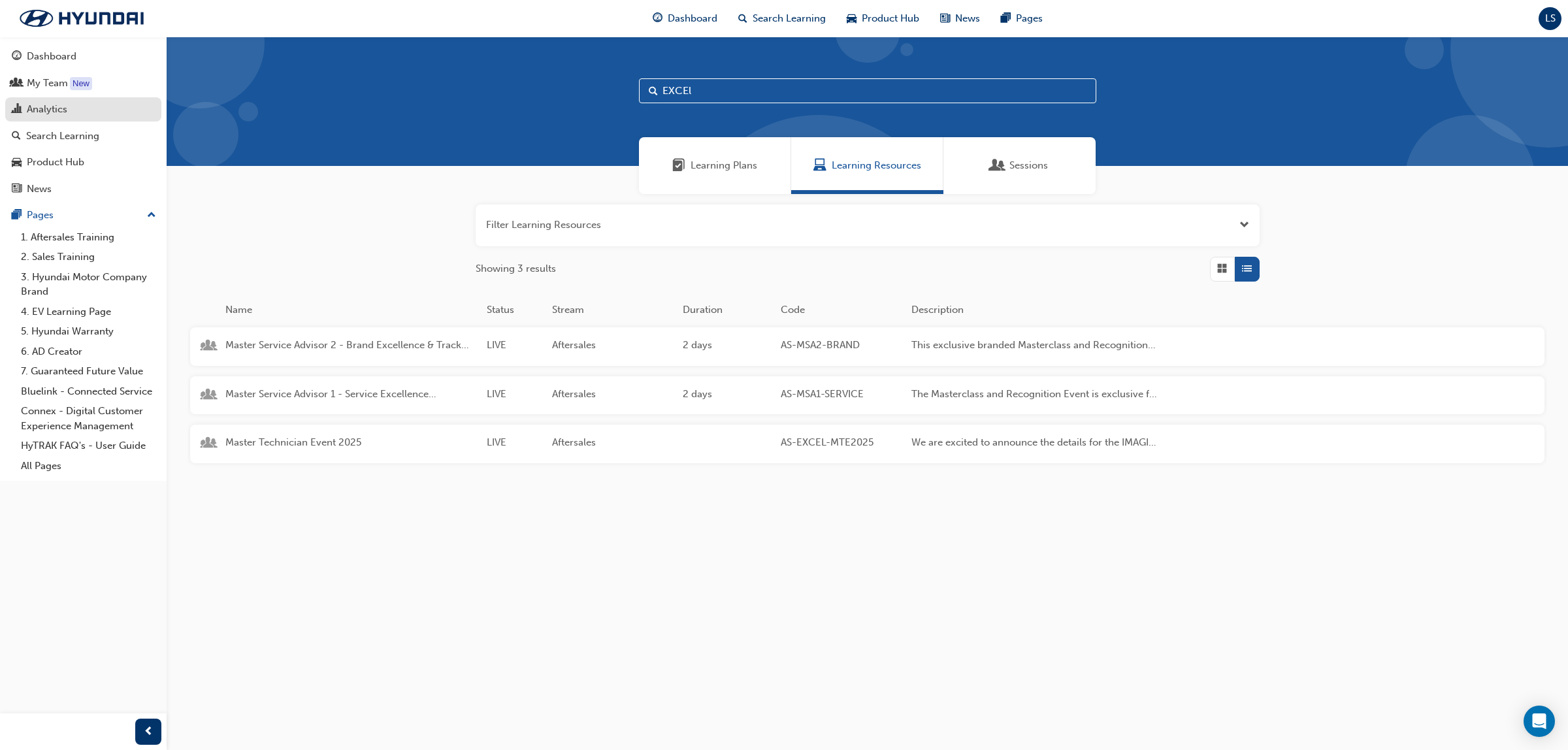
click at [47, 105] on div "Analytics" at bounding box center [47, 109] width 41 height 15
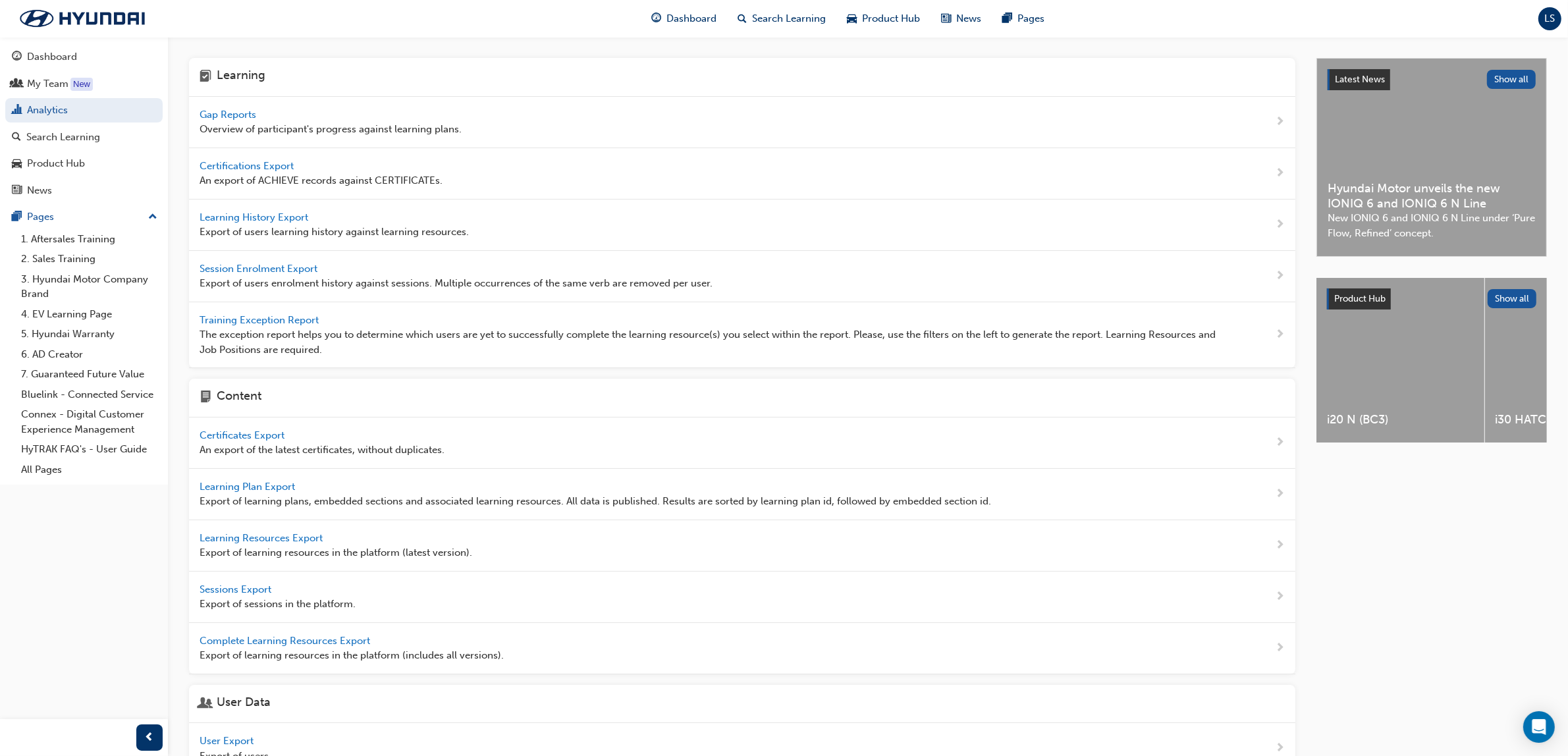
click at [245, 114] on span "Gap Reports" at bounding box center [229, 114] width 59 height 12
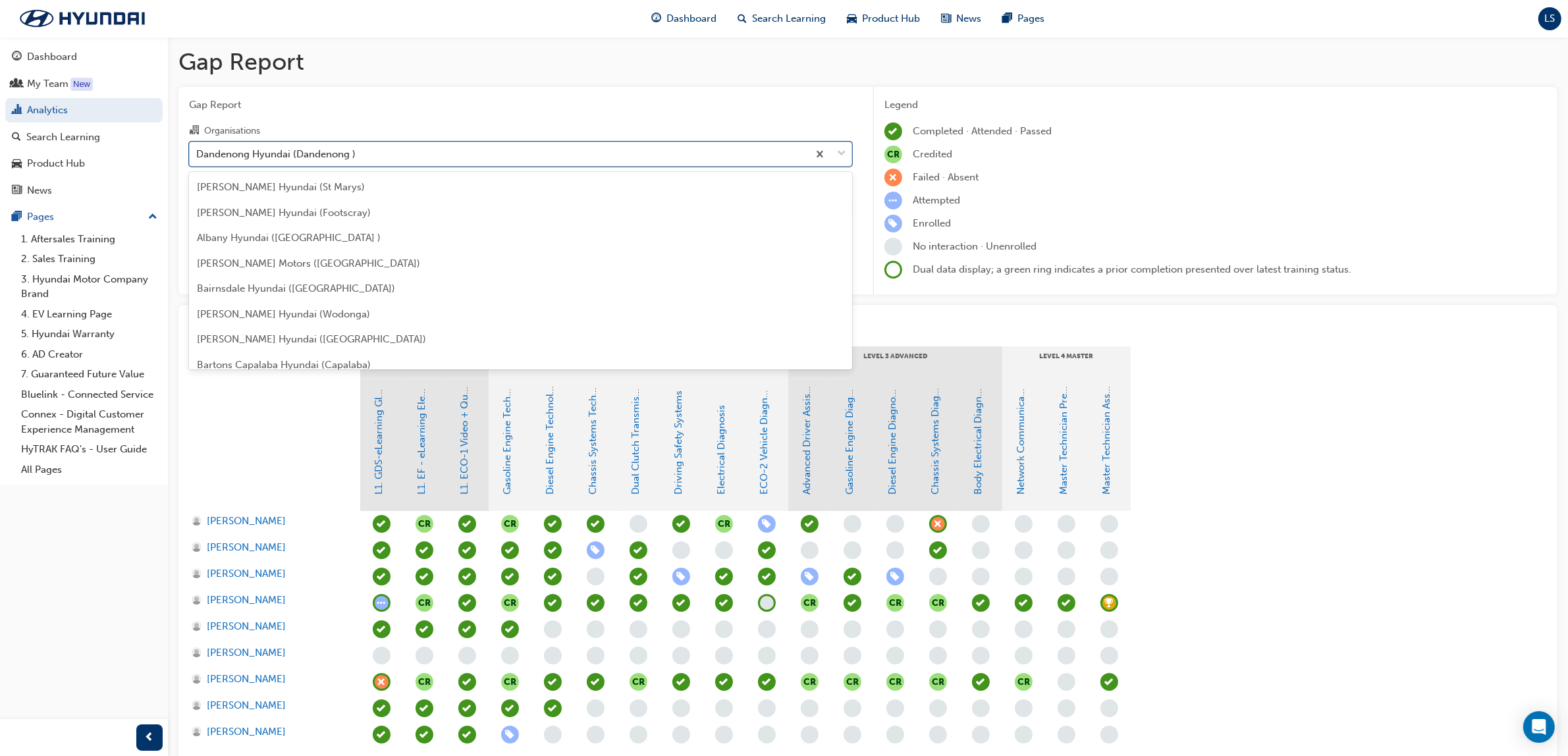
click at [340, 158] on div "Dandenong Hyundai (Dandenong )" at bounding box center [276, 153] width 159 height 15
click at [198, 158] on input "Organisations option Dandenong Hyundai (Dandenong ) focused, 39 of 182. 182 res…" at bounding box center [196, 153] width 1 height 12
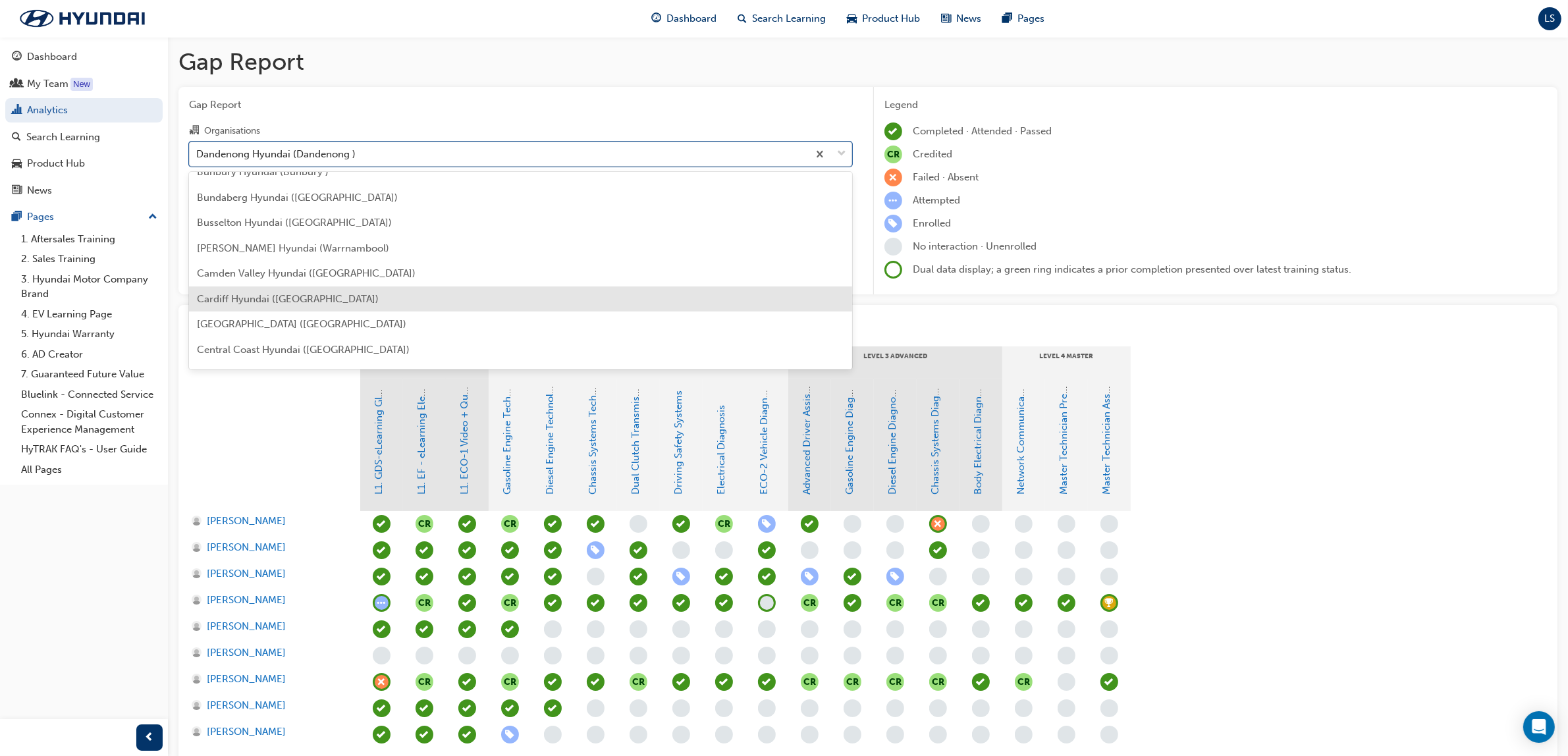
scroll to position [390, 0]
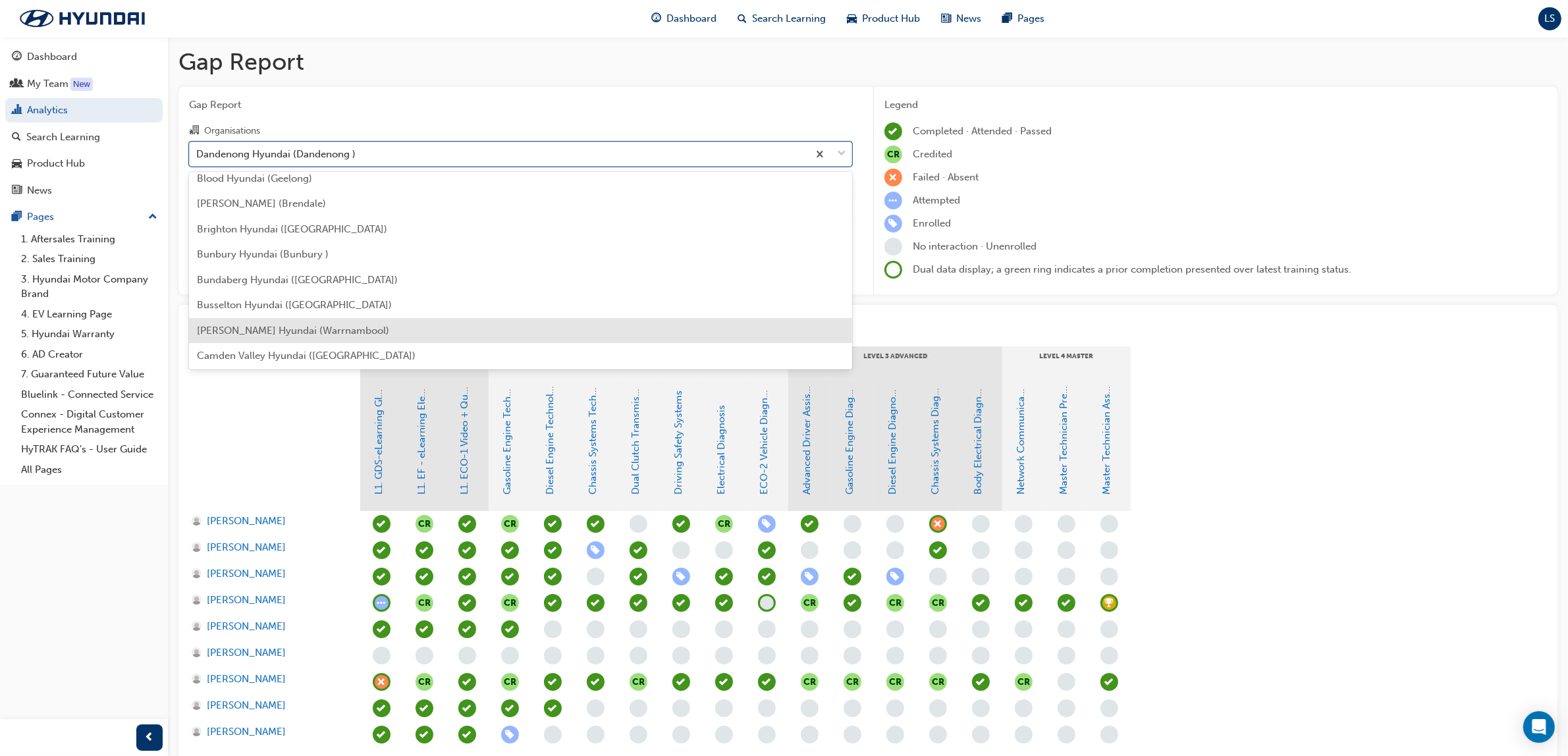
click at [392, 328] on div "[PERSON_NAME] Hyundai (Warrnambool)" at bounding box center [520, 331] width 664 height 26
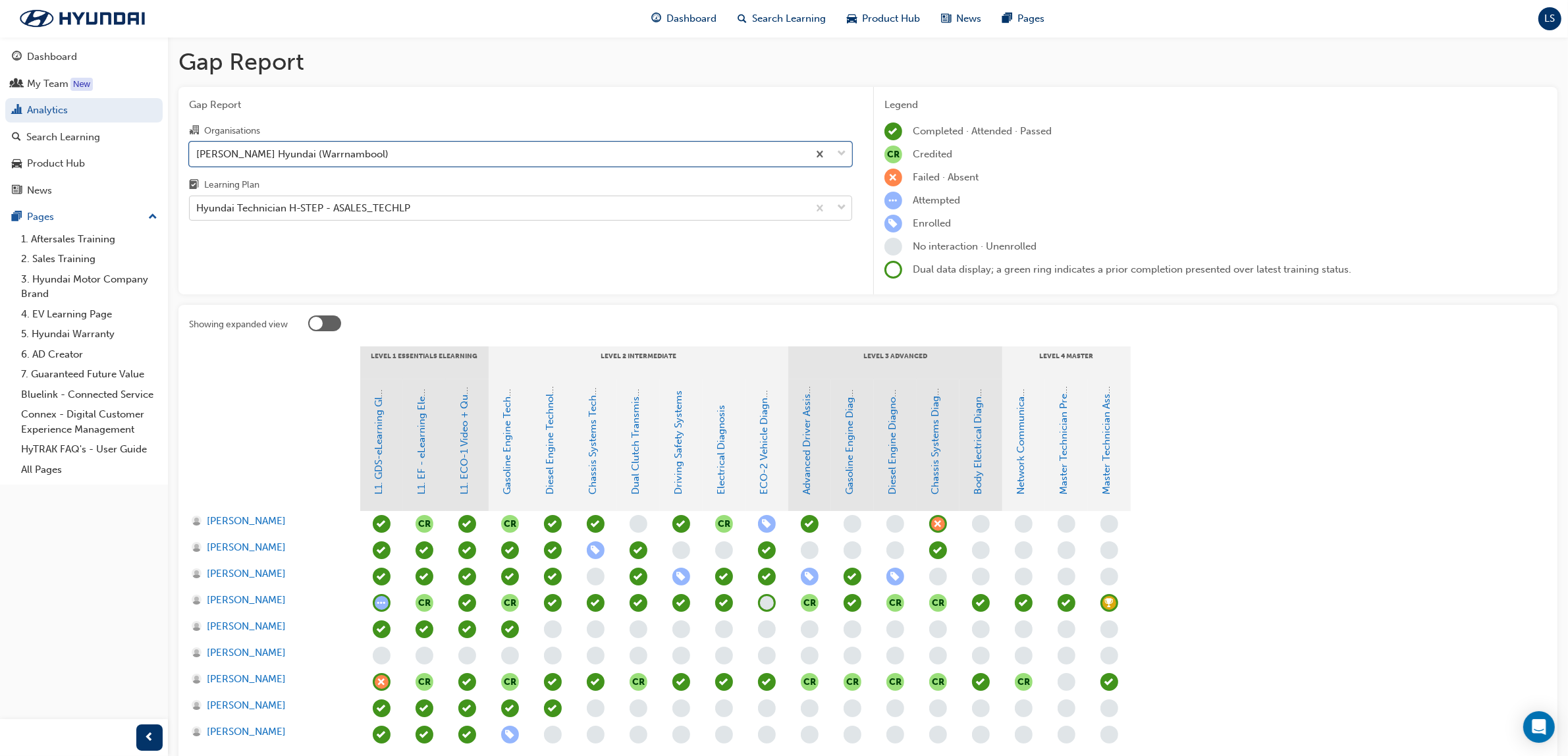
click at [402, 216] on div "Hyundai Technician H-STEP - ASALES_TECHLP" at bounding box center [303, 208] width 214 height 15
click at [198, 213] on input "Learning Plan Hyundai Technician H-STEP - ASALES_TECHLP" at bounding box center [196, 208] width 1 height 12
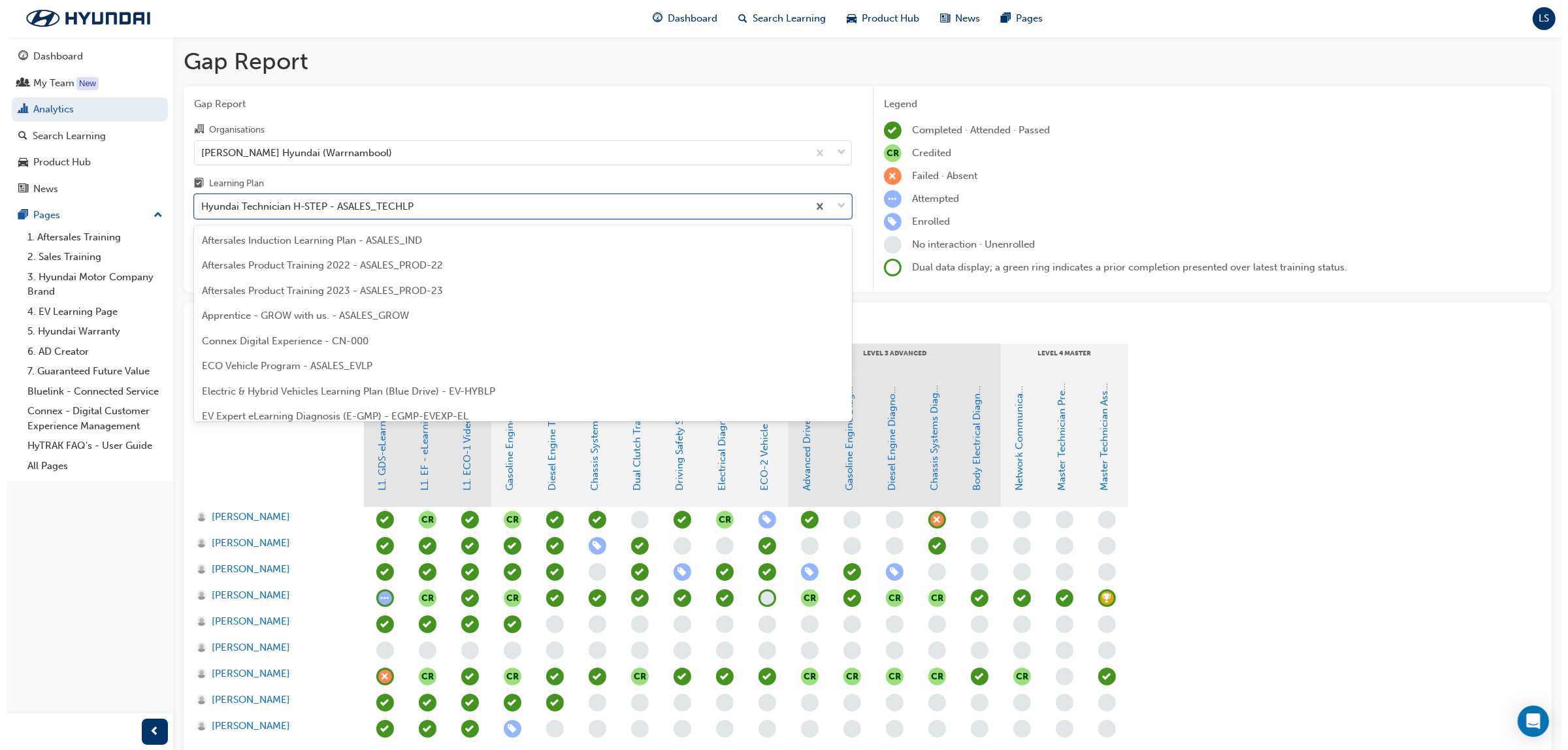
scroll to position [343, 0]
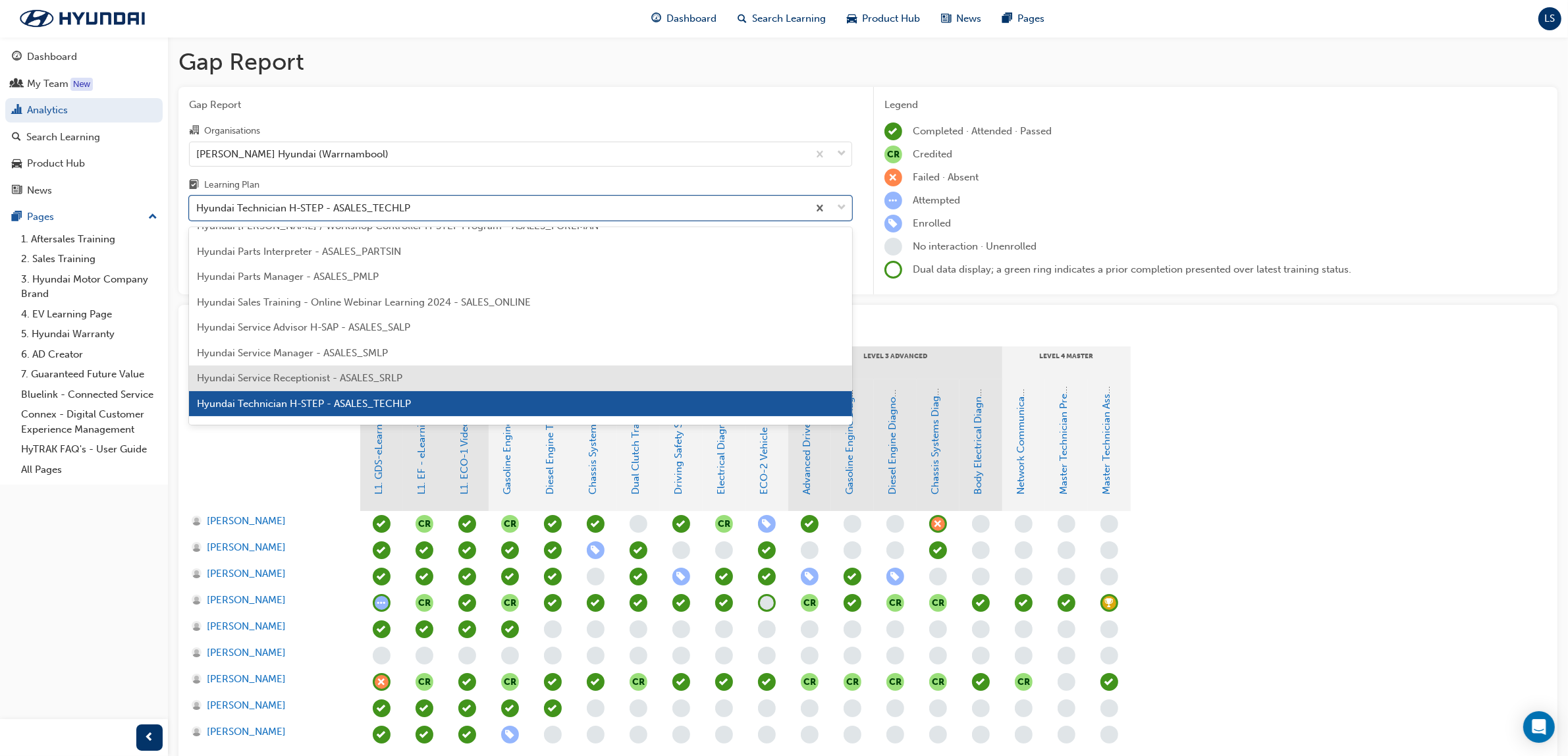
drag, startPoint x: 373, startPoint y: 372, endPoint x: 372, endPoint y: 237, distance: 135.0
click at [372, 372] on span "Hyundai Service Receptionist - ASALES_SRLP" at bounding box center [299, 377] width 205 height 12
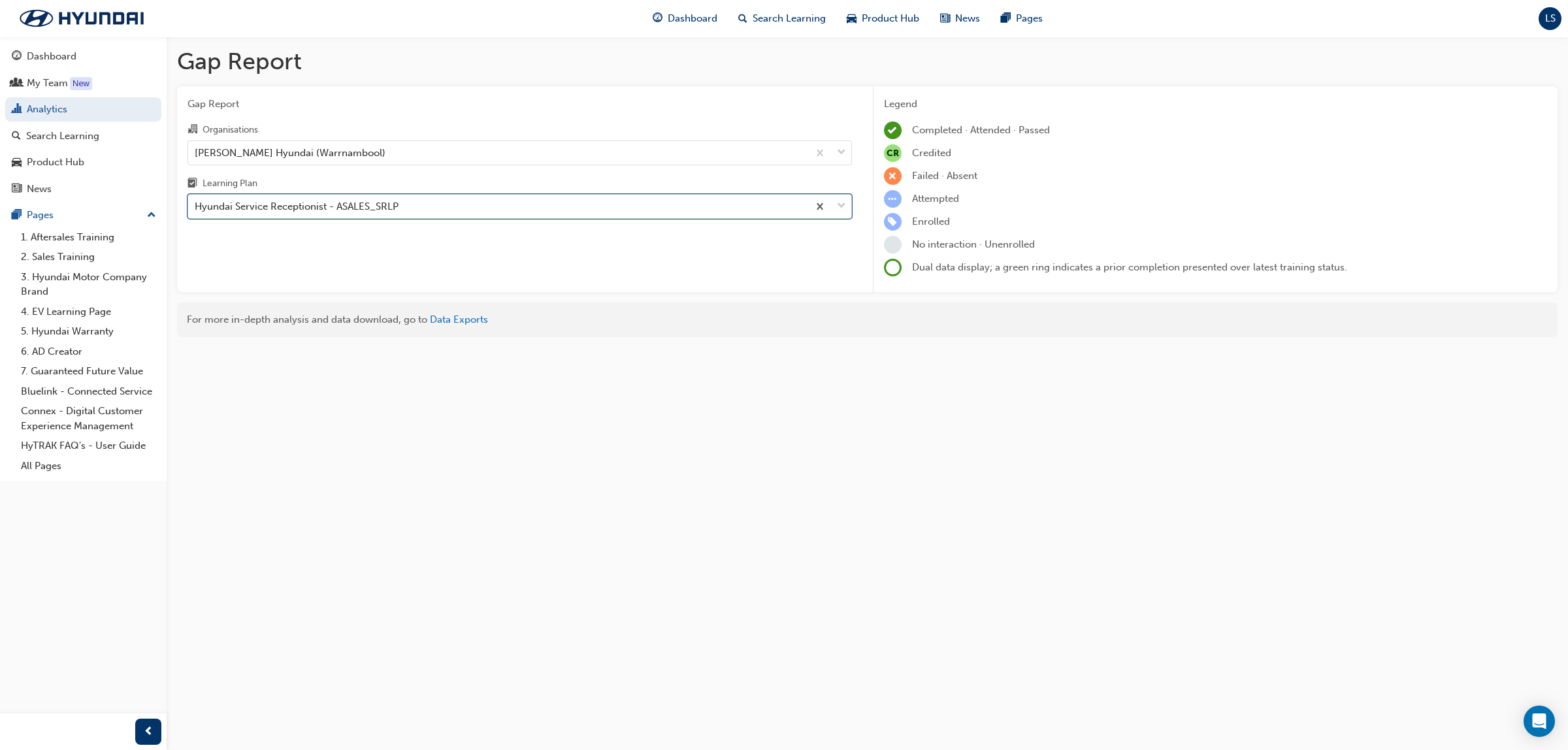
click at [376, 203] on div "Hyundai Service Receptionist - ASALES_SRLP" at bounding box center [296, 206] width 203 height 15
click at [196, 203] on input "Learning Plan option Hyundai Service Receptionist - ASALES_SRLP, selected. 0 re…" at bounding box center [195, 206] width 1 height 12
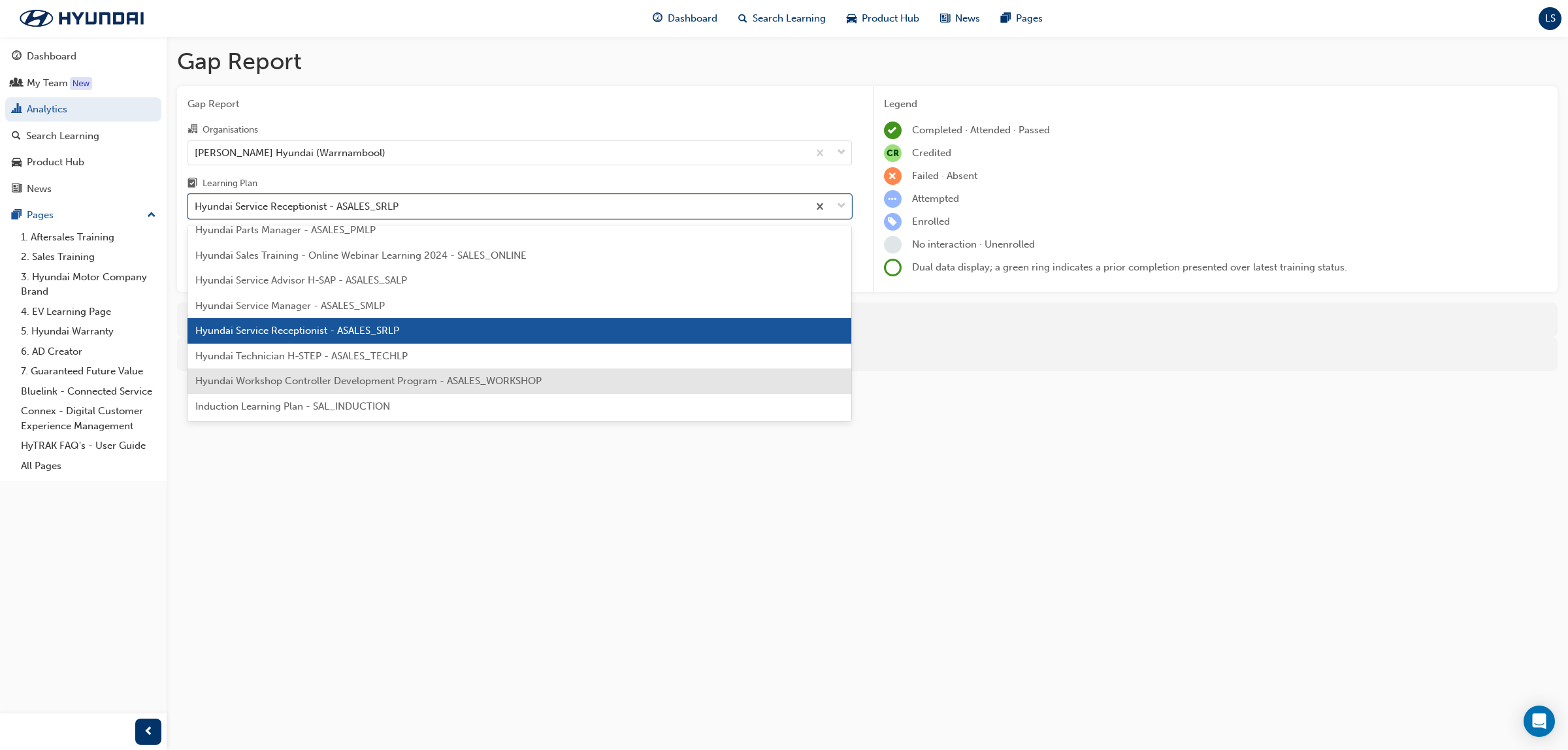
scroll to position [409, 0]
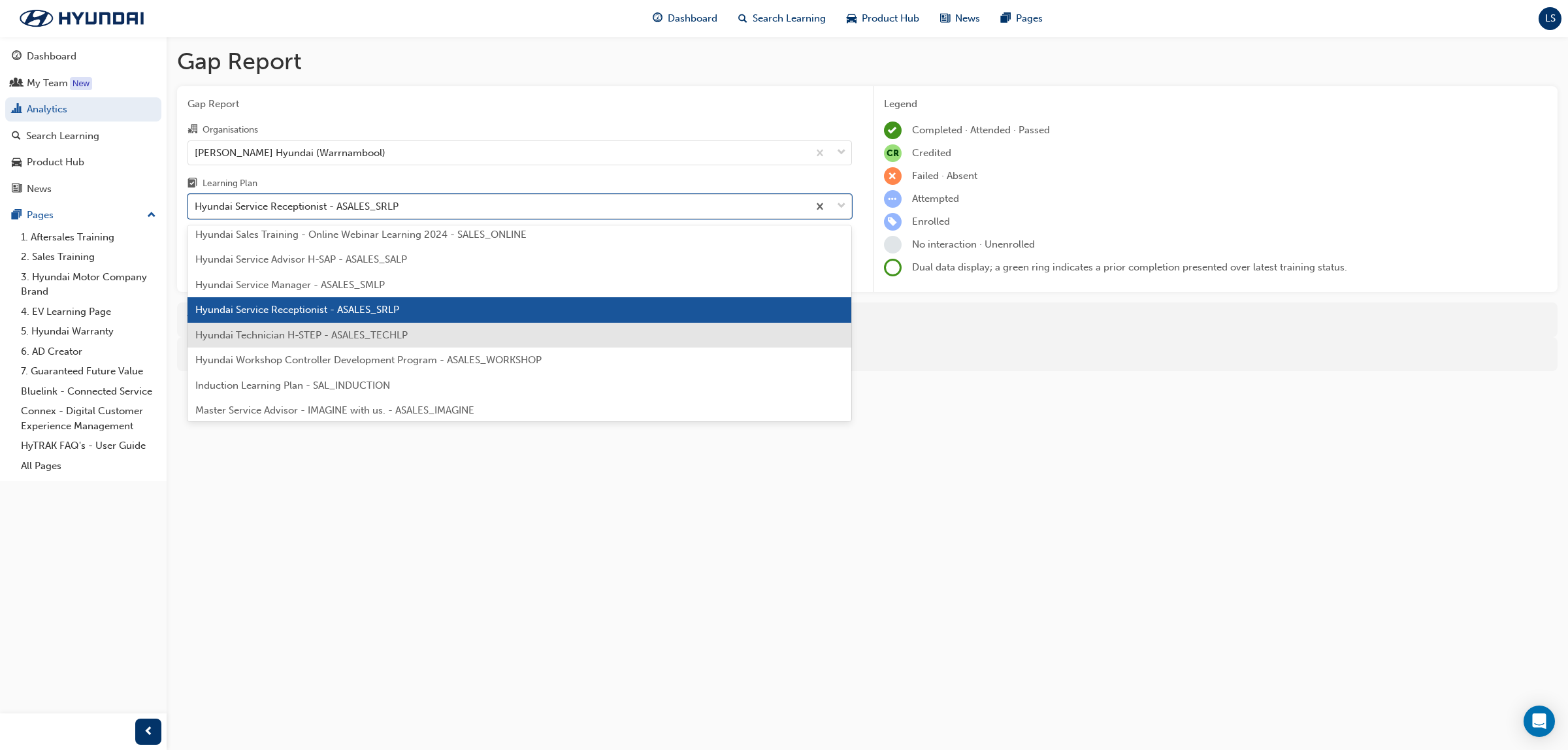
click at [370, 344] on div "Hyundai Technician H-STEP - ASALES_TECHLP" at bounding box center [520, 335] width 665 height 26
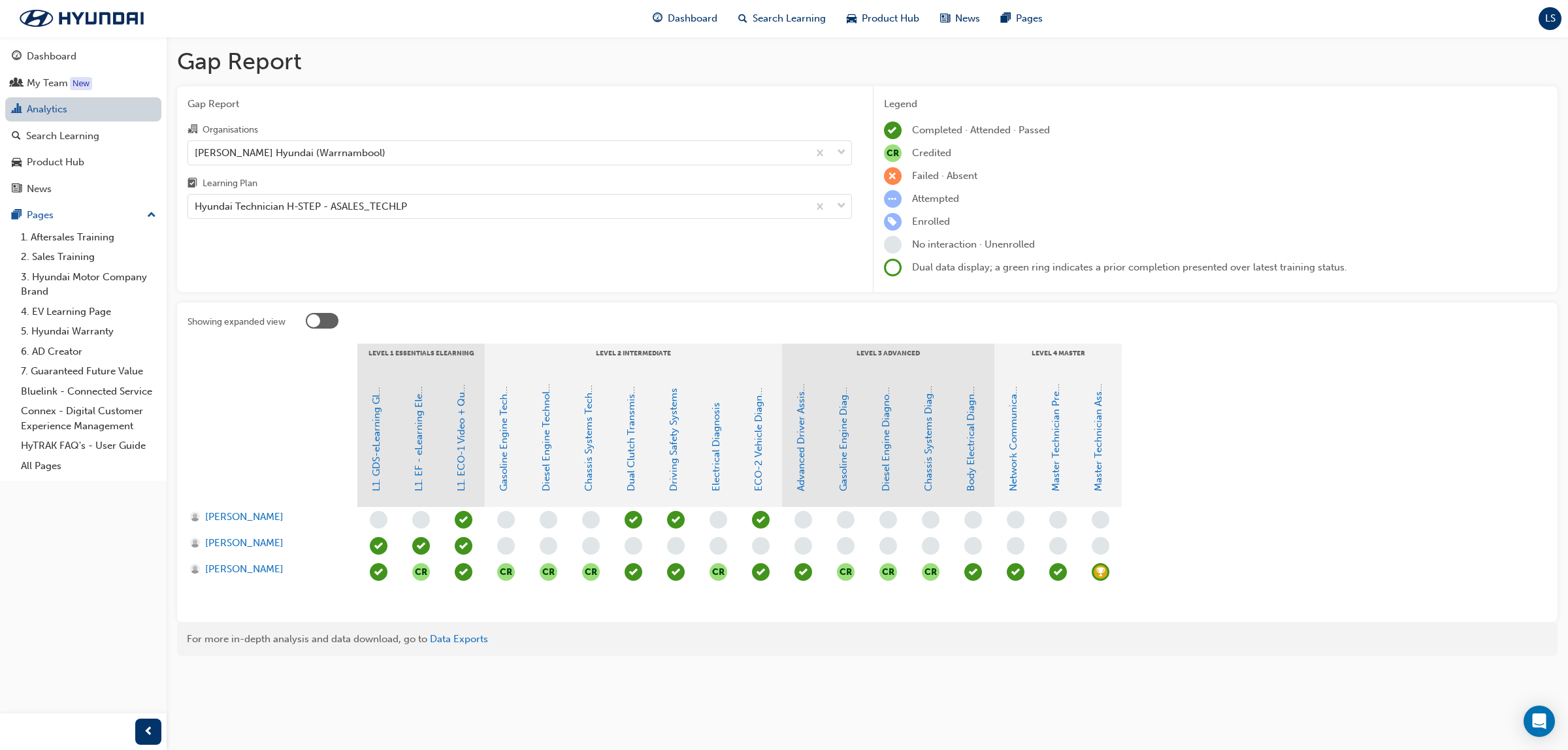
click at [95, 110] on link "Analytics" at bounding box center [84, 109] width 156 height 24
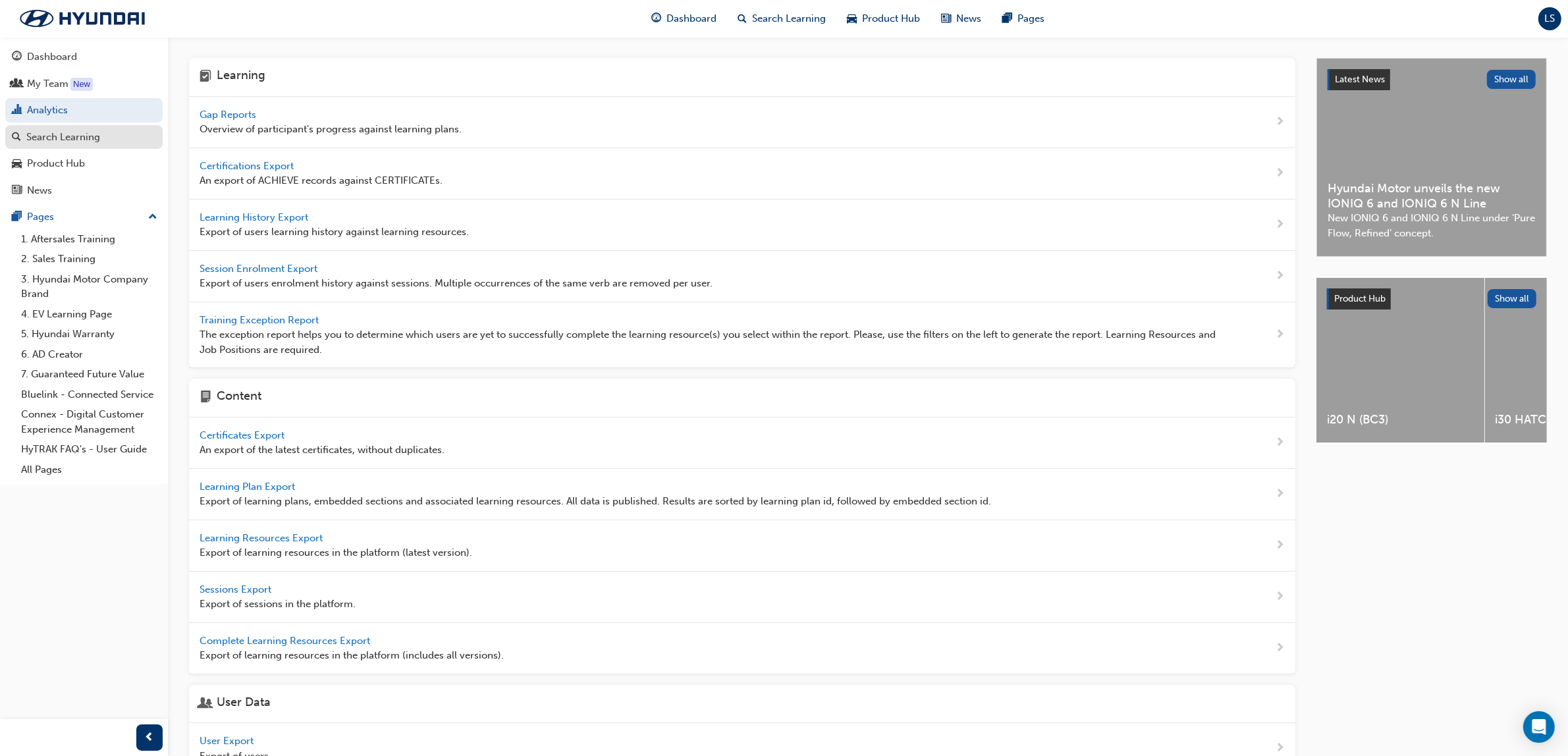
click at [94, 133] on div "Search Learning" at bounding box center [63, 137] width 73 height 15
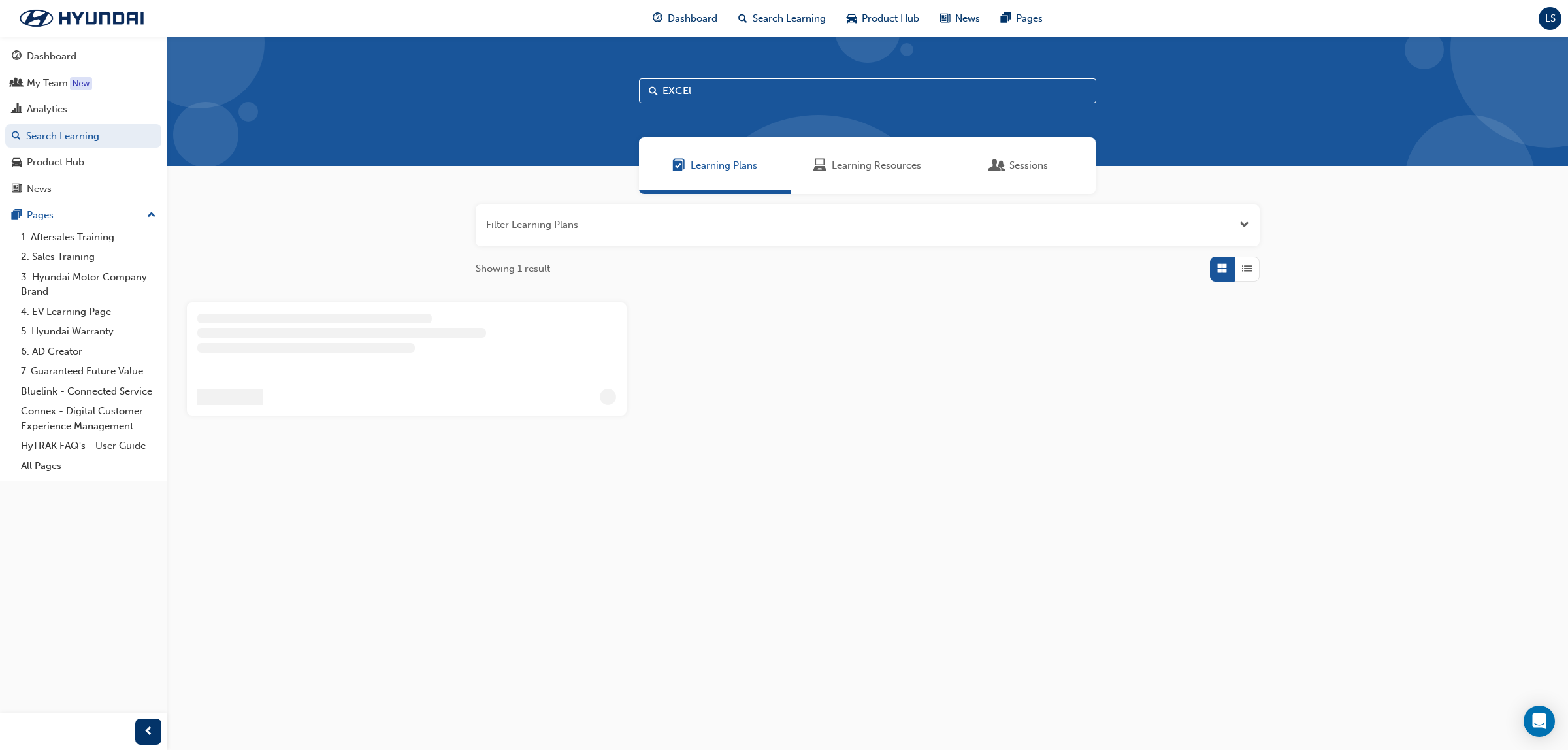
click at [837, 167] on span "Learning Resources" at bounding box center [876, 165] width 90 height 15
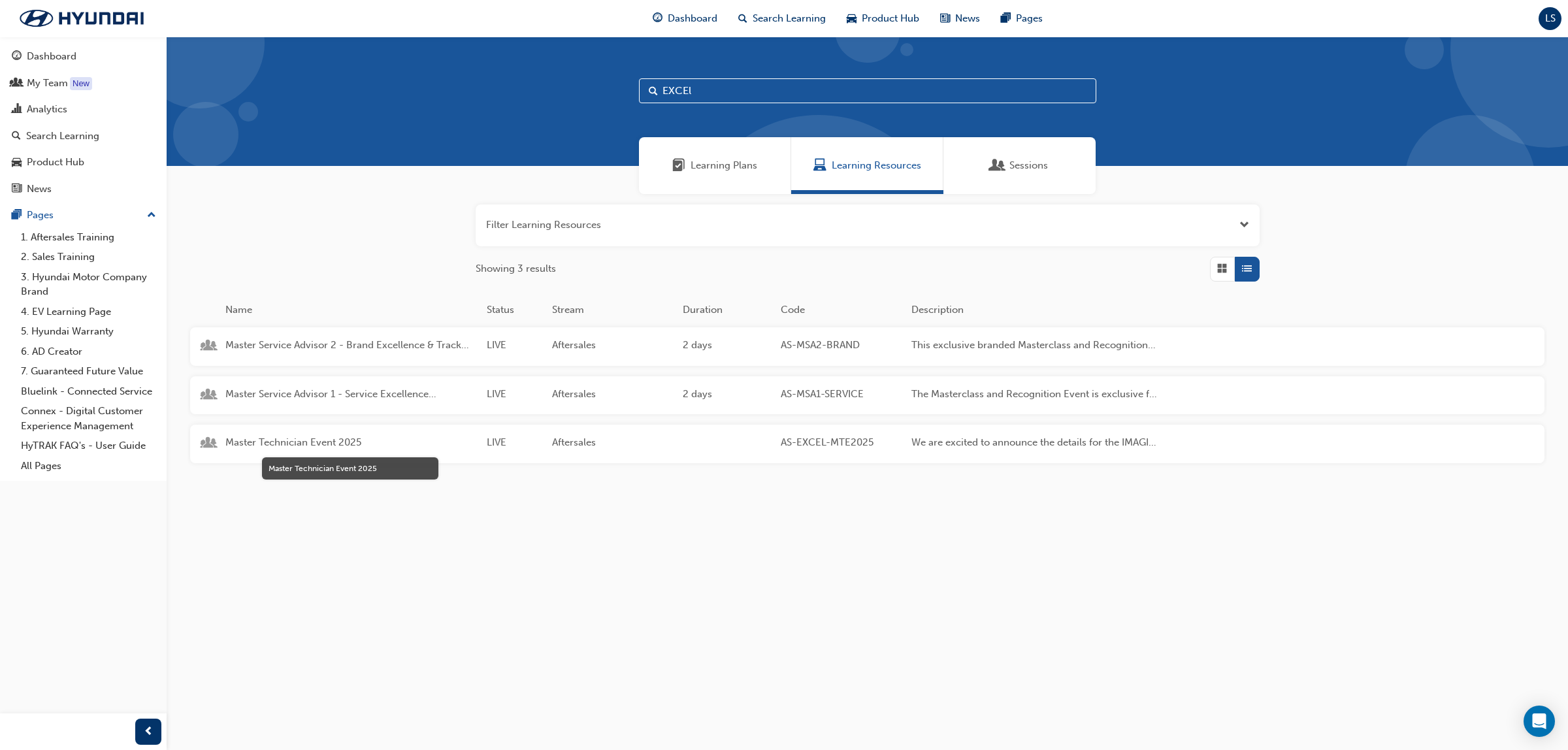
click at [323, 438] on span "Master Technician Event 2025" at bounding box center [351, 443] width 251 height 15
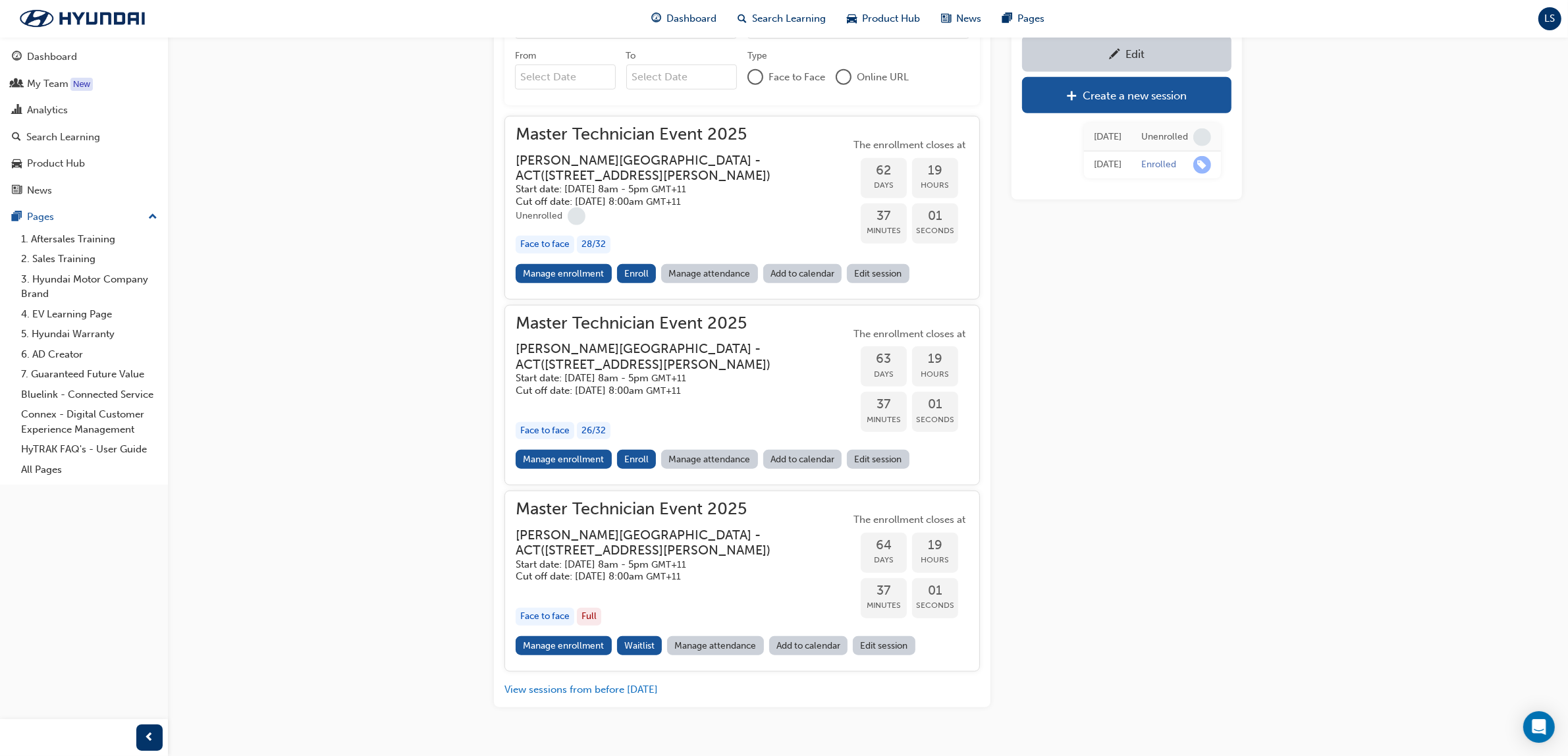
scroll to position [1388, 0]
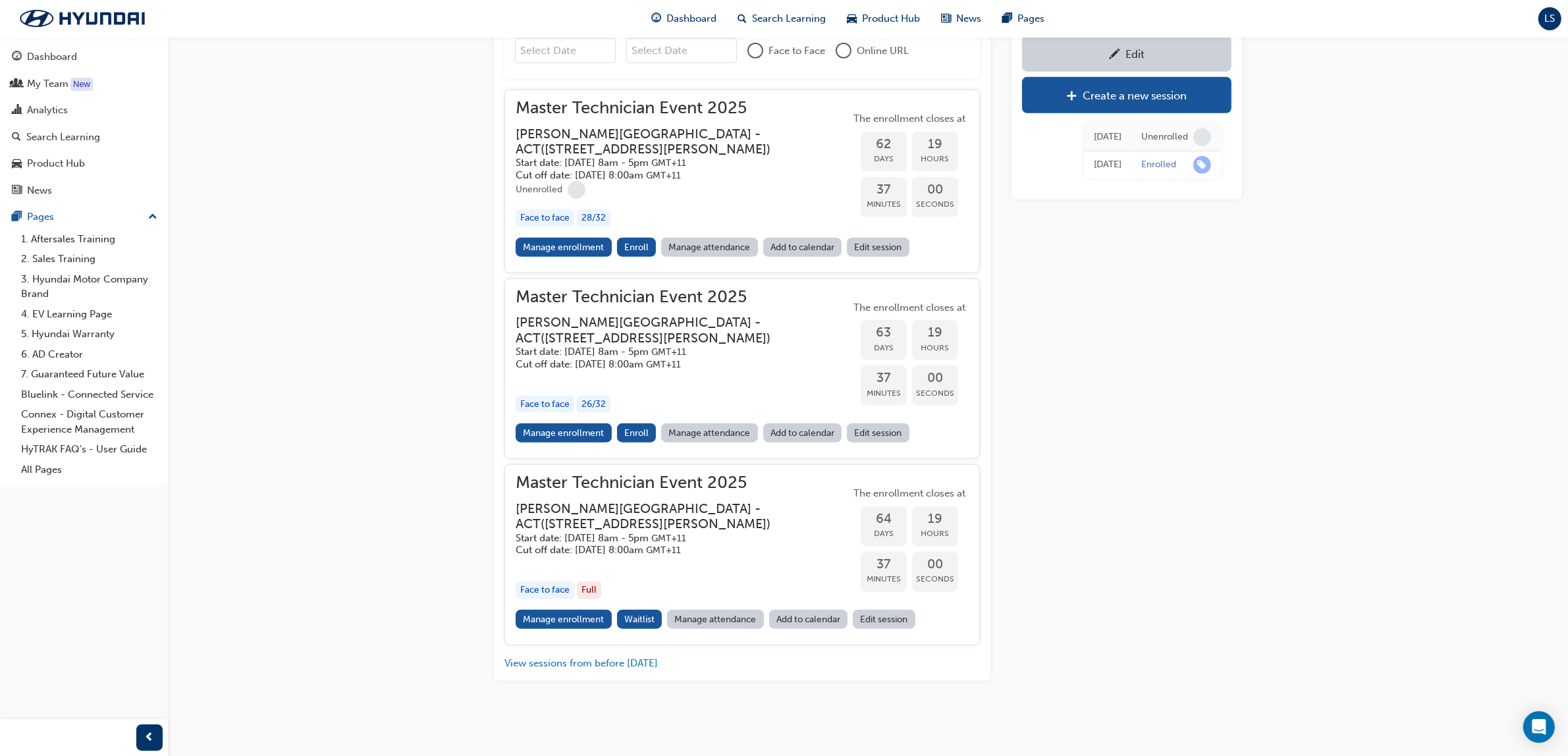
click at [696, 199] on div "Unenrolled" at bounding box center [683, 190] width 335 height 18
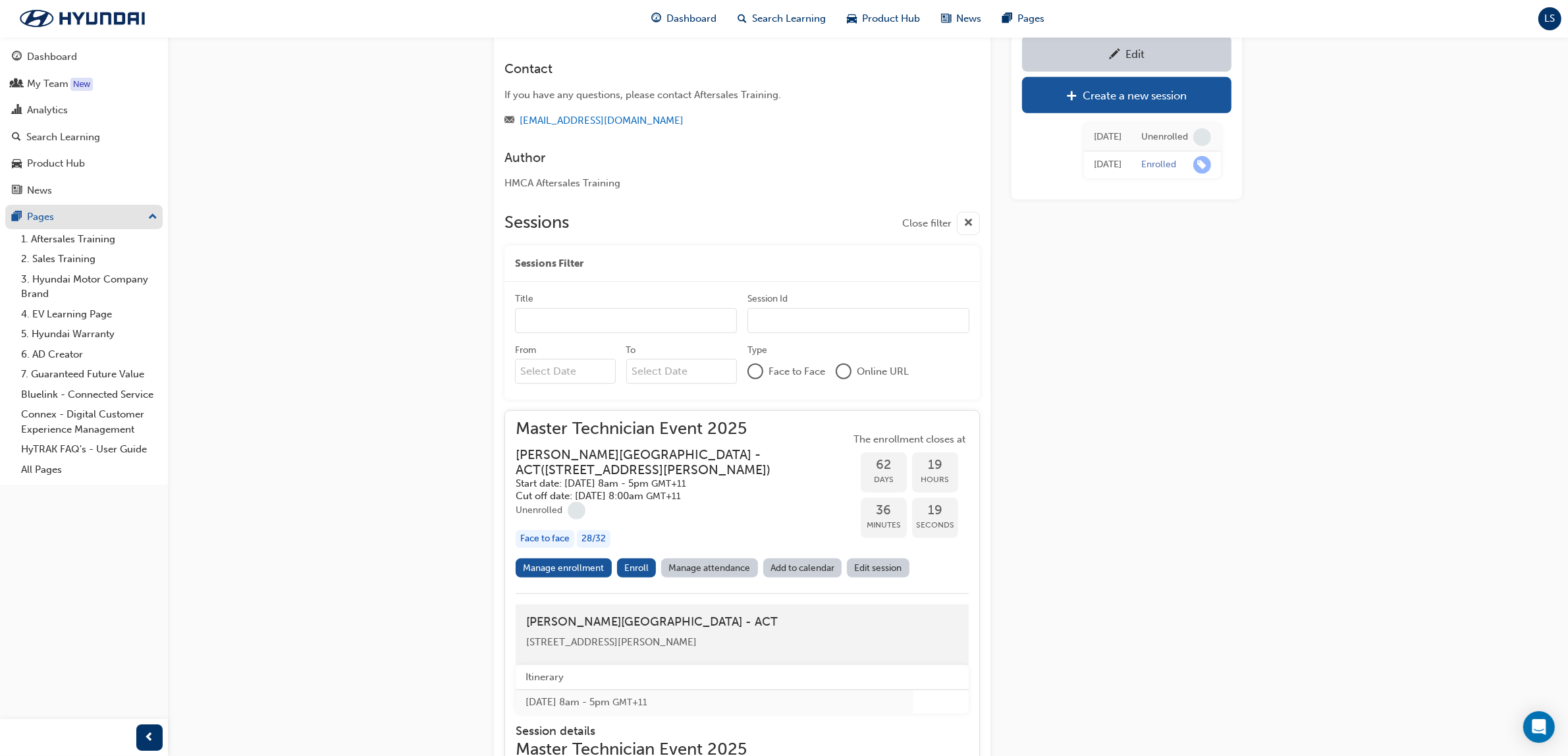
scroll to position [895, 0]
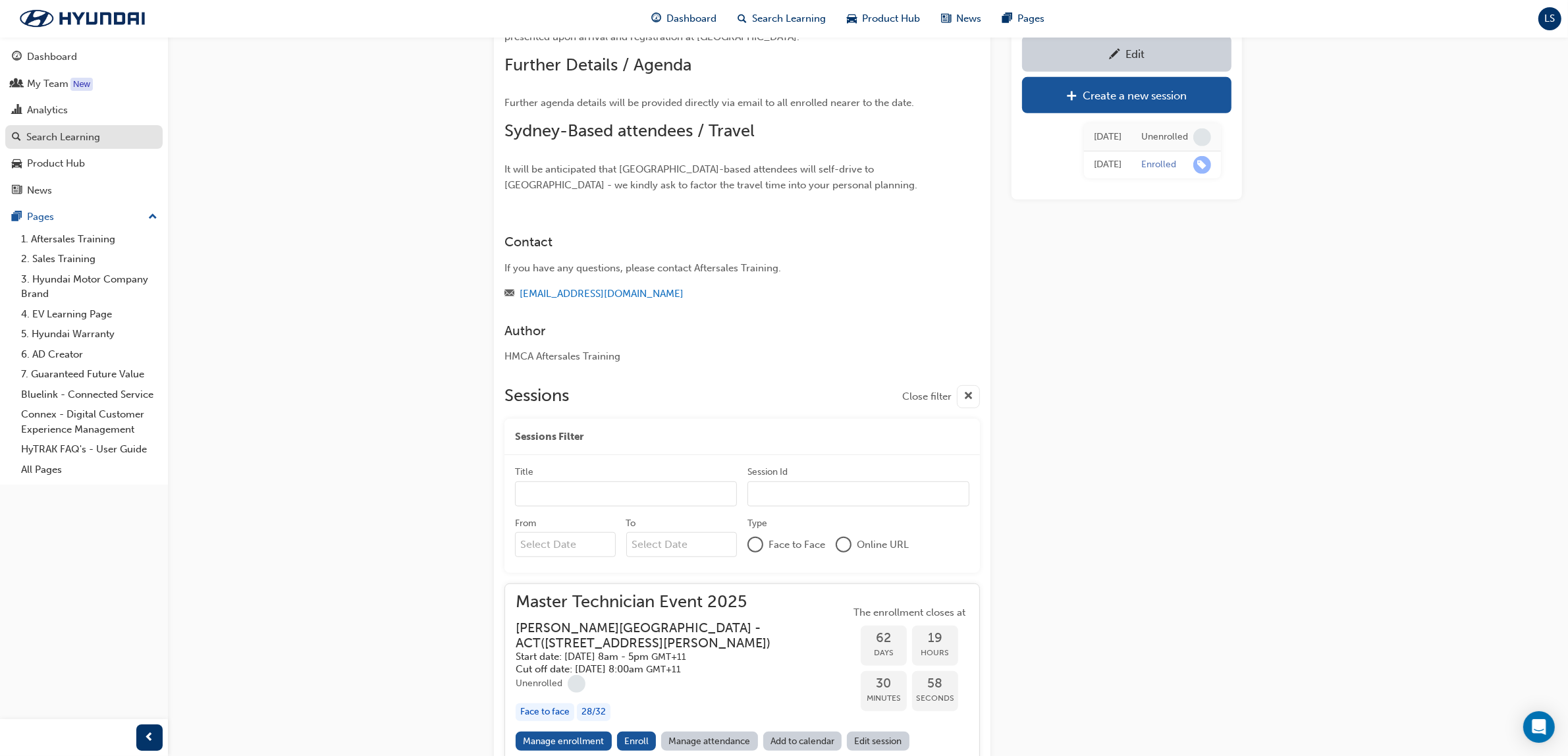
click at [83, 131] on div "Search Learning" at bounding box center [63, 137] width 73 height 15
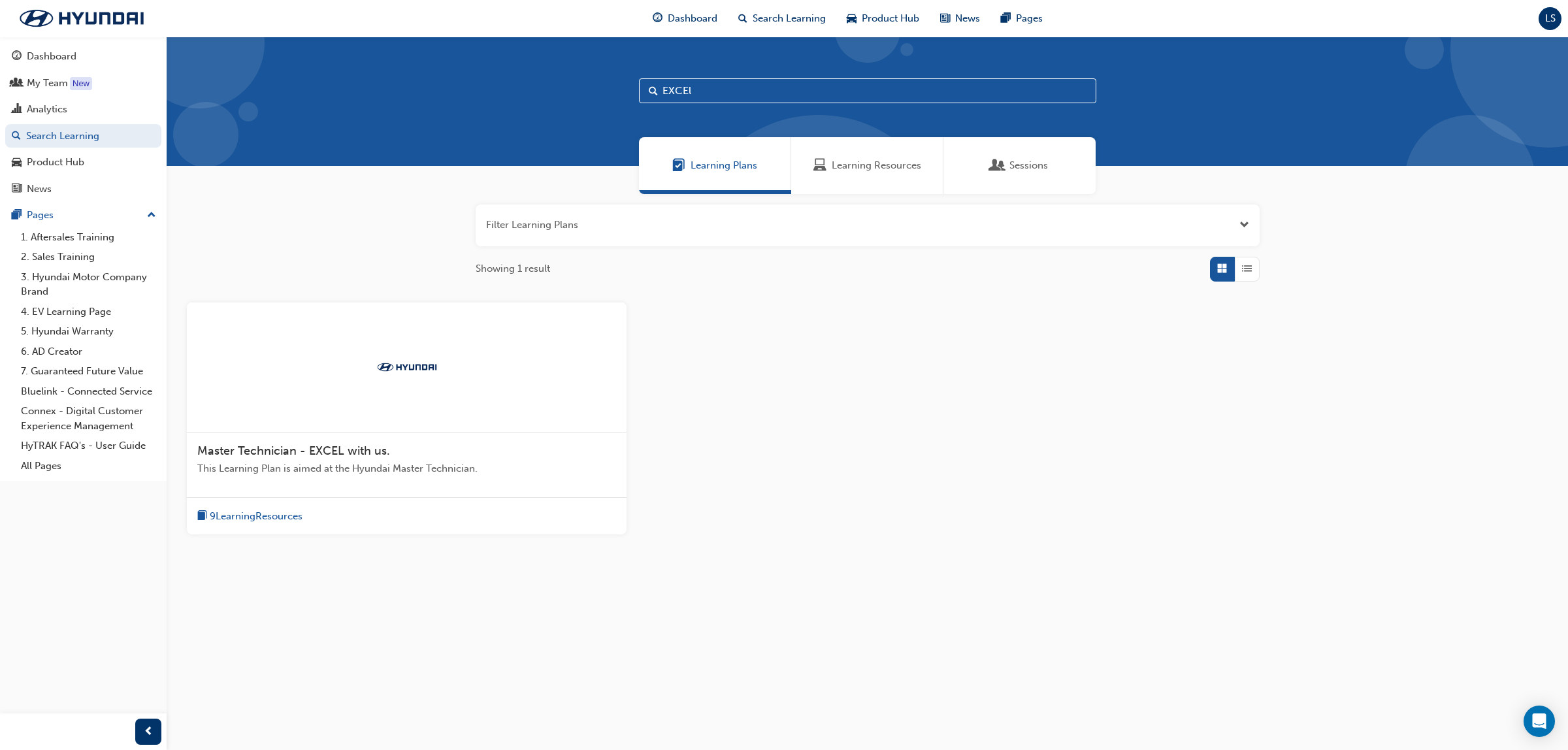
click at [878, 164] on span "Learning Resources" at bounding box center [876, 165] width 90 height 15
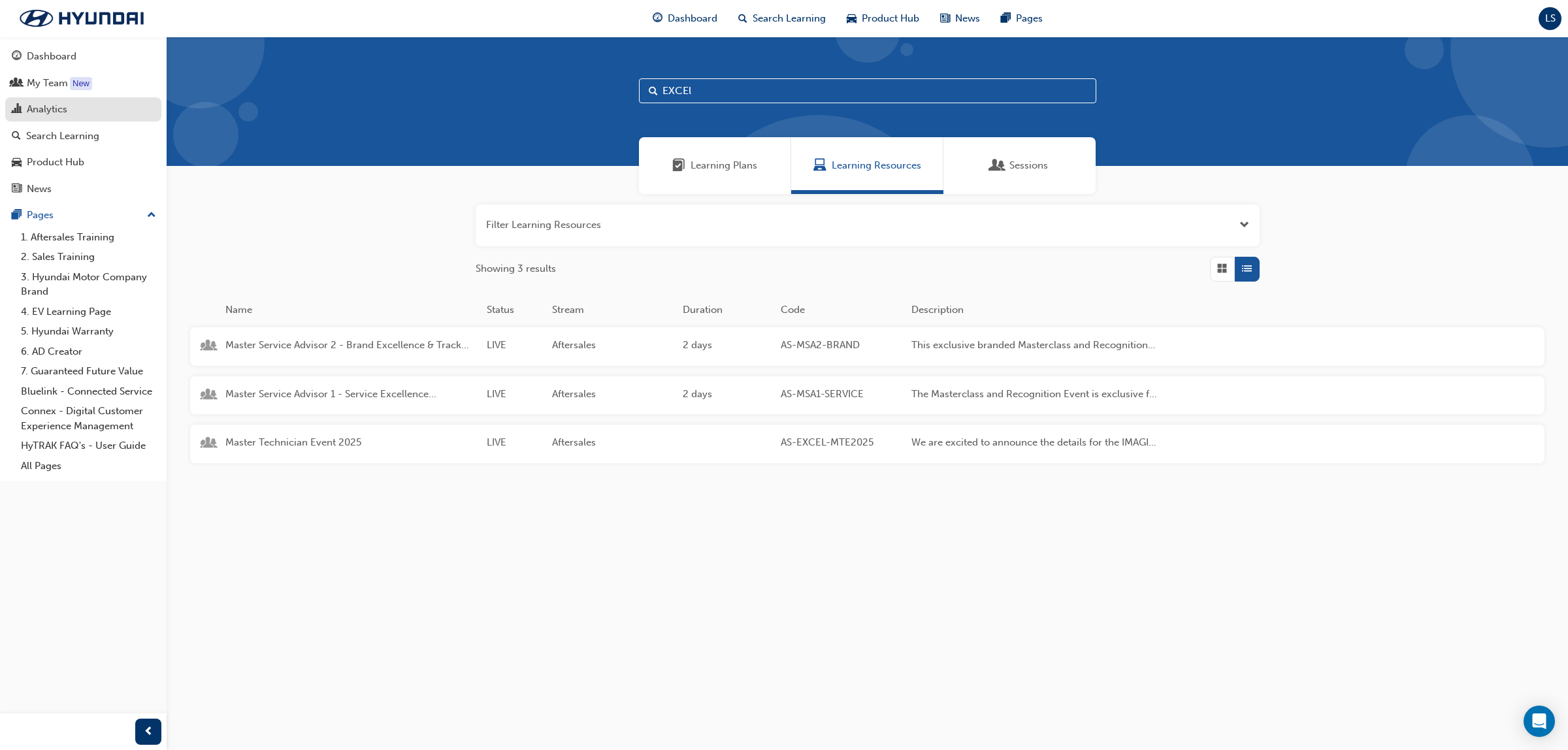
click at [66, 105] on div "Analytics" at bounding box center [47, 109] width 41 height 15
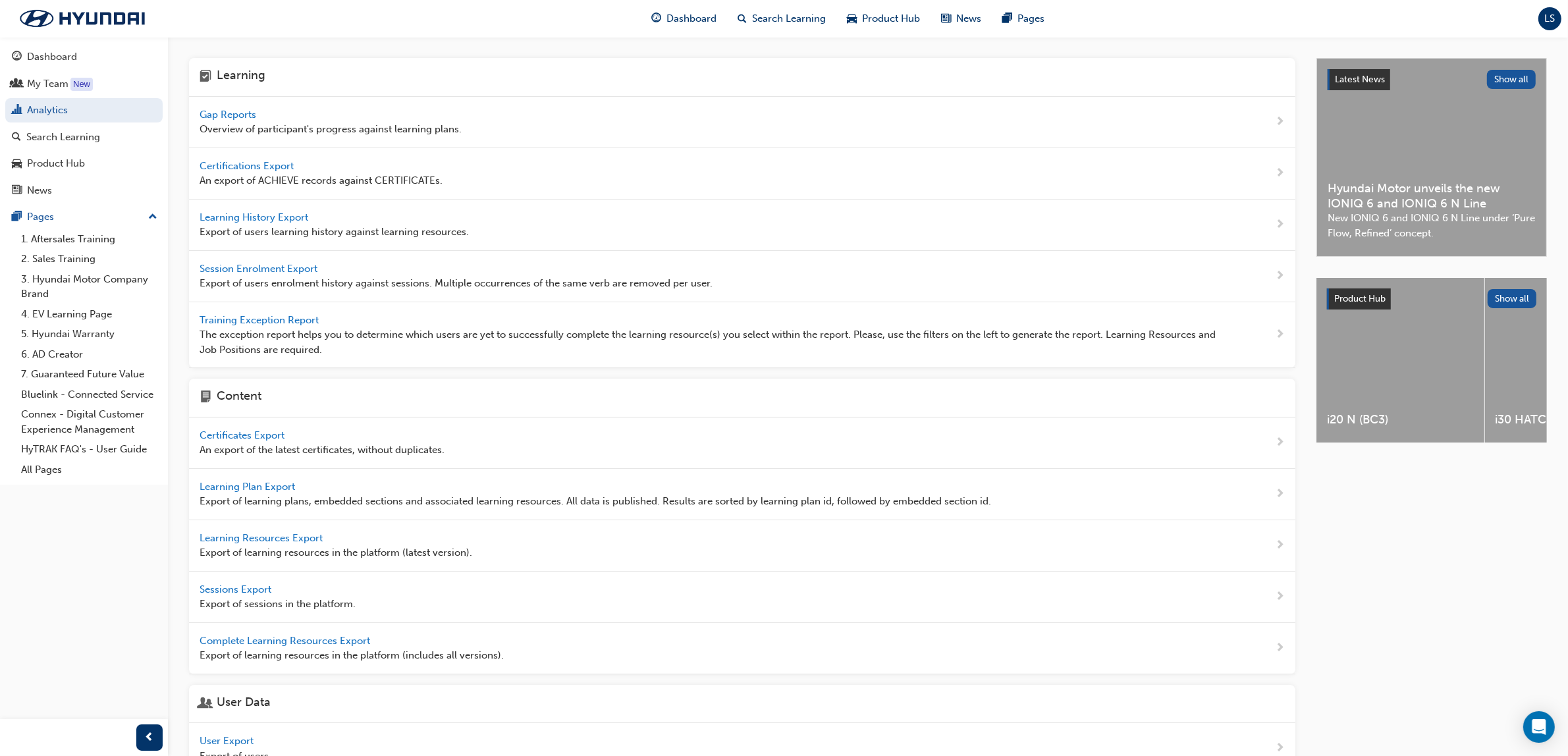
click at [208, 111] on span "Gap Reports" at bounding box center [229, 114] width 59 height 12
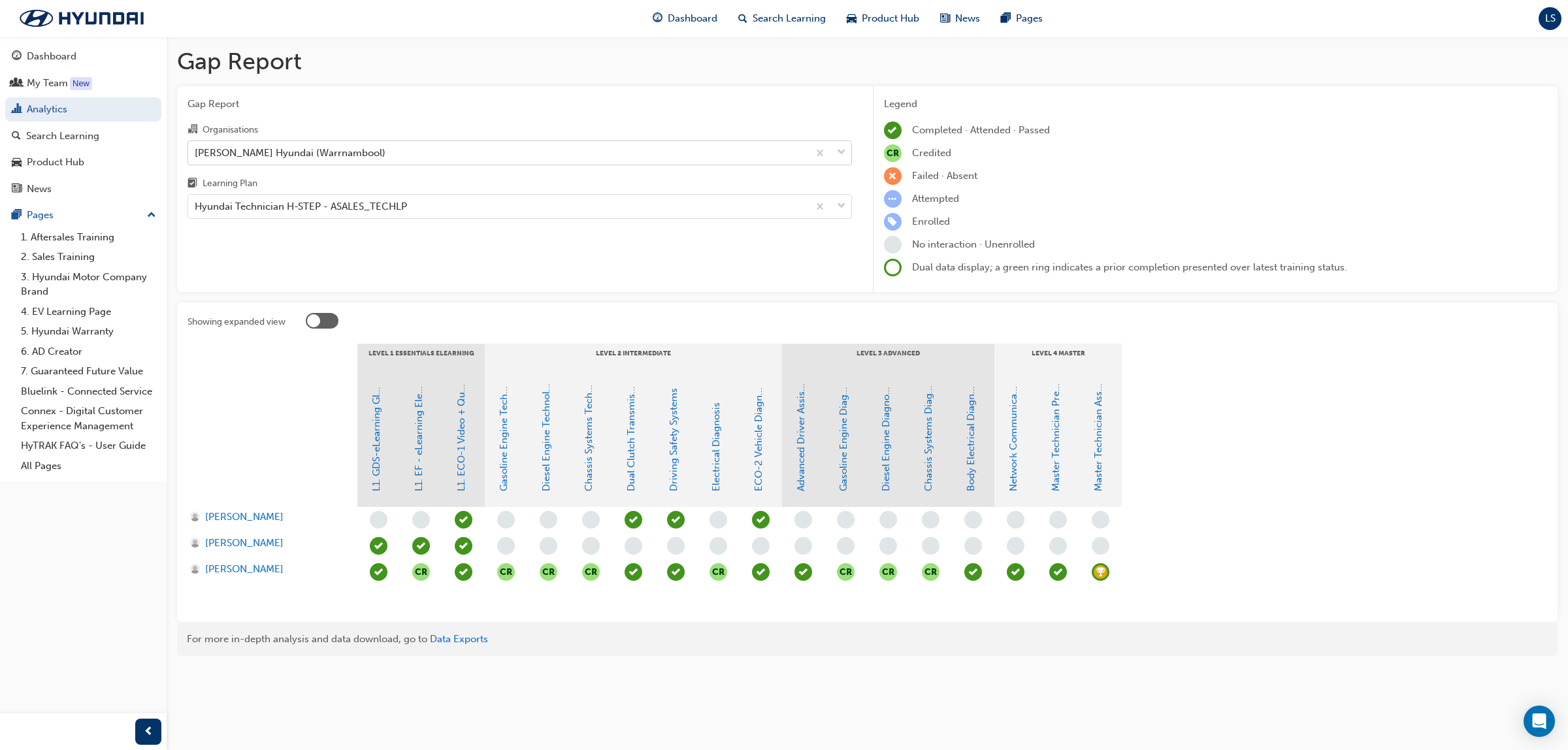
click at [345, 156] on div "[PERSON_NAME] Hyundai (Warrnambool)" at bounding box center [290, 152] width 191 height 15
click at [196, 156] on input "Organisations [PERSON_NAME] Hyundai (Warrnambool)" at bounding box center [195, 152] width 1 height 12
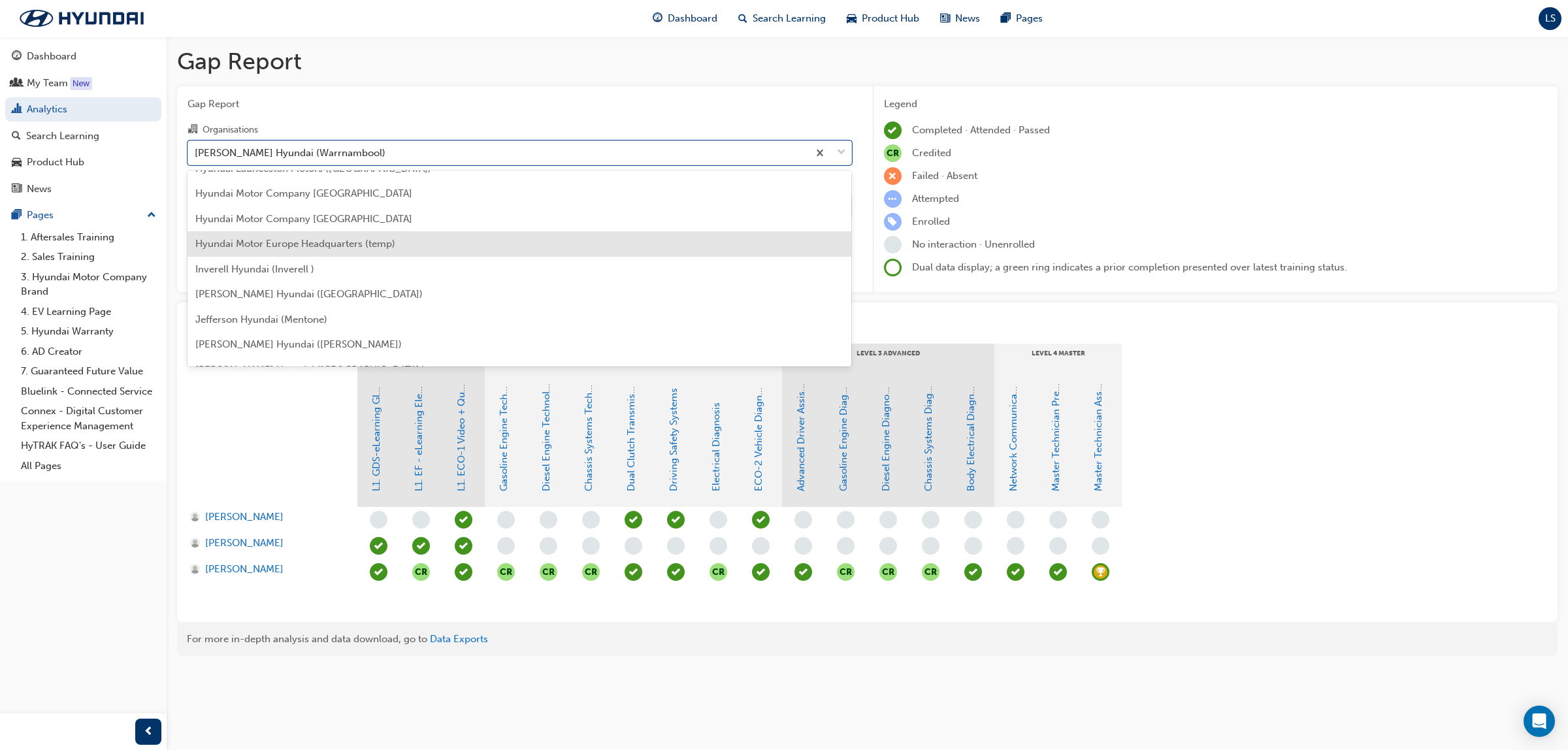
scroll to position [1756, 0]
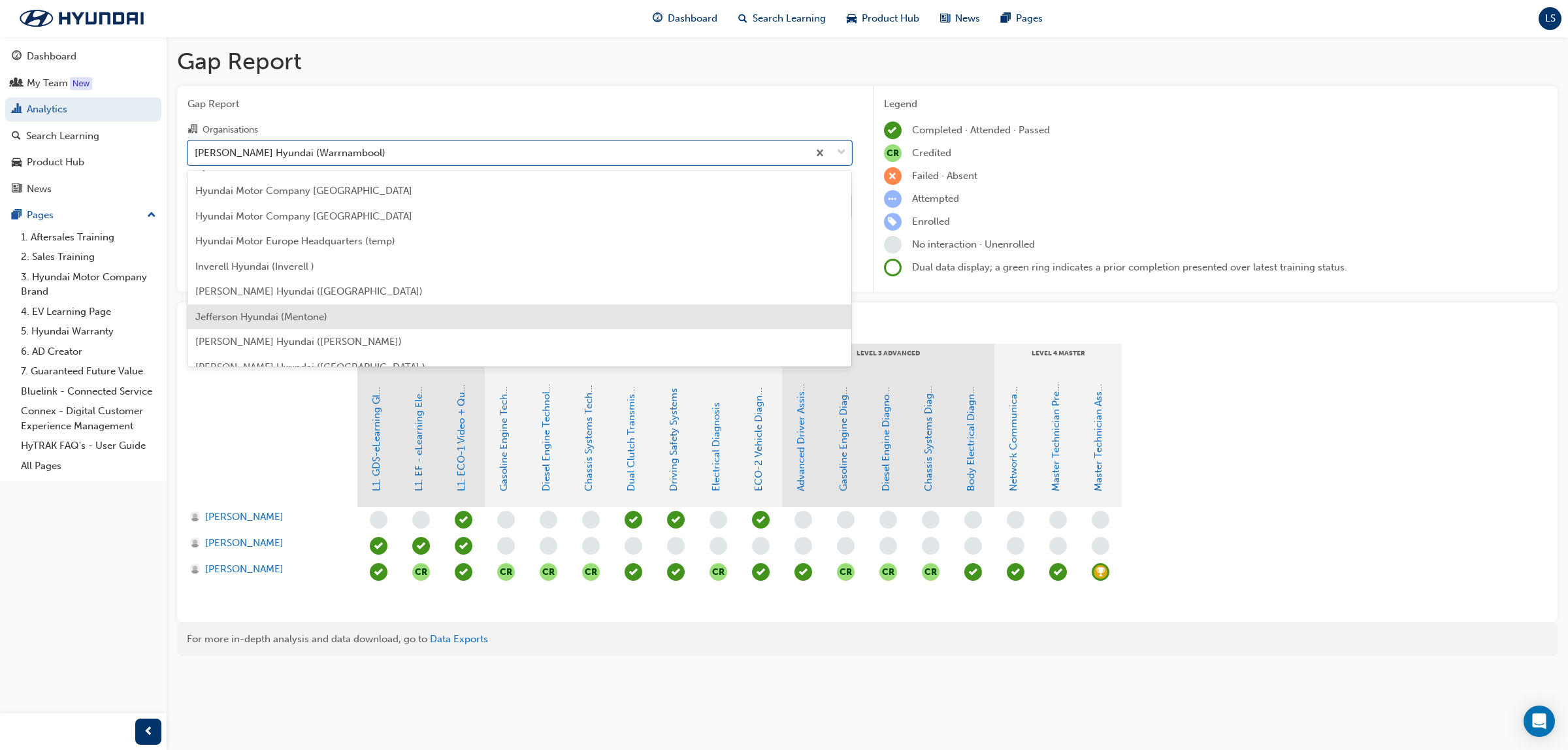
click at [248, 314] on span "Jefferson Hyundai (Mentone)" at bounding box center [261, 316] width 132 height 12
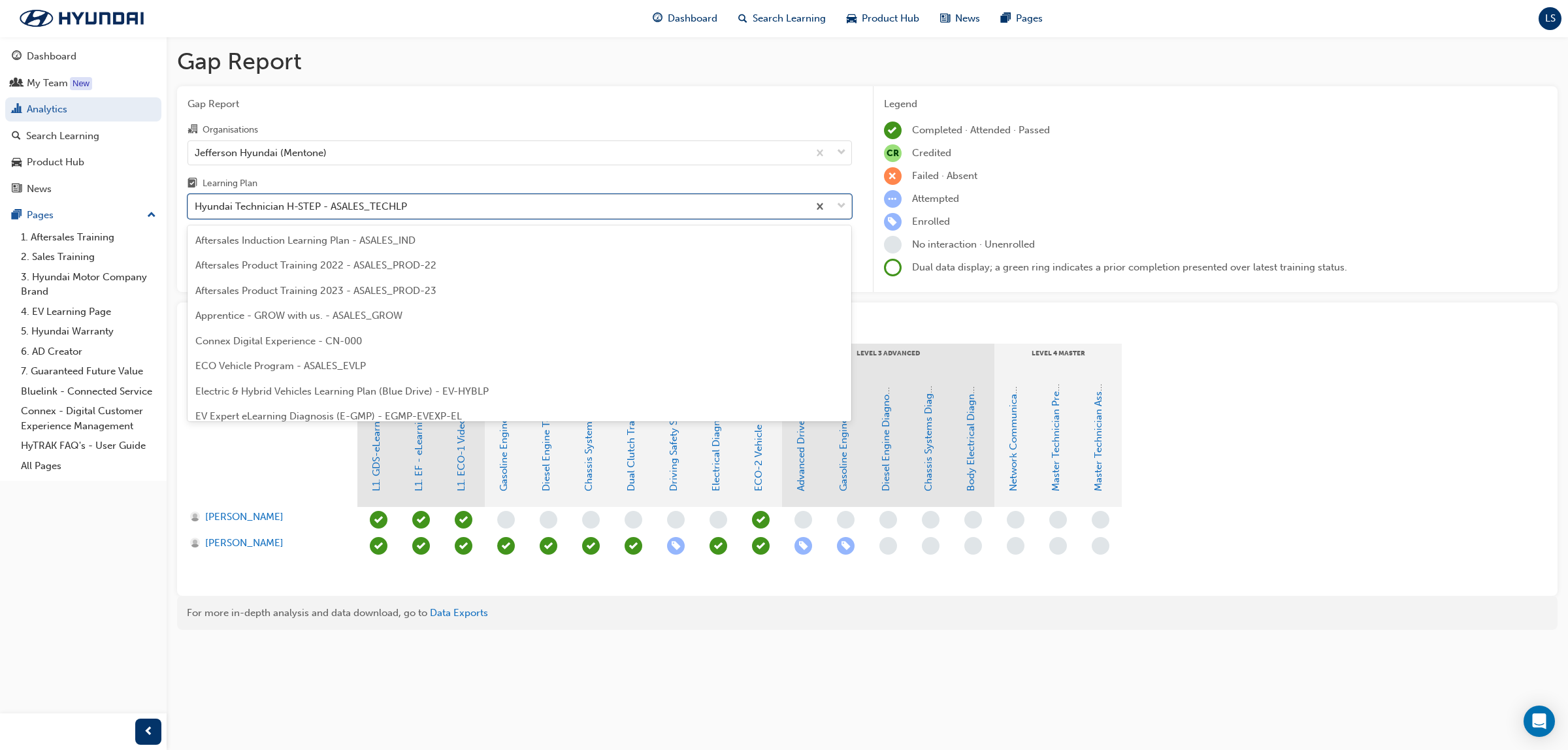
click at [309, 208] on div "Hyundai Technician H-STEP - ASALES_TECHLP" at bounding box center [300, 206] width 212 height 15
click at [196, 208] on input "Learning Plan option Hyundai Technician H-STEP - ASALES_TECHLP focused, 21 of 3…" at bounding box center [195, 206] width 1 height 12
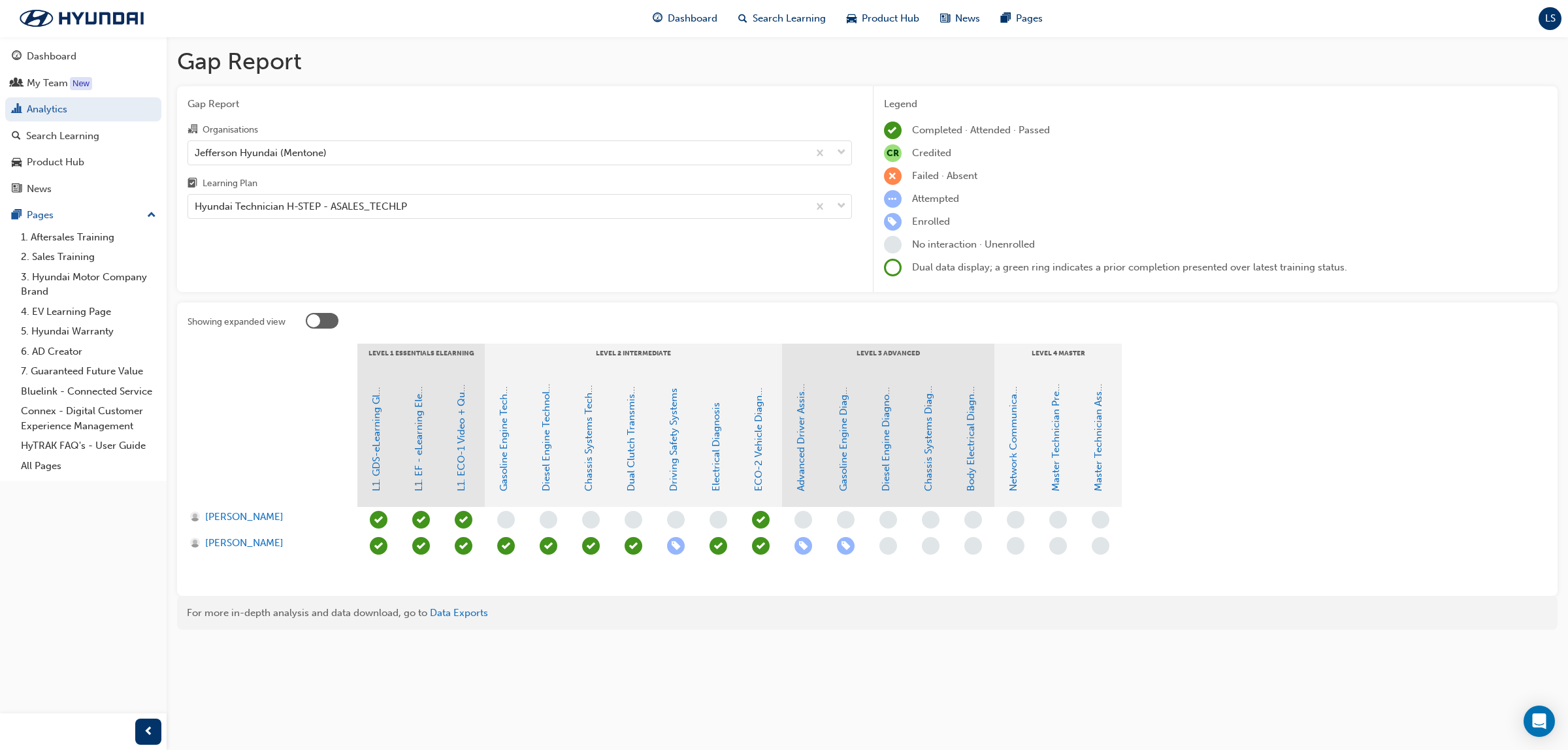
click at [314, 583] on div "[PERSON_NAME] [PERSON_NAME] Kouroumihalis" at bounding box center [272, 547] width 170 height 78
click at [283, 545] on span "[PERSON_NAME]" at bounding box center [244, 543] width 78 height 15
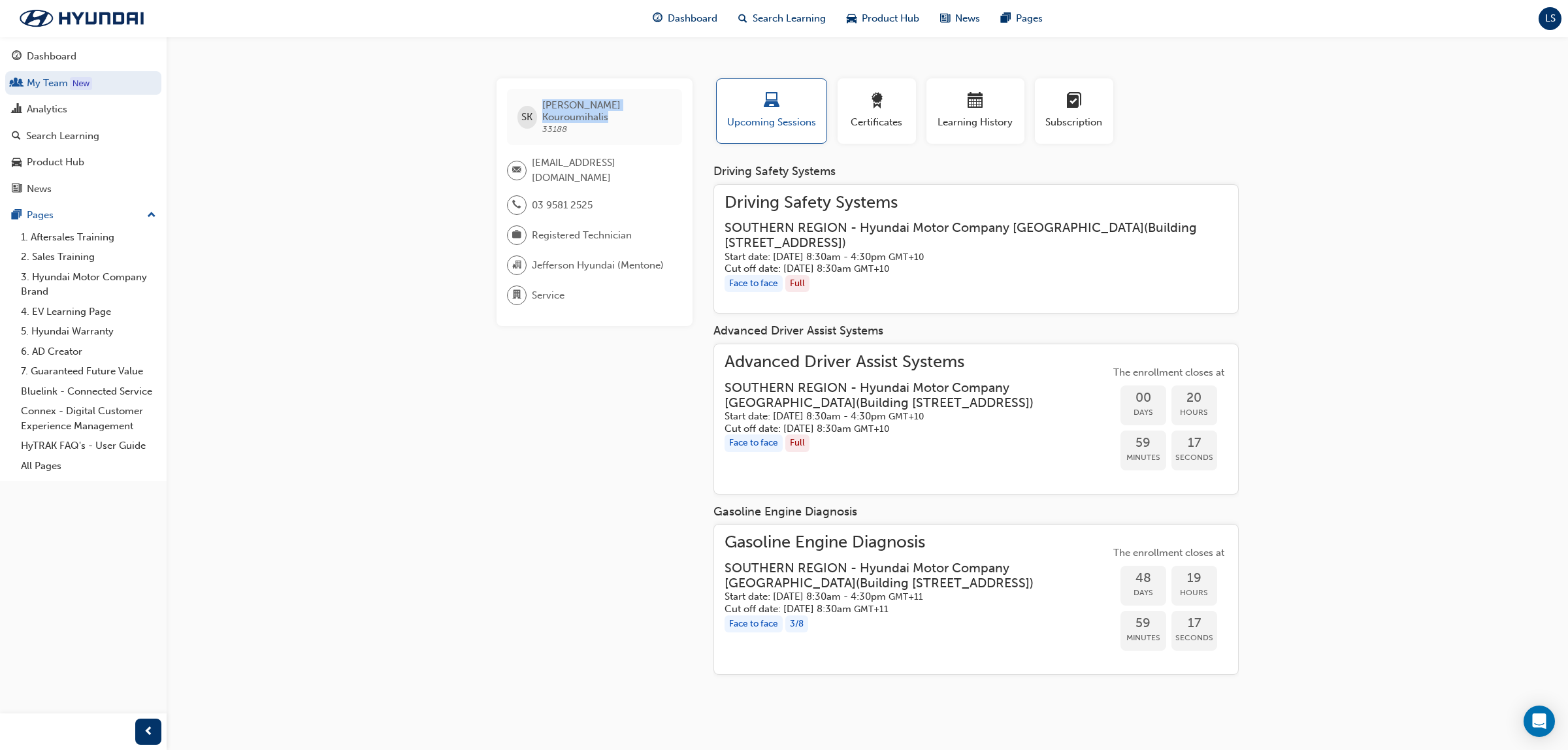
drag, startPoint x: 546, startPoint y: 103, endPoint x: 649, endPoint y: 96, distance: 103.2
click at [649, 96] on div "[PERSON_NAME] Kouroumihalis 33188" at bounding box center [594, 116] width 175 height 56
copy span "[PERSON_NAME]"
click at [51, 106] on div "Analytics" at bounding box center [47, 109] width 41 height 15
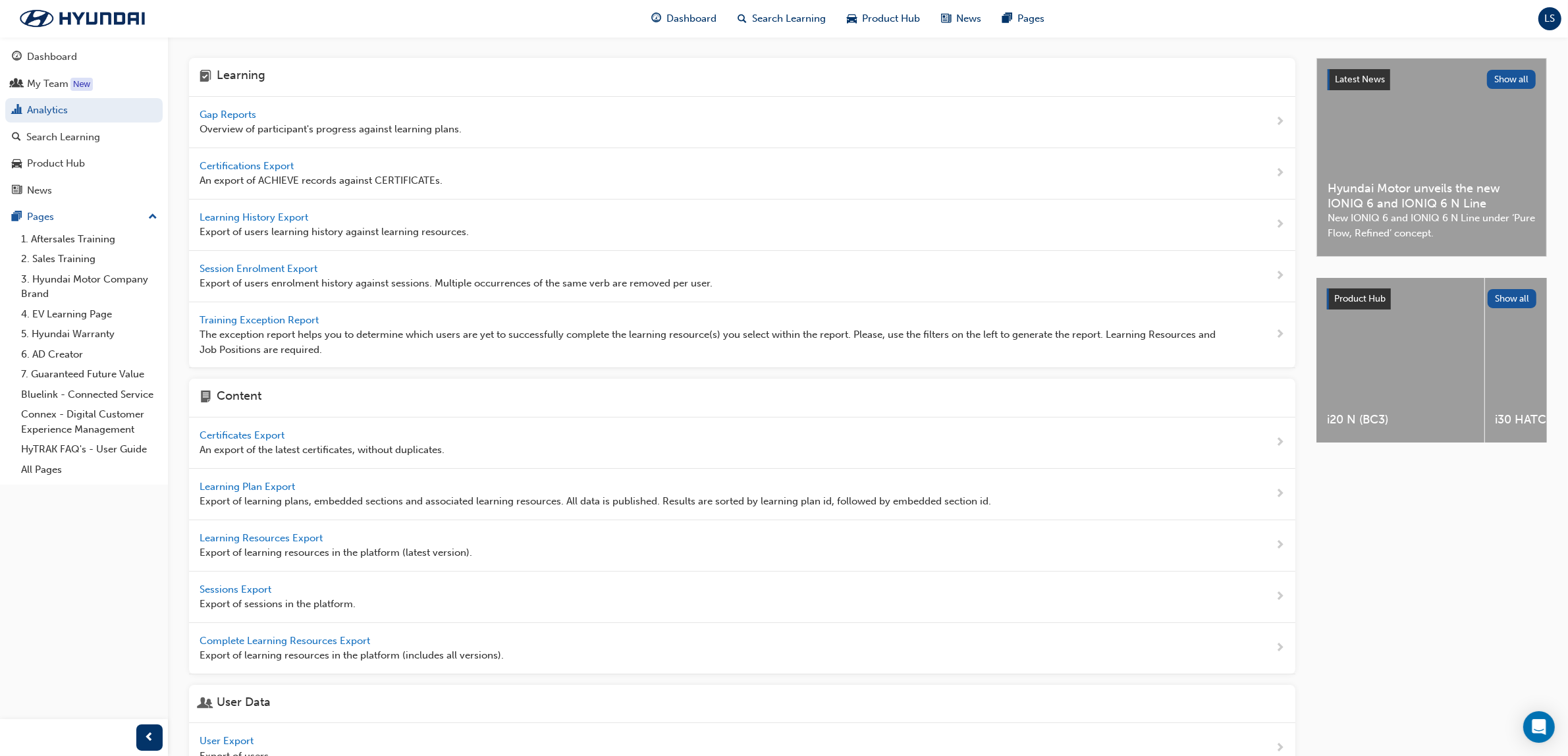
click at [225, 117] on span "Gap Reports" at bounding box center [229, 114] width 59 height 12
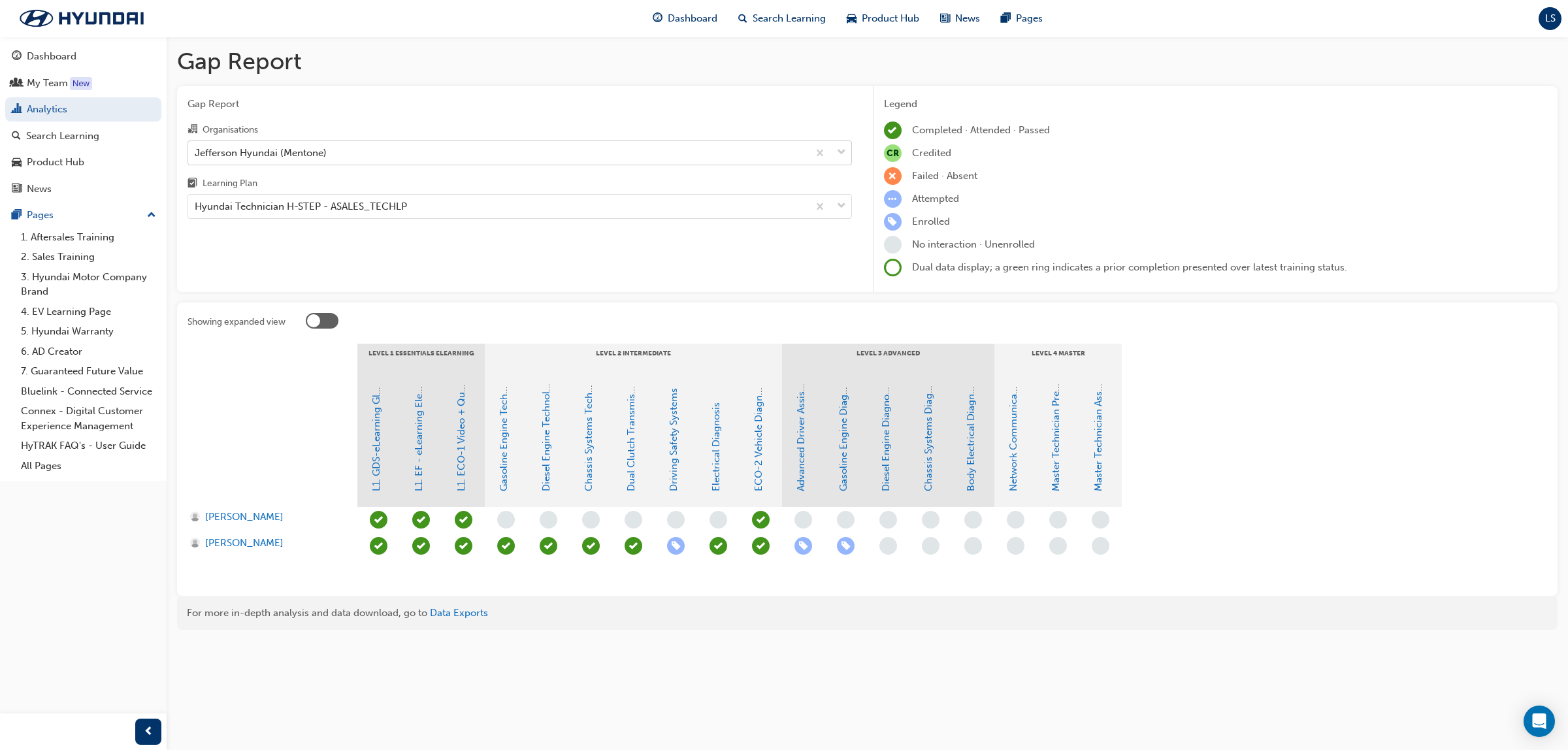
click at [285, 157] on div "Jefferson Hyundai (Mentone)" at bounding box center [260, 152] width 132 height 15
click at [196, 157] on input "Organisations Jefferson Hyundai (Mentone)" at bounding box center [195, 152] width 1 height 12
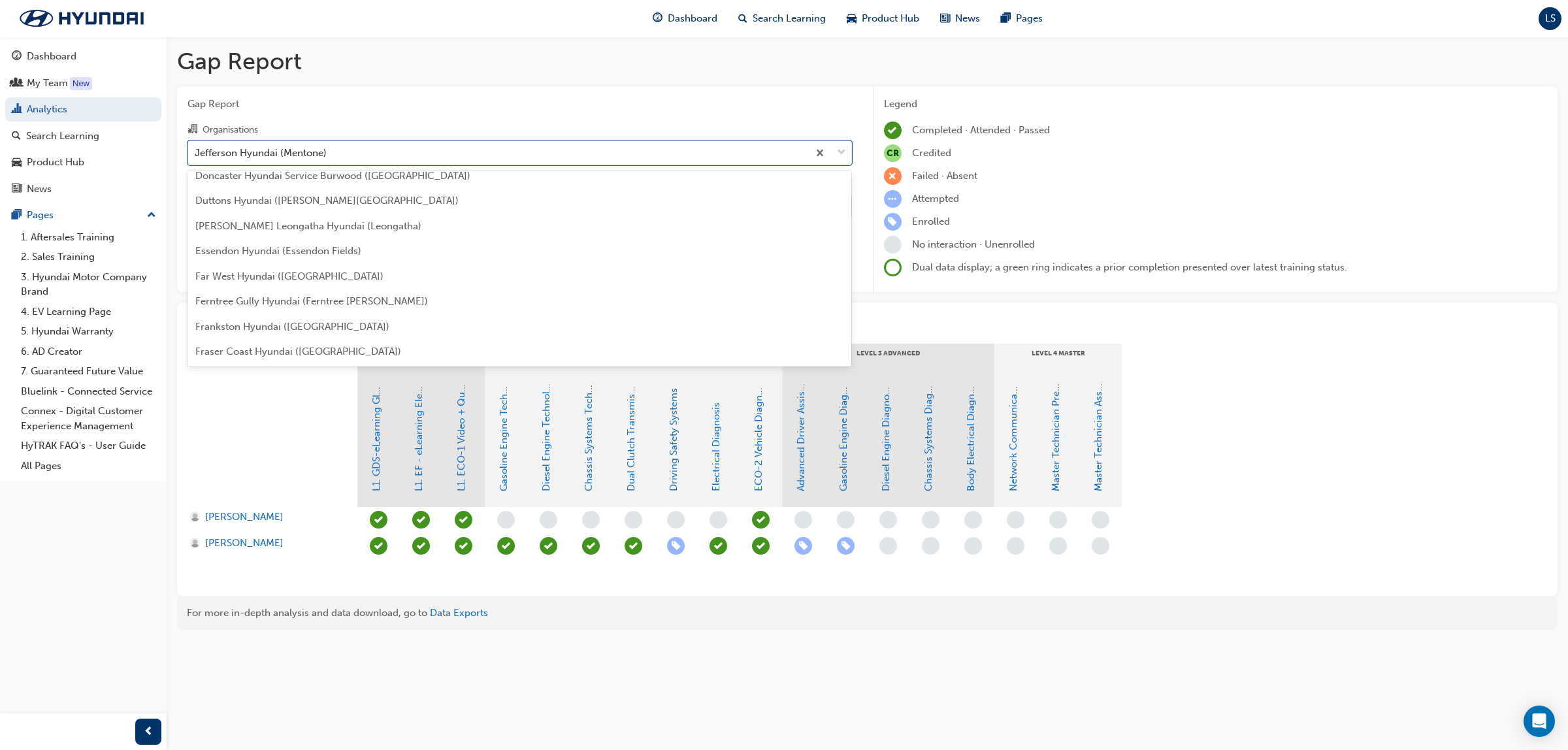
scroll to position [1236, 0]
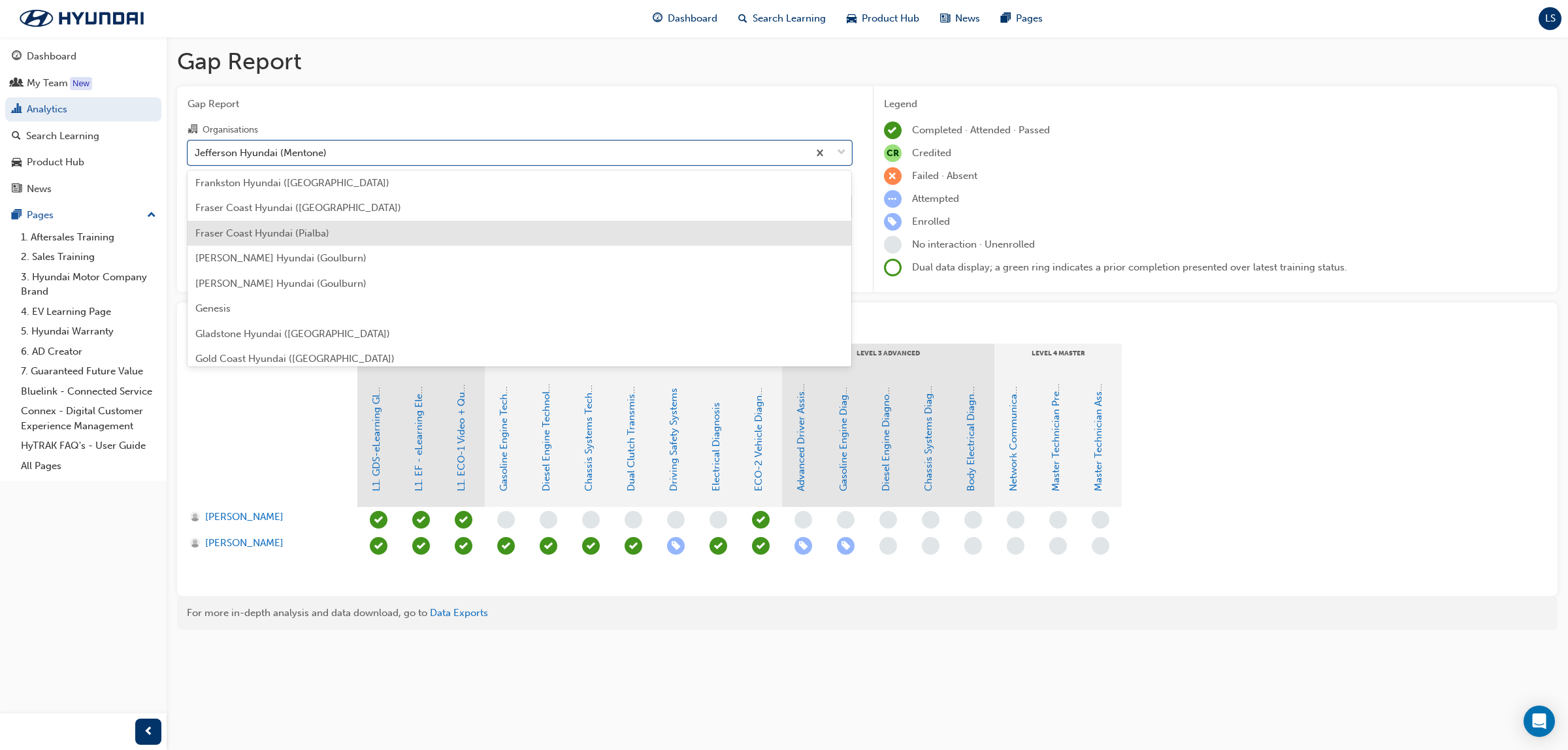
click at [321, 242] on div "Fraser Coast Hyundai (Pialba)" at bounding box center [520, 234] width 665 height 26
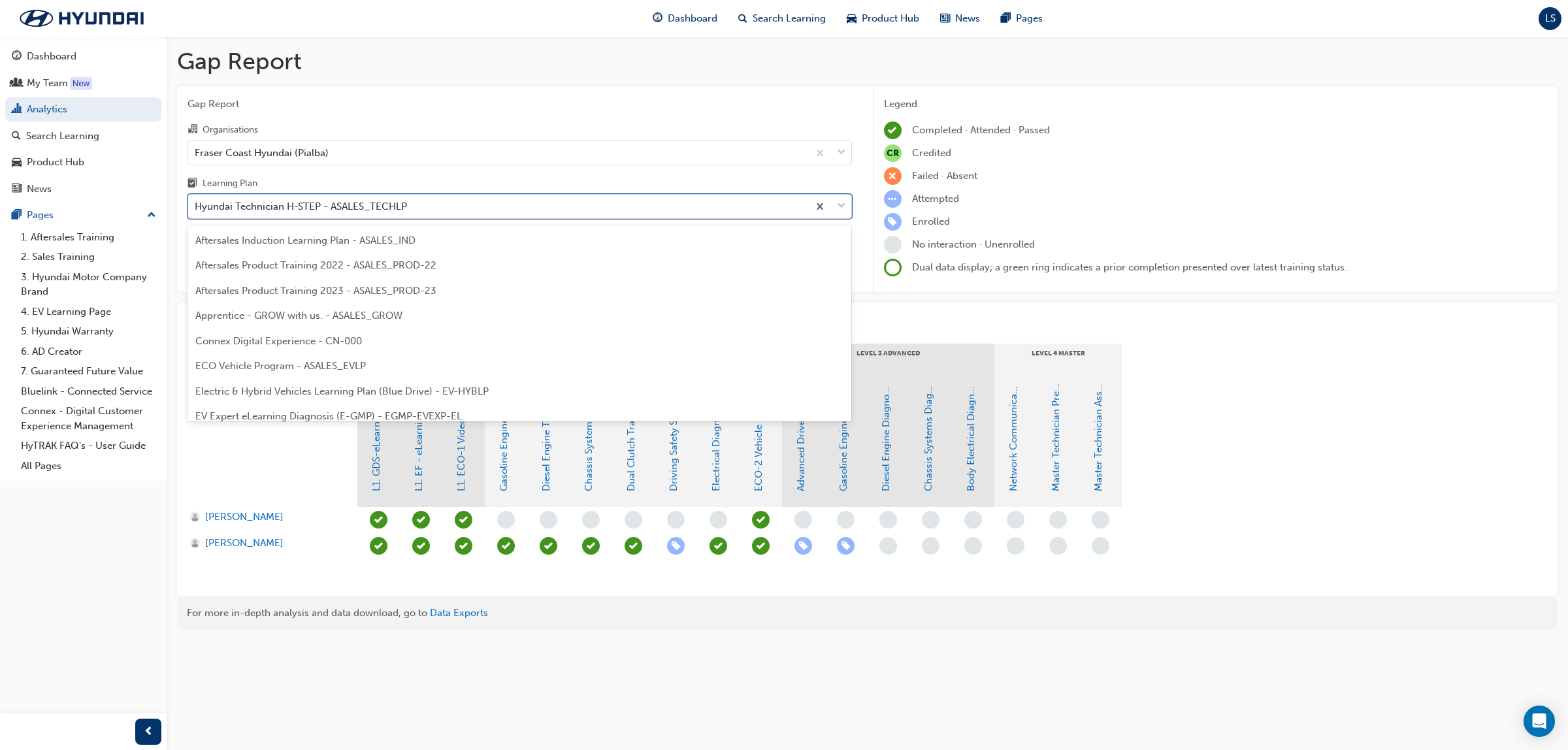
click at [344, 214] on div "Hyundai Technician H-STEP - ASALES_TECHLP" at bounding box center [300, 206] width 212 height 15
click at [196, 211] on input "Learning Plan option Hyundai Technician H-STEP - ASALES_TECHLP focused, 21 of 3…" at bounding box center [195, 206] width 1 height 12
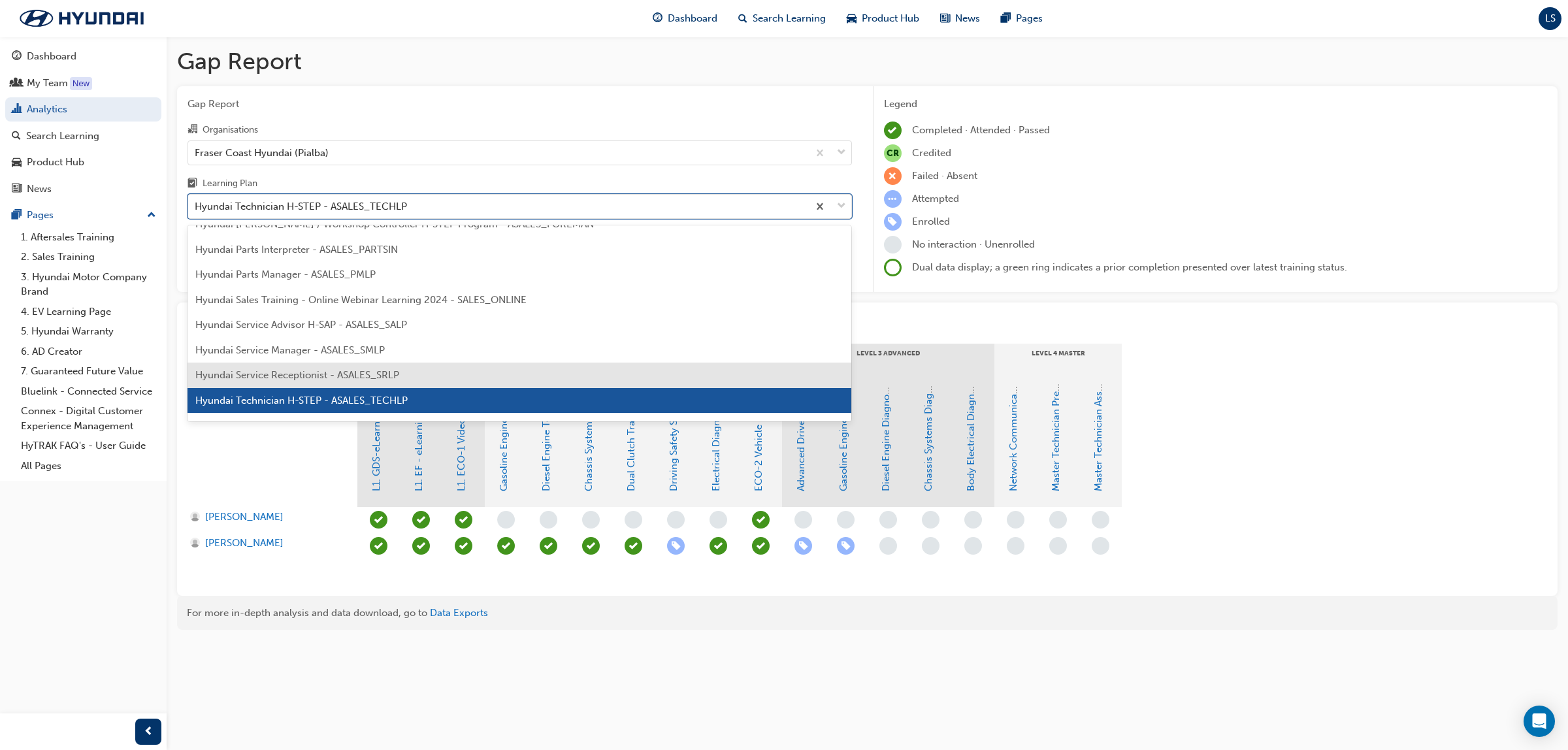
drag, startPoint x: 346, startPoint y: 379, endPoint x: 347, endPoint y: 273, distance: 106.0
click at [346, 379] on span "Hyundai Service Receptionist - ASALES_SRLP" at bounding box center [297, 374] width 203 height 12
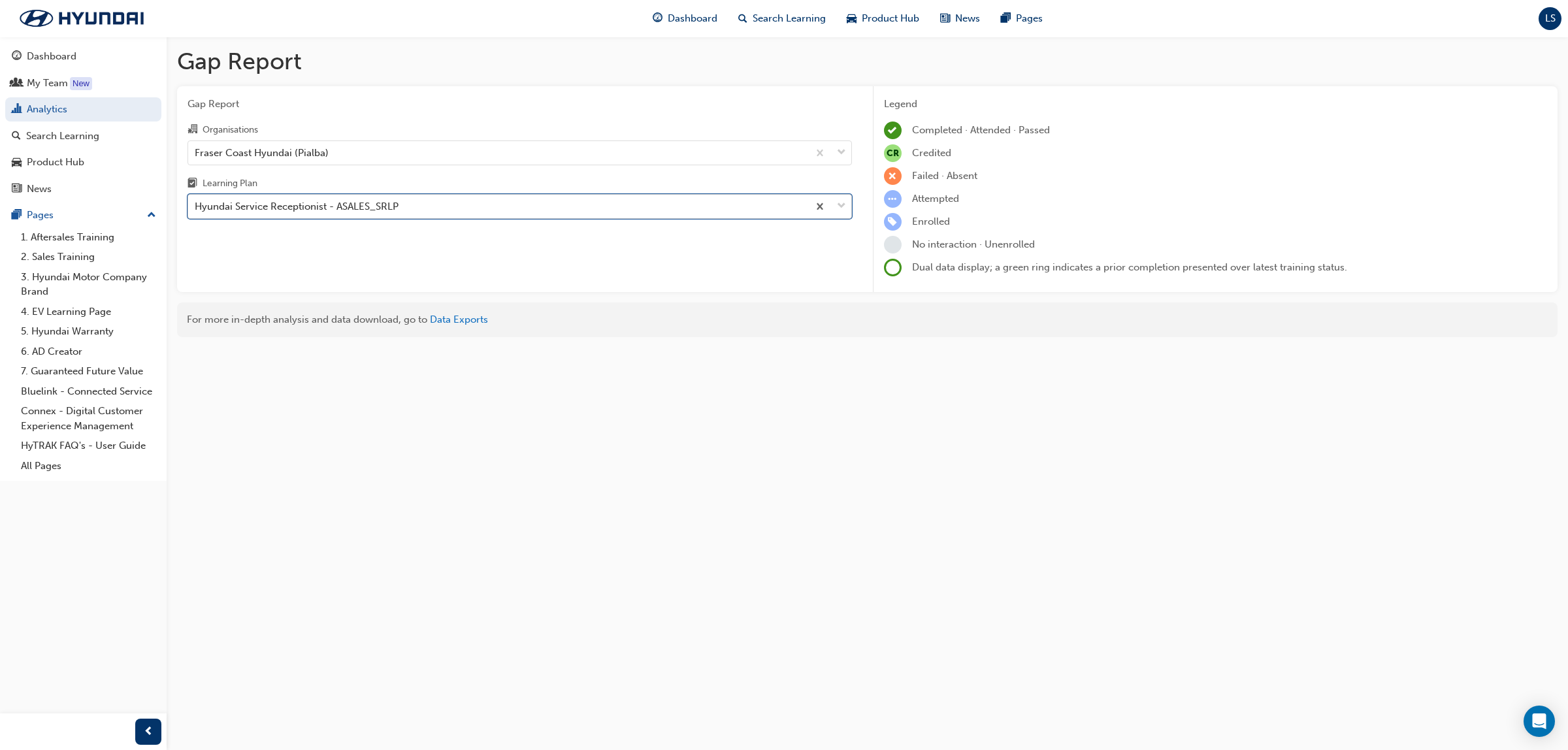
click at [356, 213] on div "Hyundai Service Receptionist - ASALES_SRLP" at bounding box center [296, 206] width 203 height 15
click at [196, 211] on input "Learning Plan option Hyundai Service Receptionist - ASALES_SRLP, selected. 0 re…" at bounding box center [195, 206] width 1 height 12
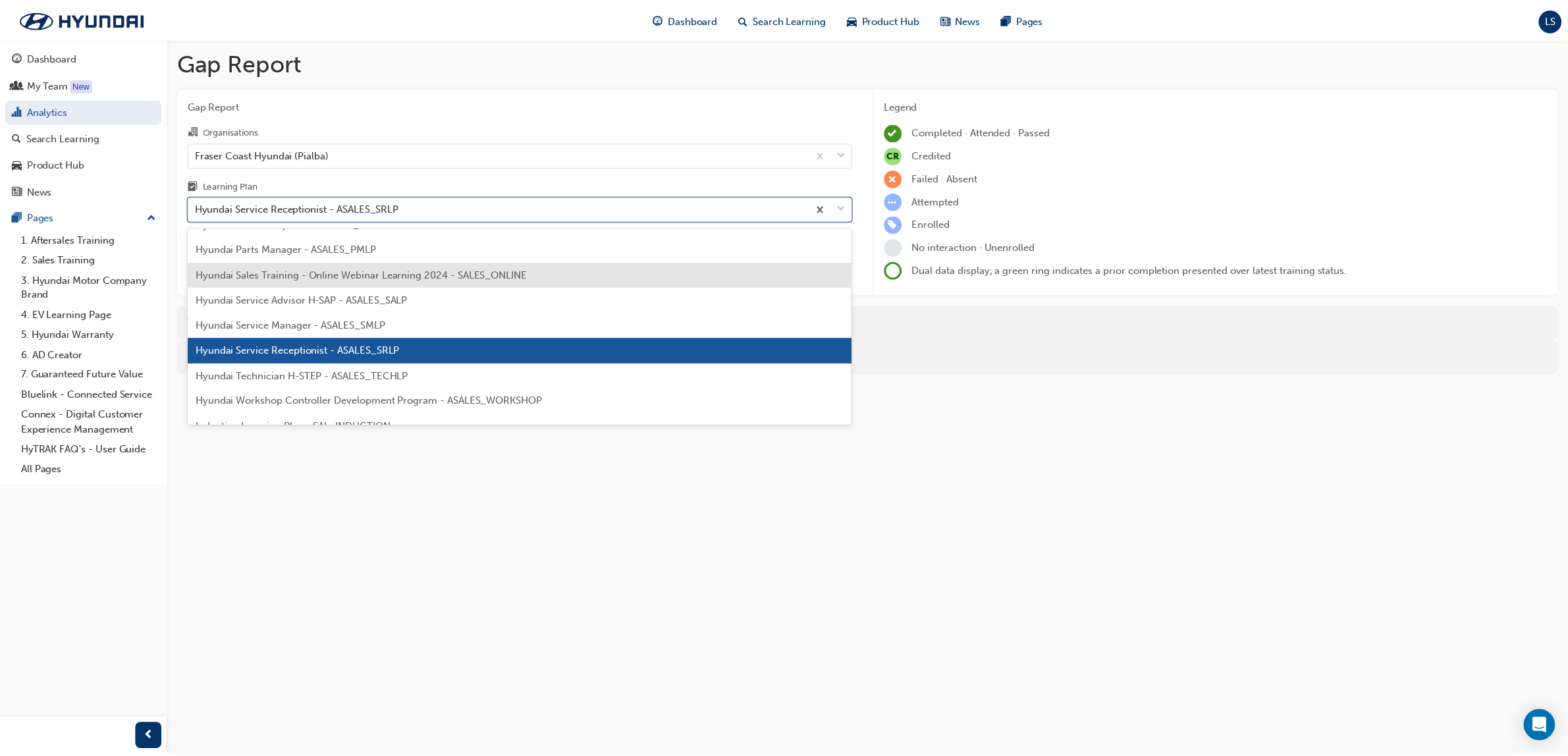
scroll to position [412, 0]
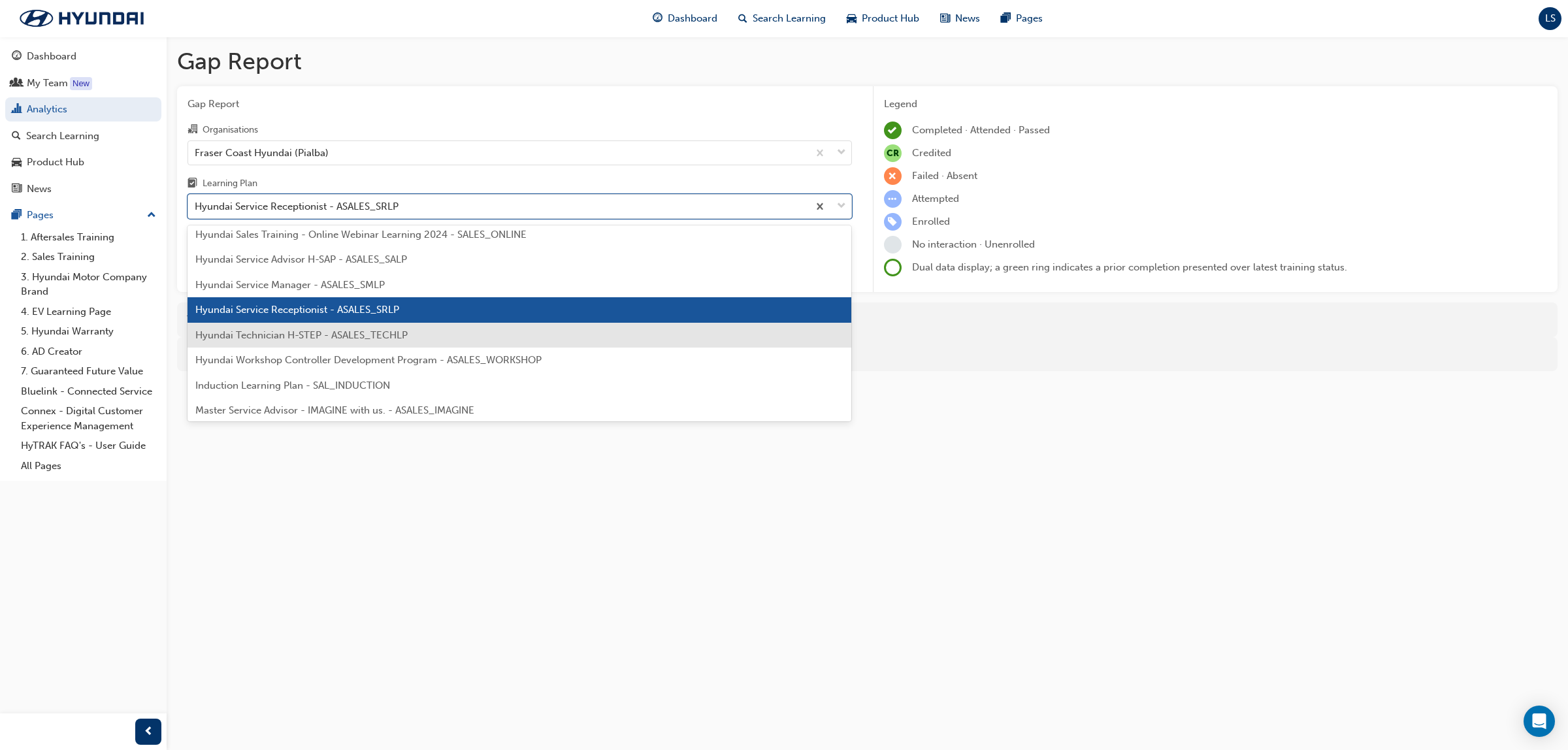
click at [335, 335] on span "Hyundai Technician H-STEP - ASALES_TECHLP" at bounding box center [301, 335] width 212 height 12
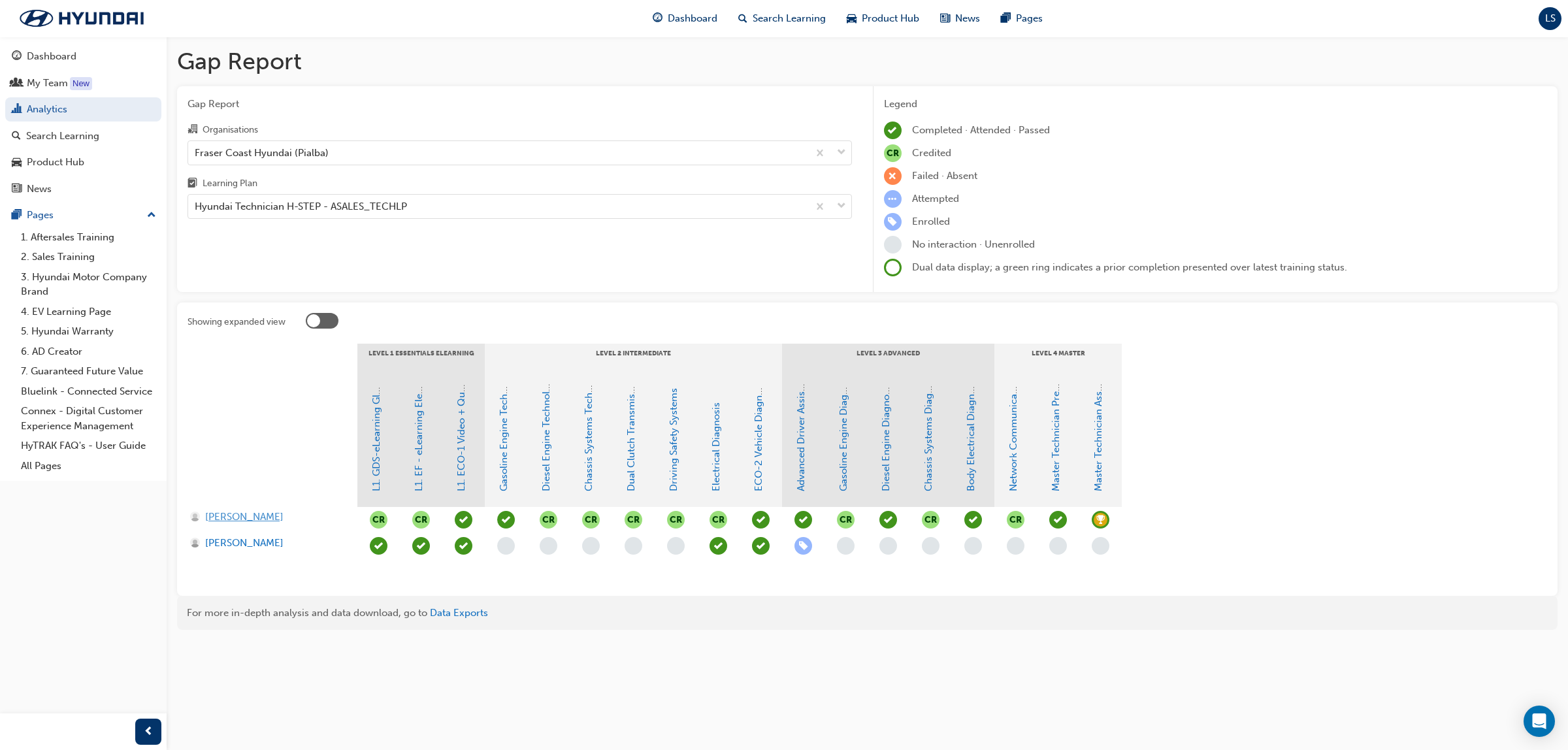
click at [257, 518] on span "[PERSON_NAME]" at bounding box center [244, 517] width 78 height 15
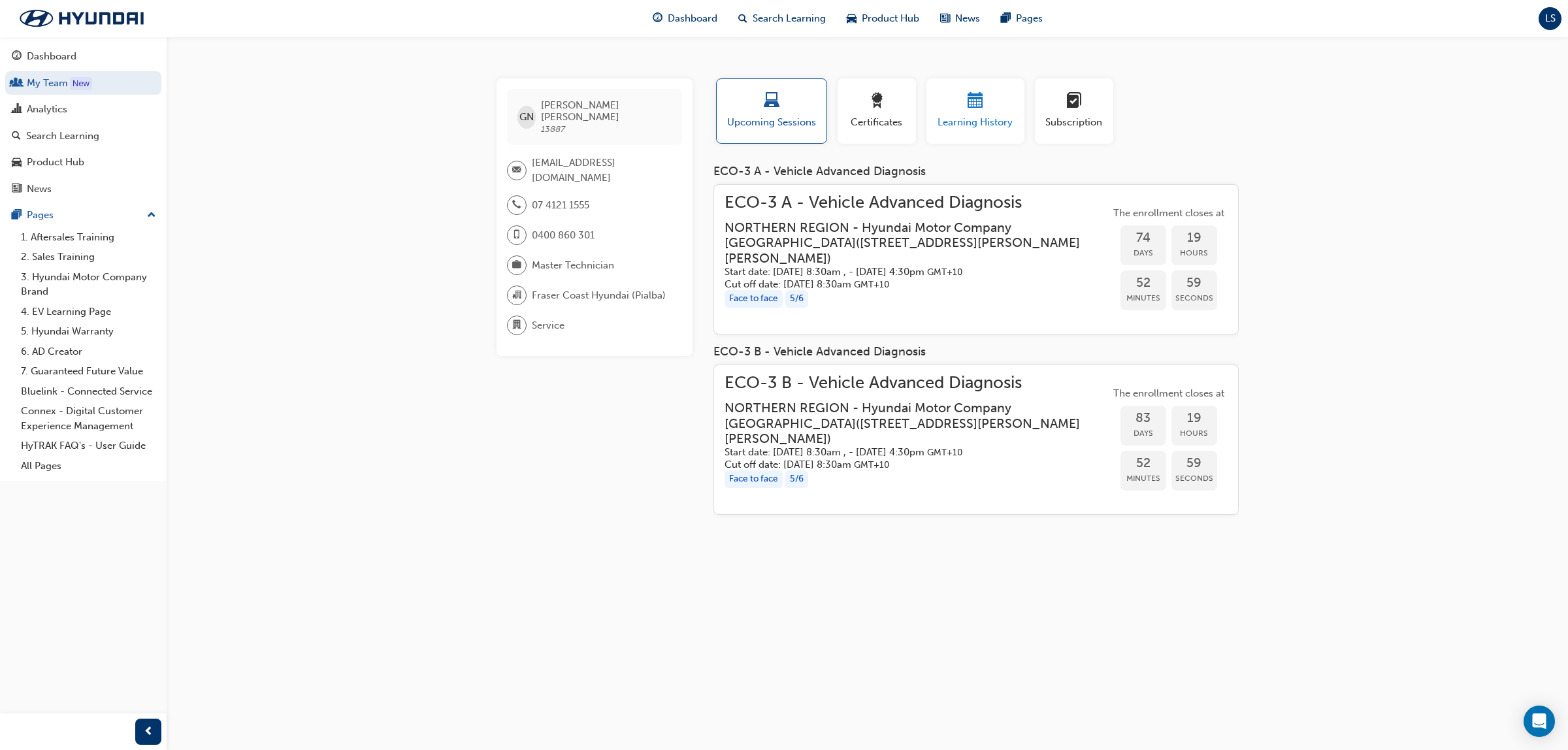
click at [974, 116] on span "Learning History" at bounding box center [975, 122] width 78 height 15
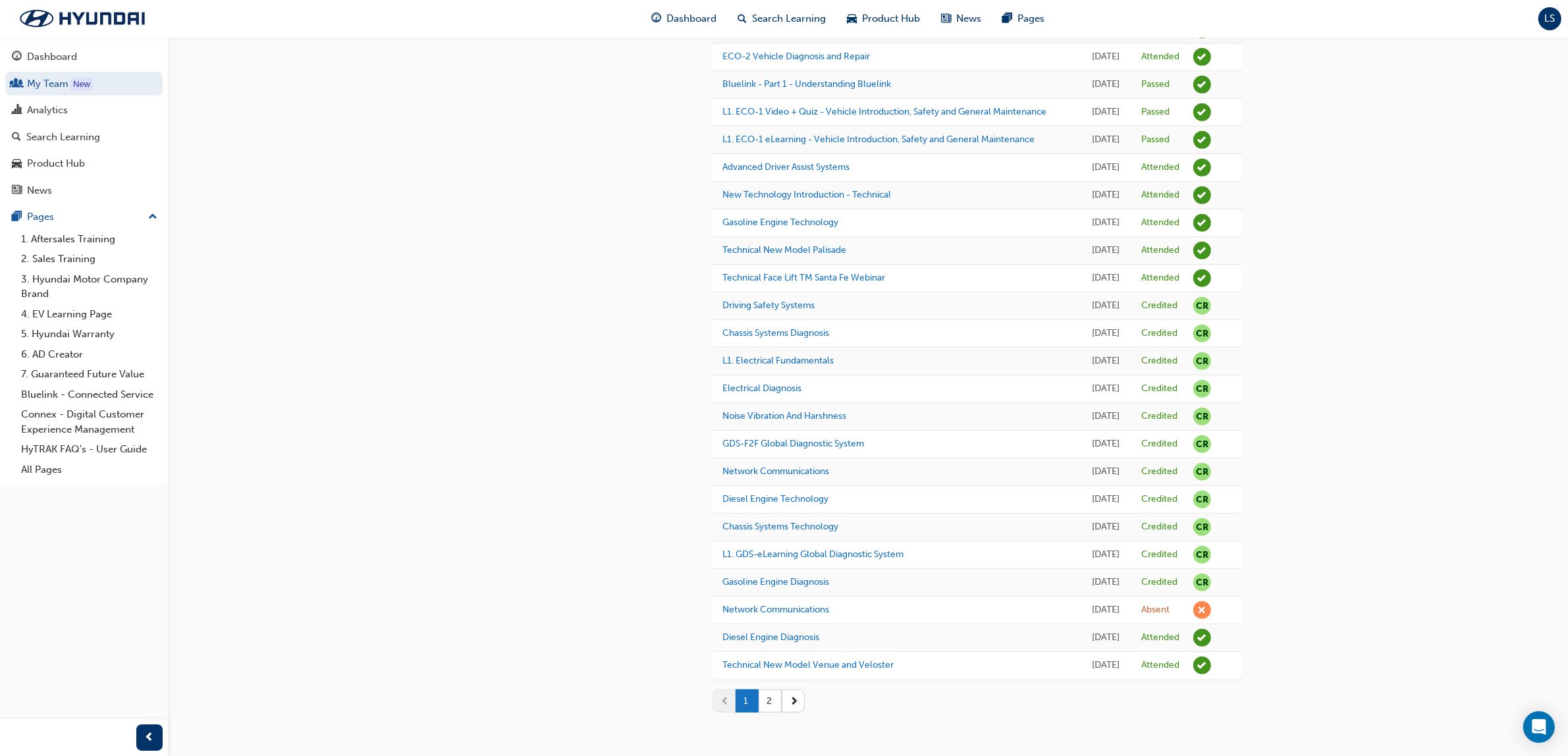
scroll to position [1090, 0]
click at [772, 706] on button "2" at bounding box center [770, 701] width 23 height 23
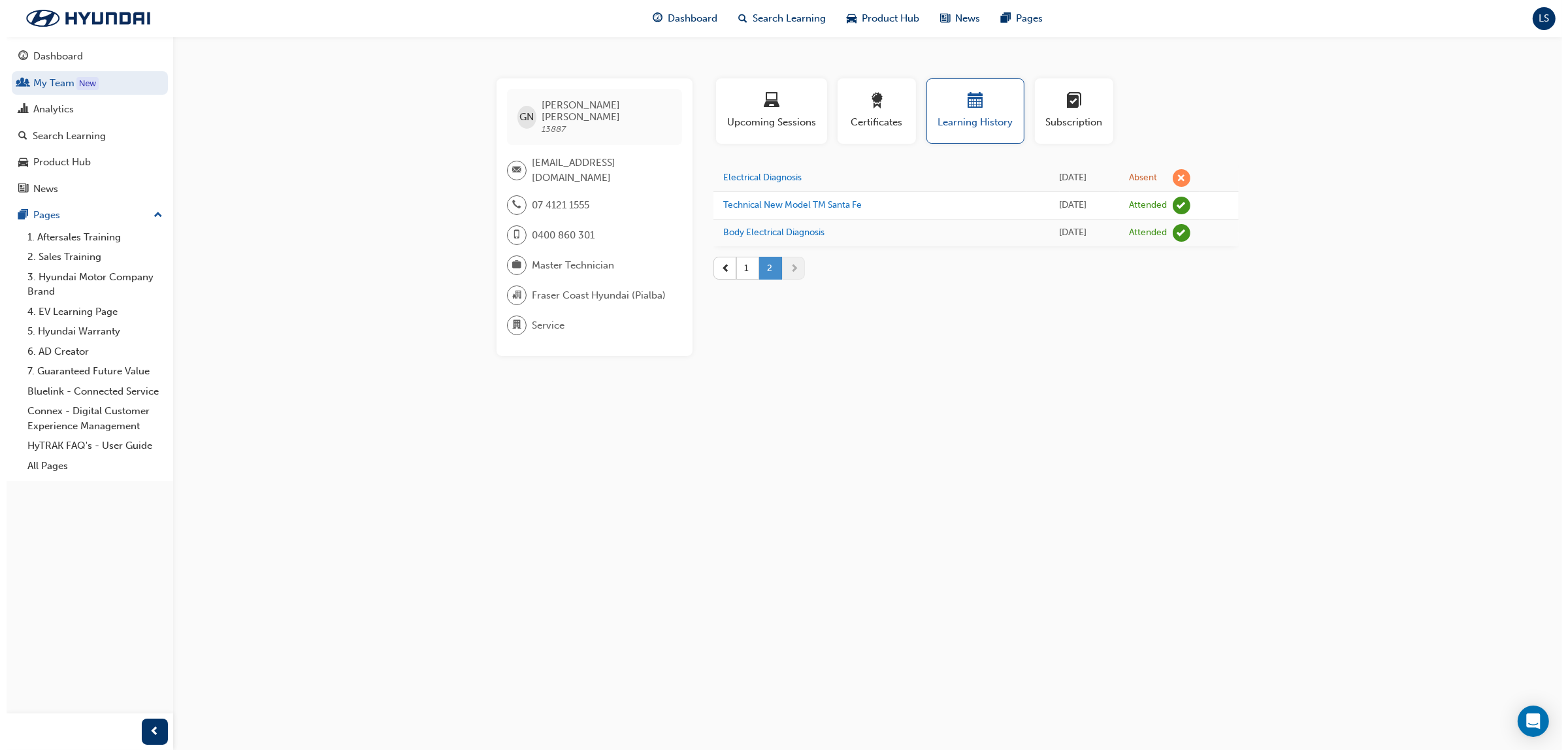
scroll to position [0, 0]
click at [90, 128] on div "Search Learning" at bounding box center [83, 136] width 143 height 16
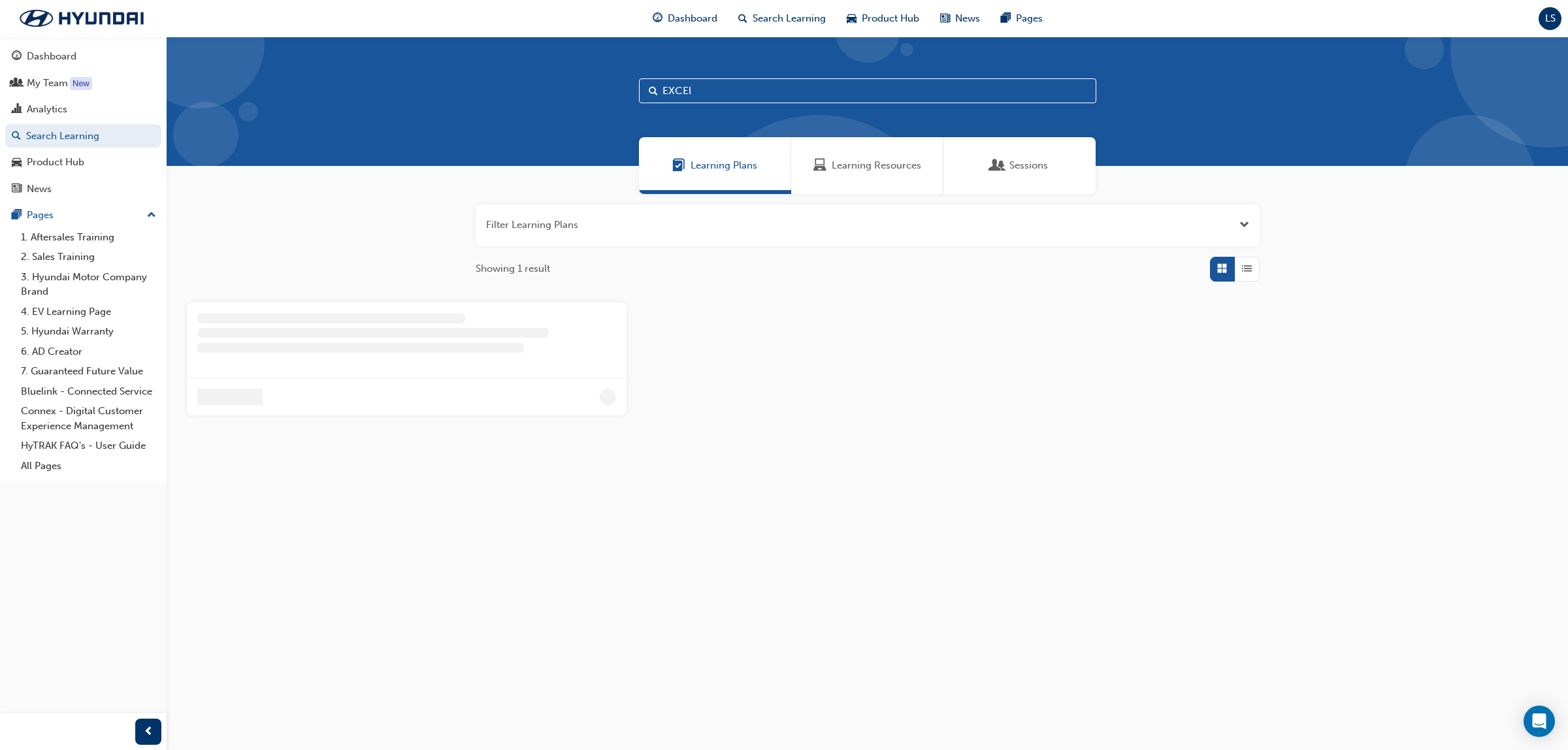
click at [856, 162] on span "Learning Resources" at bounding box center [876, 165] width 90 height 15
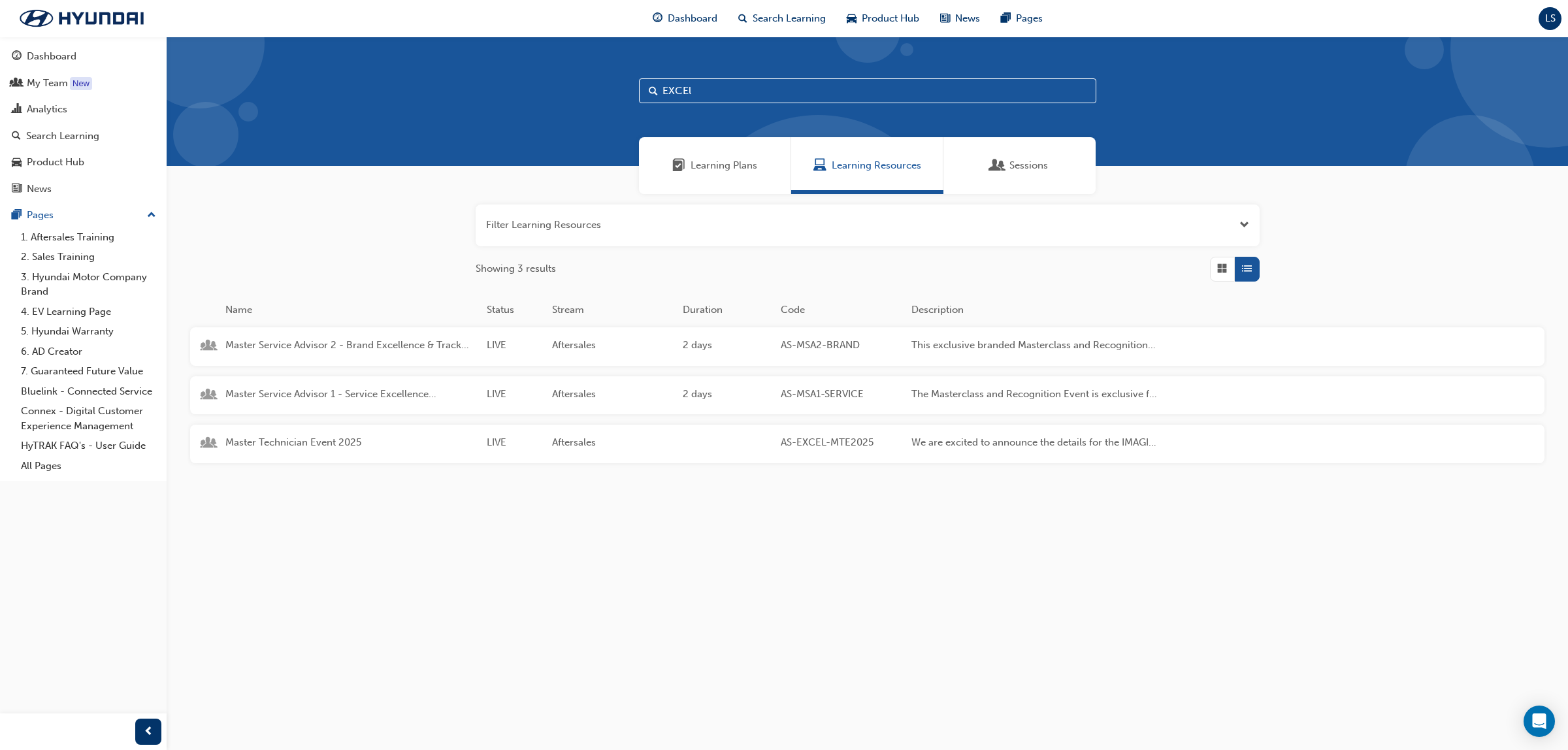
click at [712, 88] on input "EXCEl" at bounding box center [867, 91] width 458 height 25
type input "E"
type input "Network Communi"
click at [325, 339] on span "Network Communications" at bounding box center [351, 345] width 251 height 15
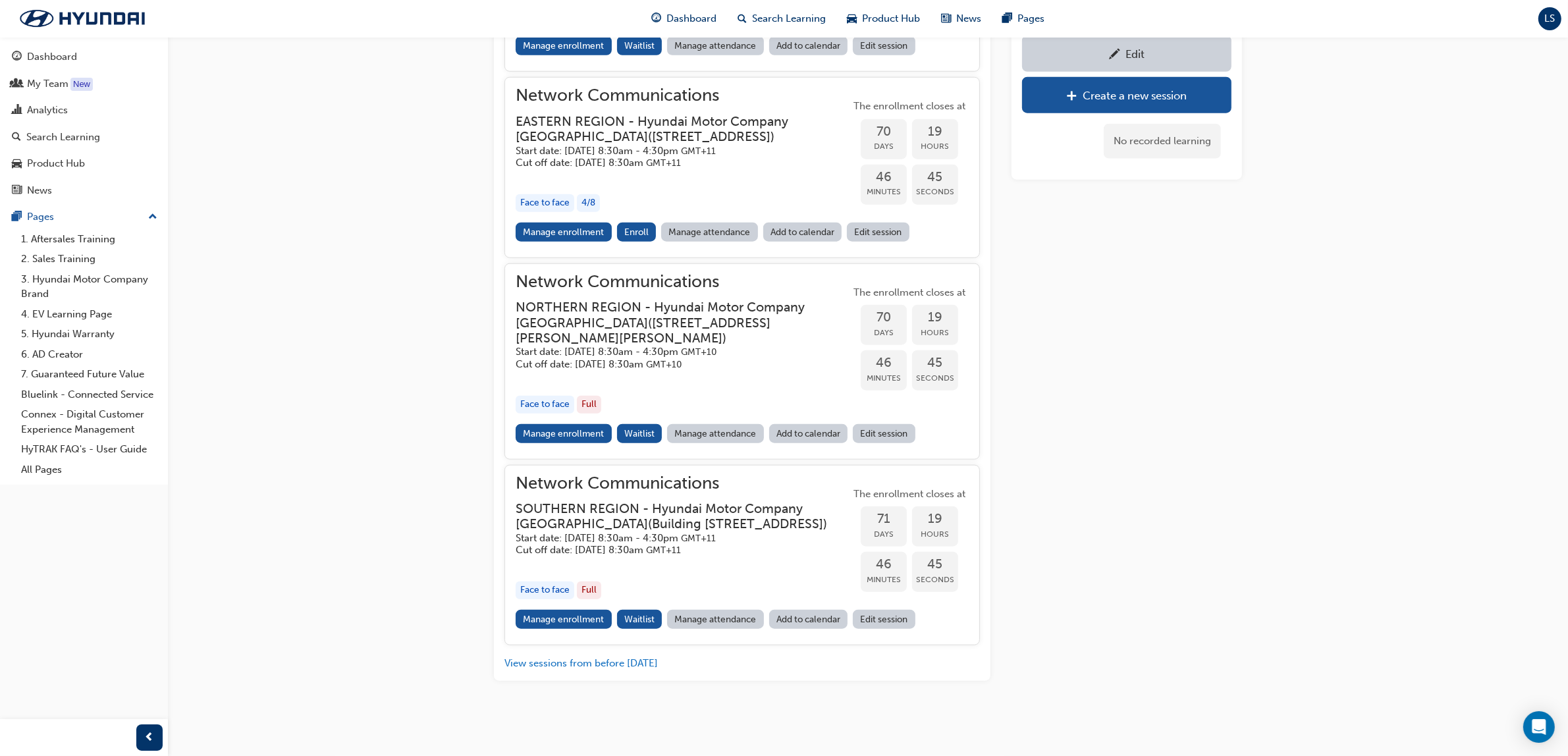
scroll to position [1664, 0]
click at [563, 443] on link "Manage enrollment" at bounding box center [563, 434] width 96 height 19
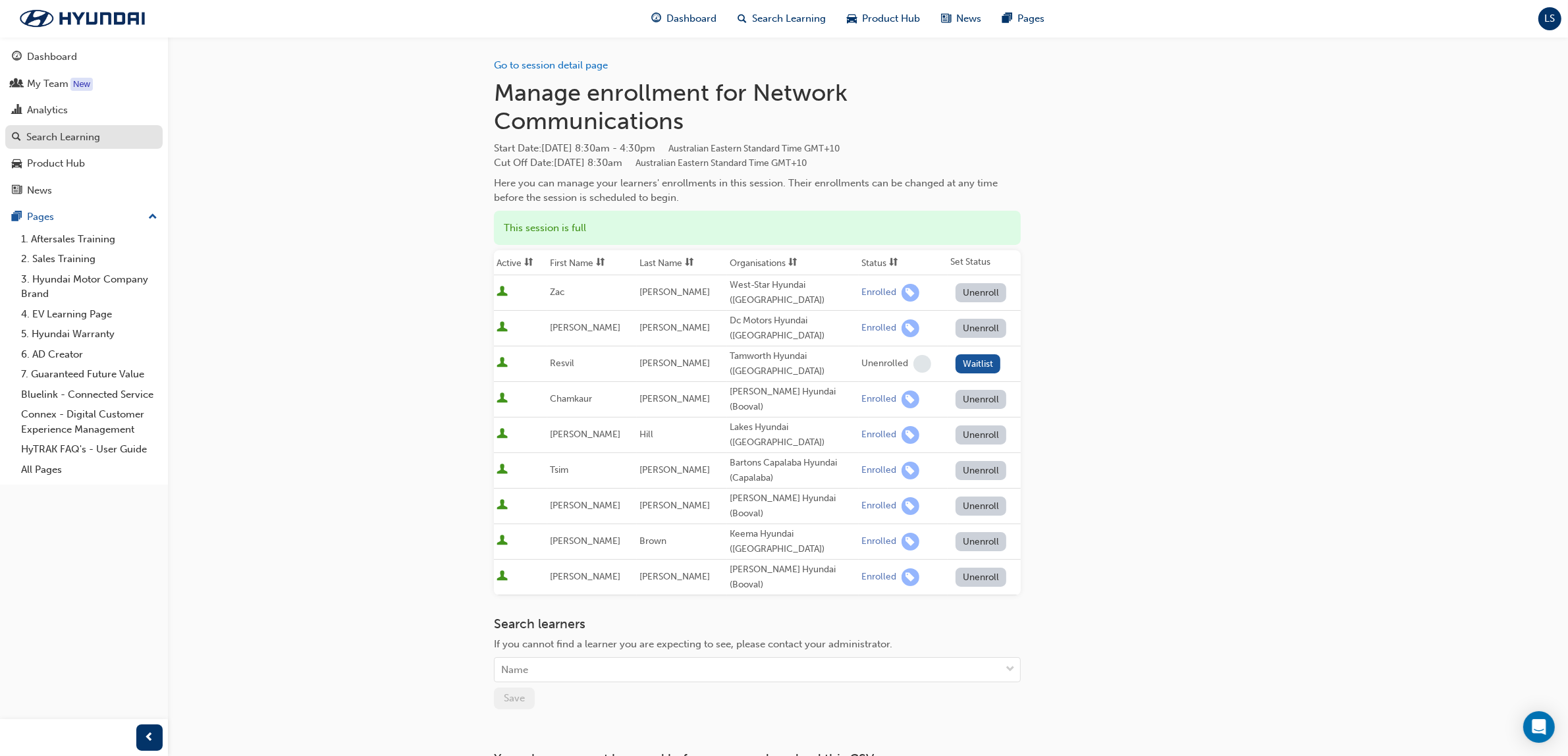
click at [92, 129] on div "Search Learning" at bounding box center [83, 137] width 144 height 16
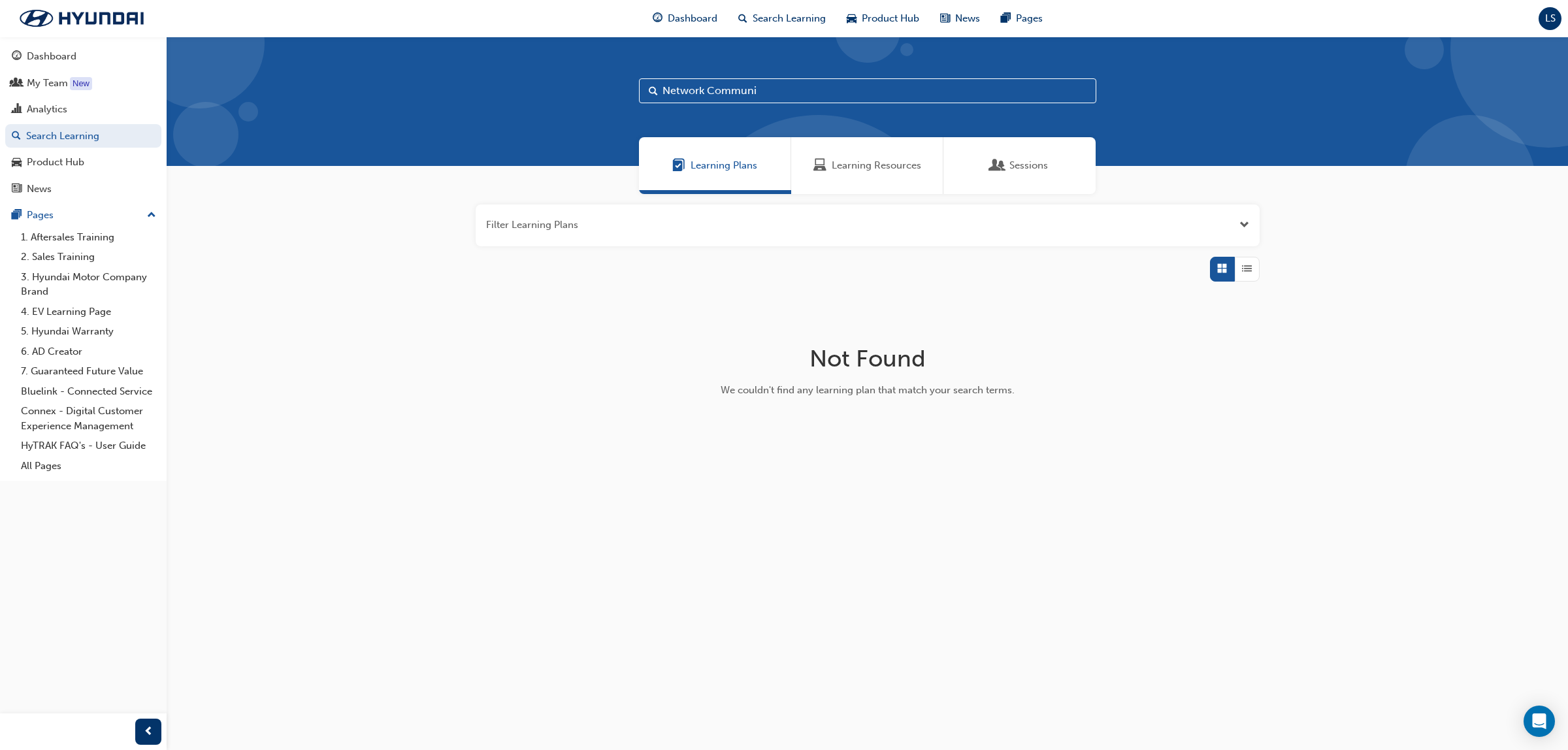
drag, startPoint x: 792, startPoint y: 84, endPoint x: 523, endPoint y: 80, distance: 269.0
click at [523, 80] on div "Network Communi" at bounding box center [867, 101] width 1401 height 130
type input "DCT"
click at [879, 171] on span "Learning Resources" at bounding box center [876, 165] width 90 height 15
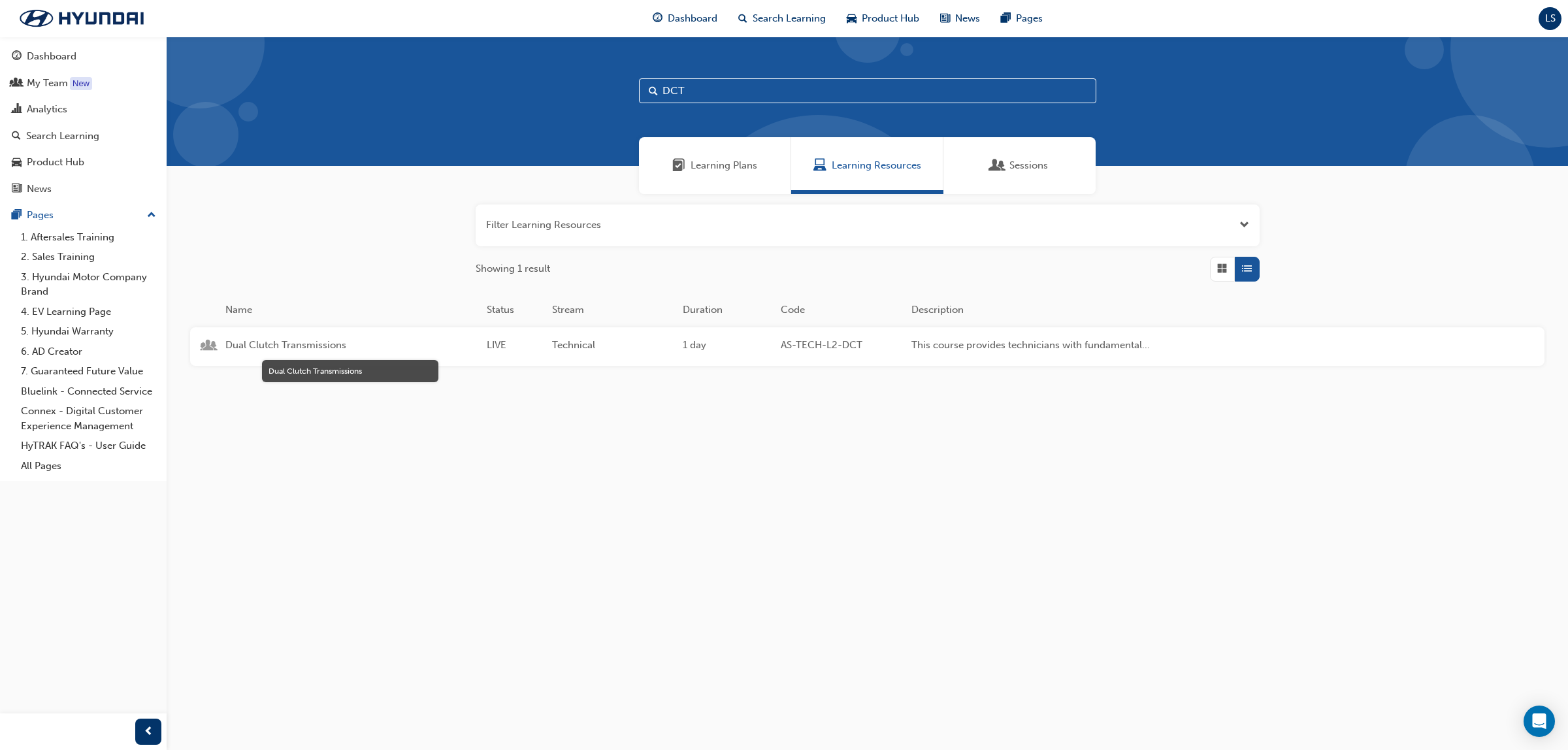
click at [324, 339] on span "Dual Clutch Transmissions" at bounding box center [351, 345] width 251 height 15
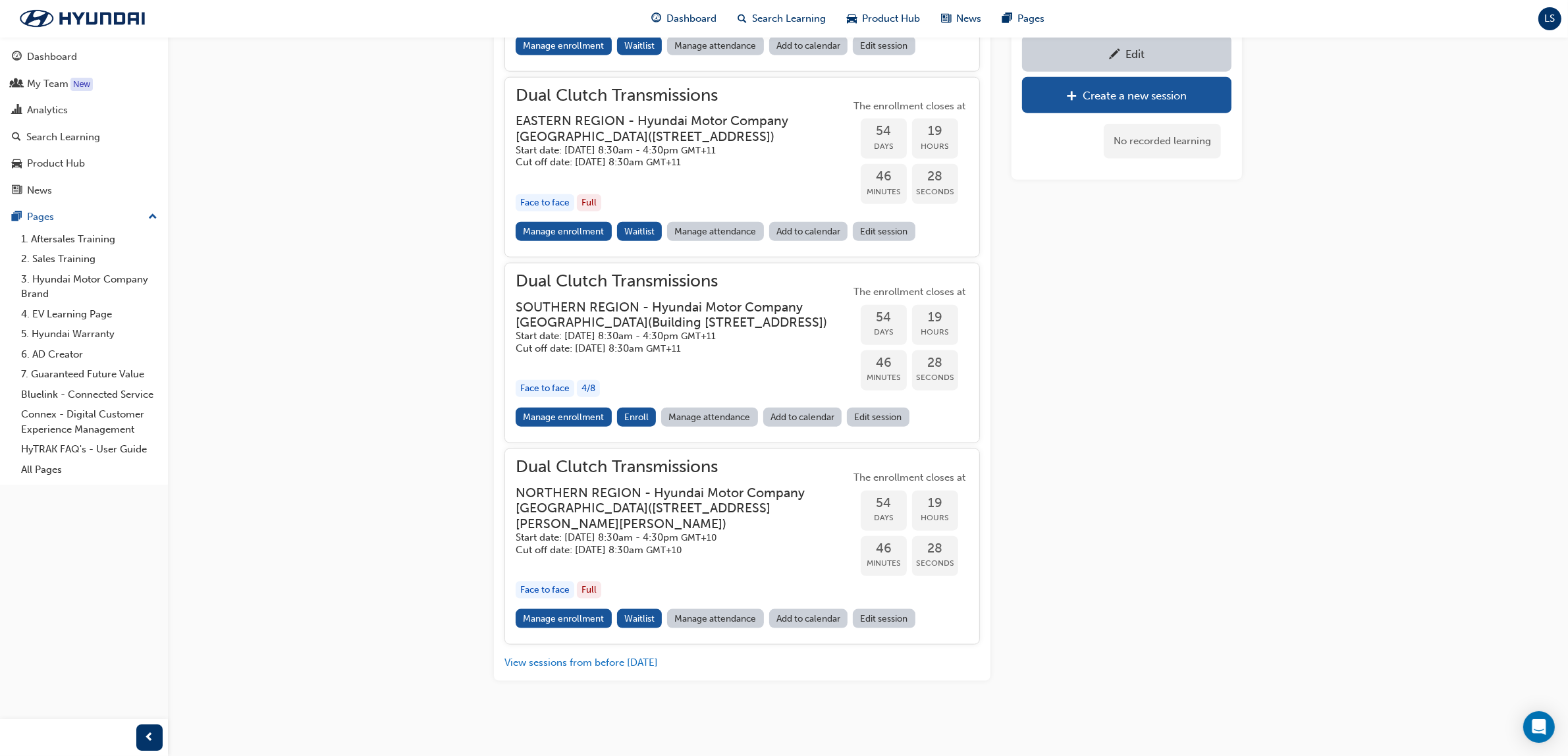
scroll to position [1808, 0]
click at [71, 137] on div "Search Learning" at bounding box center [63, 137] width 73 height 15
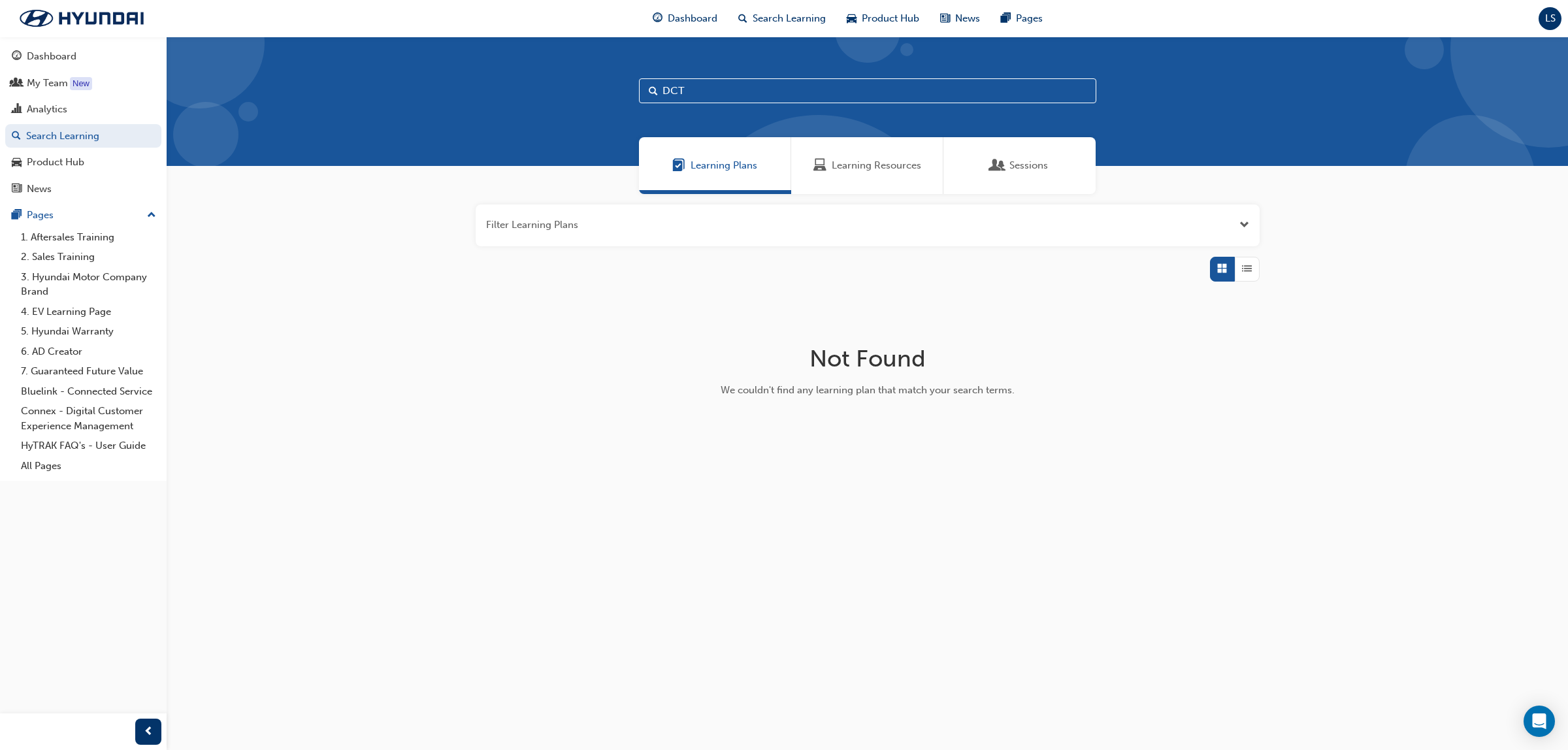
click at [697, 88] on input "DCT" at bounding box center [867, 91] width 458 height 25
type input "D"
type input "Body Electr"
click at [870, 167] on span "Learning Resources" at bounding box center [876, 165] width 90 height 15
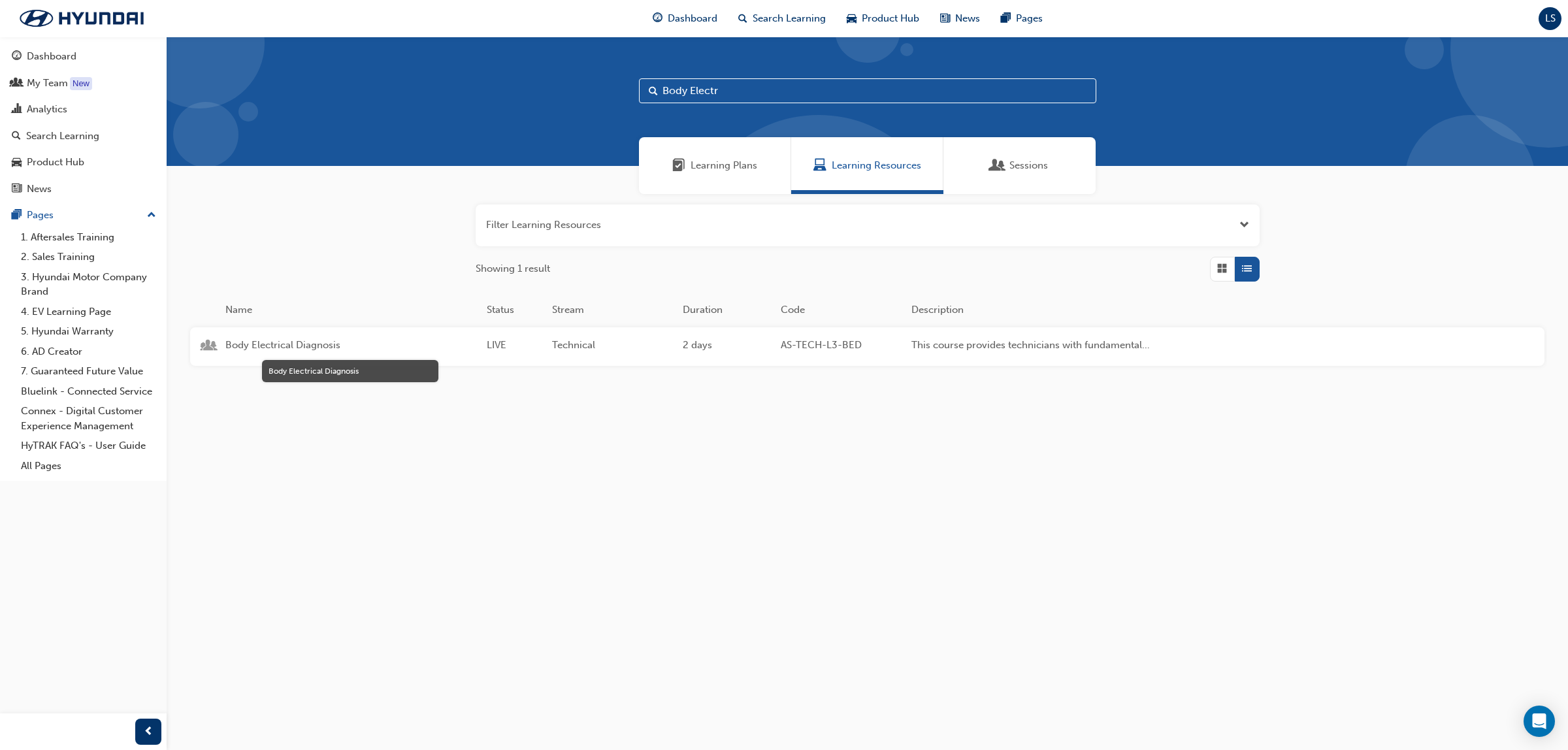
click at [344, 338] on span "Body Electrical Diagnosis" at bounding box center [351, 345] width 251 height 15
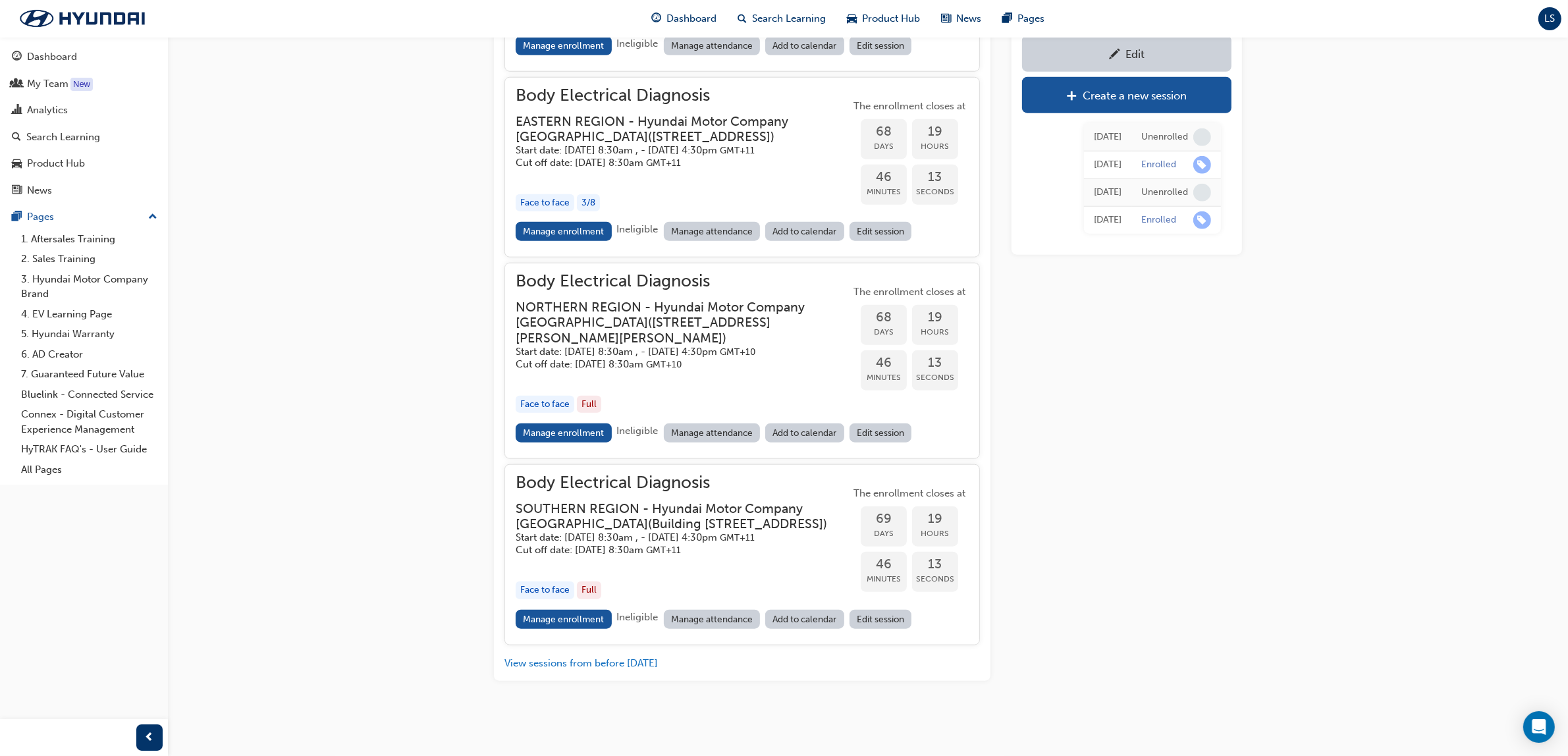
scroll to position [1746, 0]
click at [90, 145] on div "Search Learning" at bounding box center [63, 137] width 73 height 15
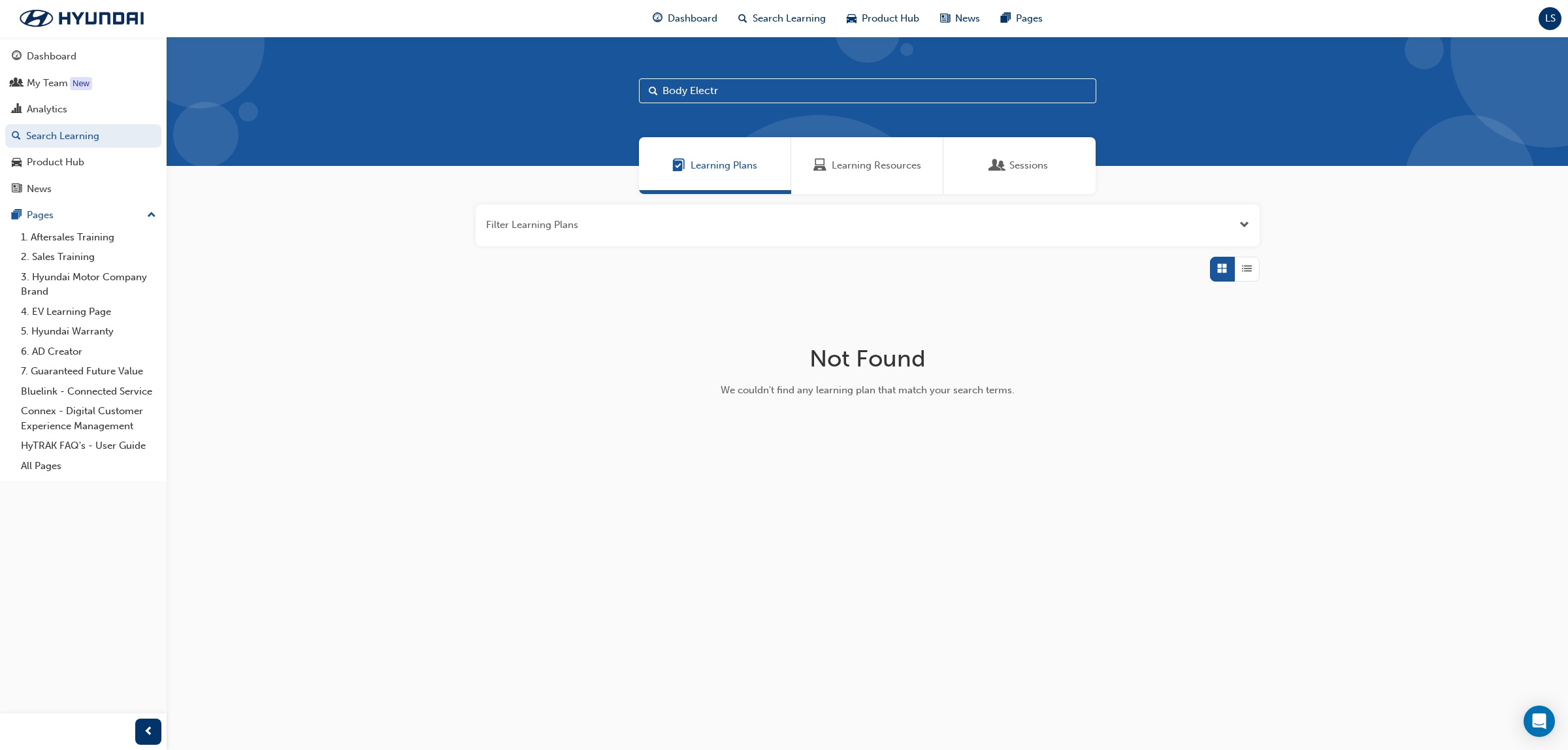
click at [900, 177] on div "Learning Resources" at bounding box center [867, 165] width 152 height 57
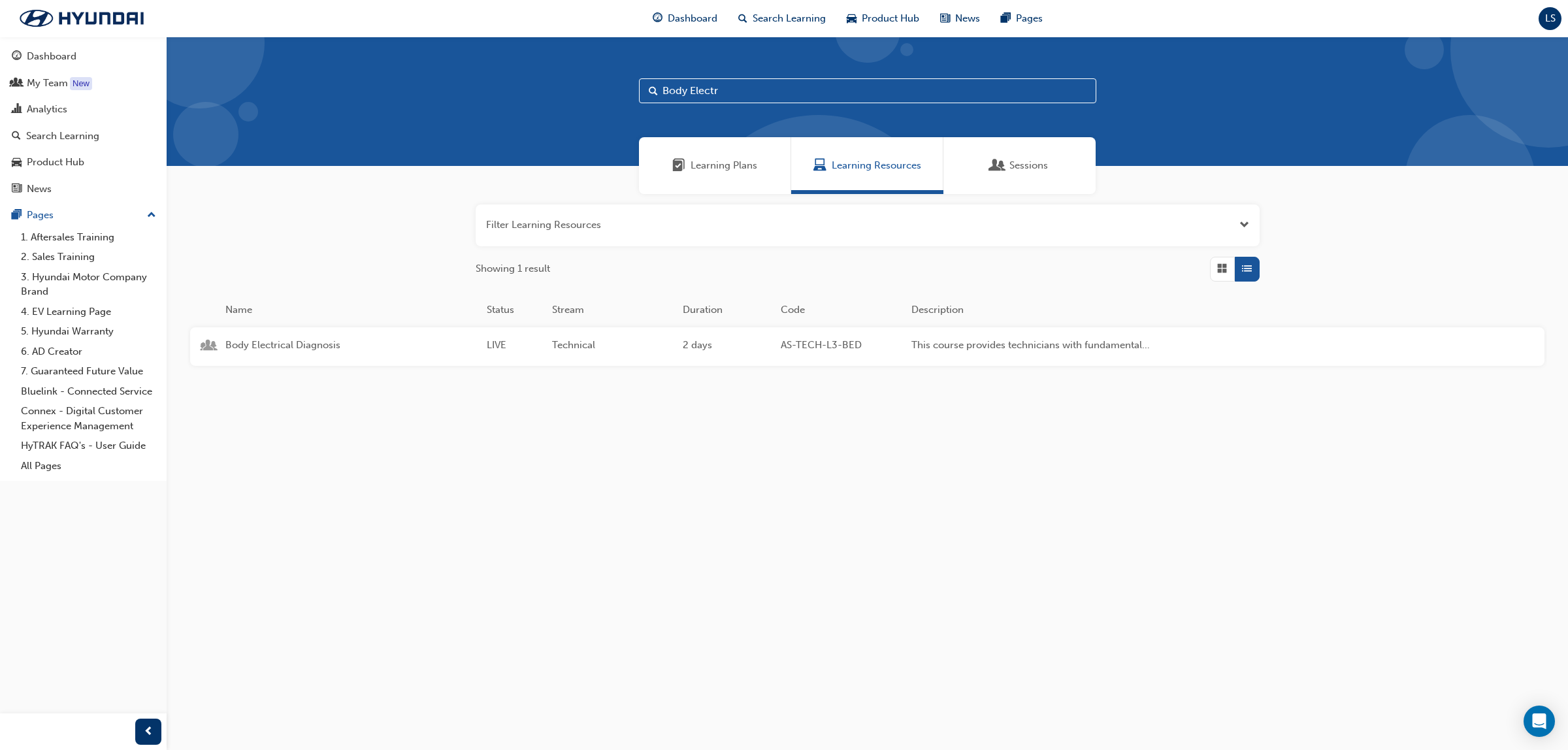
click at [339, 335] on div "Body Electrical Diagnosis LIVE Technical 2 days AS-TECH-L3-BED This course prov…" at bounding box center [684, 346] width 988 height 38
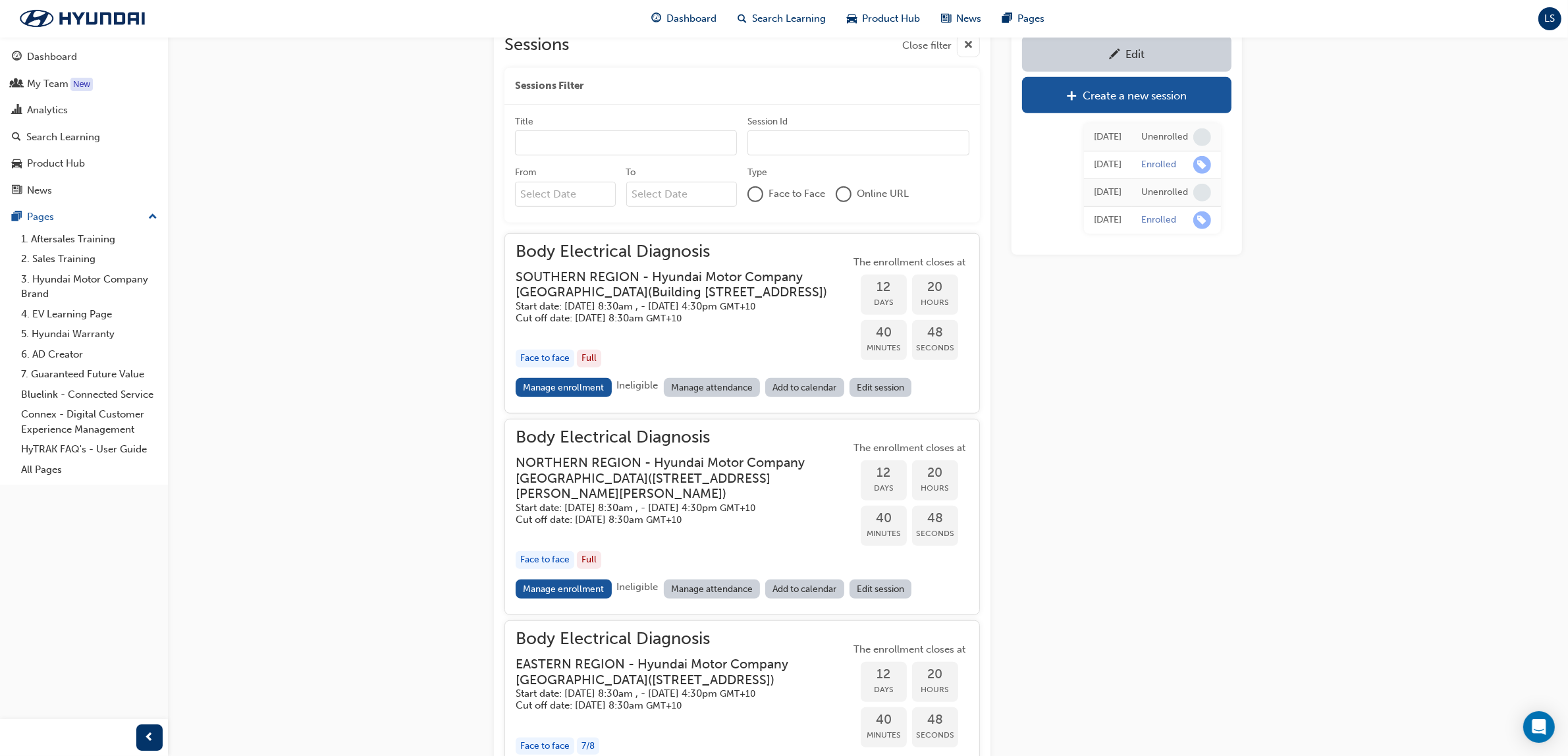
scroll to position [1173, 0]
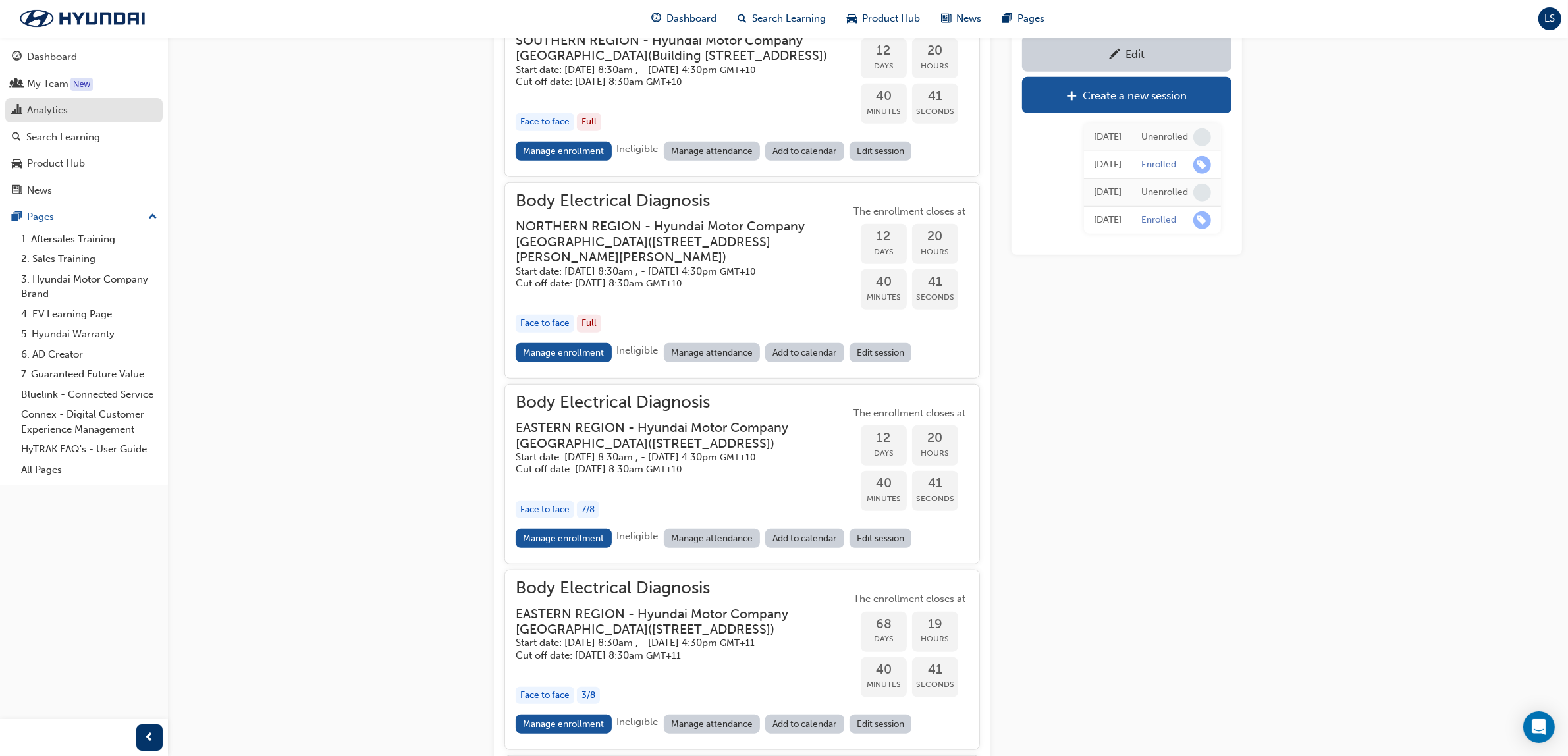
click at [54, 113] on div "Analytics" at bounding box center [47, 110] width 41 height 15
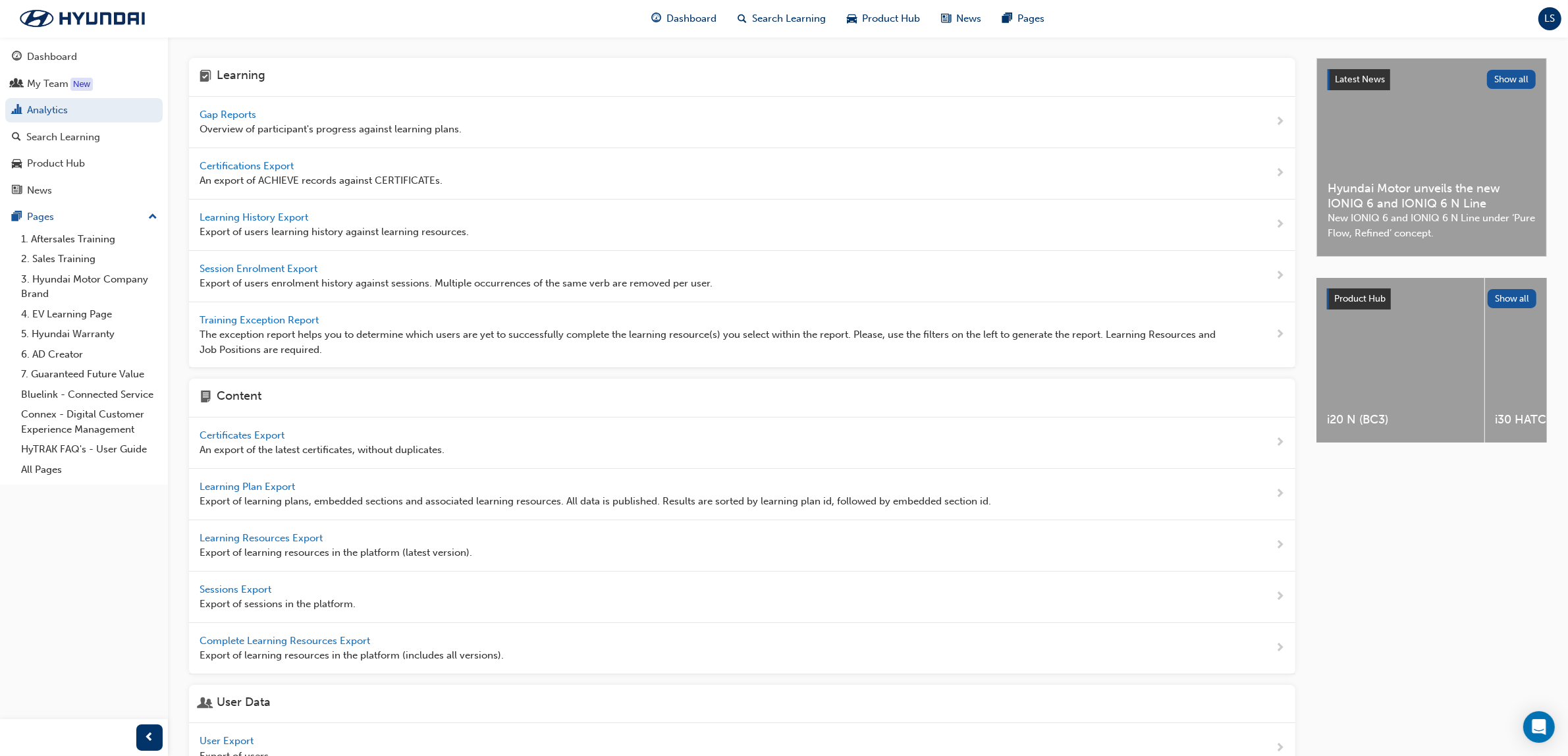
click at [253, 108] on span "Gap Reports" at bounding box center [229, 114] width 59 height 12
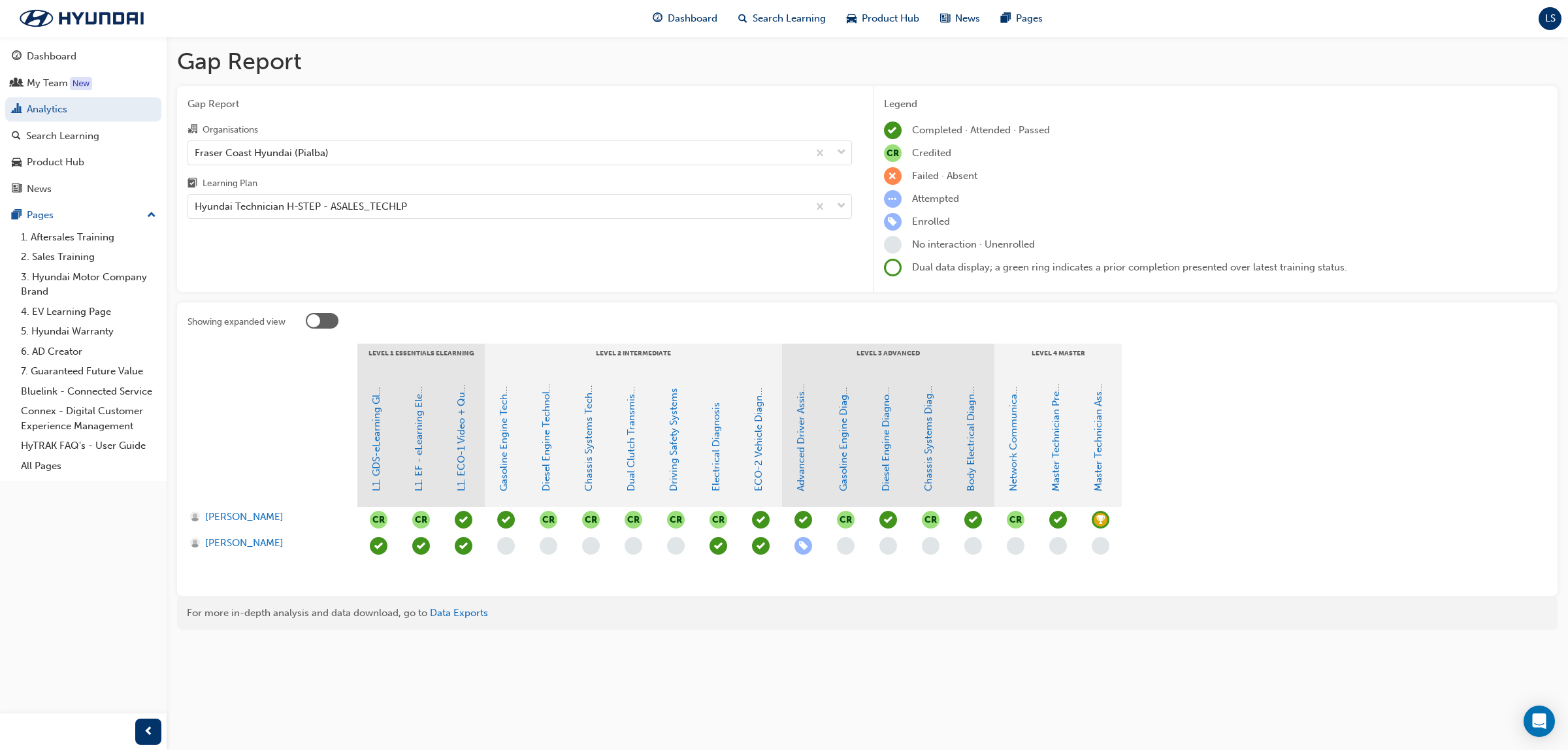
click at [970, 516] on span "learningRecordVerb_ATTEND-icon" at bounding box center [973, 520] width 18 height 18
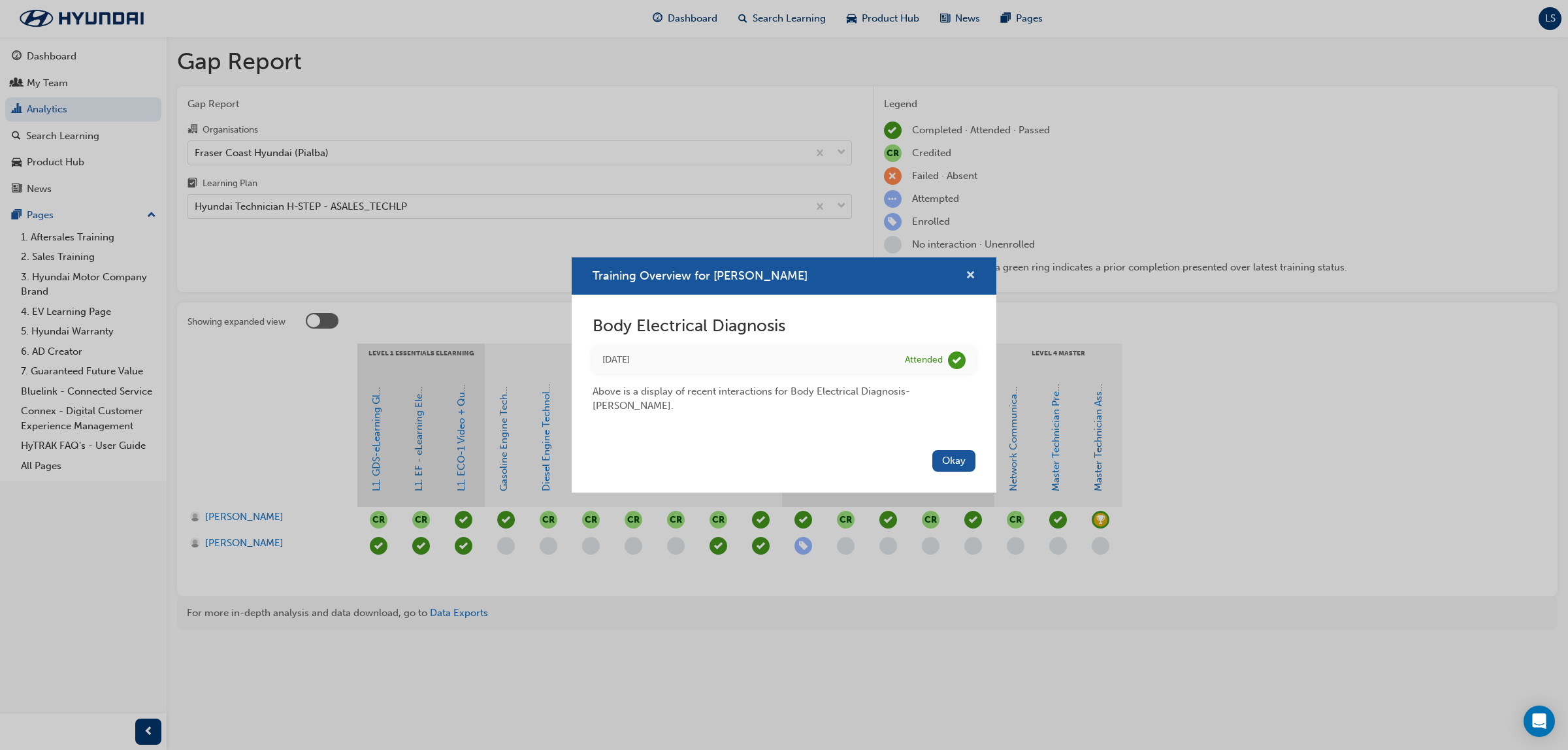
click at [971, 280] on span "cross-icon" at bounding box center [970, 275] width 10 height 12
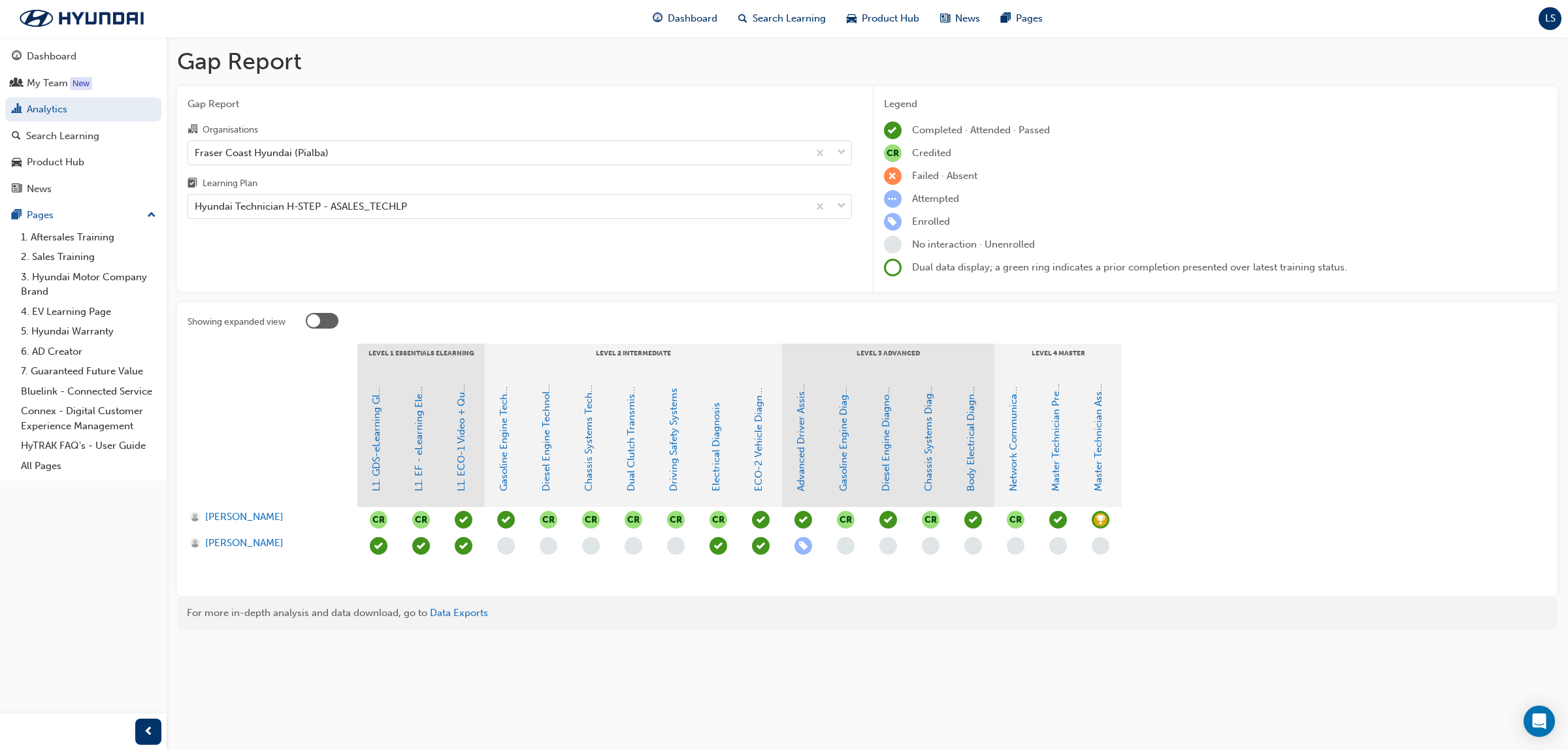
click at [1014, 515] on span "CR" at bounding box center [1015, 520] width 18 height 18
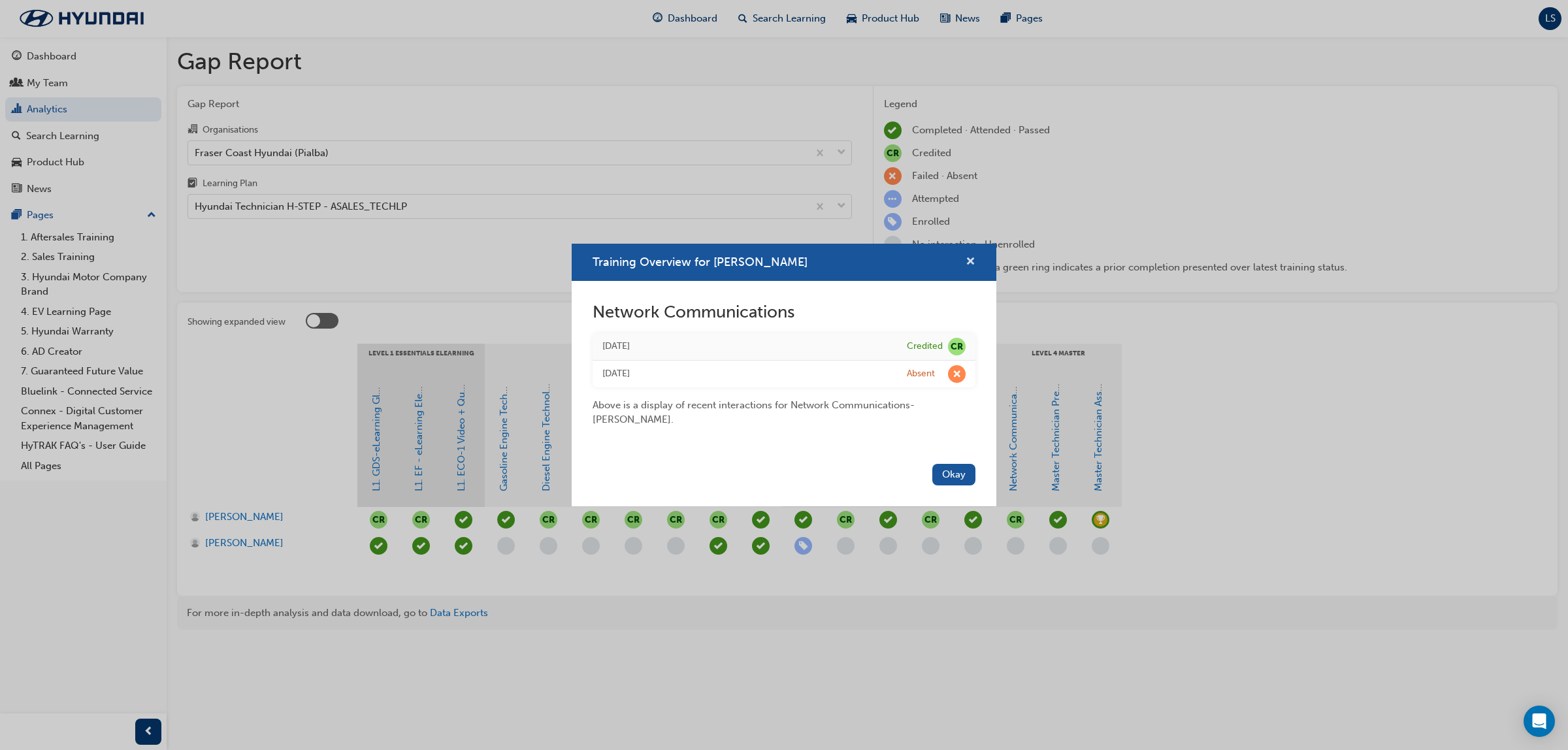
click at [971, 262] on span "cross-icon" at bounding box center [970, 262] width 10 height 12
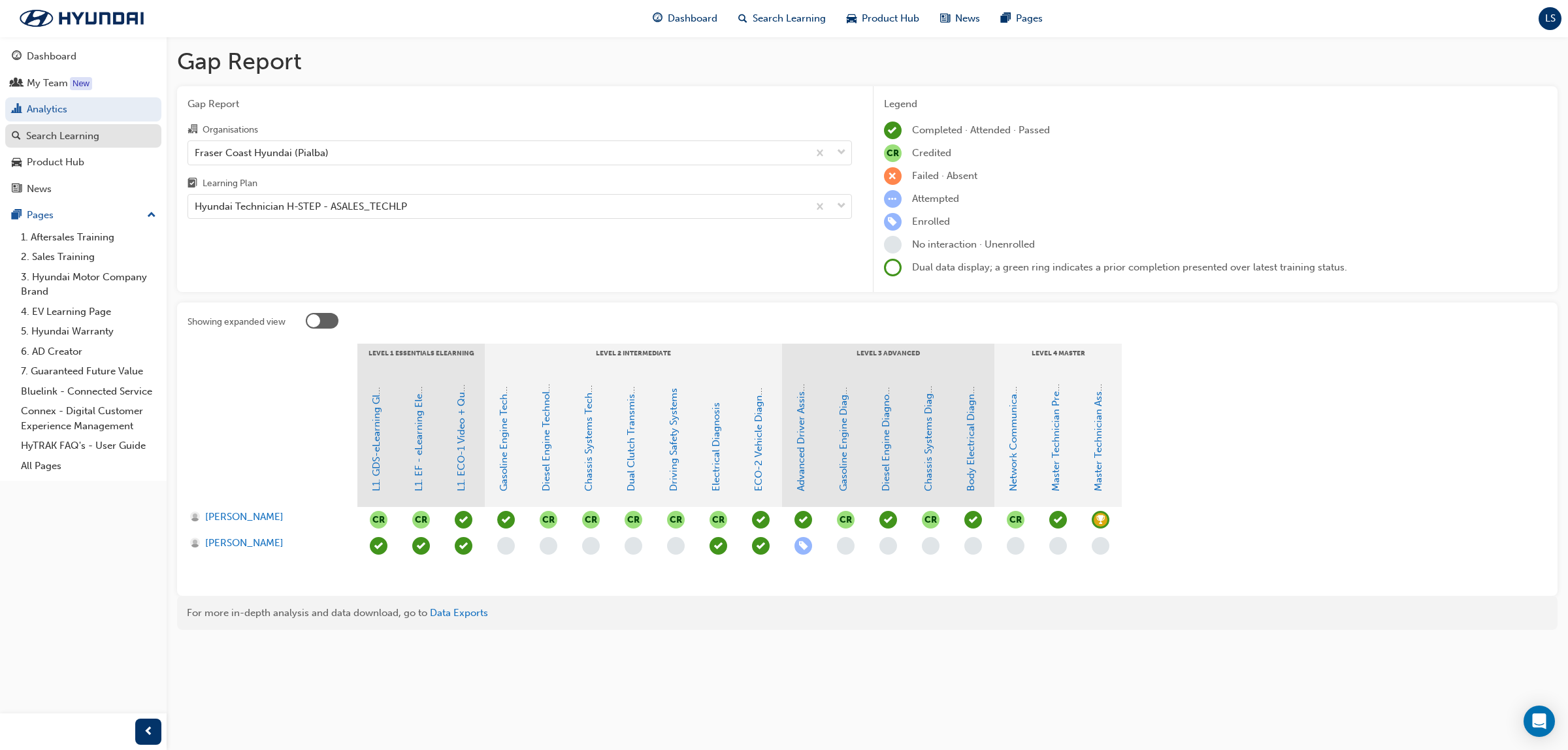
click at [51, 131] on div "Search Learning" at bounding box center [62, 136] width 73 height 15
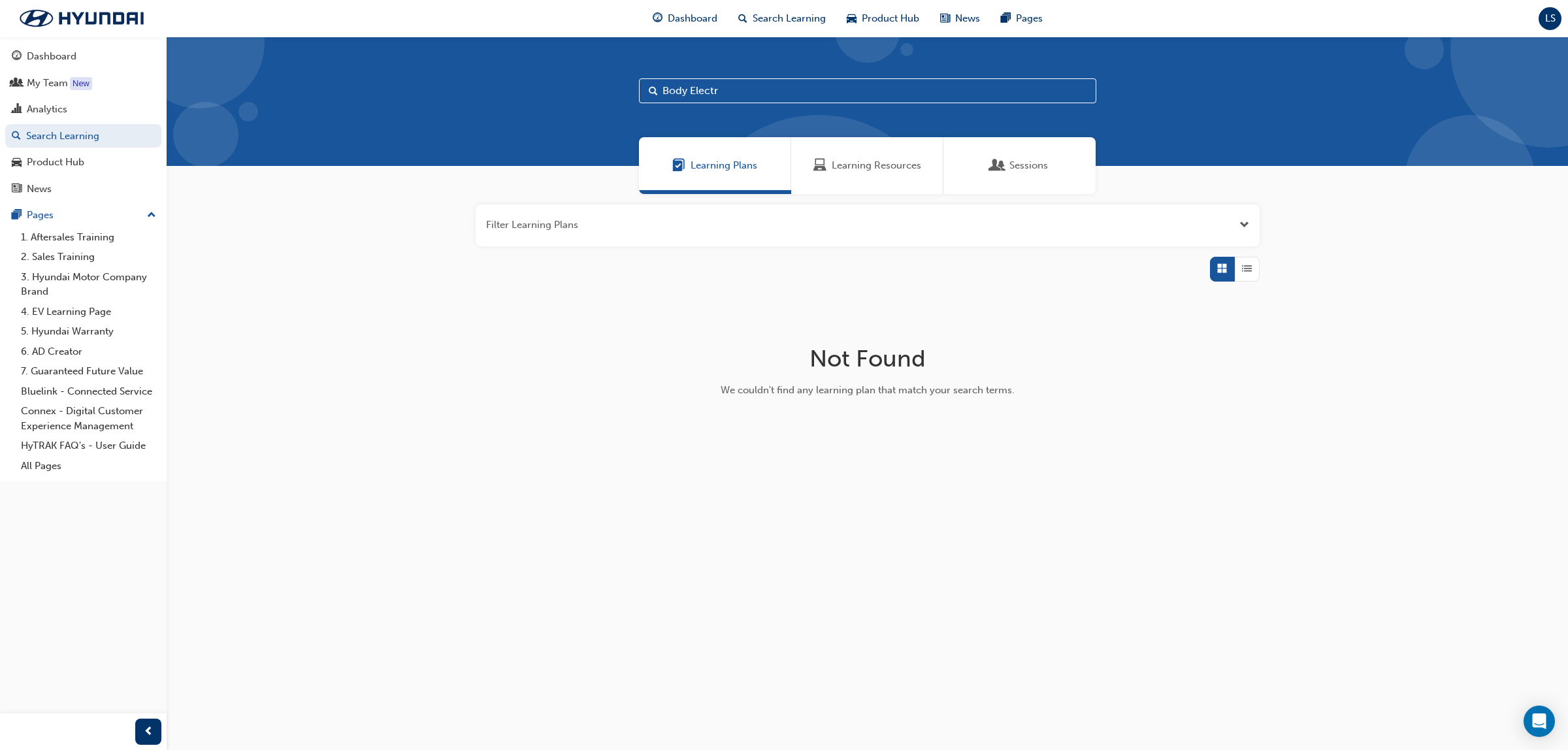
click at [876, 167] on span "Learning Resources" at bounding box center [876, 165] width 90 height 15
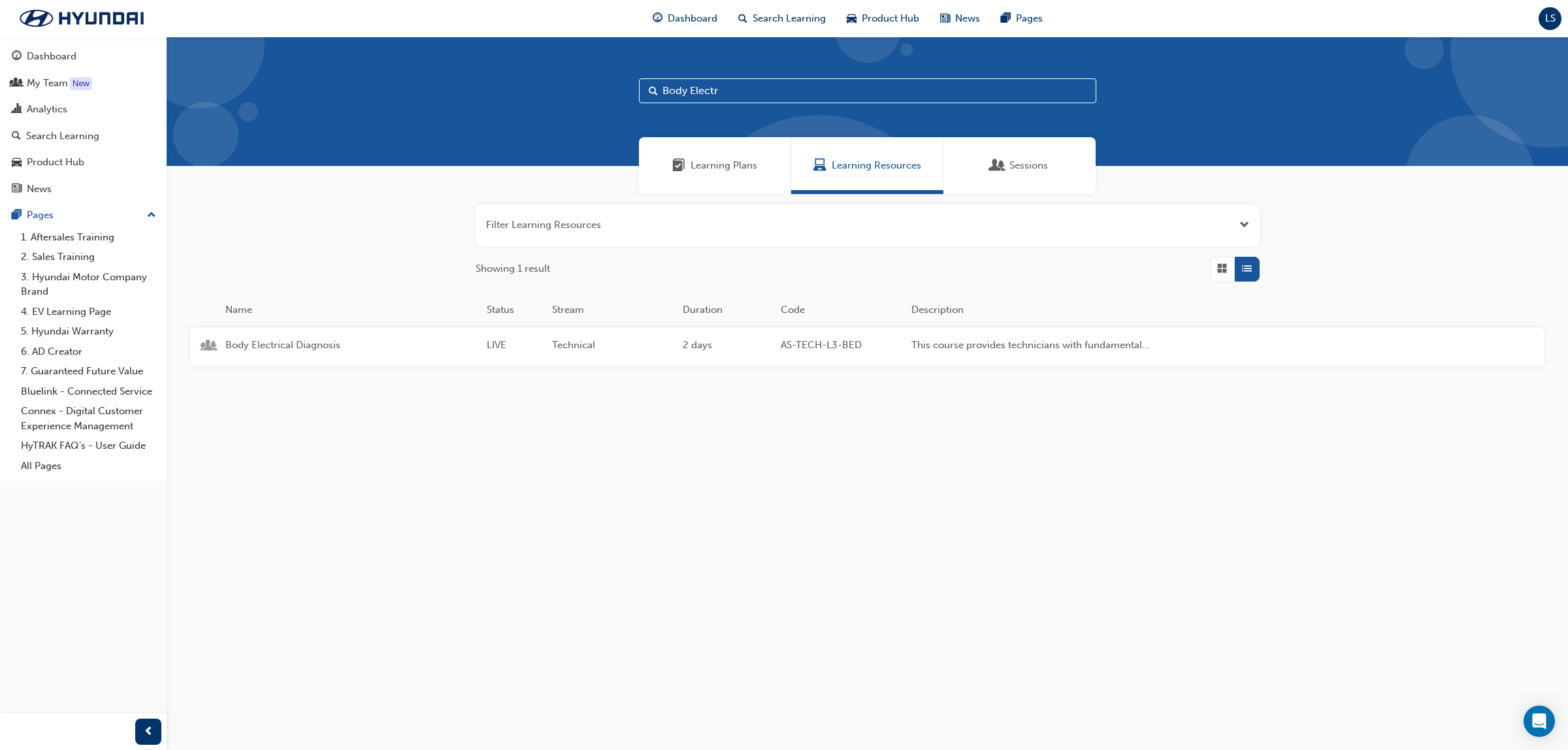
drag, startPoint x: 753, startPoint y: 92, endPoint x: 573, endPoint y: 87, distance: 180.1
click at [573, 87] on div "Body Electr" at bounding box center [867, 101] width 1401 height 130
type input "EXCEL"
click at [295, 439] on span "Master Technician Event 2025" at bounding box center [351, 443] width 251 height 15
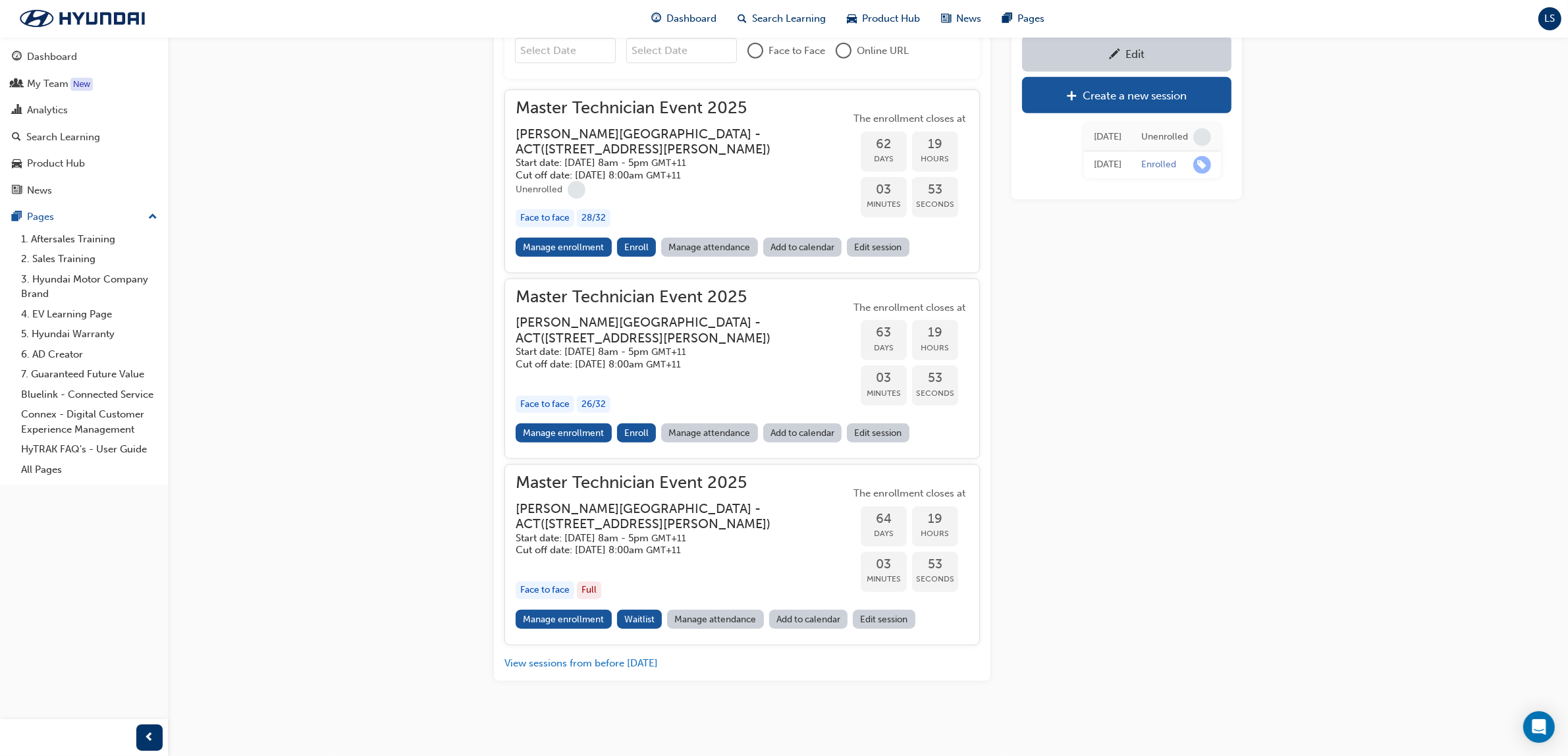
scroll to position [1601, 0]
click at [571, 438] on link "Manage enrollment" at bounding box center [563, 433] width 96 height 19
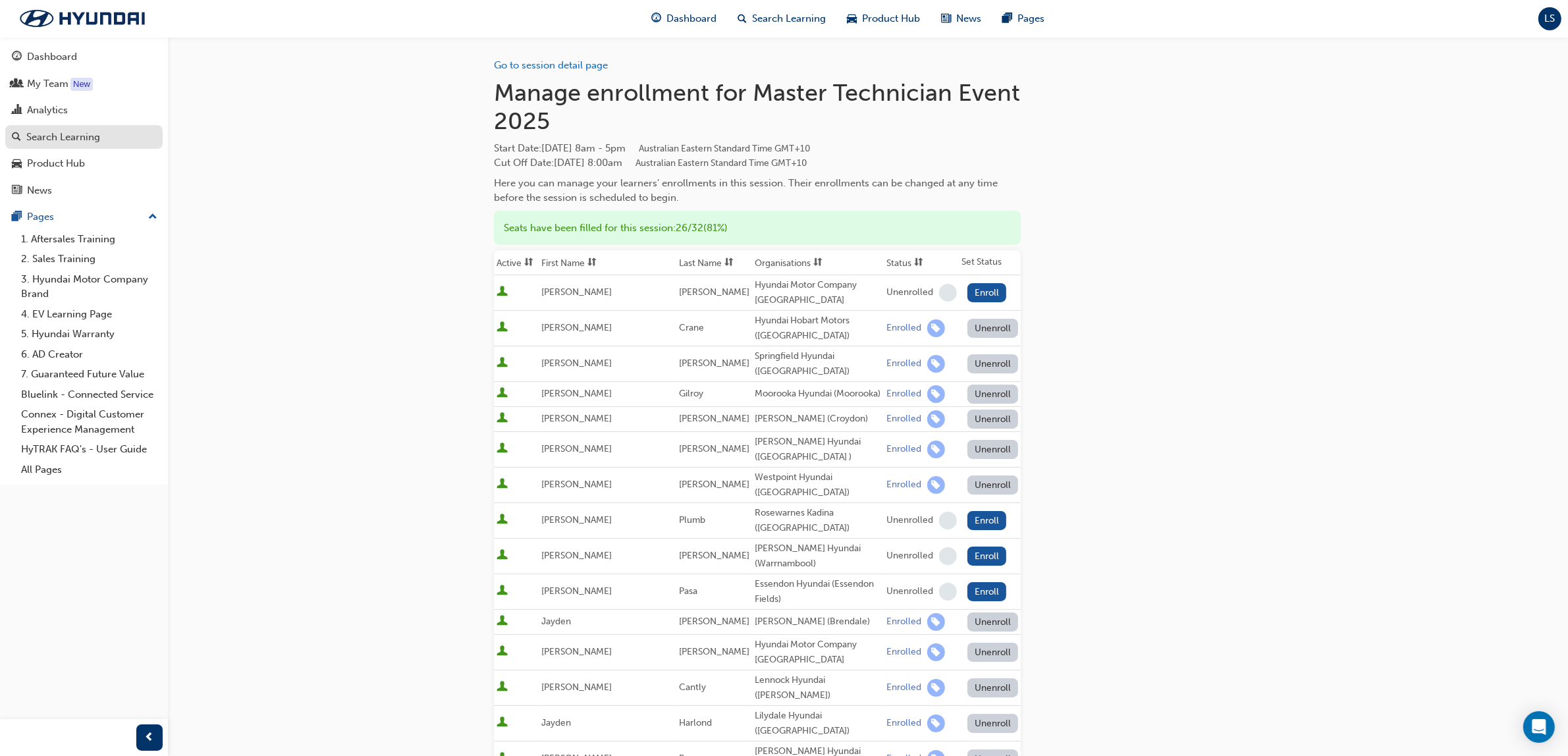
click at [66, 130] on div "Search Learning" at bounding box center [63, 137] width 73 height 15
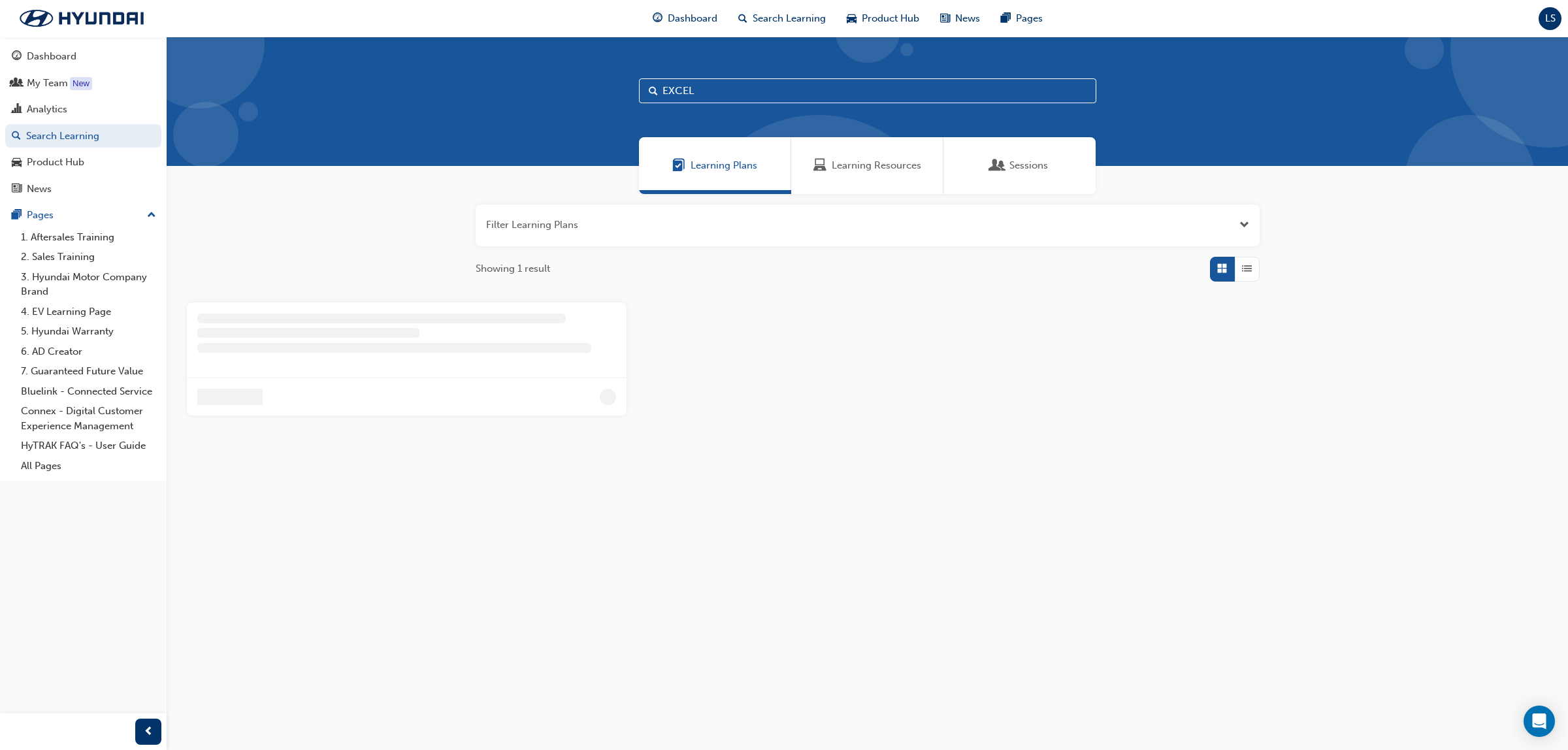
click at [858, 158] on span "Learning Resources" at bounding box center [876, 165] width 90 height 15
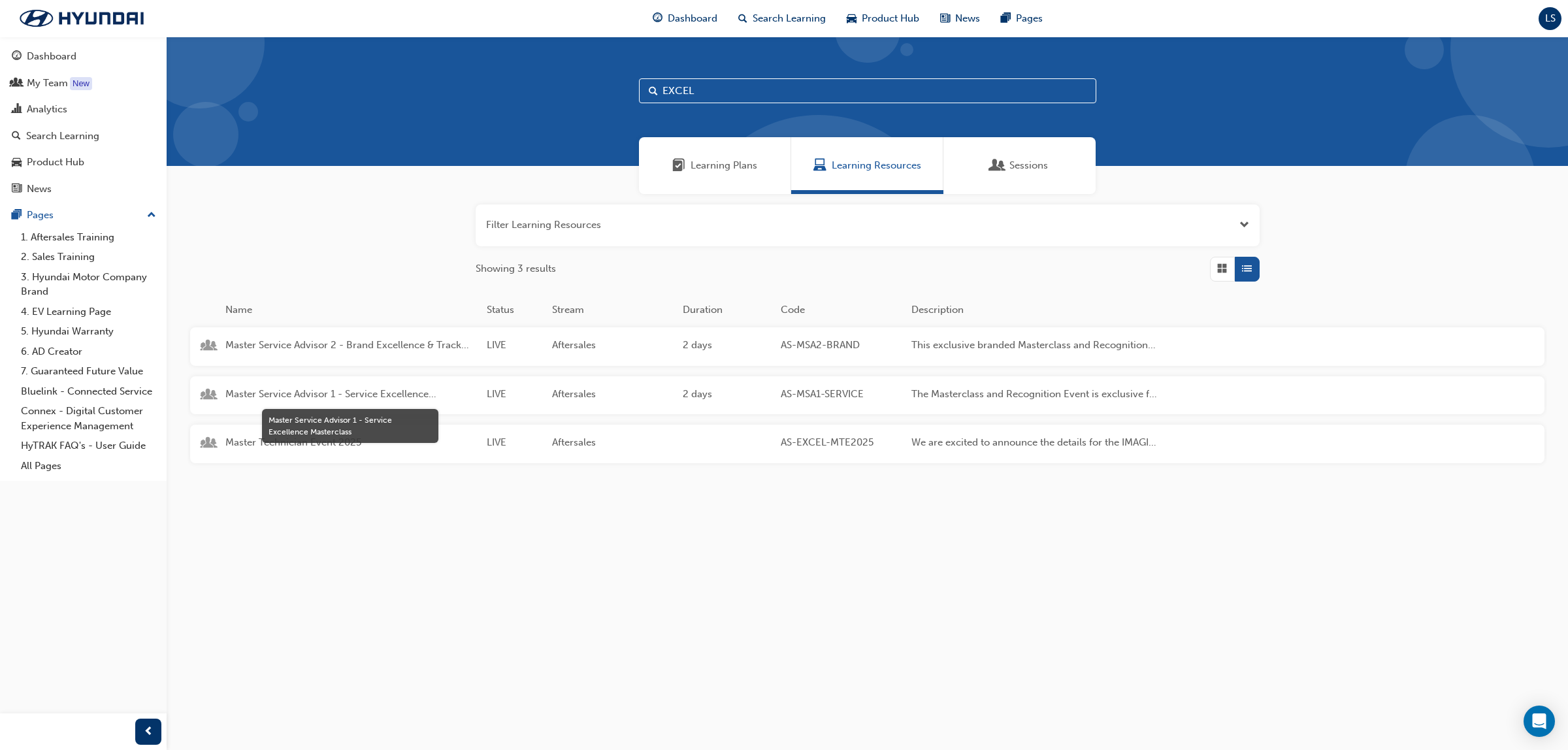
click at [380, 393] on span "Master Service Advisor 1 - Service Excellence Masterclass" at bounding box center [351, 394] width 251 height 15
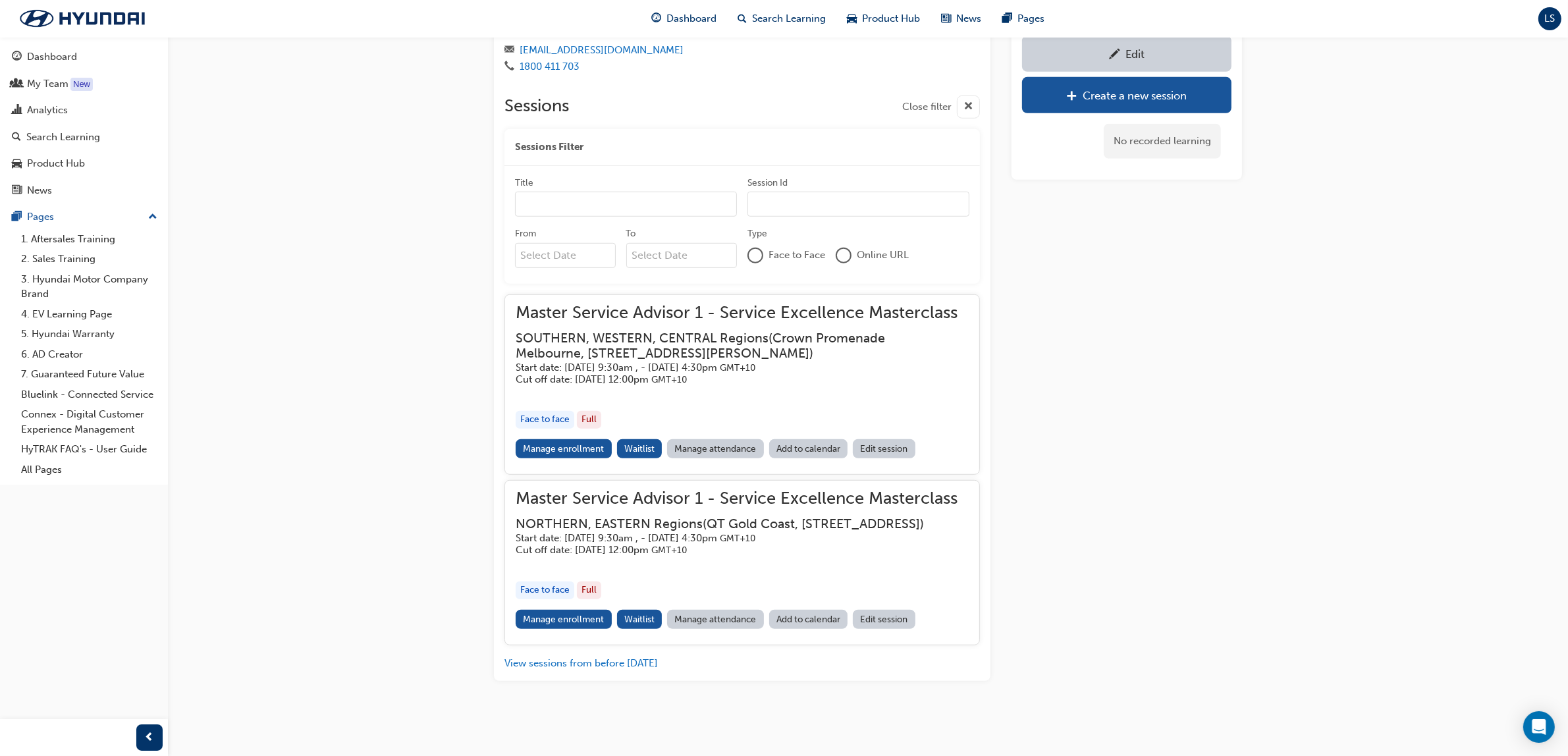
scroll to position [1085, 0]
click at [561, 439] on link "Manage enrollment" at bounding box center [563, 448] width 96 height 19
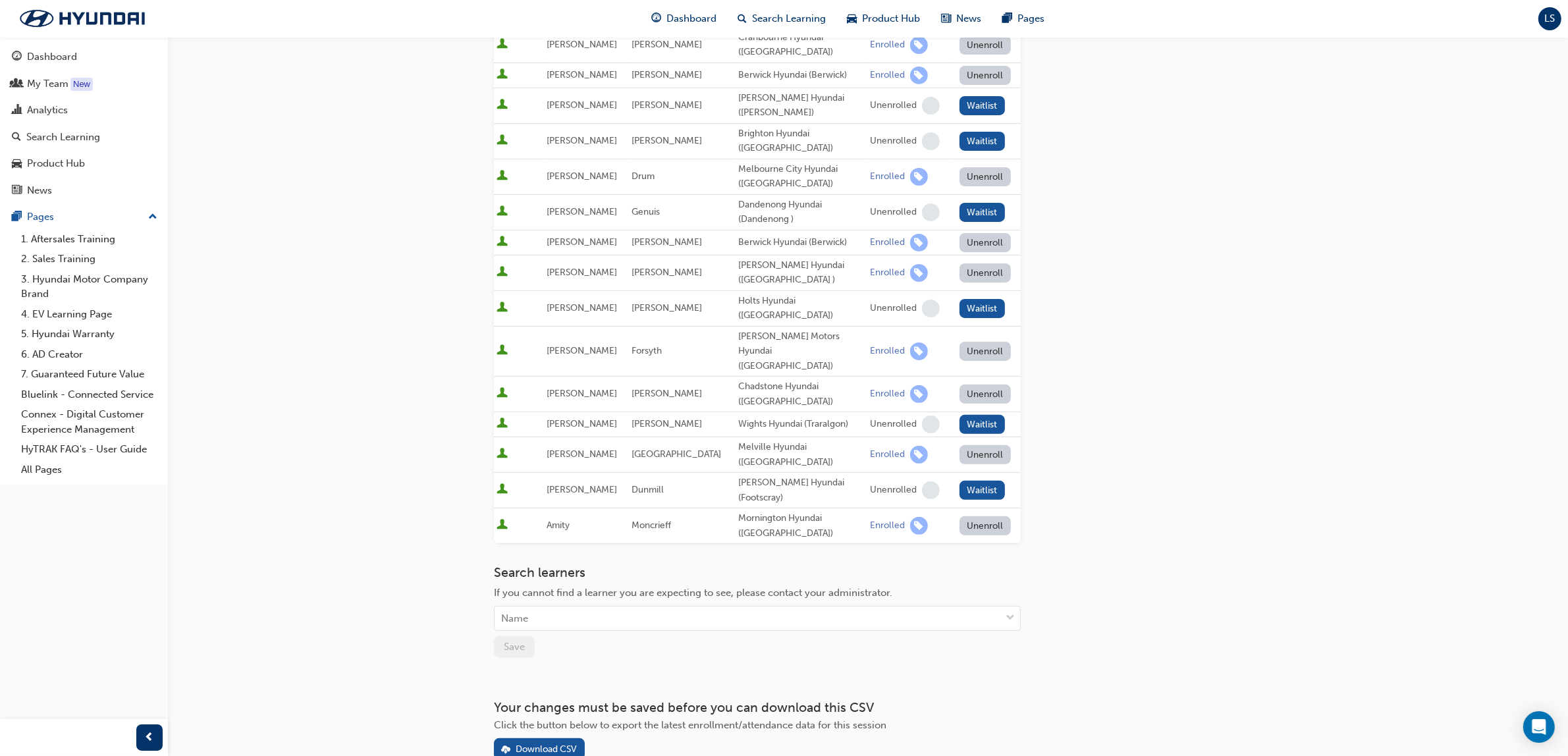
scroll to position [424, 0]
click at [563, 735] on button "Download CSV" at bounding box center [539, 745] width 90 height 21
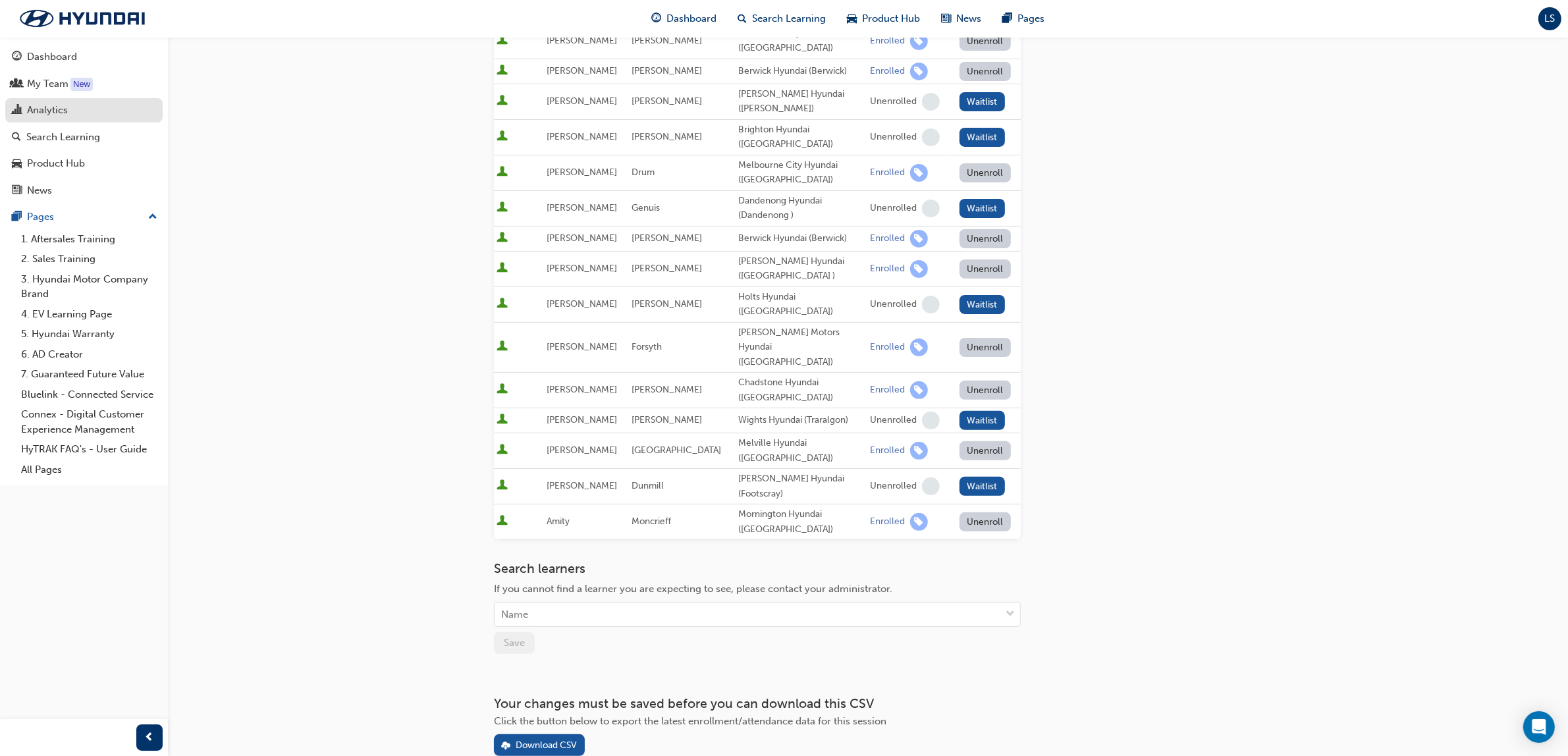
click at [74, 113] on div "Analytics" at bounding box center [83, 110] width 144 height 16
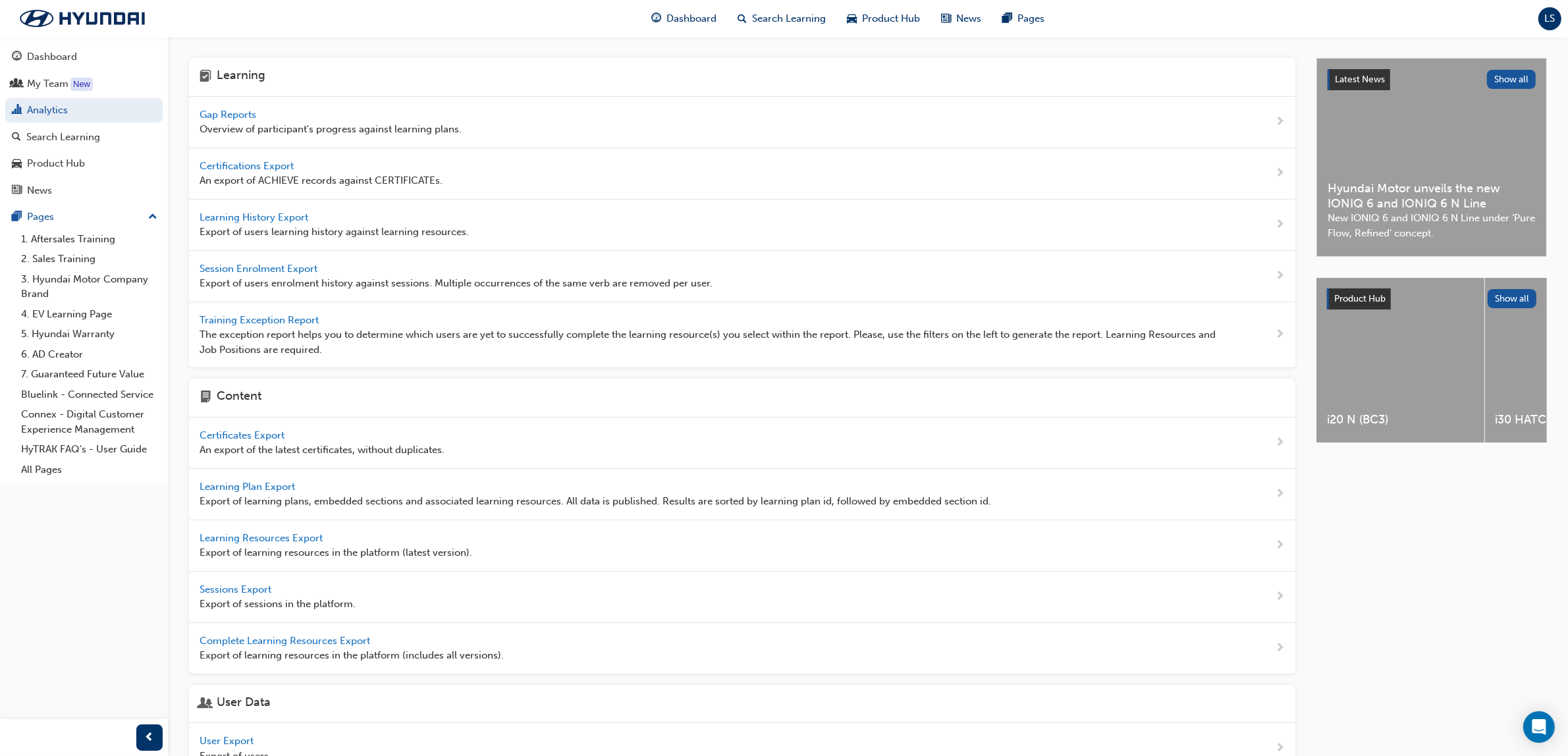
click at [247, 118] on span "Gap Reports" at bounding box center [229, 114] width 59 height 12
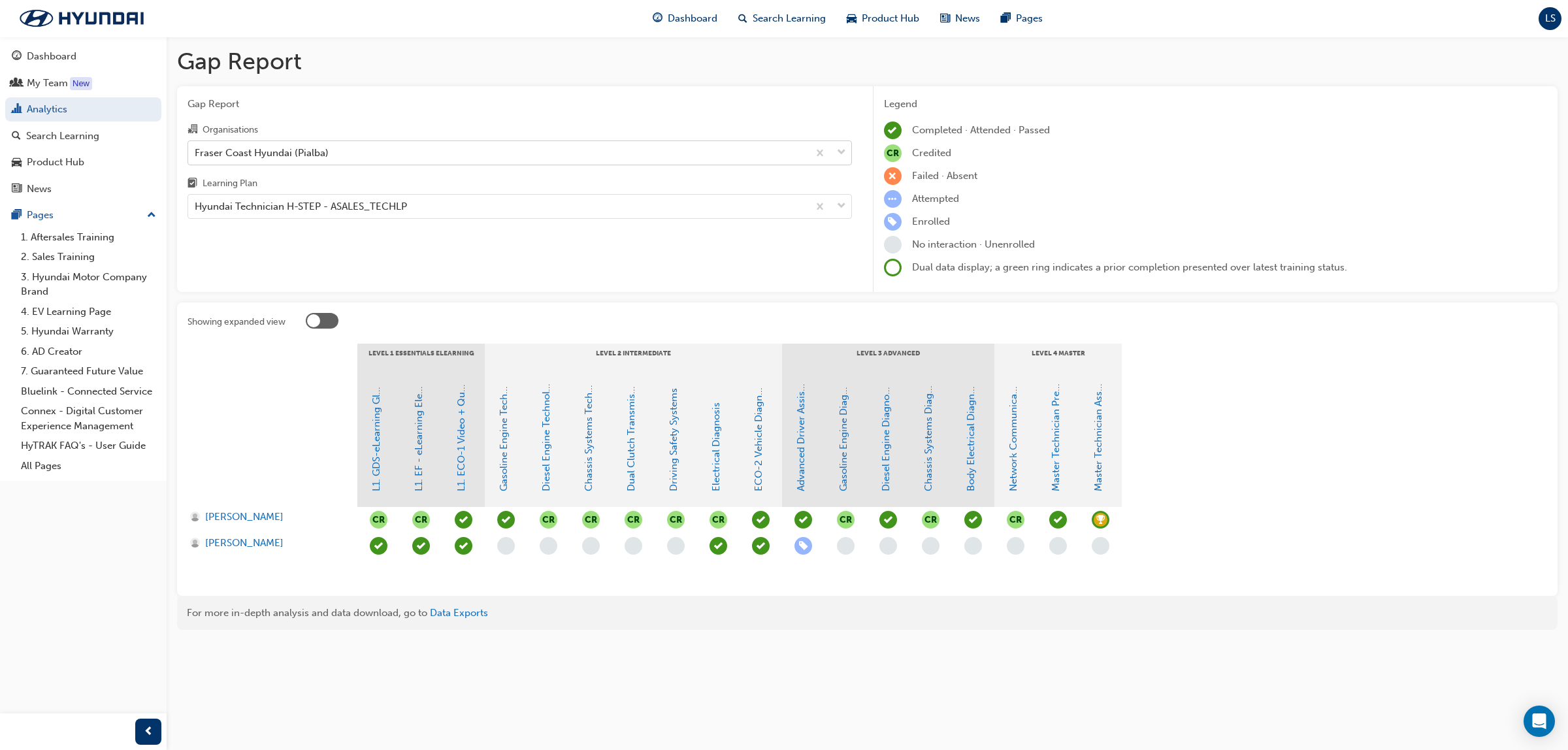
click at [313, 155] on div "Fraser Coast Hyundai (Pialba)" at bounding box center [261, 152] width 134 height 15
click at [196, 155] on input "Organisations Fraser Coast Hyundai (Pialba)" at bounding box center [195, 152] width 1 height 12
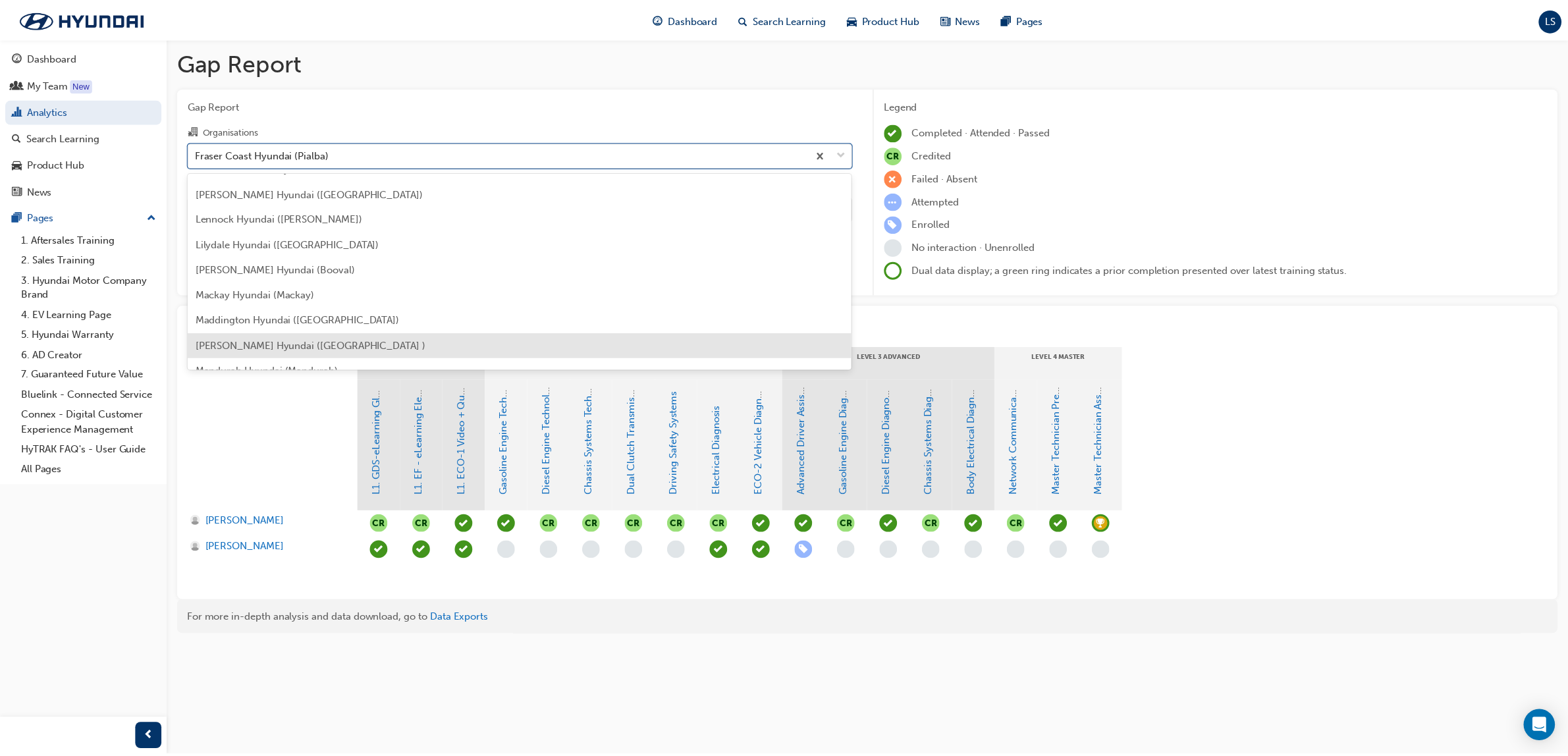
scroll to position [2283, 0]
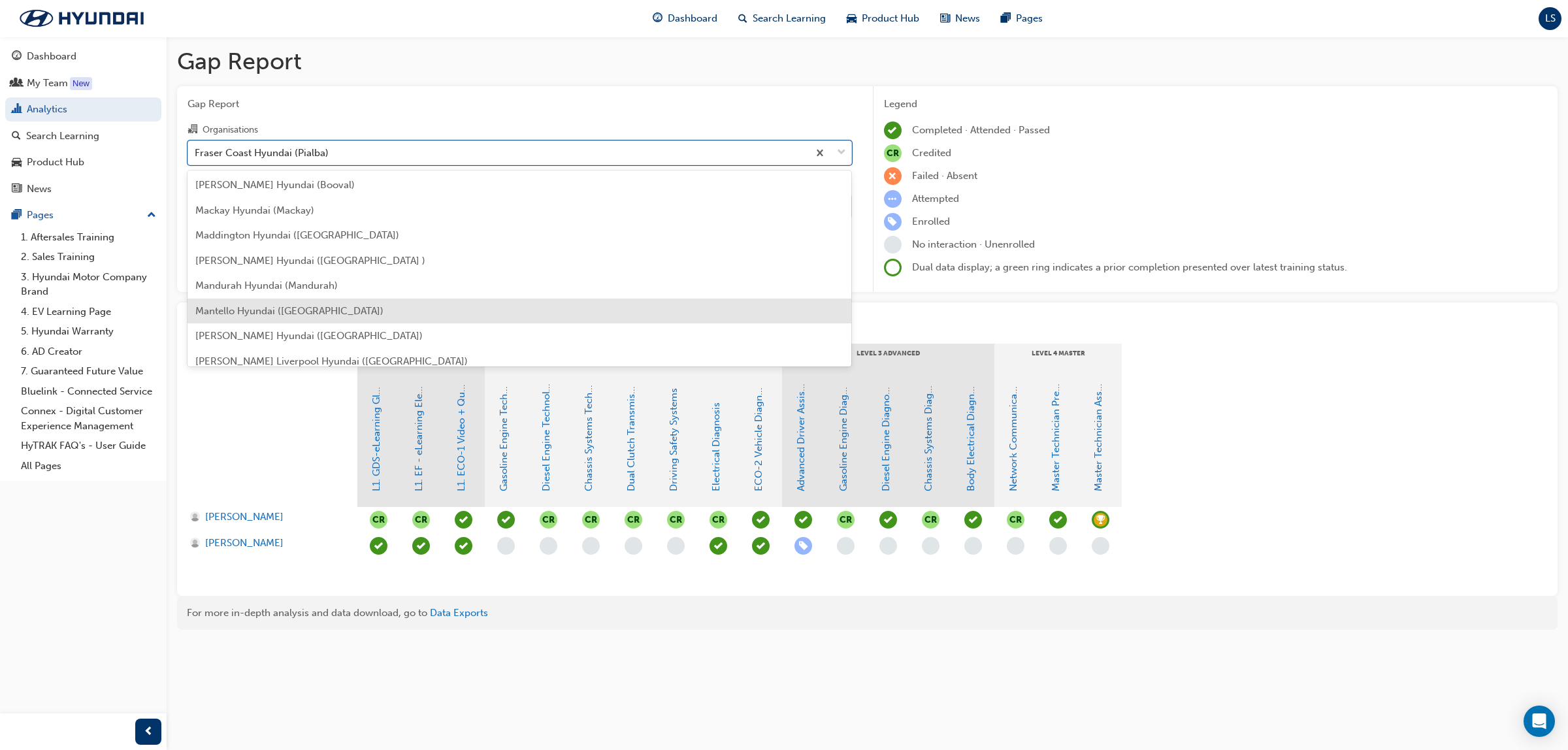
click at [255, 313] on span "Mantello Hyundai ([GEOGRAPHIC_DATA])" at bounding box center [290, 310] width 188 height 12
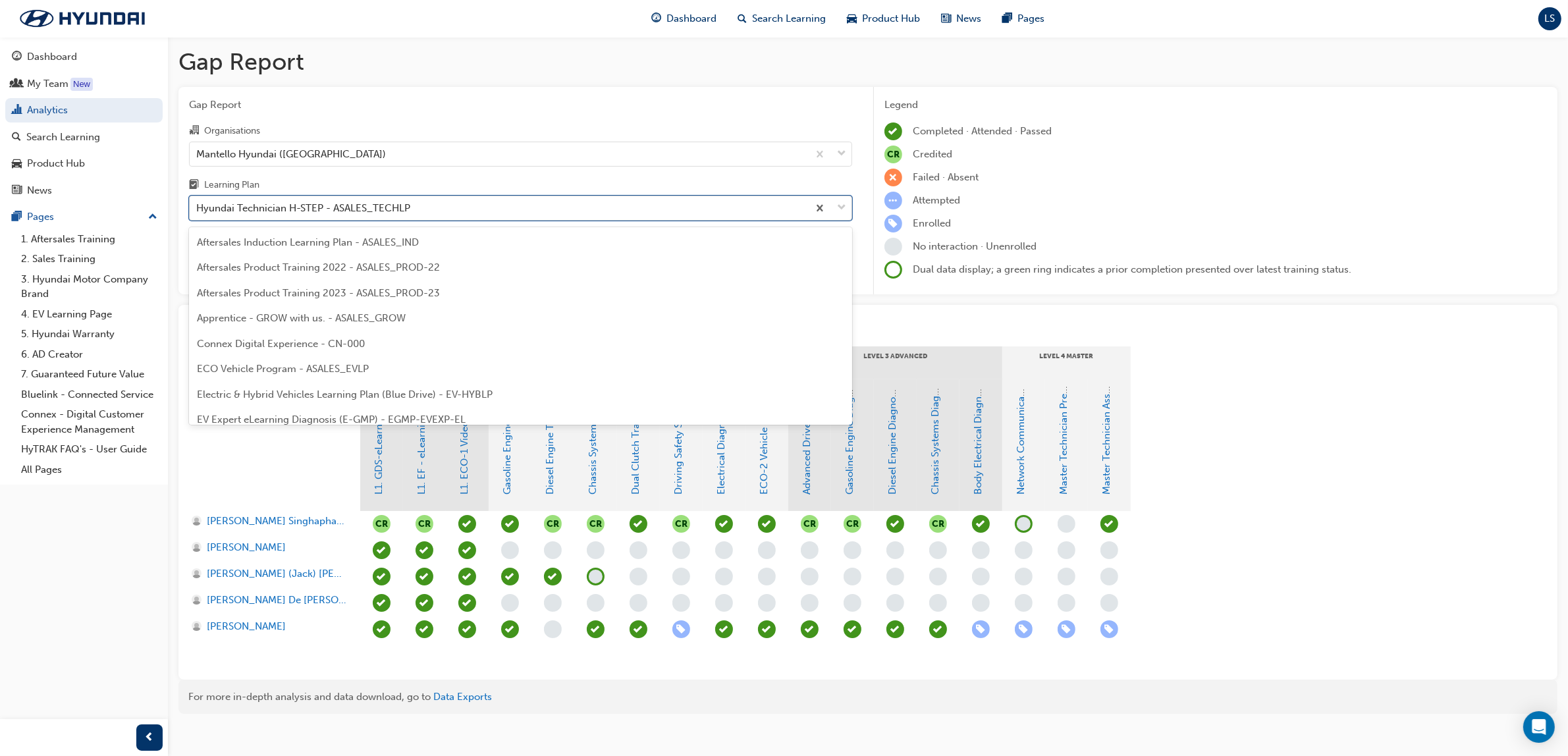
click at [346, 216] on div "Hyundai Technician H-STEP - ASALES_TECHLP" at bounding box center [303, 208] width 214 height 15
click at [198, 213] on input "Learning Plan option Hyundai Technician H-STEP - ASALES_TECHLP focused, 21 of 3…" at bounding box center [196, 208] width 1 height 12
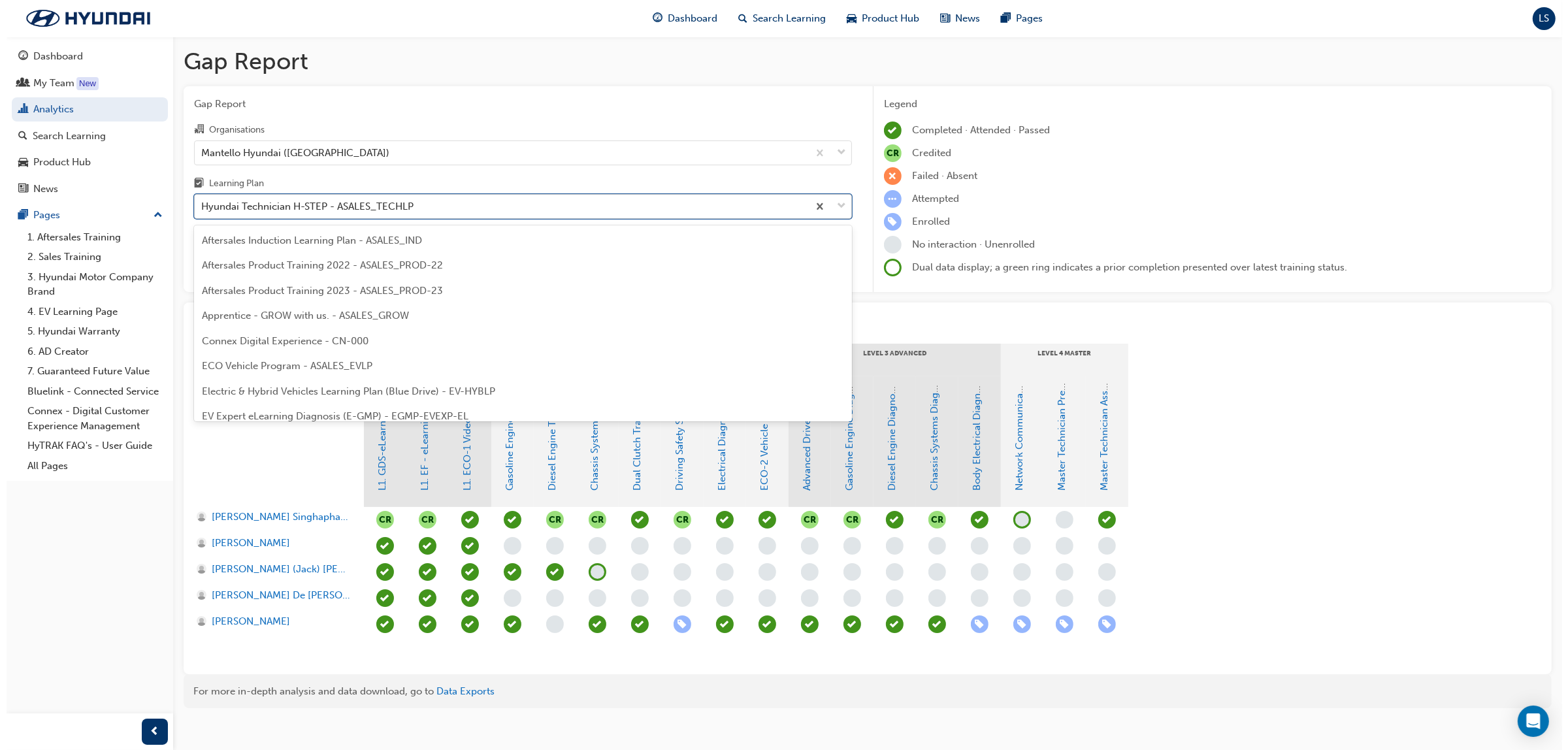
scroll to position [343, 0]
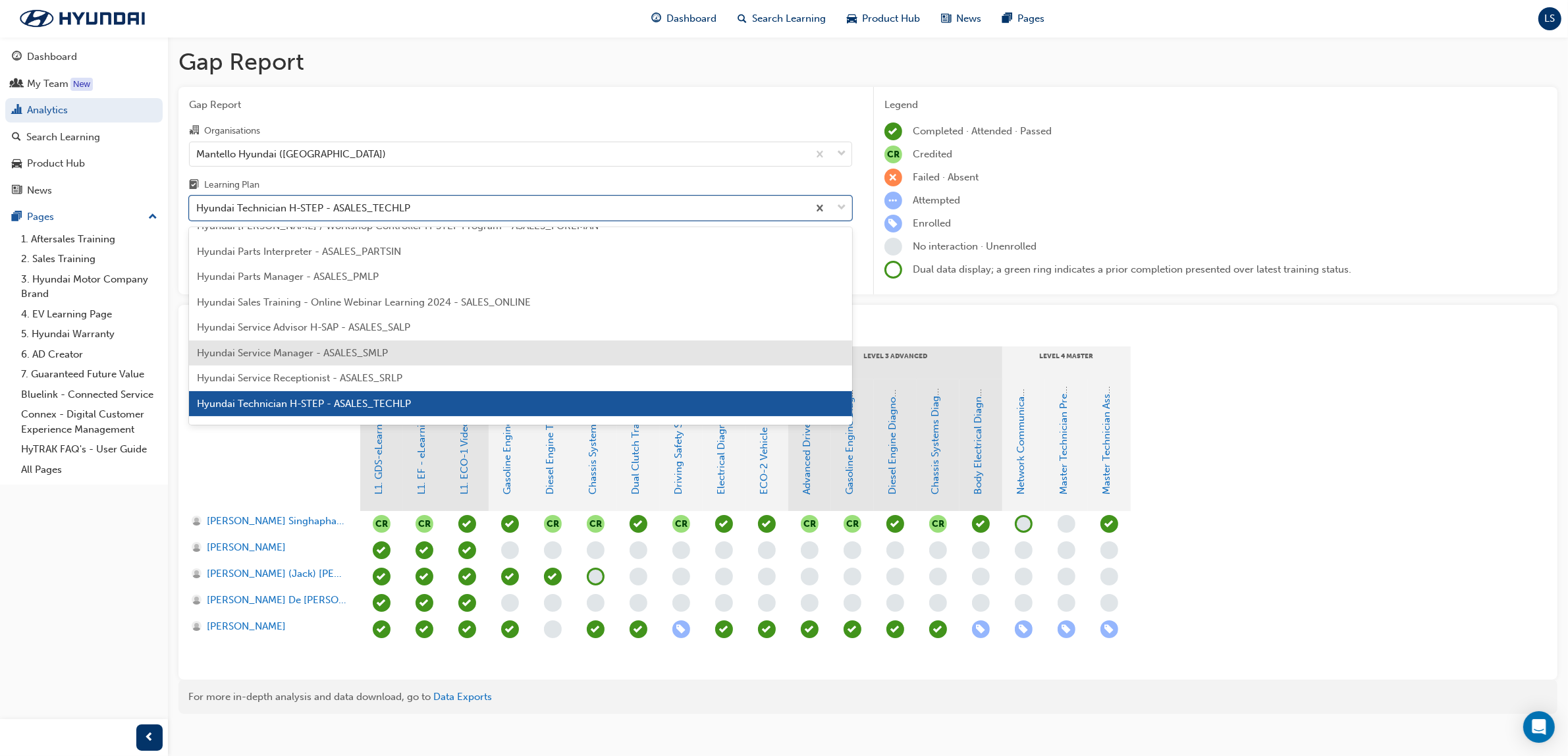
click at [306, 357] on span "Hyundai Service Manager - ASALES_SMLP" at bounding box center [292, 353] width 191 height 12
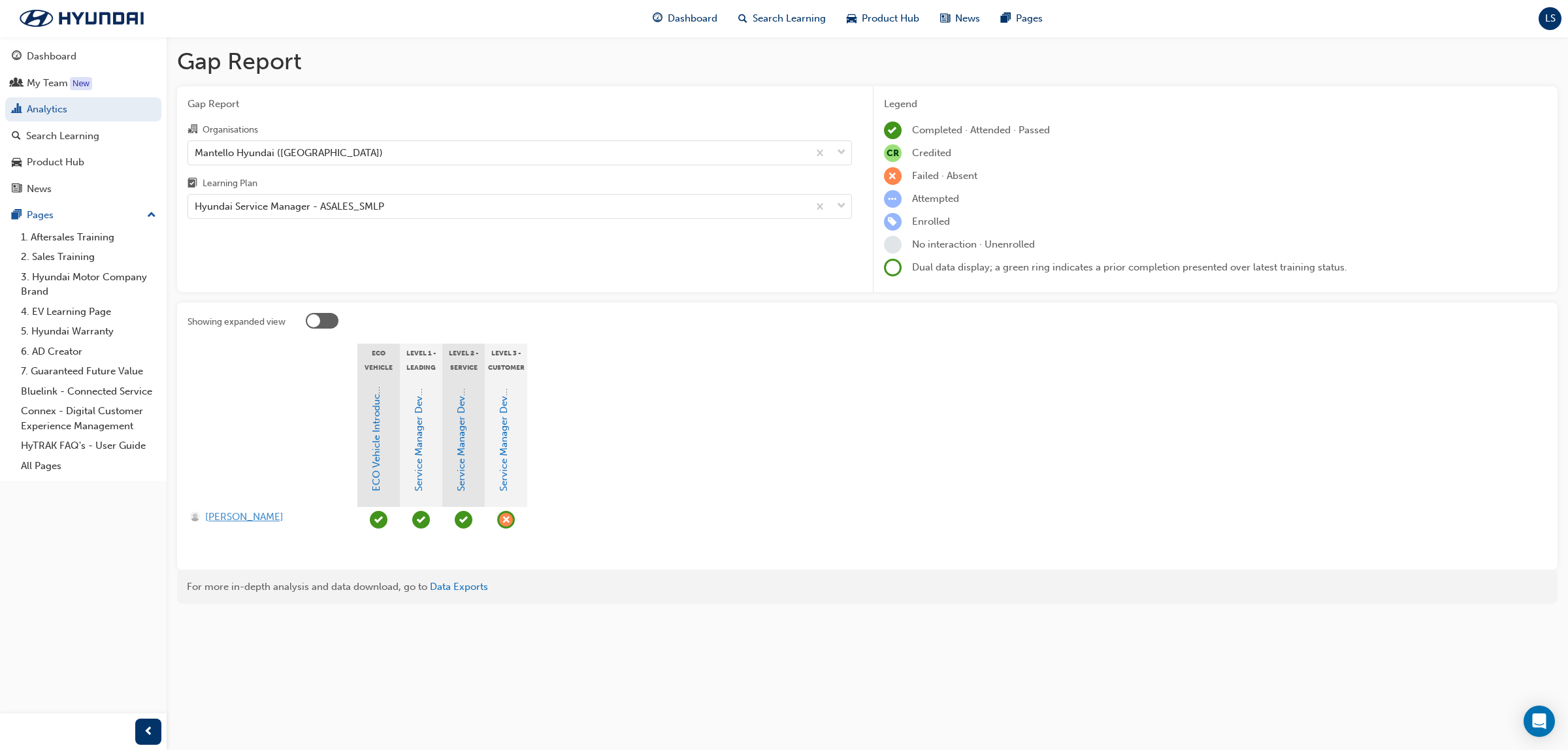
click at [235, 516] on span "[PERSON_NAME]" at bounding box center [244, 517] width 78 height 15
click at [60, 76] on div "My Team" at bounding box center [47, 83] width 41 height 15
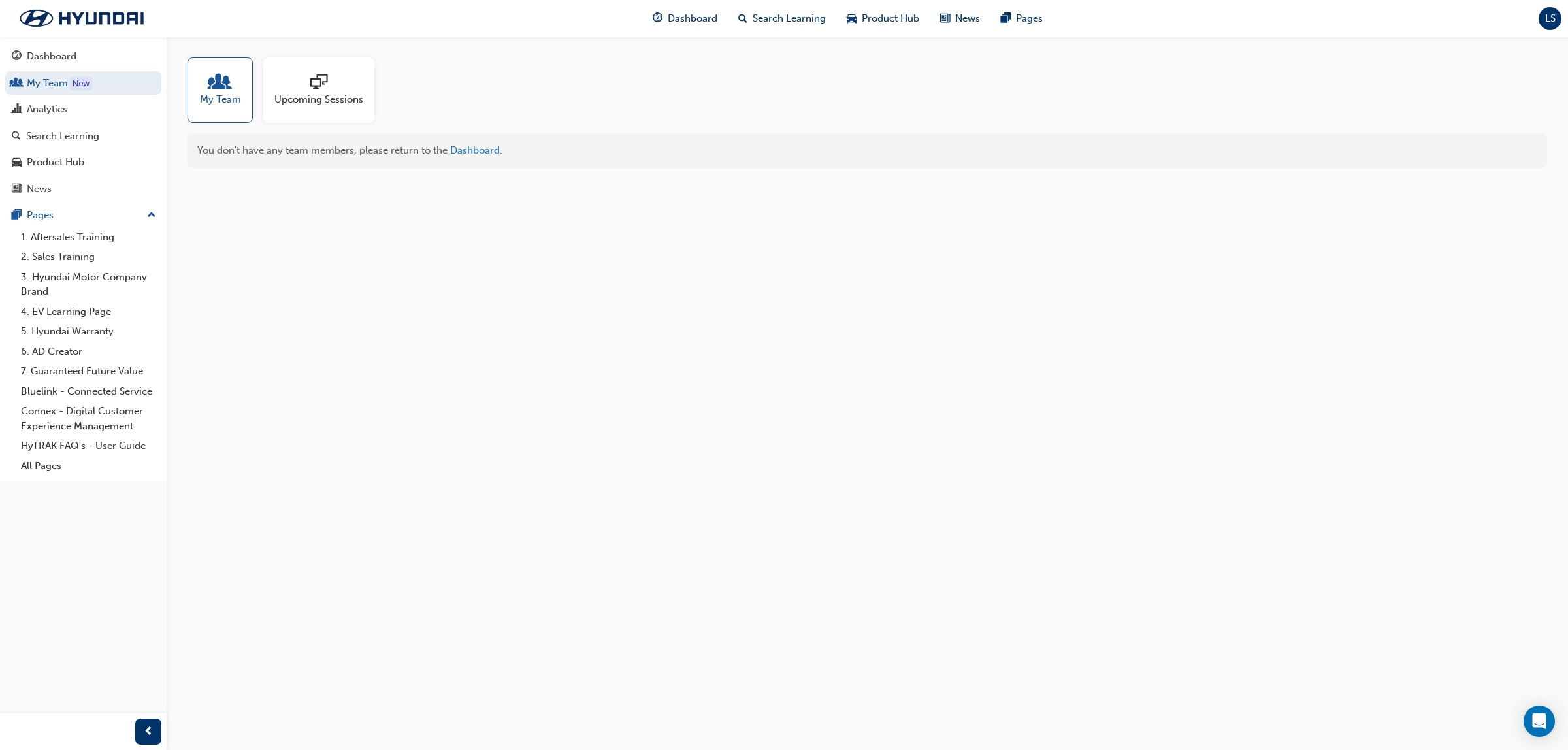
click at [322, 112] on div "Upcoming Sessions" at bounding box center [318, 91] width 111 height 66
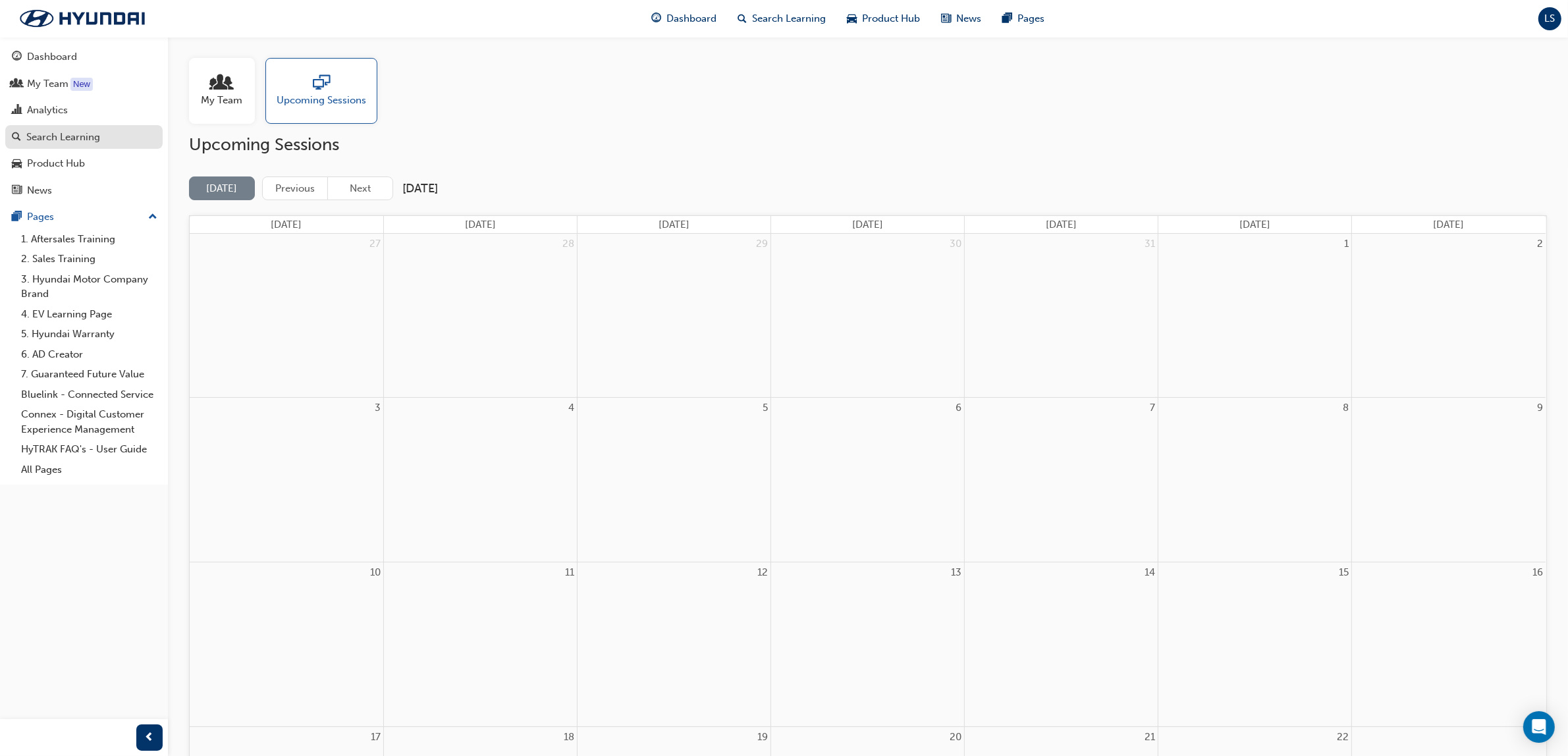
click at [73, 126] on link "Search Learning" at bounding box center [84, 137] width 158 height 24
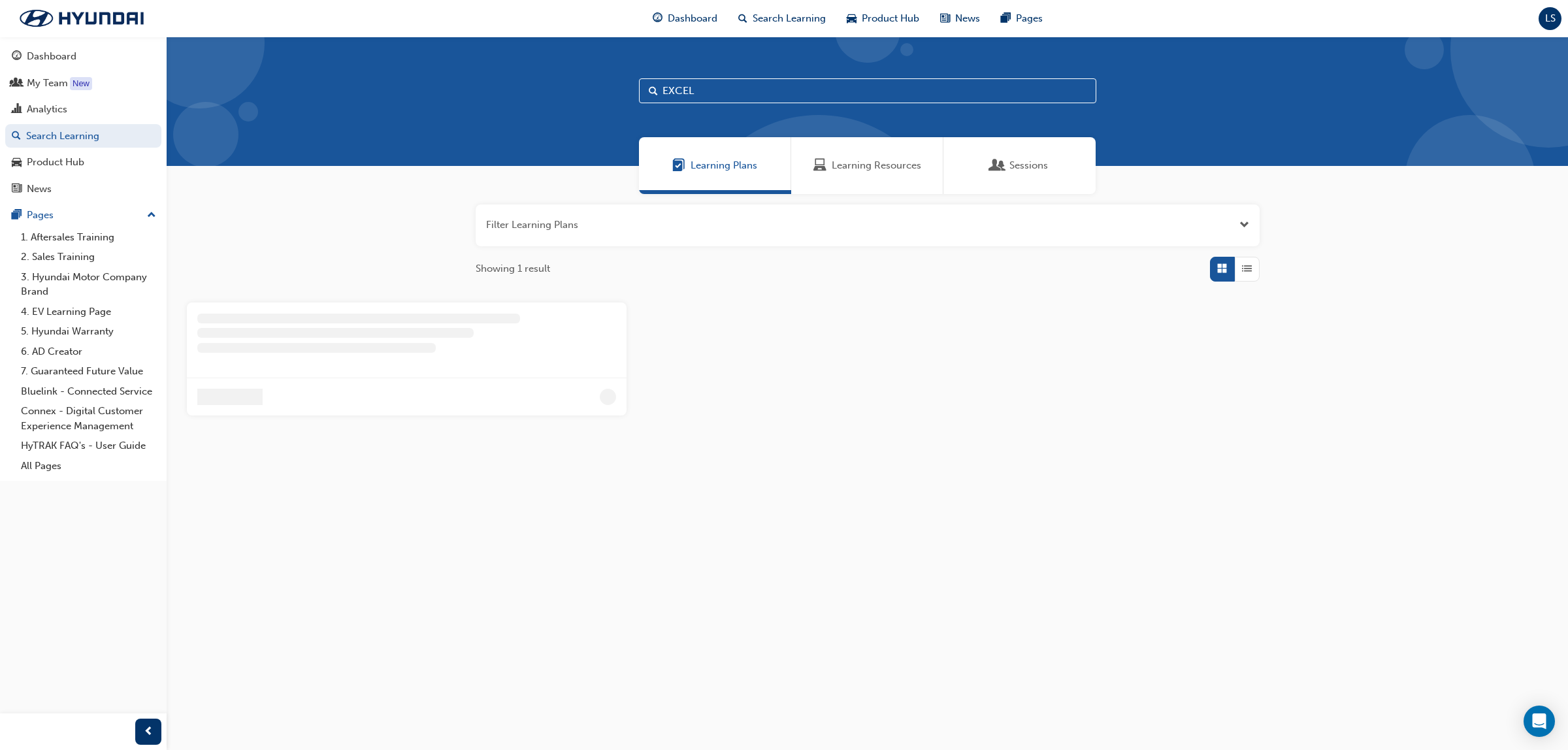
click at [818, 158] on span "Learning Resources" at bounding box center [820, 165] width 13 height 15
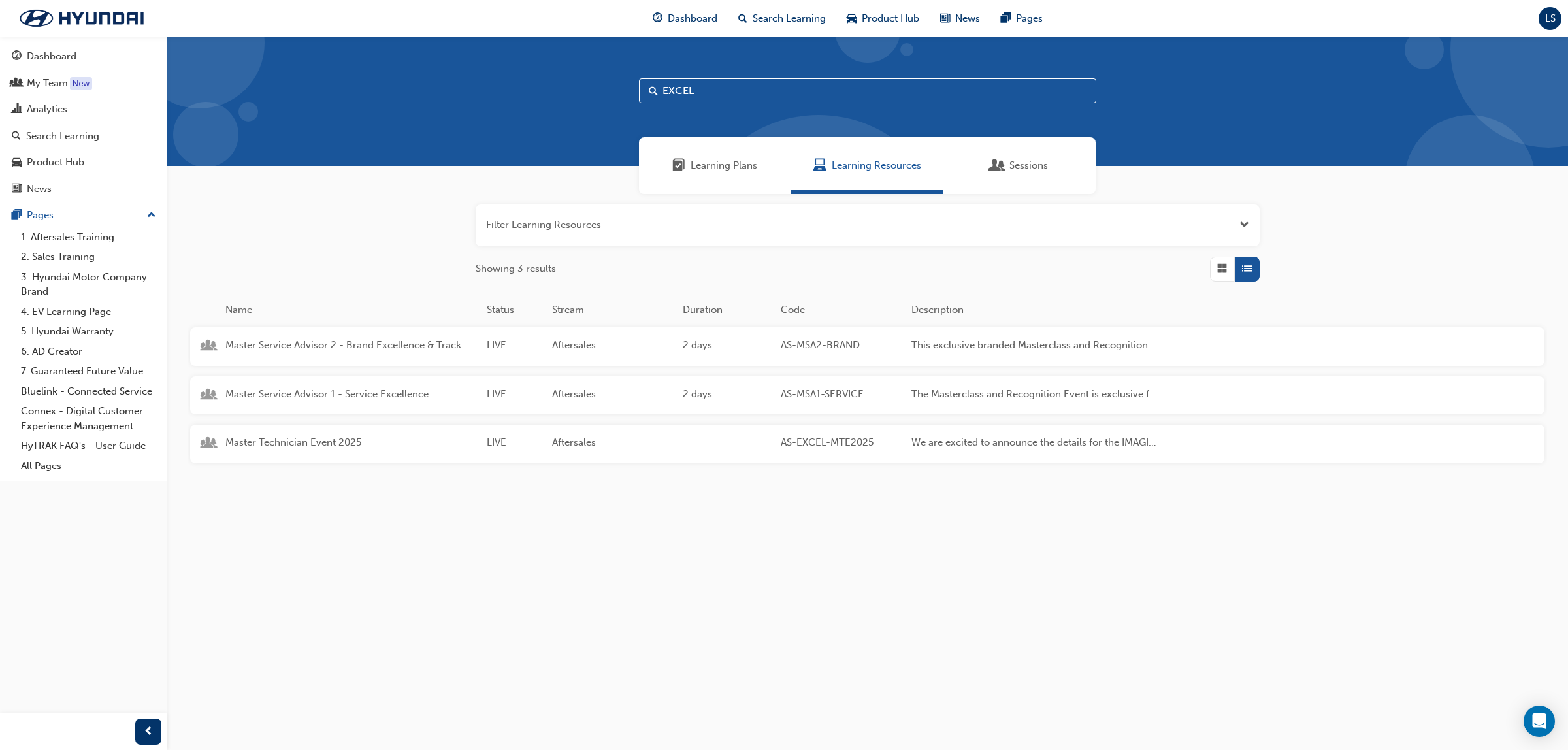
click at [744, 83] on input "EXCEL" at bounding box center [867, 91] width 458 height 25
type input "E"
type input "M"
type input "As-MSA"
click at [322, 391] on span "Master Service Advisor 1 - Service Excellence Masterclass" at bounding box center [351, 394] width 251 height 15
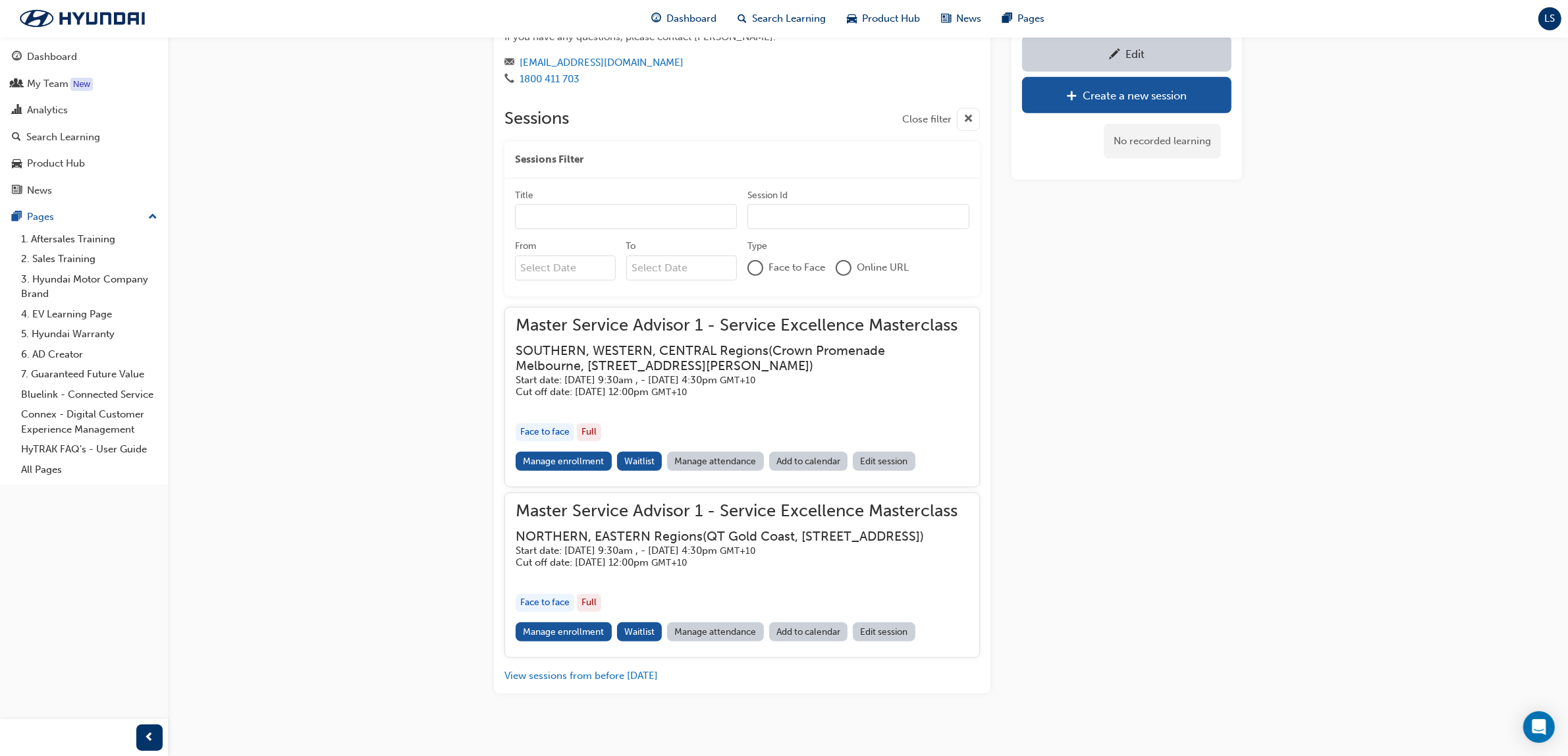
scroll to position [1094, 0]
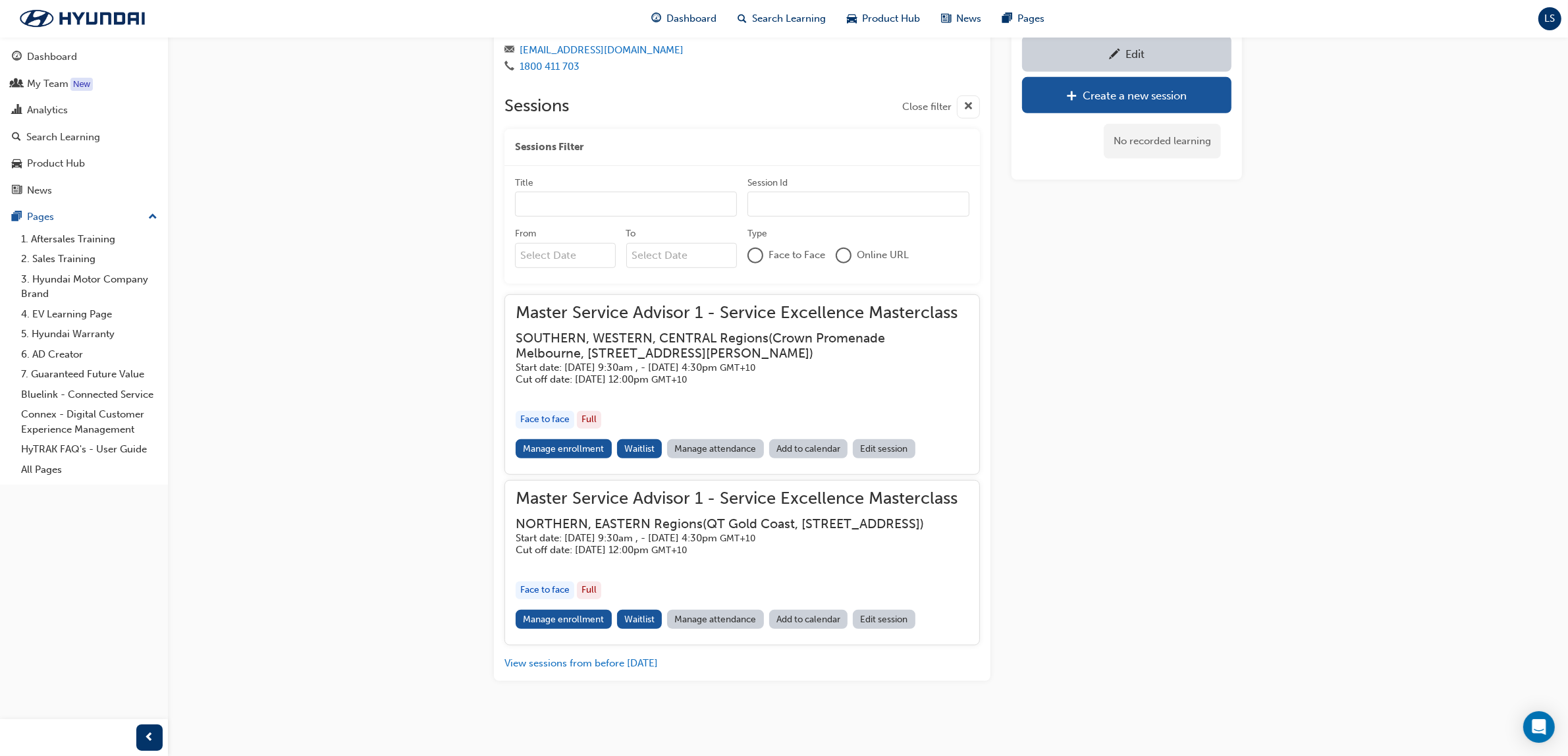
click at [740, 374] on h5 "Cut off date: [DATE] 12:00pm GMT+10" at bounding box center [732, 380] width 432 height 13
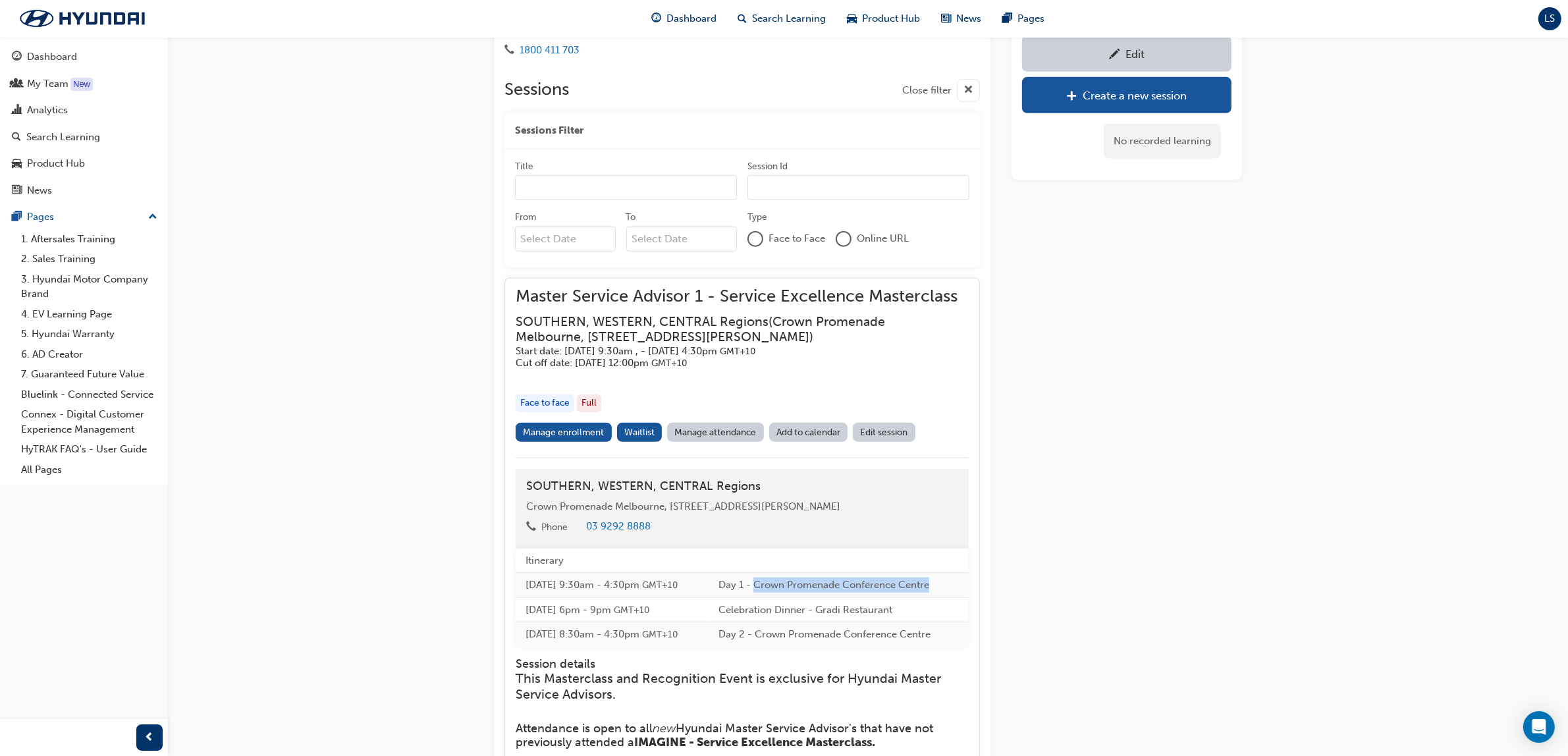
drag, startPoint x: 956, startPoint y: 588, endPoint x: 779, endPoint y: 595, distance: 177.1
click at [779, 595] on td "Day 1 - Crown Promenade Conference Centre" at bounding box center [838, 586] width 260 height 25
copy td "Crown Promenade Conference Centre"
click at [1314, 328] on div "Master Service Advisor 1 - Service Excellence Masterclass Instructor led Stream…" at bounding box center [784, 333] width 1568 height 2854
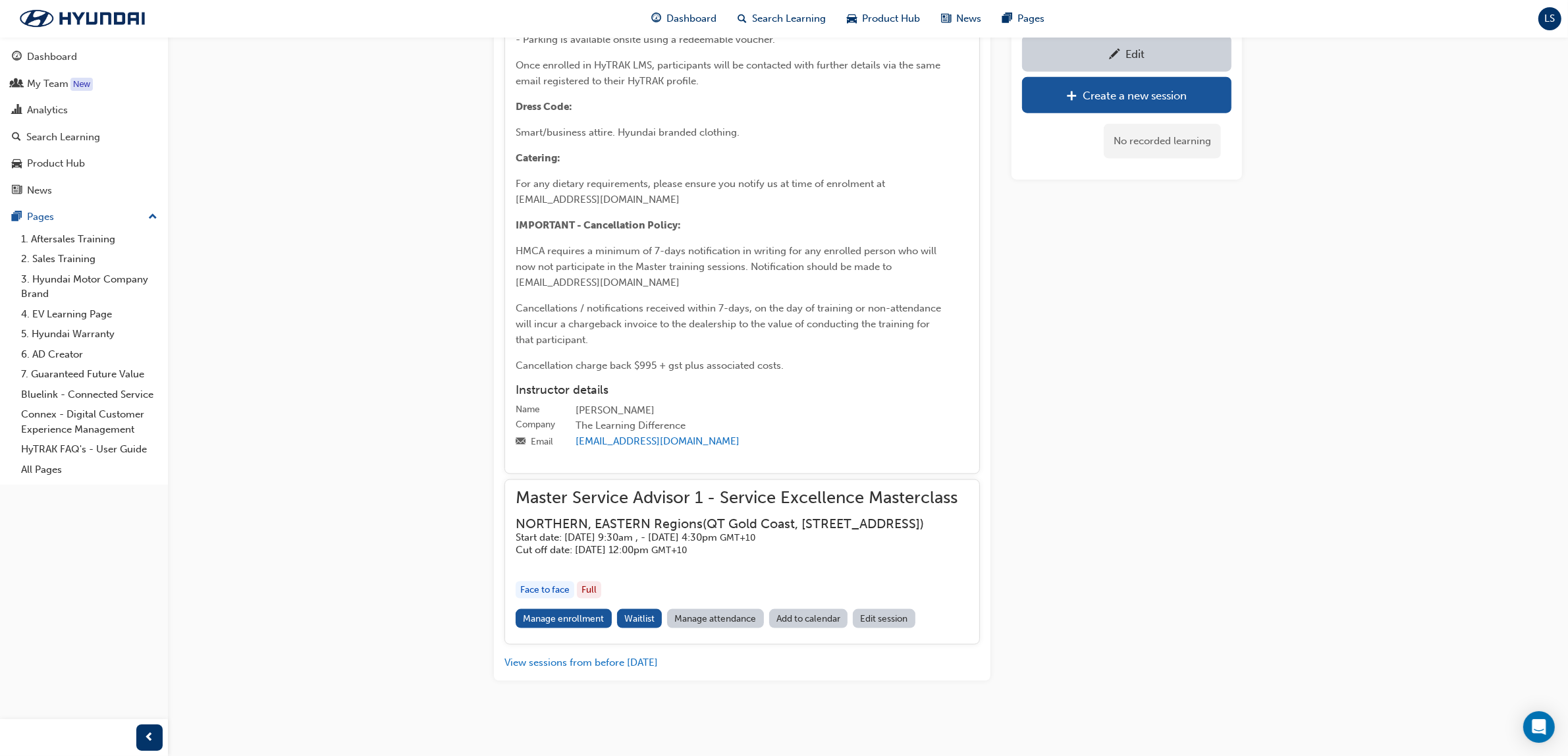
scroll to position [2115, 0]
click at [561, 623] on link "Manage enrollment" at bounding box center [563, 618] width 96 height 19
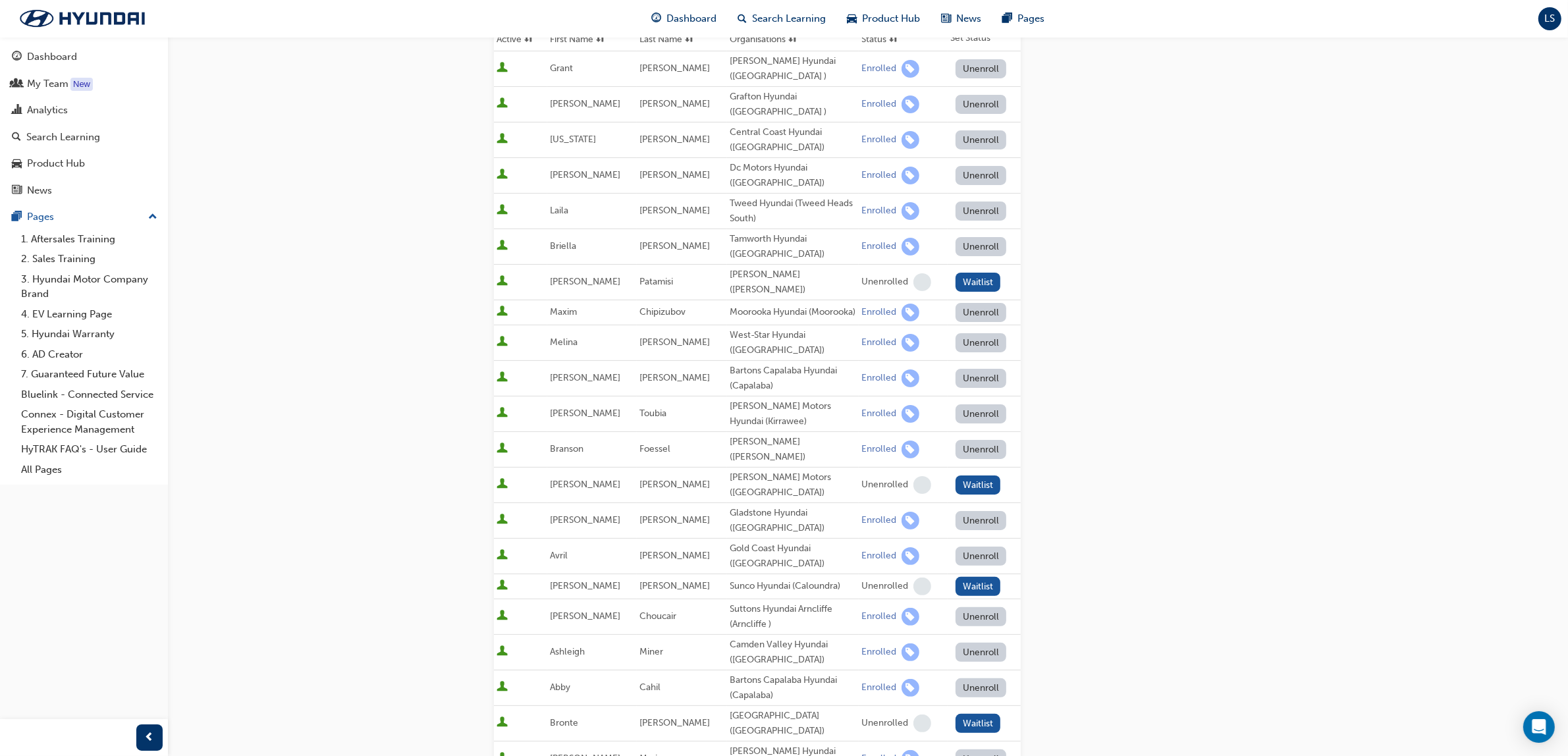
scroll to position [165, 0]
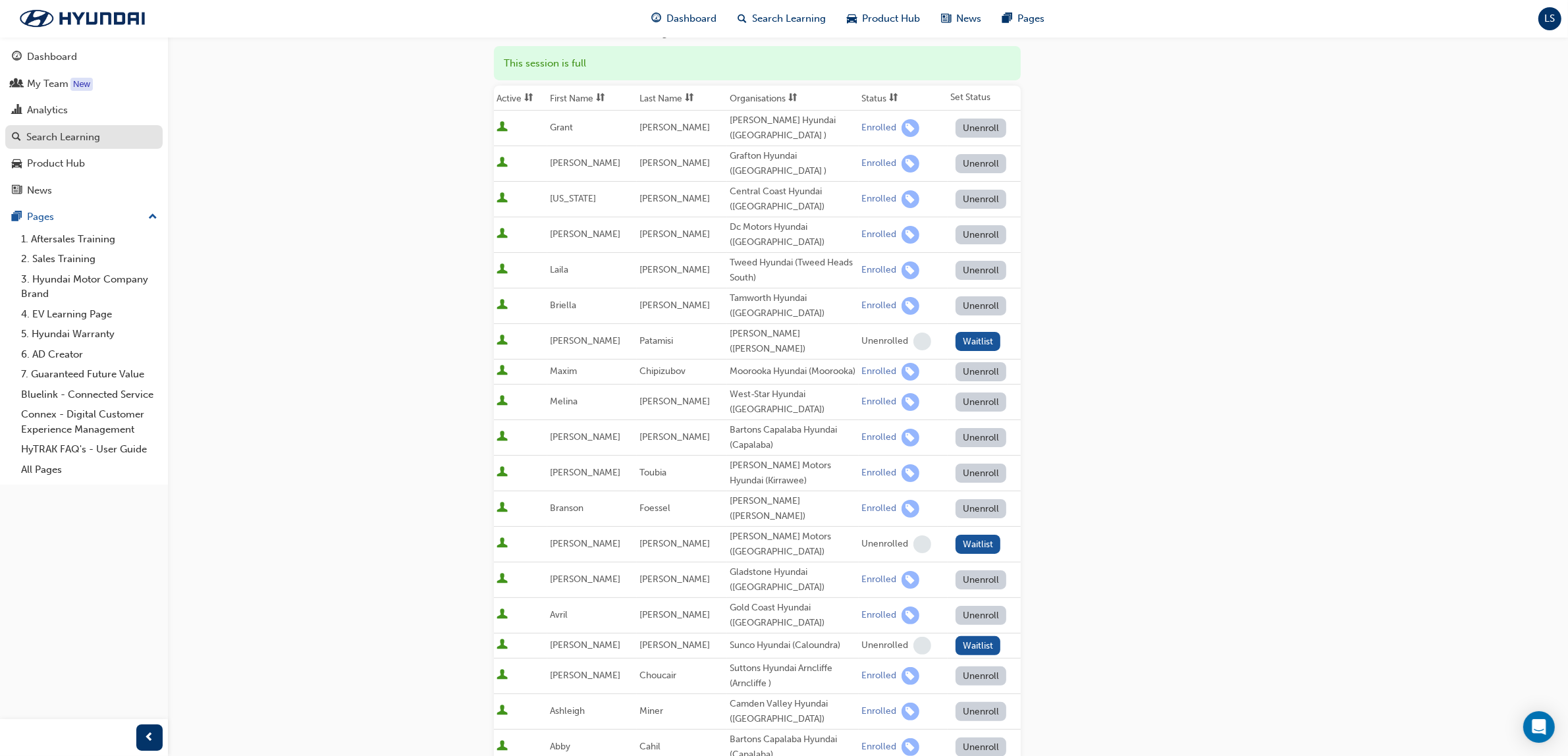
click at [71, 130] on div "Search Learning" at bounding box center [63, 137] width 73 height 15
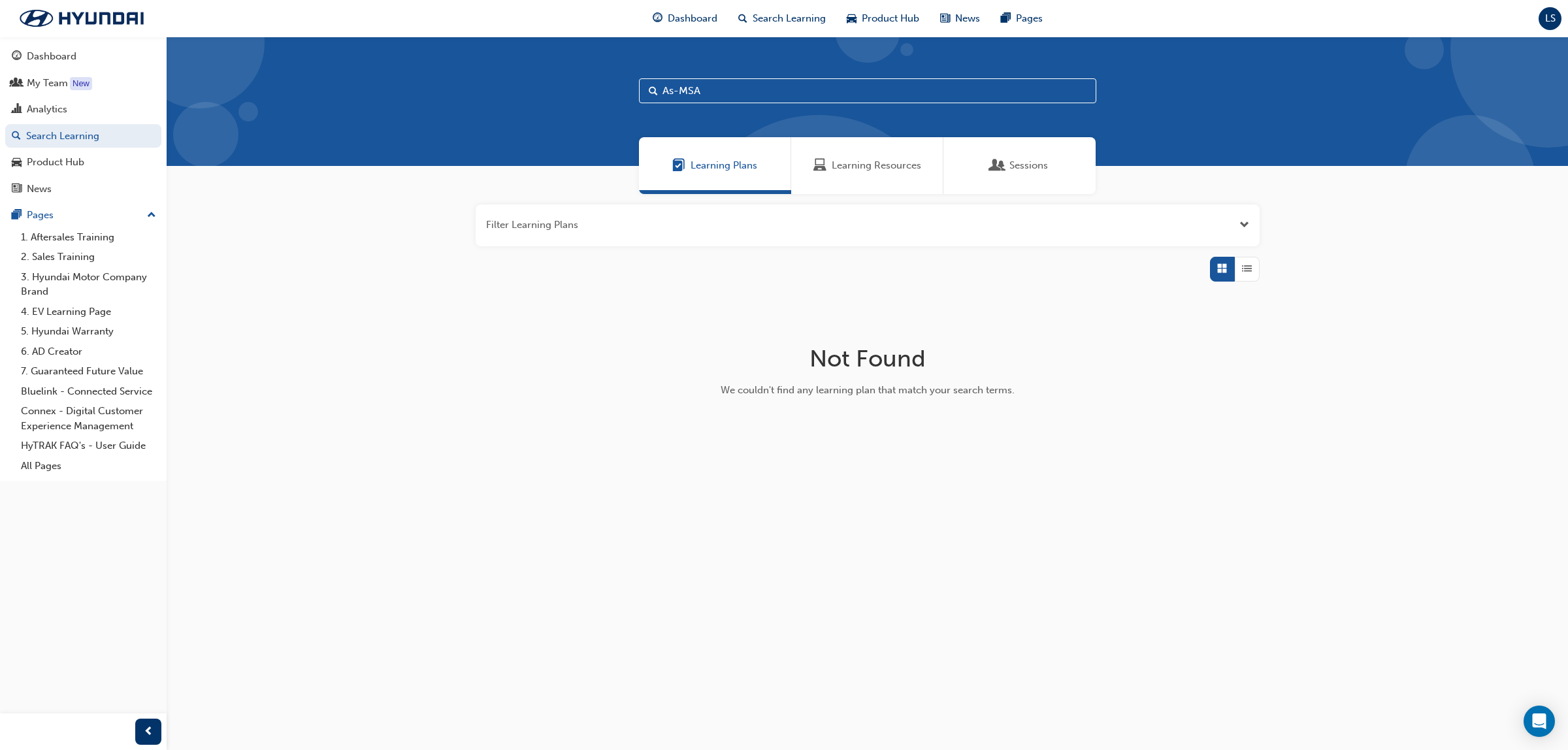
click at [869, 161] on span "Learning Resources" at bounding box center [876, 165] width 90 height 15
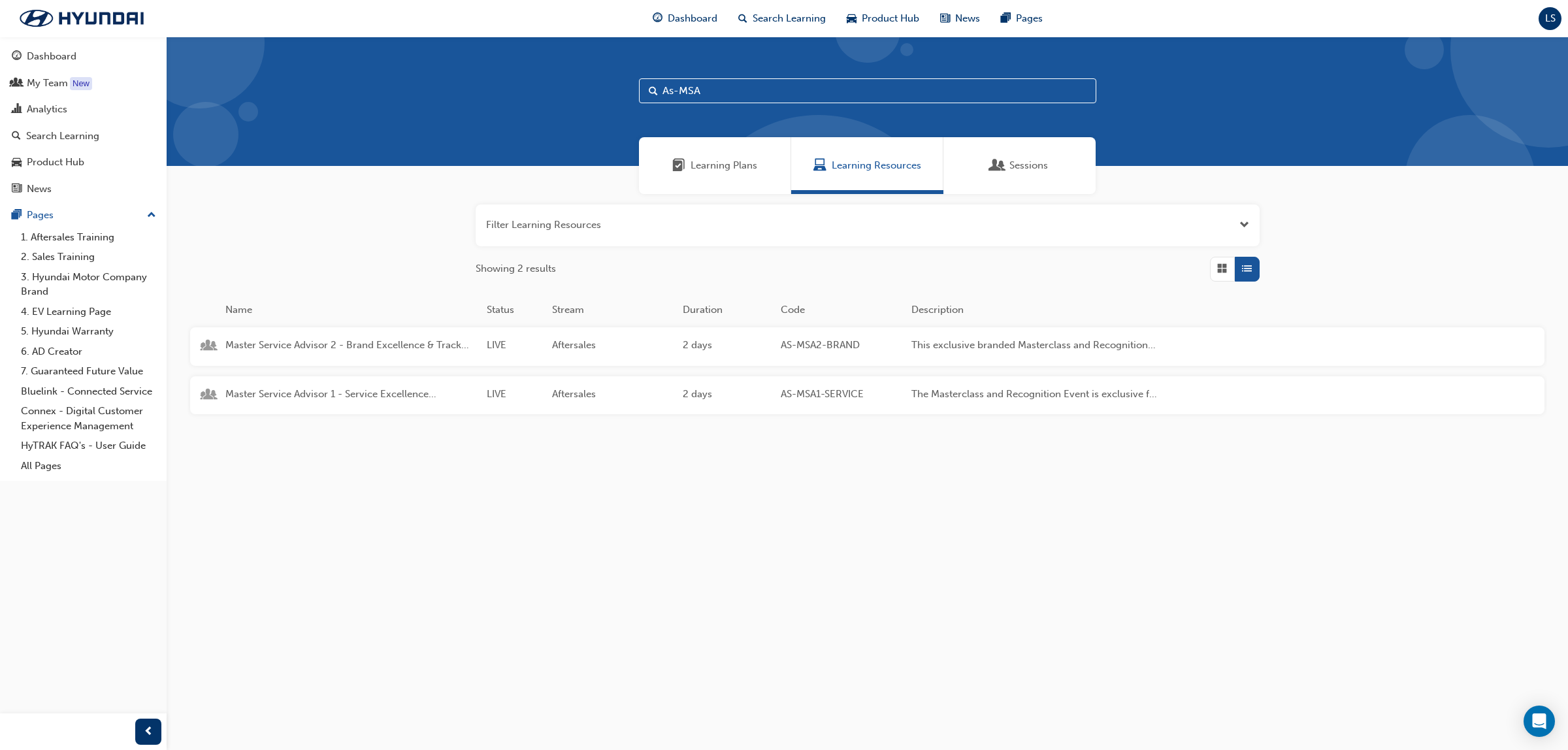
click at [360, 403] on div "Master Service Advisor 1 - Service Excellence Masterclass LIVE Aftersales 2 day…" at bounding box center [684, 395] width 988 height 38
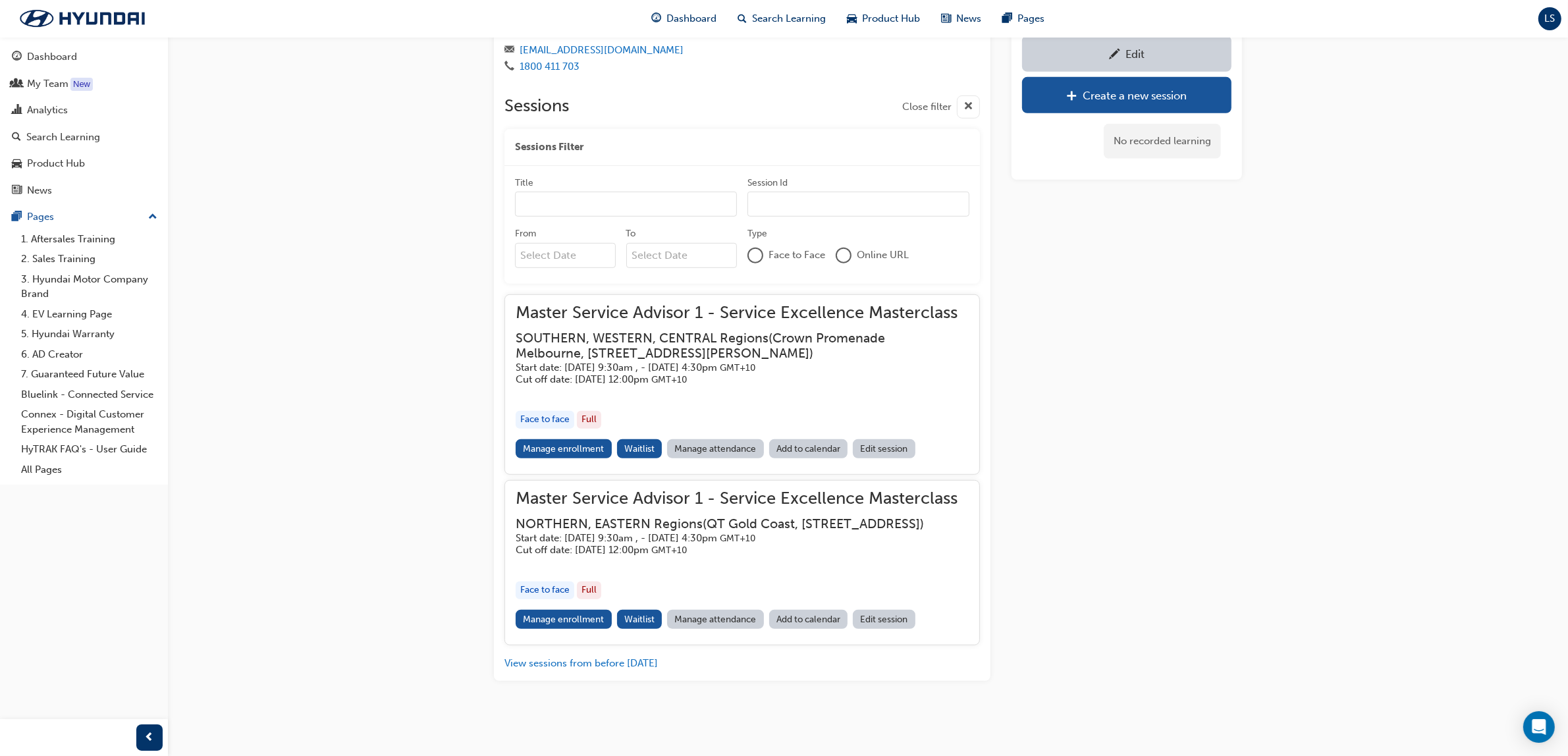
scroll to position [1094, 0]
click at [779, 333] on h3 "SOUTHERN, WESTERN, CENTRAL Regions ( [GEOGRAPHIC_DATA] [GEOGRAPHIC_DATA], [STRE…" at bounding box center [732, 346] width 432 height 31
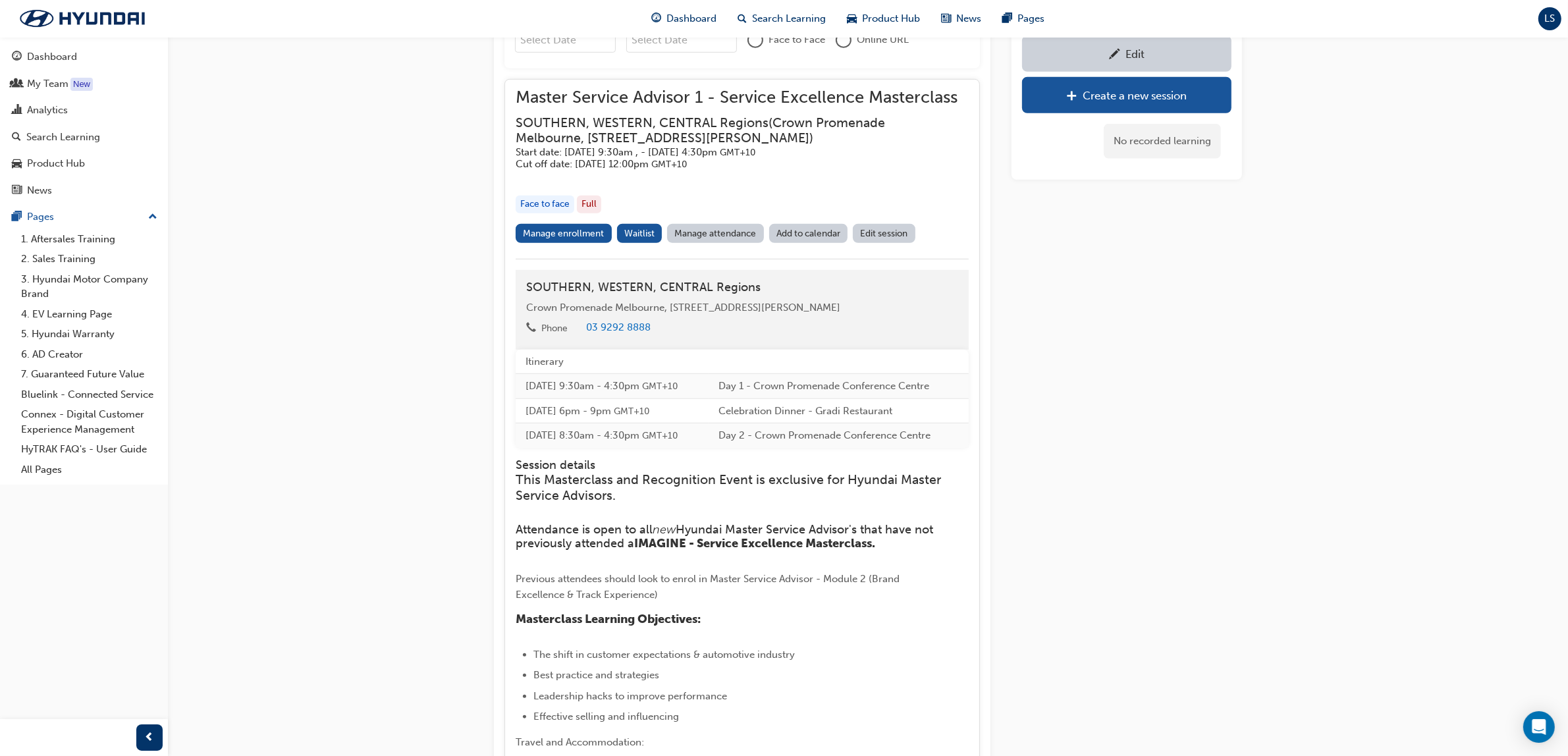
scroll to position [1505, 0]
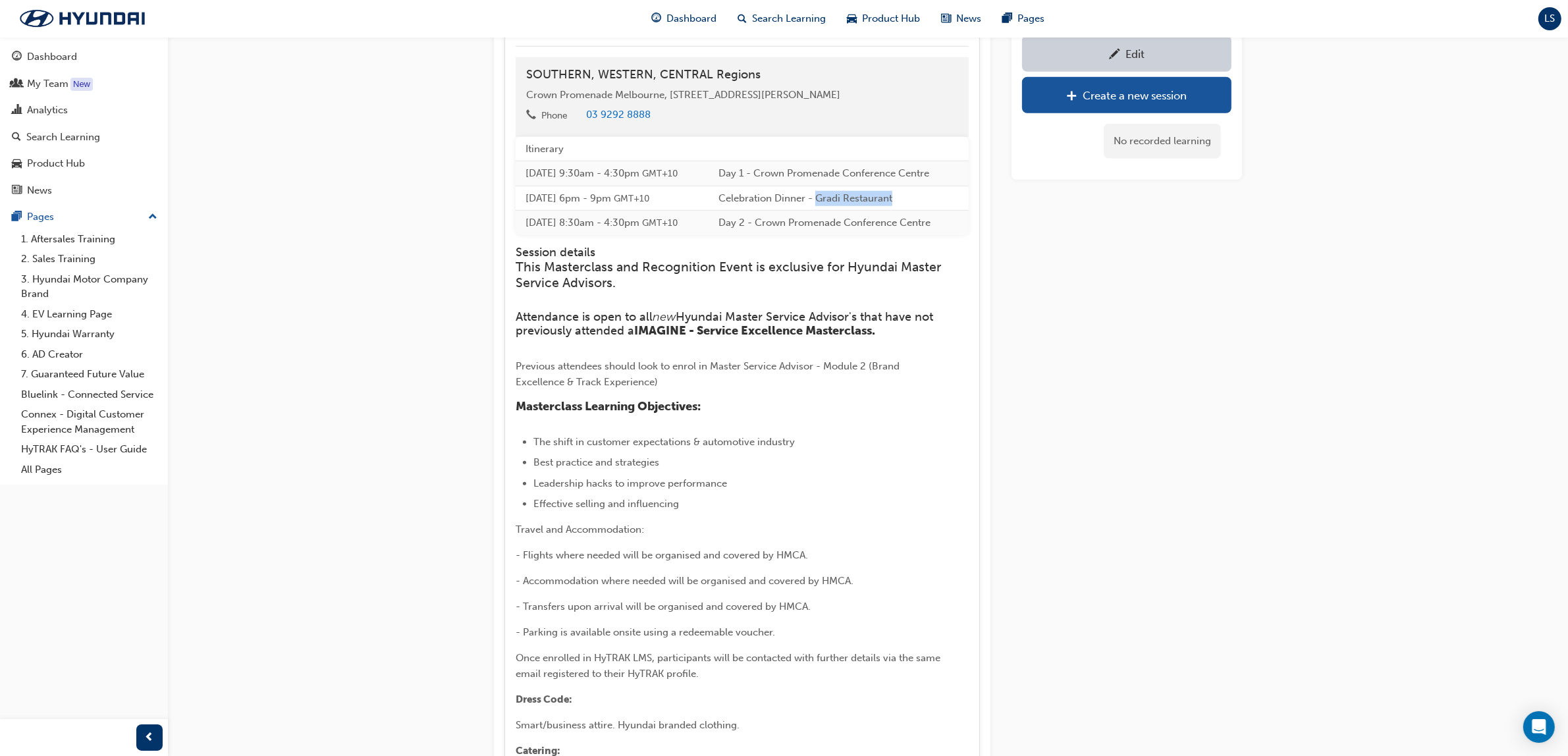
drag, startPoint x: 837, startPoint y: 198, endPoint x: 904, endPoint y: 202, distance: 67.1
click at [935, 206] on td "Celebration Dinner - Gradi Restaurant" at bounding box center [838, 198] width 260 height 25
copy td "Gradi Restaurant"
click at [90, 131] on div "Search Learning" at bounding box center [63, 137] width 73 height 15
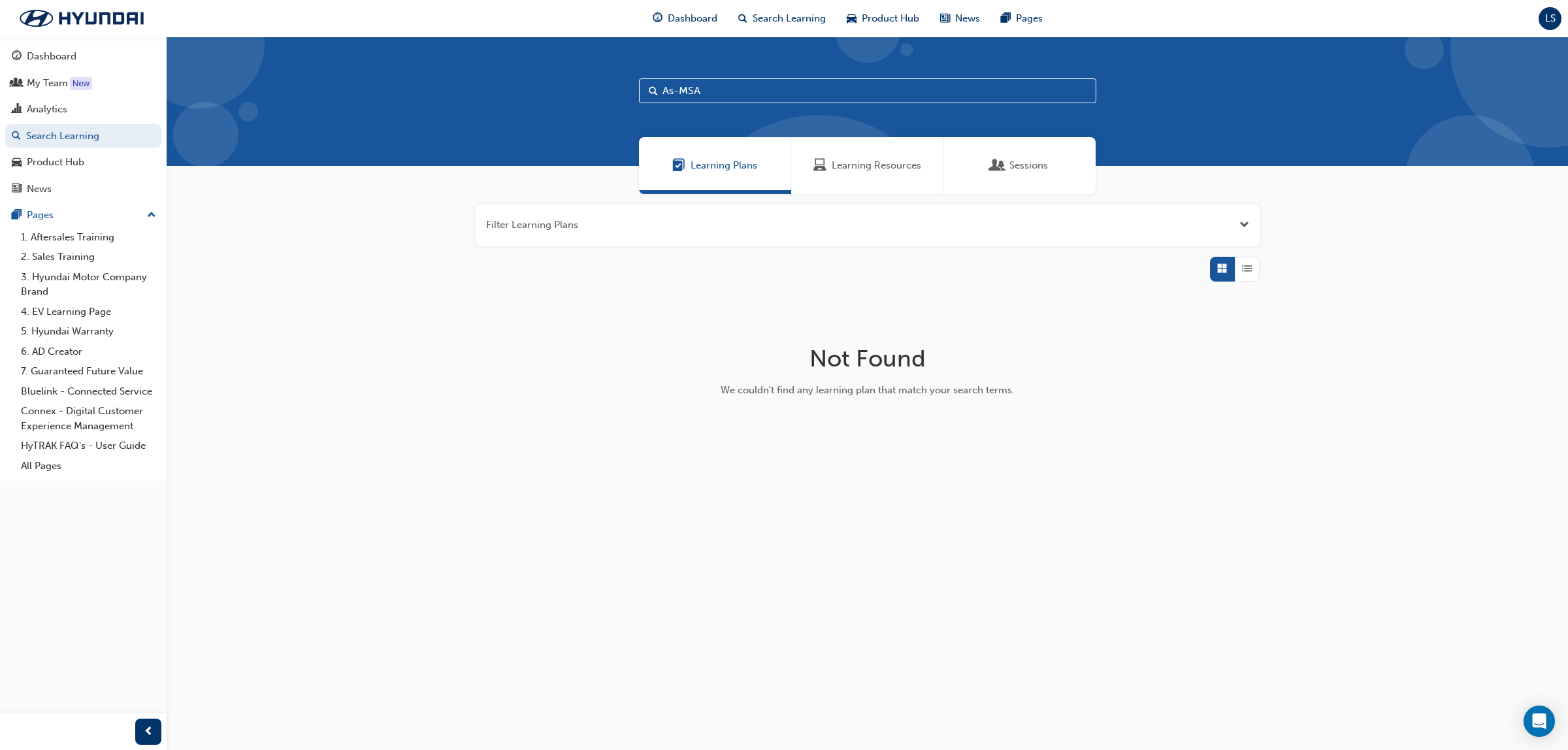
click at [909, 152] on div "Learning Resources" at bounding box center [867, 165] width 152 height 57
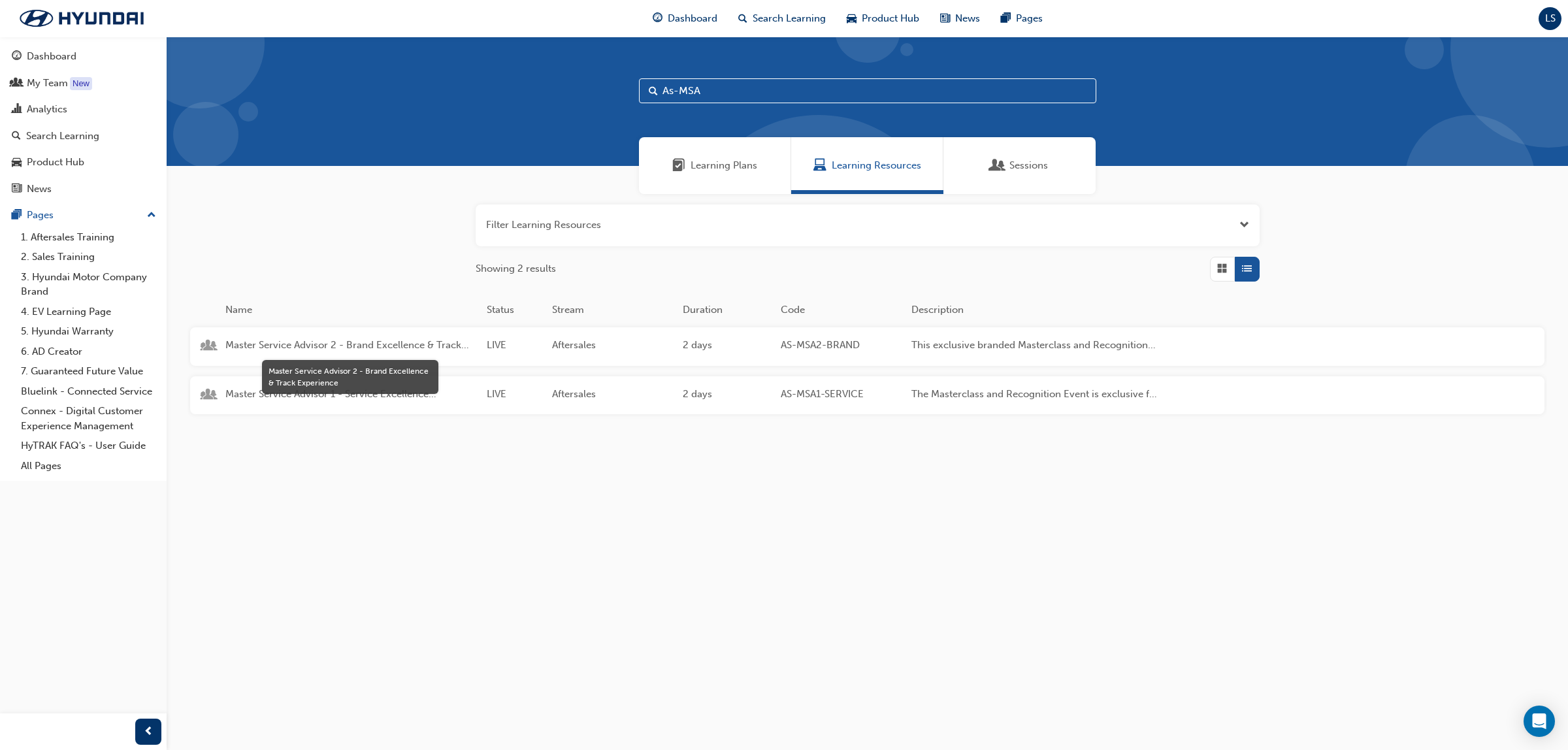
click at [300, 338] on span "Master Service Advisor 2 - Brand Excellence & Track Experience" at bounding box center [351, 345] width 251 height 15
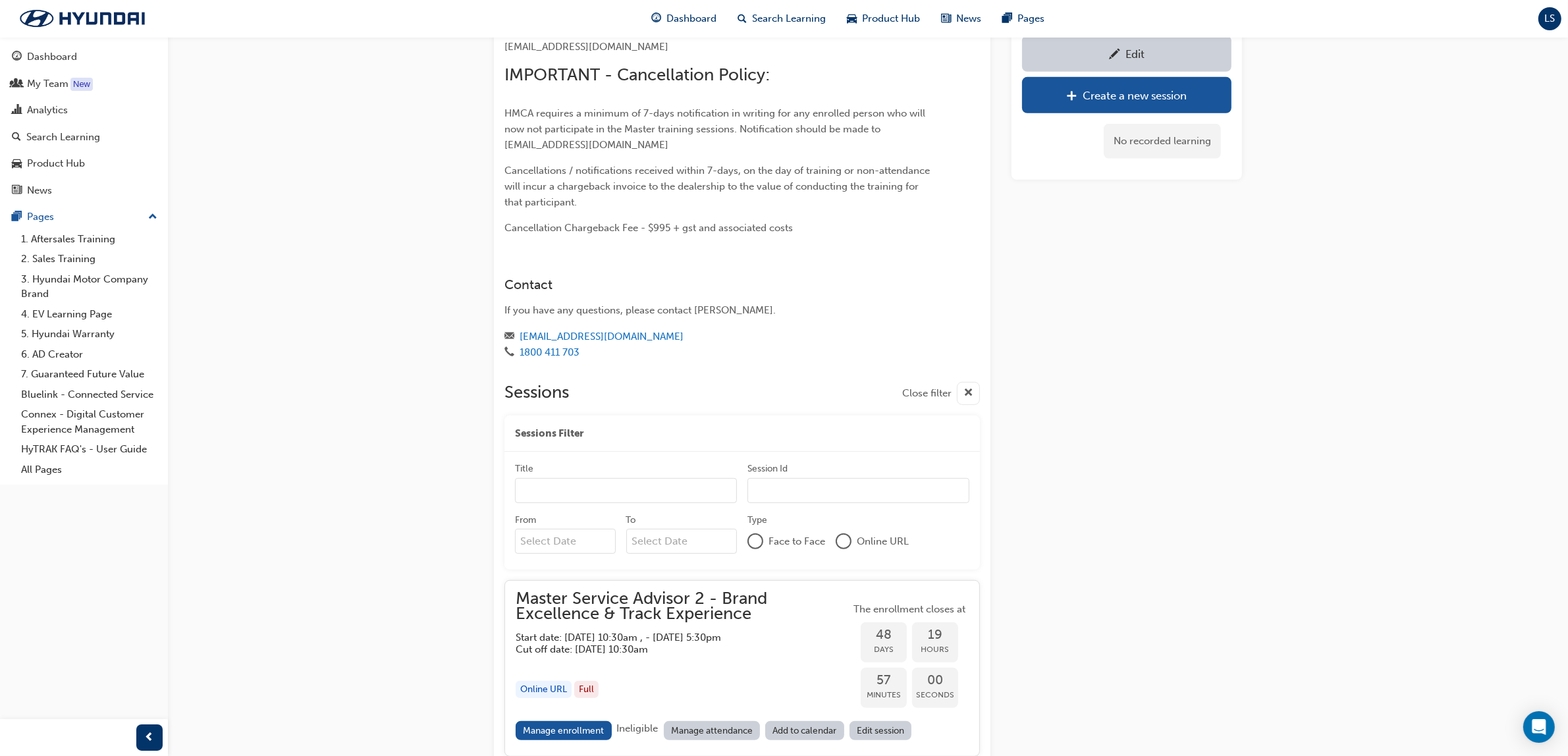
scroll to position [889, 0]
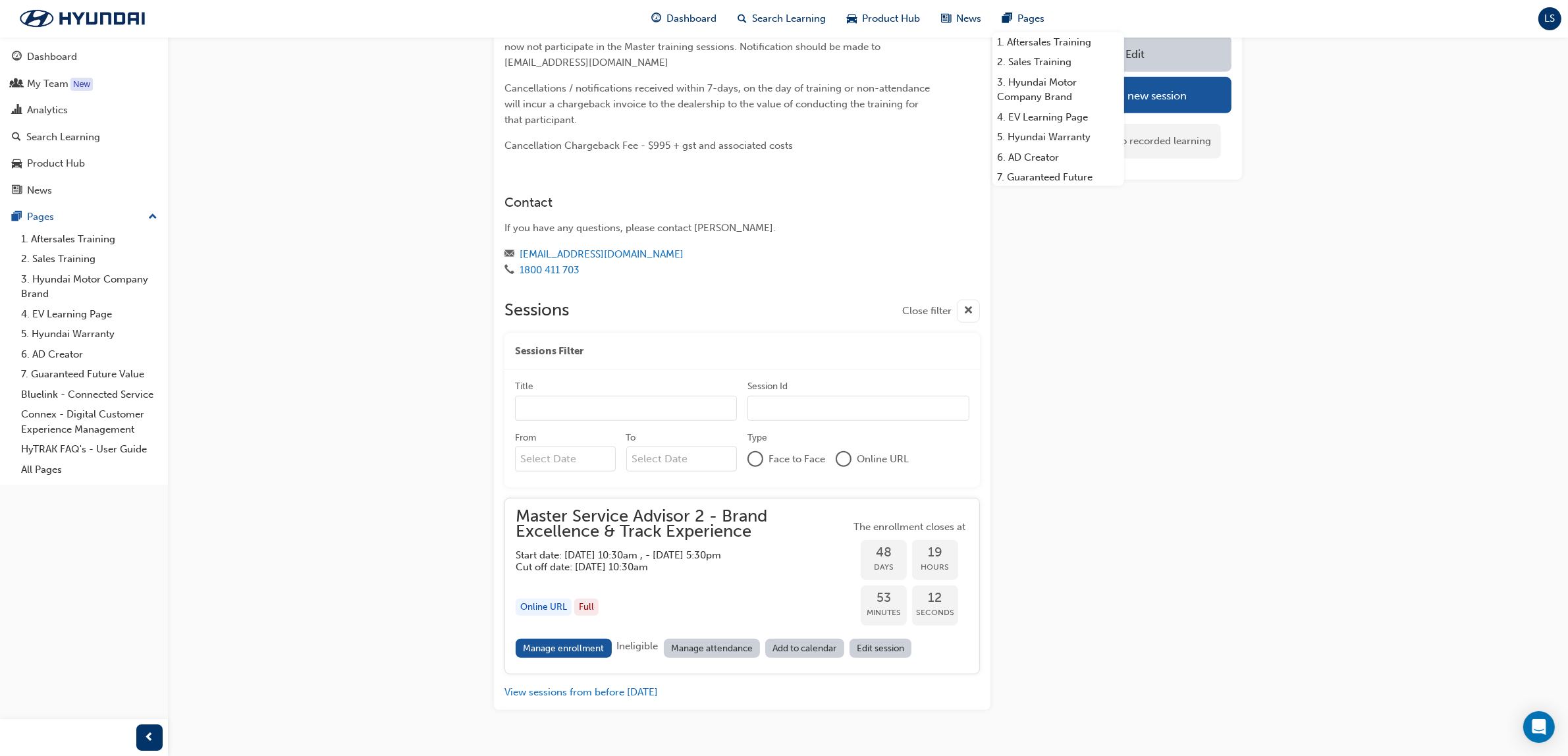
click at [604, 544] on div "Master Service Advisor 2 - Brand Excellence & Track Experience Start date: [DAT…" at bounding box center [683, 540] width 335 height 64
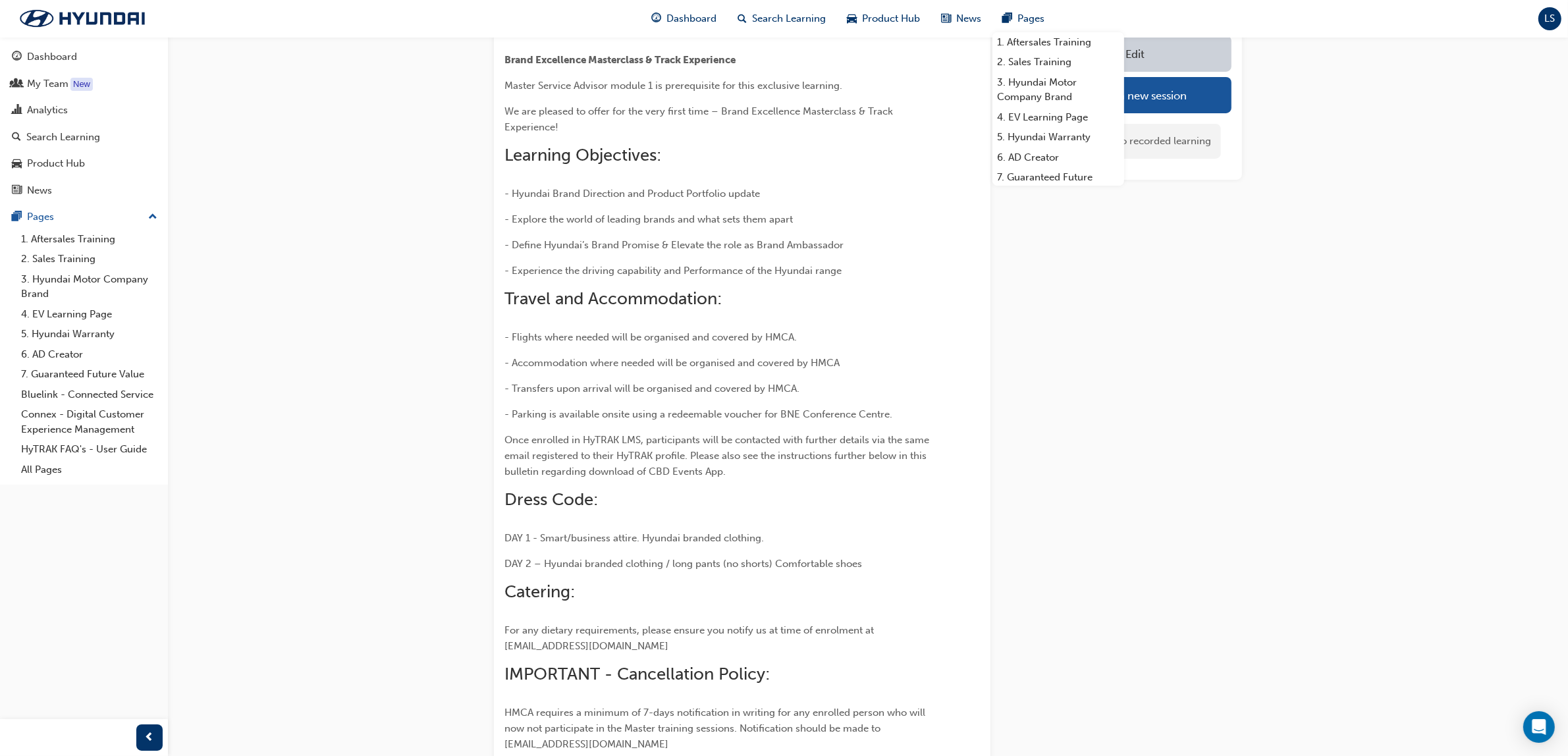
scroll to position [0, 0]
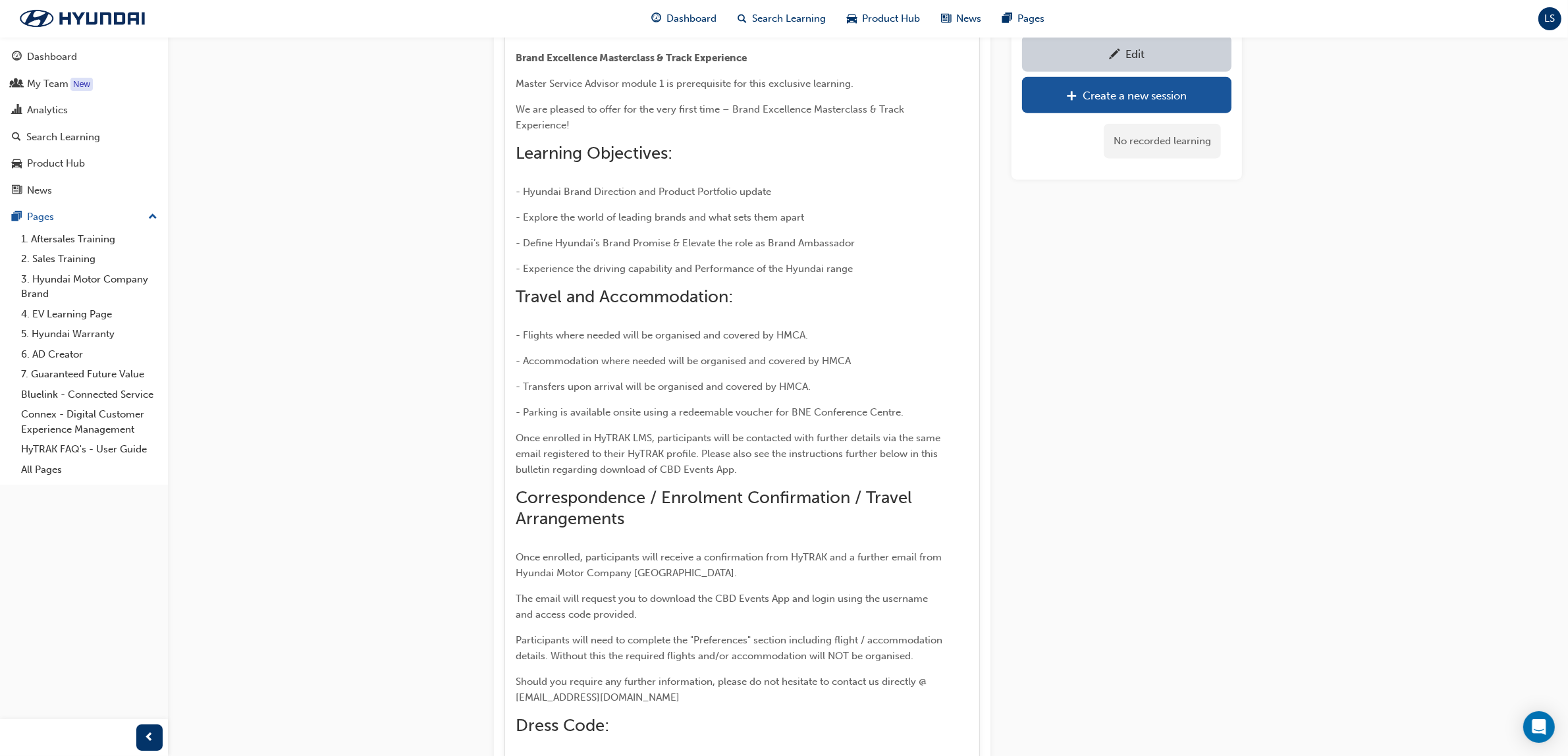
scroll to position [1400, 0]
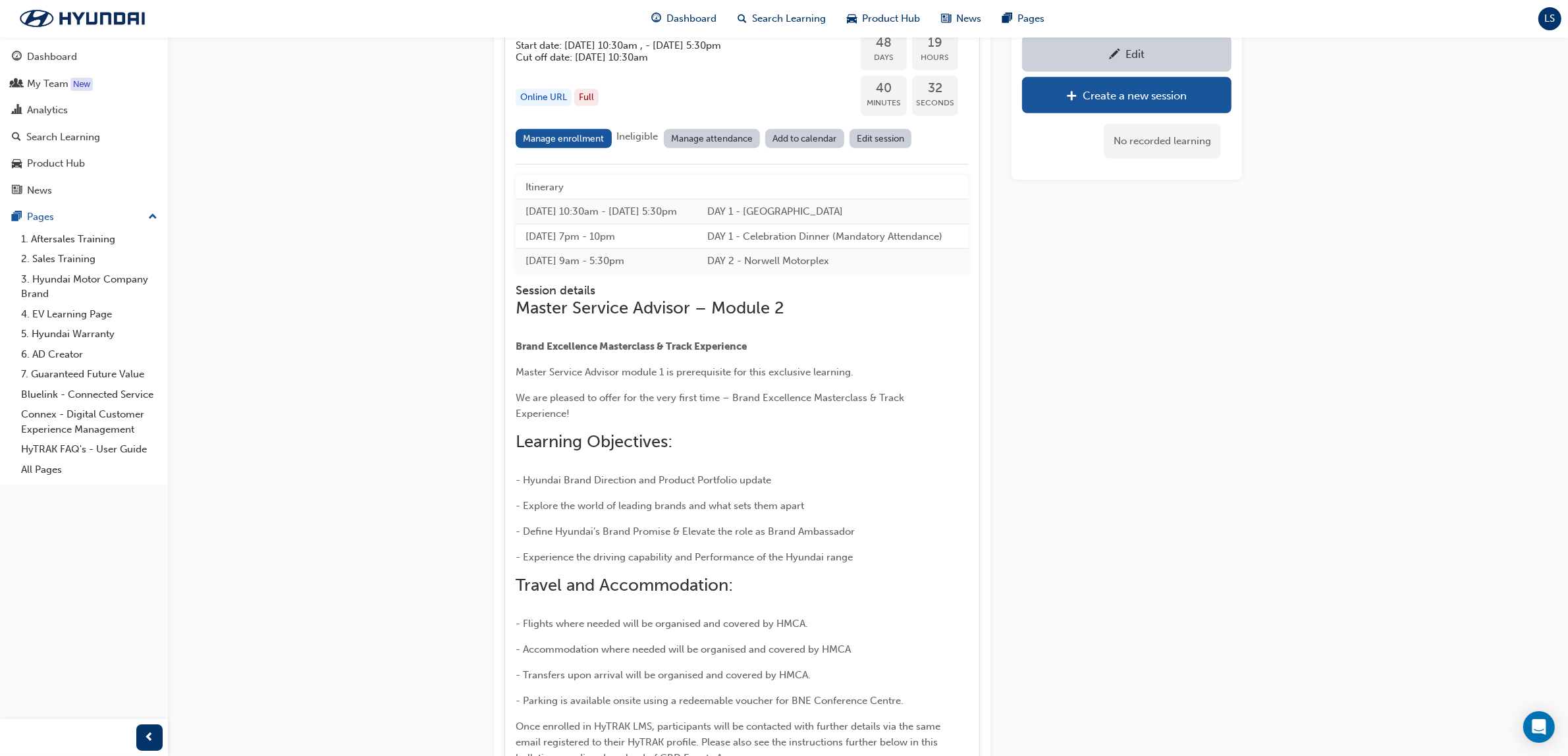
click at [1167, 343] on div "Edit Create a new session No recorded learning" at bounding box center [1127, 102] width 230 height 2767
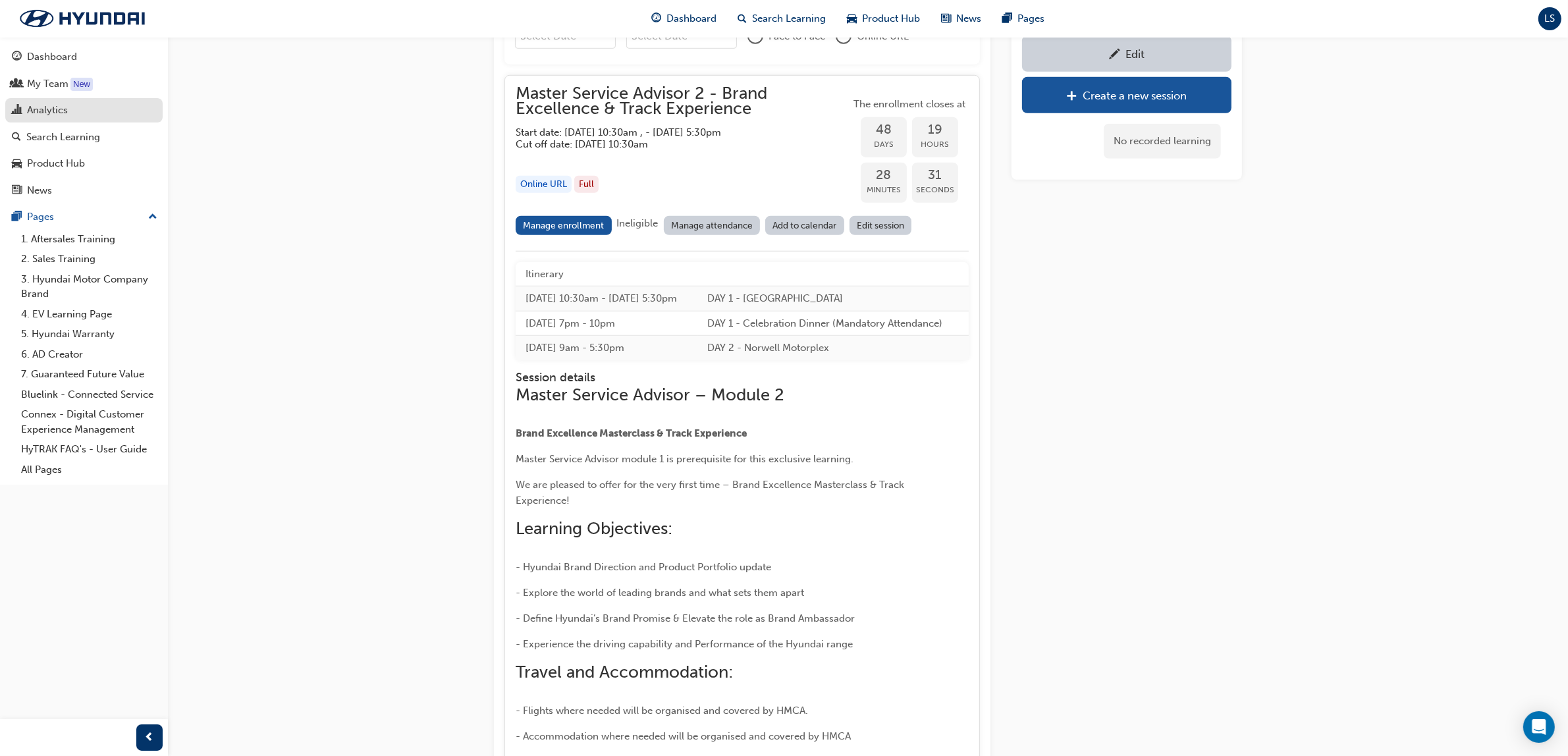
scroll to position [1235, 0]
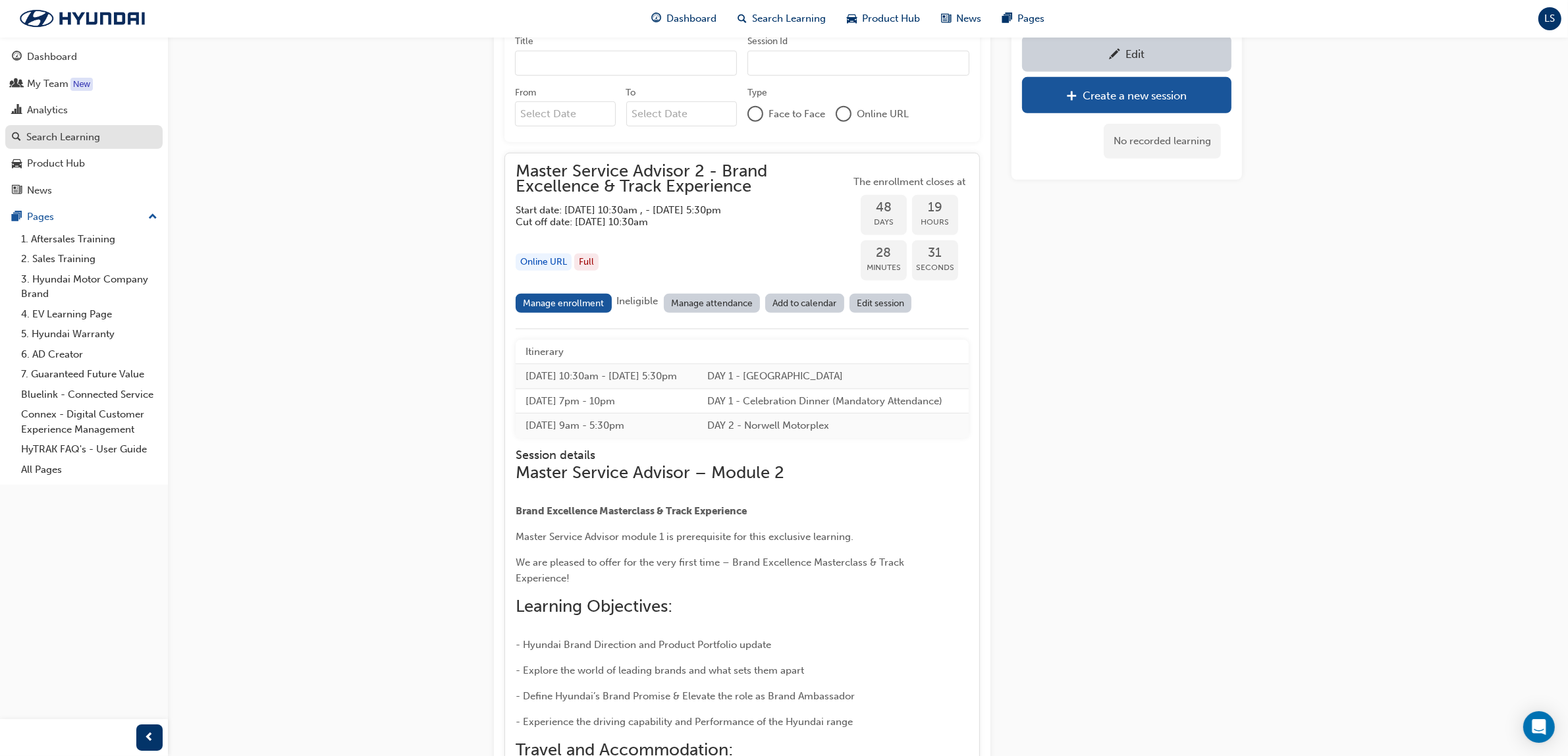
click at [46, 140] on div "Search Learning" at bounding box center [63, 137] width 73 height 15
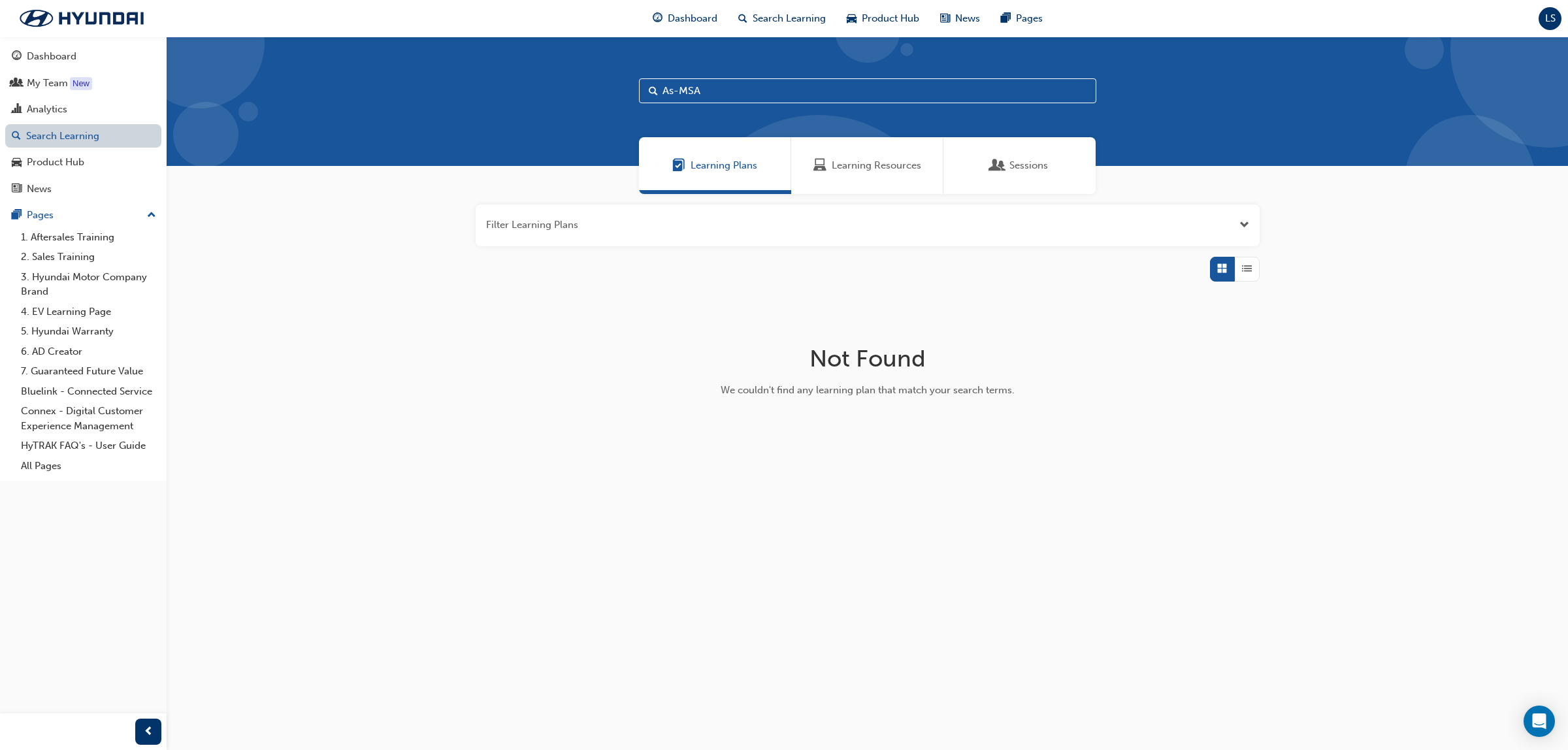
click at [95, 135] on link "Search Learning" at bounding box center [84, 136] width 156 height 24
click at [840, 173] on div "Learning Resources" at bounding box center [867, 165] width 152 height 57
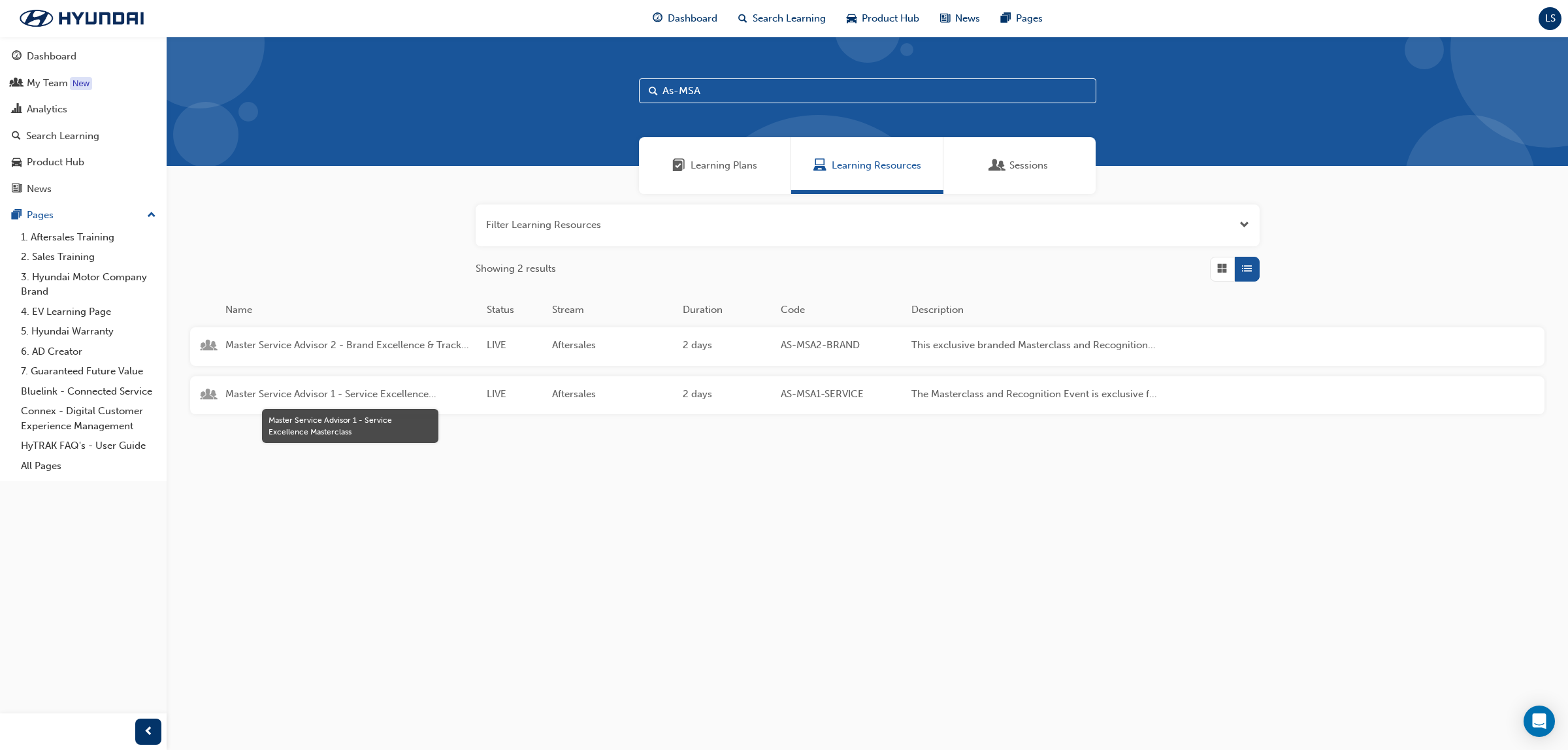
click at [345, 394] on span "Master Service Advisor 1 - Service Excellence Masterclass" at bounding box center [351, 394] width 251 height 15
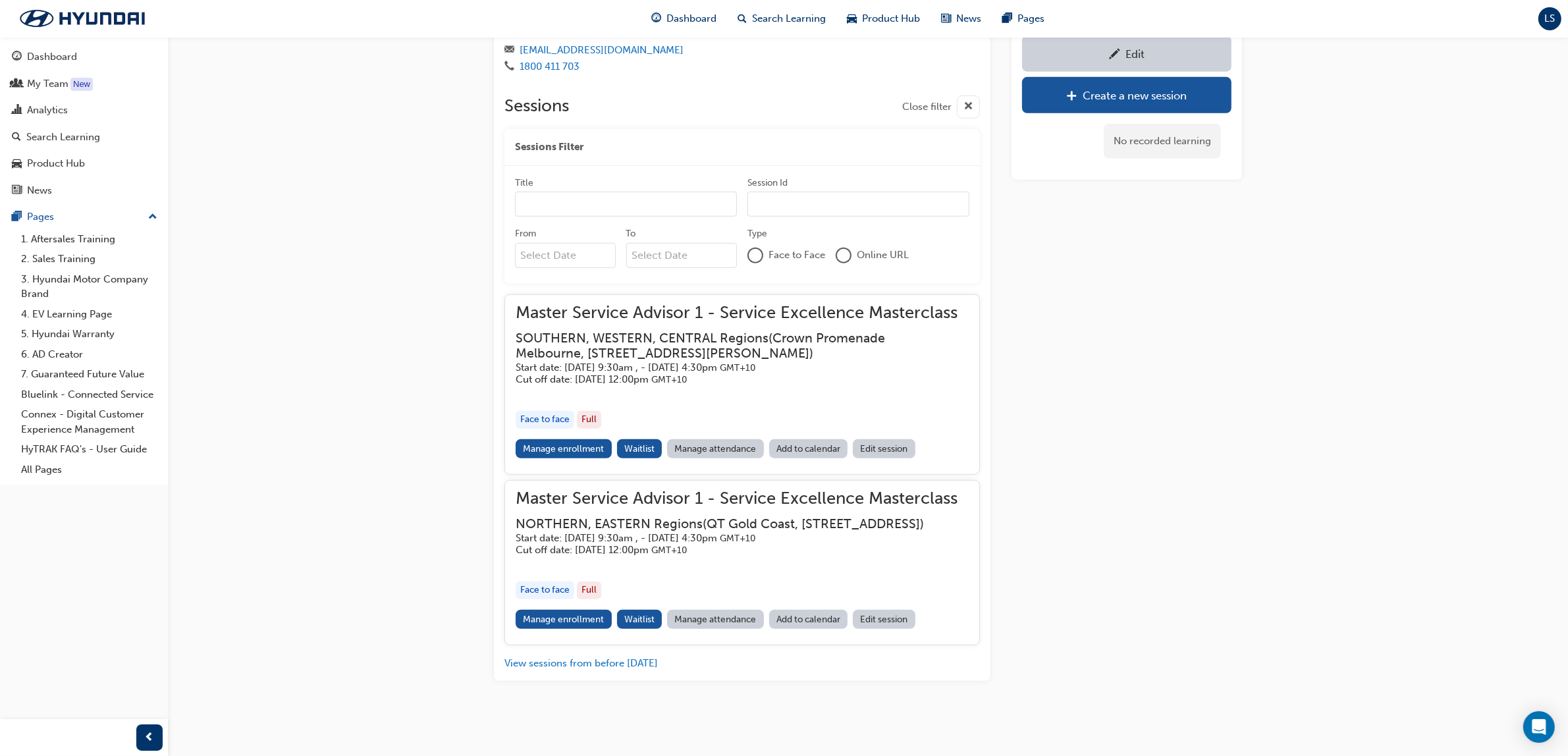
scroll to position [1094, 0]
click at [87, 133] on div "Search Learning" at bounding box center [63, 137] width 73 height 15
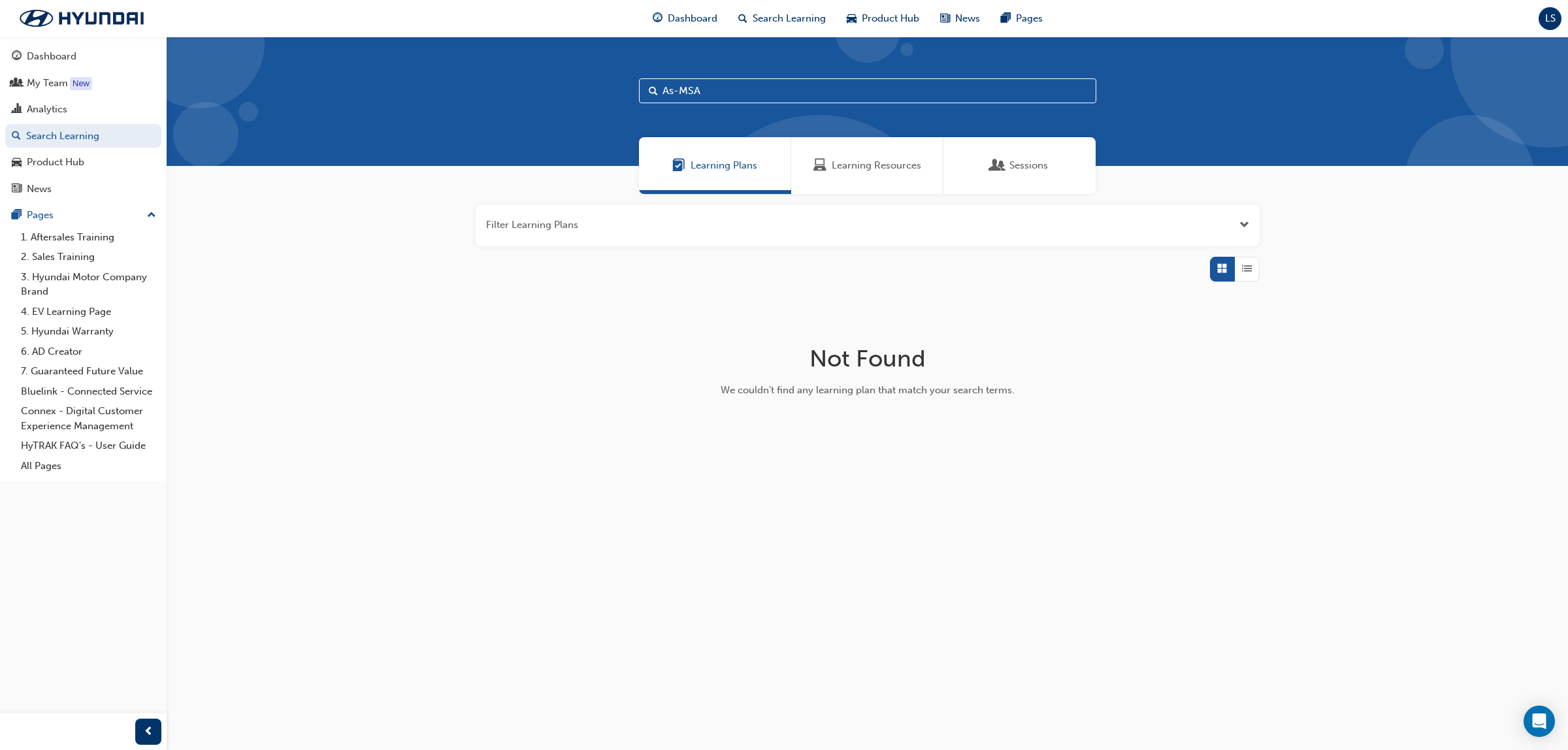
drag, startPoint x: 771, startPoint y: 95, endPoint x: 458, endPoint y: 90, distance: 313.0
click at [458, 90] on div "As-MSA" at bounding box center [867, 101] width 1401 height 130
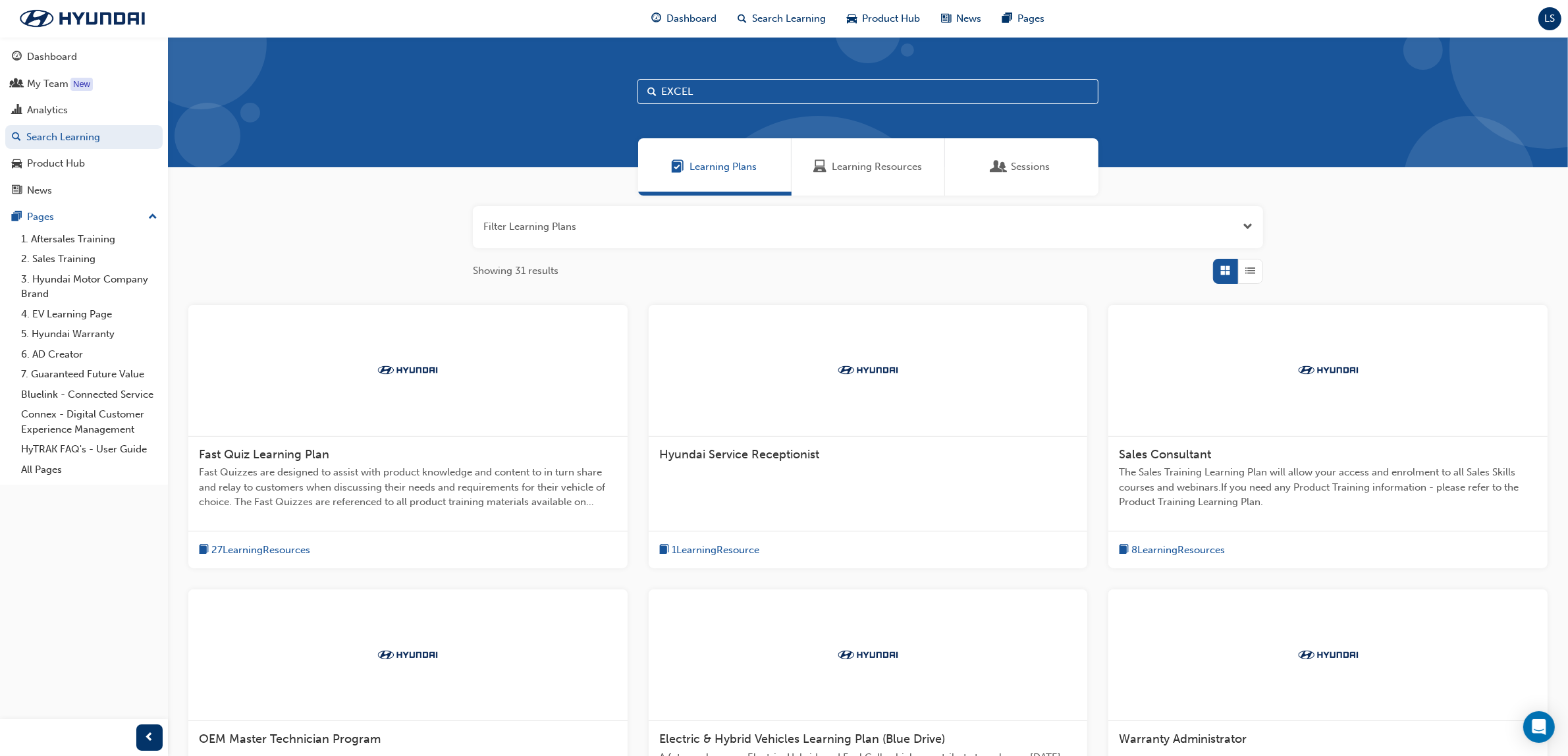
type input "EXCEL"
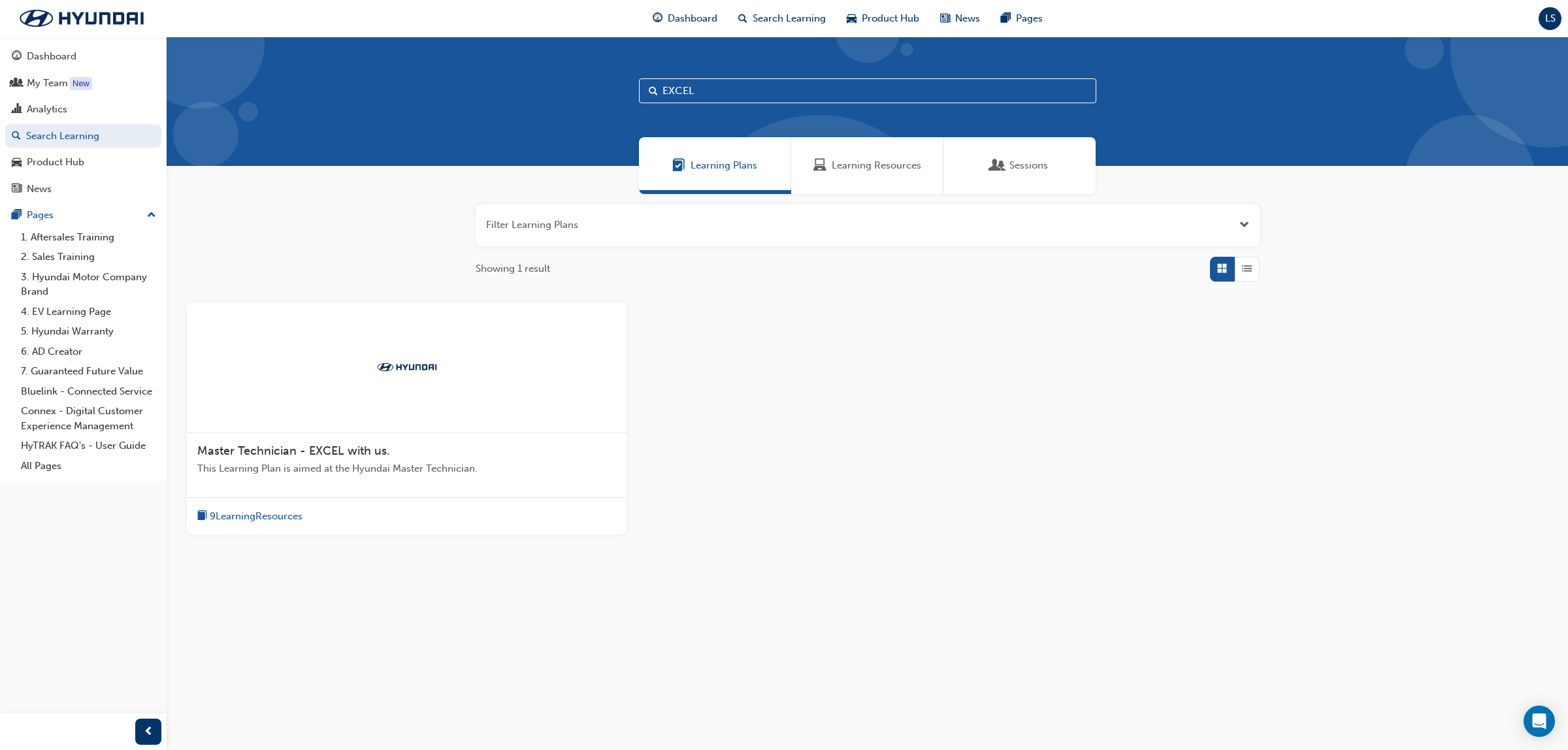
click at [860, 162] on span "Learning Resources" at bounding box center [876, 165] width 90 height 15
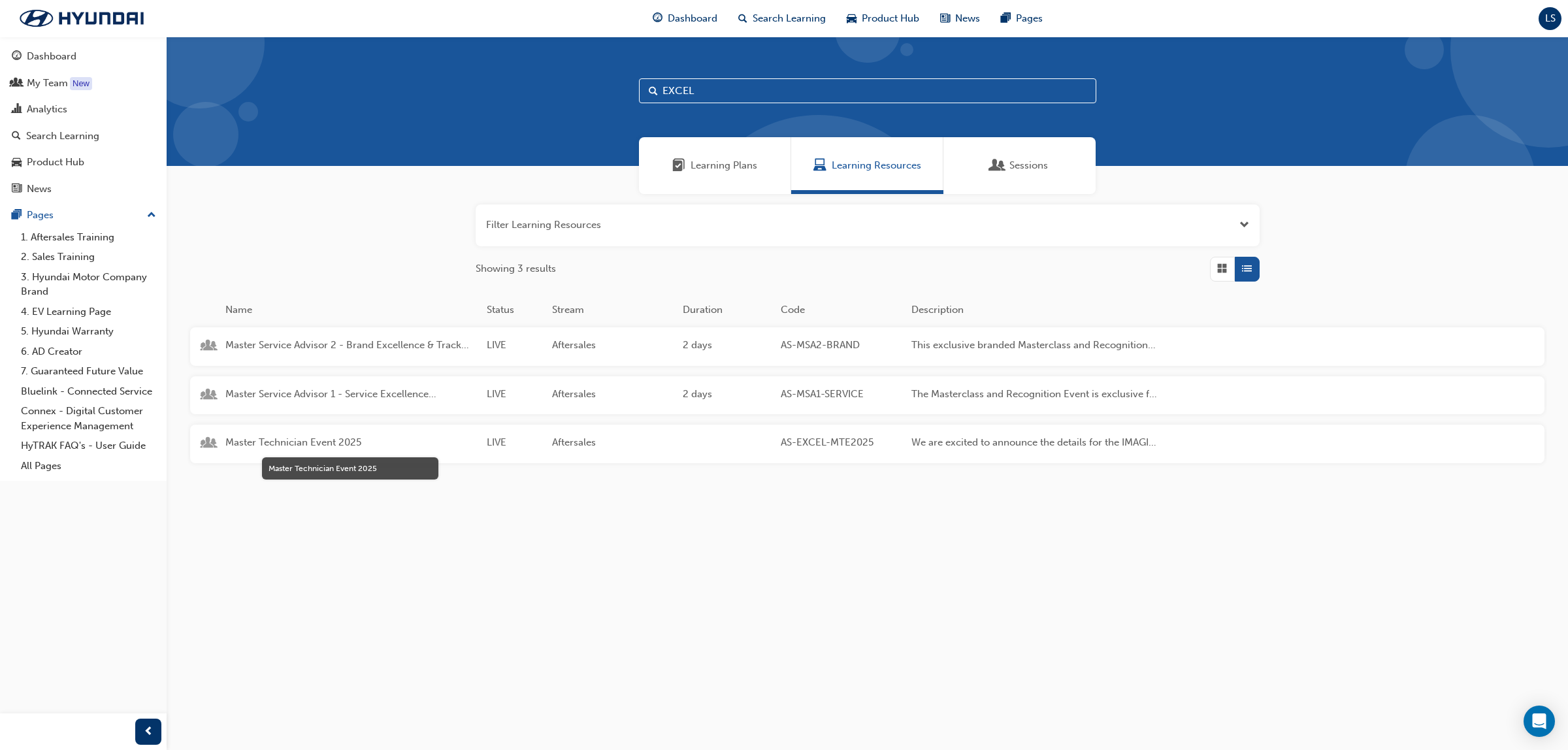
click at [331, 442] on span "Master Technician Event 2025" at bounding box center [351, 443] width 251 height 15
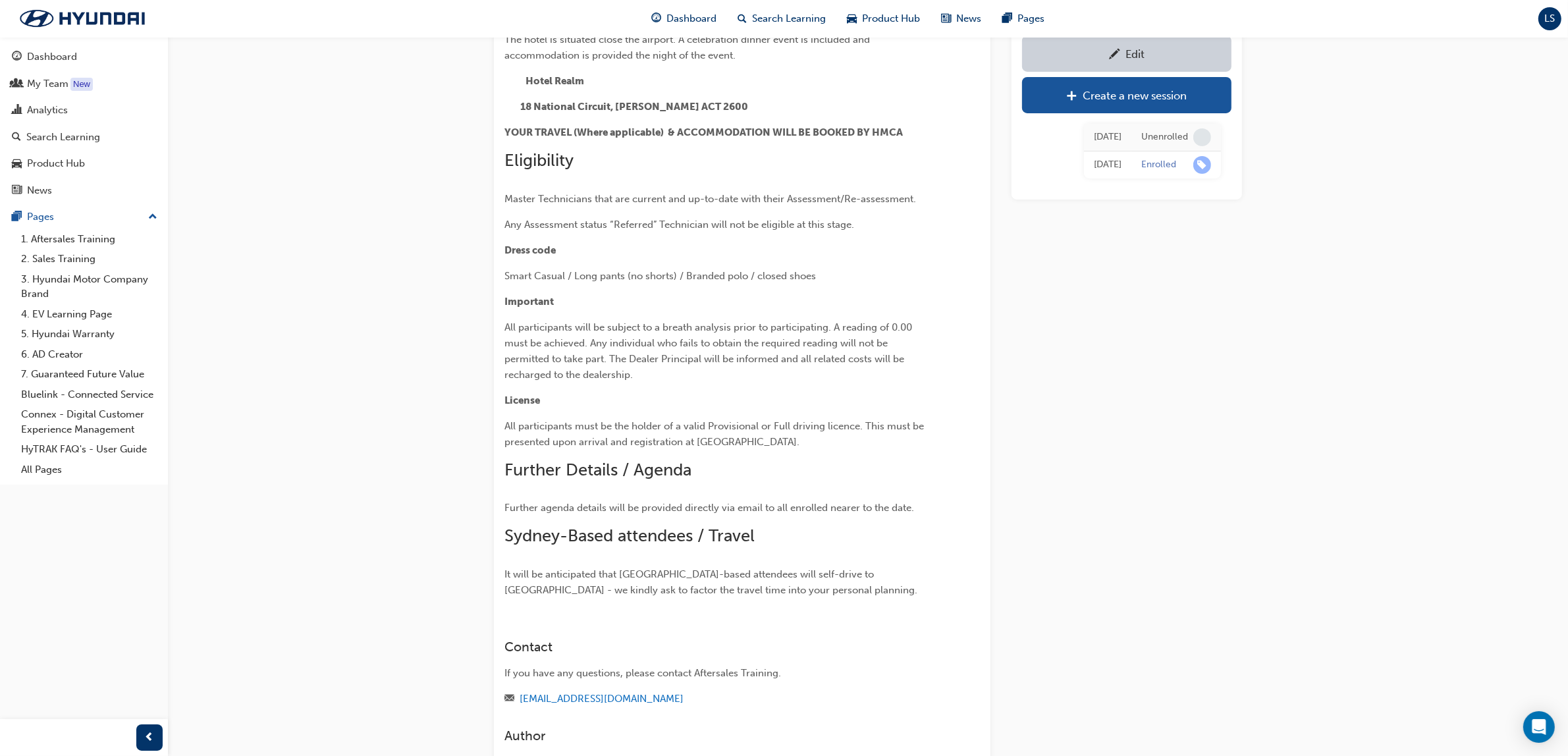
scroll to position [483, 0]
